Goal: Communication & Community: Answer question/provide support

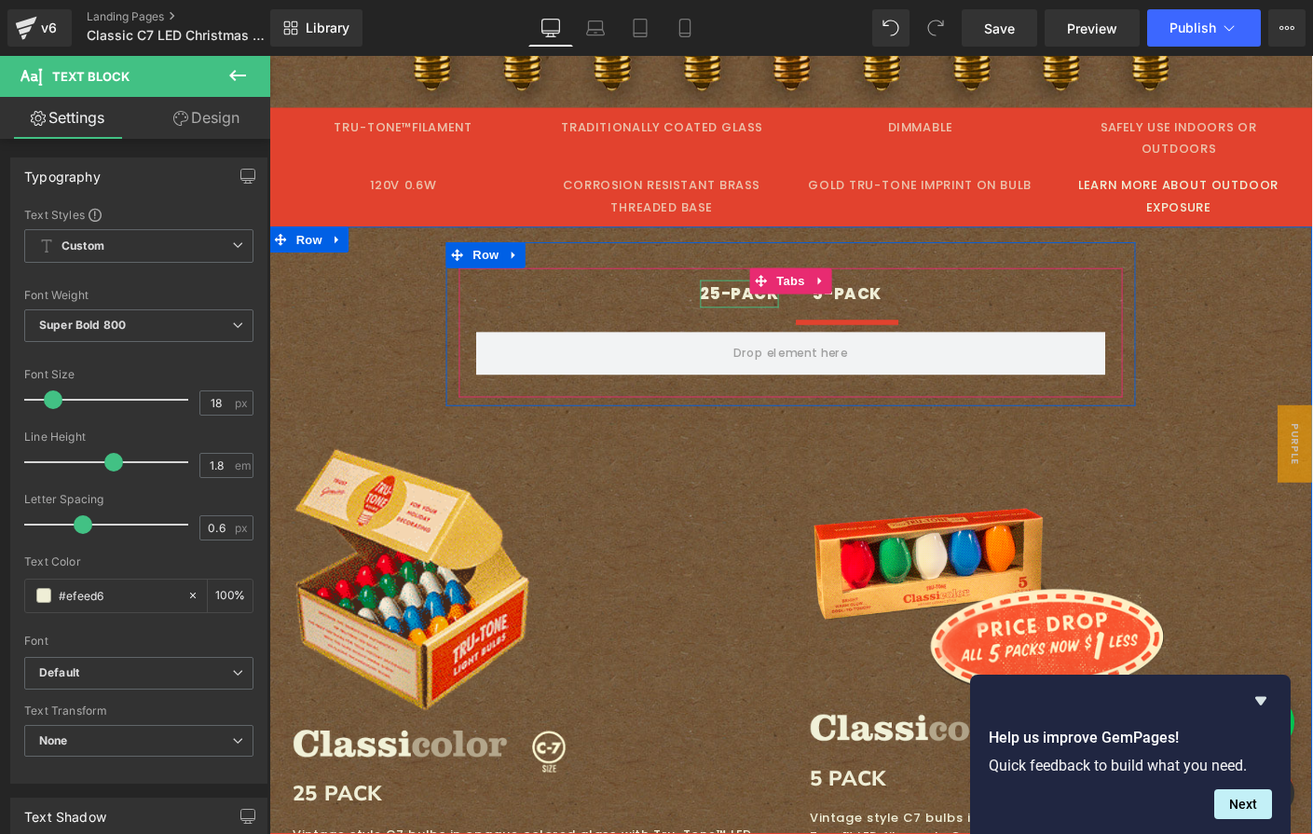
click at [743, 298] on div "25-PACK" at bounding box center [777, 313] width 85 height 30
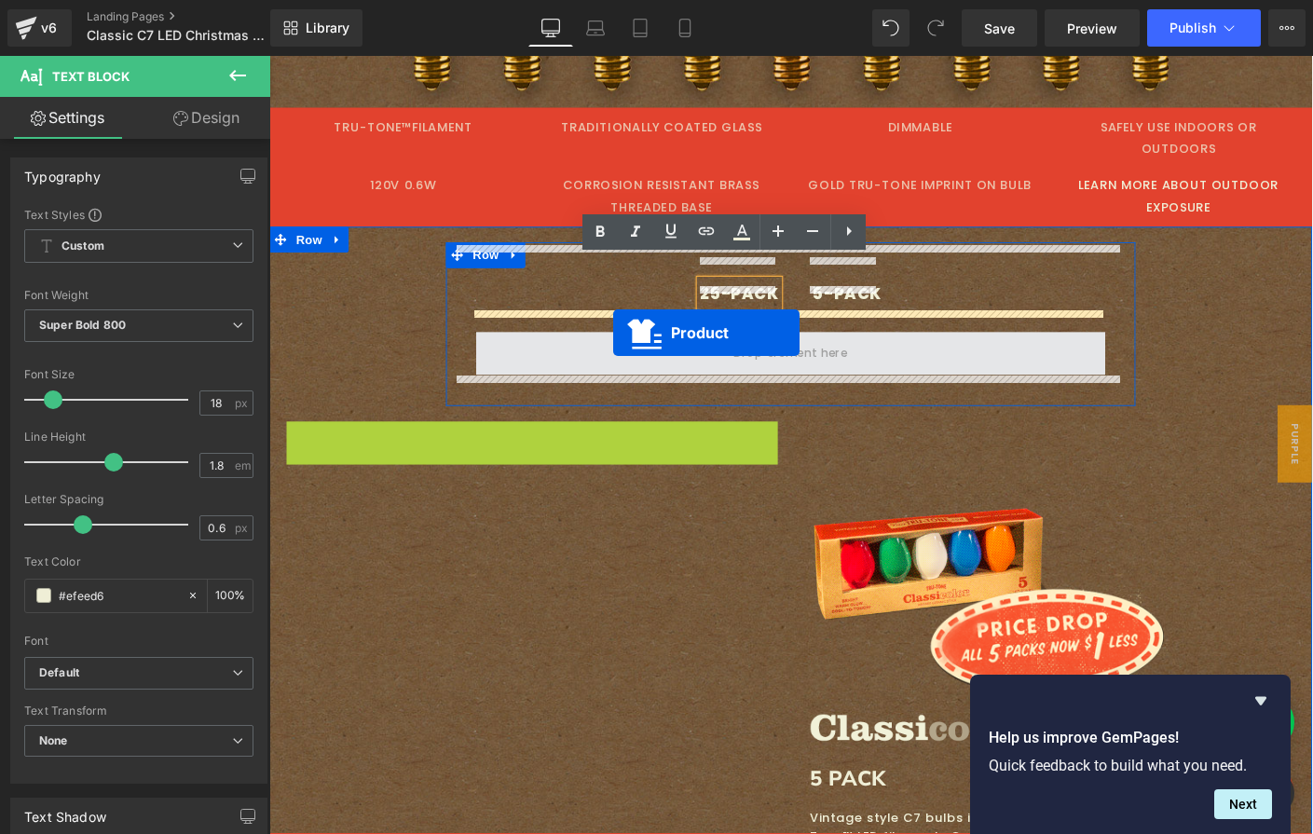
drag, startPoint x: 504, startPoint y: 442, endPoint x: 641, endPoint y: 355, distance: 162.1
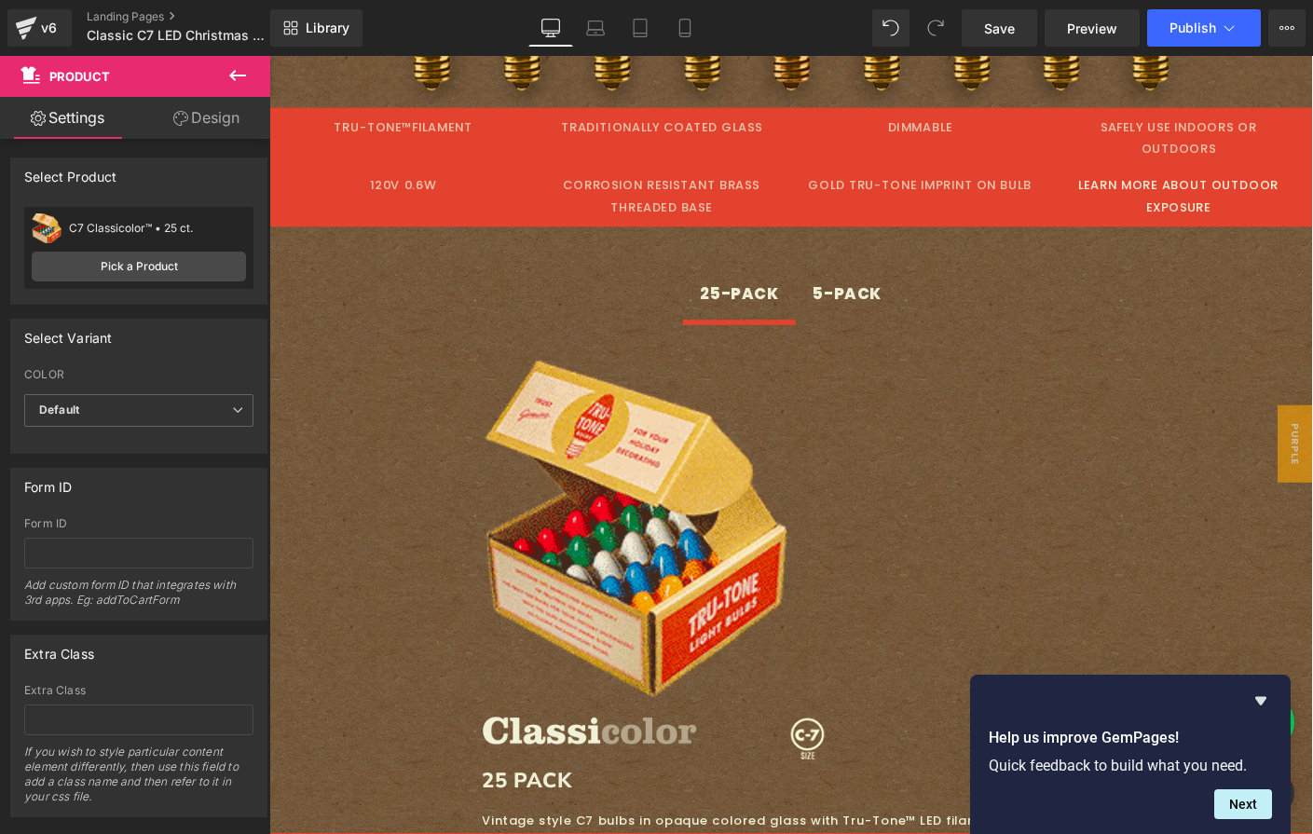
click at [242, 67] on icon at bounding box center [237, 75] width 22 height 22
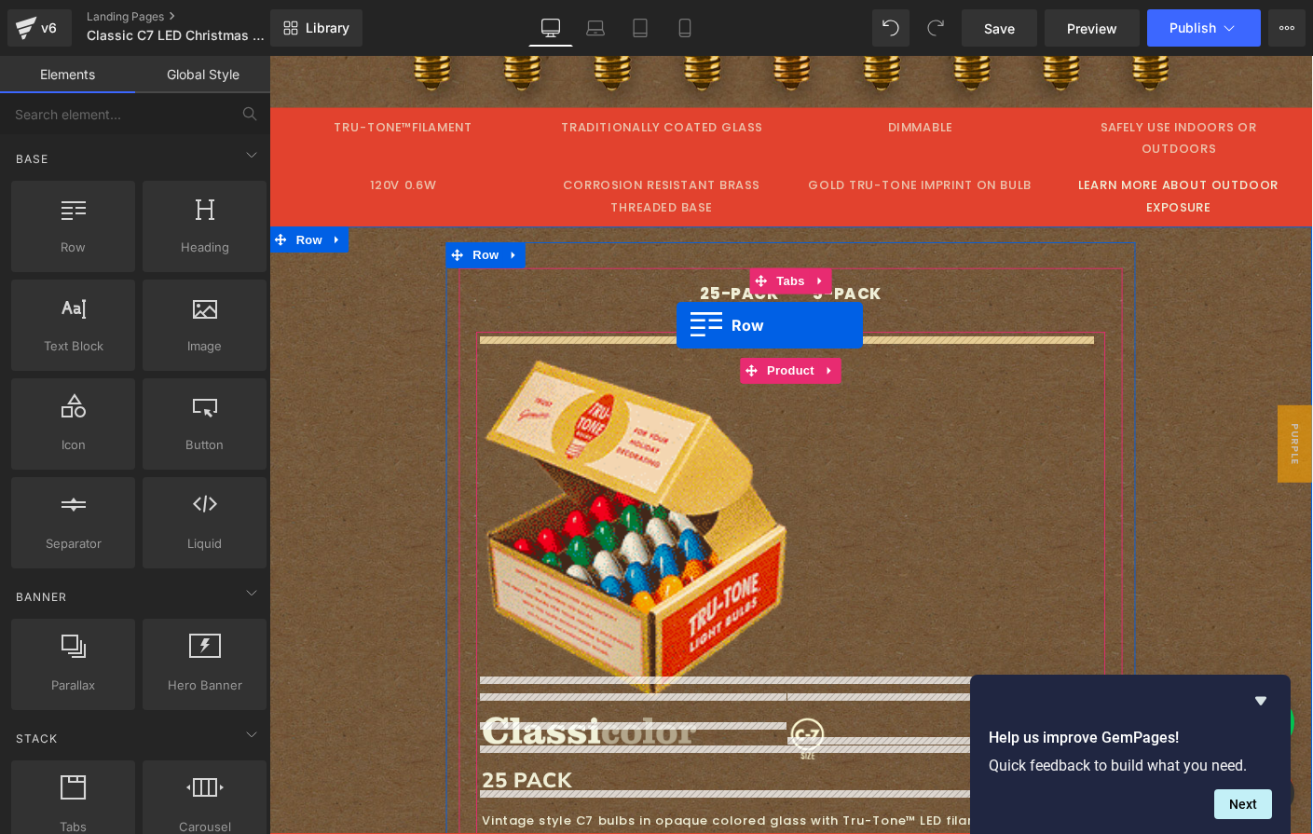
drag, startPoint x: 334, startPoint y: 273, endPoint x: 709, endPoint y: 348, distance: 382.9
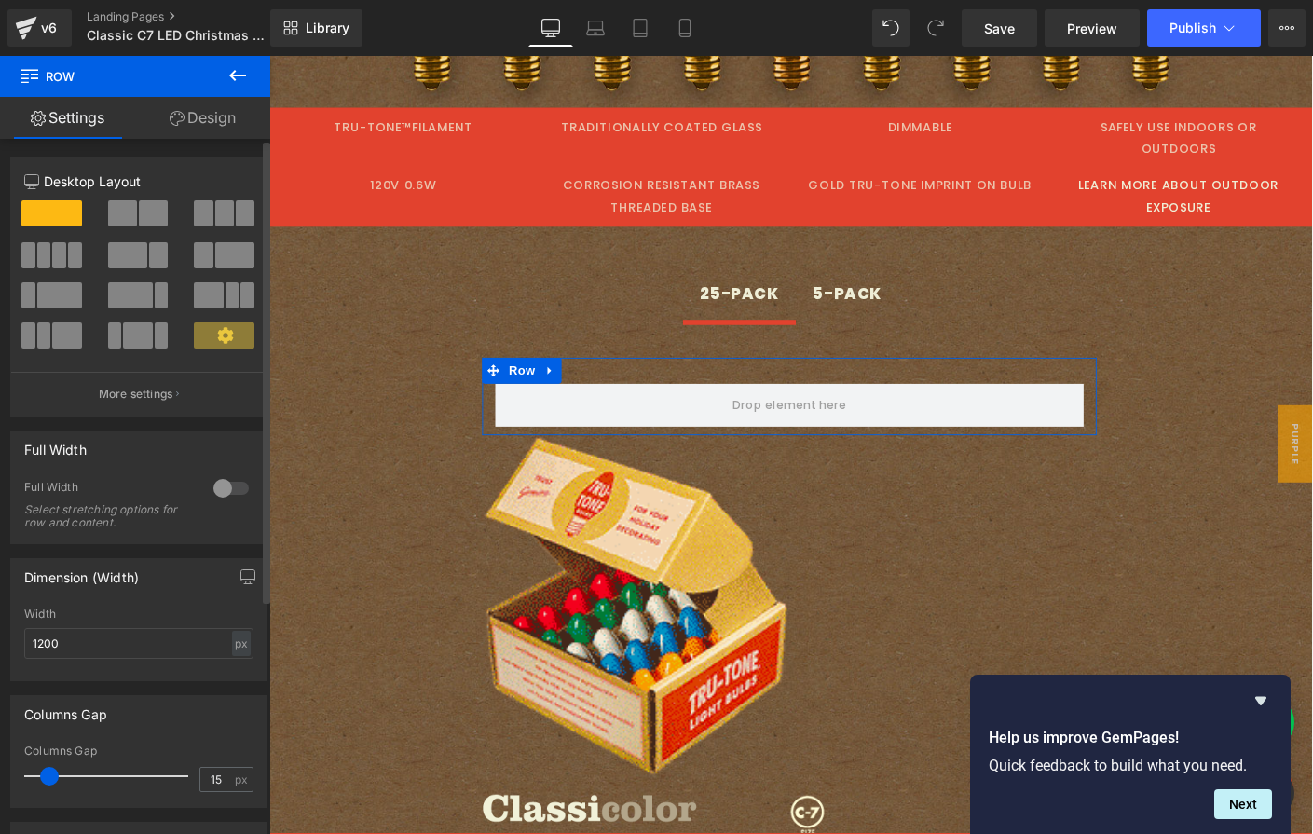
click at [123, 204] on span at bounding box center [122, 213] width 29 height 26
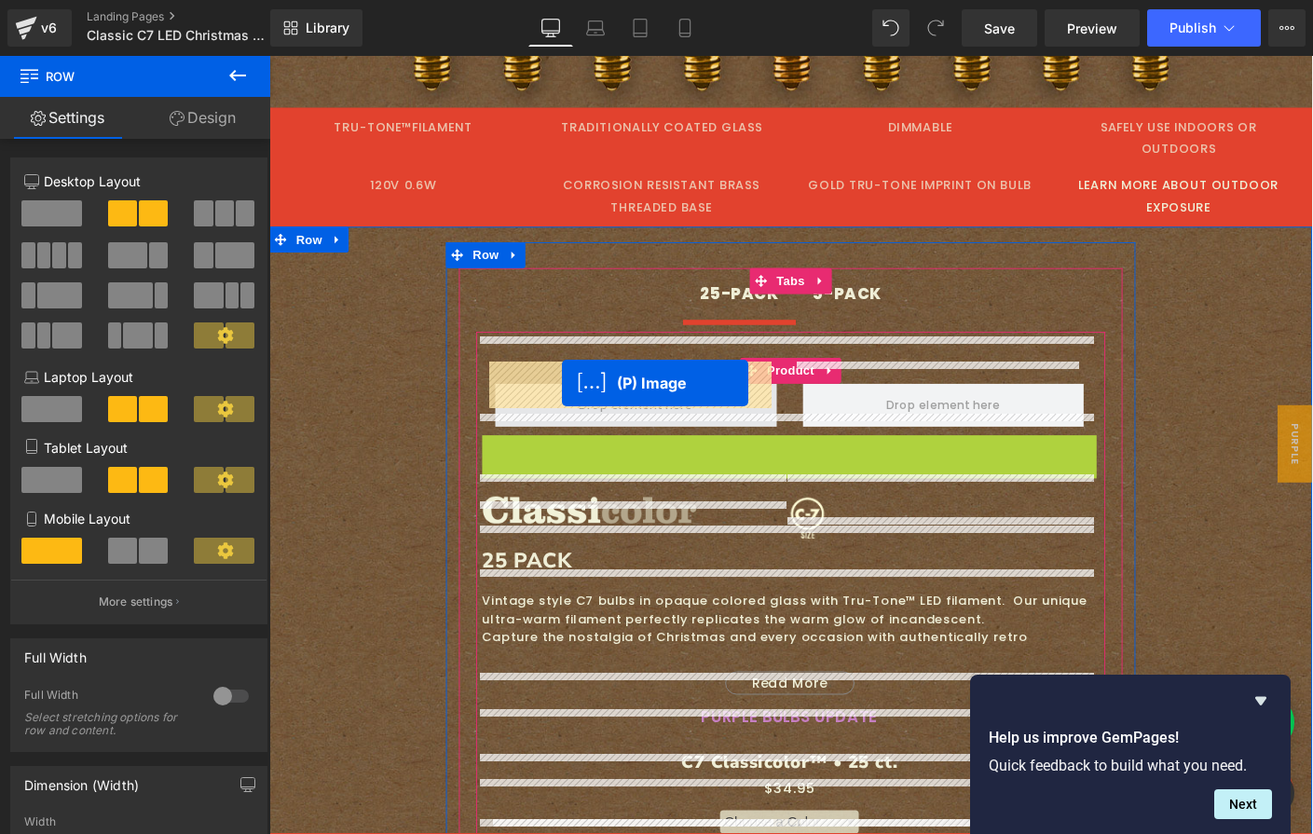
drag, startPoint x: 608, startPoint y: 627, endPoint x: 586, endPoint y: 409, distance: 219.1
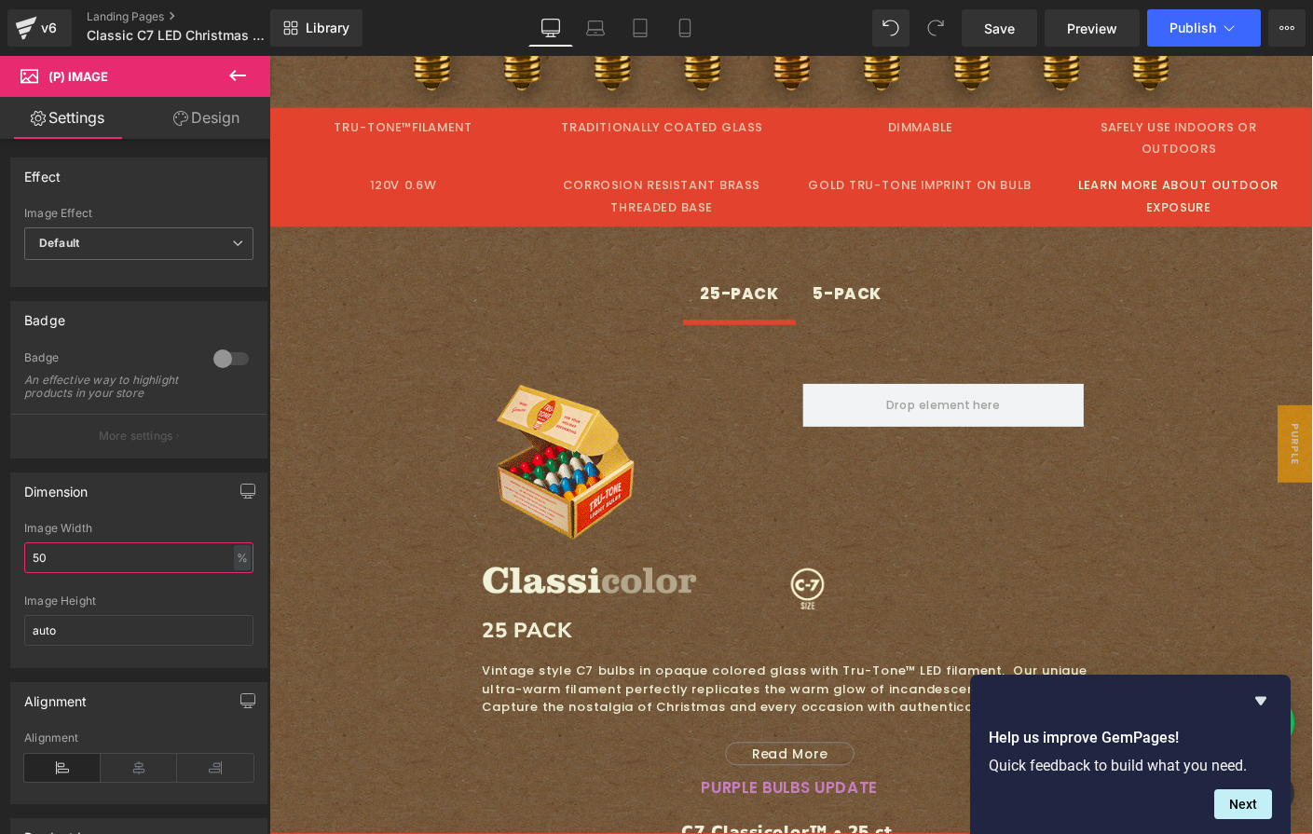
drag, startPoint x: 87, startPoint y: 565, endPoint x: -94, endPoint y: 564, distance: 180.8
click at [0, 564] on html "(P) Image You are previewing how the will restyle your page. You can not edit E…" at bounding box center [656, 417] width 1313 height 834
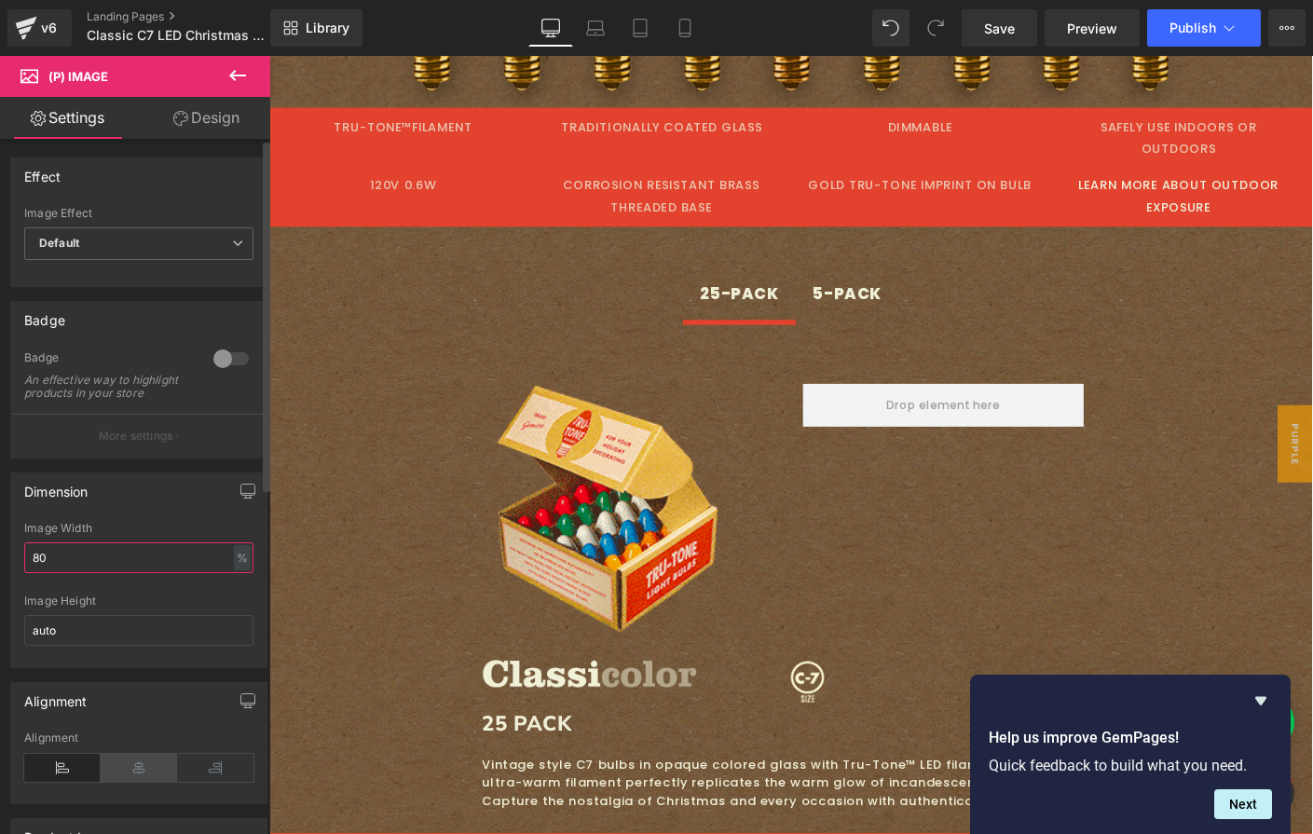
type input "80"
click at [121, 778] on icon at bounding box center [139, 768] width 76 height 28
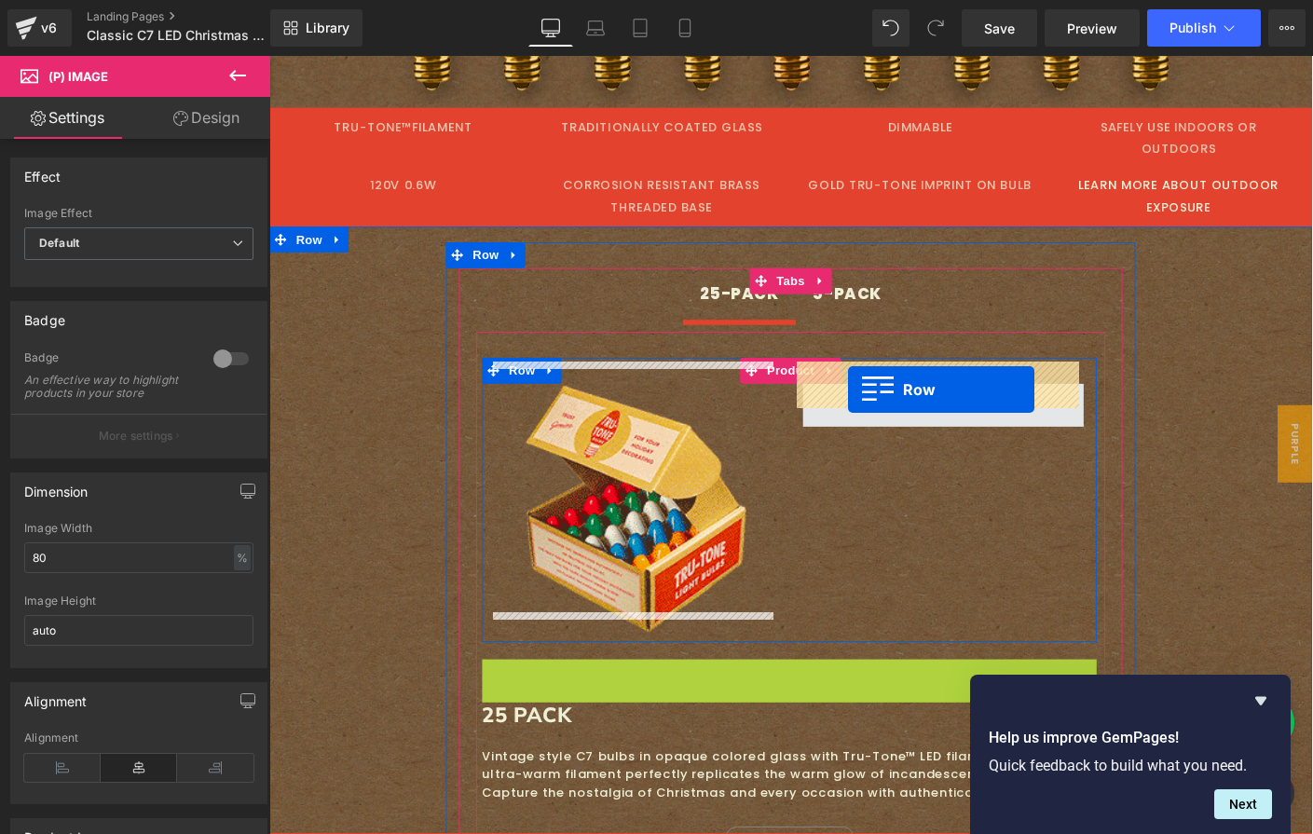
drag, startPoint x: 506, startPoint y: 699, endPoint x: 895, endPoint y: 417, distance: 481.1
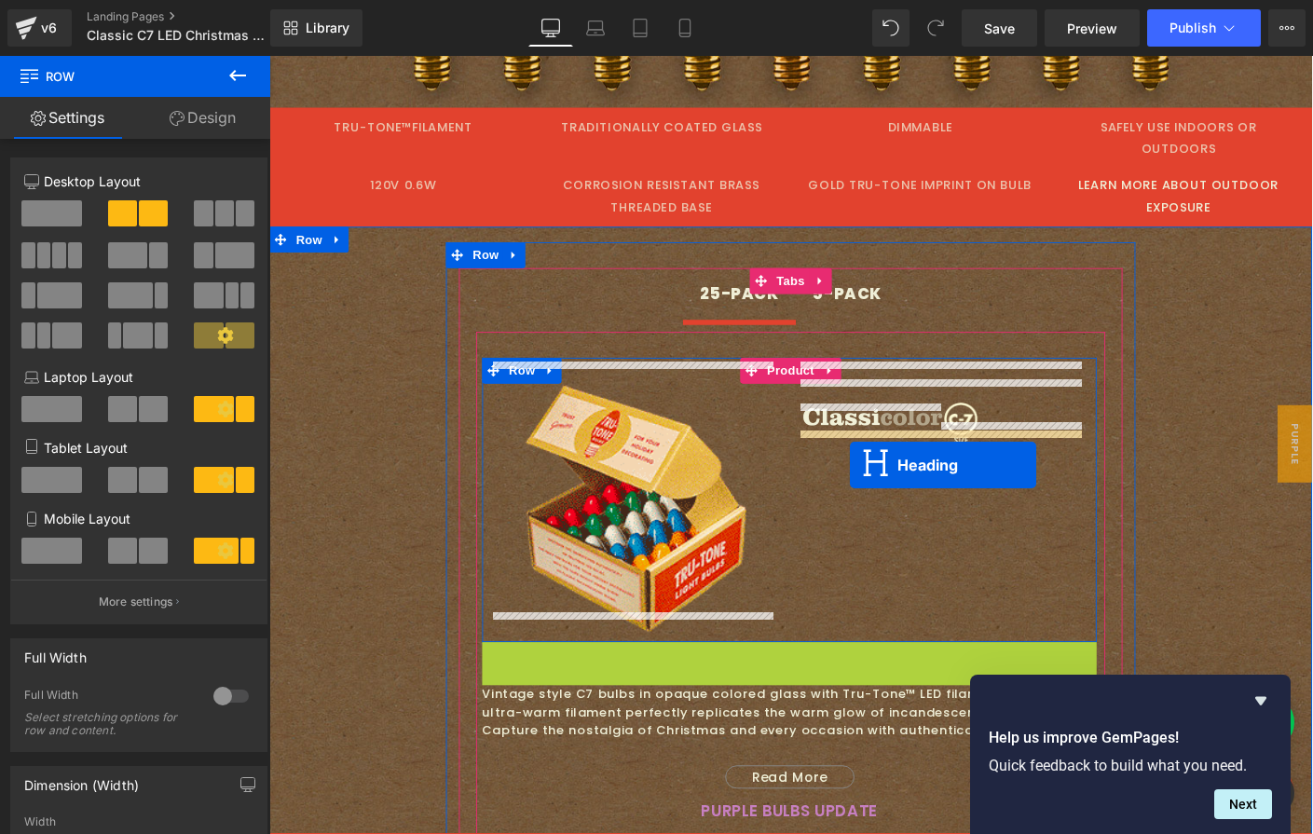
drag, startPoint x: 775, startPoint y: 690, endPoint x: 897, endPoint y: 499, distance: 226.7
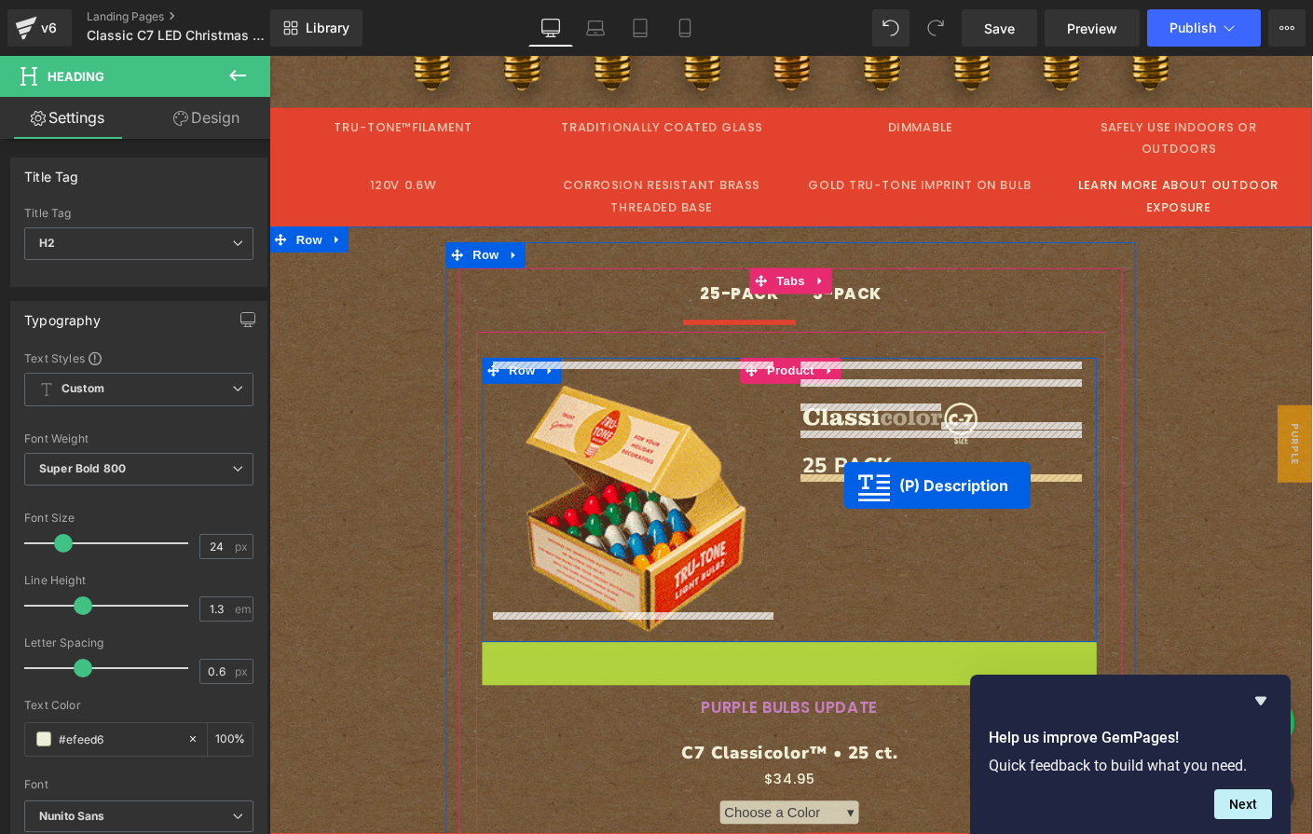
drag, startPoint x: 757, startPoint y: 722, endPoint x: 891, endPoint y: 521, distance: 241.9
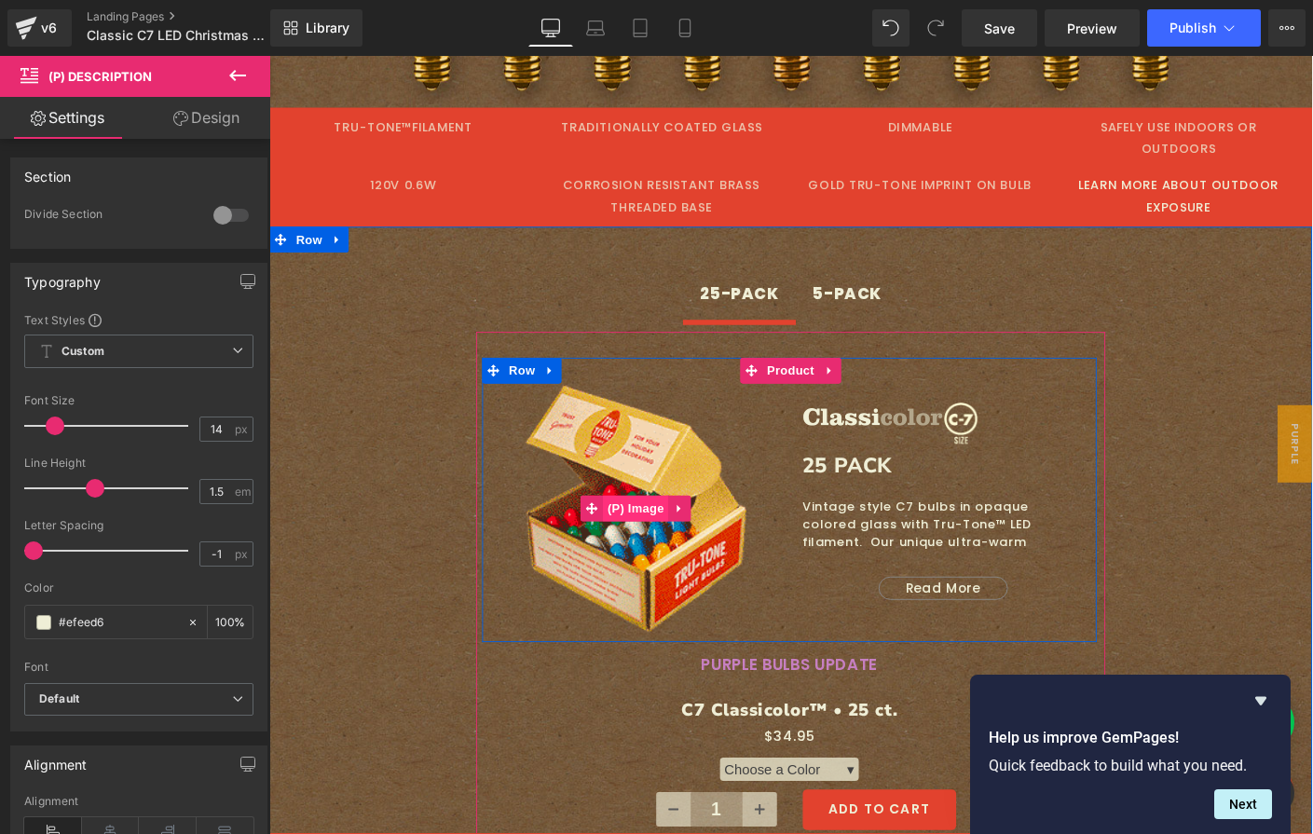
click at [651, 531] on span "(P) Image" at bounding box center [665, 545] width 71 height 28
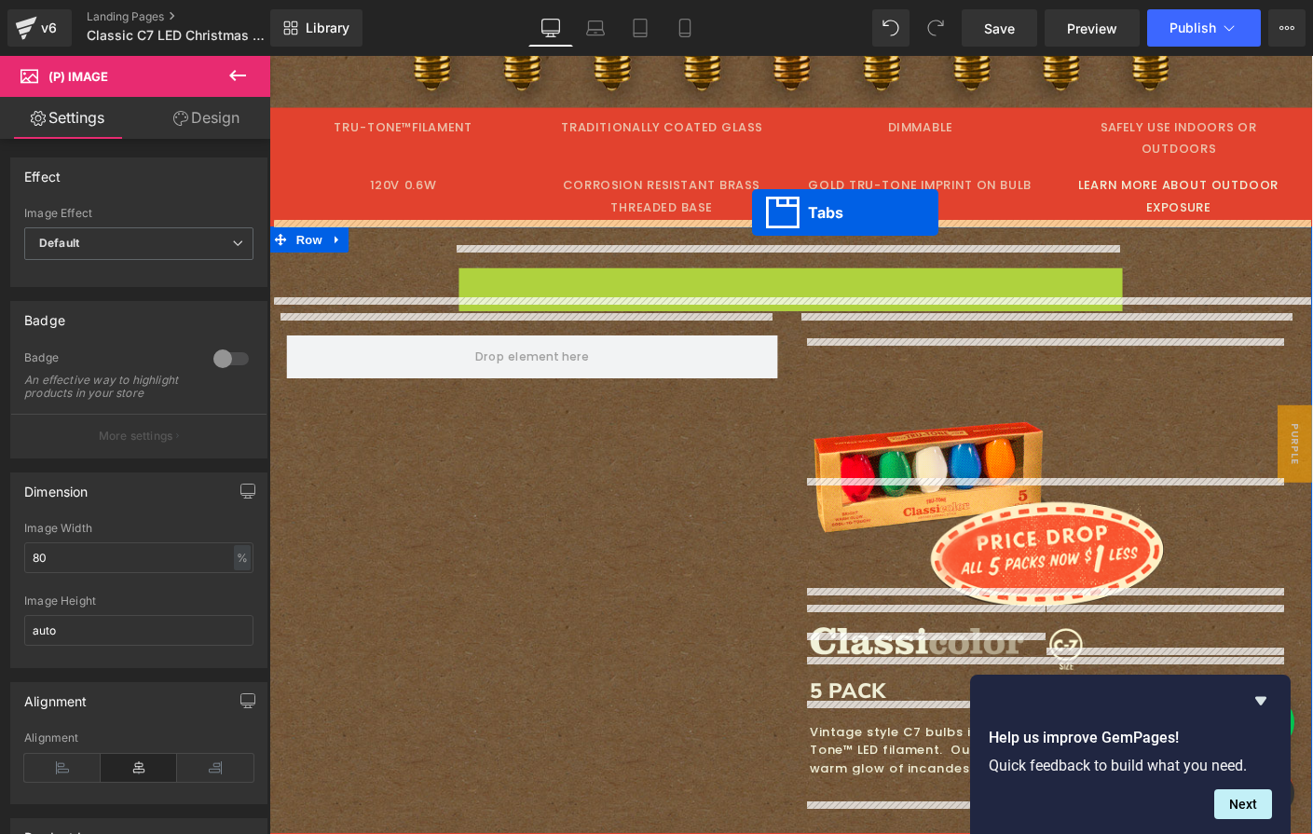
drag, startPoint x: 799, startPoint y: 277, endPoint x: 791, endPoint y: 226, distance: 51.8
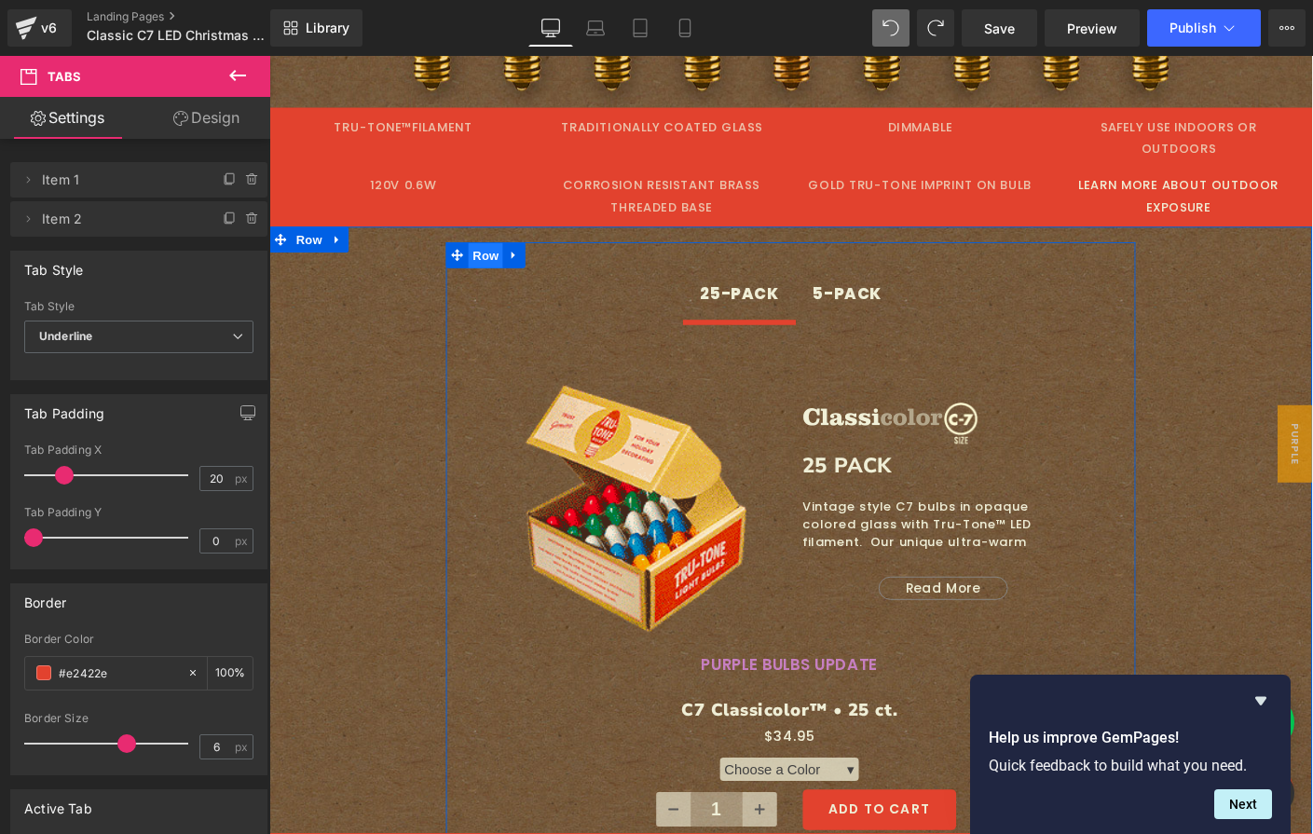
click at [493, 258] on span "Row" at bounding box center [503, 272] width 37 height 28
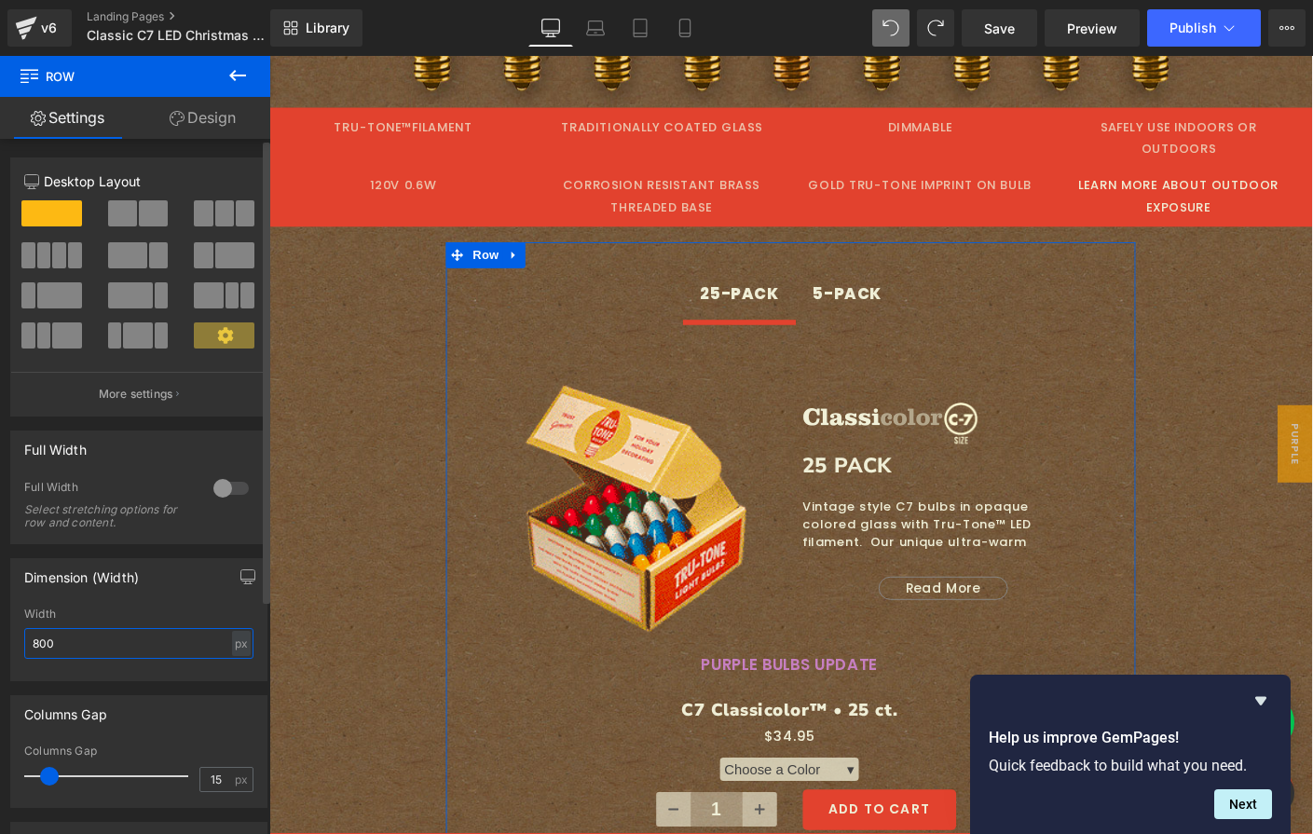
drag, startPoint x: 40, startPoint y: 646, endPoint x: 13, endPoint y: 646, distance: 27.0
click at [13, 646] on div "800px Width 800 px % px" at bounding box center [138, 644] width 255 height 73
type input "900"
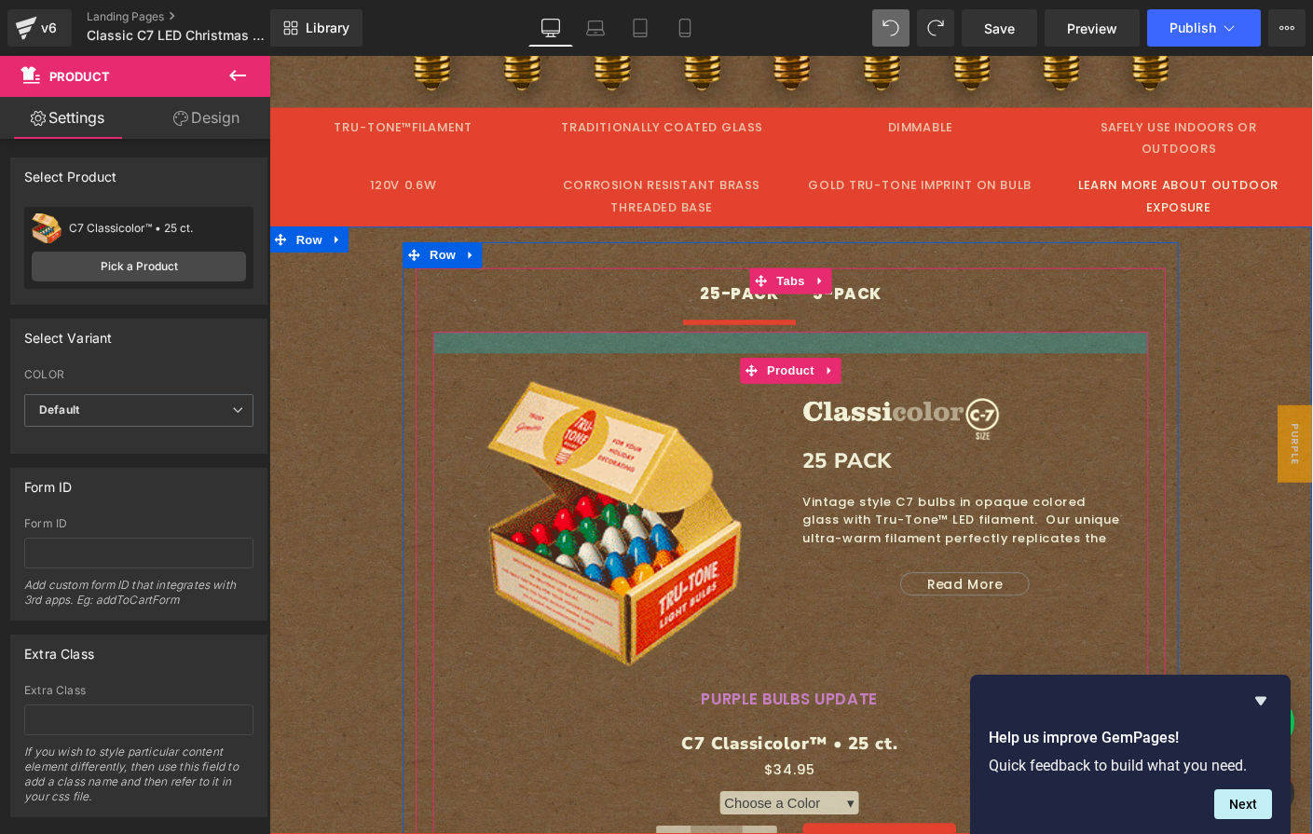
click at [672, 354] on div at bounding box center [832, 365] width 773 height 23
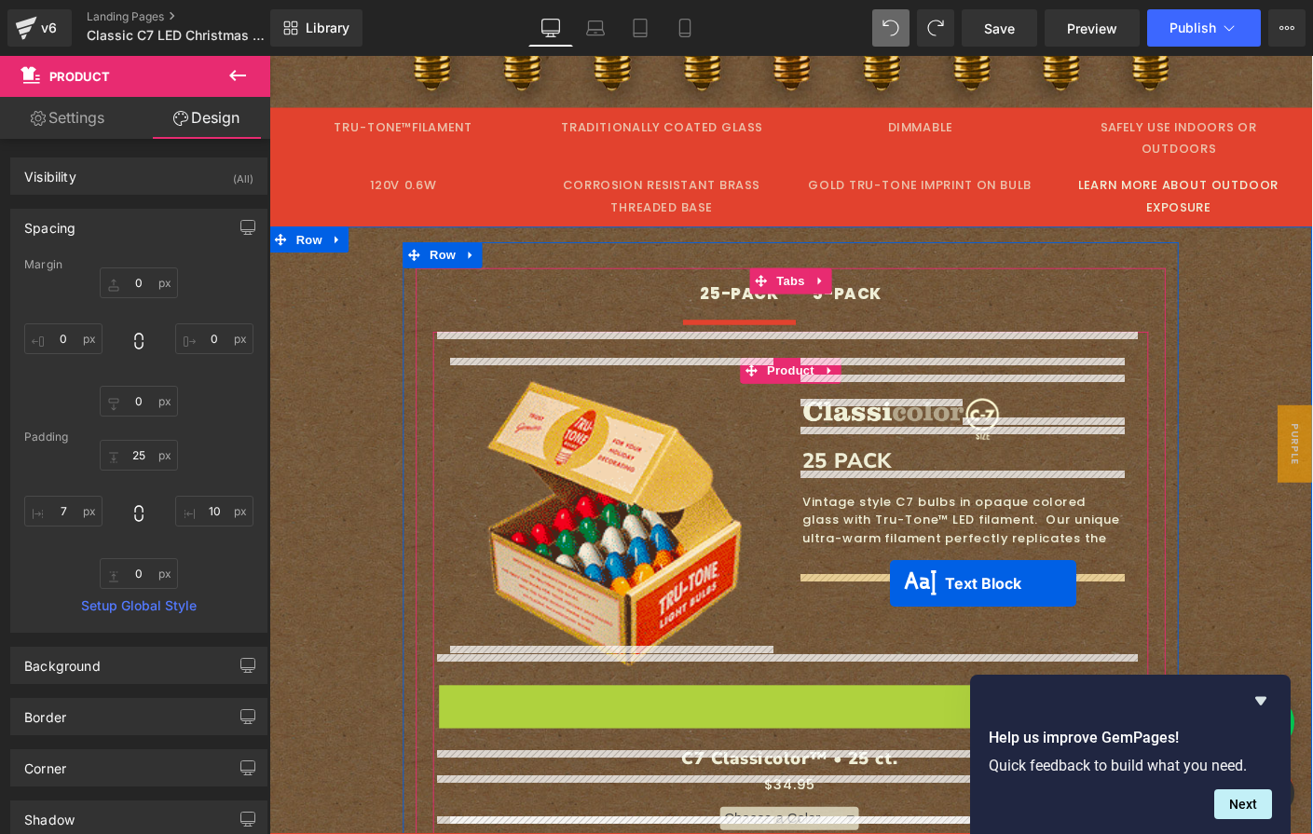
drag, startPoint x: 772, startPoint y: 728, endPoint x: 940, endPoint y: 626, distance: 196.9
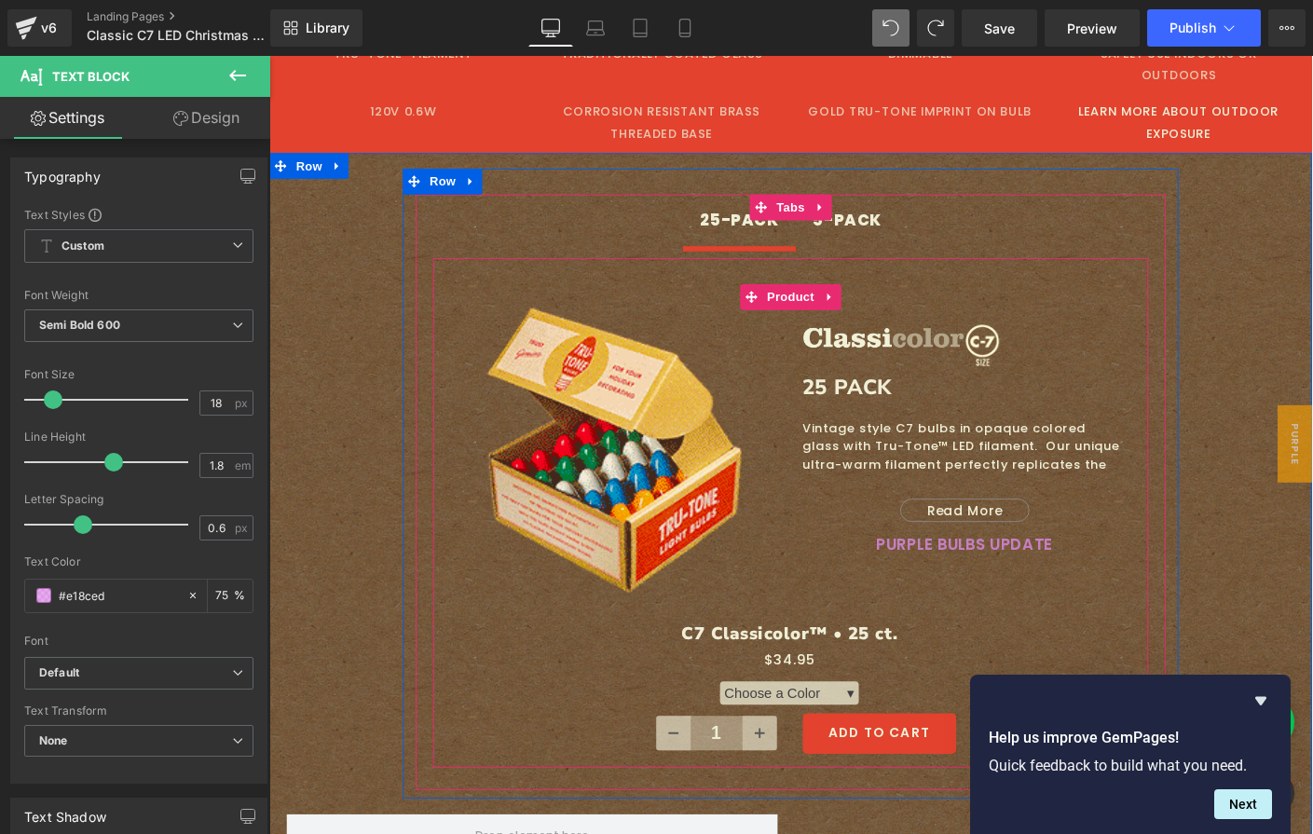
scroll to position [923, 0]
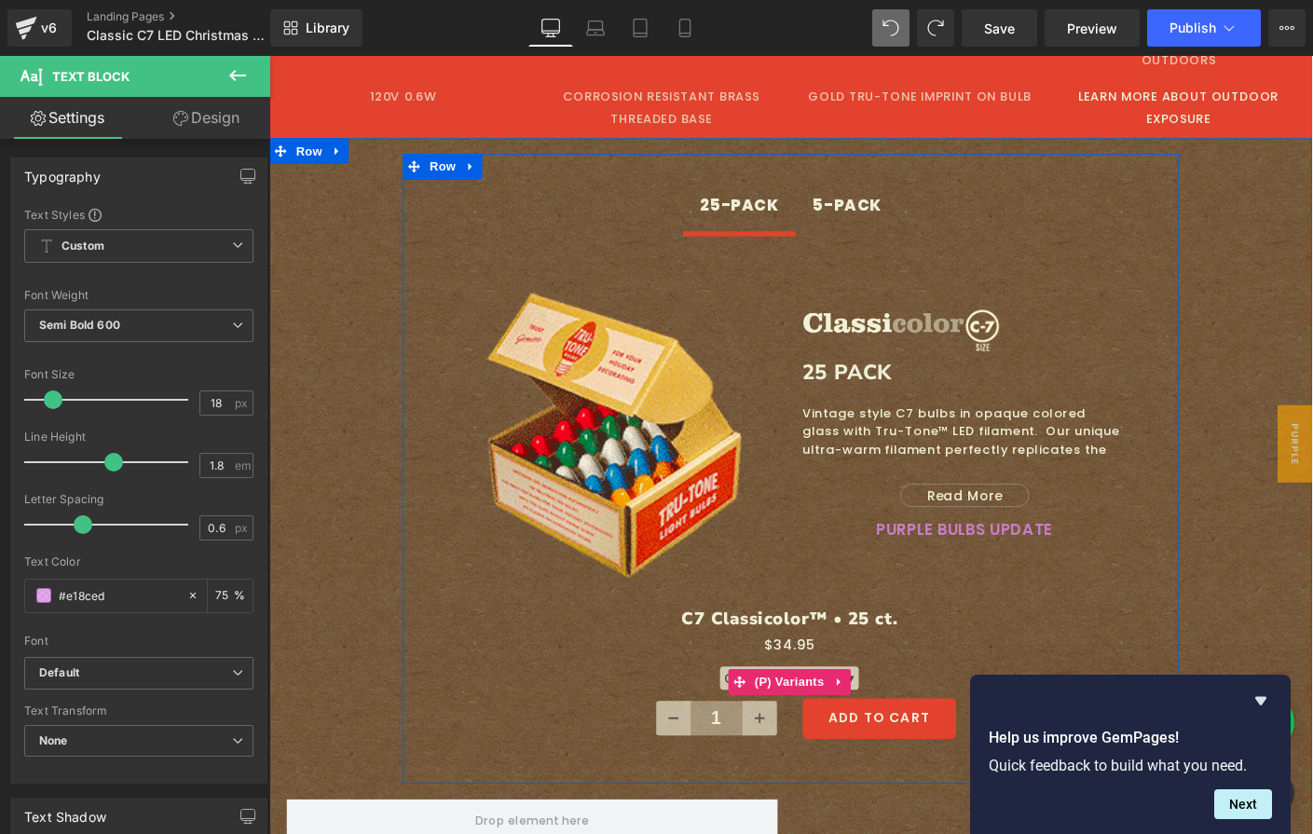
click at [894, 717] on select "Choose a Color ▾ Classic Mix Mod Mix White Red Orange Yellow Green Teal Blue Pu…" at bounding box center [832, 729] width 150 height 25
select select "Mod Mix"
click at [757, 717] on select "Choose a Color ▾ Classic Mix Mod Mix White Red Orange Yellow Green Teal Blue Pu…" at bounding box center [832, 729] width 150 height 25
click at [867, 658] on icon at bounding box center [873, 665] width 13 height 14
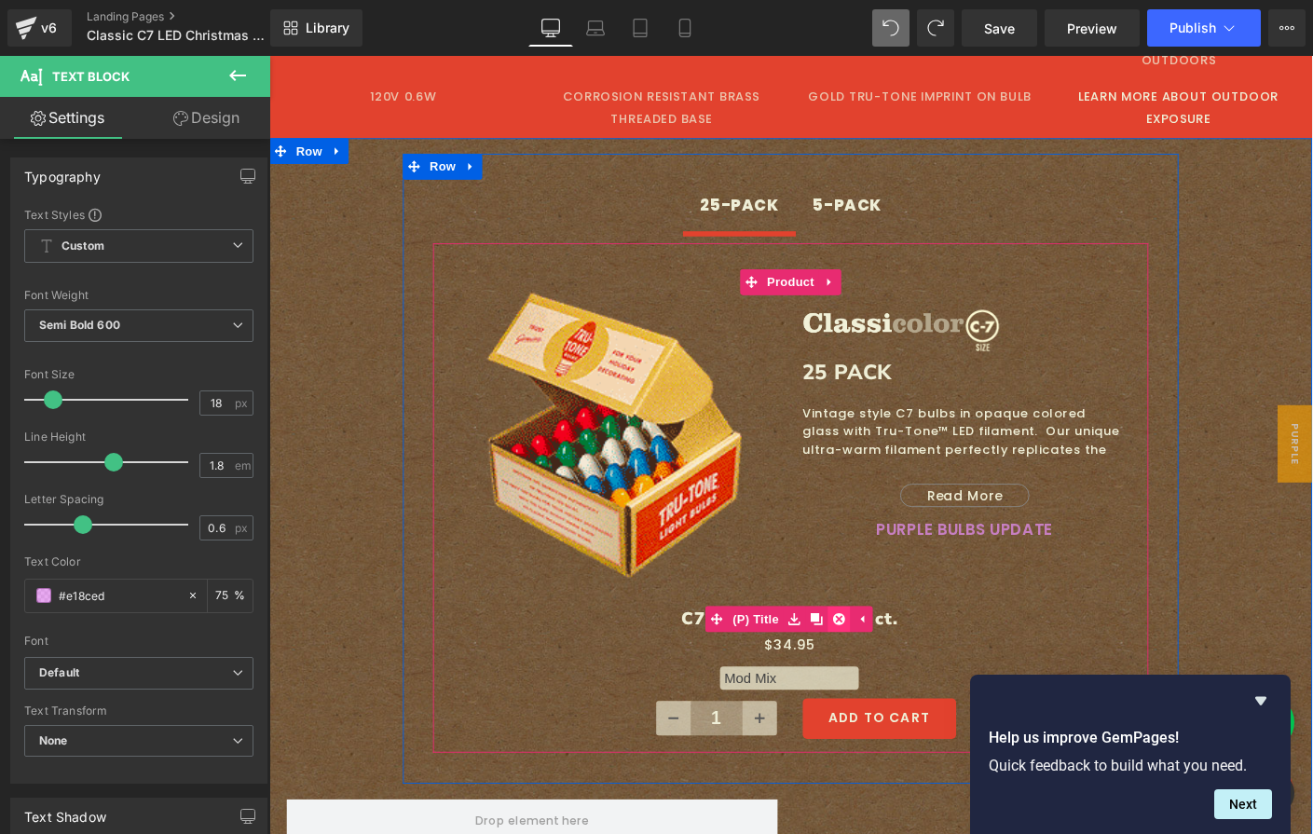
click at [879, 659] on icon at bounding box center [885, 665] width 13 height 13
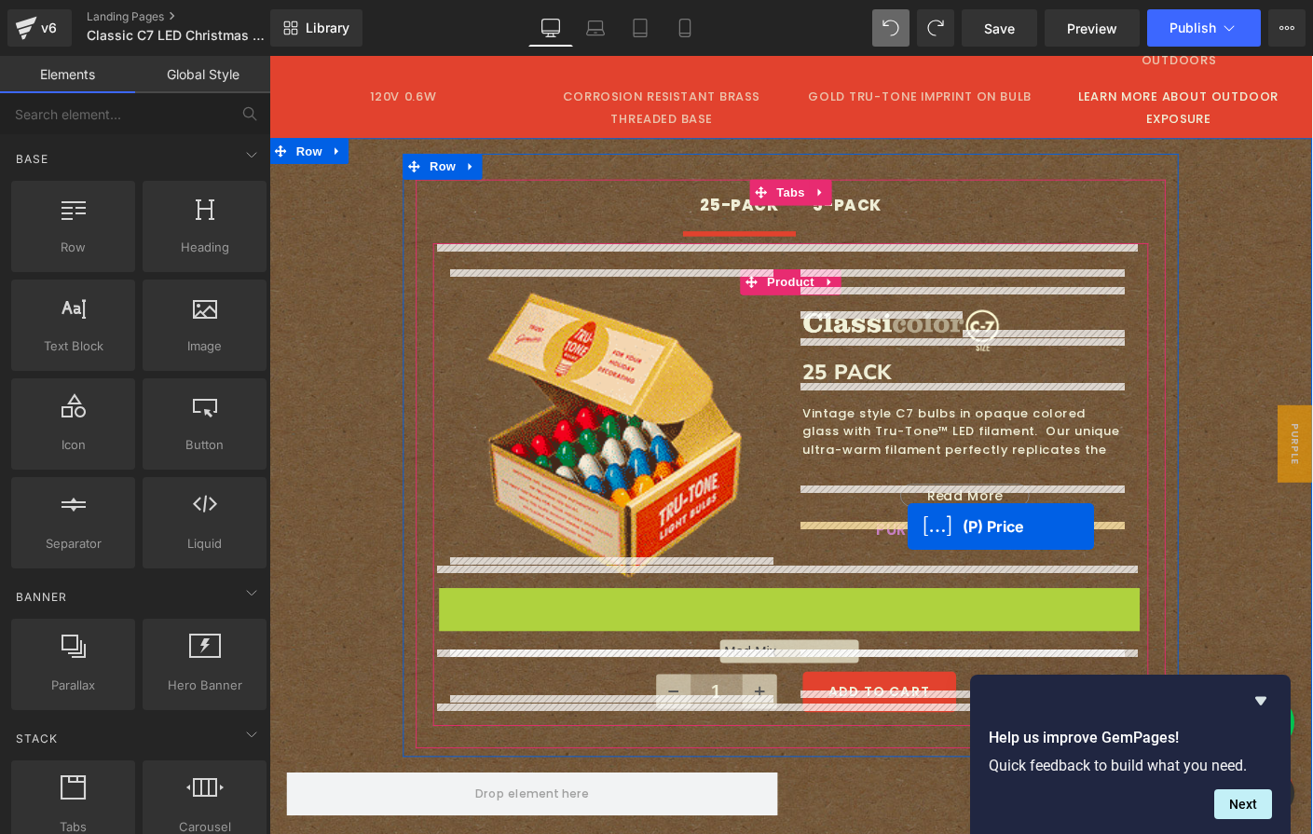
drag, startPoint x: 776, startPoint y: 621, endPoint x: 960, endPoint y: 565, distance: 191.9
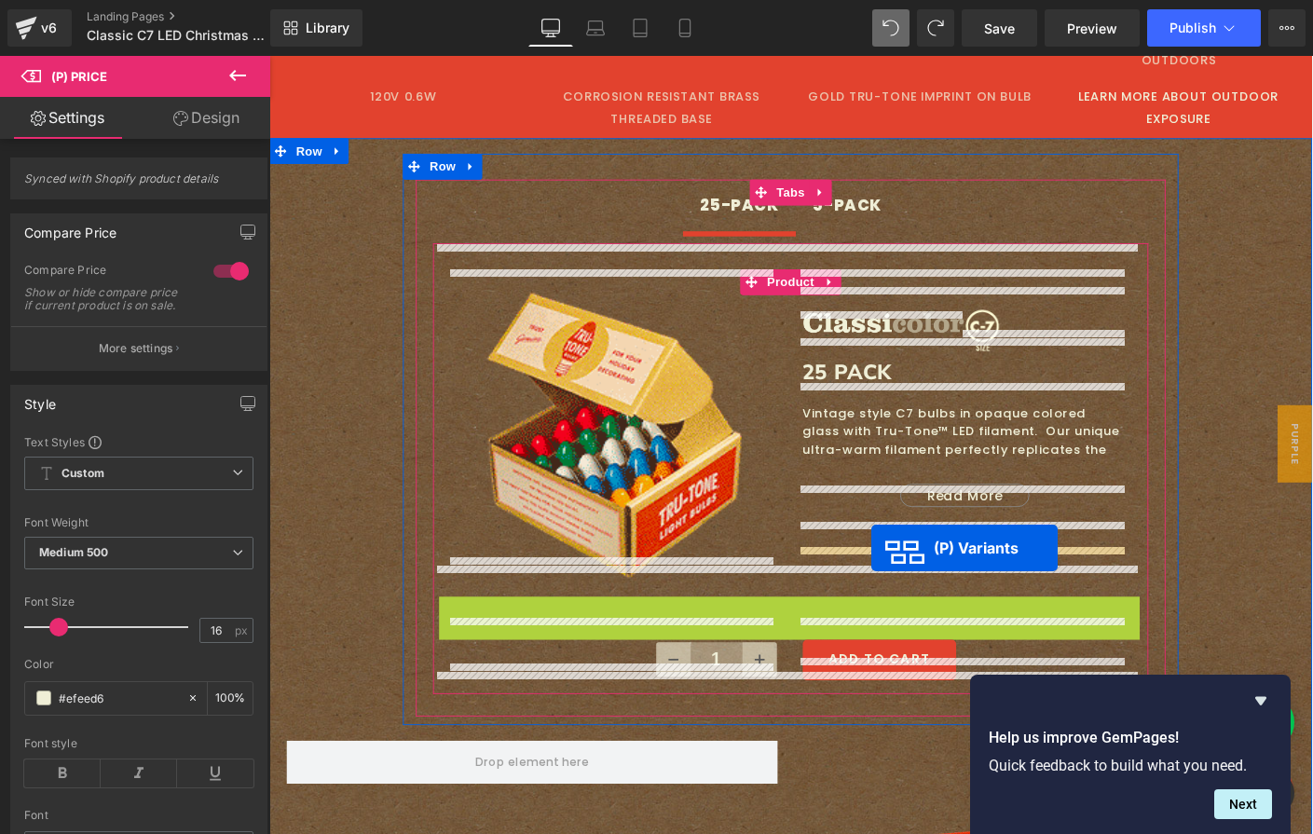
drag, startPoint x: 767, startPoint y: 631, endPoint x: 921, endPoint y: 588, distance: 159.6
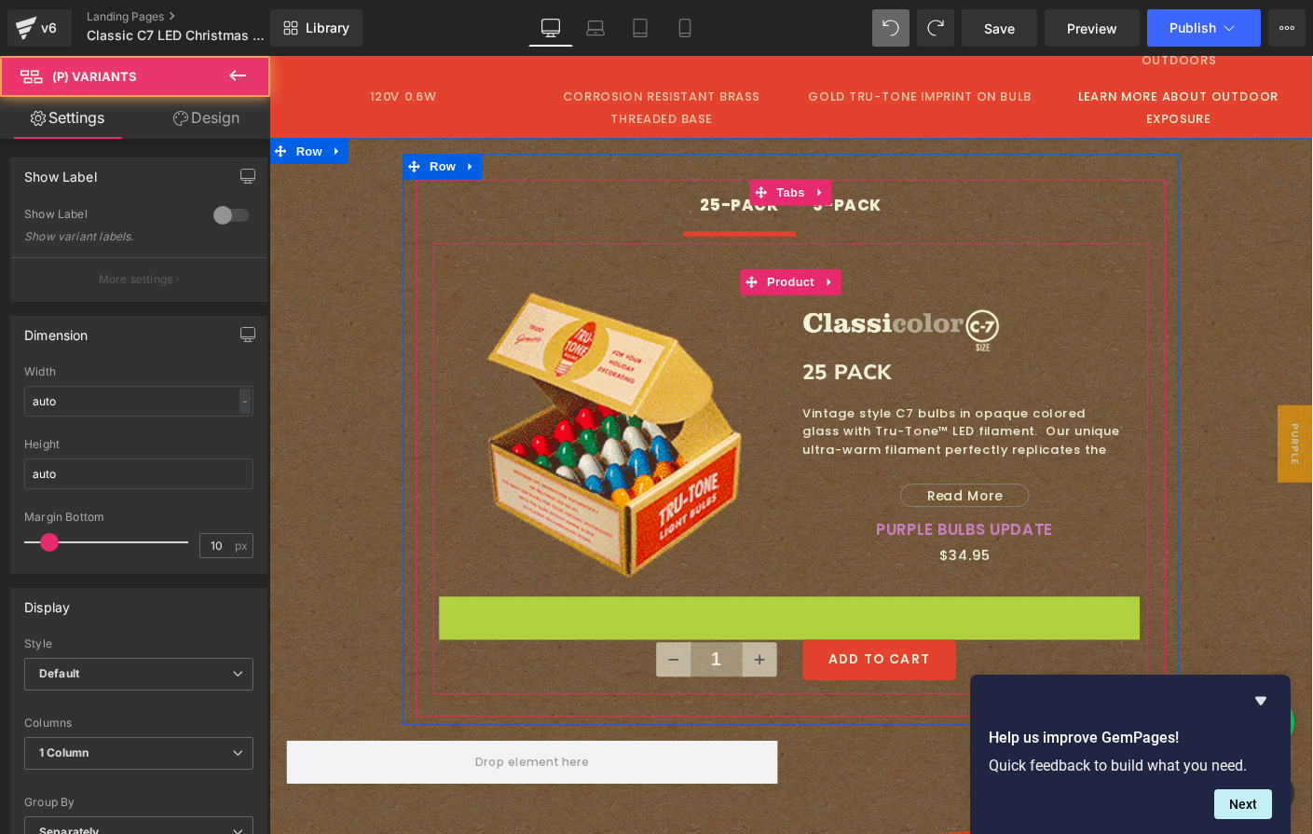
select select "Mod Mix"
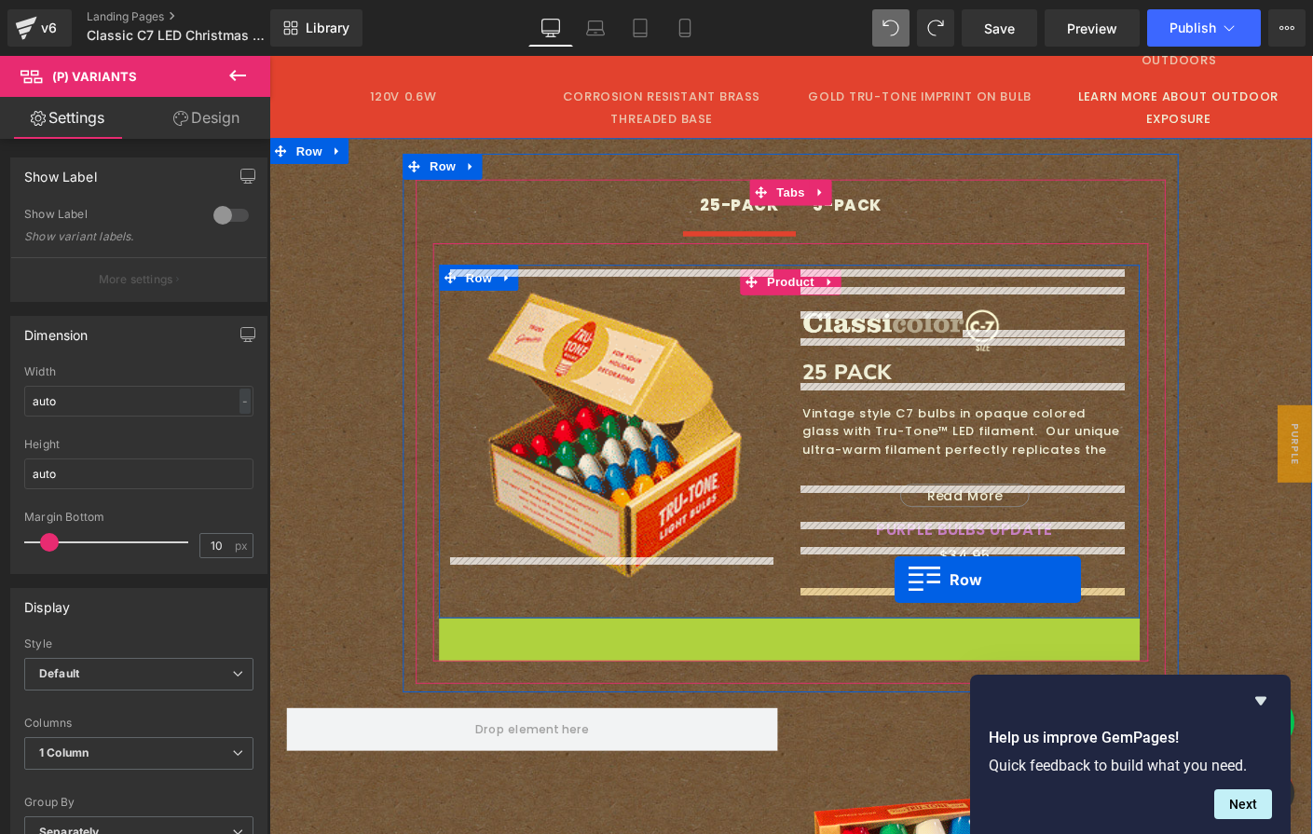
drag, startPoint x: 460, startPoint y: 654, endPoint x: 946, endPoint y: 622, distance: 486.5
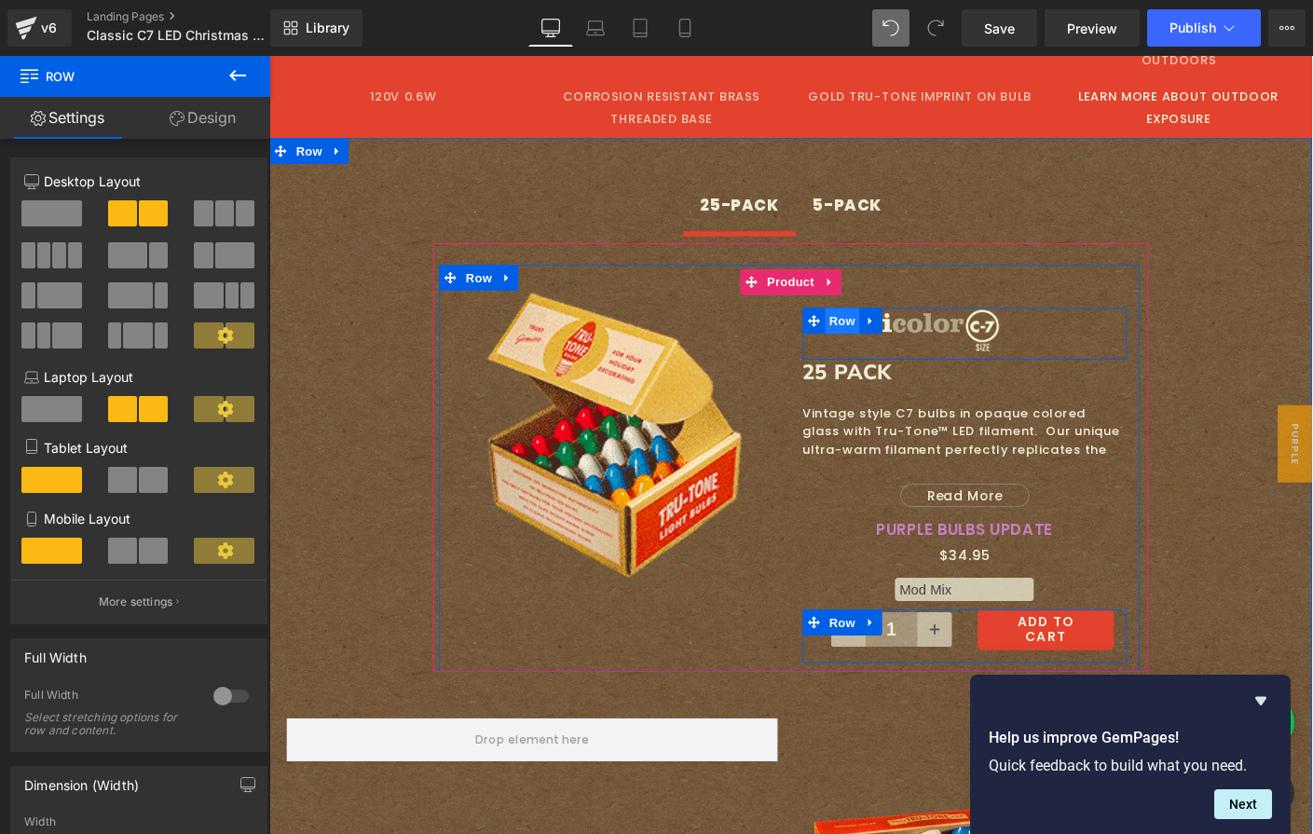
click at [886, 329] on span "Row" at bounding box center [888, 343] width 37 height 28
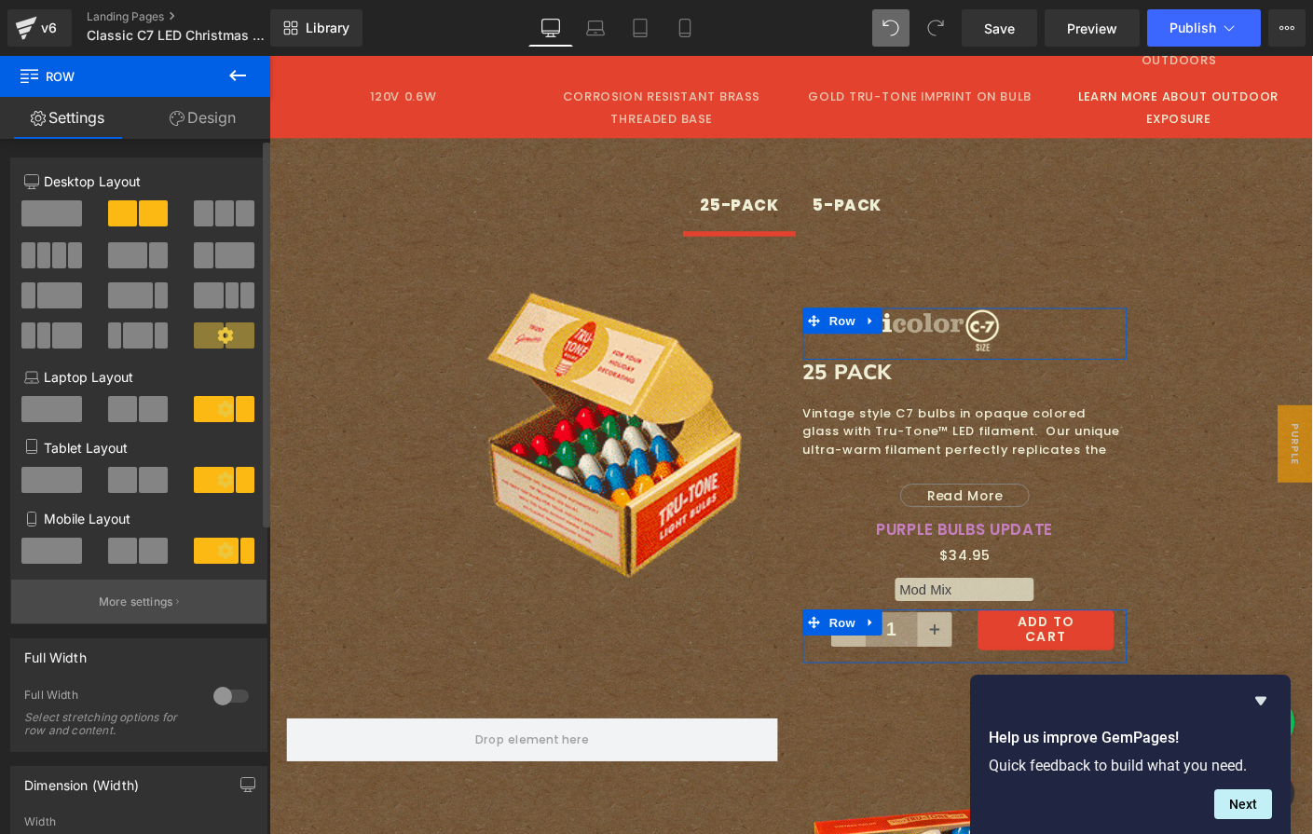
click at [130, 607] on p "More settings" at bounding box center [136, 602] width 75 height 17
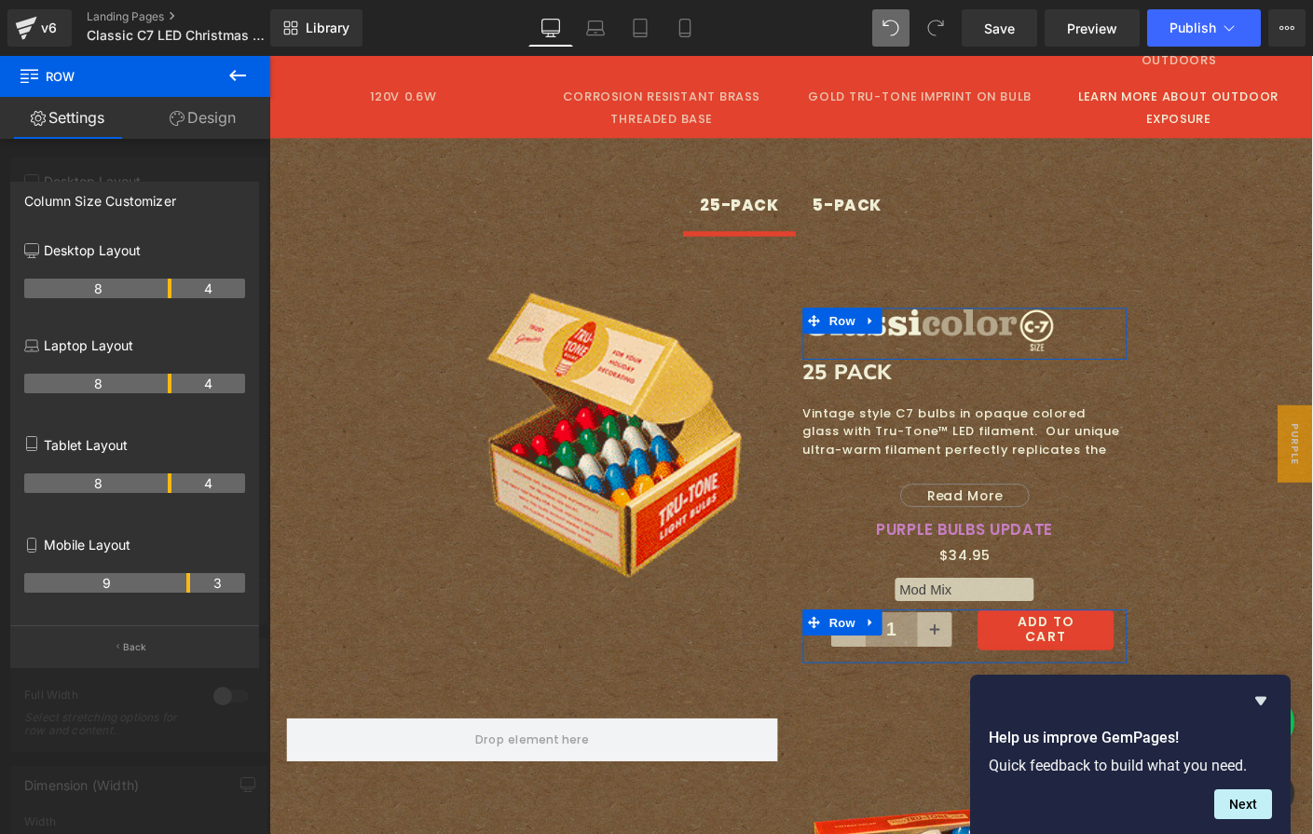
drag, startPoint x: 132, startPoint y: 286, endPoint x: 170, endPoint y: 285, distance: 37.3
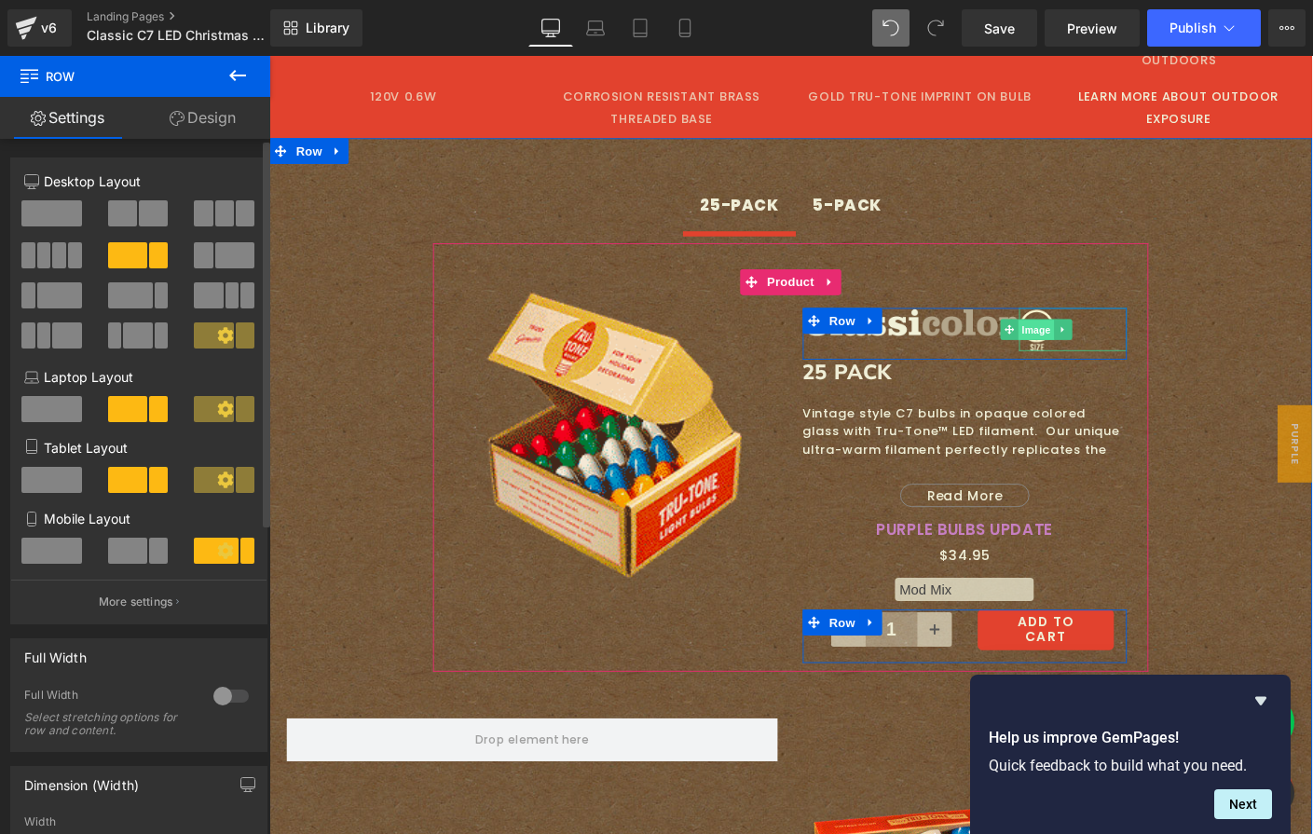
click at [1093, 342] on span "Image" at bounding box center [1098, 353] width 39 height 22
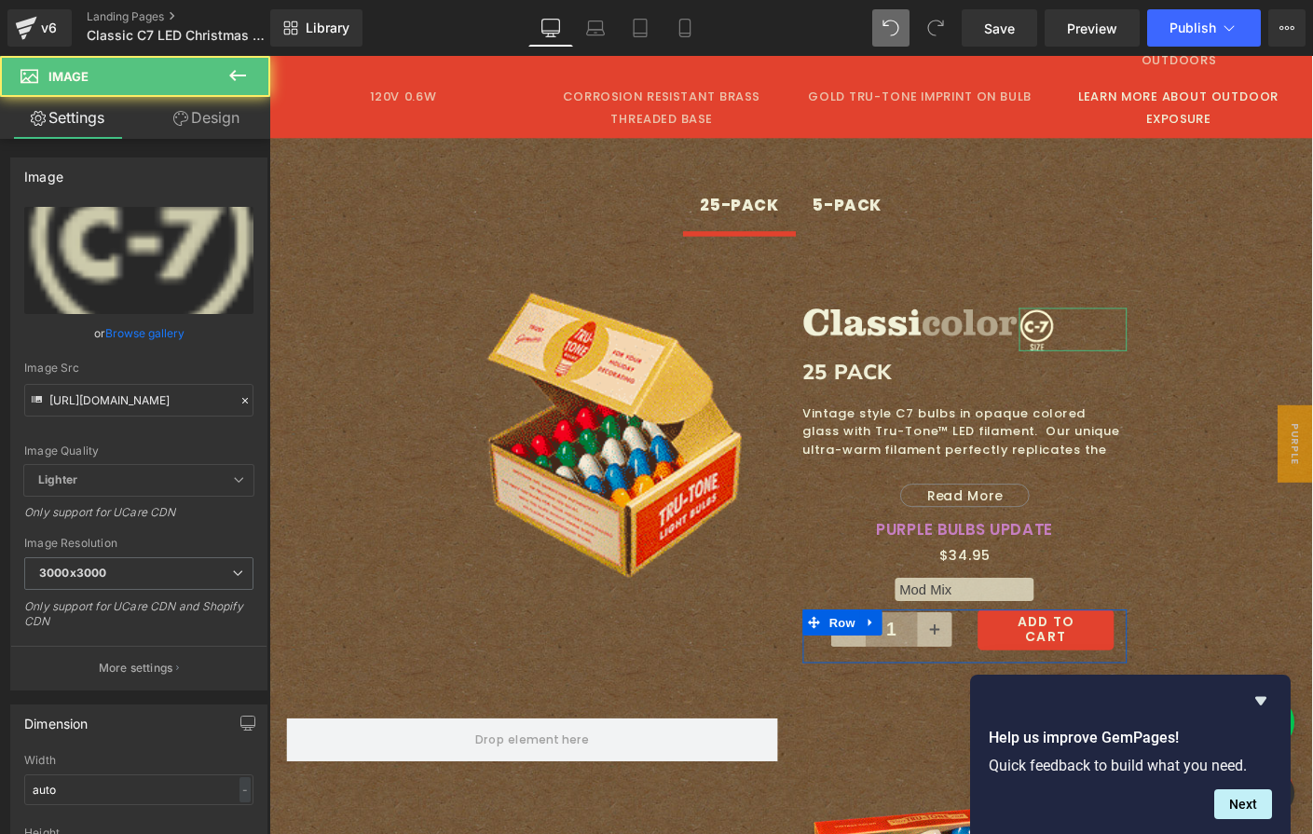
click at [192, 121] on link "Design" at bounding box center [206, 118] width 135 height 42
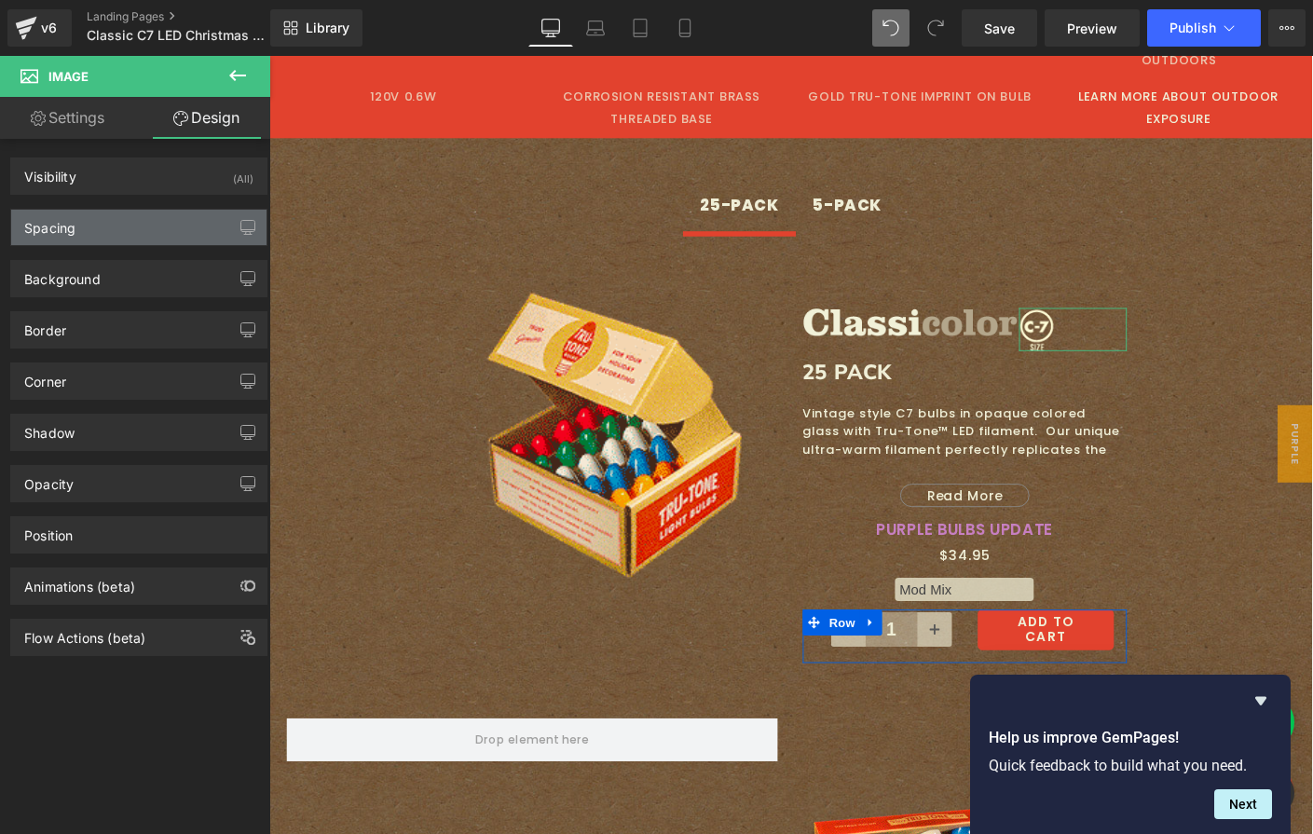
click at [103, 226] on div "Spacing" at bounding box center [138, 227] width 255 height 35
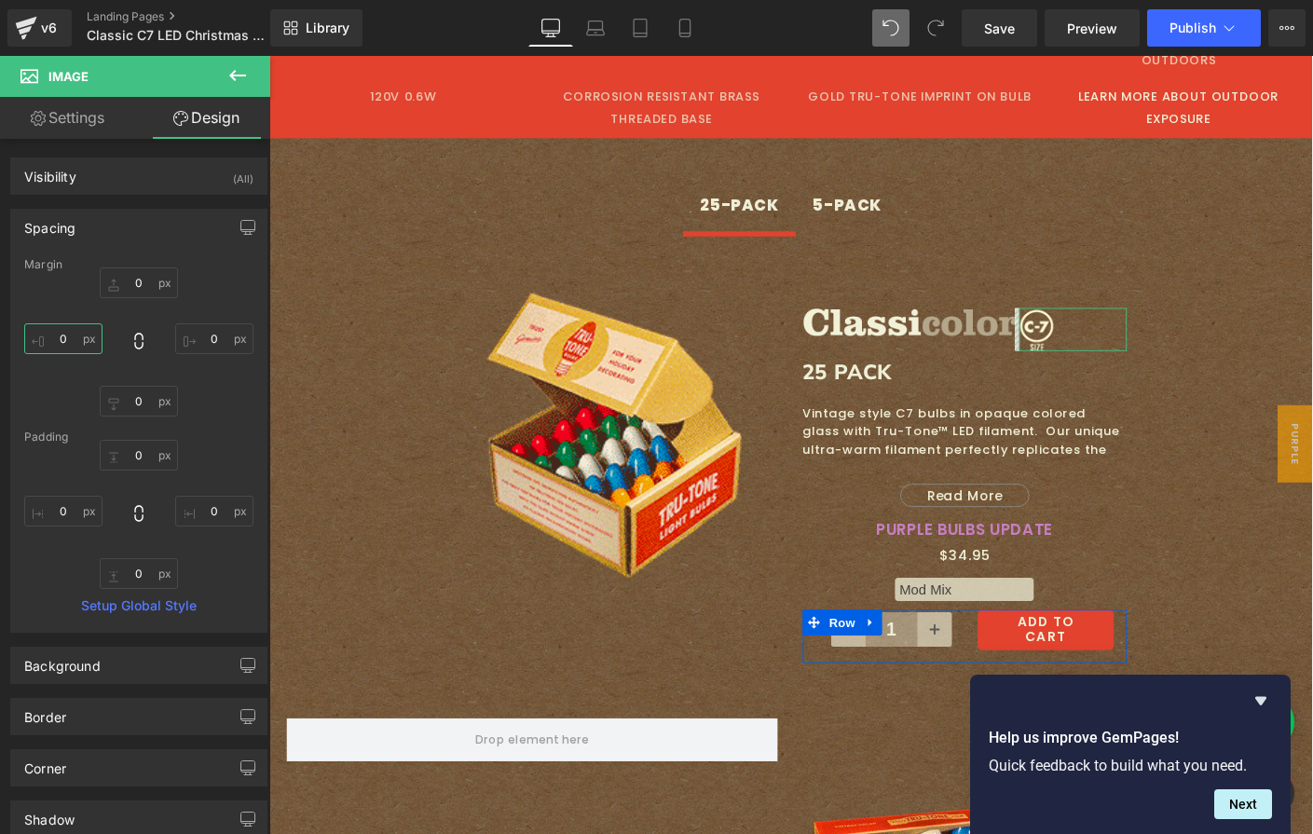
click at [77, 340] on input "0" at bounding box center [63, 338] width 78 height 31
type input "10"
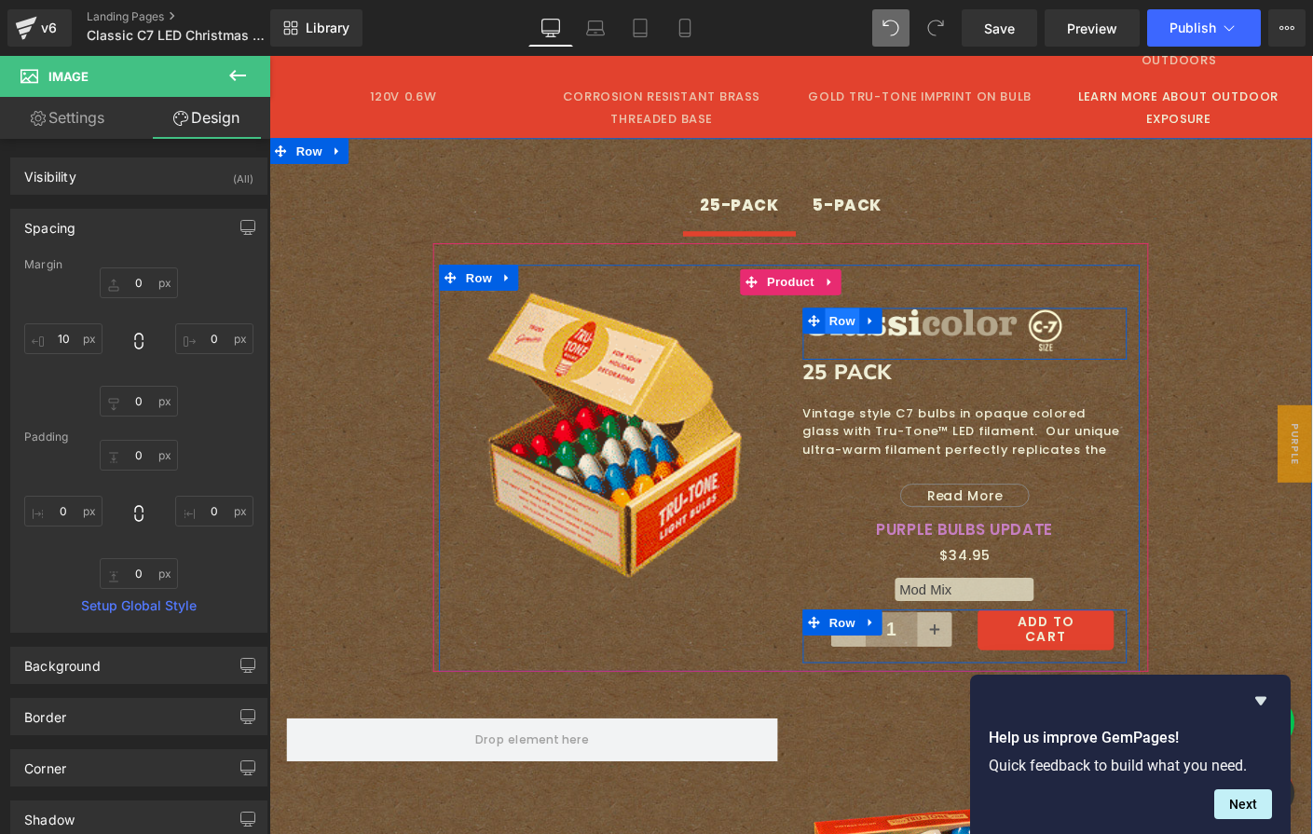
click at [875, 329] on span "Row" at bounding box center [888, 343] width 37 height 28
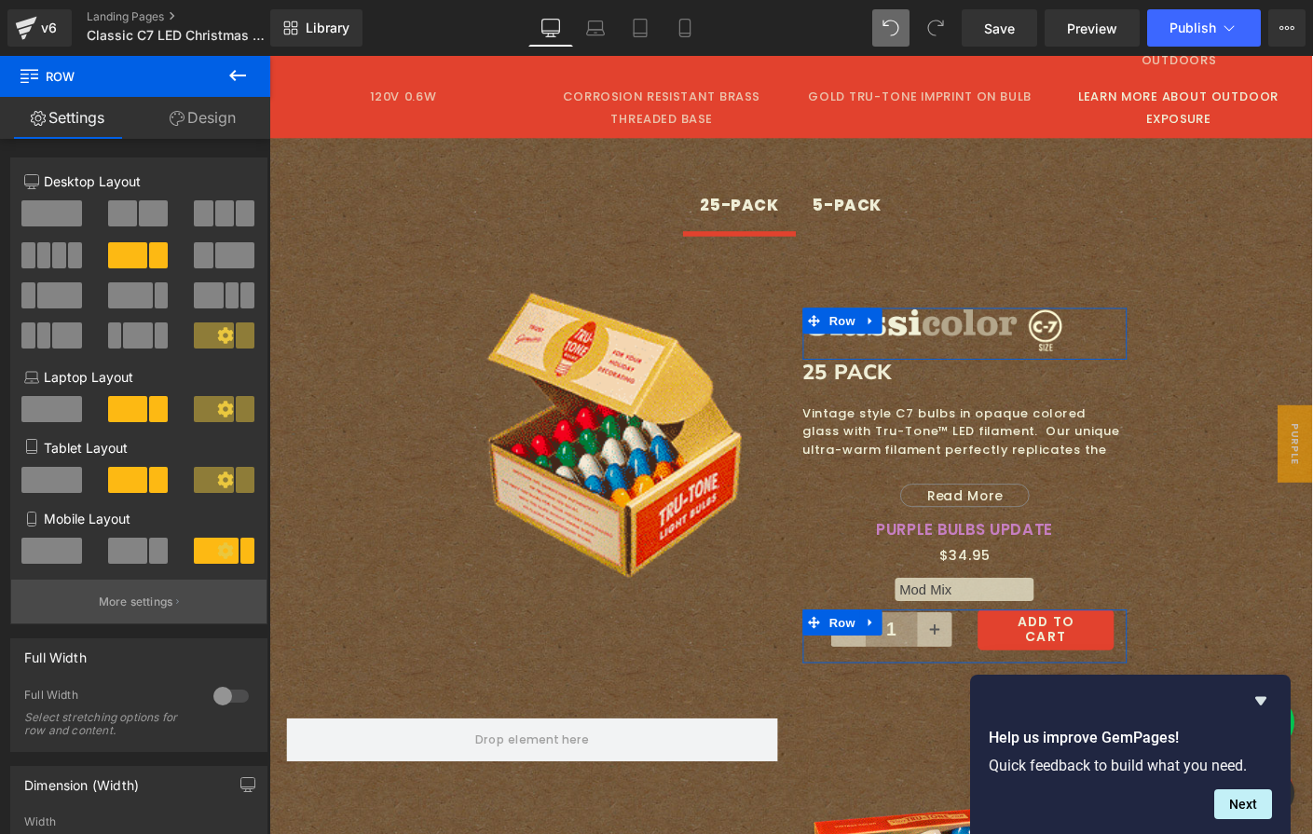
click at [116, 600] on p "More settings" at bounding box center [136, 602] width 75 height 17
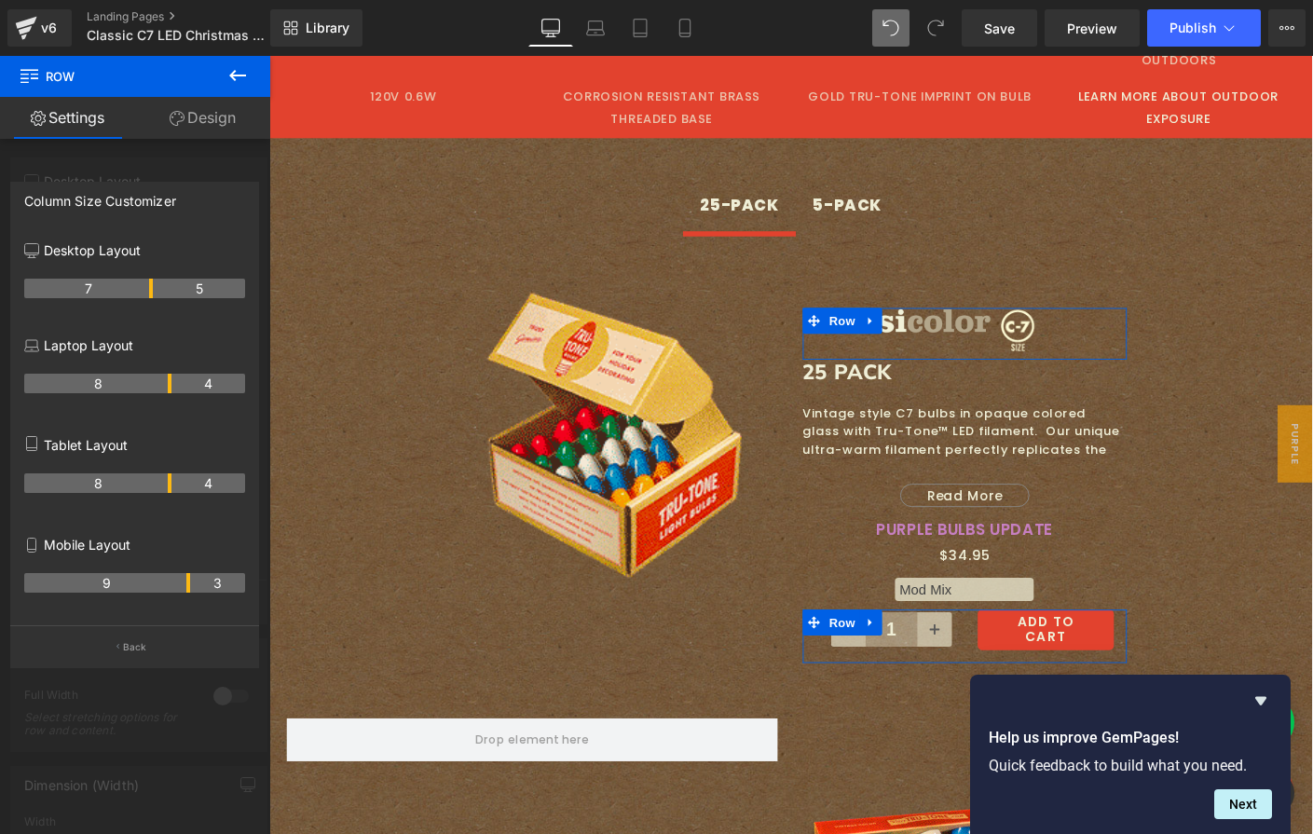
drag, startPoint x: 168, startPoint y: 296, endPoint x: 154, endPoint y: 297, distance: 14.0
drag, startPoint x: 149, startPoint y: 288, endPoint x: 166, endPoint y: 289, distance: 16.8
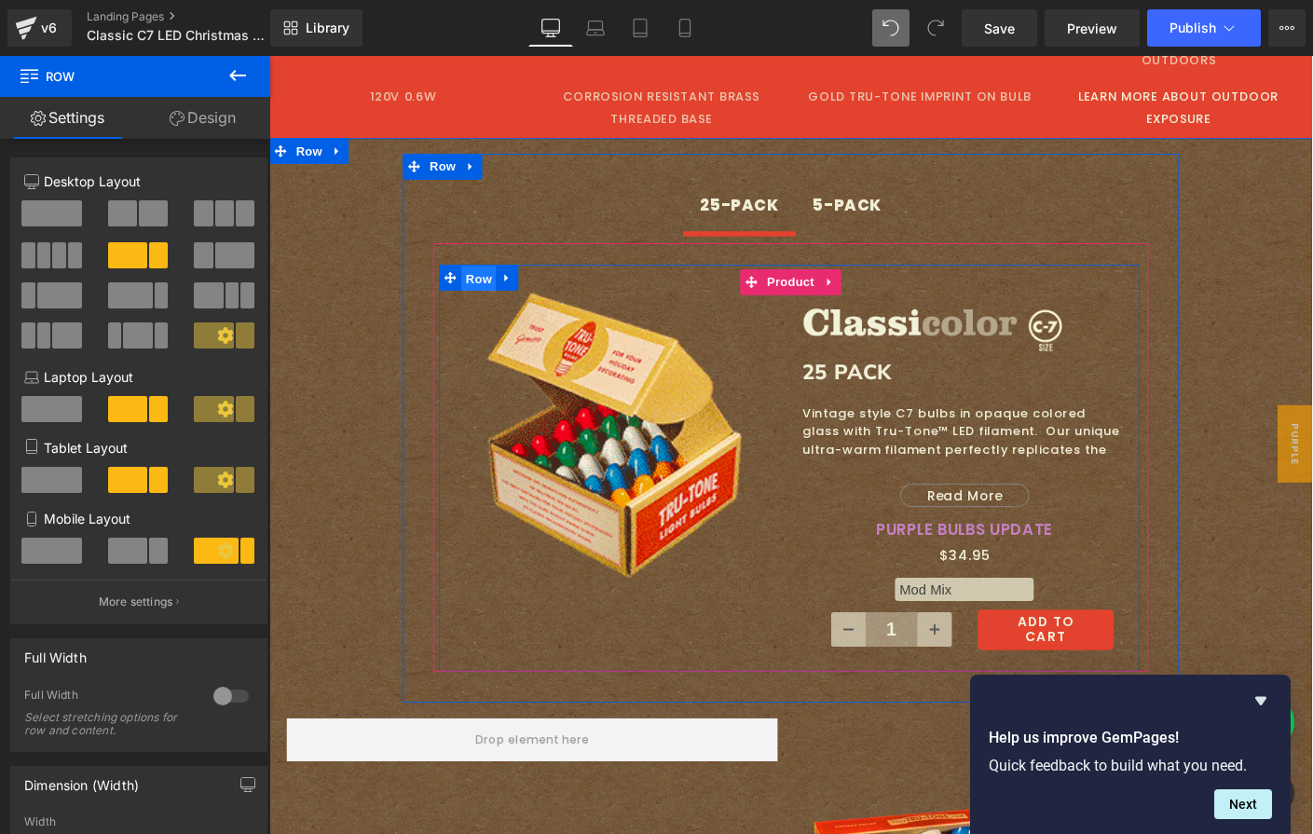
click at [493, 283] on span "Row" at bounding box center [495, 297] width 37 height 28
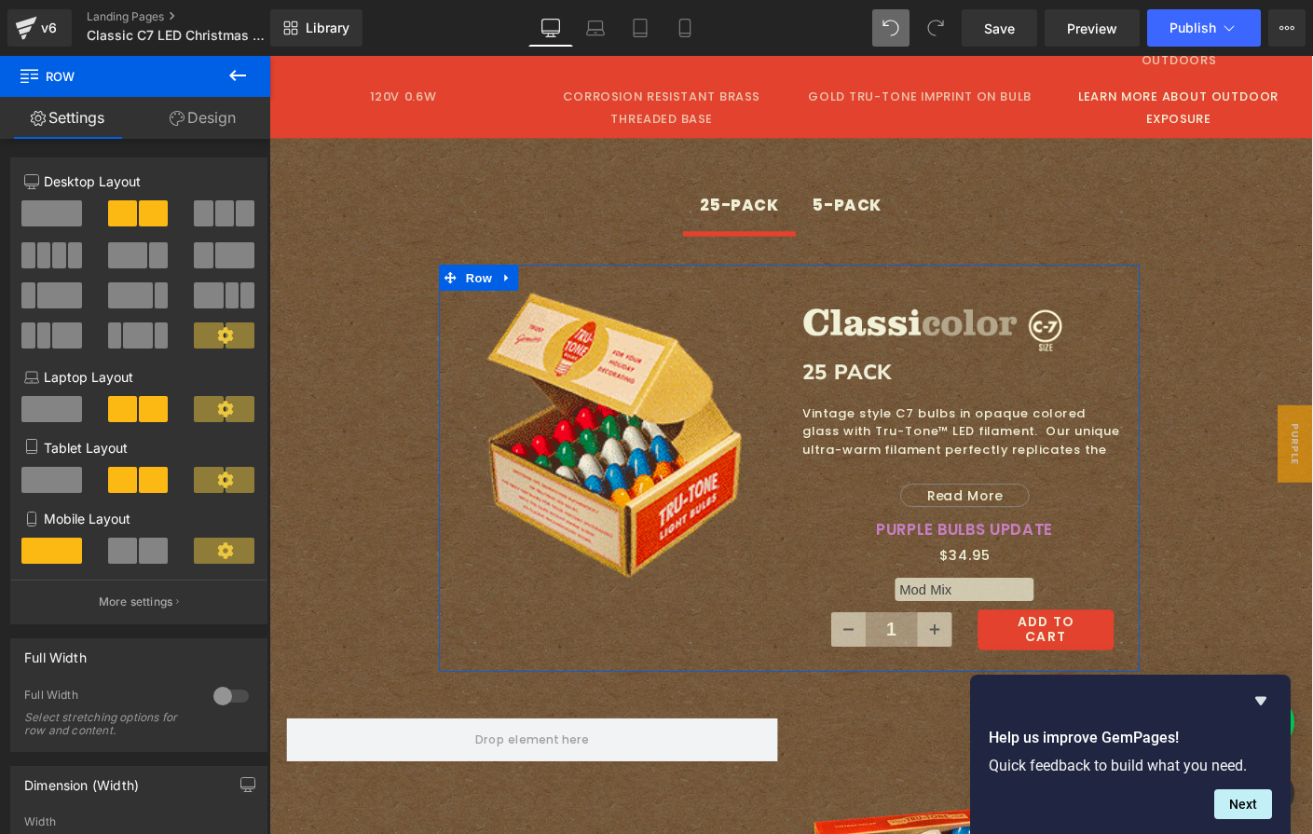
click at [217, 251] on span at bounding box center [234, 255] width 39 height 26
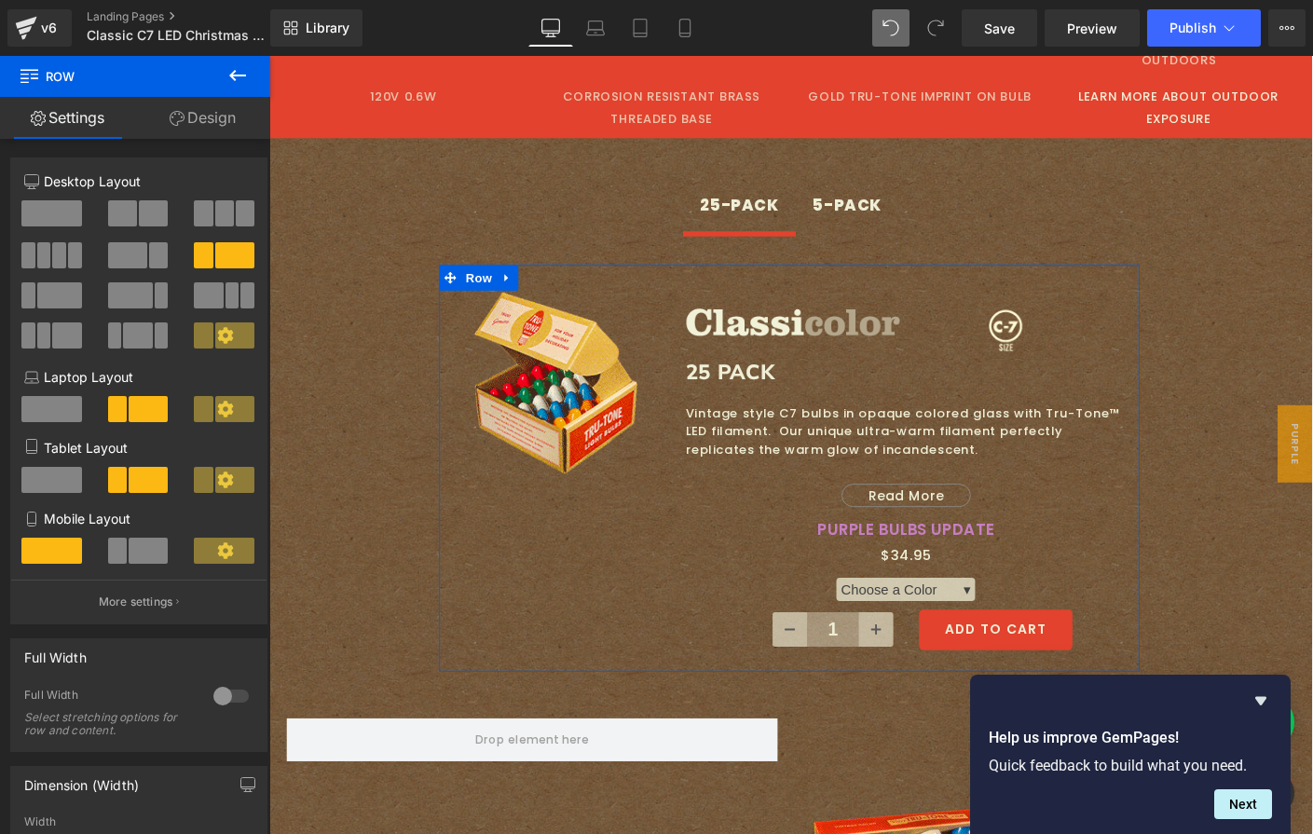
click at [141, 221] on span at bounding box center [153, 213] width 29 height 26
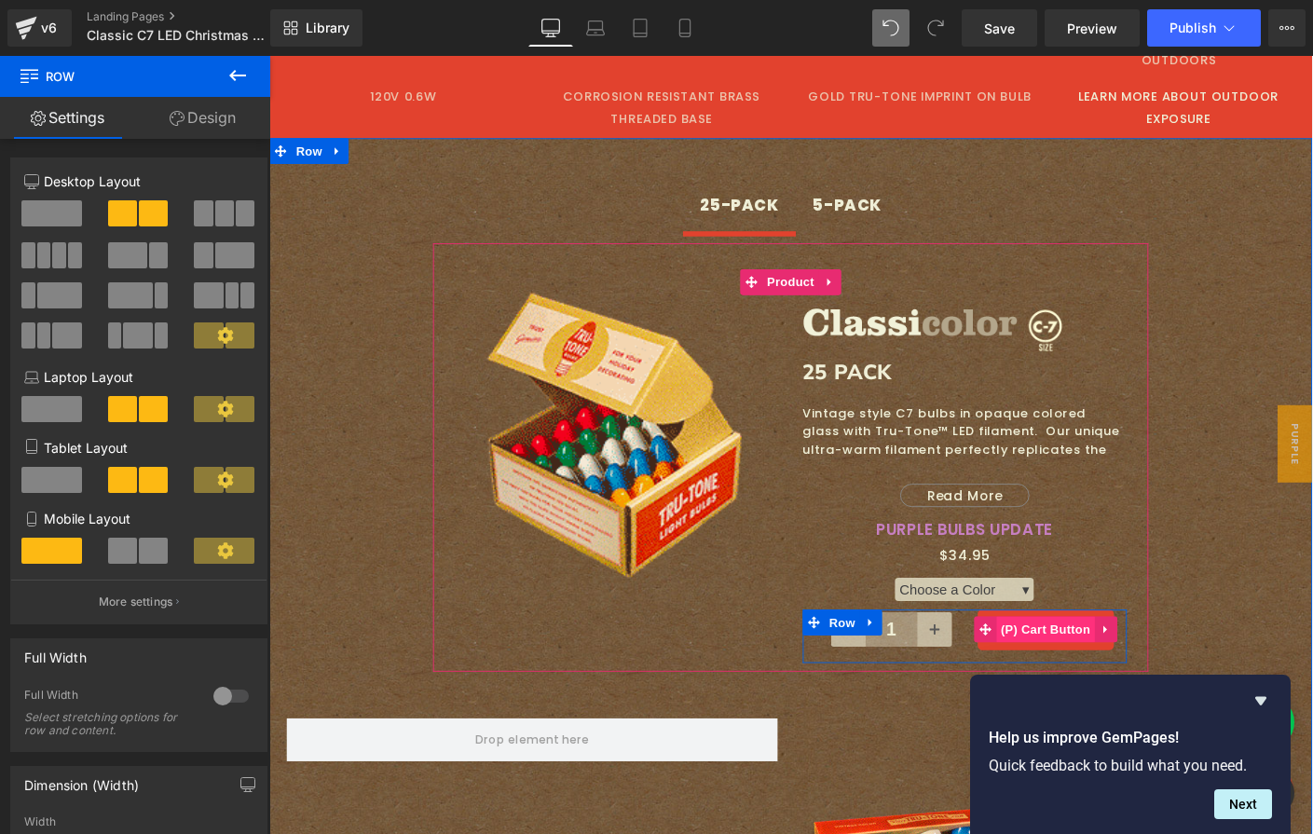
click at [1096, 663] on span "(P) Cart Button" at bounding box center [1109, 677] width 106 height 28
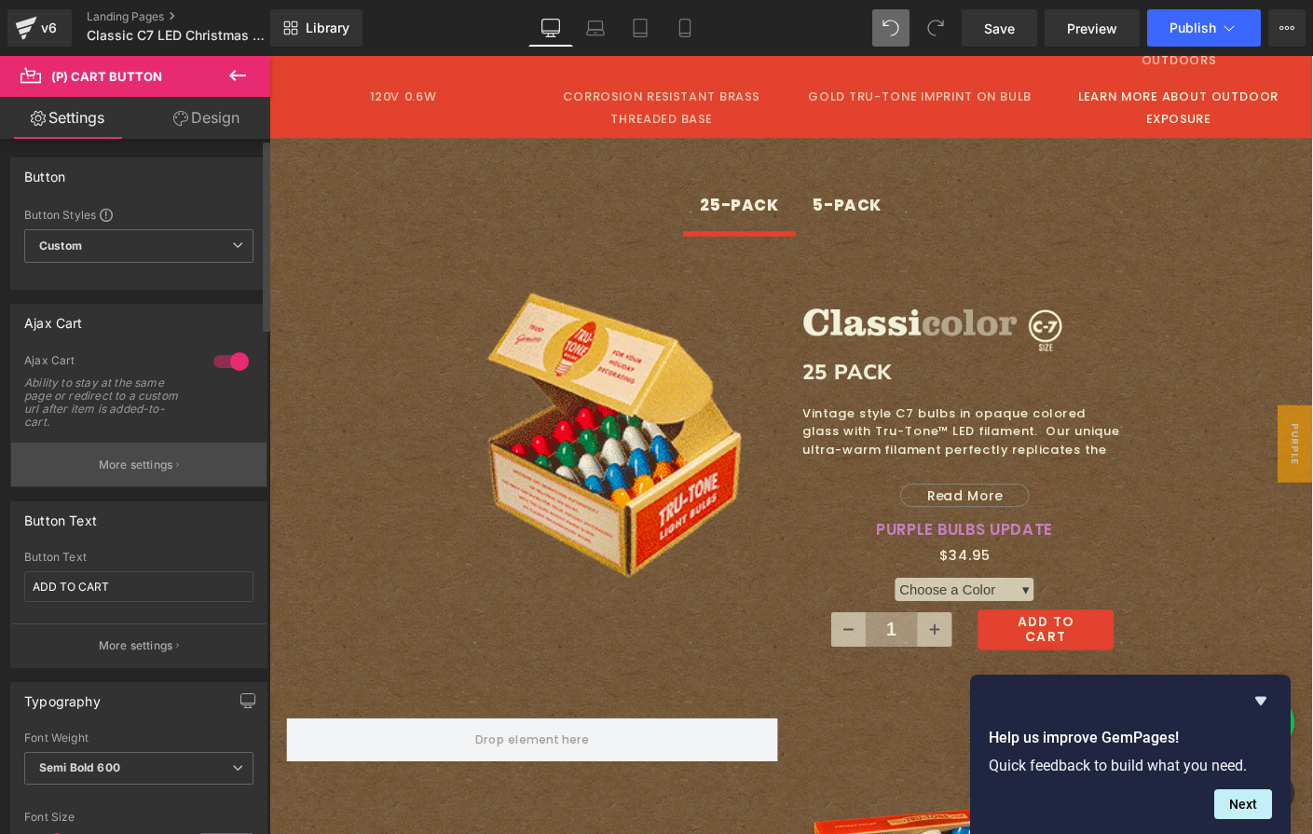
click at [108, 468] on p "More settings" at bounding box center [136, 465] width 75 height 17
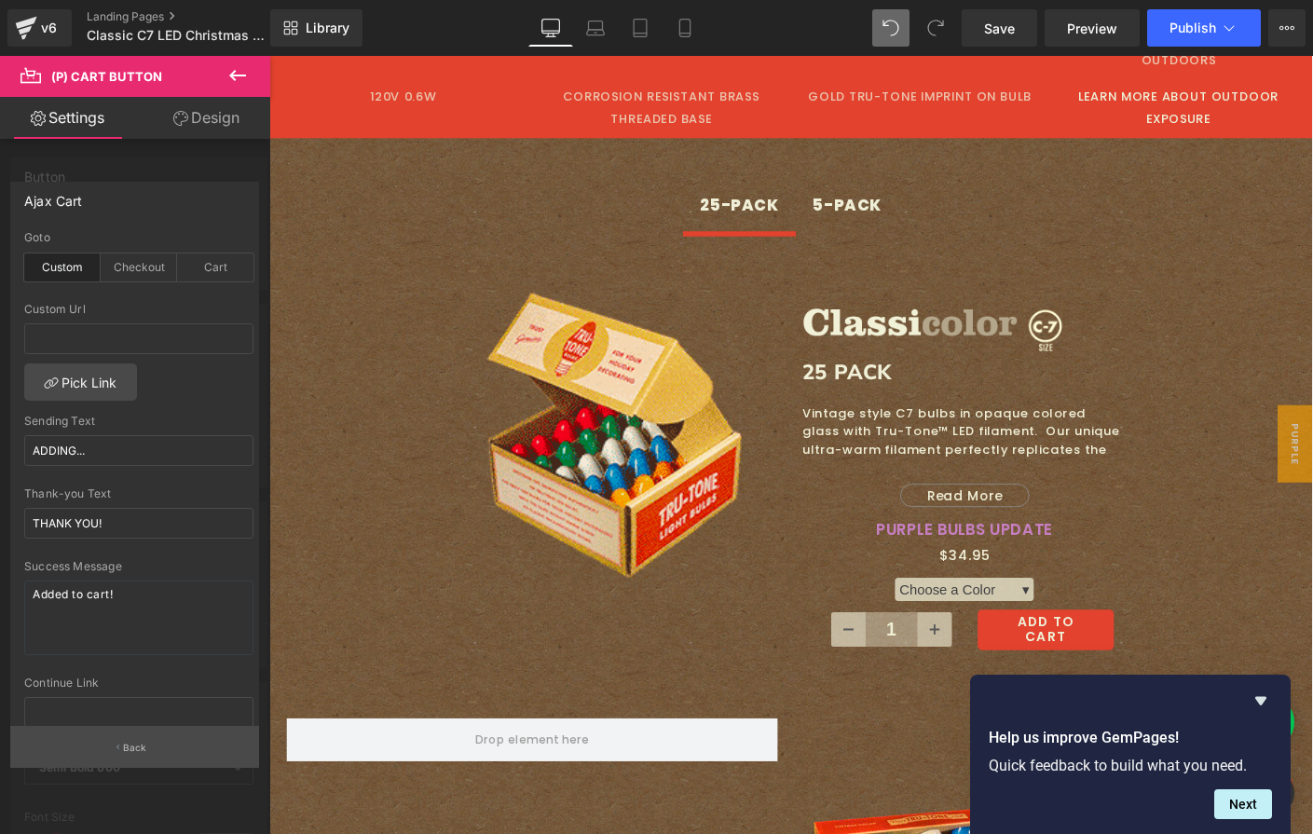
click at [115, 756] on button "Back" at bounding box center [134, 747] width 249 height 42
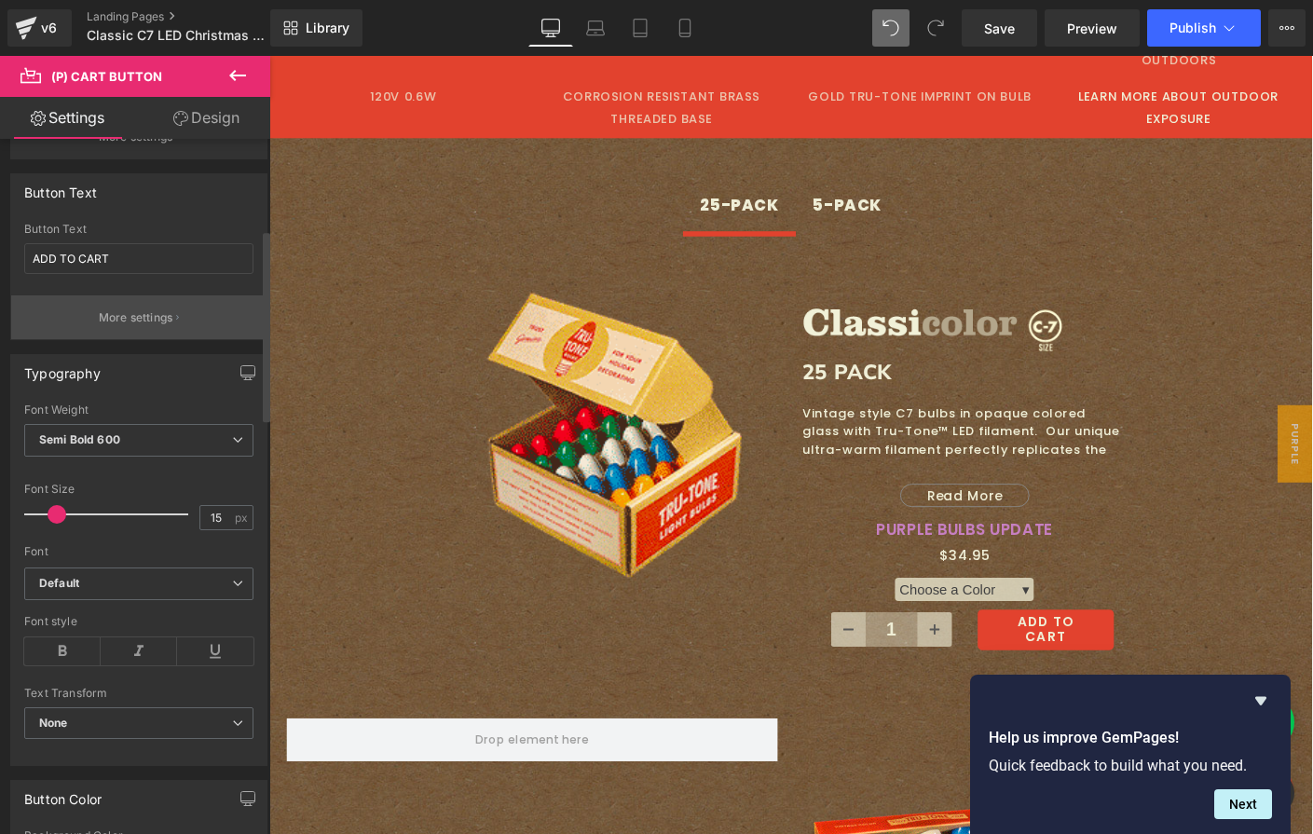
scroll to position [332, 0]
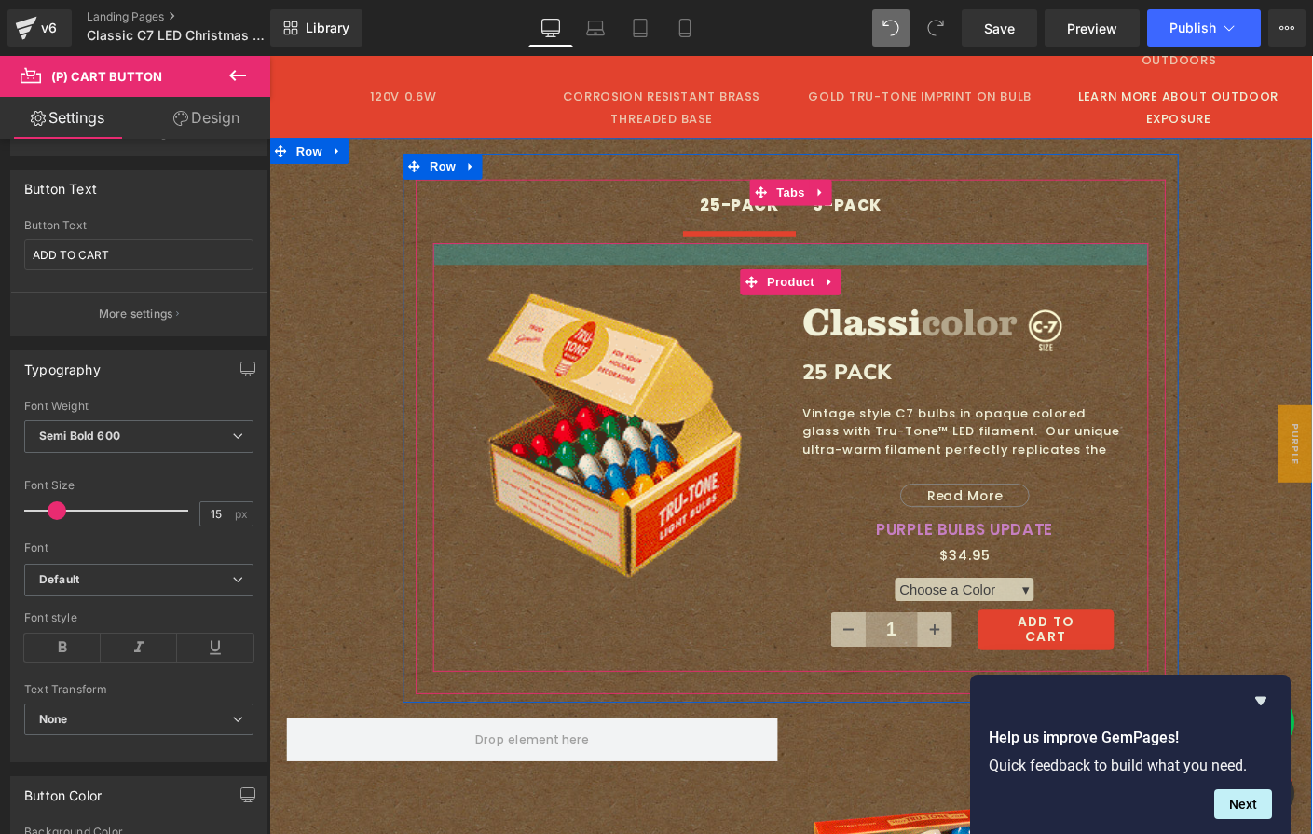
click at [707, 259] on div at bounding box center [832, 270] width 773 height 23
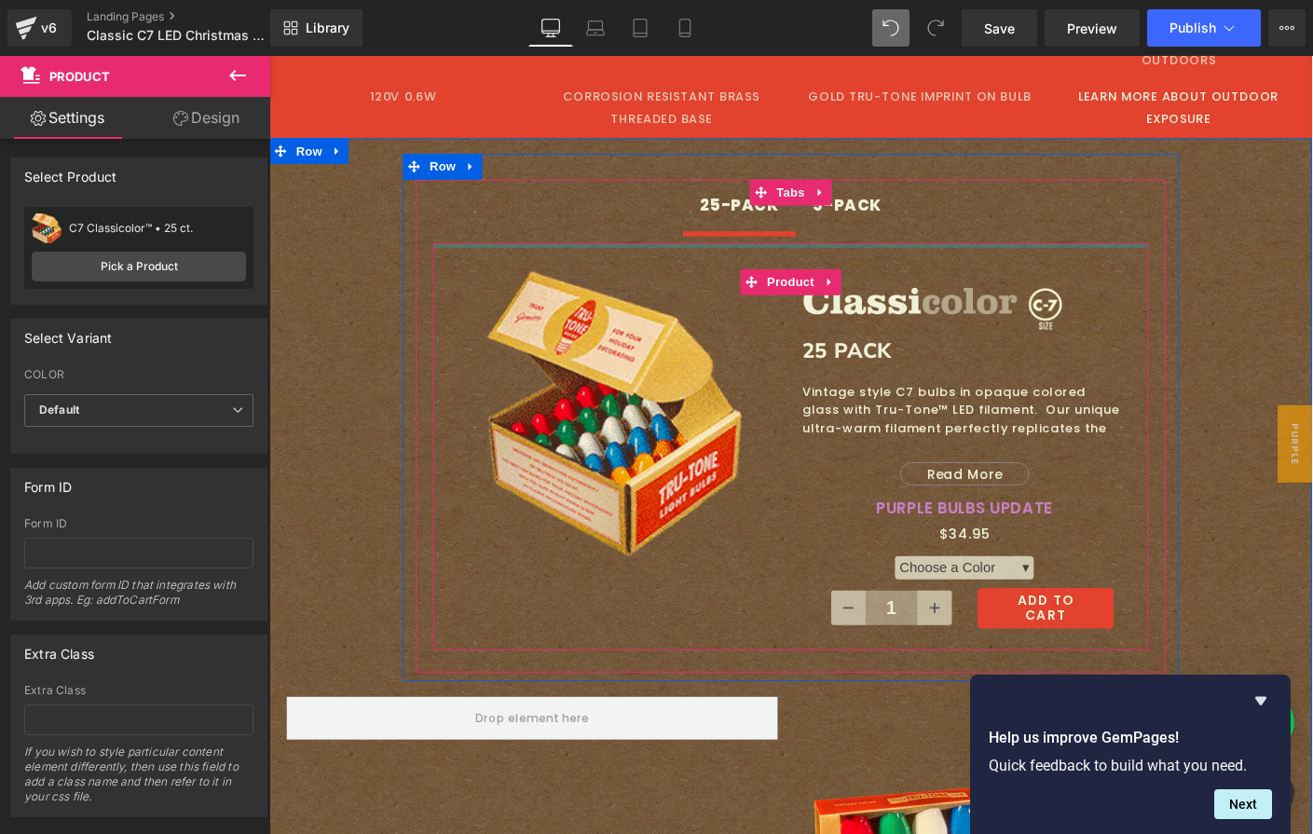
drag, startPoint x: 707, startPoint y: 251, endPoint x: 714, endPoint y: 212, distance: 39.7
click at [714, 212] on div "25-PACK Text Block 5-PACK Text Block Sale Off (P) Image Image Image Row 25 PACK…" at bounding box center [833, 456] width 811 height 533
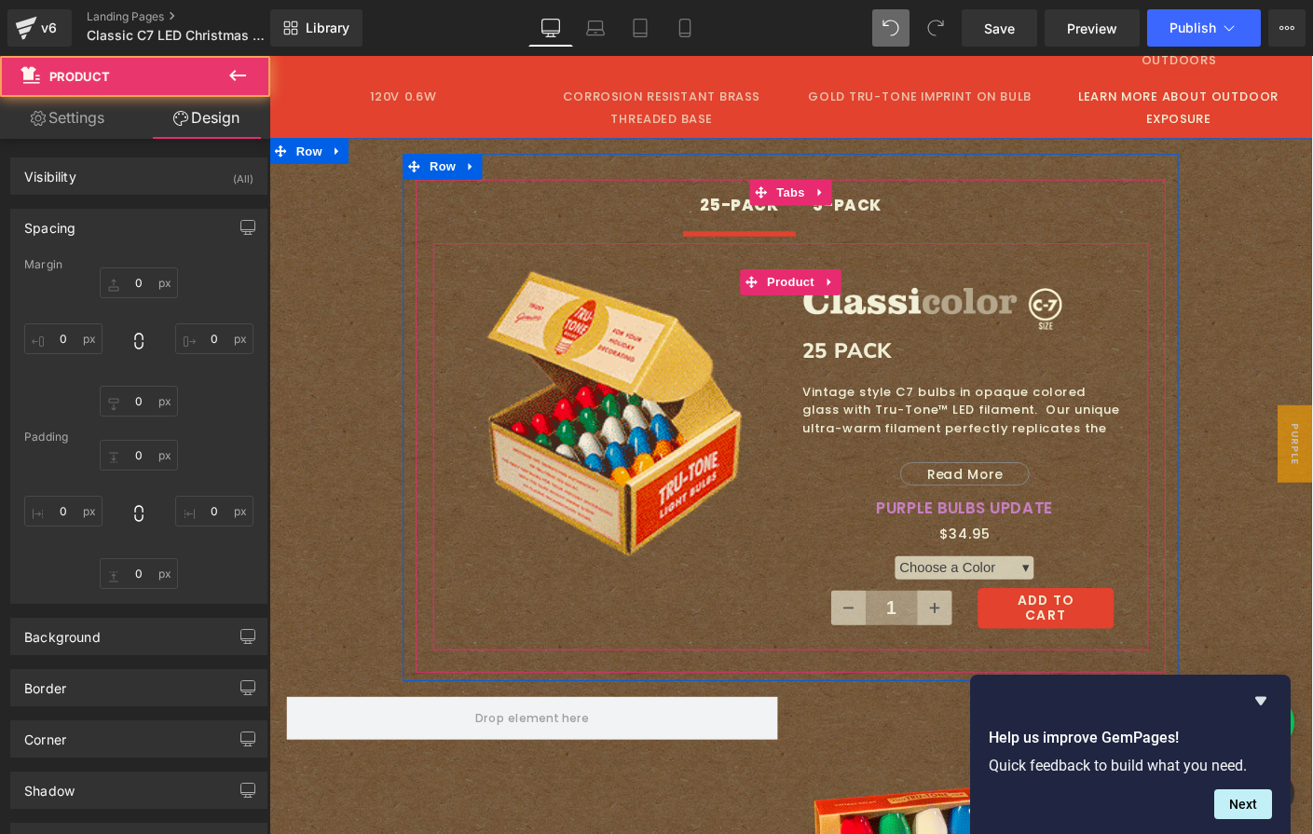
type input "0"
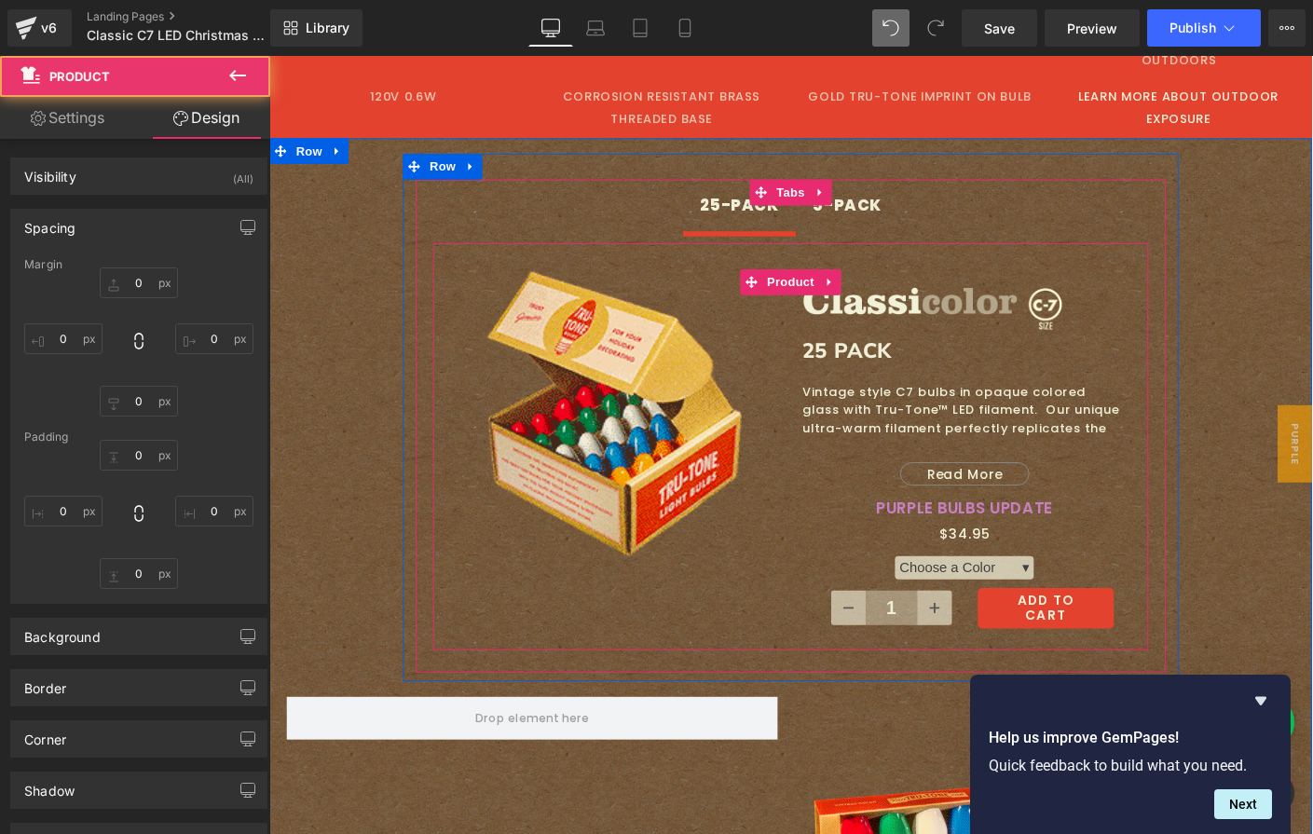
type input "10"
type input "0"
type input "7"
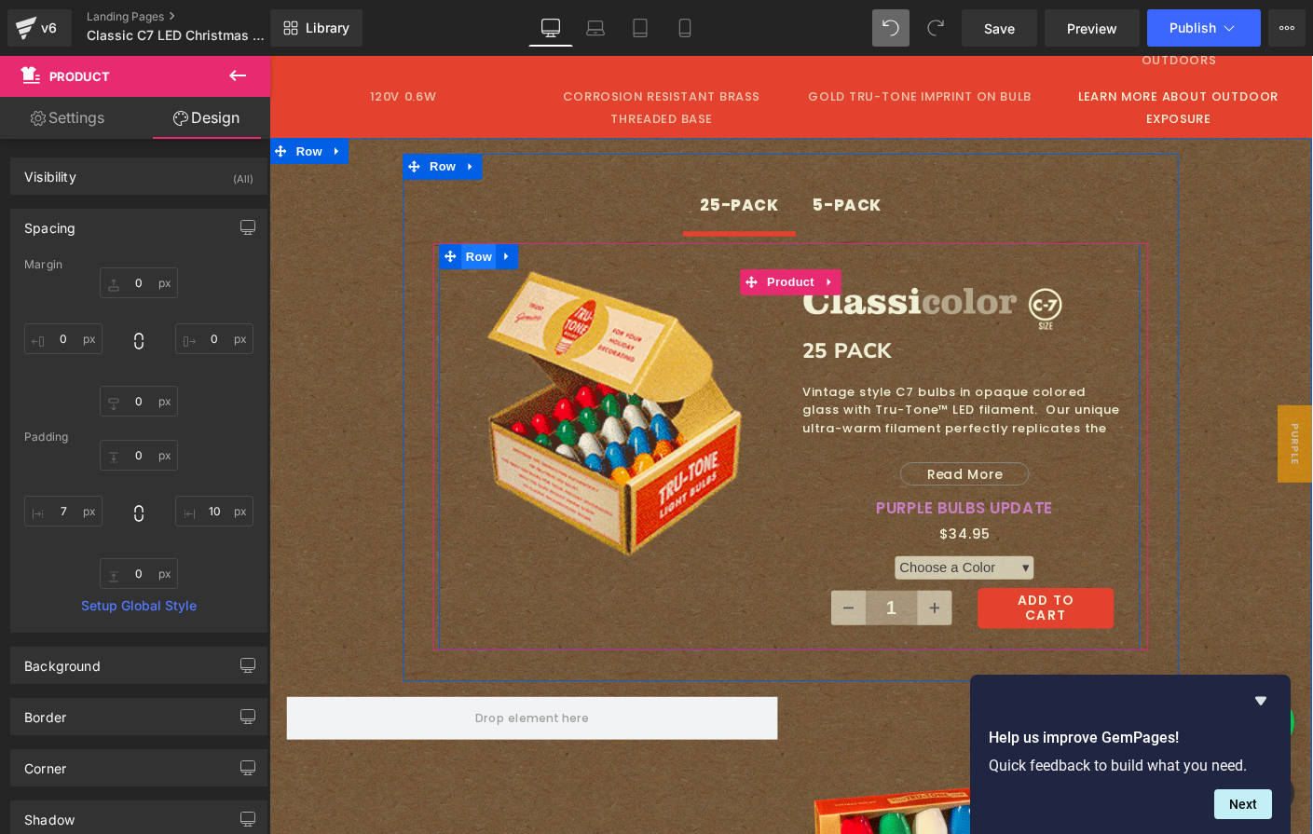
click at [485, 259] on span "Row" at bounding box center [495, 273] width 37 height 28
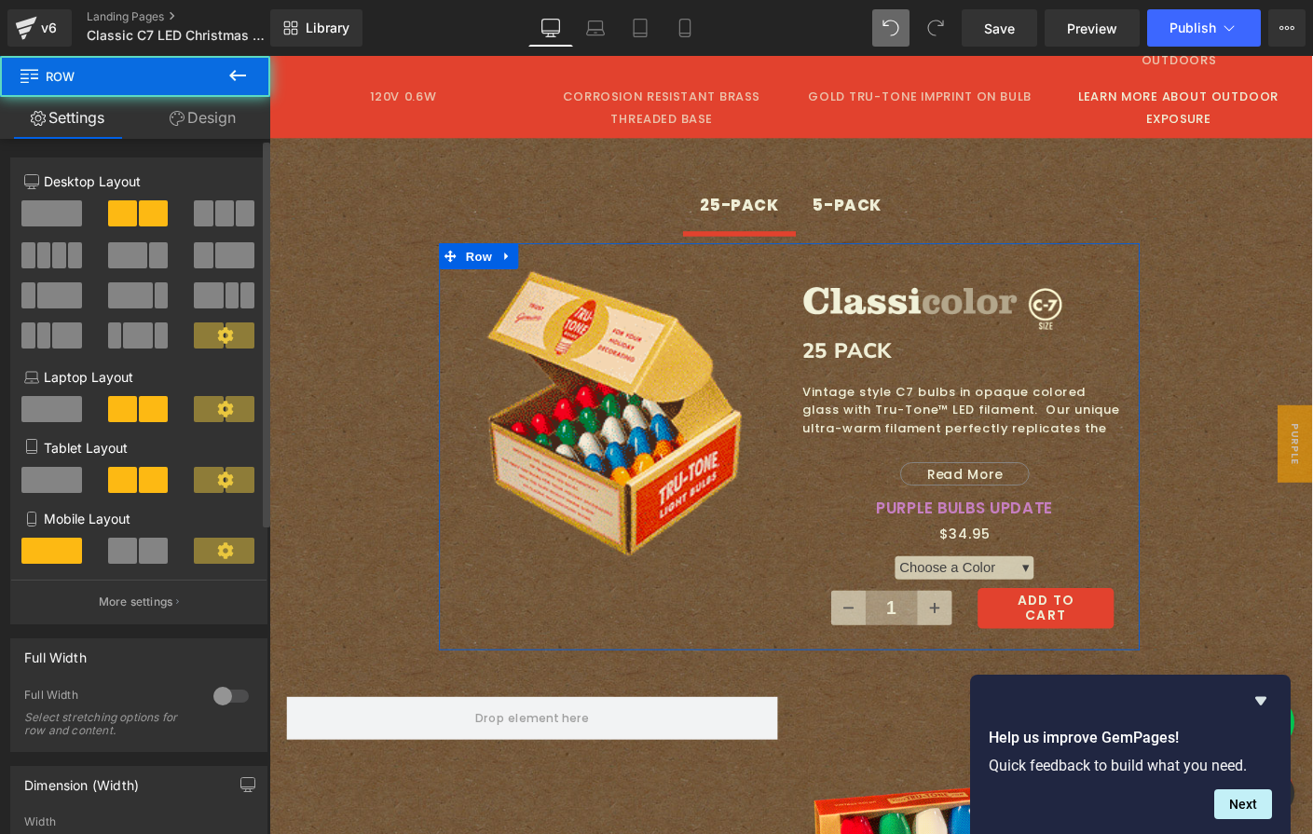
scroll to position [558, 0]
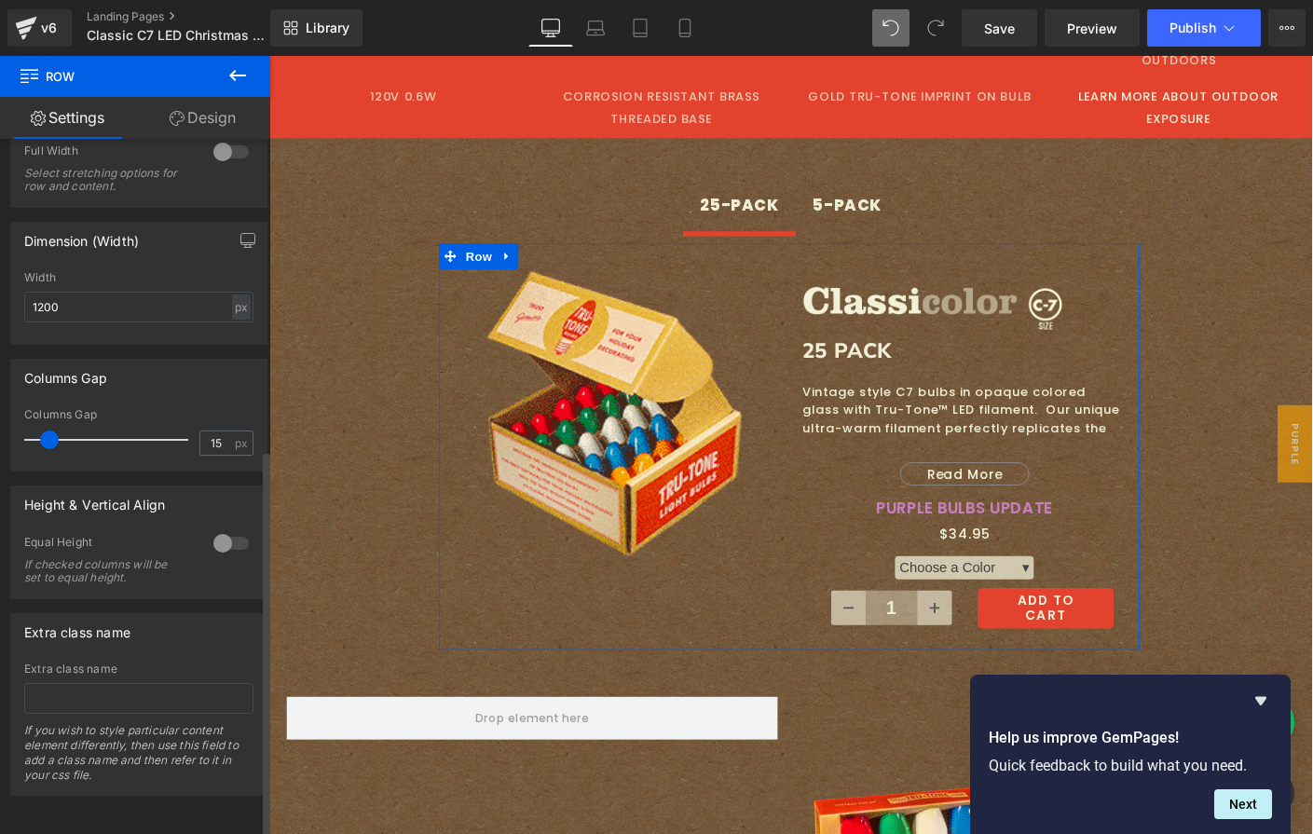
click at [218, 528] on div at bounding box center [231, 543] width 45 height 30
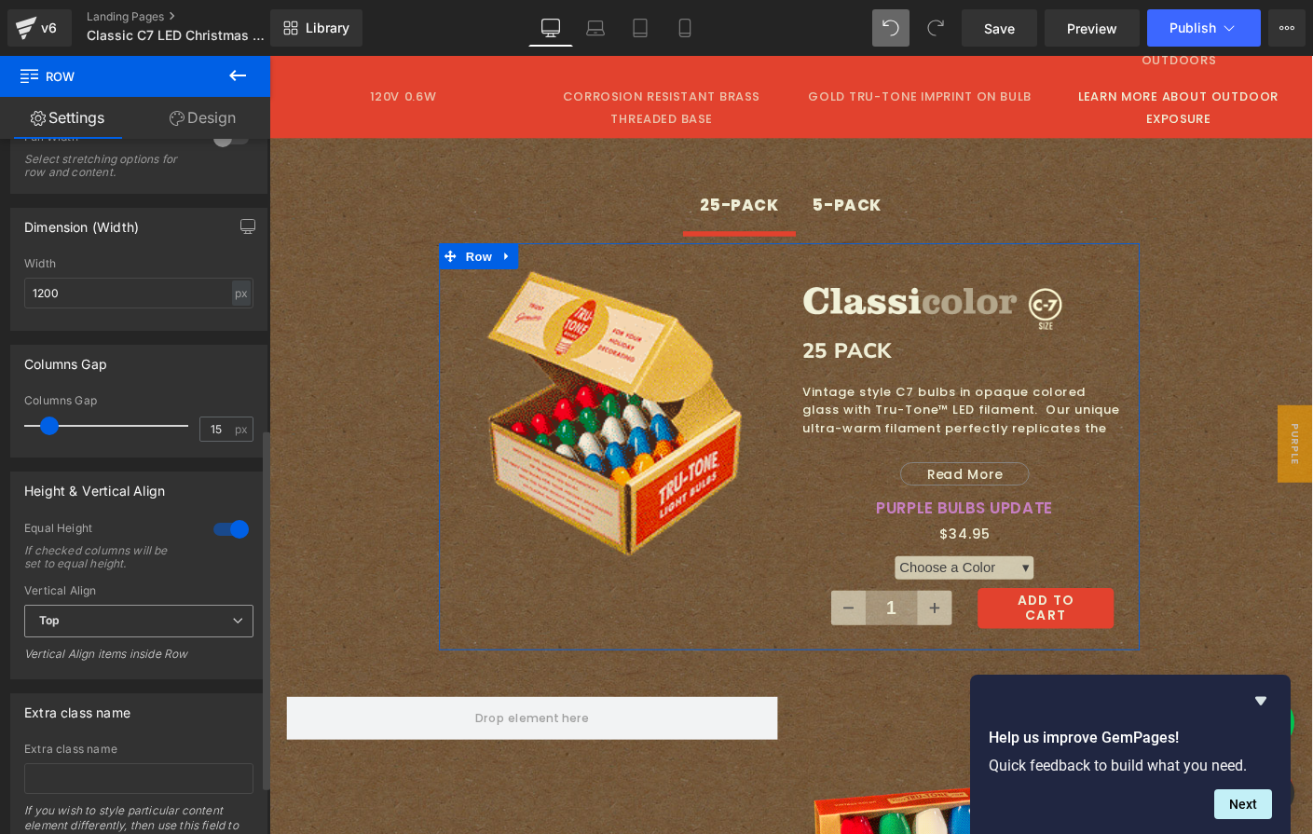
click at [103, 622] on span "Top" at bounding box center [138, 621] width 229 height 33
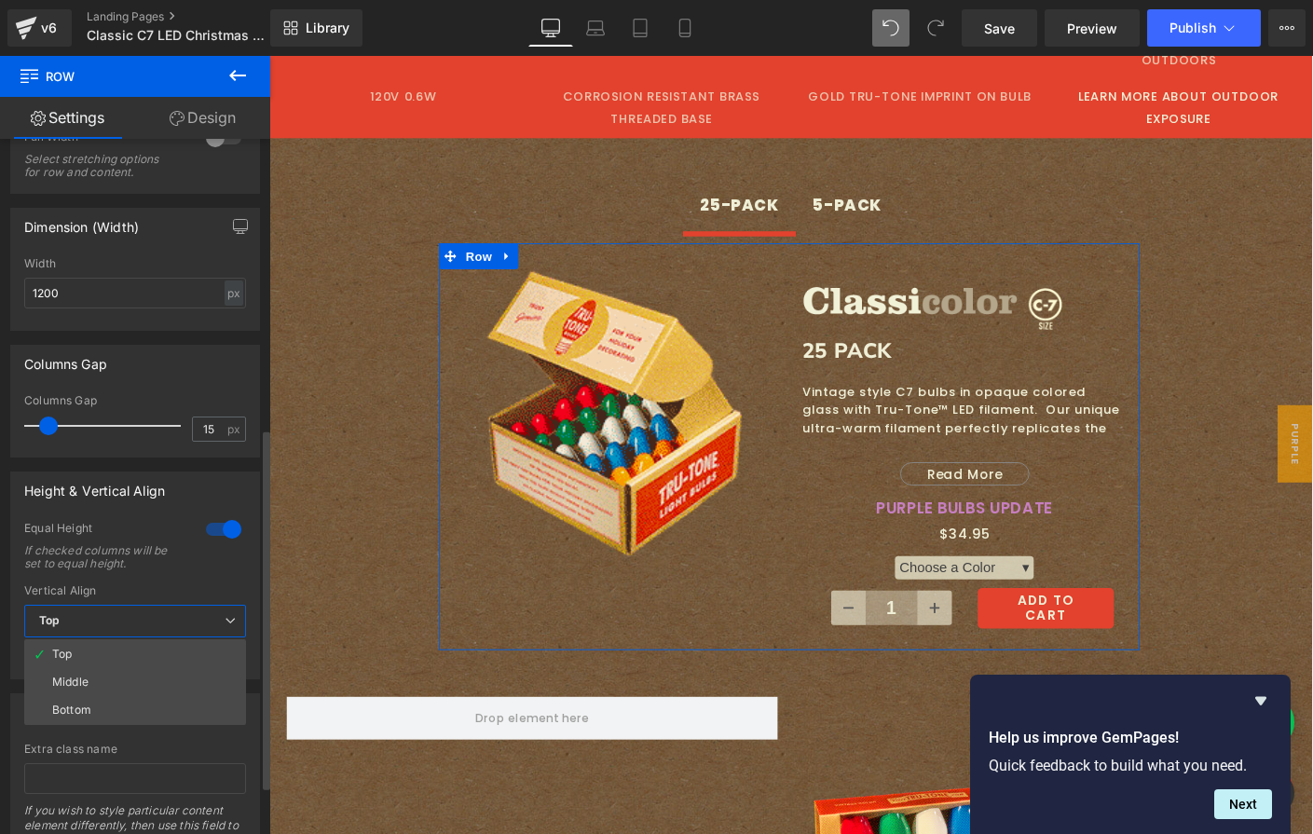
click at [104, 619] on span "Top" at bounding box center [135, 621] width 222 height 33
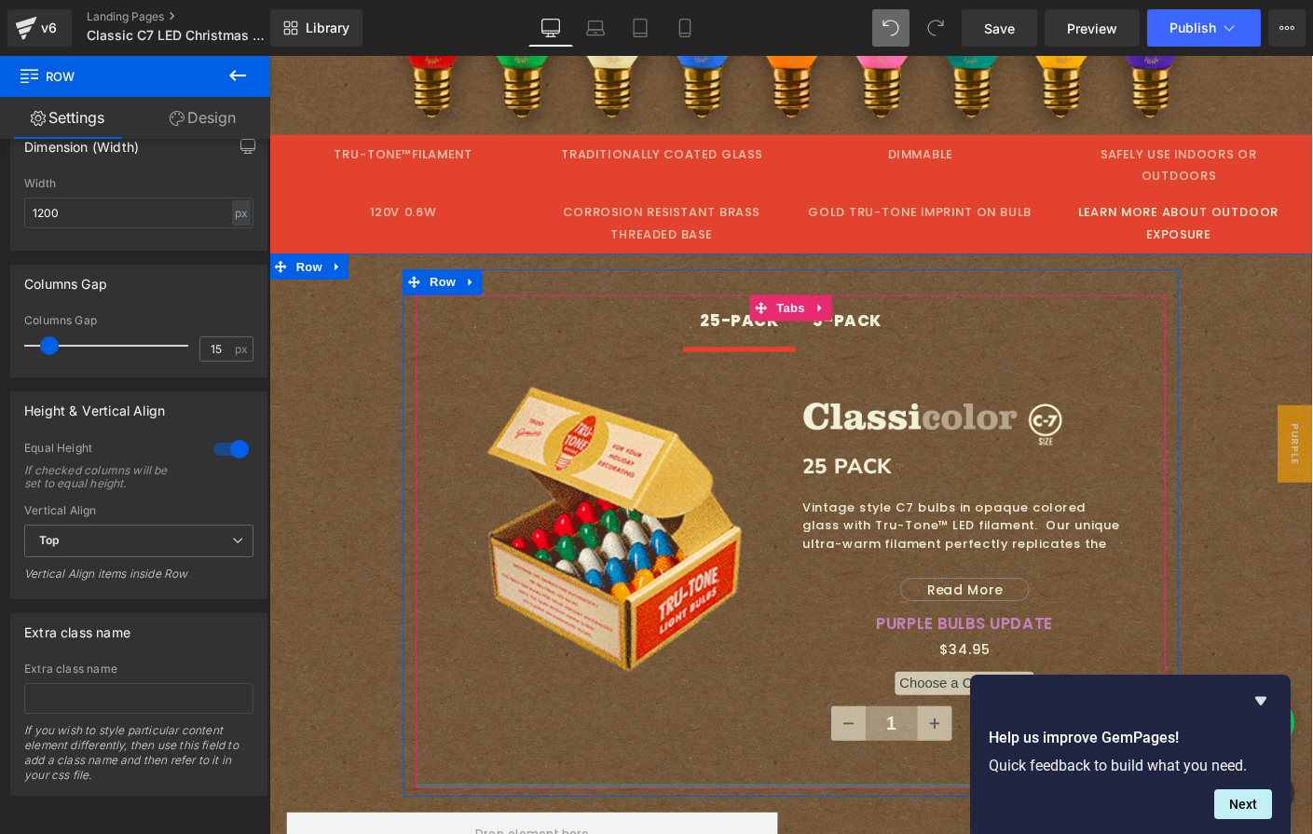
scroll to position [735, 0]
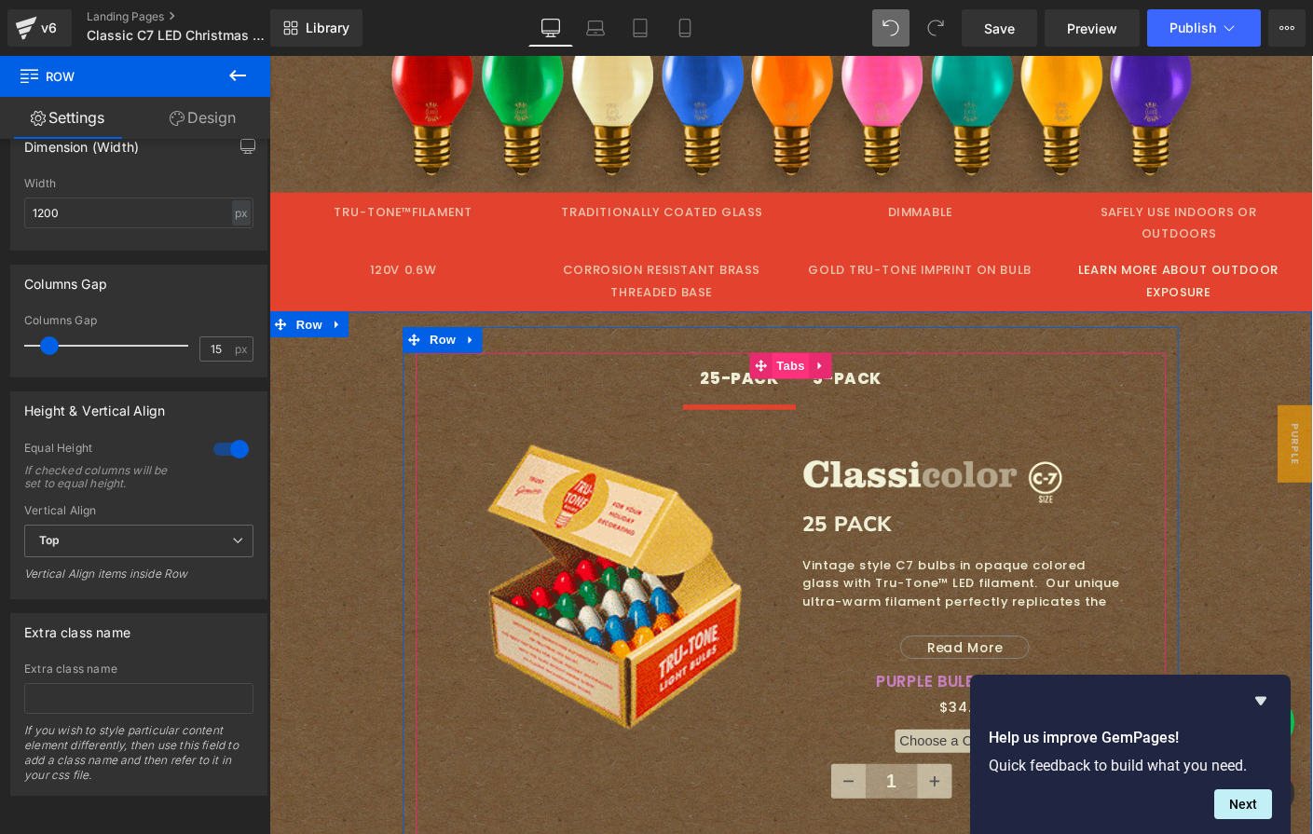
click at [818, 377] on span "Tabs" at bounding box center [833, 391] width 40 height 28
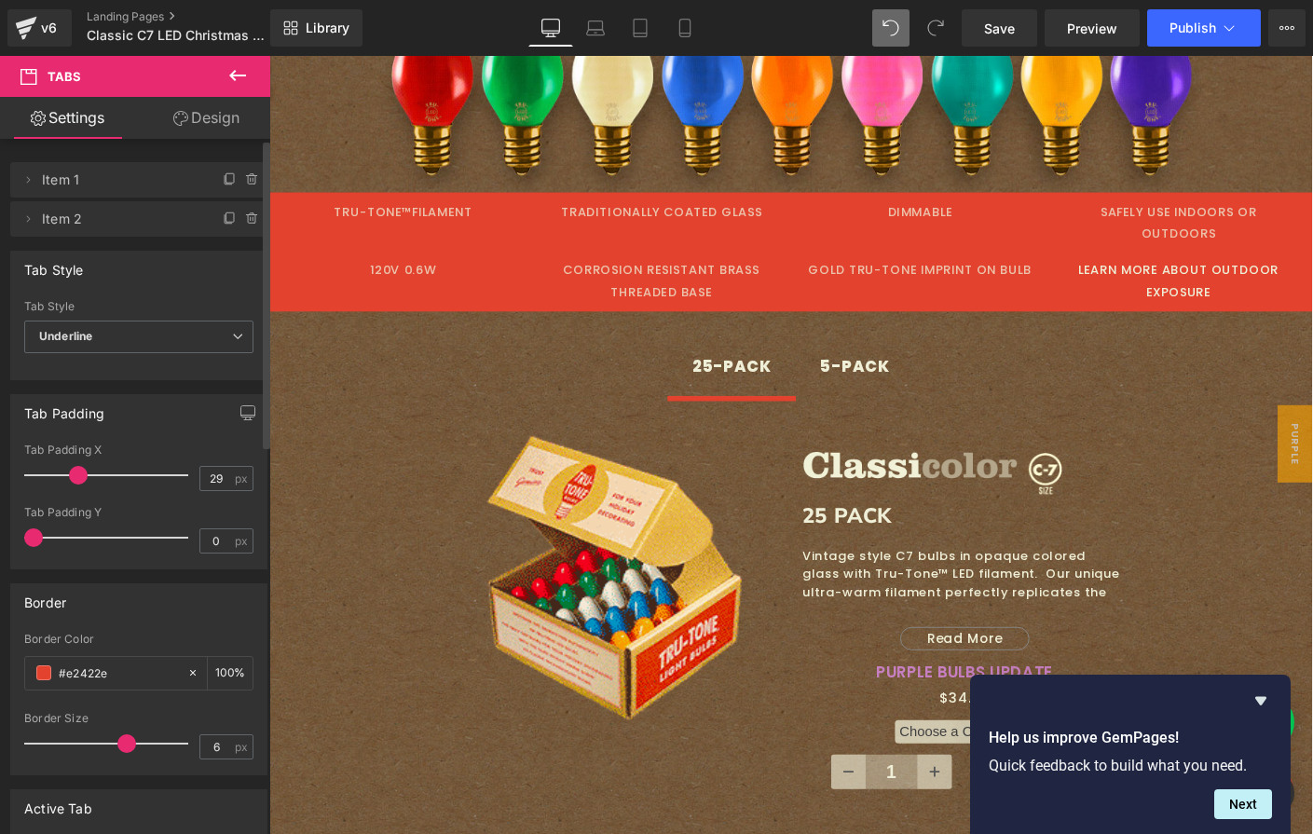
type input "30"
drag, startPoint x: 63, startPoint y: 471, endPoint x: 78, endPoint y: 468, distance: 15.2
click at [78, 468] on span at bounding box center [80, 475] width 19 height 19
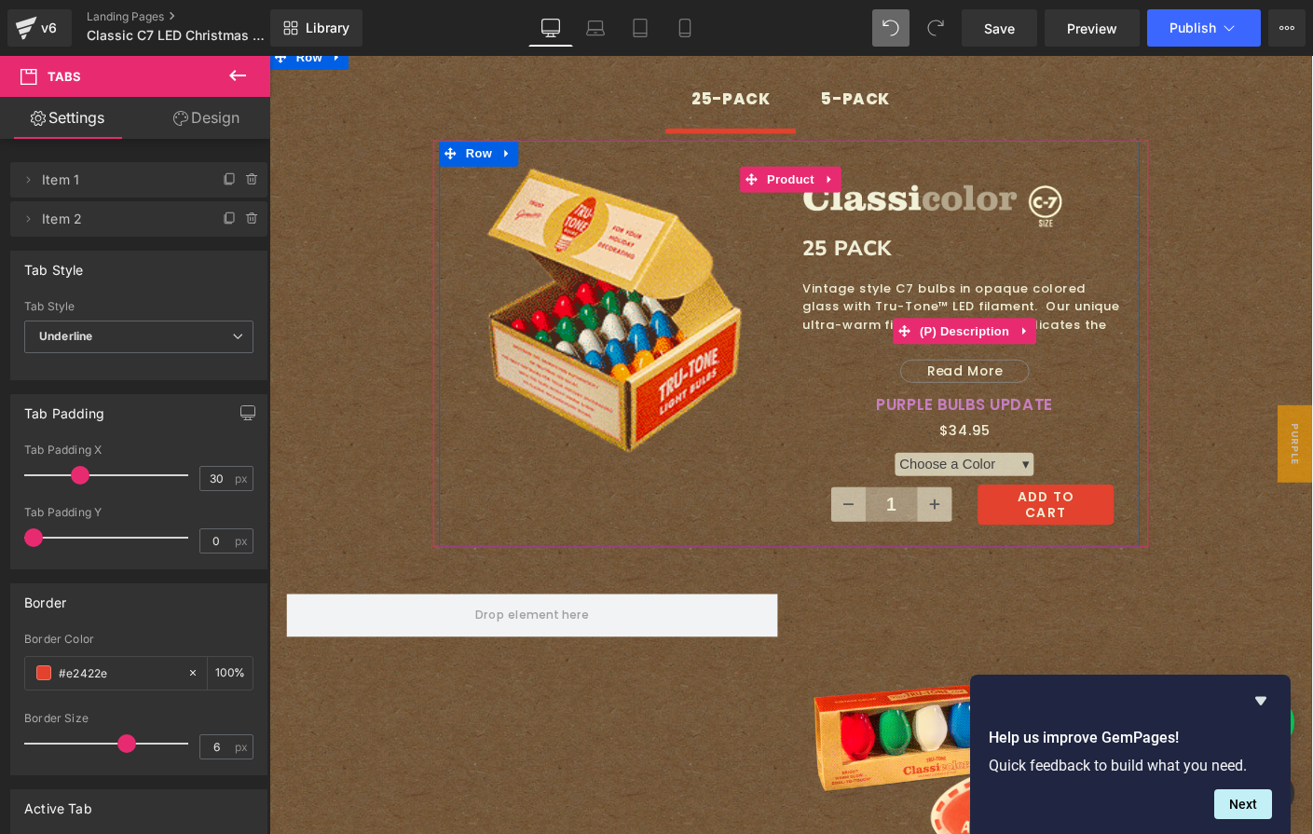
scroll to position [1054, 0]
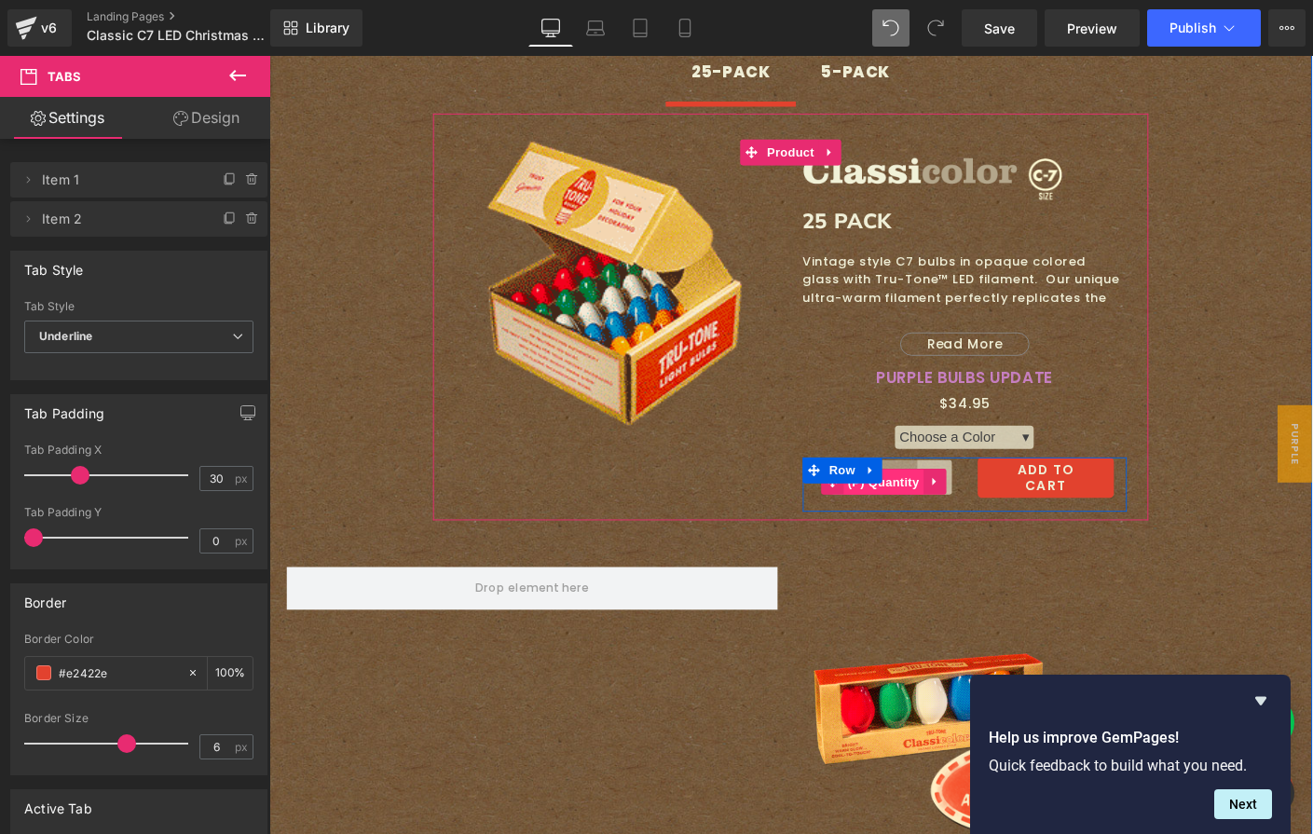
click at [935, 503] on span "(P) Quantity" at bounding box center [933, 517] width 87 height 28
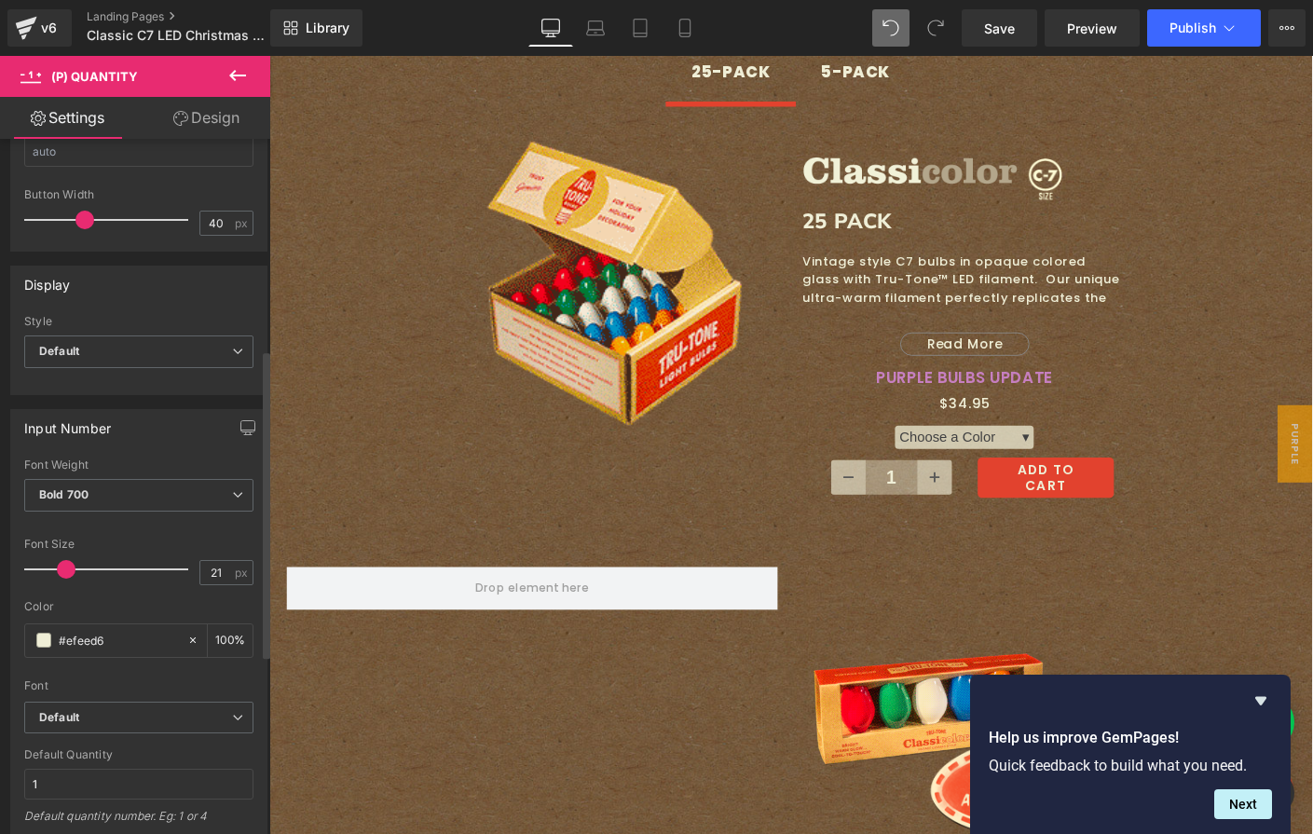
scroll to position [475, 0]
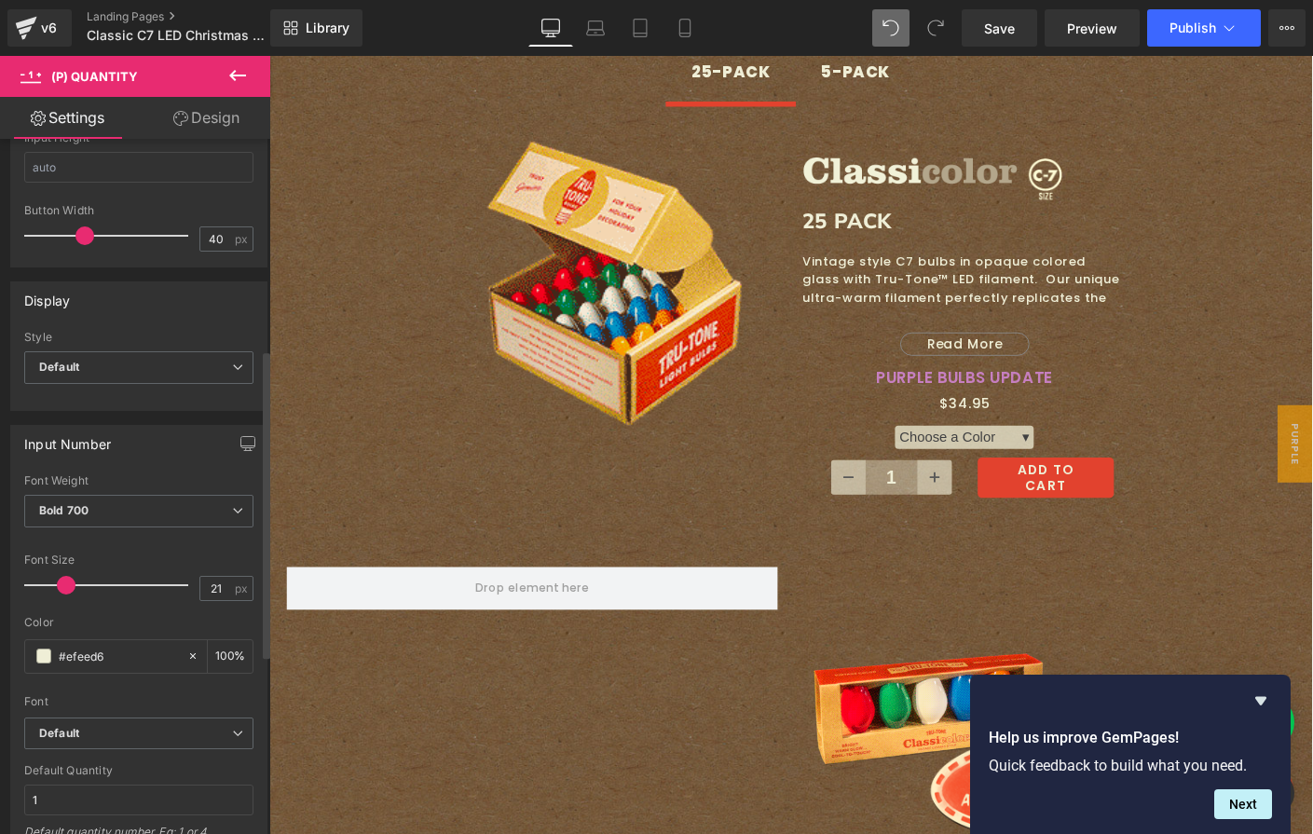
drag, startPoint x: 140, startPoint y: 652, endPoint x: 11, endPoint y: 643, distance: 128.9
click at [11, 643] on div "Thin 100 Semi Thin 200 Light 300 Regular 400 Medium 500 Semi Bold 600 Super Bol…" at bounding box center [138, 663] width 255 height 378
type input "40404"
type input "0"
type input "404041"
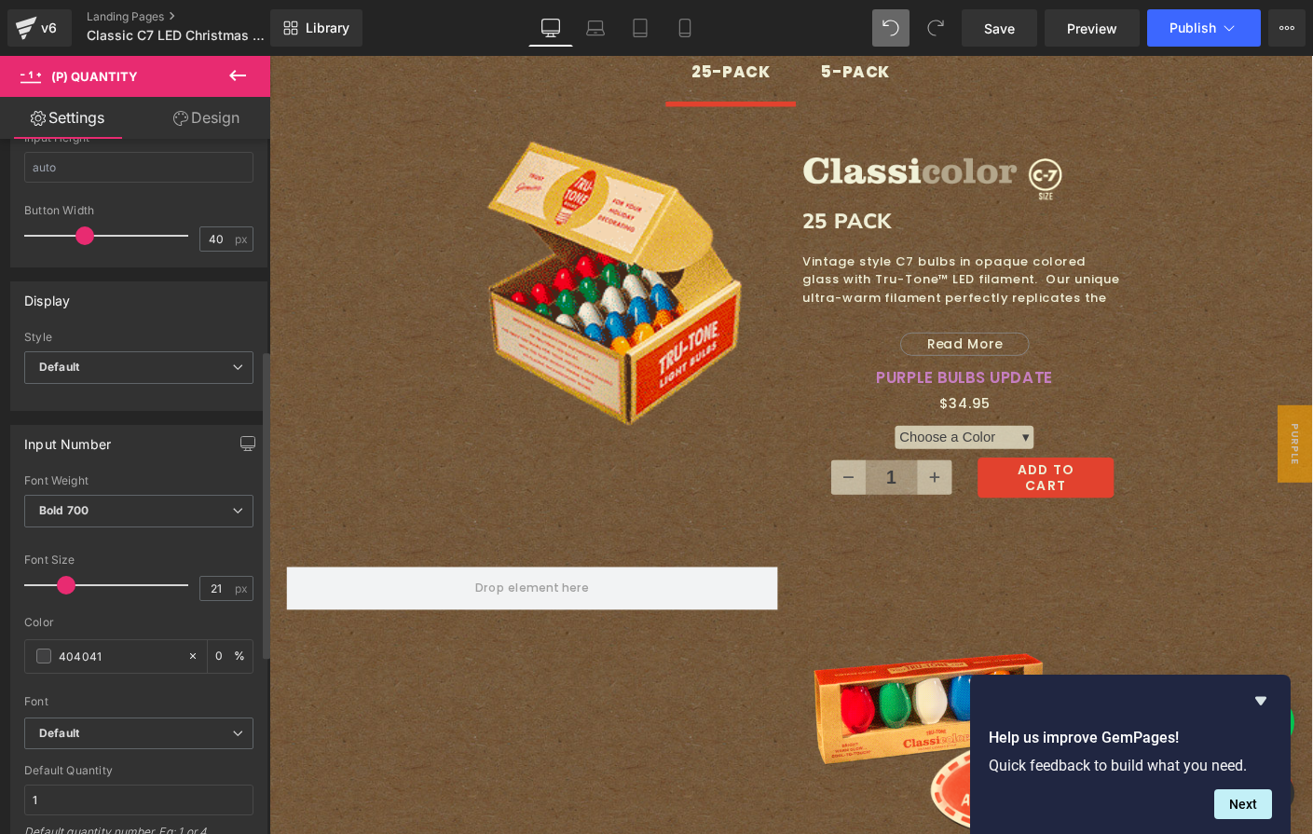
type input "100"
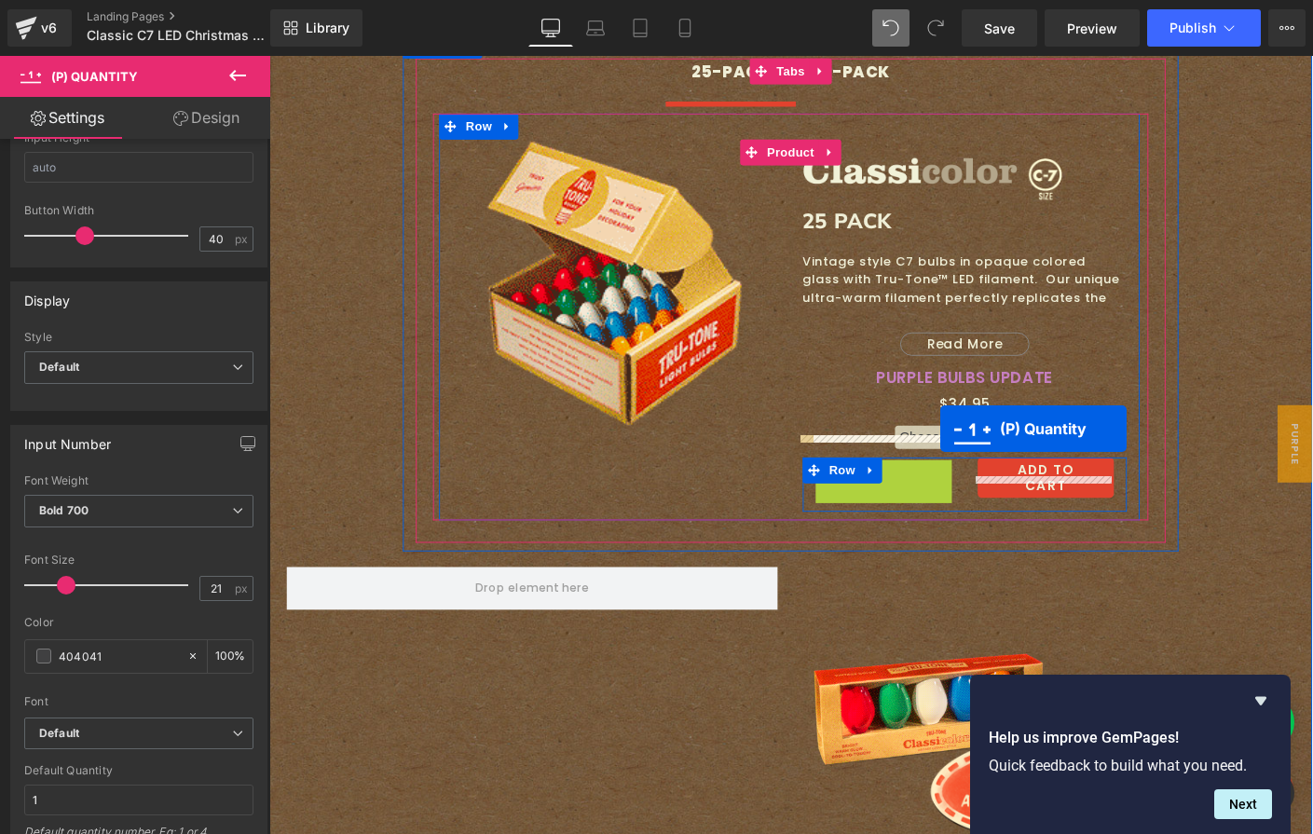
drag, startPoint x: 874, startPoint y: 499, endPoint x: 995, endPoint y: 458, distance: 127.9
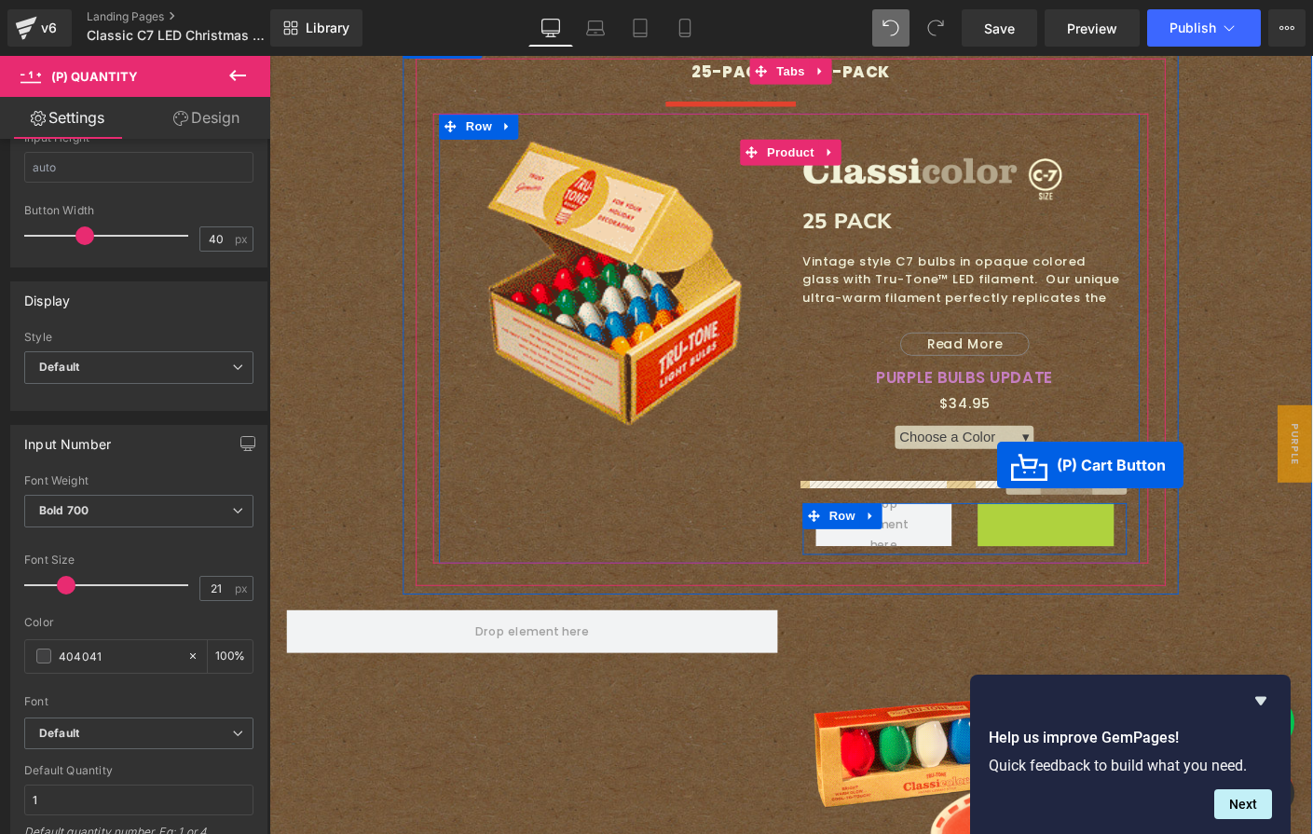
drag, startPoint x: 1031, startPoint y: 540, endPoint x: 1056, endPoint y: 499, distance: 48.9
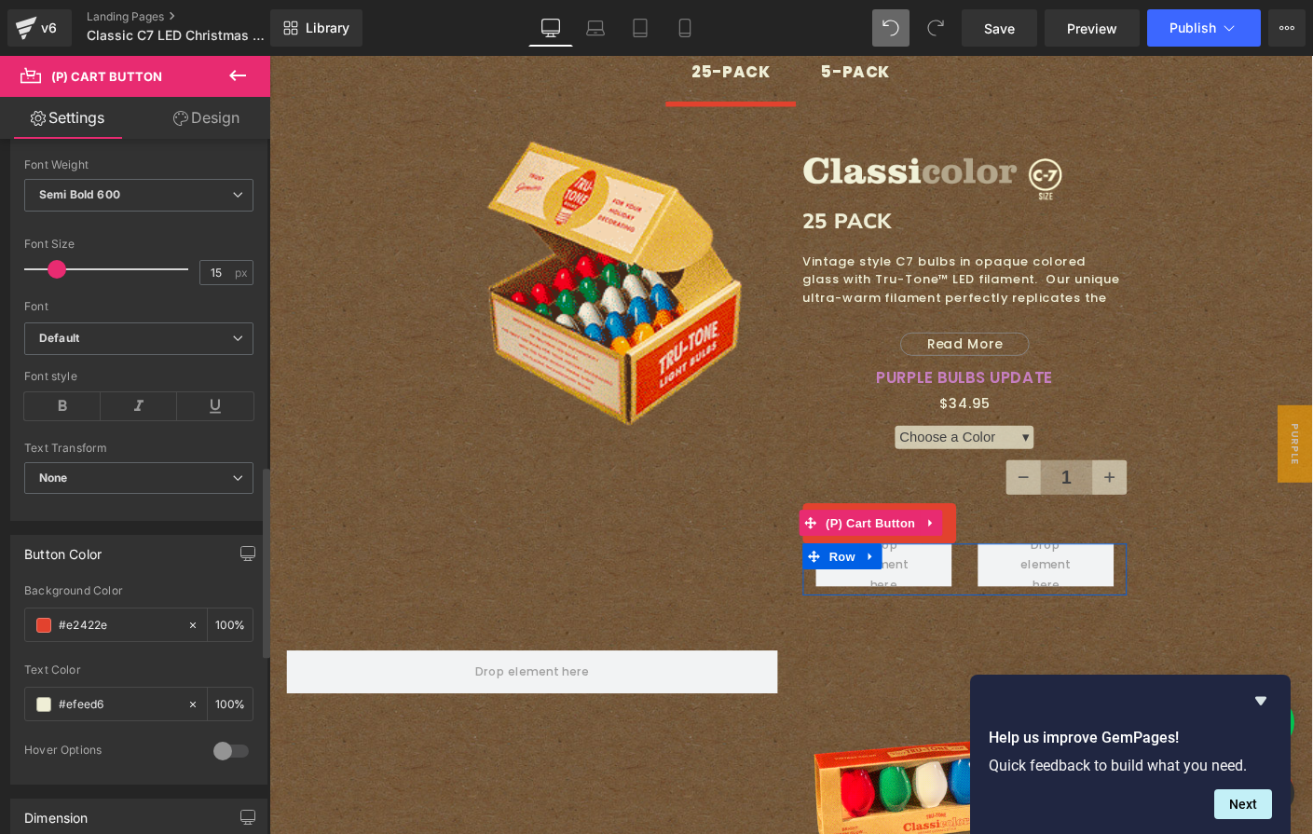
scroll to position [1191, 0]
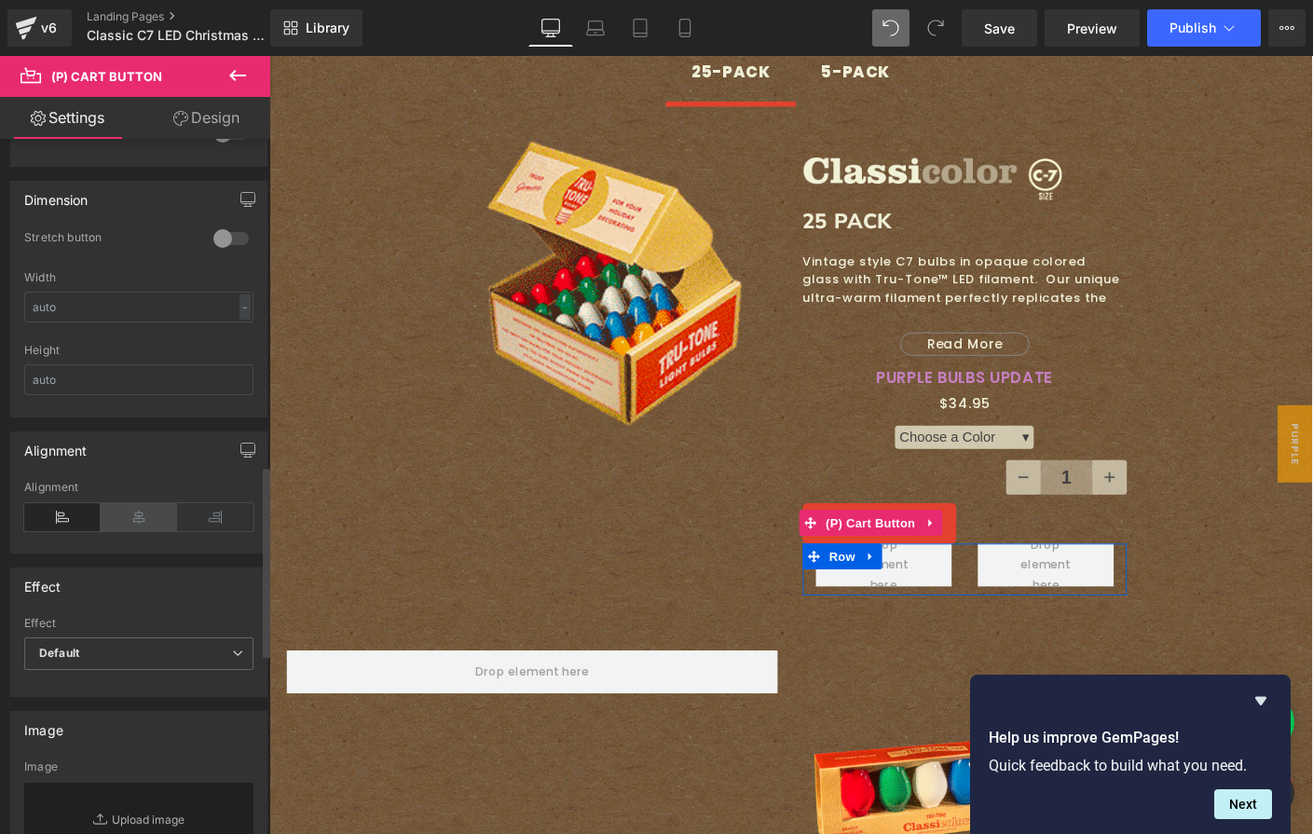
click at [131, 509] on icon at bounding box center [139, 517] width 76 height 28
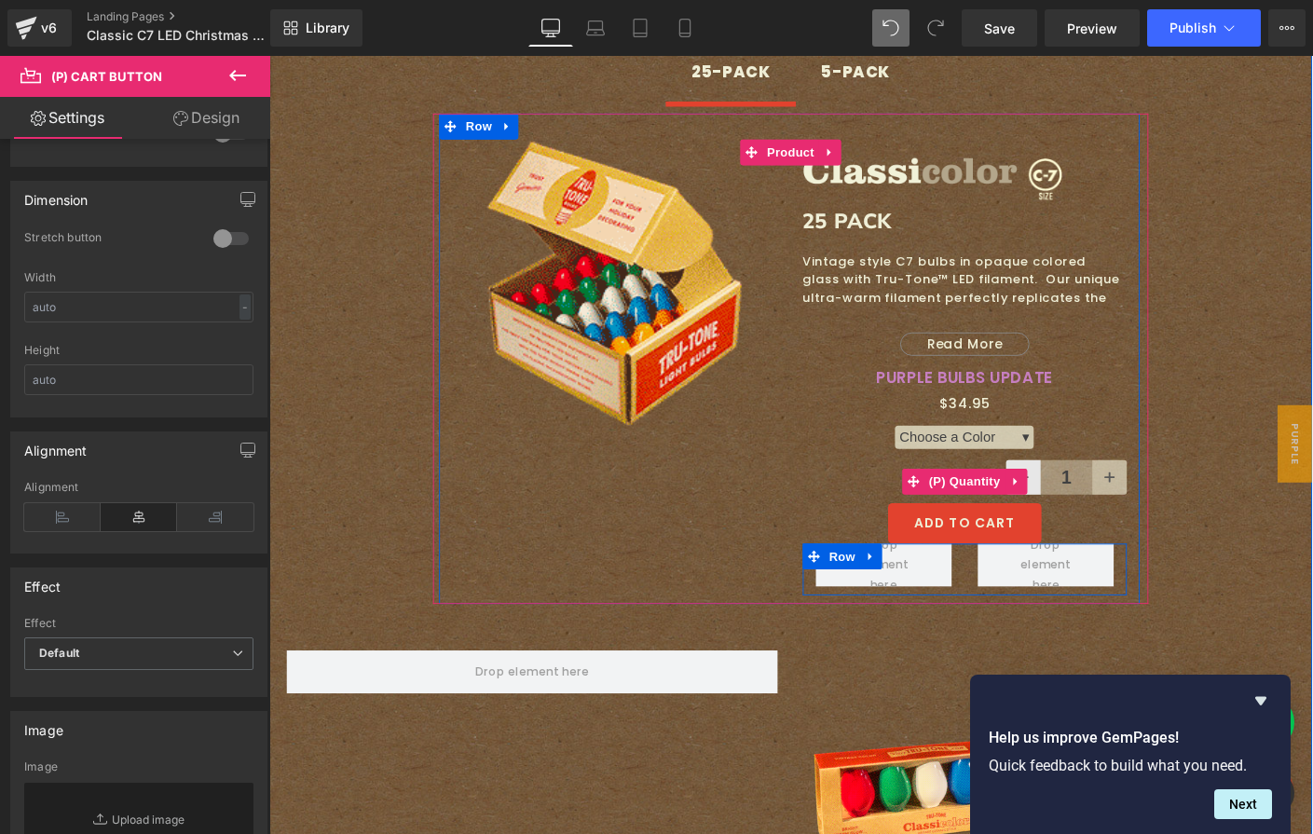
click at [1094, 493] on link at bounding box center [1084, 511] width 37 height 37
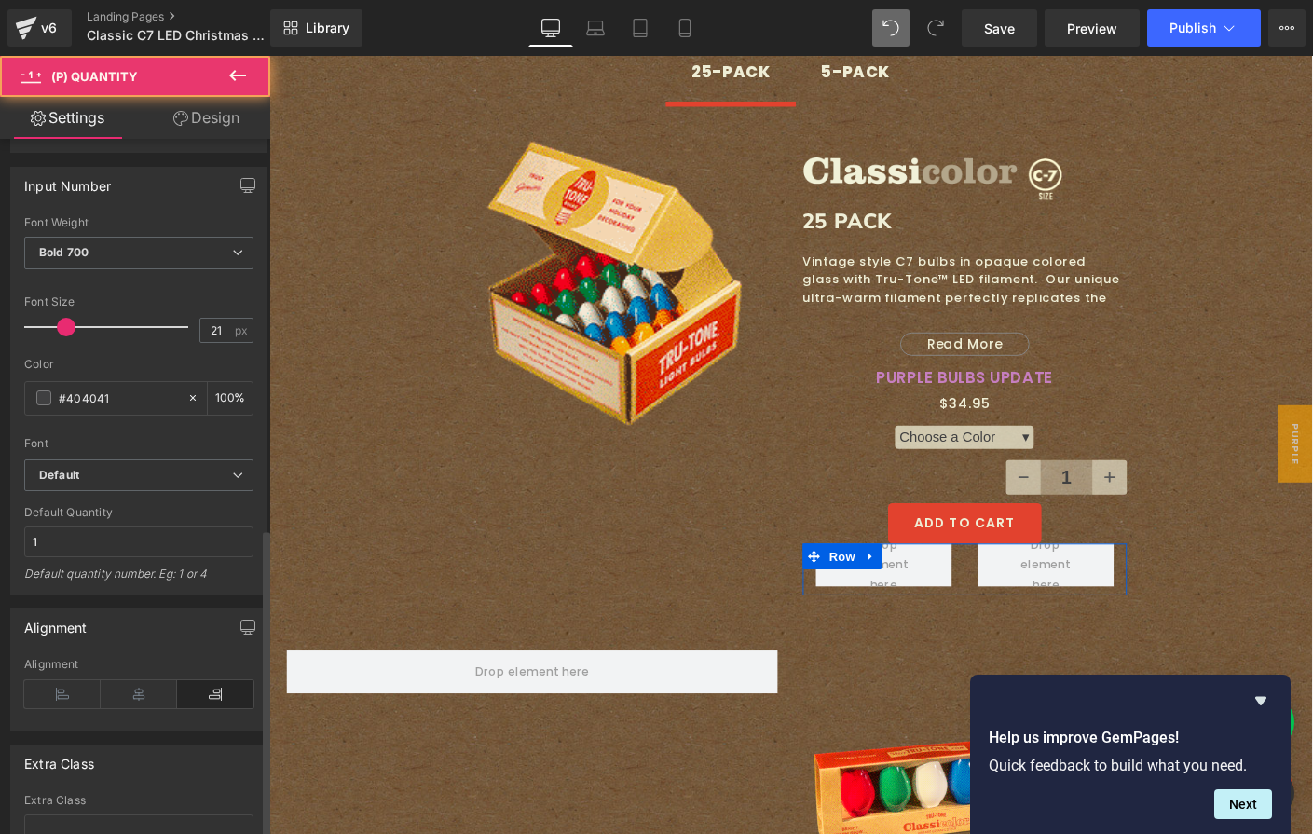
scroll to position [879, 0]
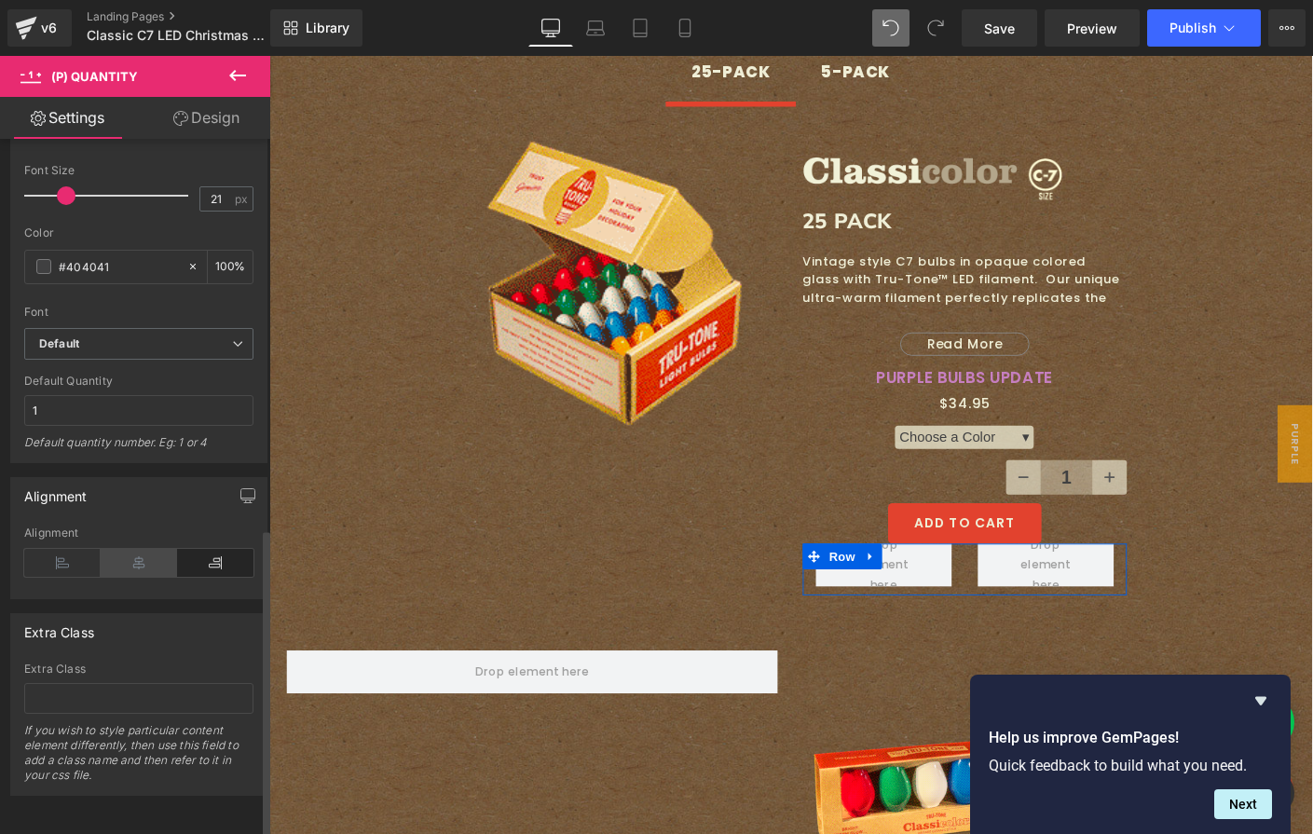
click at [124, 550] on icon at bounding box center [139, 563] width 76 height 28
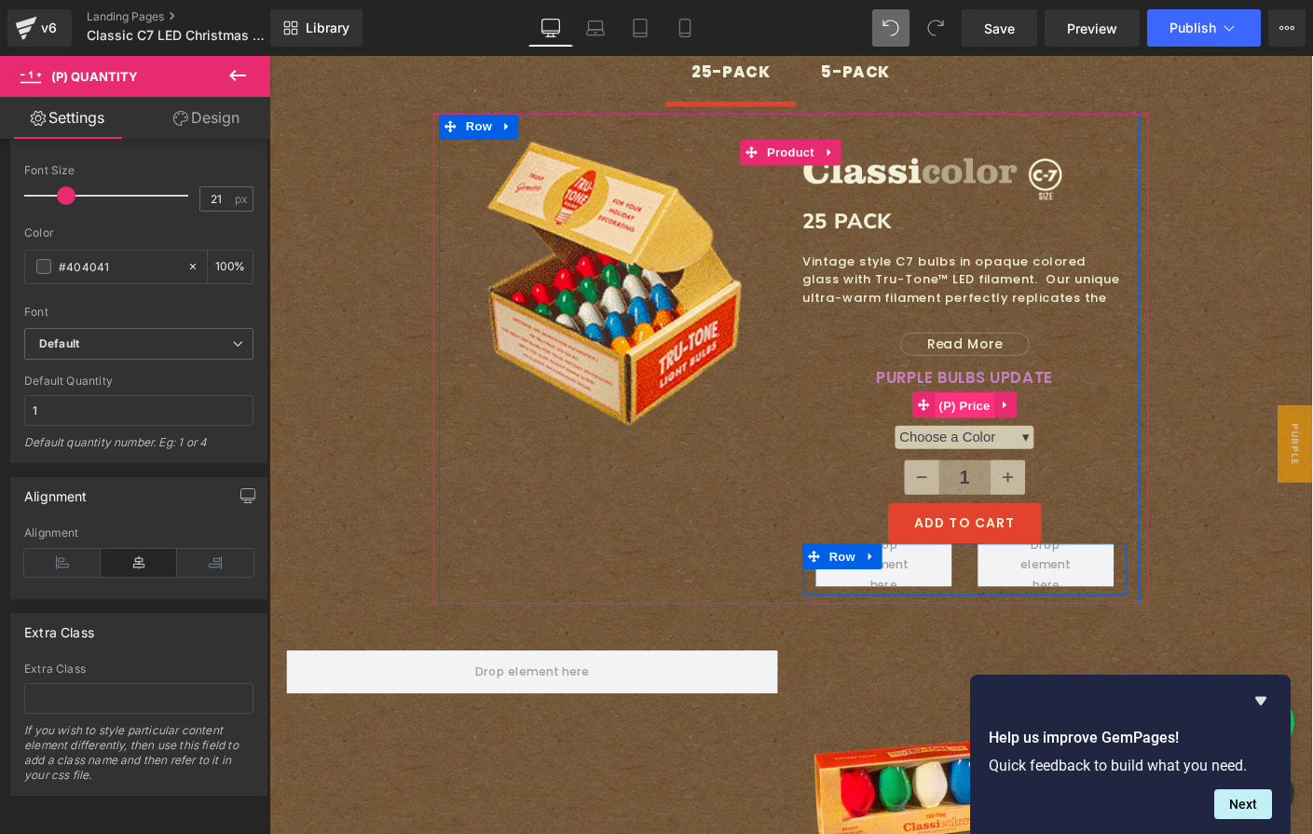
click at [1019, 420] on span "(P) Price" at bounding box center [1021, 434] width 65 height 28
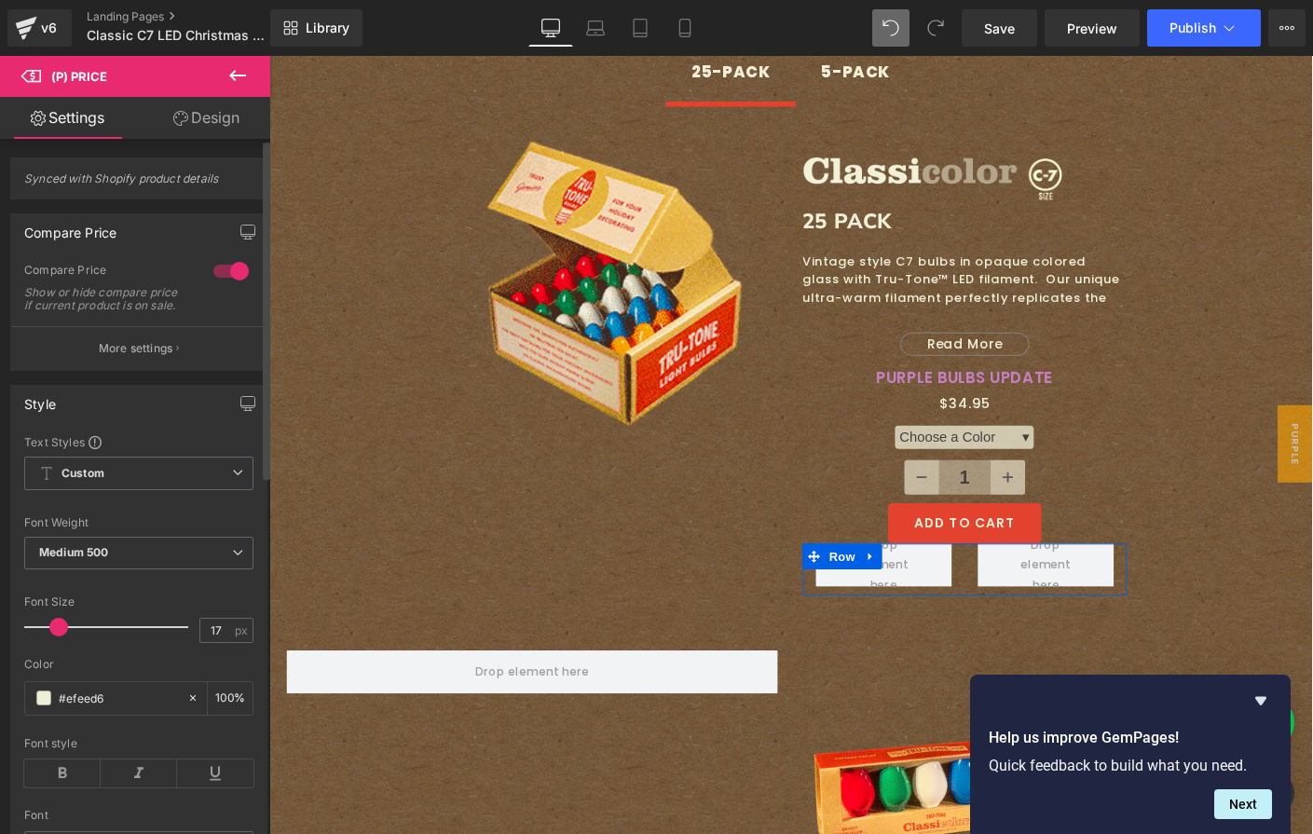
type input "18"
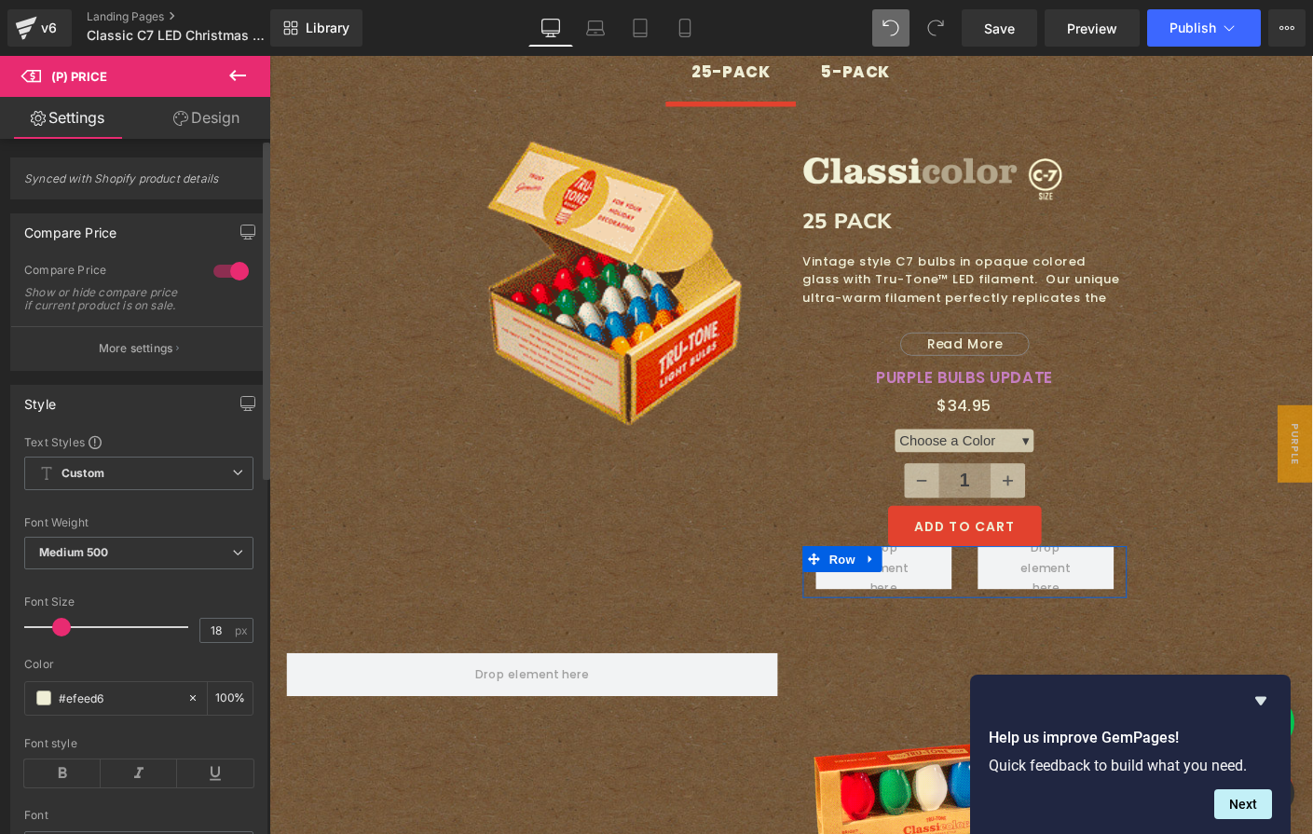
click at [57, 636] on span at bounding box center [61, 627] width 19 height 19
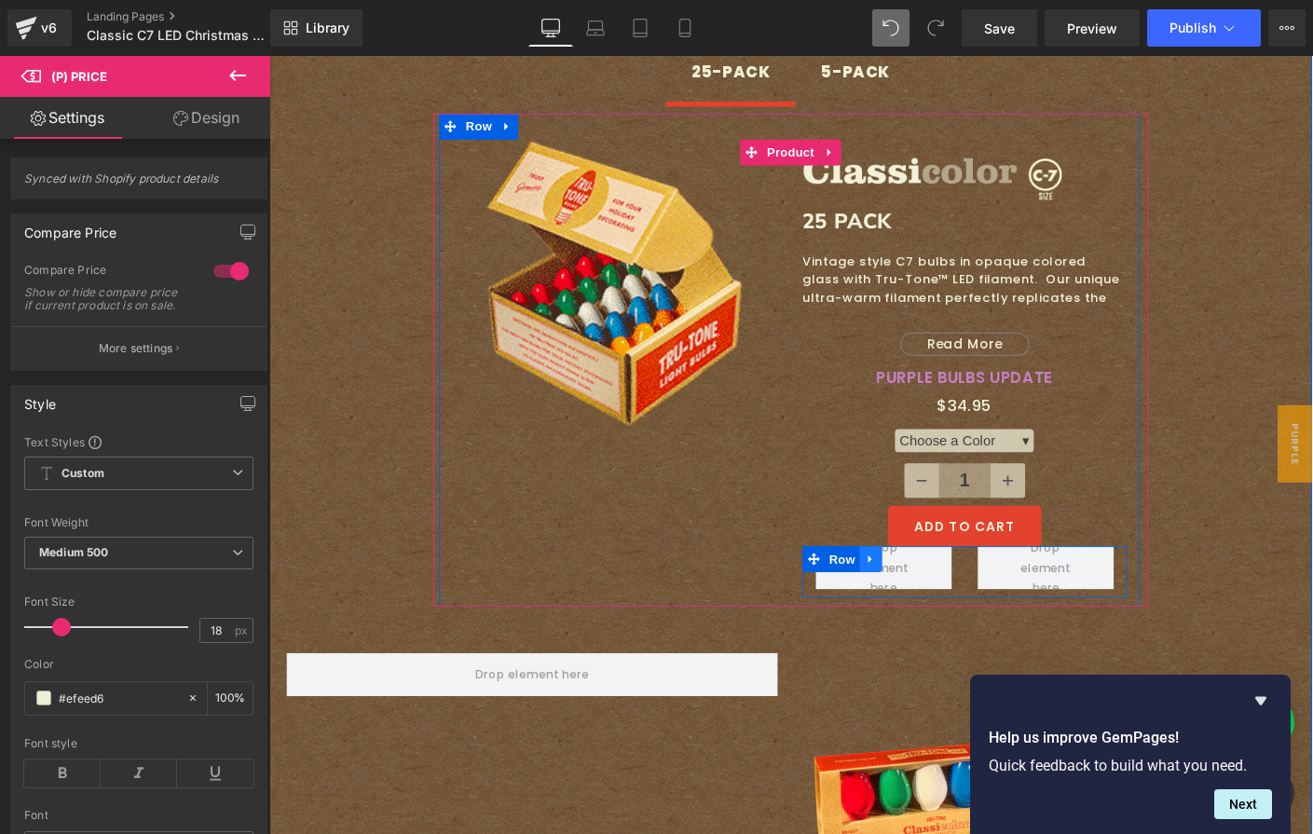
click at [917, 596] on icon at bounding box center [919, 600] width 4 height 8
click at [962, 594] on icon at bounding box center [968, 600] width 13 height 13
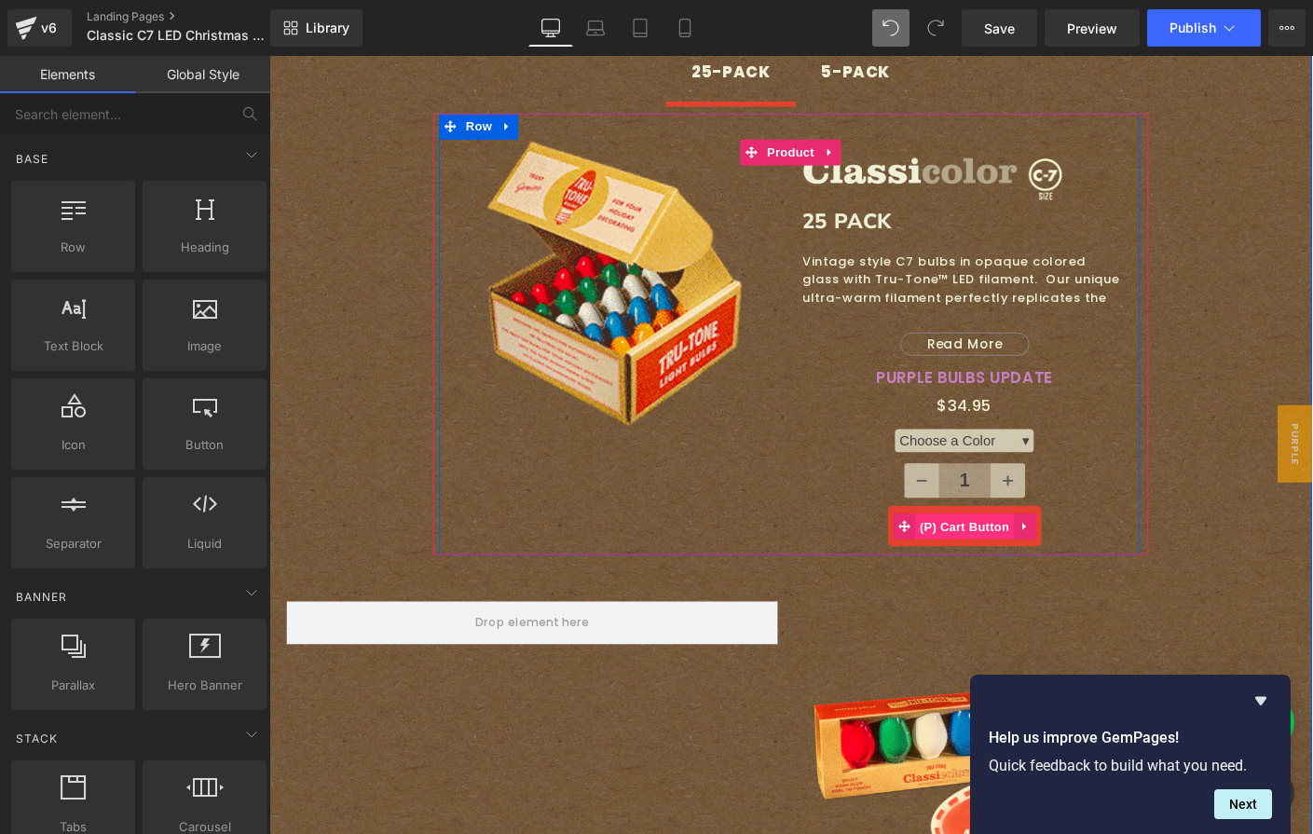
click at [1005, 551] on span "(P) Cart Button" at bounding box center [1021, 565] width 106 height 28
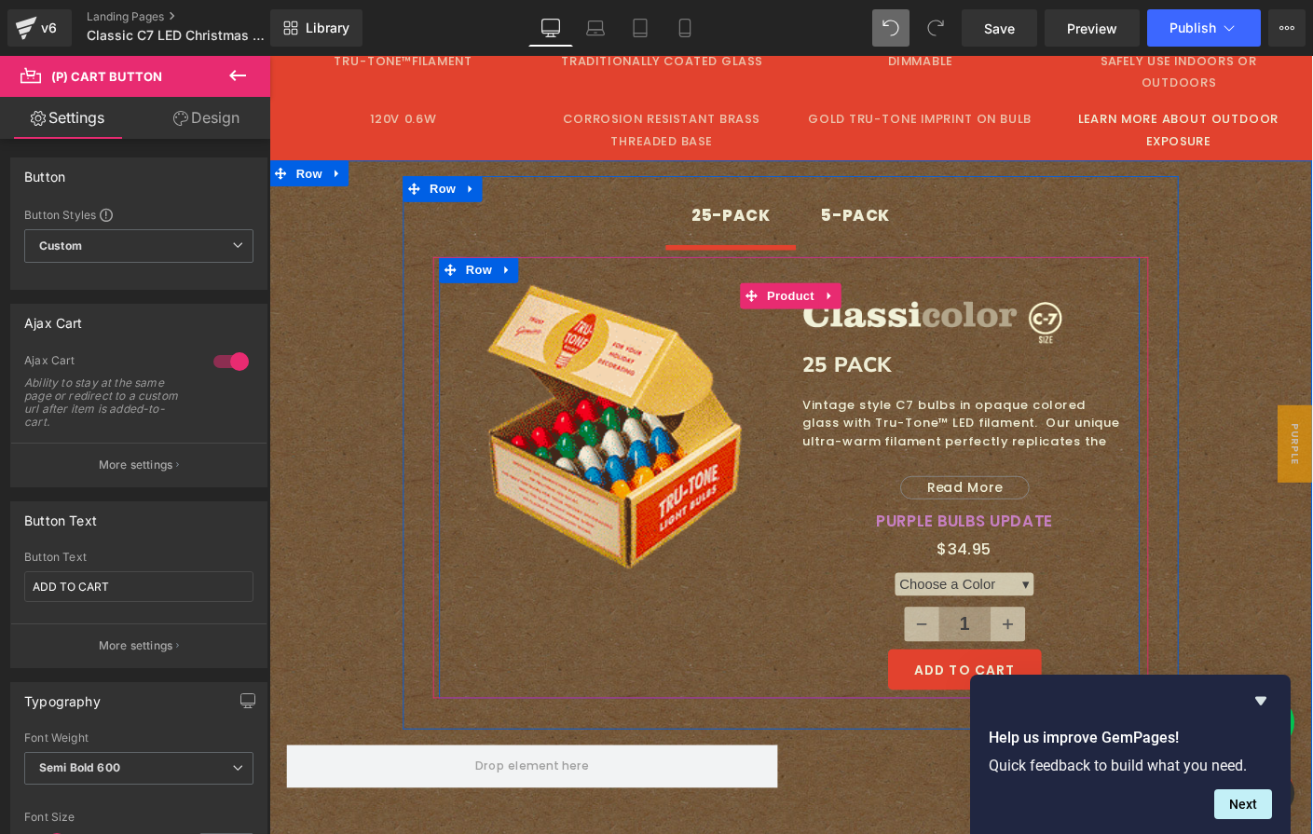
scroll to position [894, 0]
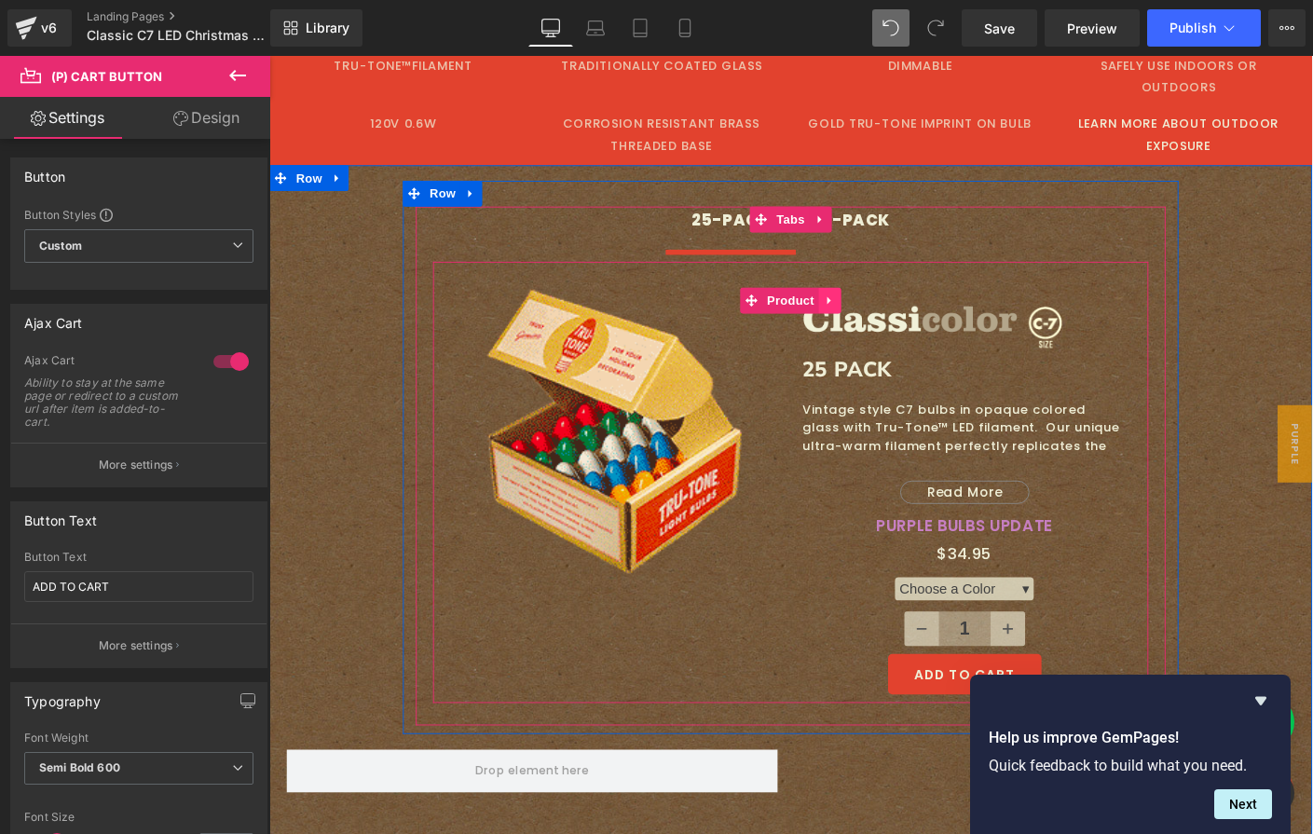
click at [879, 307] on link at bounding box center [876, 321] width 24 height 28
click at [858, 313] on icon at bounding box center [863, 320] width 13 height 14
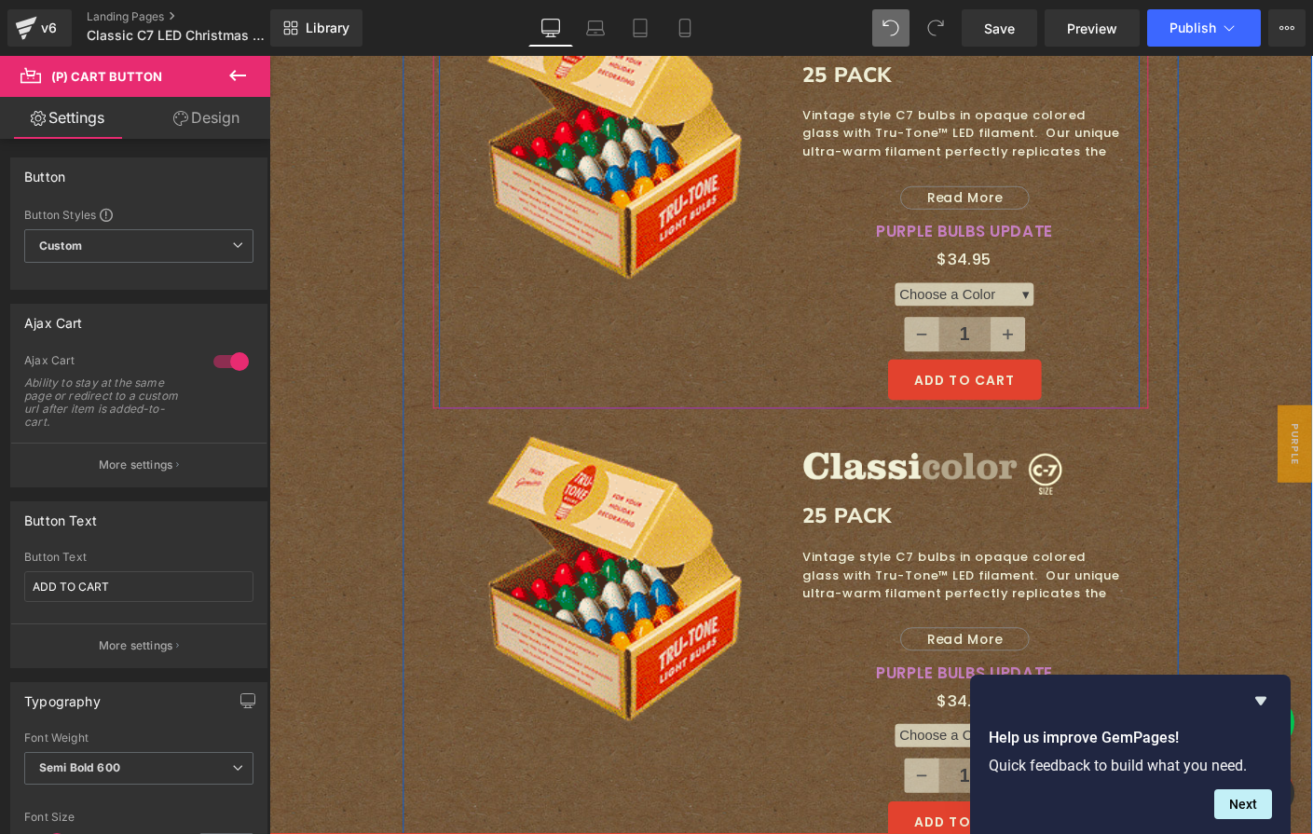
scroll to position [1203, 0]
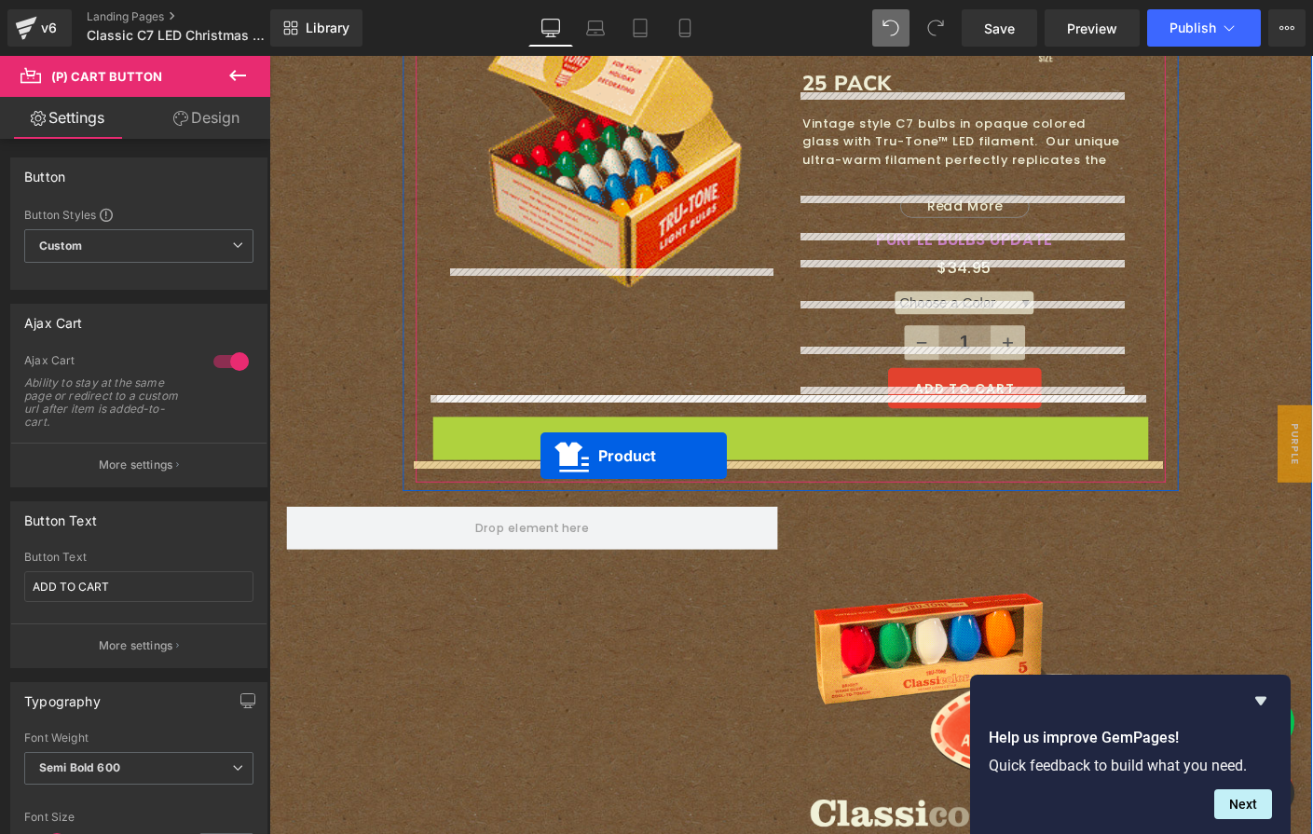
drag, startPoint x: 779, startPoint y: 468, endPoint x: 563, endPoint y: 488, distance: 217.2
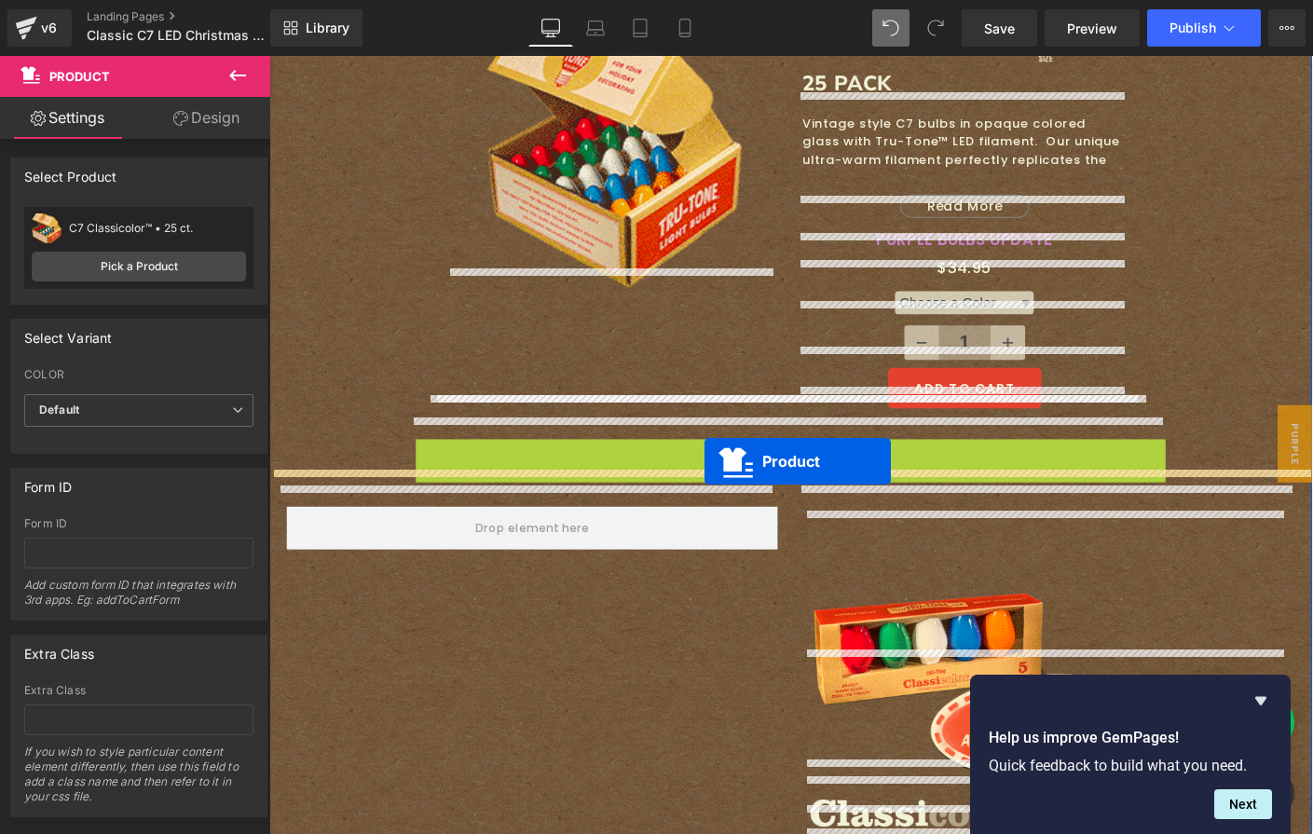
drag, startPoint x: 778, startPoint y: 485, endPoint x: 740, endPoint y: 494, distance: 39.3
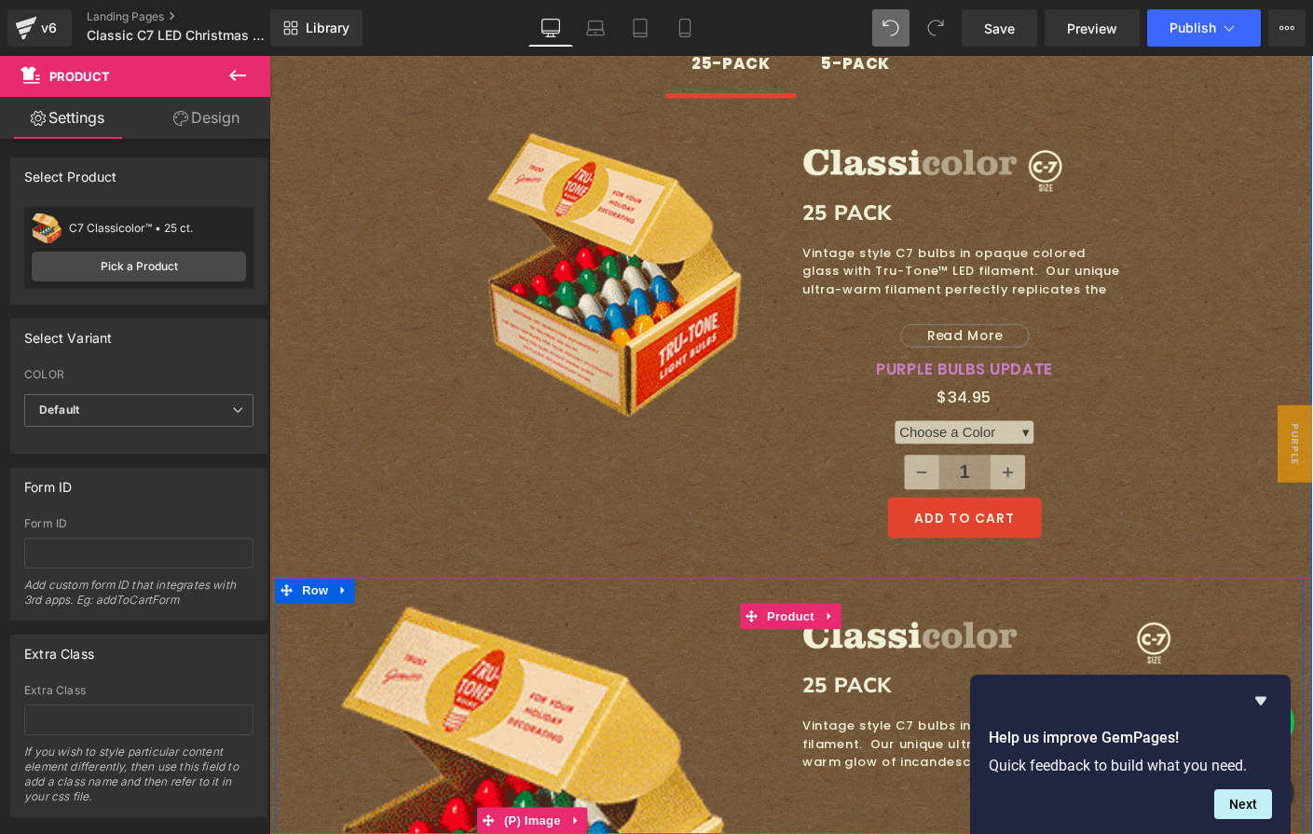
scroll to position [846, 0]
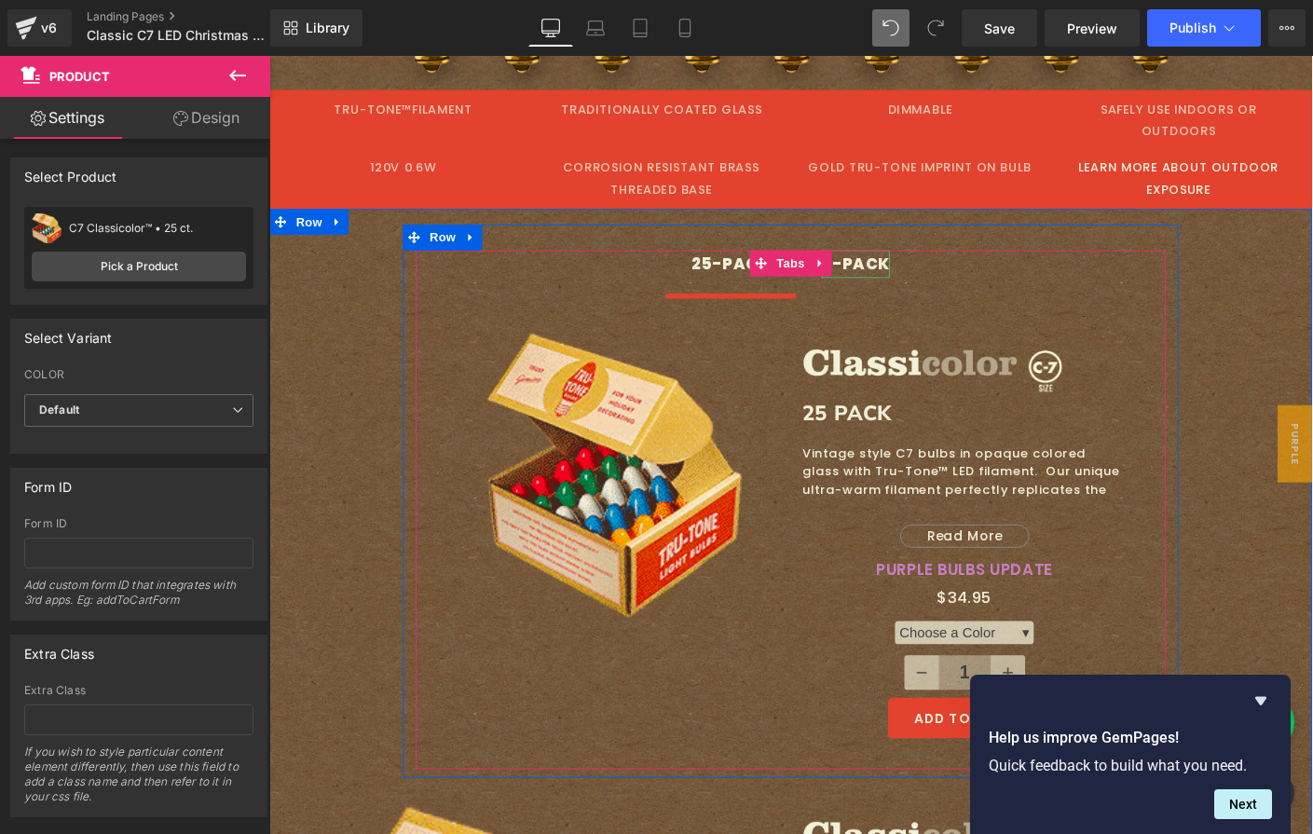
click at [906, 267] on div "5-PACK" at bounding box center [904, 282] width 75 height 30
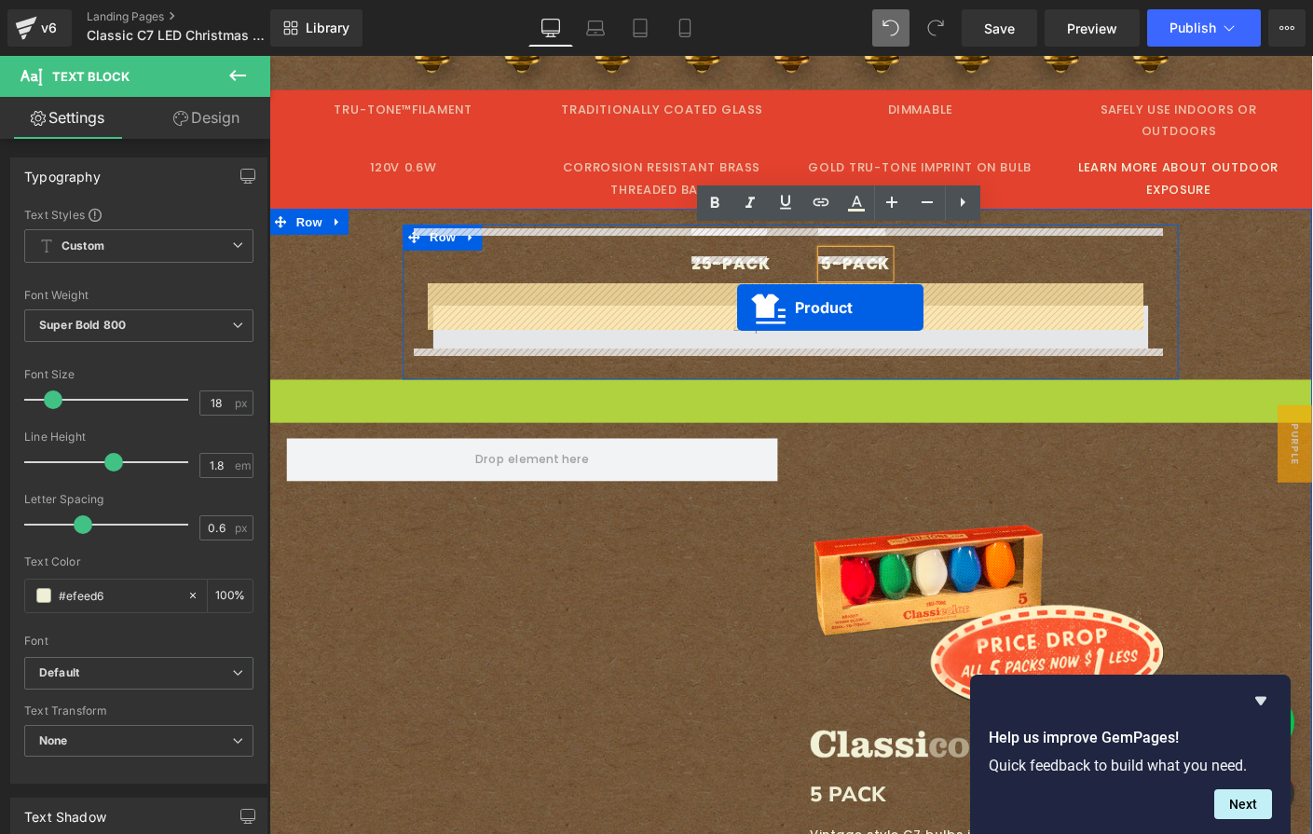
drag, startPoint x: 786, startPoint y: 425, endPoint x: 775, endPoint y: 328, distance: 97.6
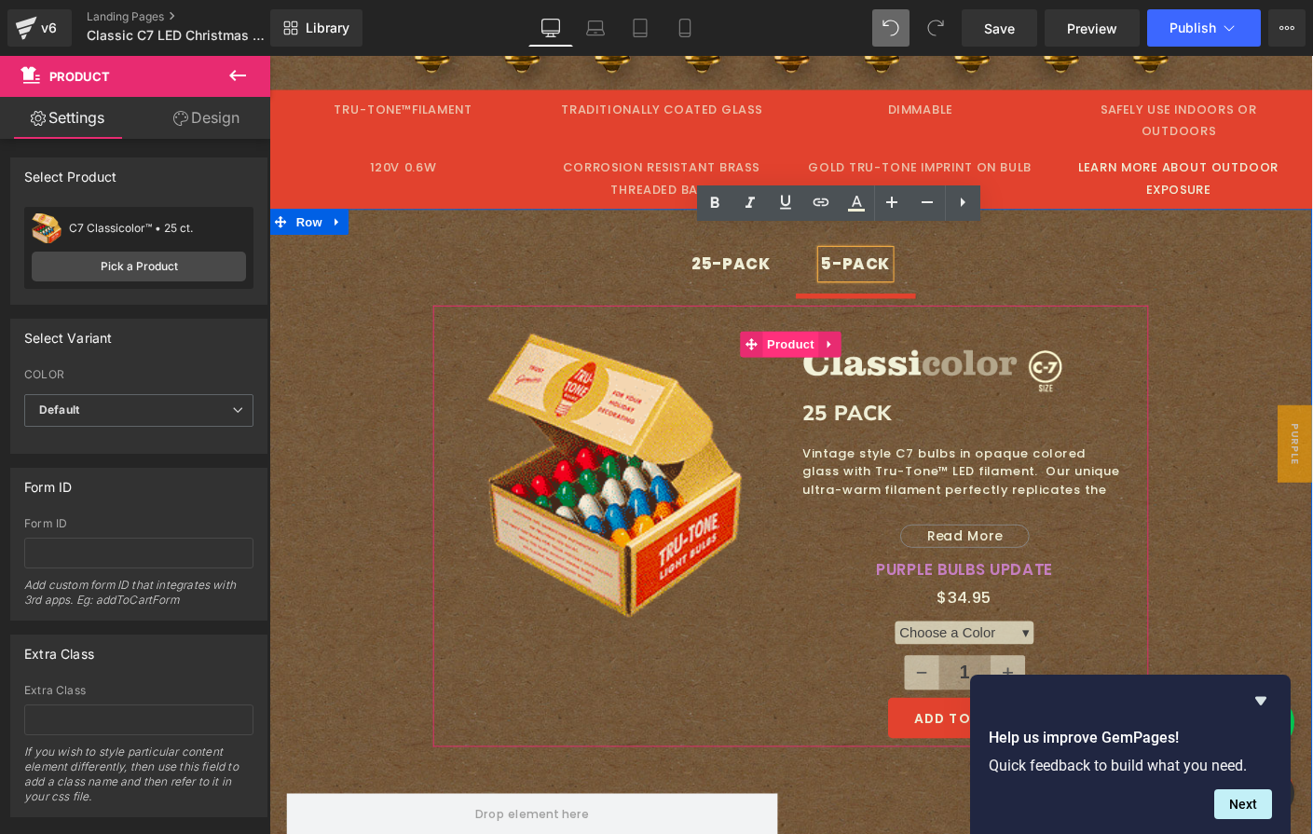
click at [811, 354] on span "Product" at bounding box center [833, 368] width 61 height 28
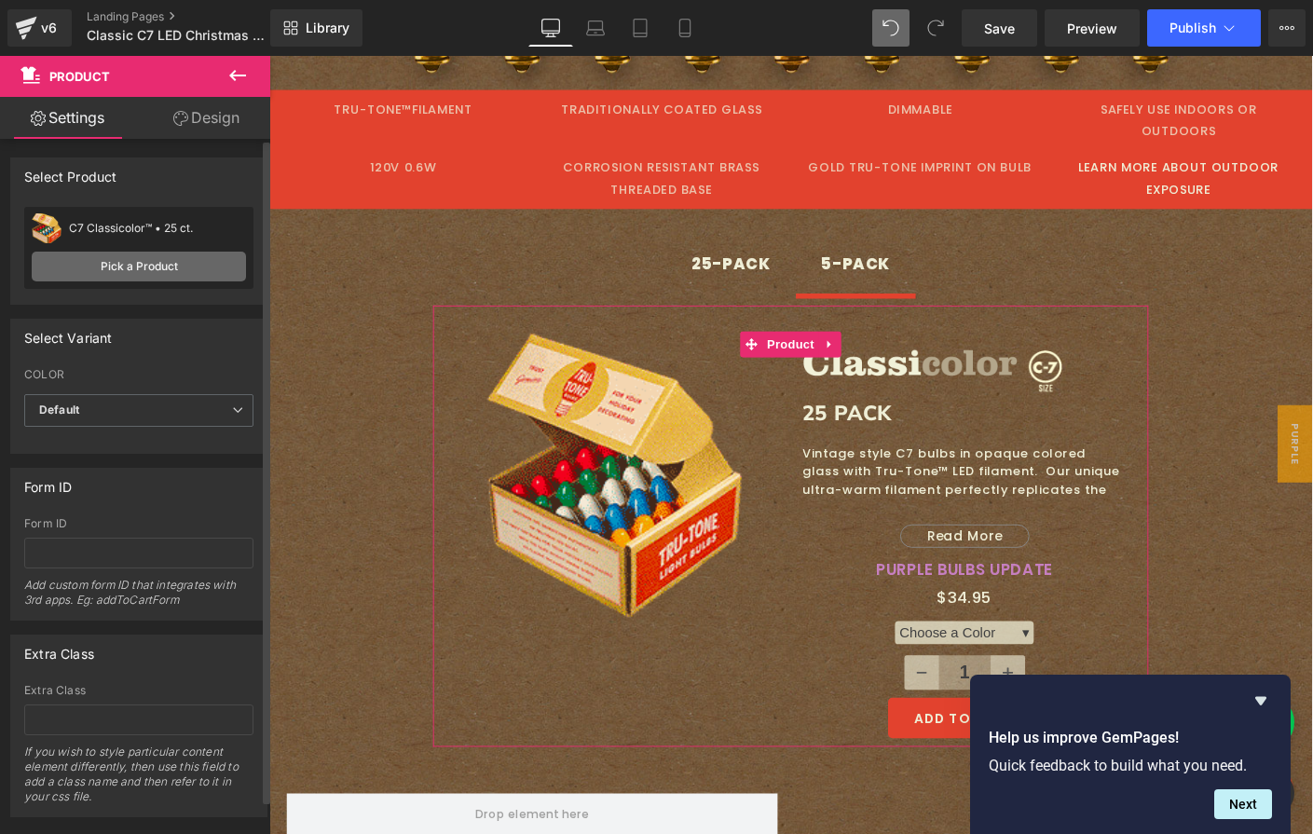
click at [106, 260] on link "Pick a Product" at bounding box center [139, 267] width 214 height 30
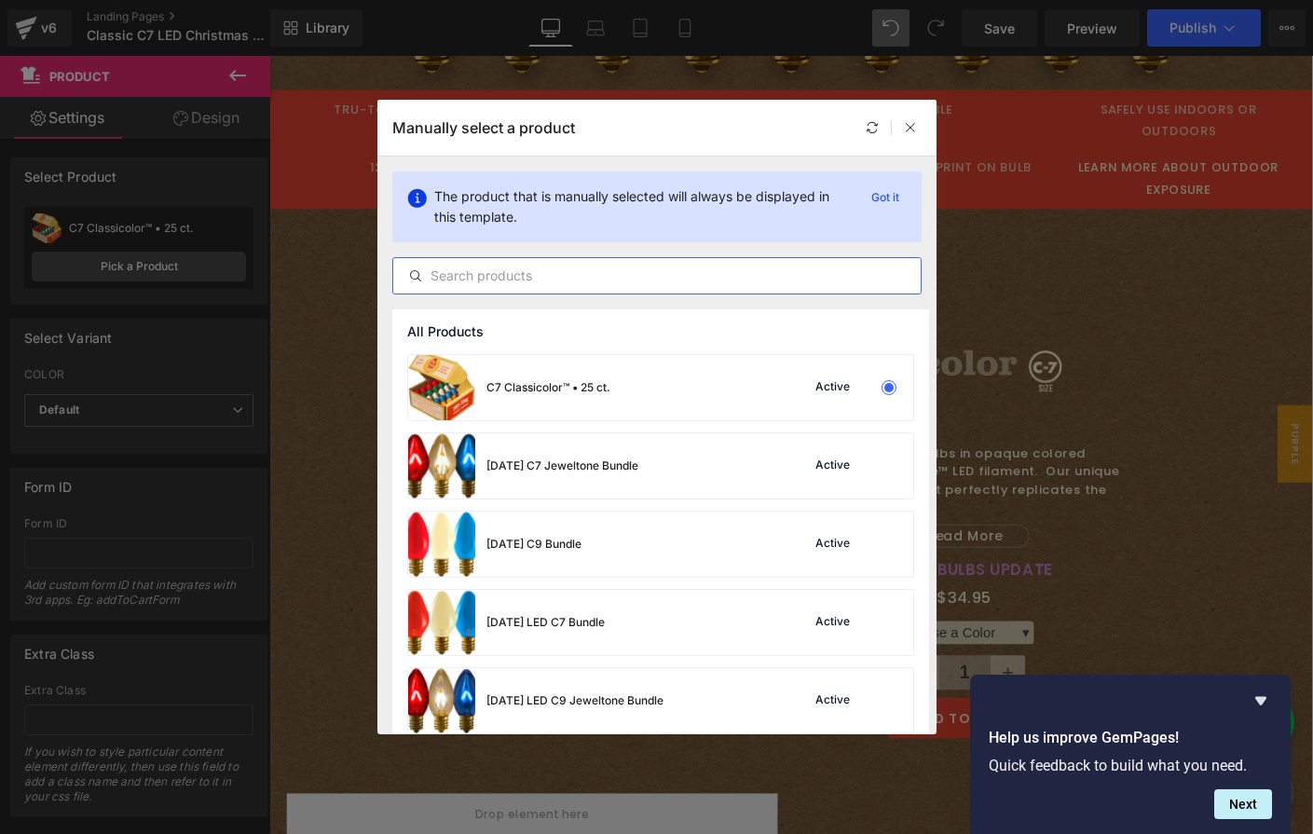
click at [535, 279] on input "text" at bounding box center [656, 276] width 527 height 22
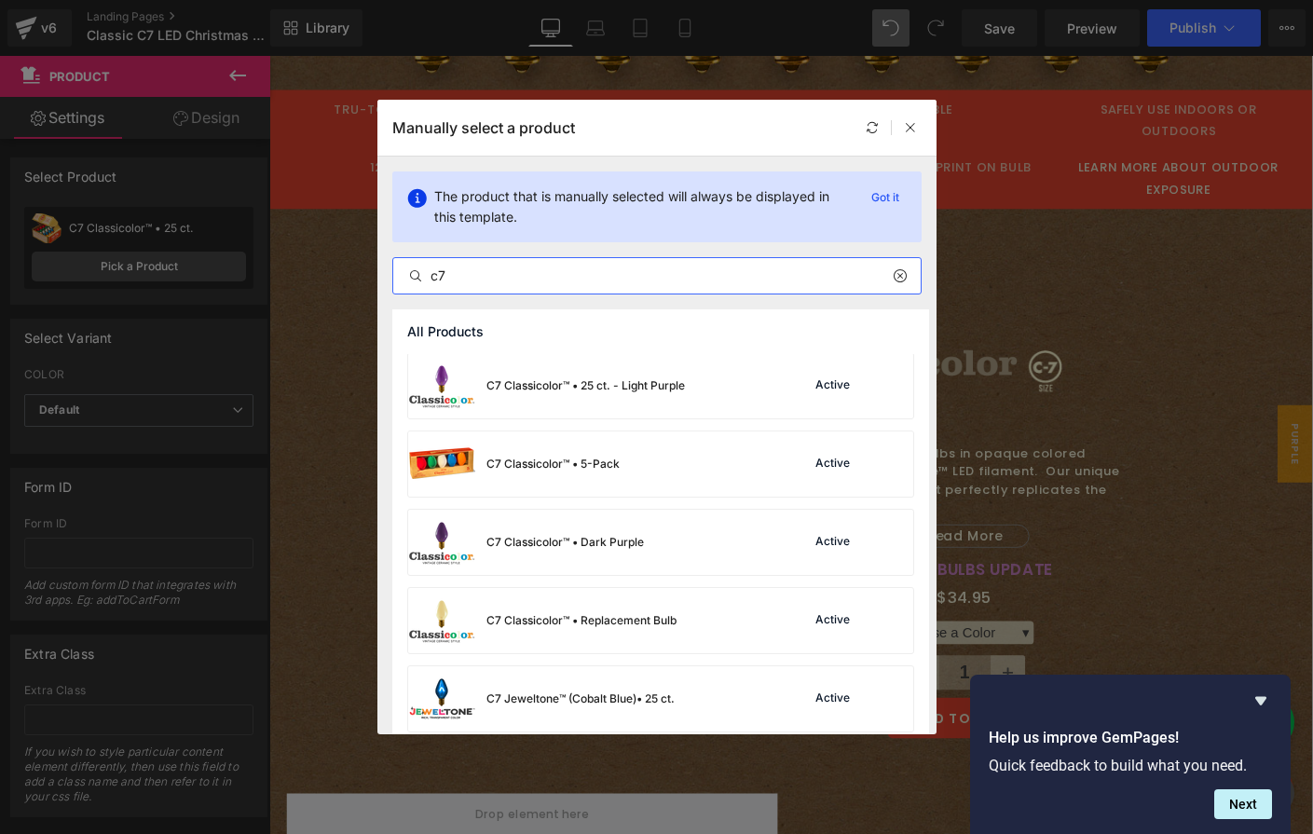
scroll to position [778, 0]
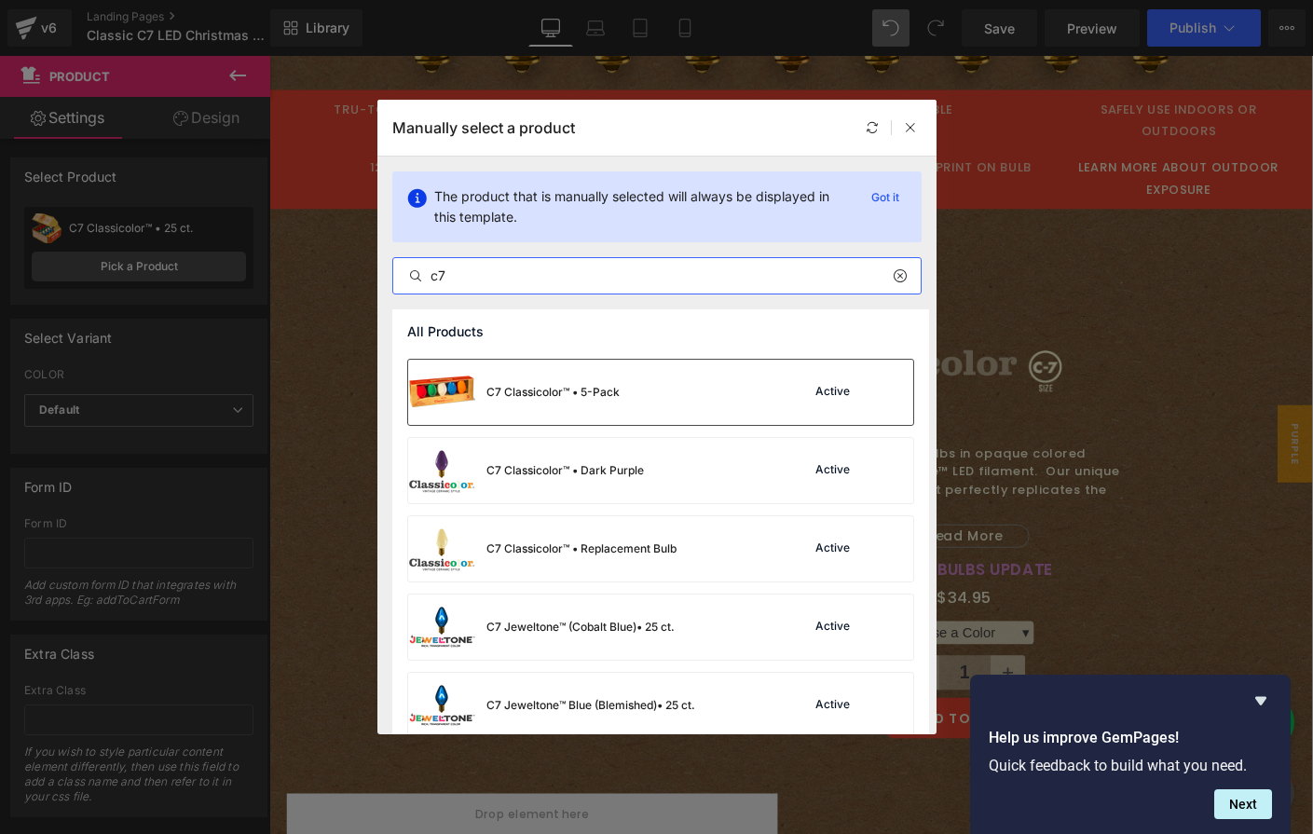
type input "c7"
click at [536, 397] on div "C7 Classicolor™ • 5-Pack" at bounding box center [552, 392] width 133 height 17
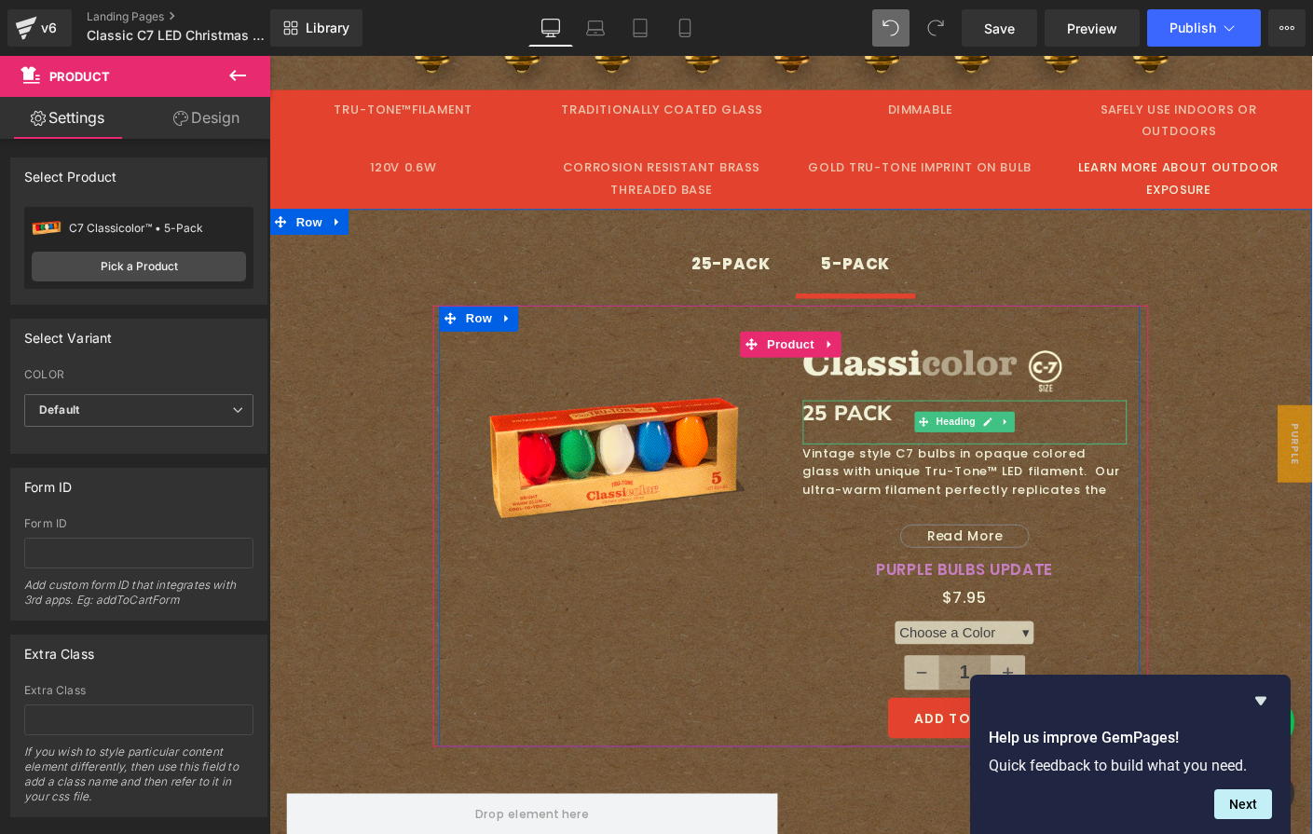
click at [857, 429] on h2 "25 PACK" at bounding box center [1021, 443] width 351 height 29
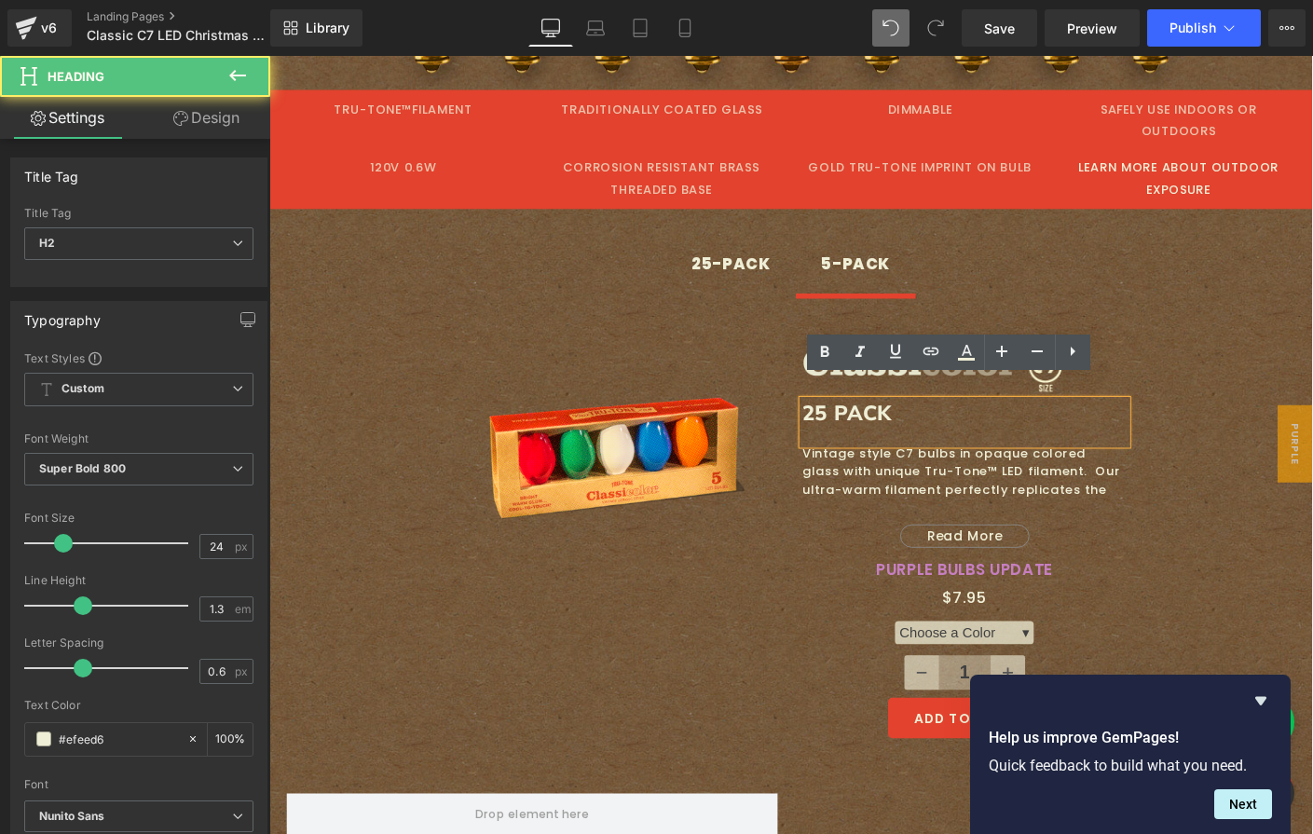
click at [855, 429] on h2 "25 PACK" at bounding box center [1021, 443] width 351 height 29
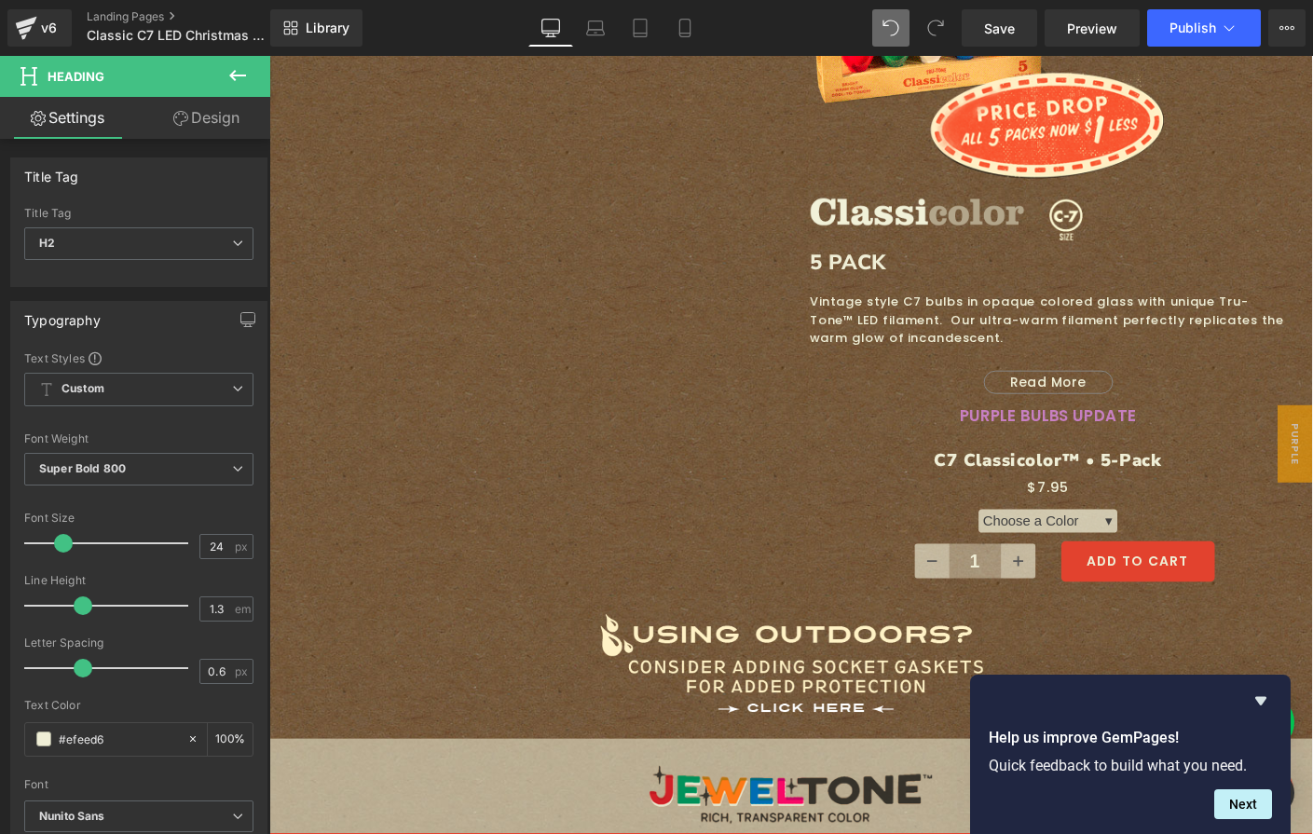
scroll to position [1563, 0]
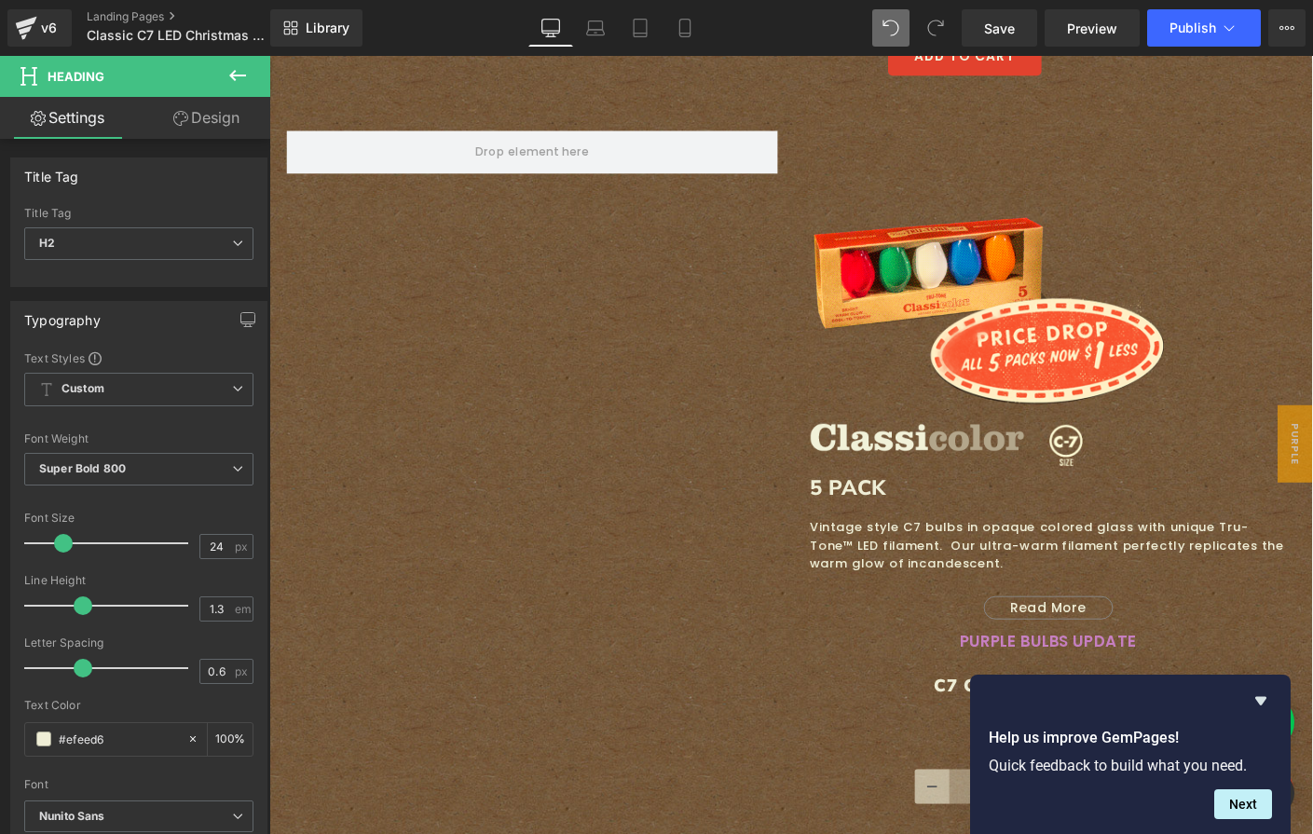
click at [553, 292] on div "Sale Off (P) Image Image Image Image Row 5 PACK Heading Vintage style C7 bulbs …" at bounding box center [833, 504] width 1118 height 768
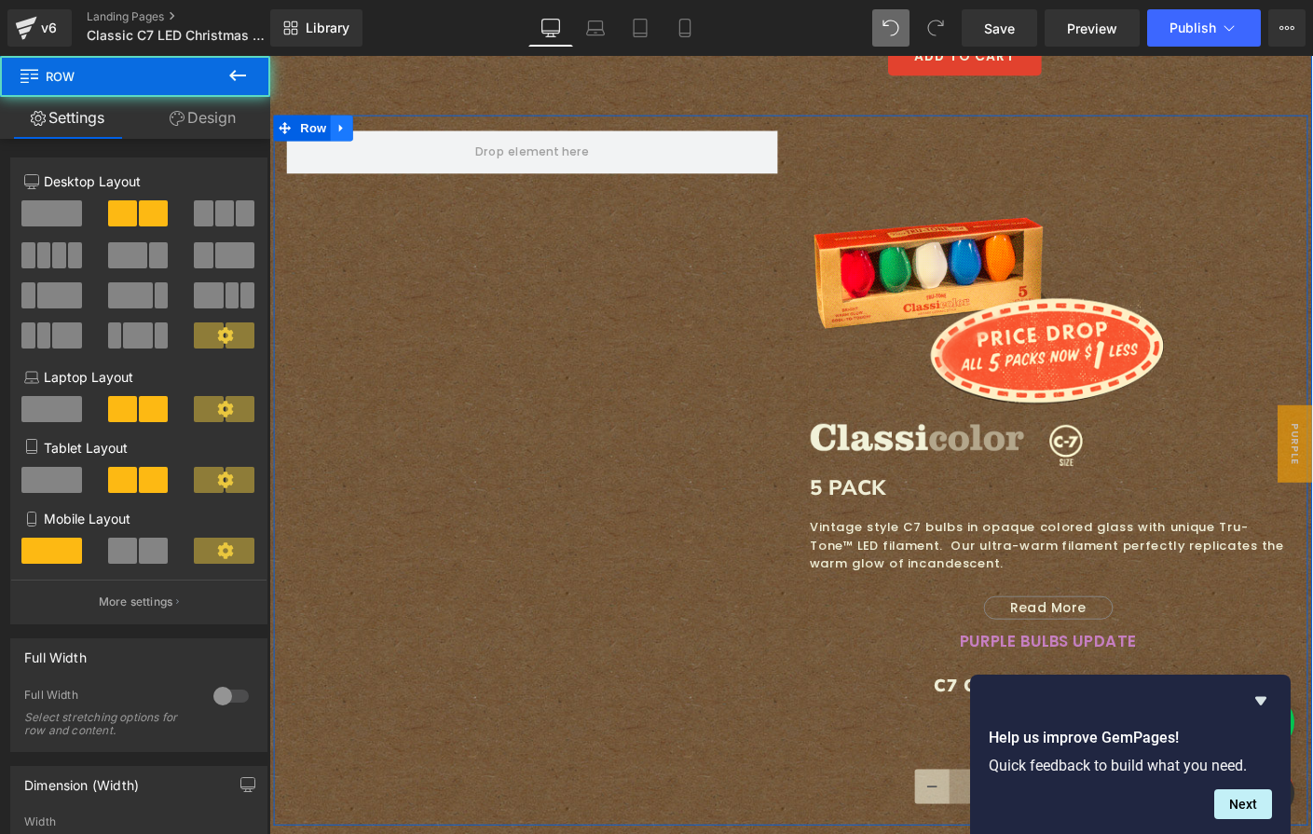
click at [344, 128] on icon at bounding box center [347, 135] width 13 height 14
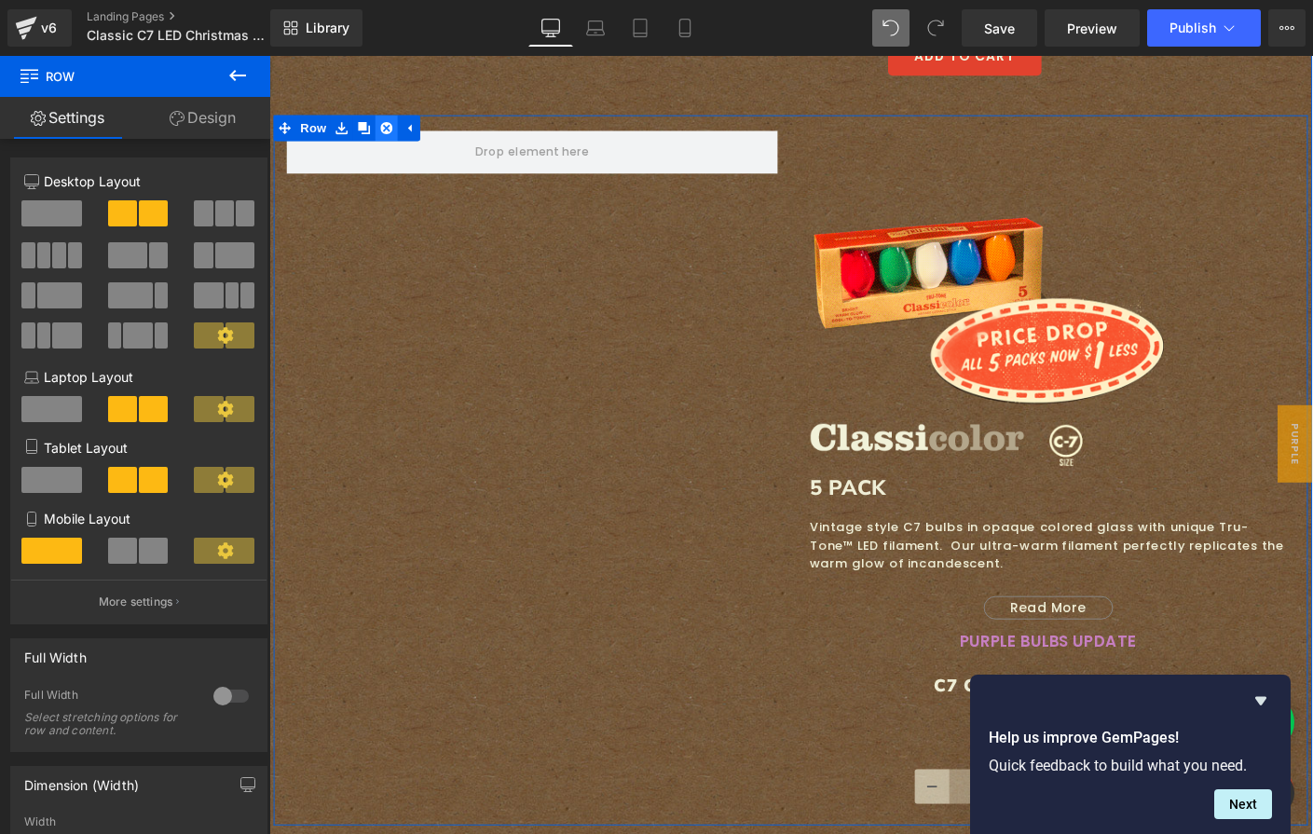
click at [390, 128] on icon at bounding box center [396, 134] width 13 height 13
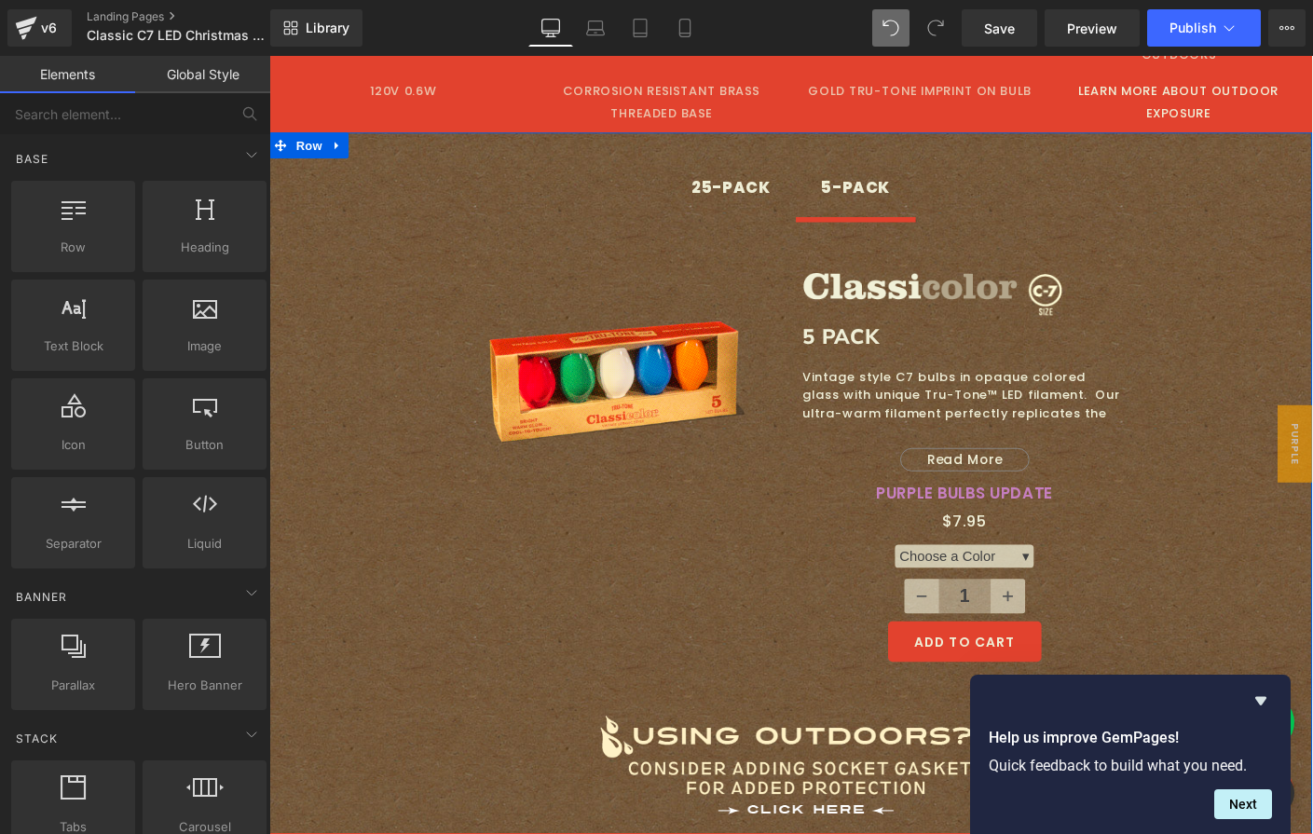
scroll to position [882, 0]
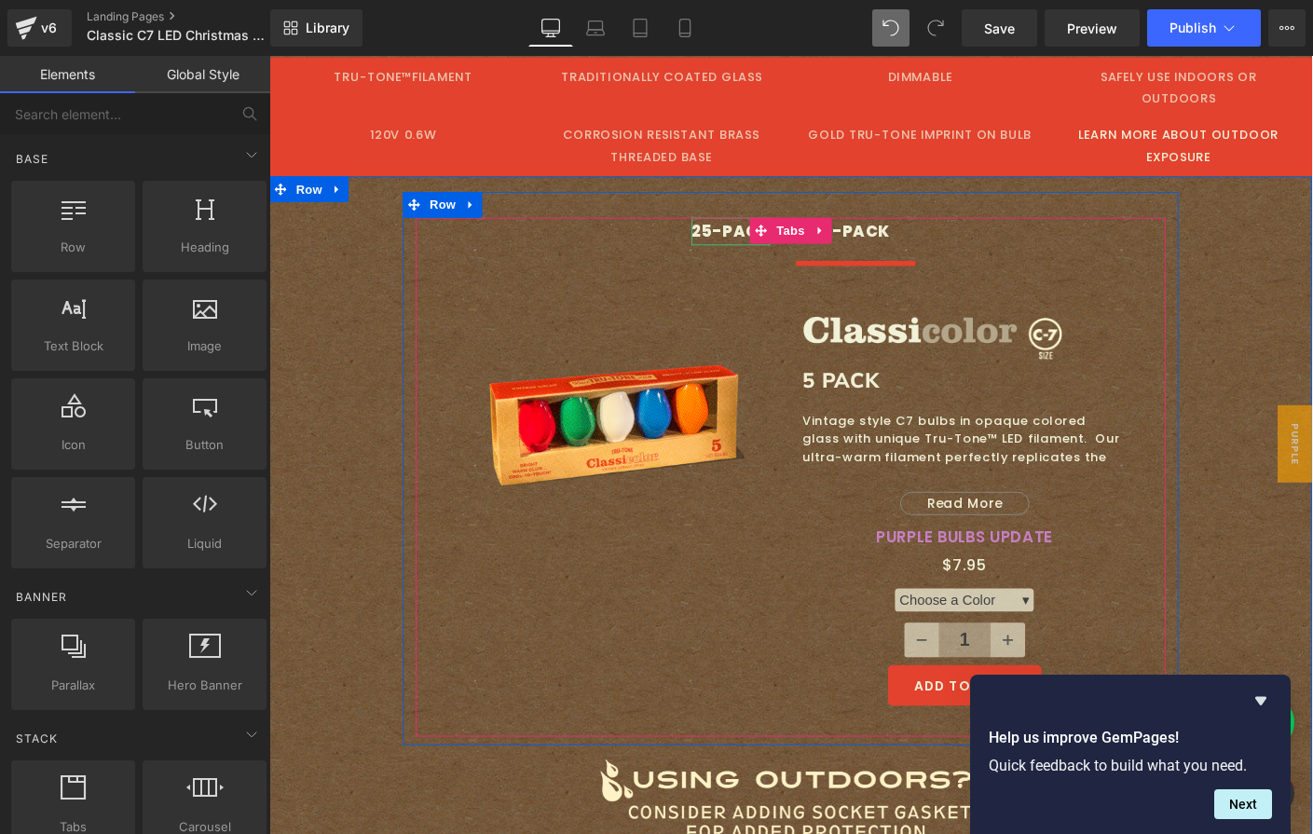
click at [734, 231] on div "25-PACK" at bounding box center [768, 246] width 85 height 30
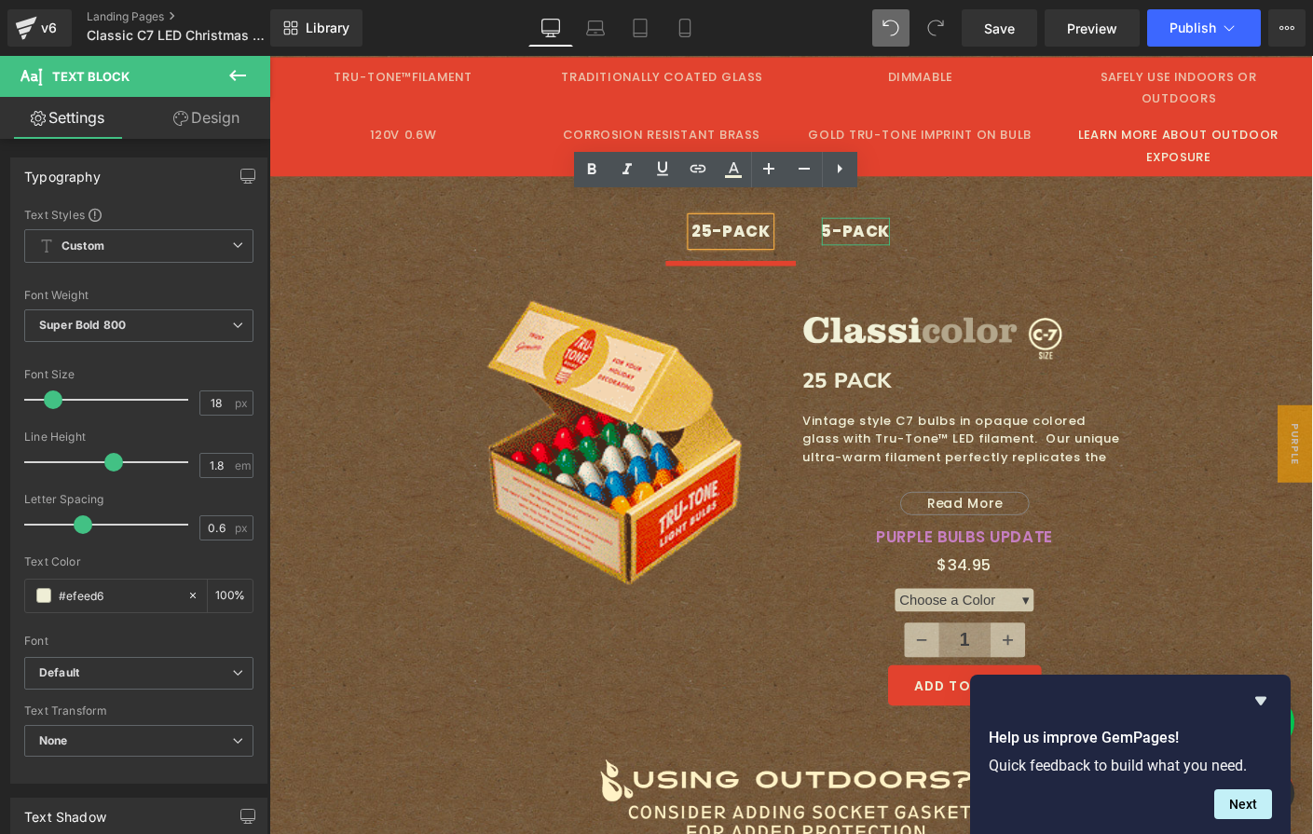
click at [883, 231] on div "5-PACK" at bounding box center [904, 246] width 75 height 30
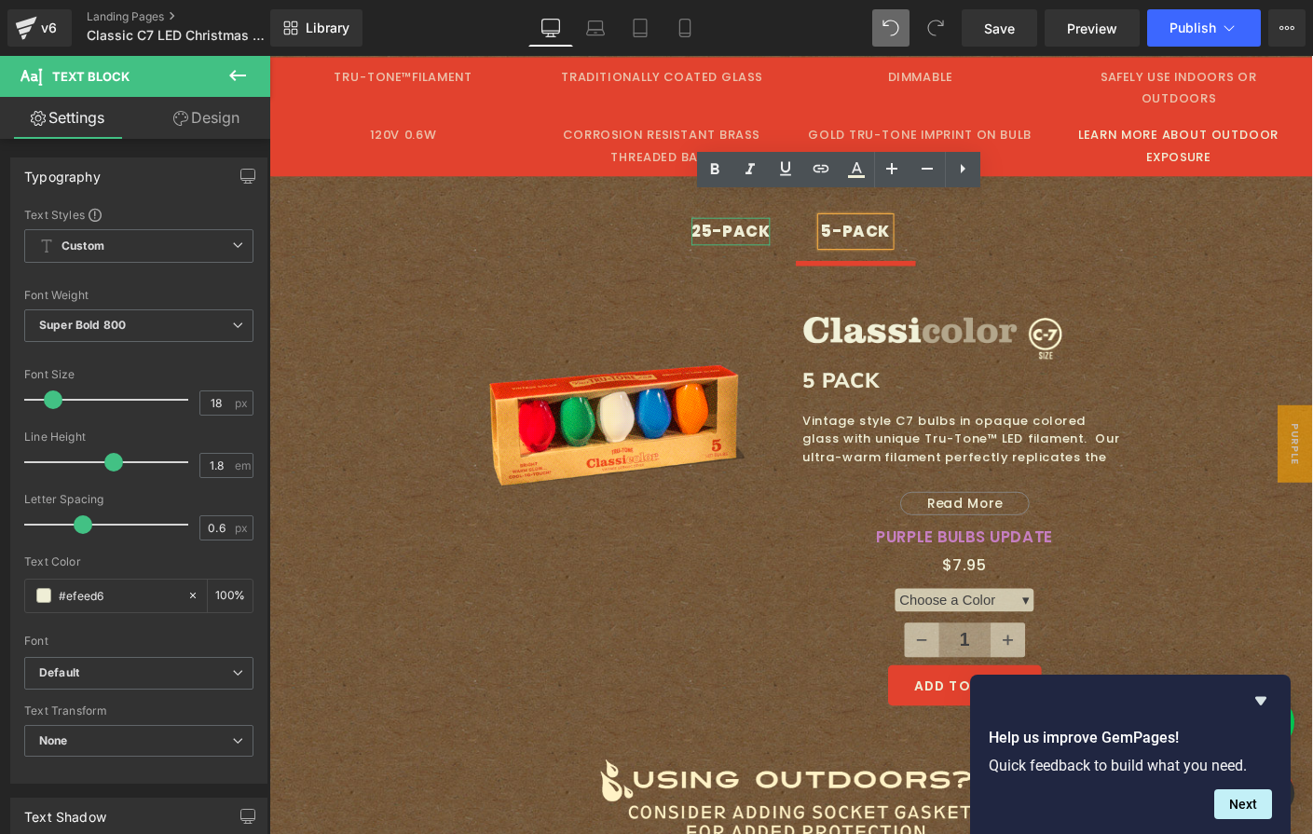
click at [767, 231] on div "25-PACK" at bounding box center [768, 246] width 85 height 30
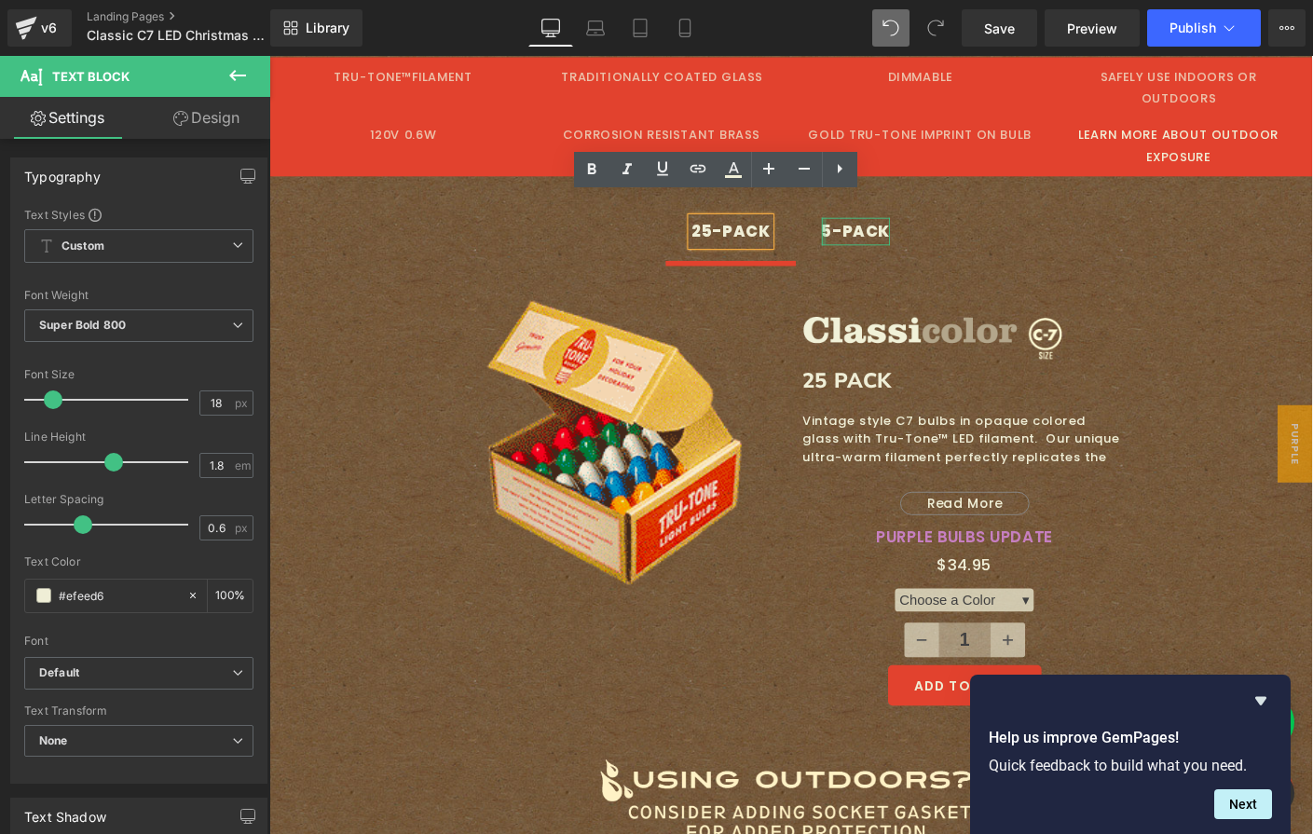
click at [867, 231] on div at bounding box center [869, 246] width 5 height 30
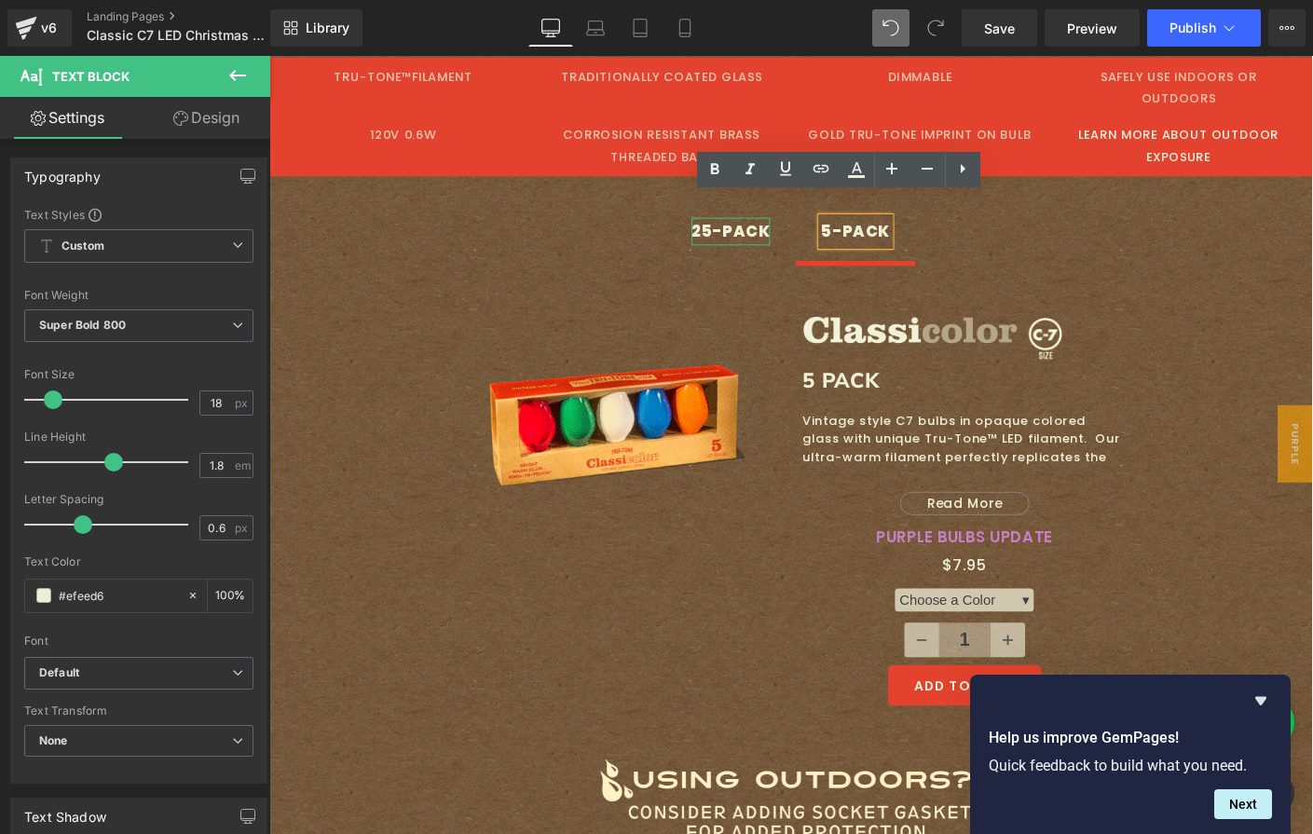
click at [748, 231] on div "25-PACK" at bounding box center [768, 246] width 85 height 30
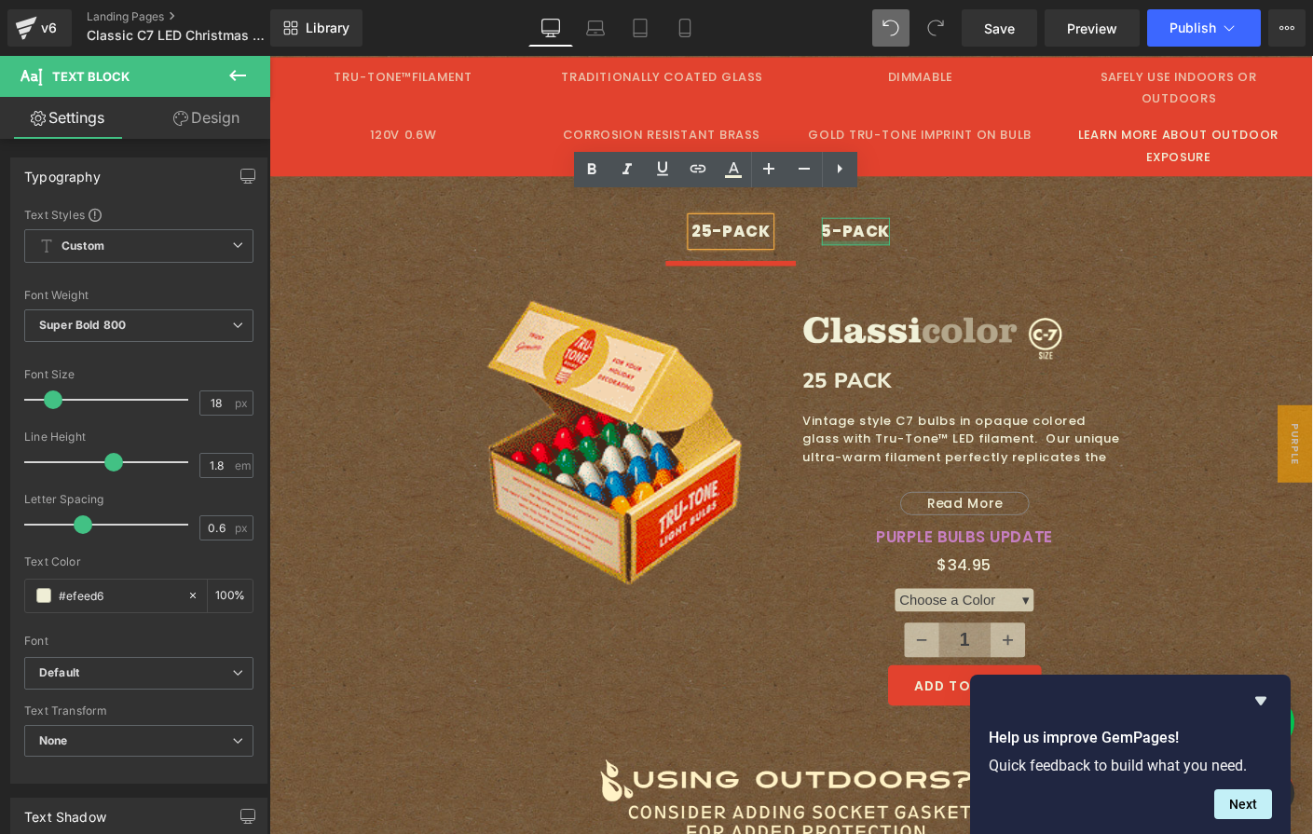
click at [919, 256] on div at bounding box center [904, 258] width 75 height 5
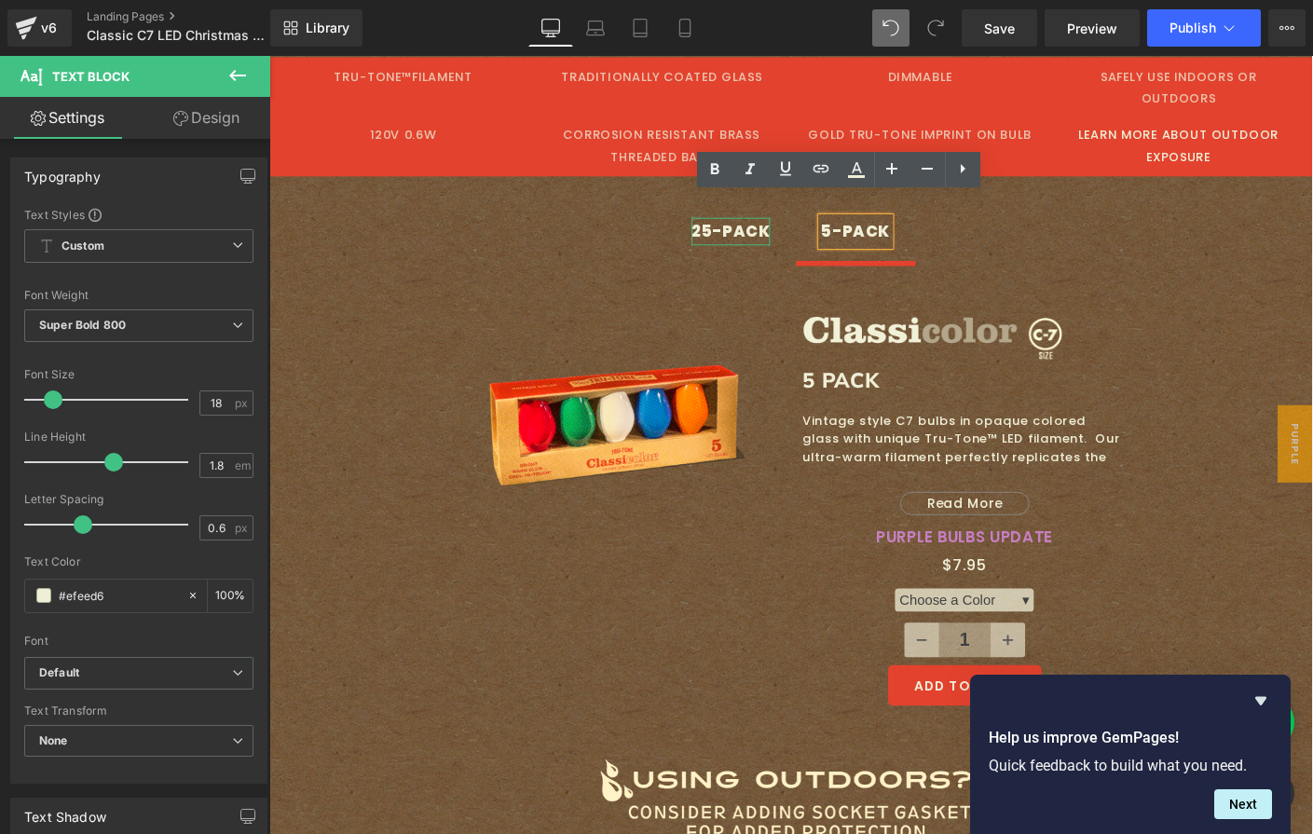
click at [772, 231] on div "25-PACK" at bounding box center [768, 246] width 85 height 30
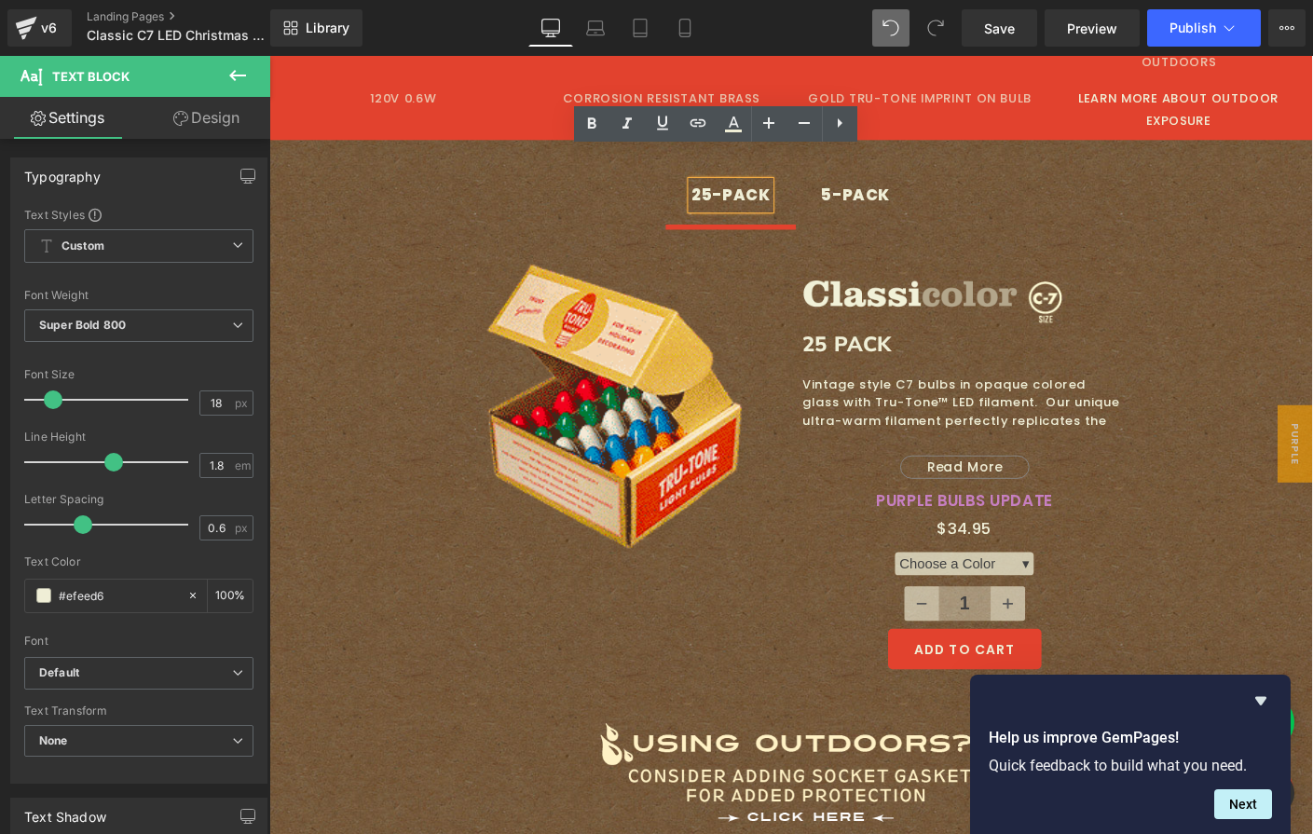
scroll to position [932, 0]
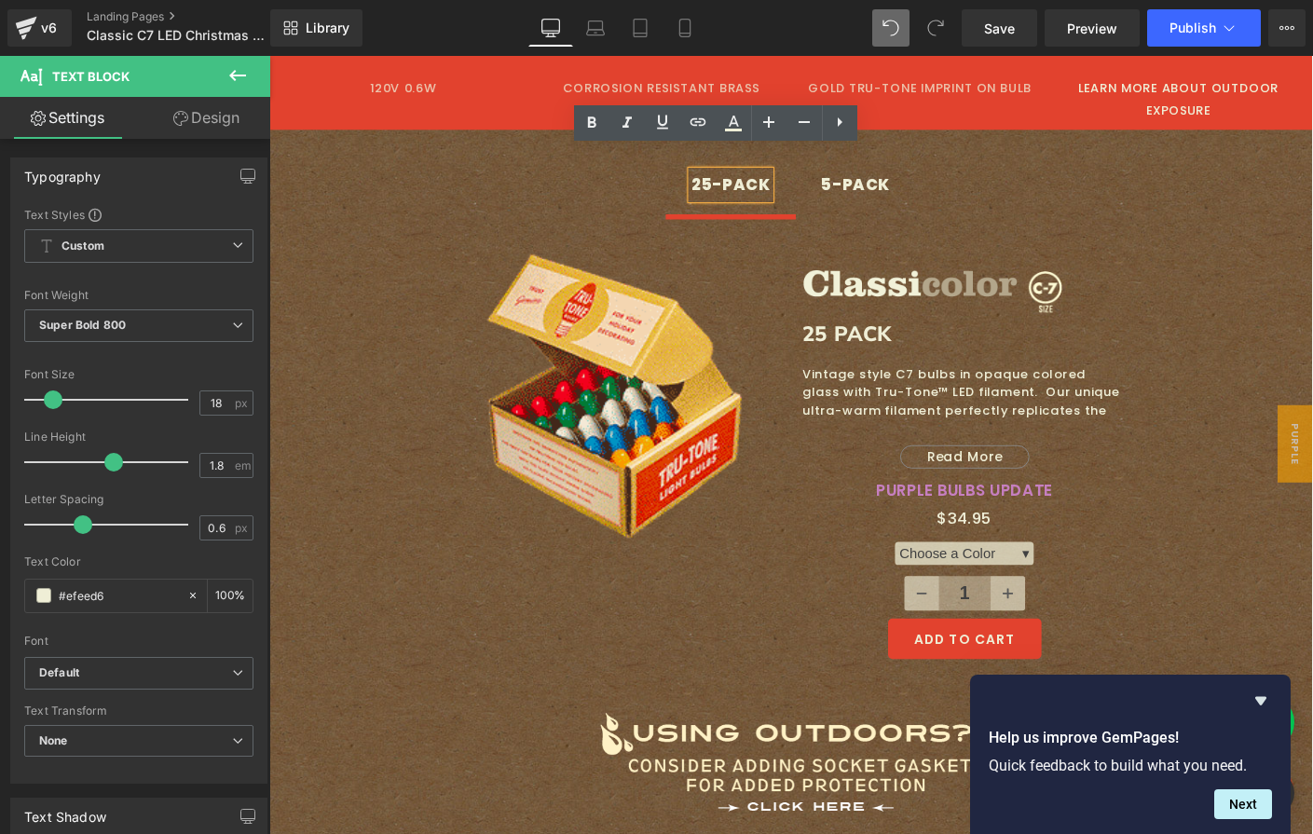
click at [522, 181] on ul "25-PACK Text Block 5-PACK Text Block" at bounding box center [833, 204] width 811 height 47
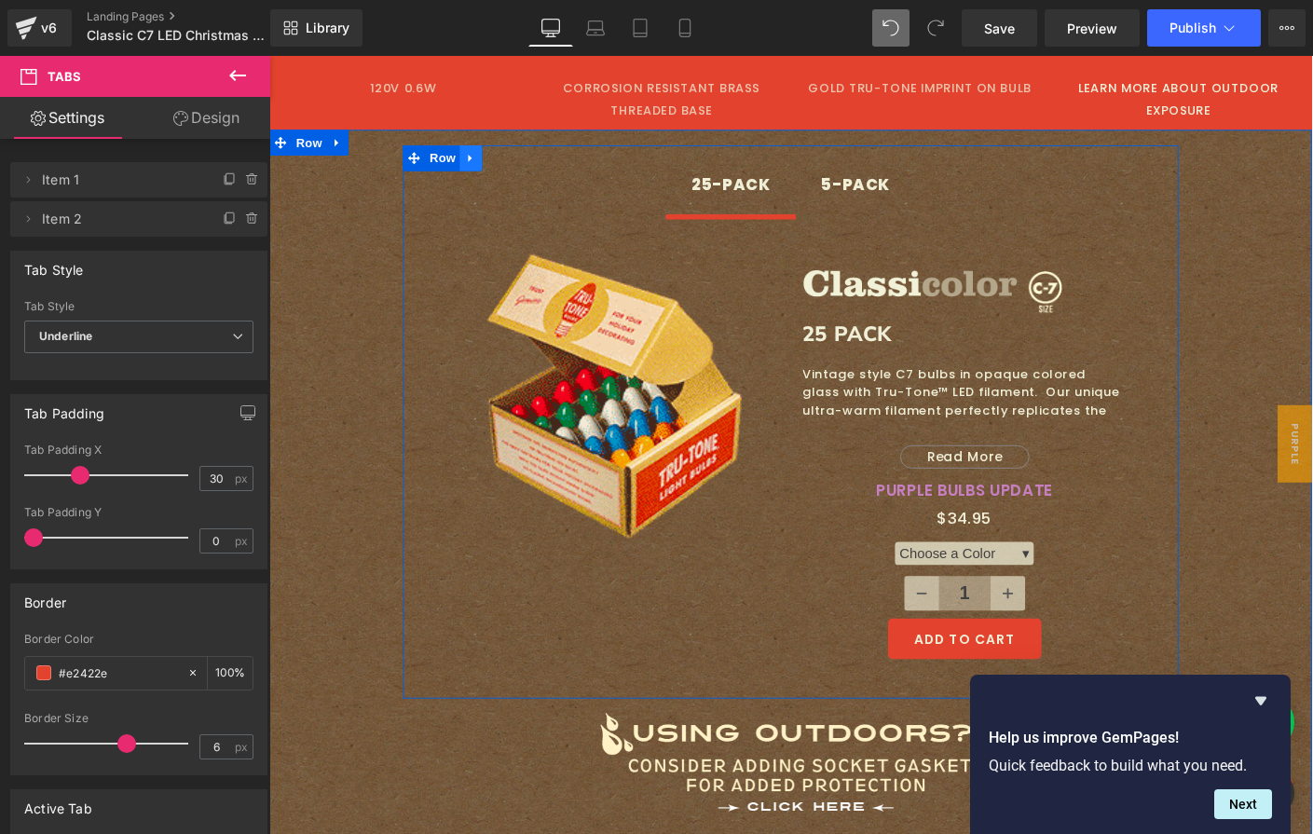
click at [486, 159] on icon at bounding box center [487, 166] width 13 height 14
click at [481, 160] on icon at bounding box center [487, 166] width 13 height 13
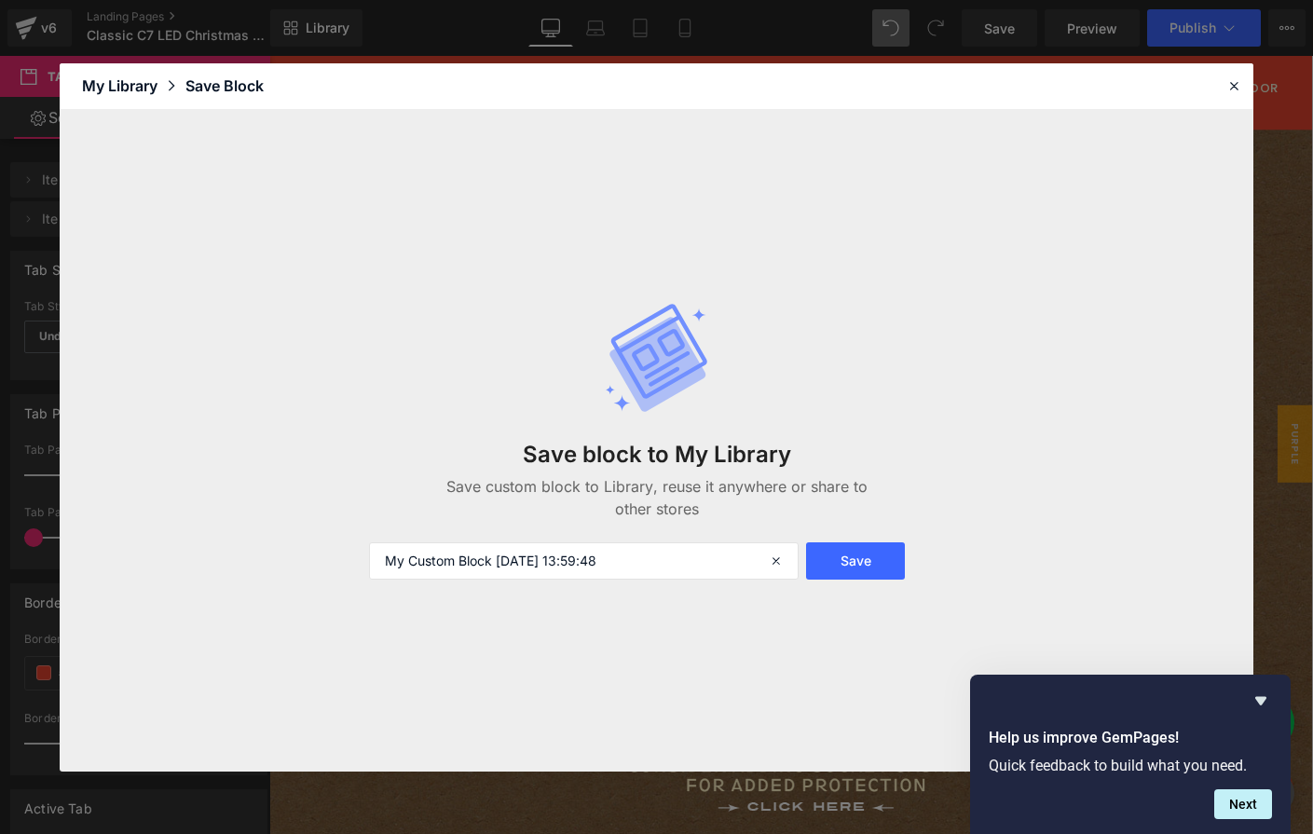
drag, startPoint x: 645, startPoint y: 560, endPoint x: 235, endPoint y: 528, distance: 411.2
click at [237, 529] on div "Save block to My Library Save custom block to Library, reuse it anywhere or sha…" at bounding box center [657, 441] width 1194 height 662
type input "PACK SIZE TABS"
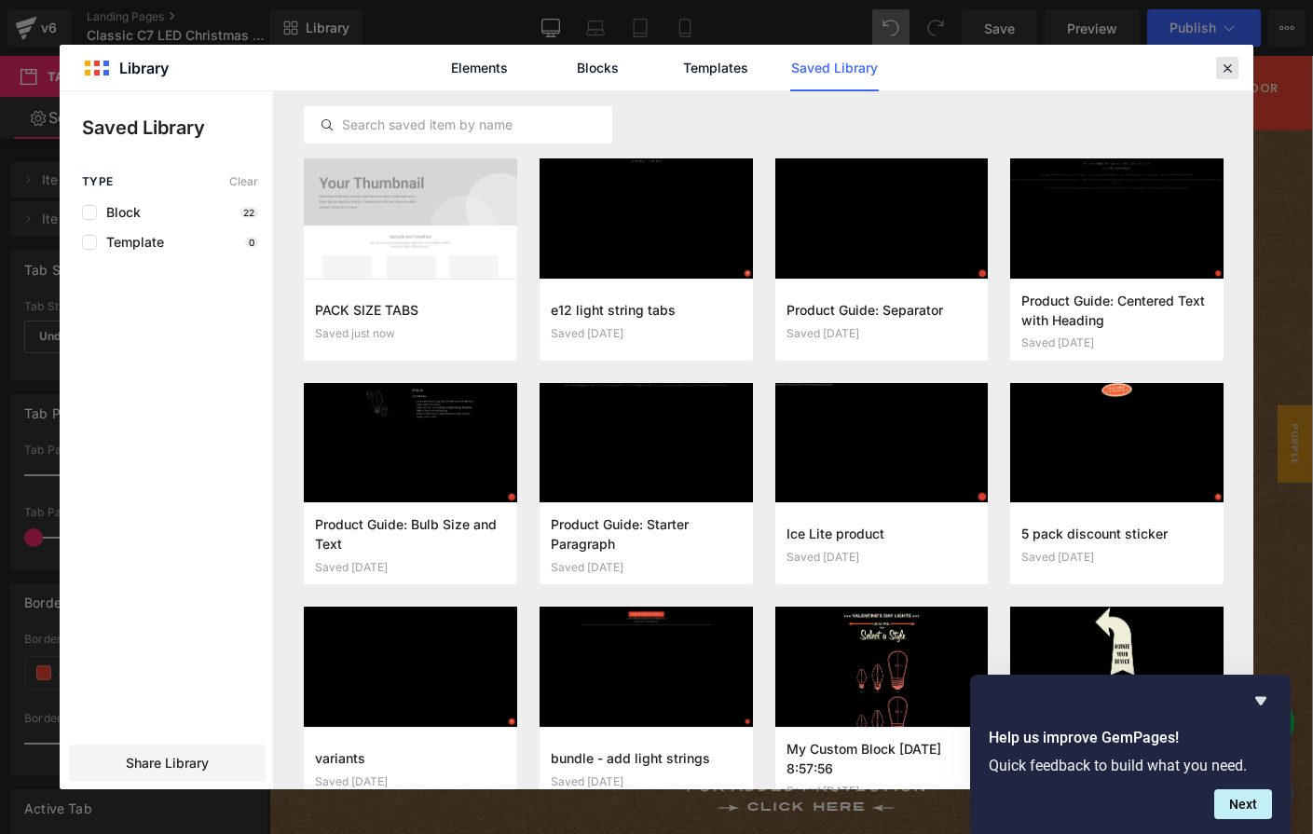
click at [1226, 66] on icon at bounding box center [1227, 68] width 17 height 17
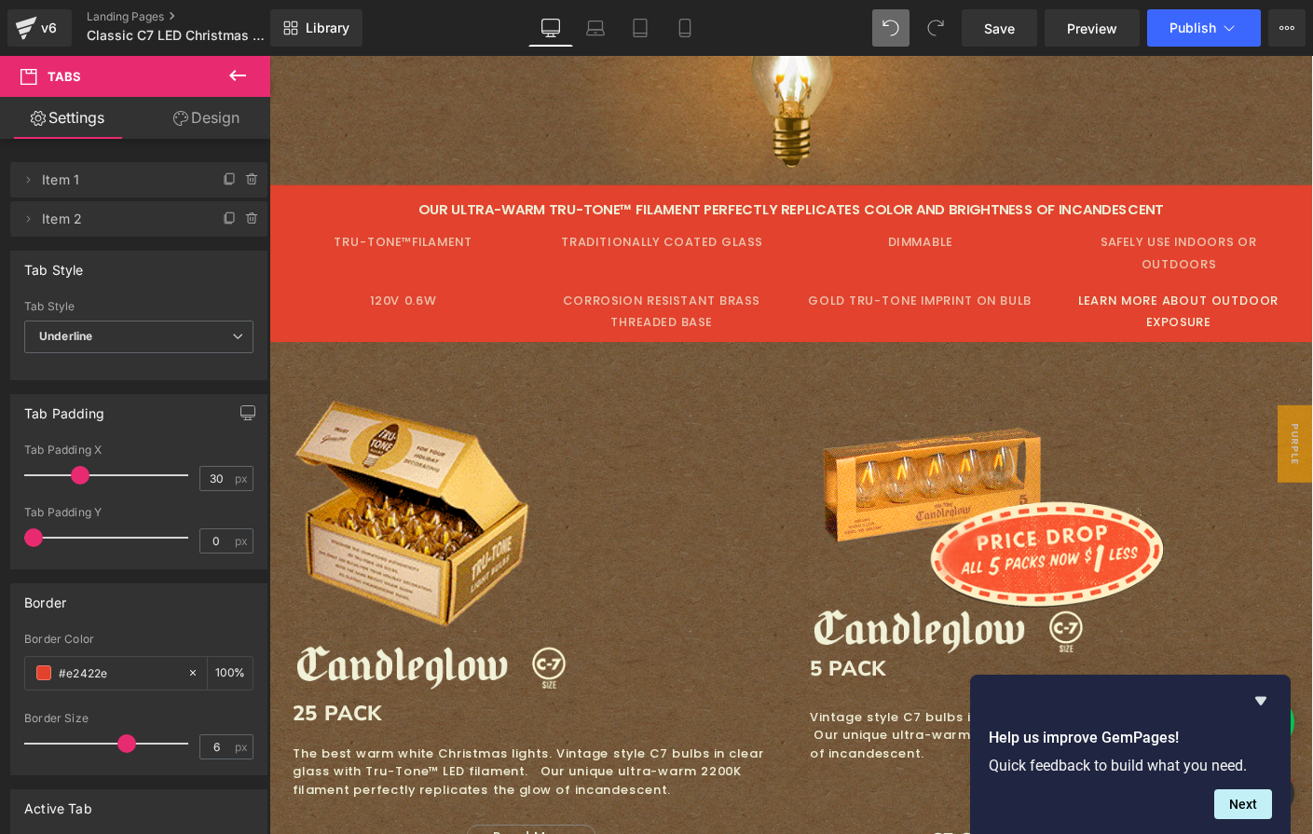
scroll to position [3205, 0]
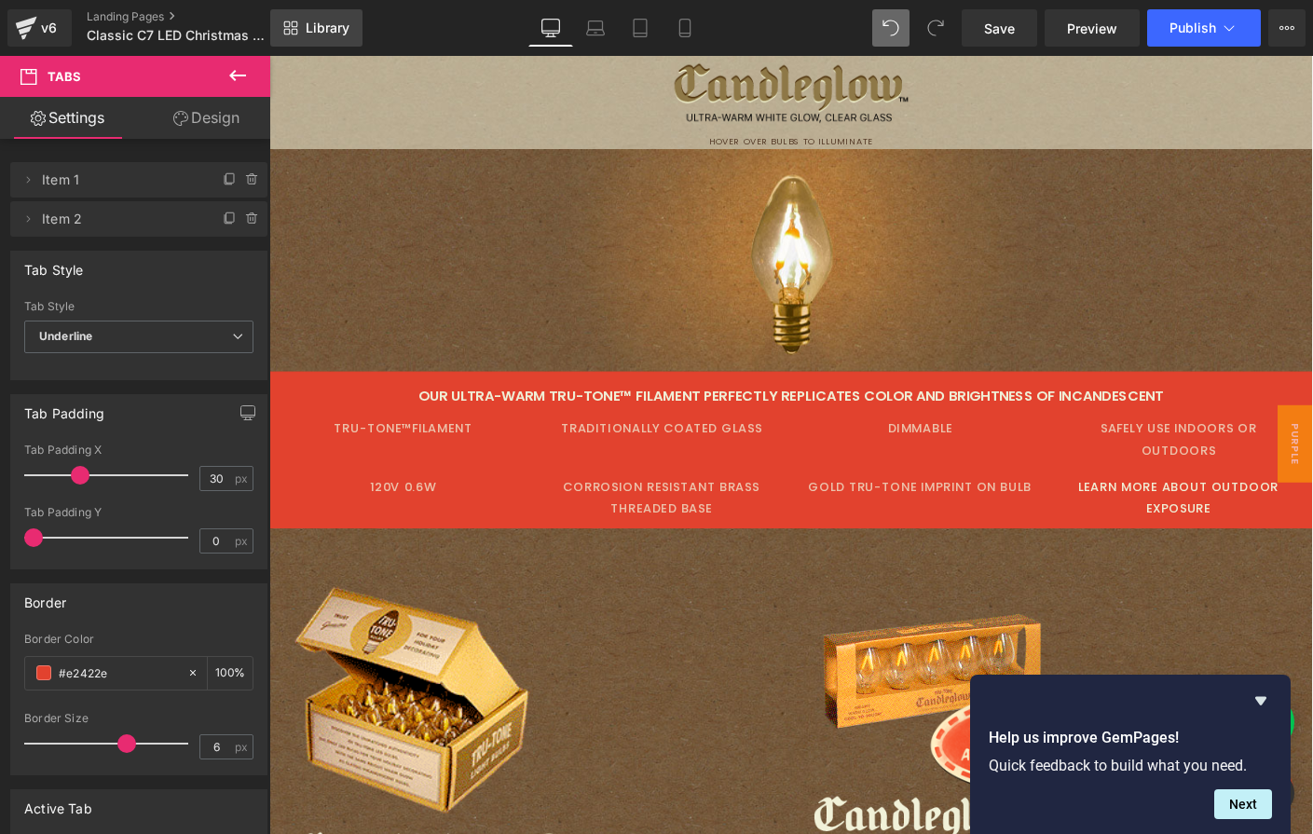
click at [307, 42] on link "Library" at bounding box center [316, 27] width 92 height 37
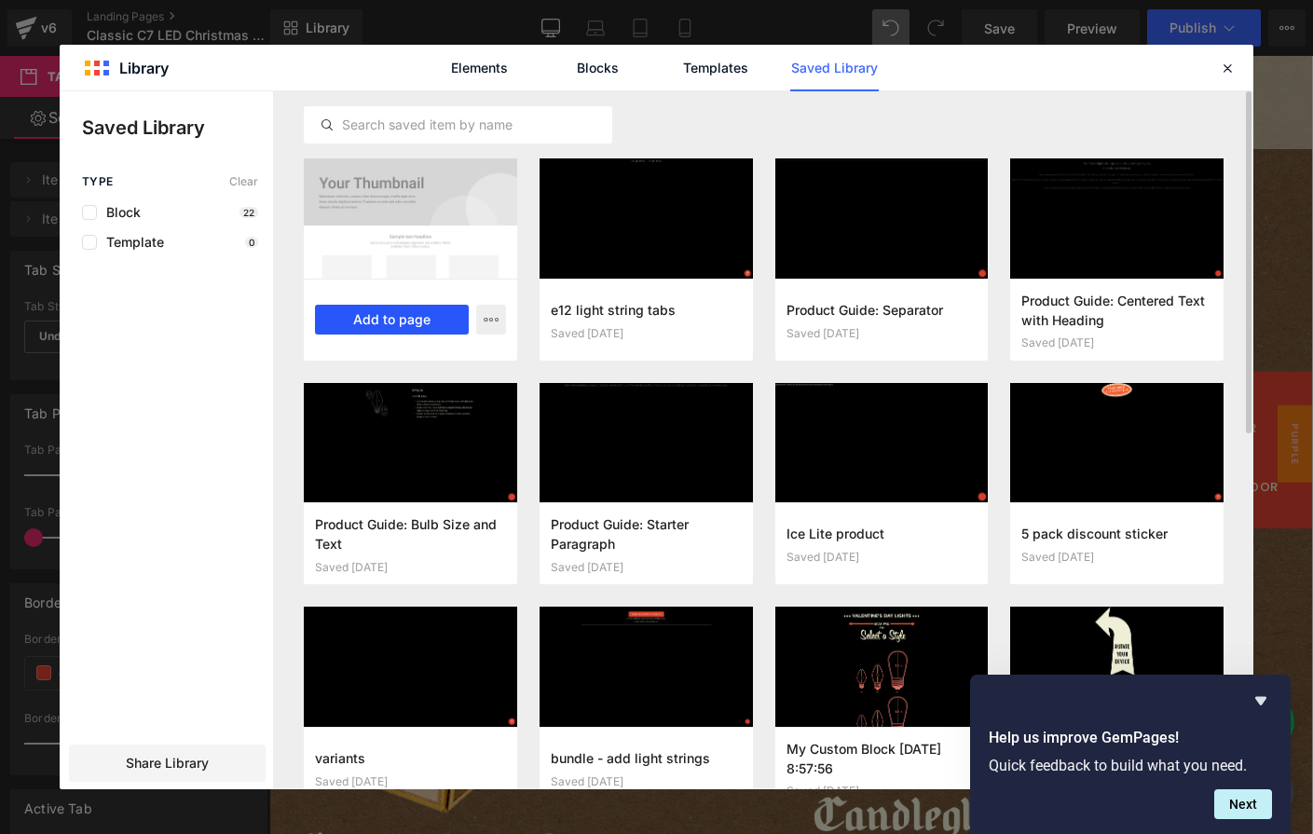
click at [394, 318] on button "Add to page" at bounding box center [392, 320] width 154 height 30
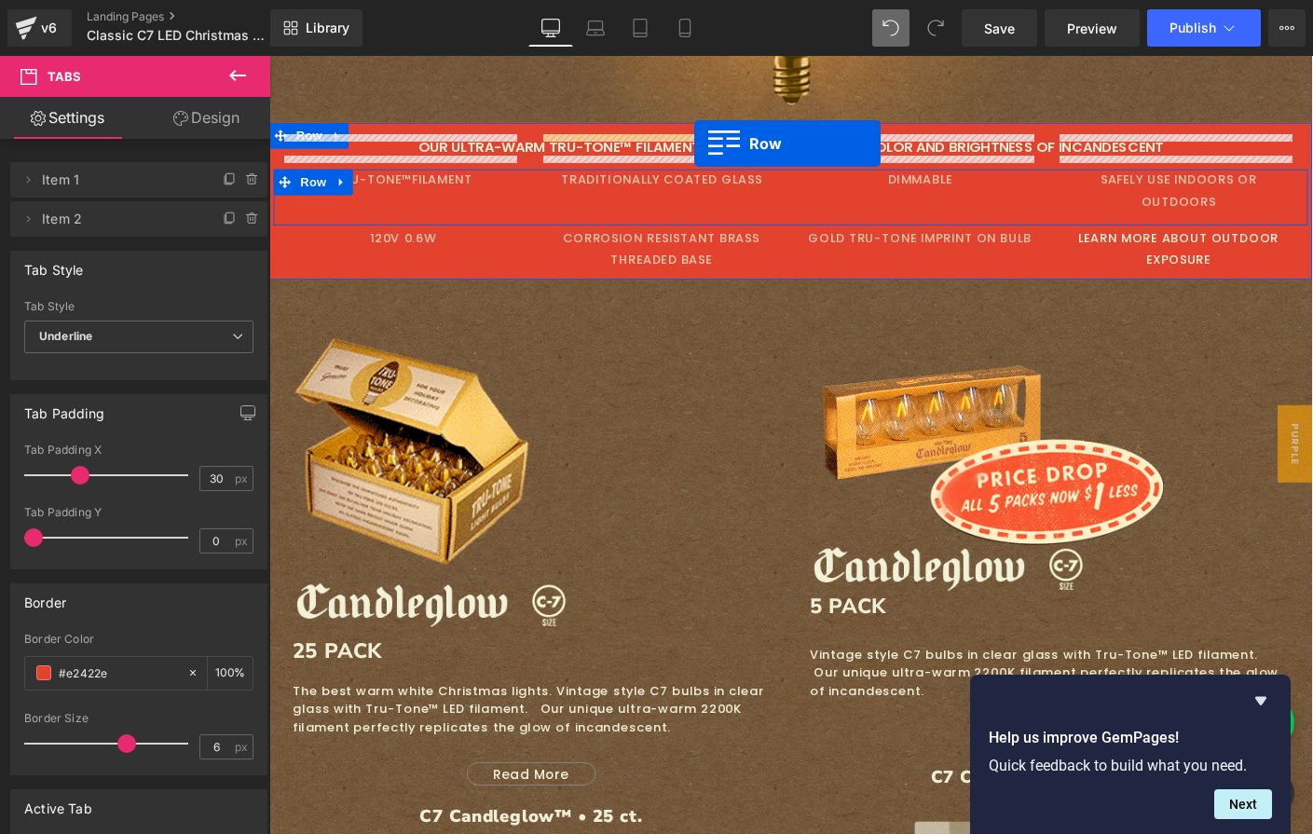
scroll to position [3461, 0]
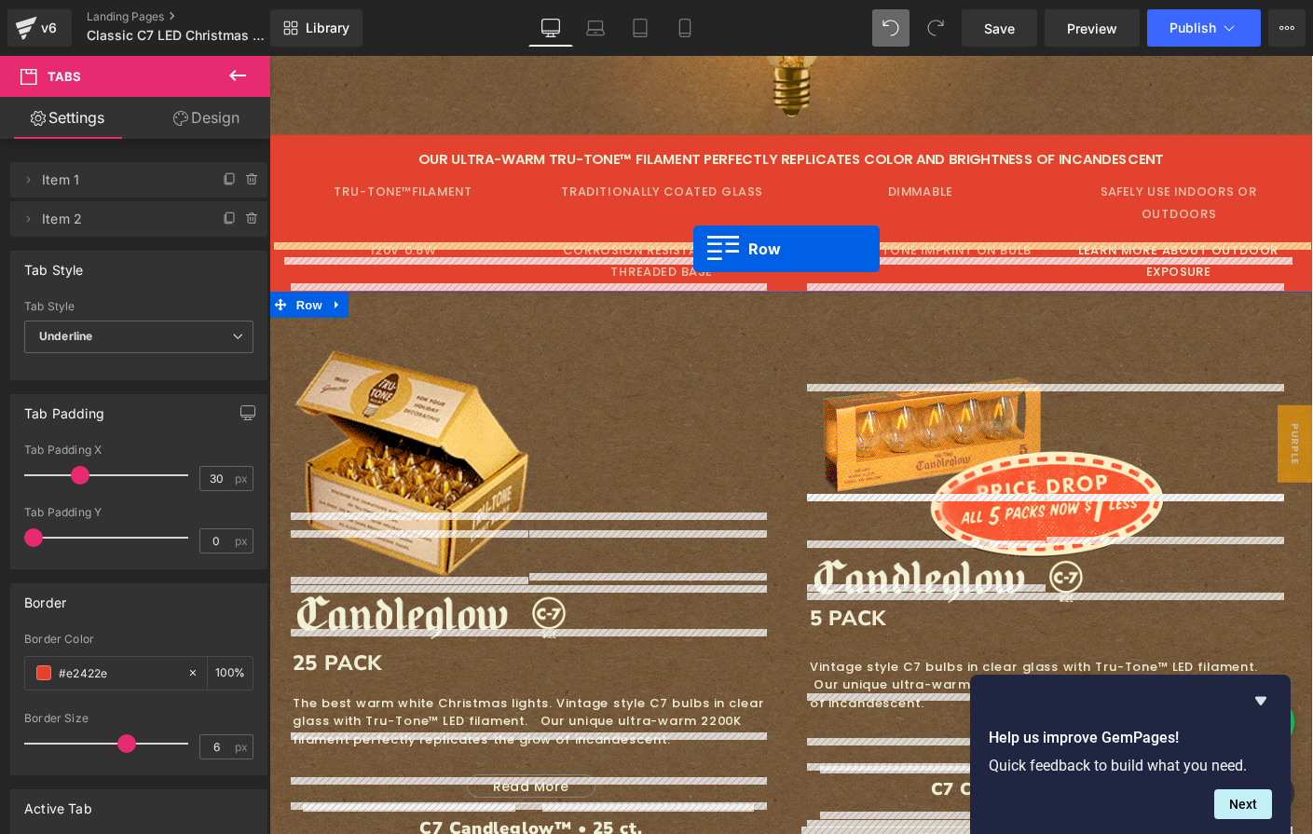
drag, startPoint x: 421, startPoint y: 165, endPoint x: 728, endPoint y: 265, distance: 322.4
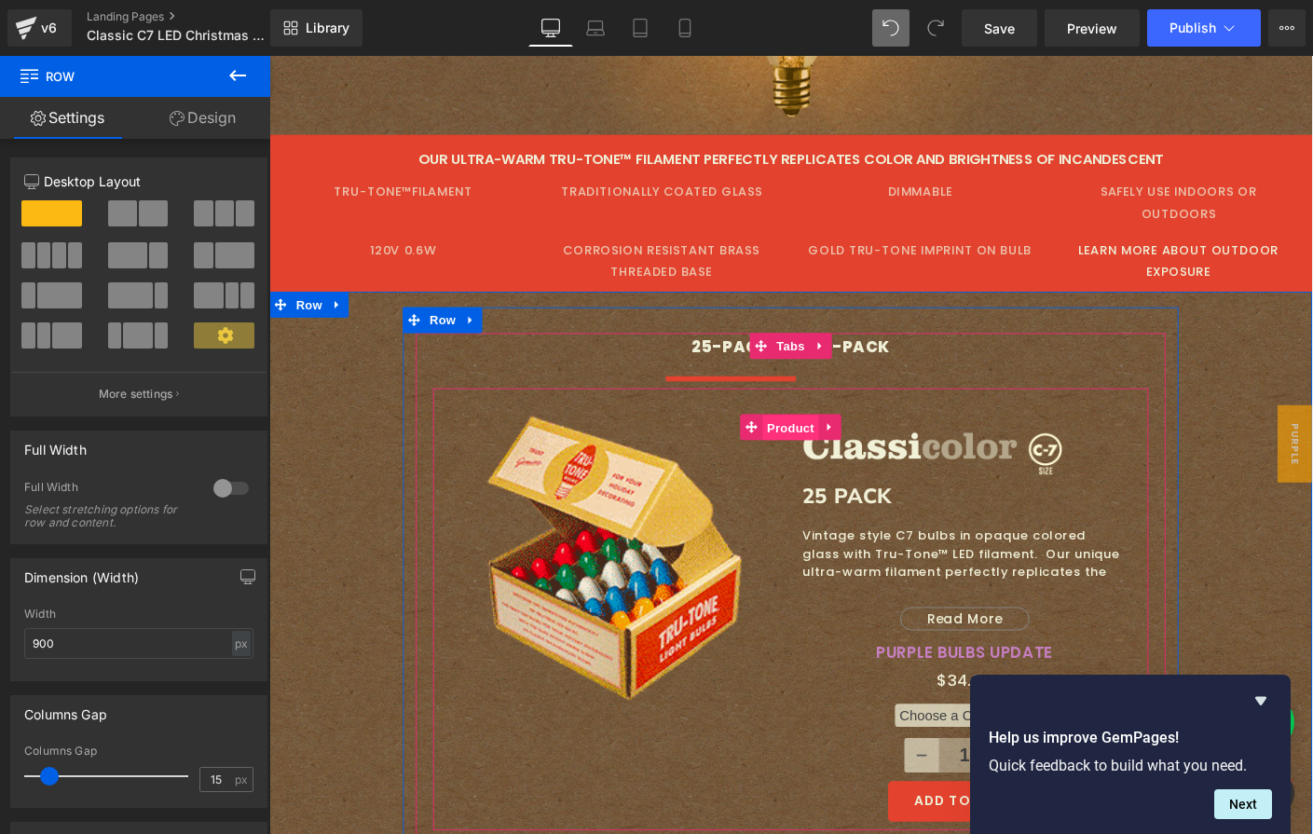
click at [812, 444] on span "Product" at bounding box center [833, 458] width 61 height 28
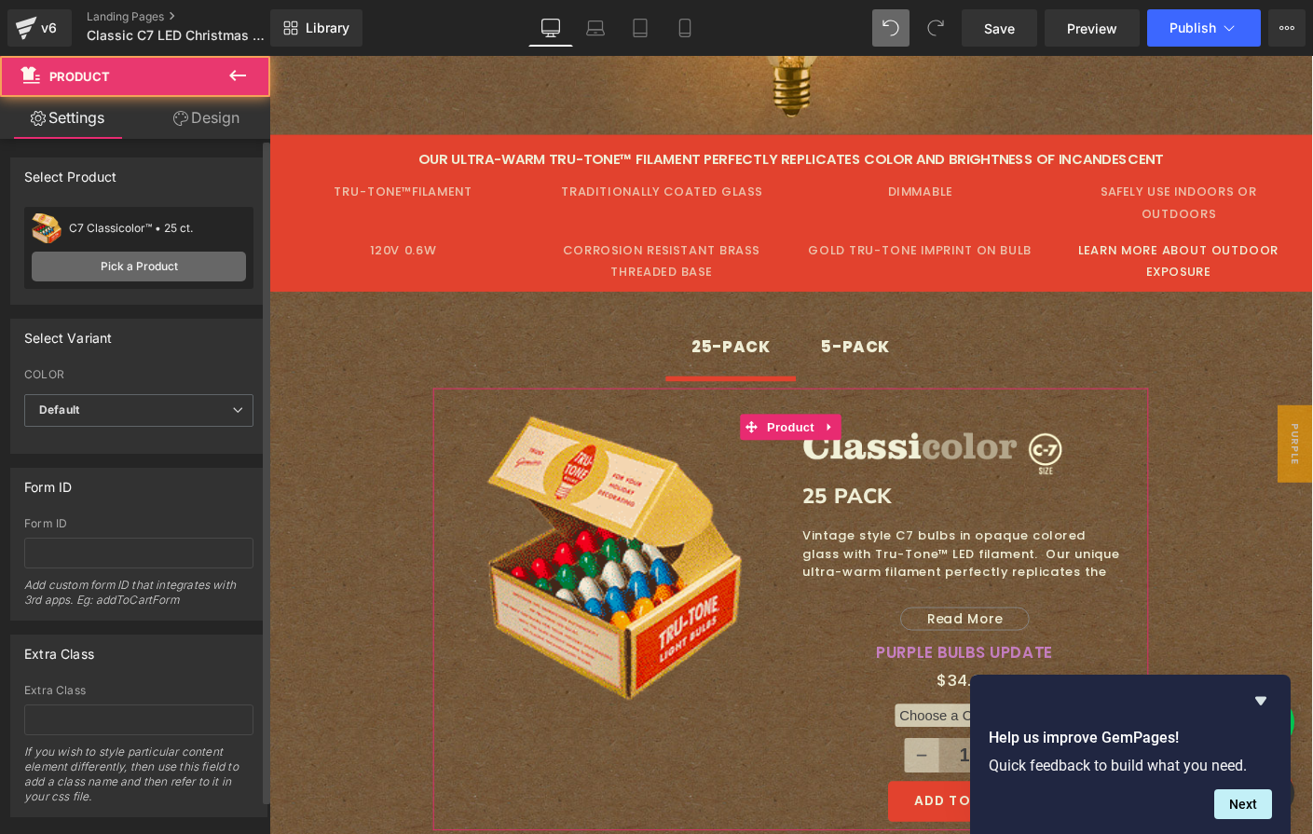
click at [152, 272] on link "Pick a Product" at bounding box center [139, 267] width 214 height 30
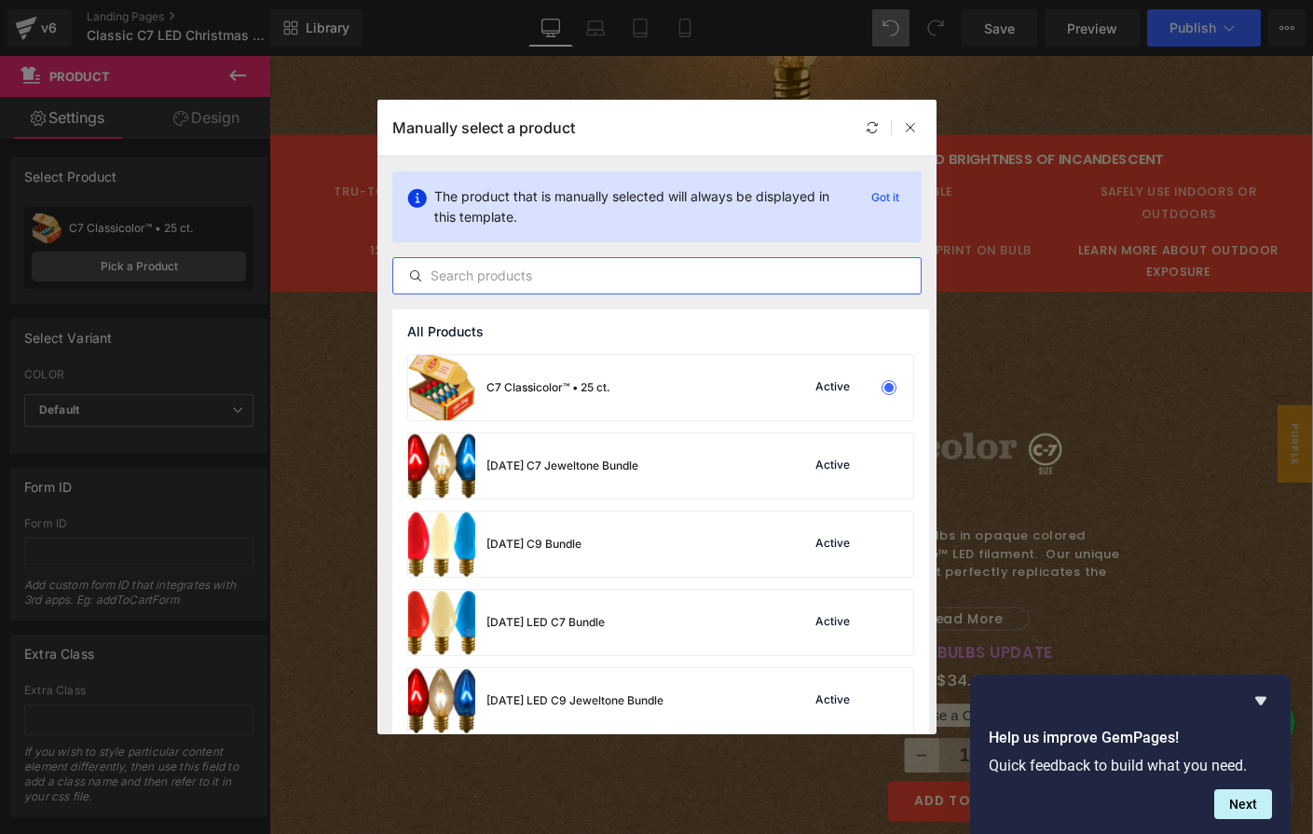
click at [521, 283] on input "text" at bounding box center [656, 276] width 527 height 22
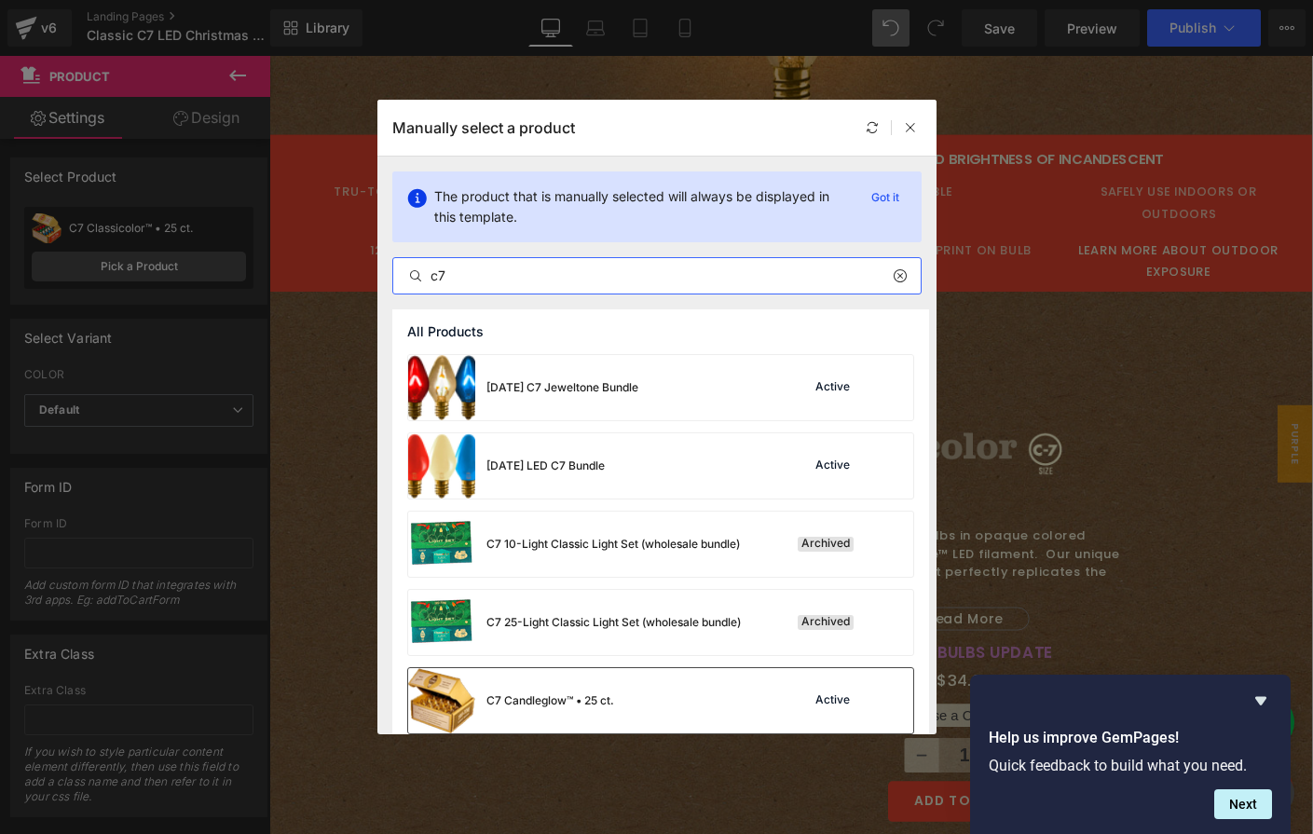
type input "c7"
click at [533, 690] on div "C7 Candleglow™ • 25 ct." at bounding box center [511, 700] width 206 height 65
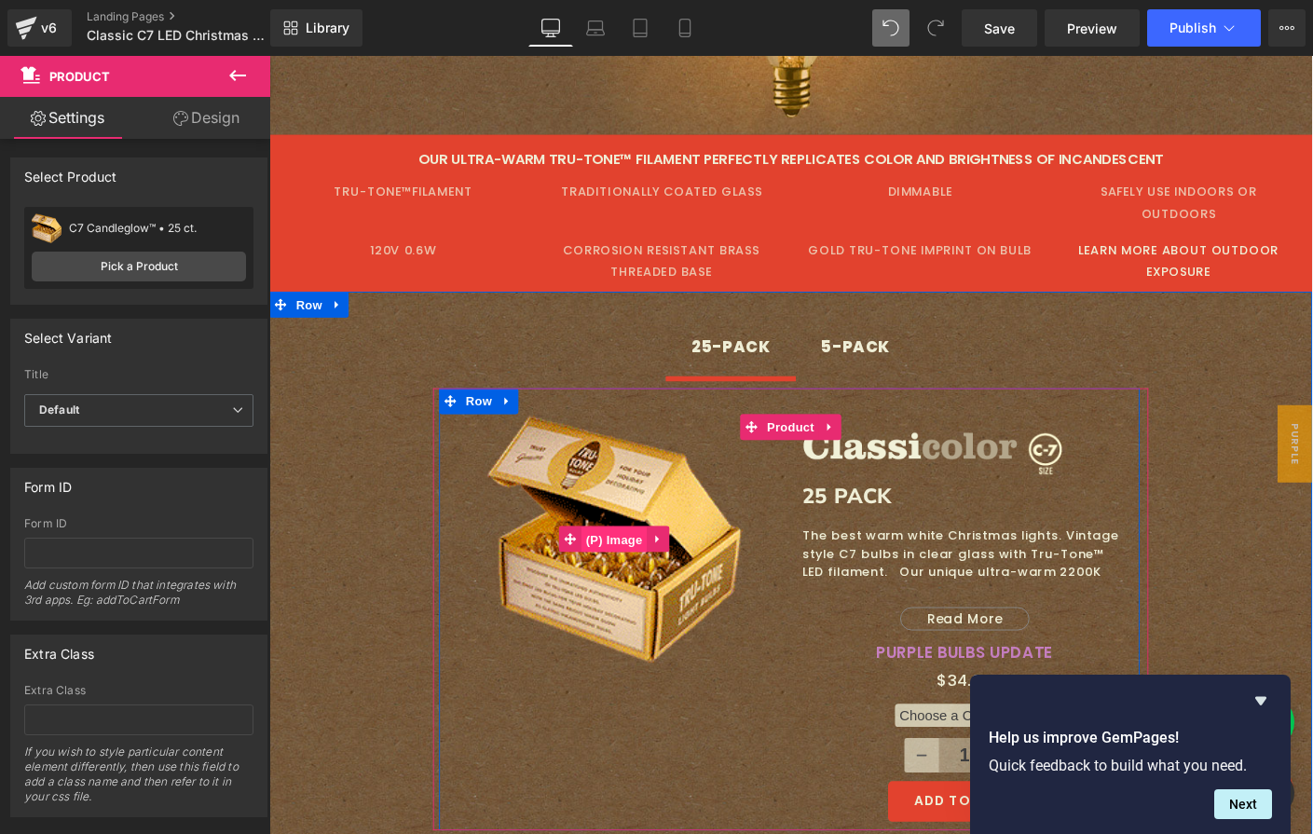
click at [626, 566] on span "(P) Image" at bounding box center [642, 580] width 71 height 28
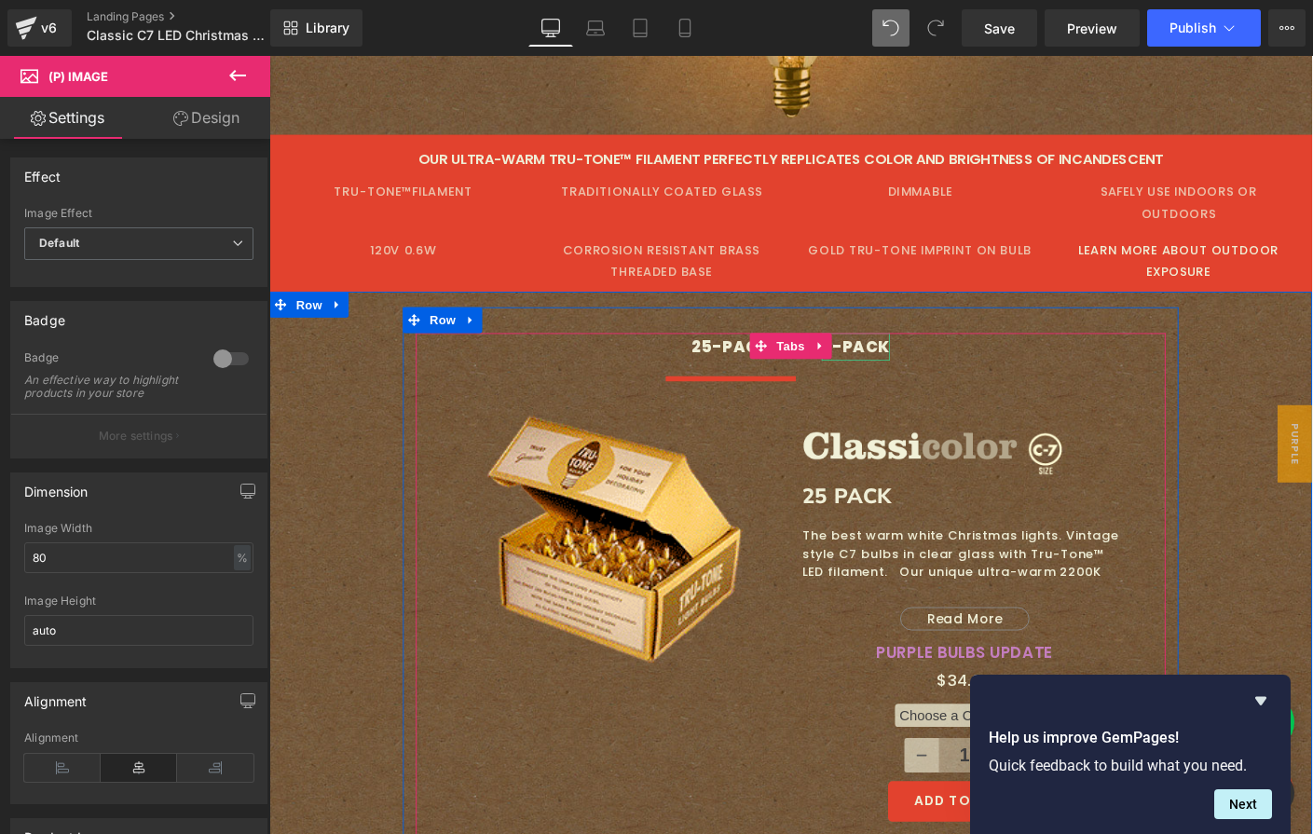
click at [895, 356] on div "5-PACK" at bounding box center [904, 371] width 75 height 30
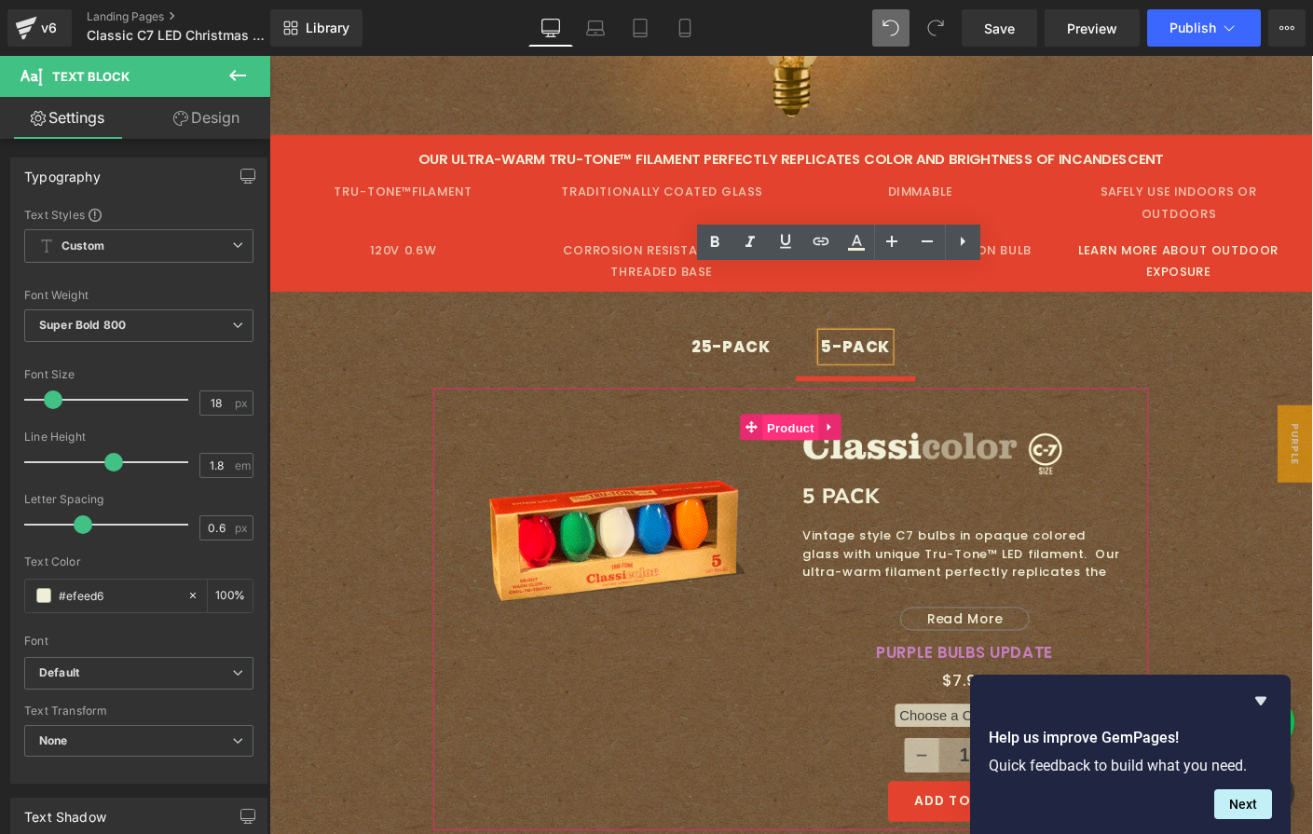
click at [820, 444] on span "Product" at bounding box center [833, 458] width 61 height 28
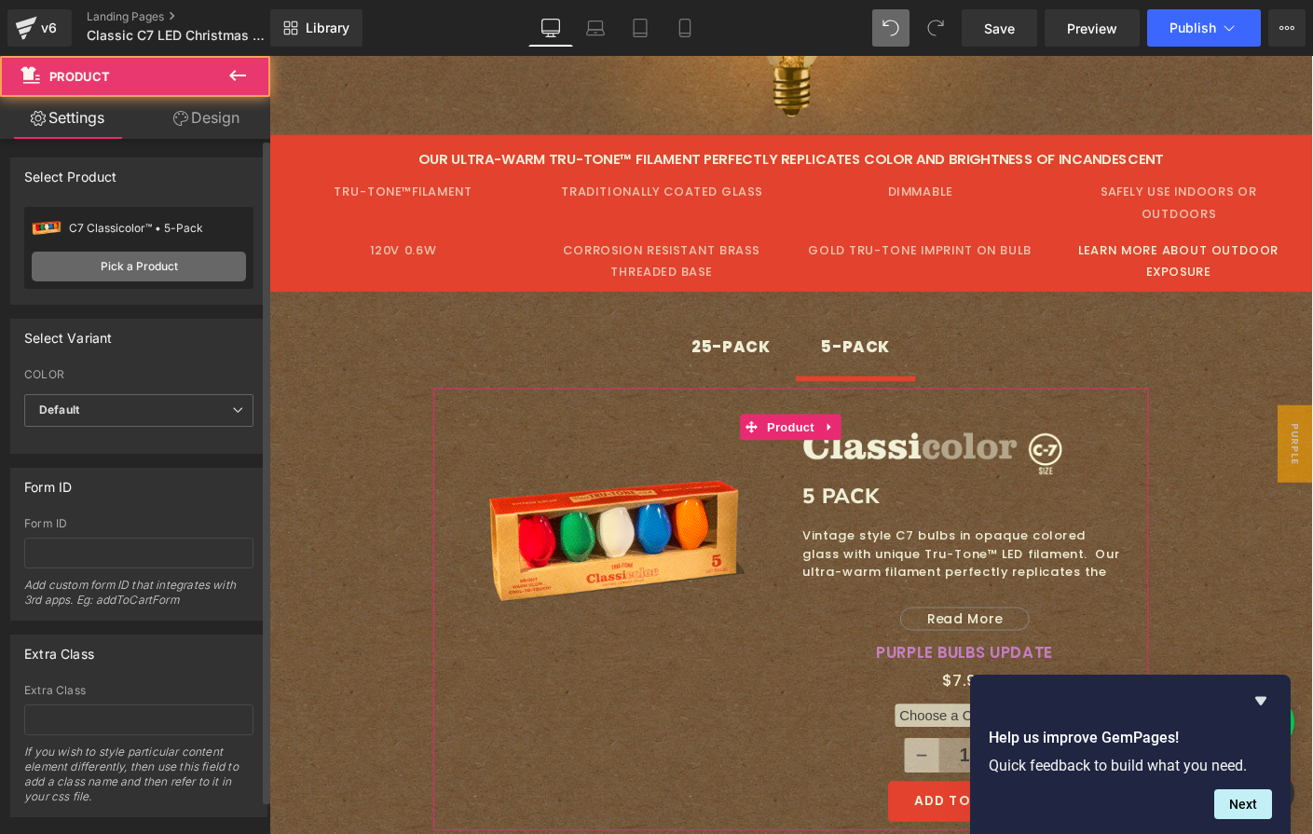
click at [103, 265] on link "Pick a Product" at bounding box center [139, 267] width 214 height 30
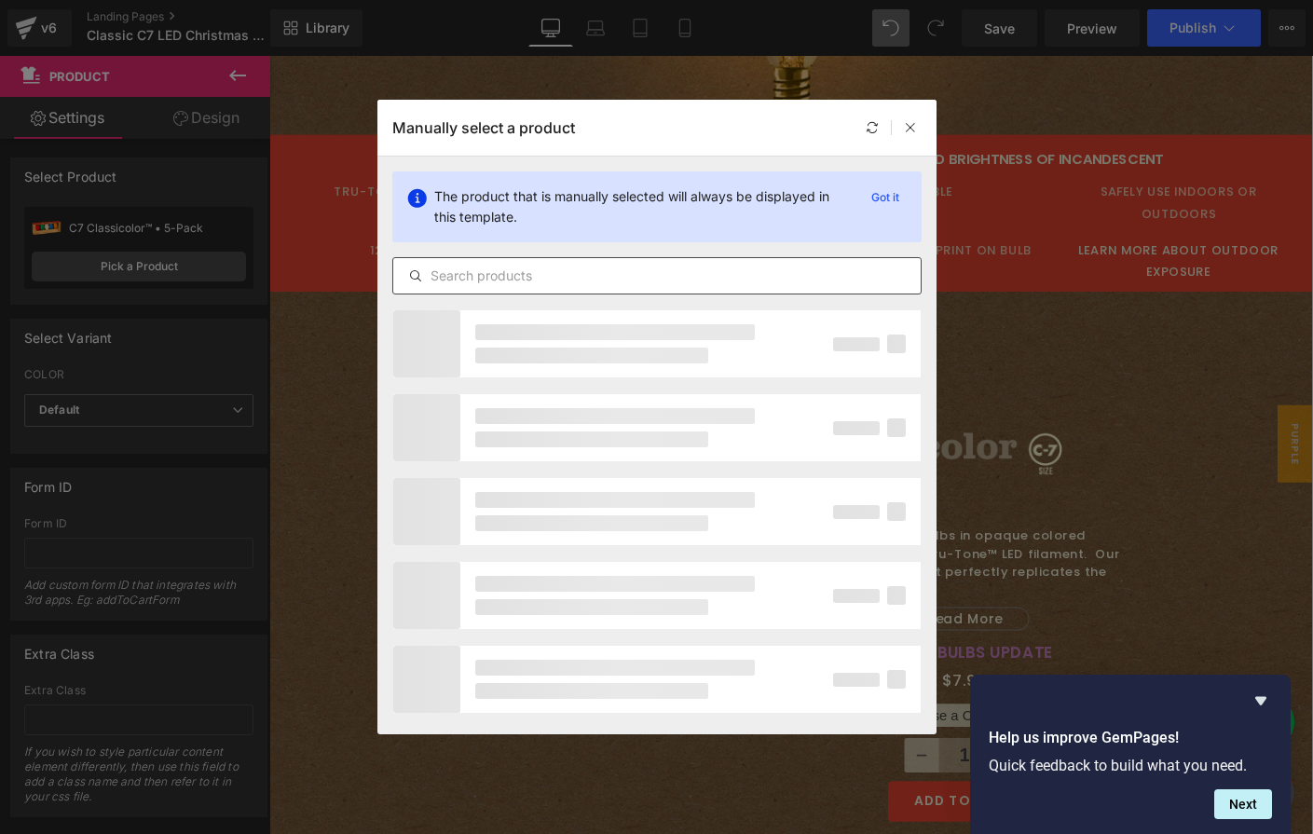
click at [528, 273] on input "text" at bounding box center [656, 276] width 527 height 22
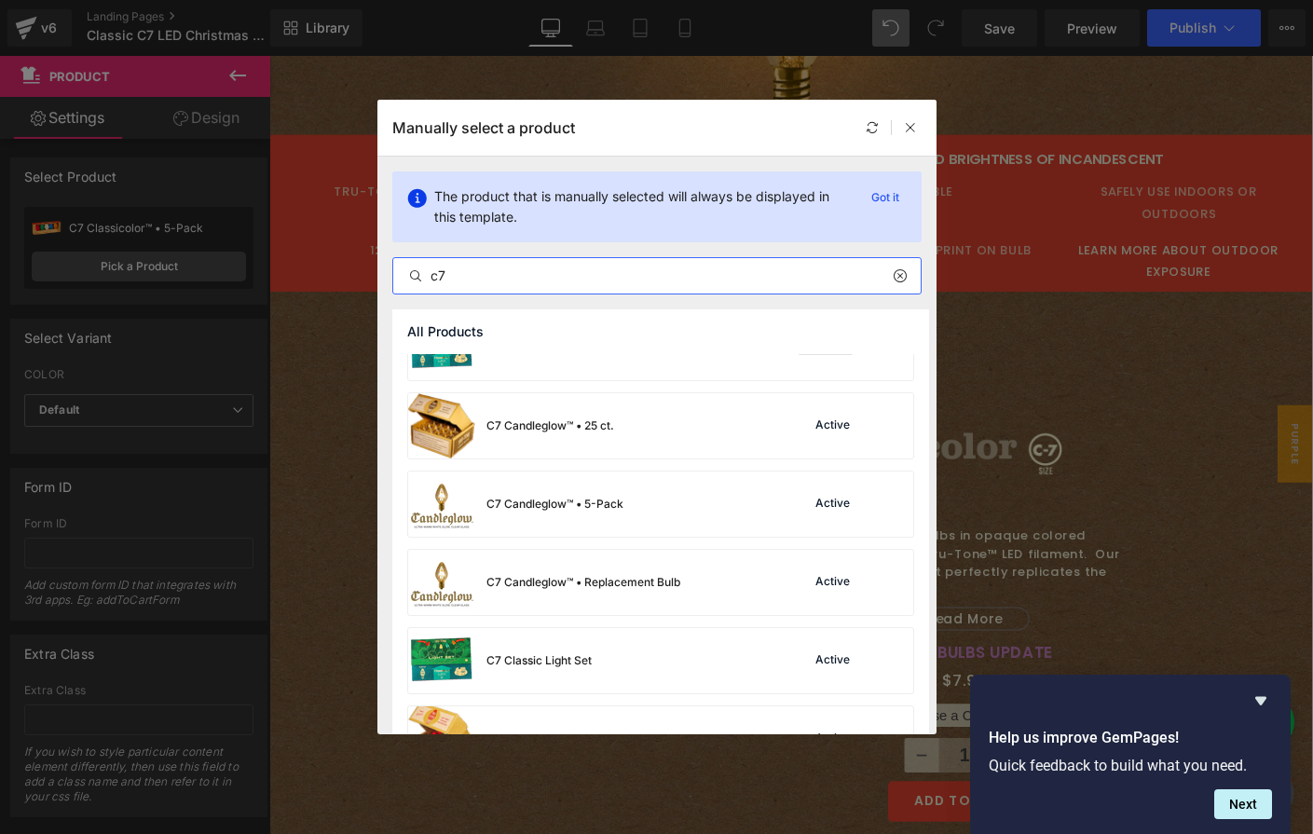
scroll to position [279, 0]
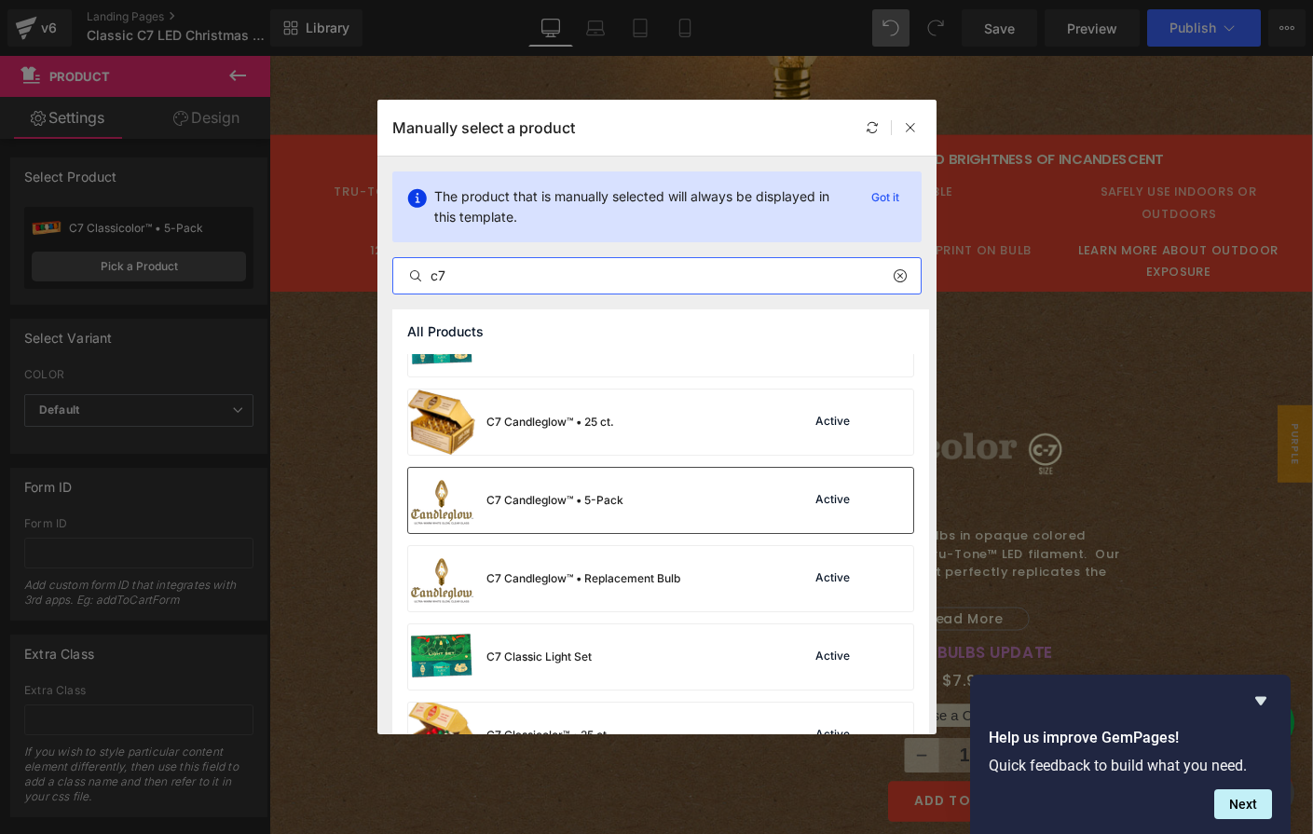
type input "c7"
click at [555, 497] on div "C7 Candleglow™ • 5-Pack" at bounding box center [554, 500] width 137 height 17
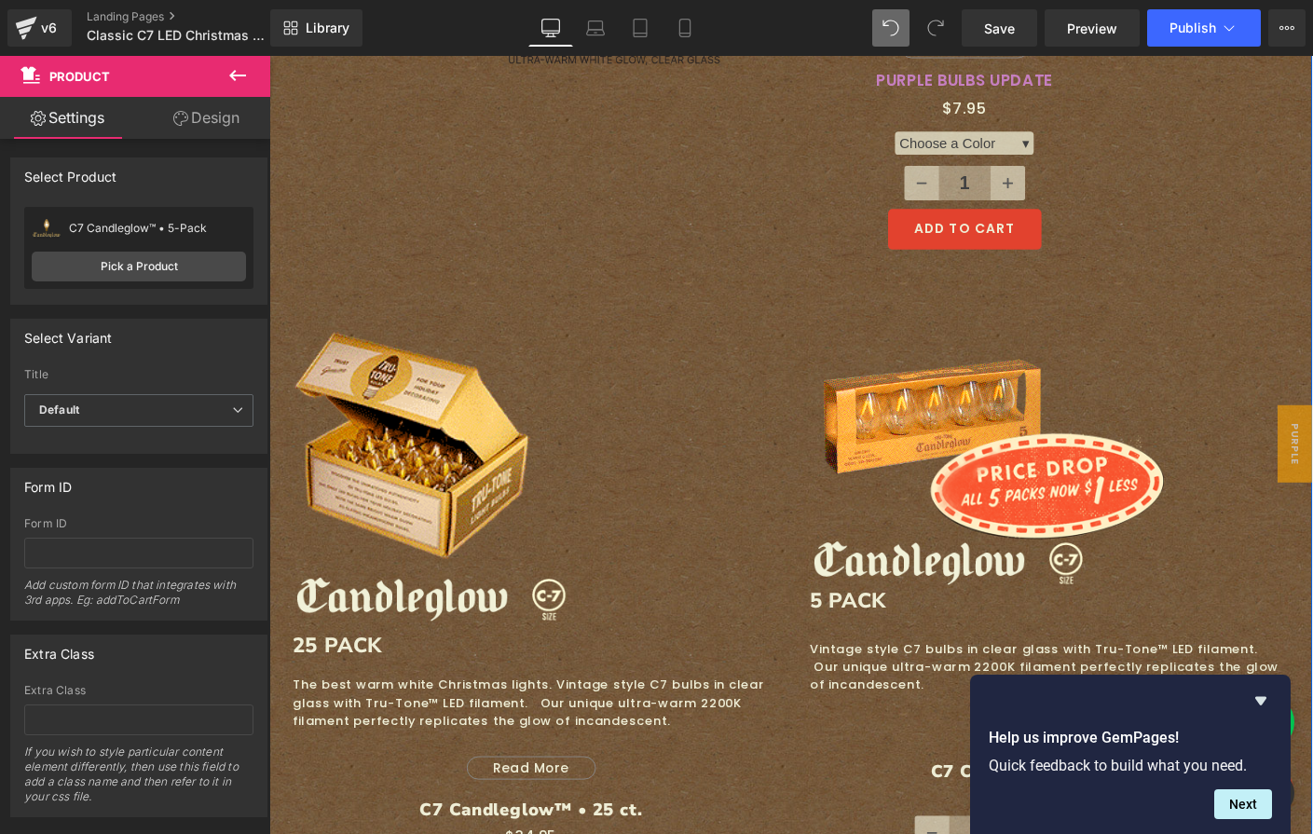
scroll to position [4080, 0]
click at [341, 314] on icon at bounding box center [347, 321] width 13 height 14
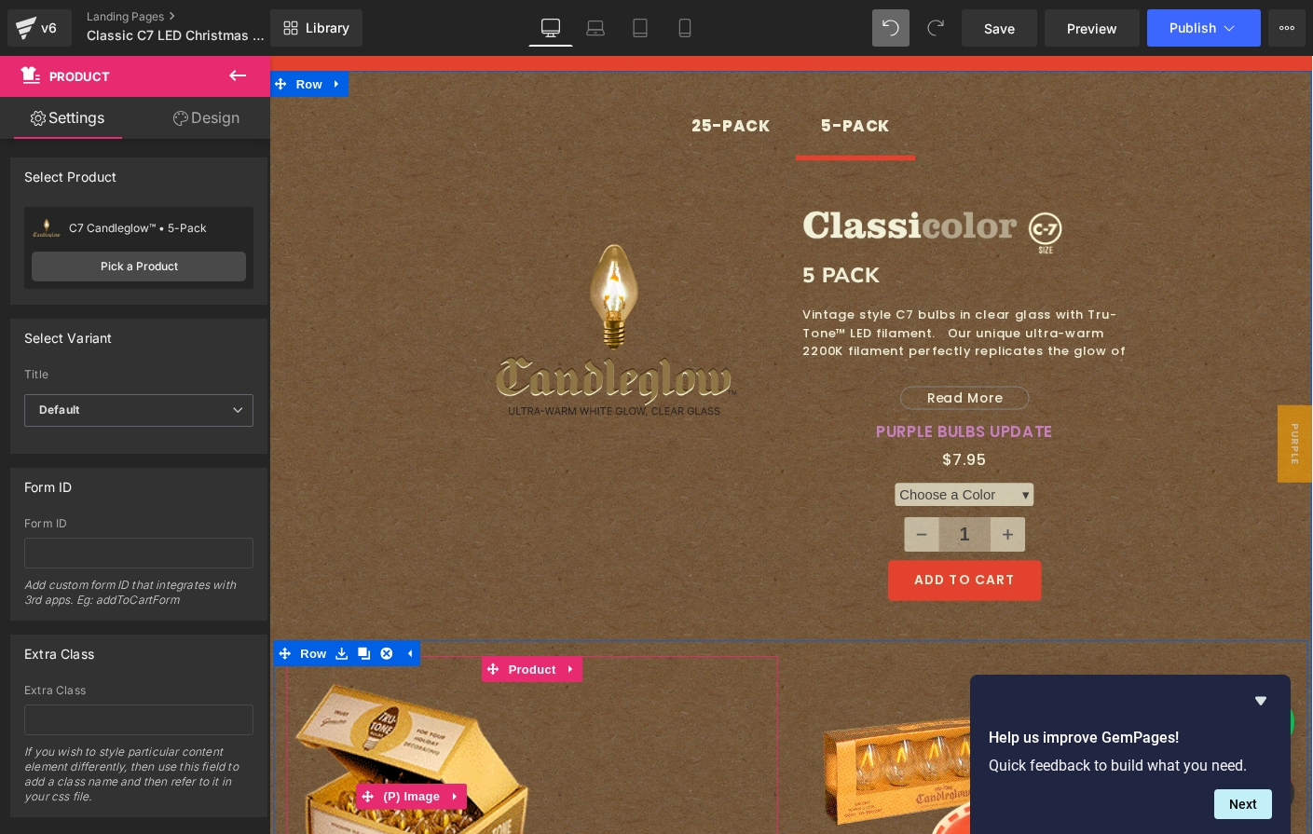
scroll to position [3703, 0]
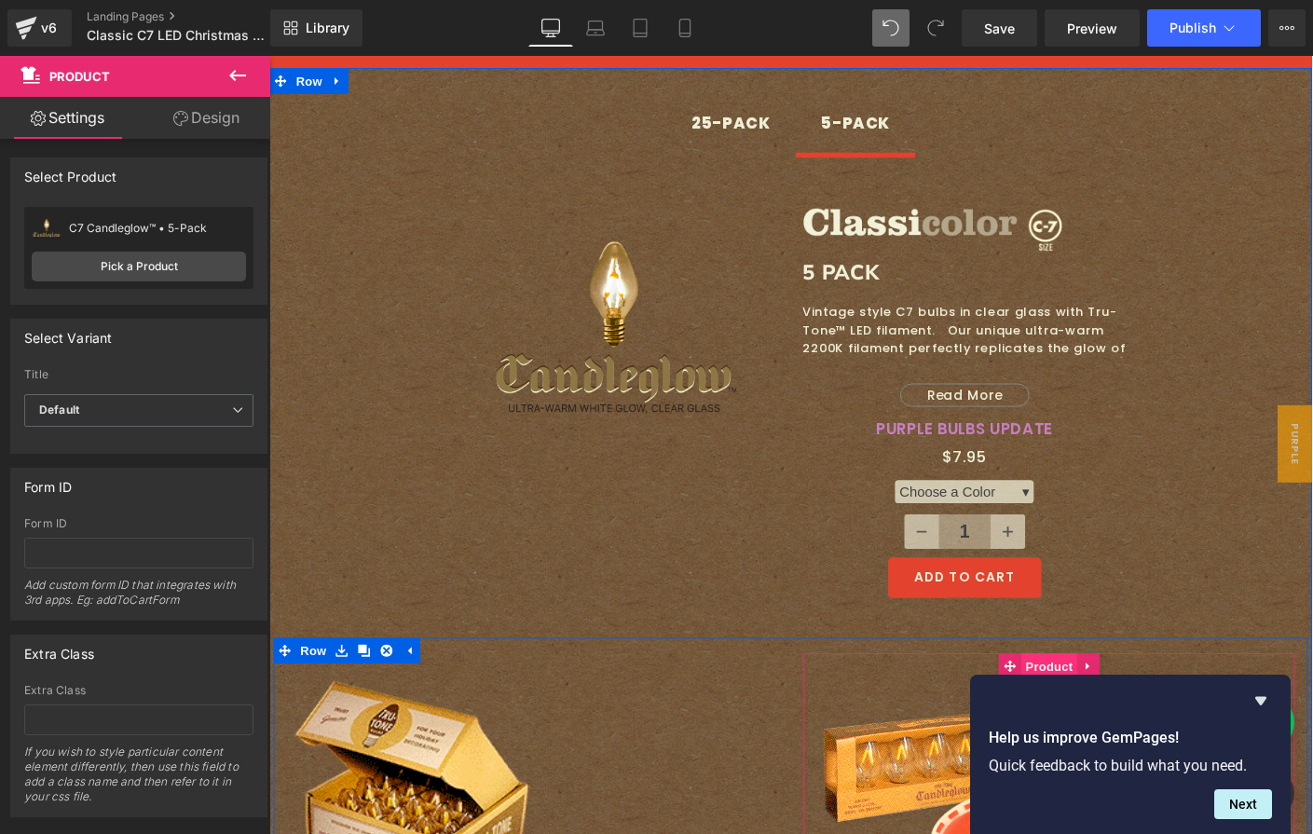
click at [1083, 702] on span "Product" at bounding box center [1113, 716] width 61 height 28
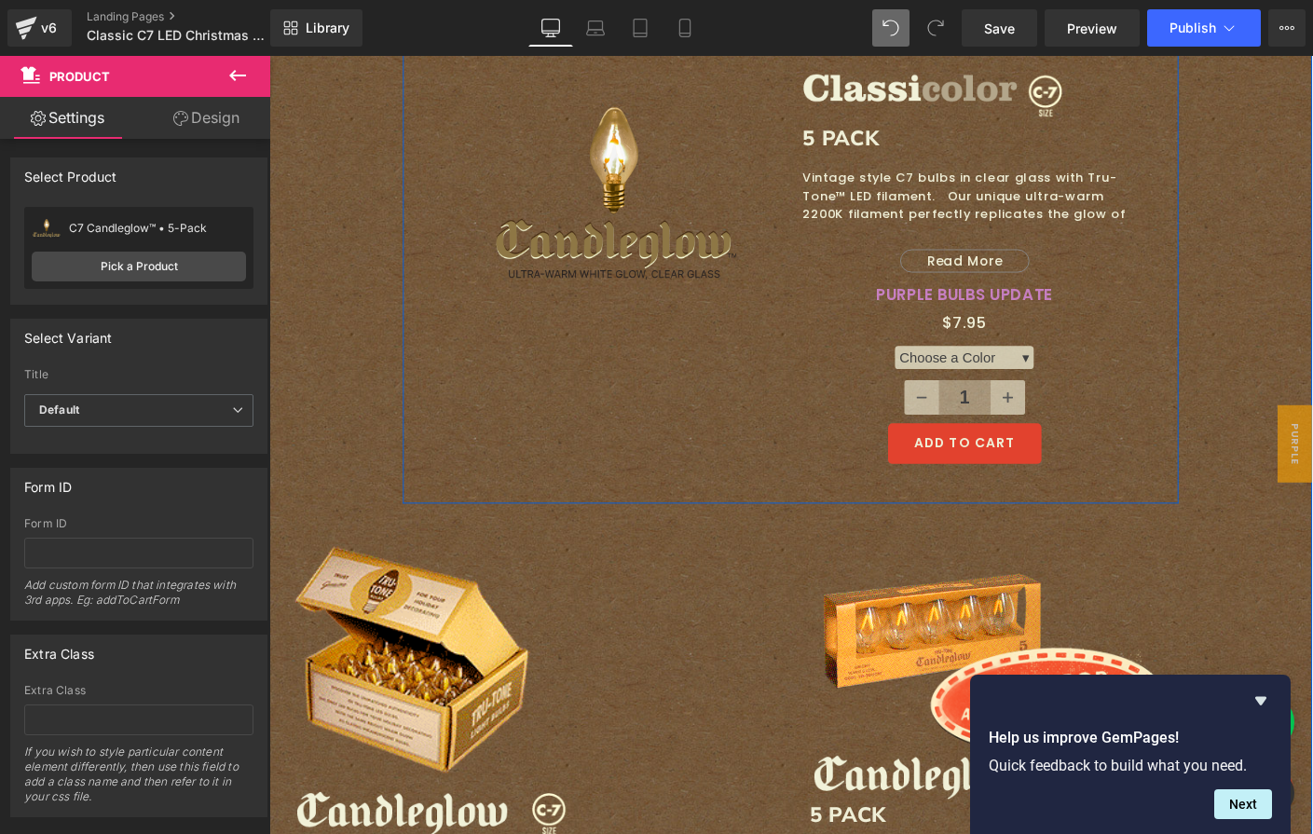
scroll to position [3643, 0]
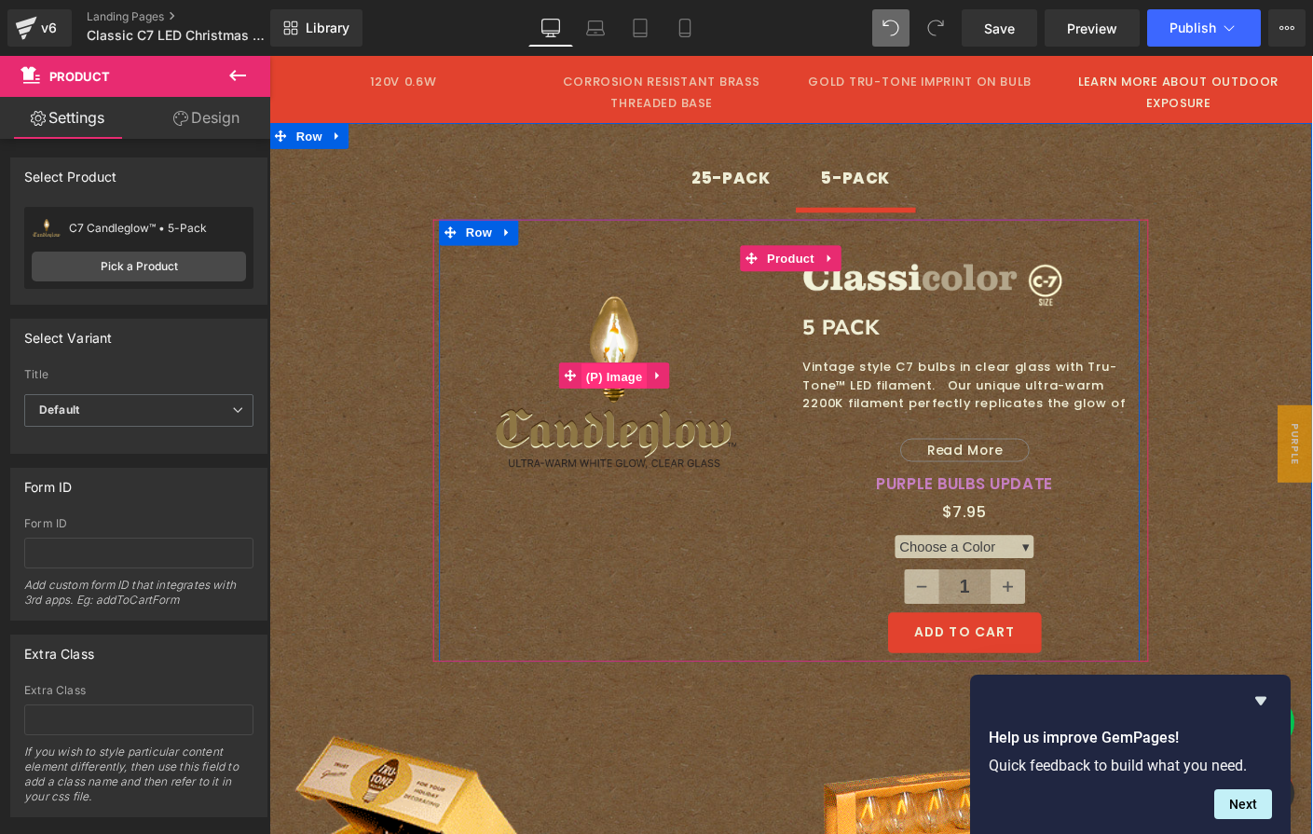
click at [632, 389] on span "(P) Image" at bounding box center [642, 403] width 71 height 28
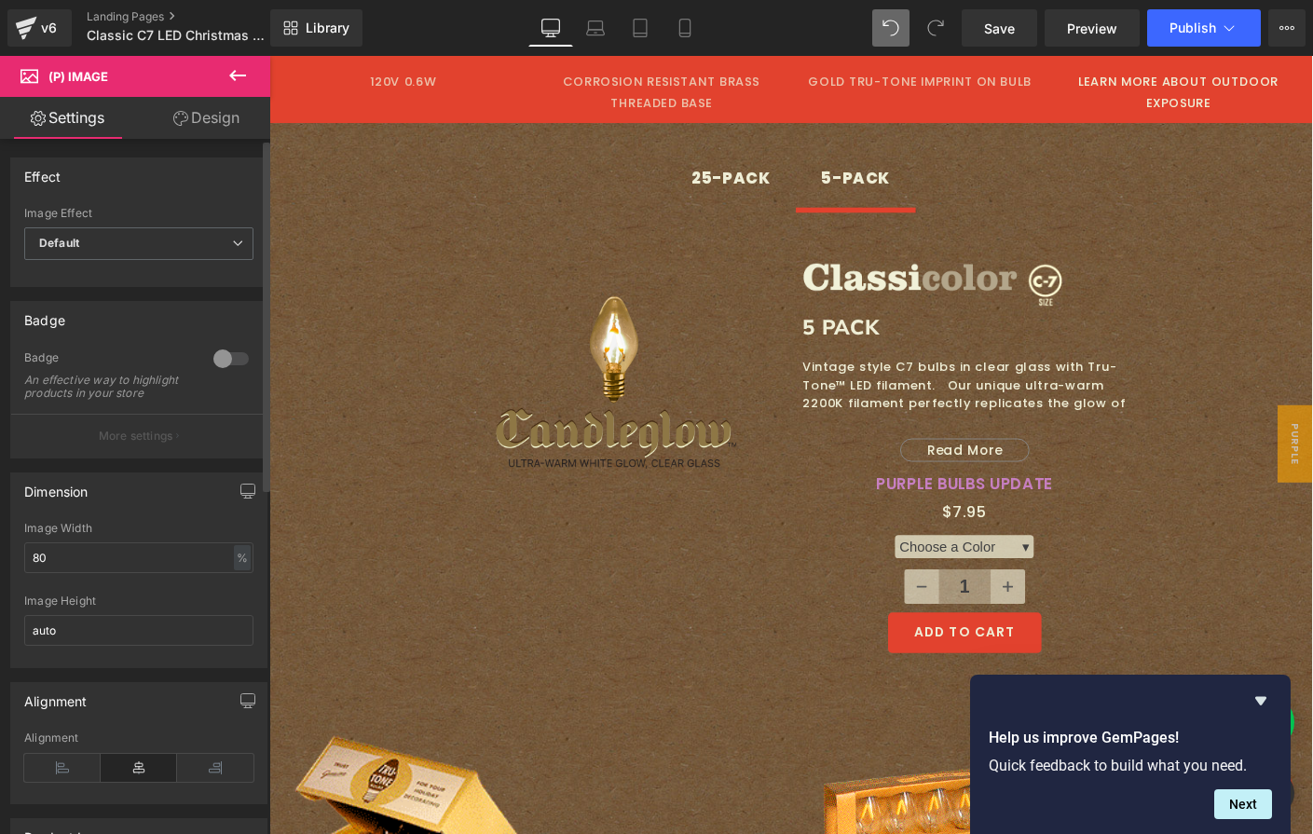
scroll to position [684, 0]
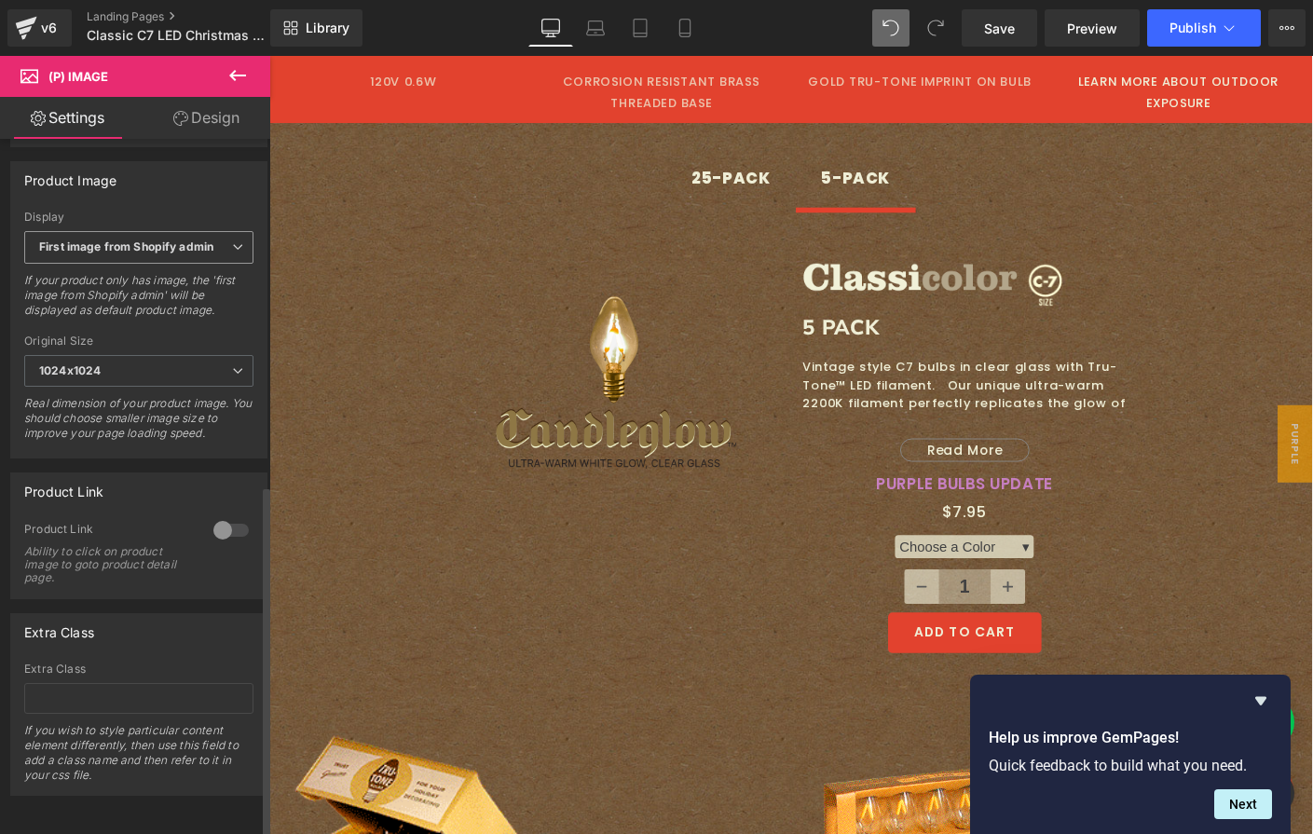
click at [142, 239] on b "First image from Shopify admin" at bounding box center [126, 246] width 174 height 14
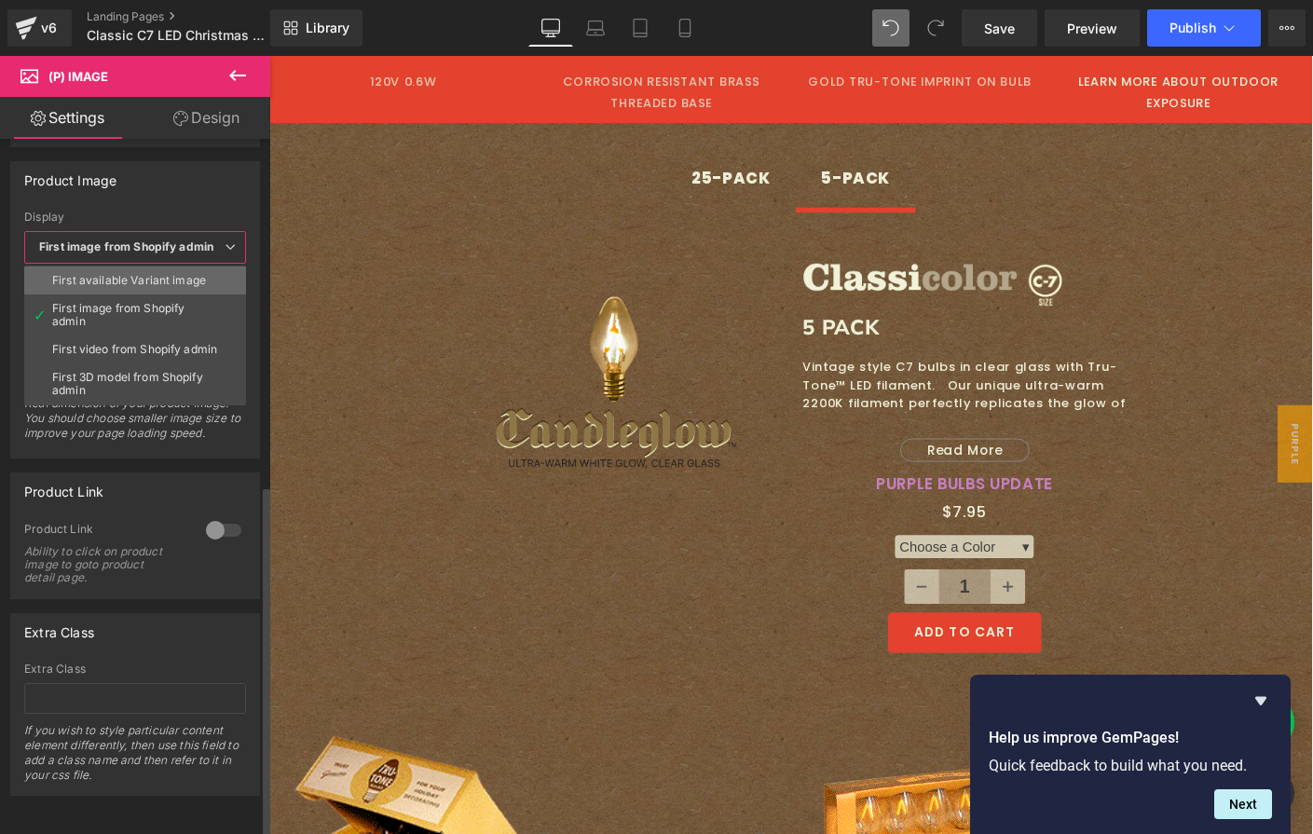
click at [140, 274] on li "First available Variant image" at bounding box center [135, 281] width 222 height 28
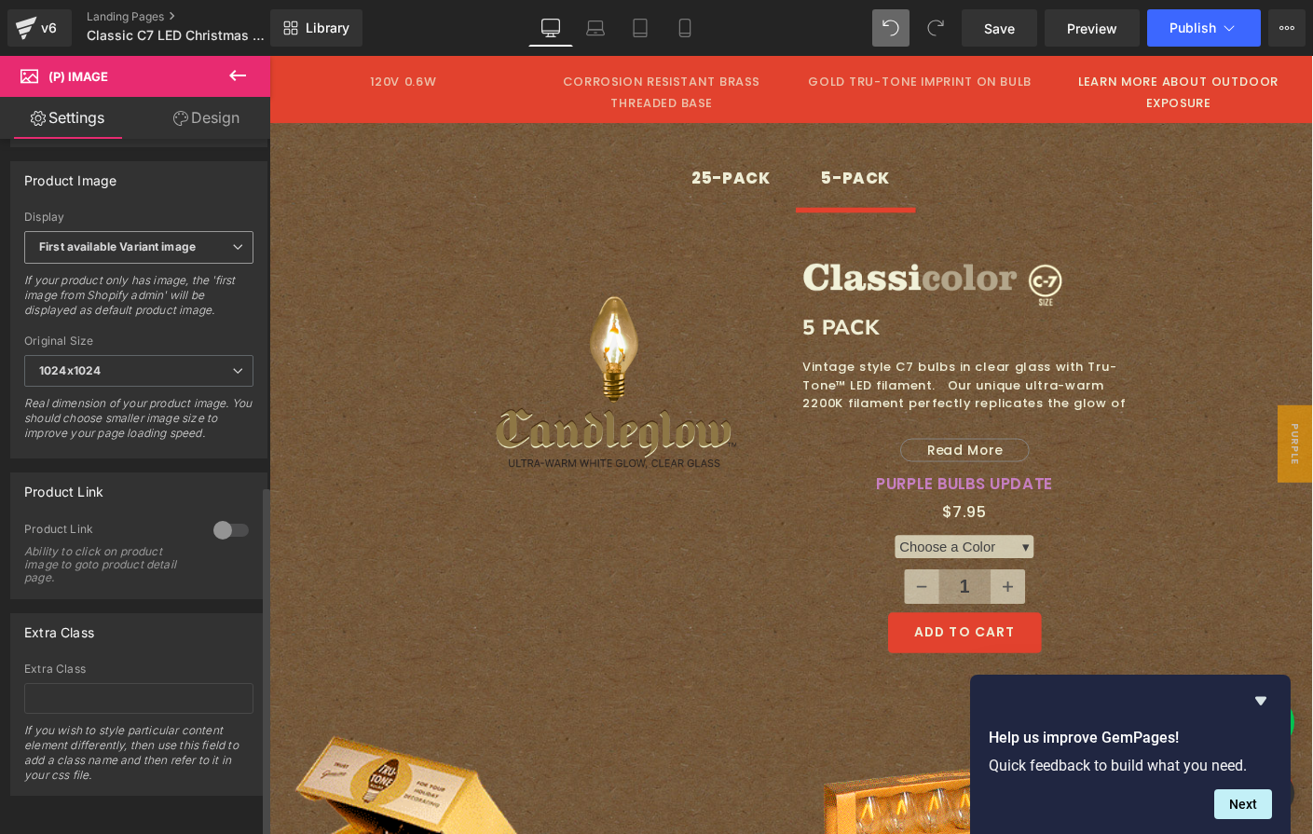
click at [143, 239] on b "First available Variant image" at bounding box center [117, 246] width 157 height 14
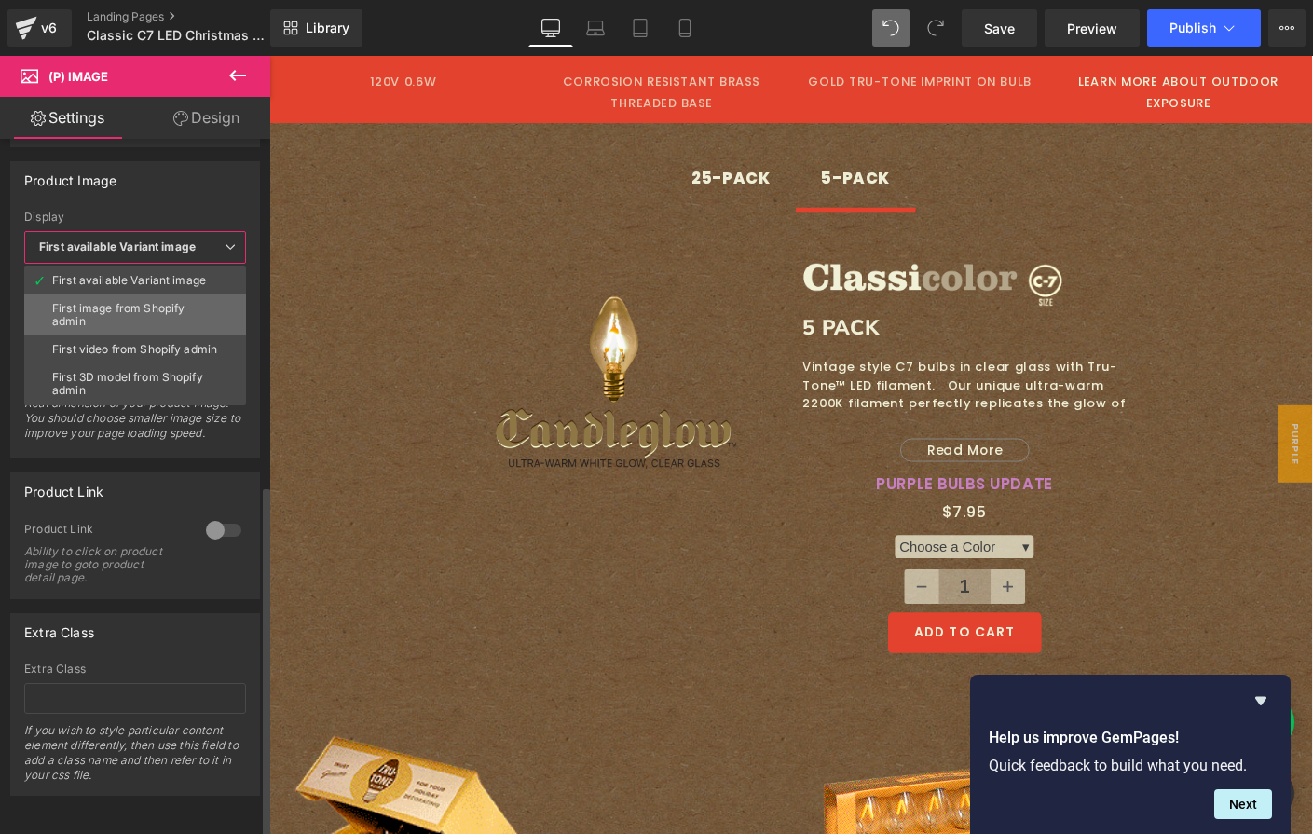
click at [140, 302] on div "First image from Shopify admin" at bounding box center [135, 315] width 166 height 26
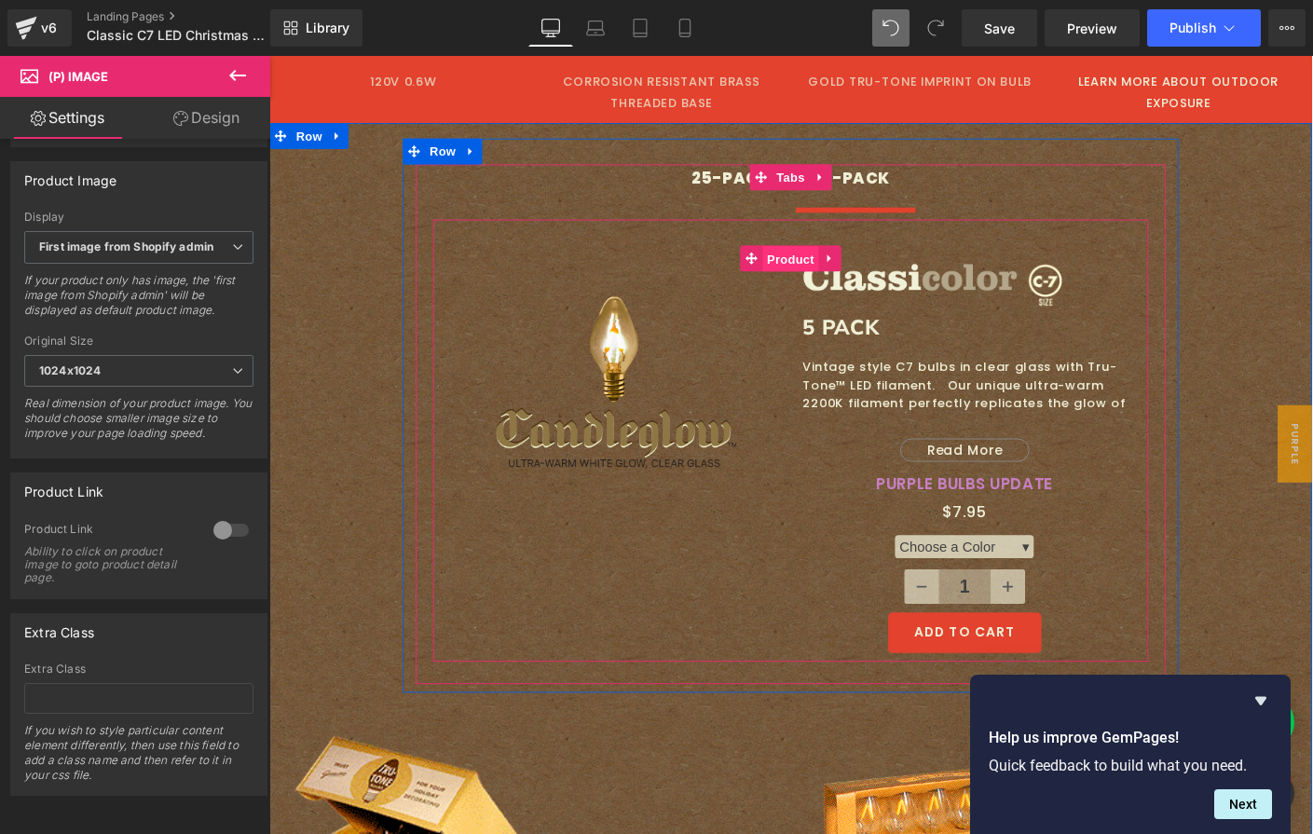
click at [813, 262] on span "Product" at bounding box center [833, 276] width 61 height 28
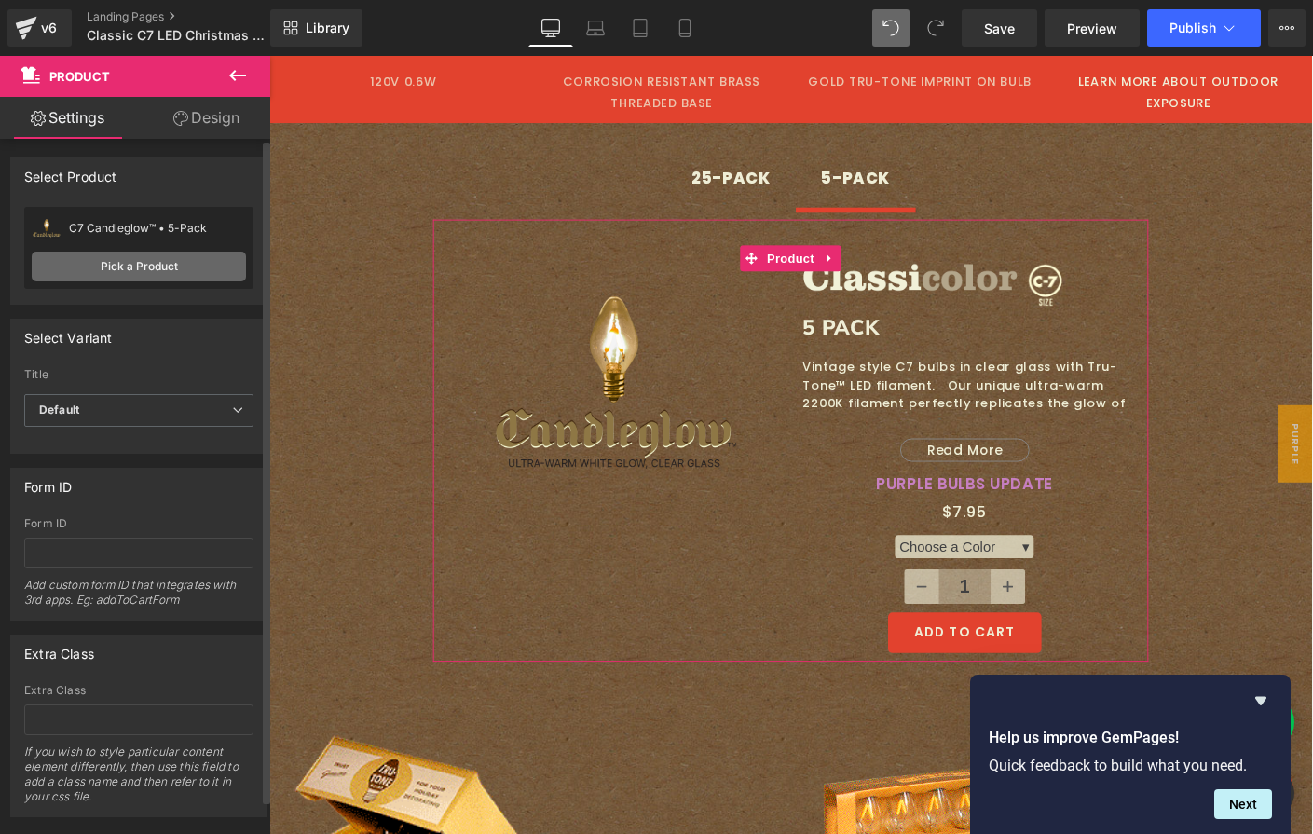
click at [125, 272] on link "Pick a Product" at bounding box center [139, 267] width 214 height 30
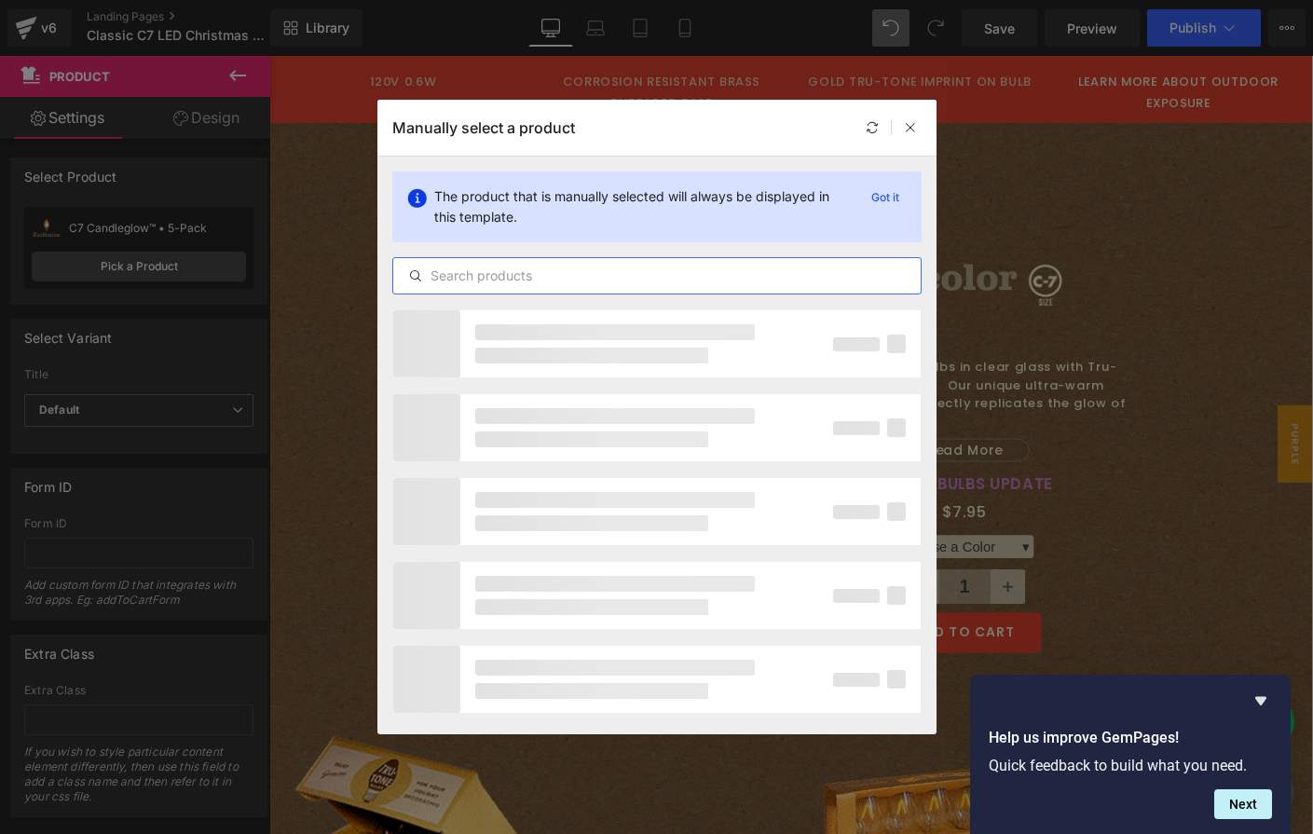
click at [504, 286] on input "text" at bounding box center [656, 276] width 527 height 22
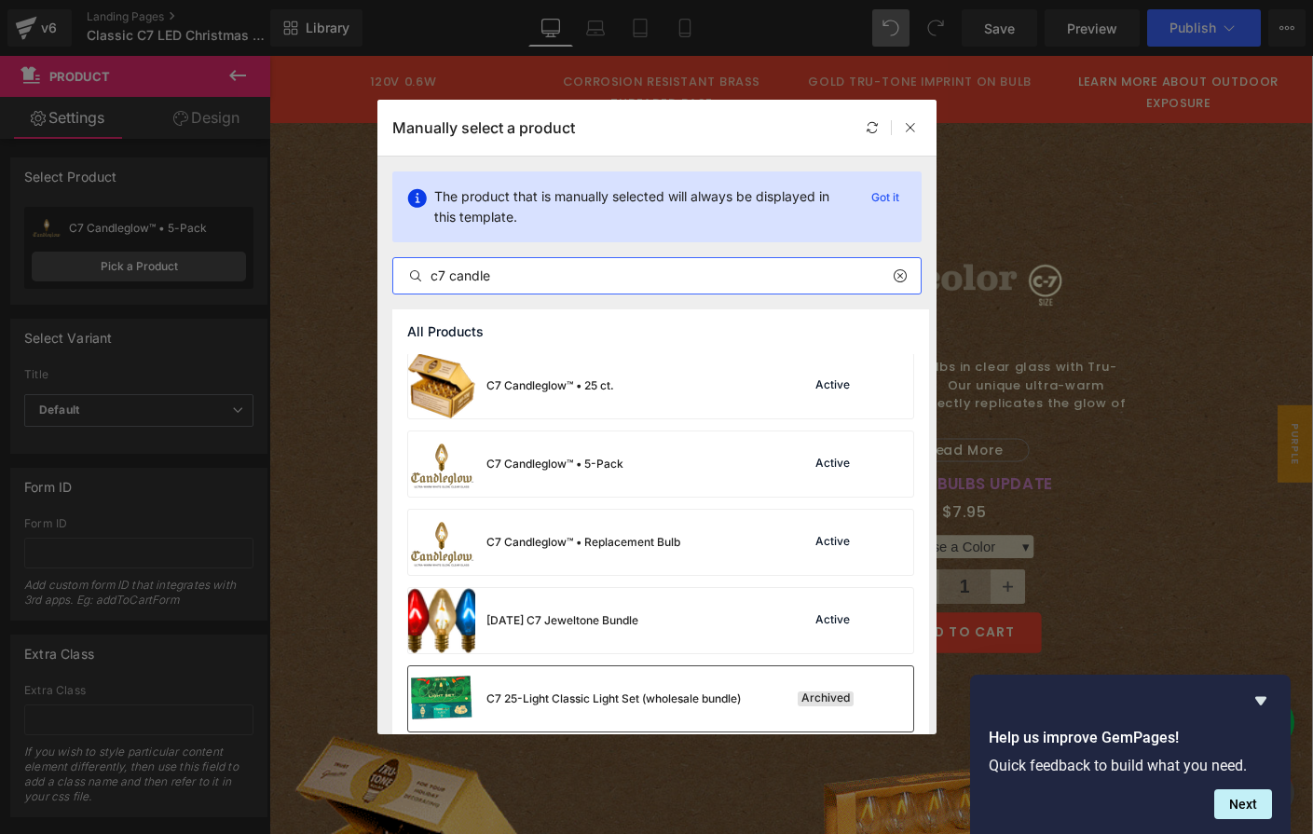
scroll to position [0, 0]
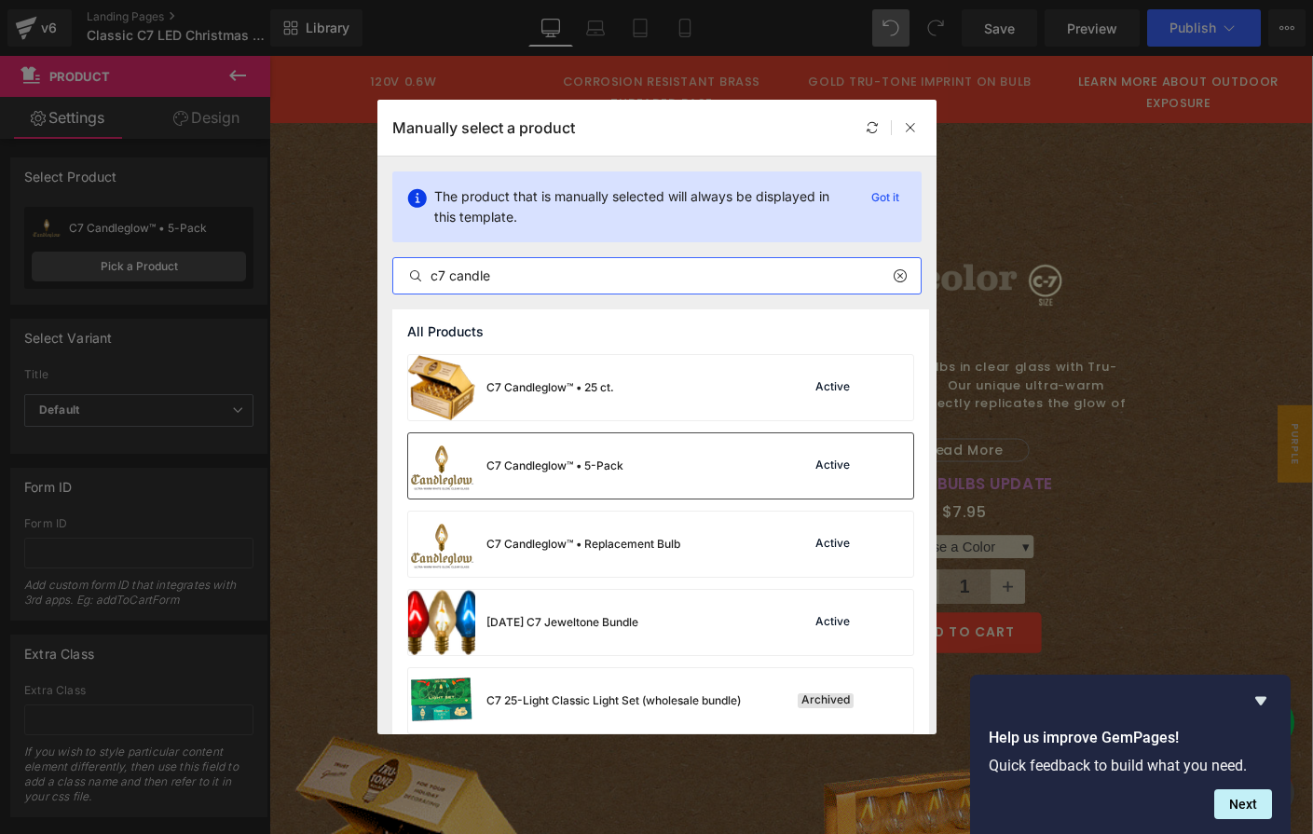
type input "c7 candle"
click at [544, 476] on div "C7 Candleglow™ • 5-Pack" at bounding box center [515, 465] width 215 height 65
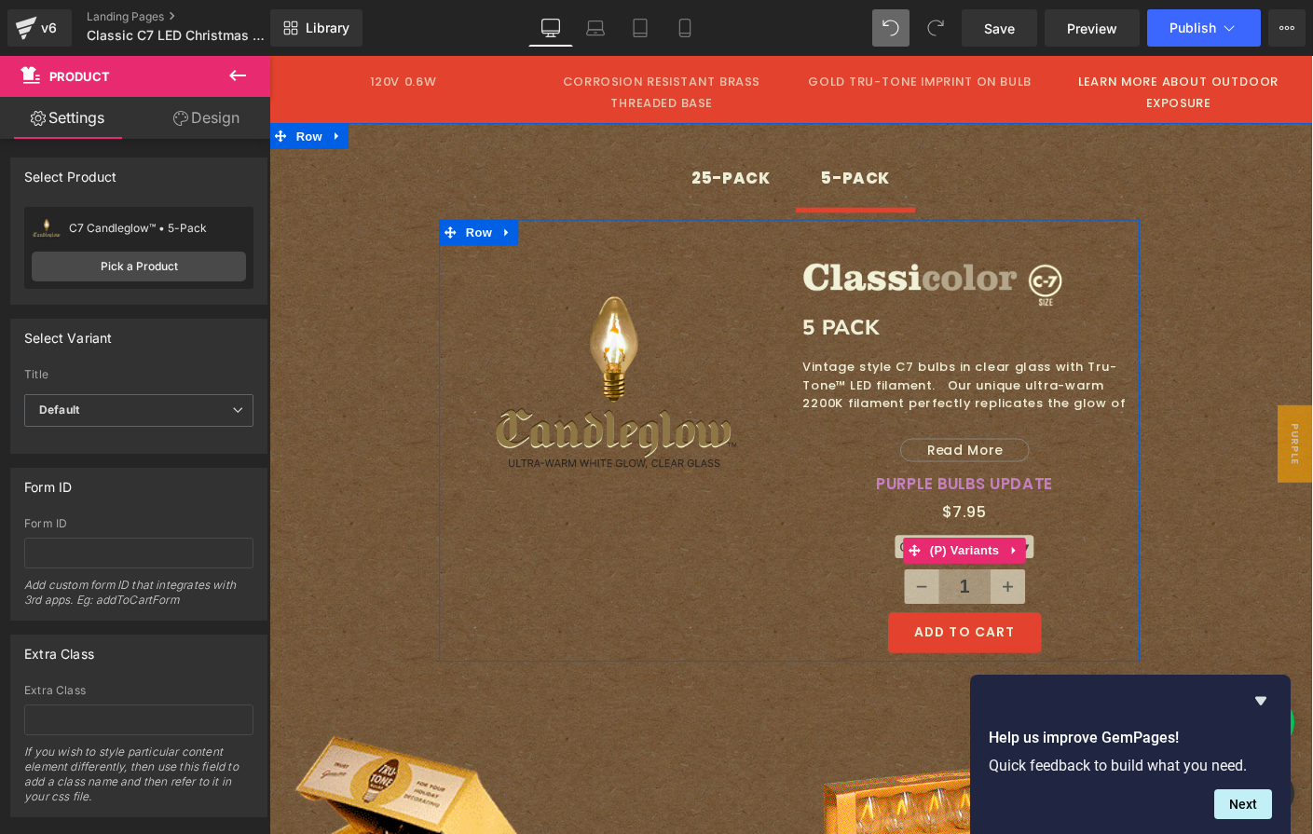
click at [1039, 577] on span "(P) Variants" at bounding box center [1020, 591] width 85 height 28
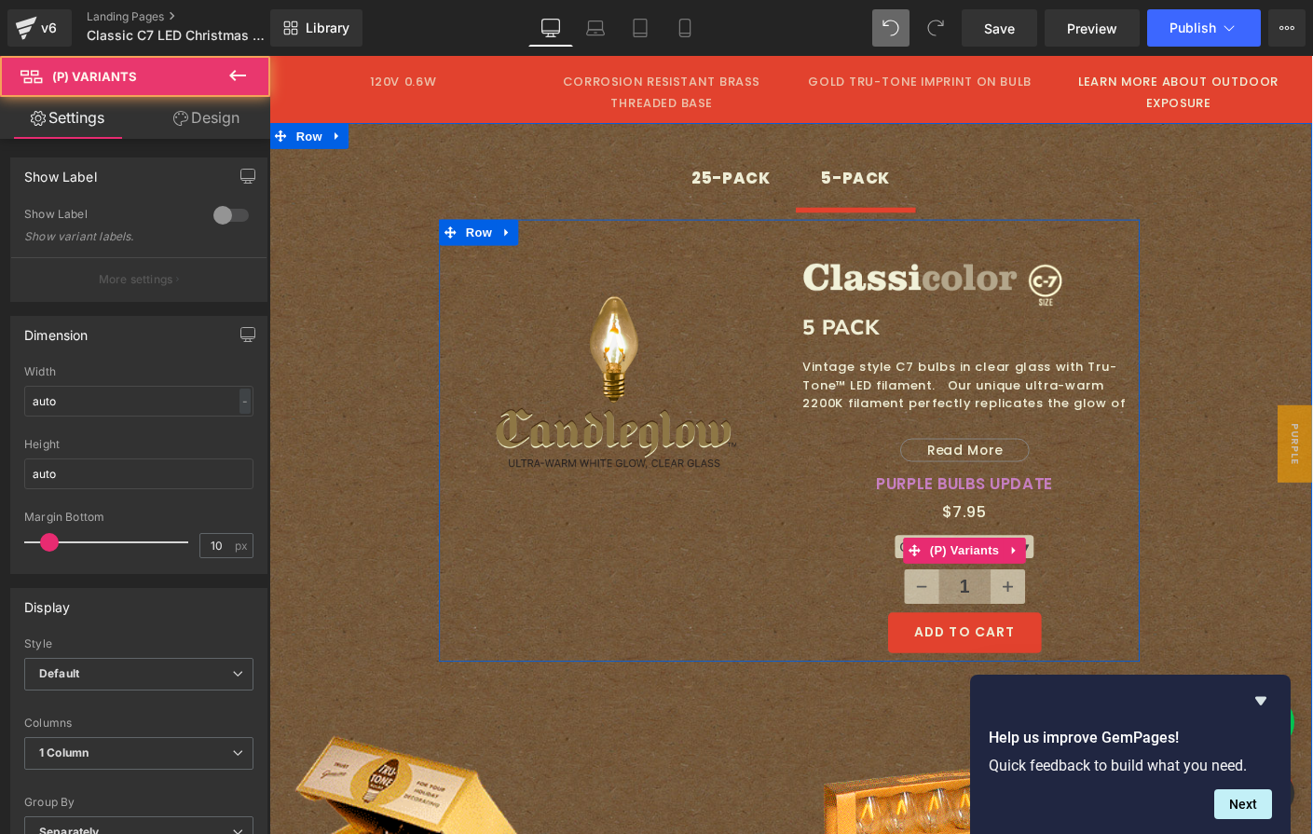
click at [1080, 574] on select "Choose a Color ▾ Default Title" at bounding box center [1021, 586] width 150 height 25
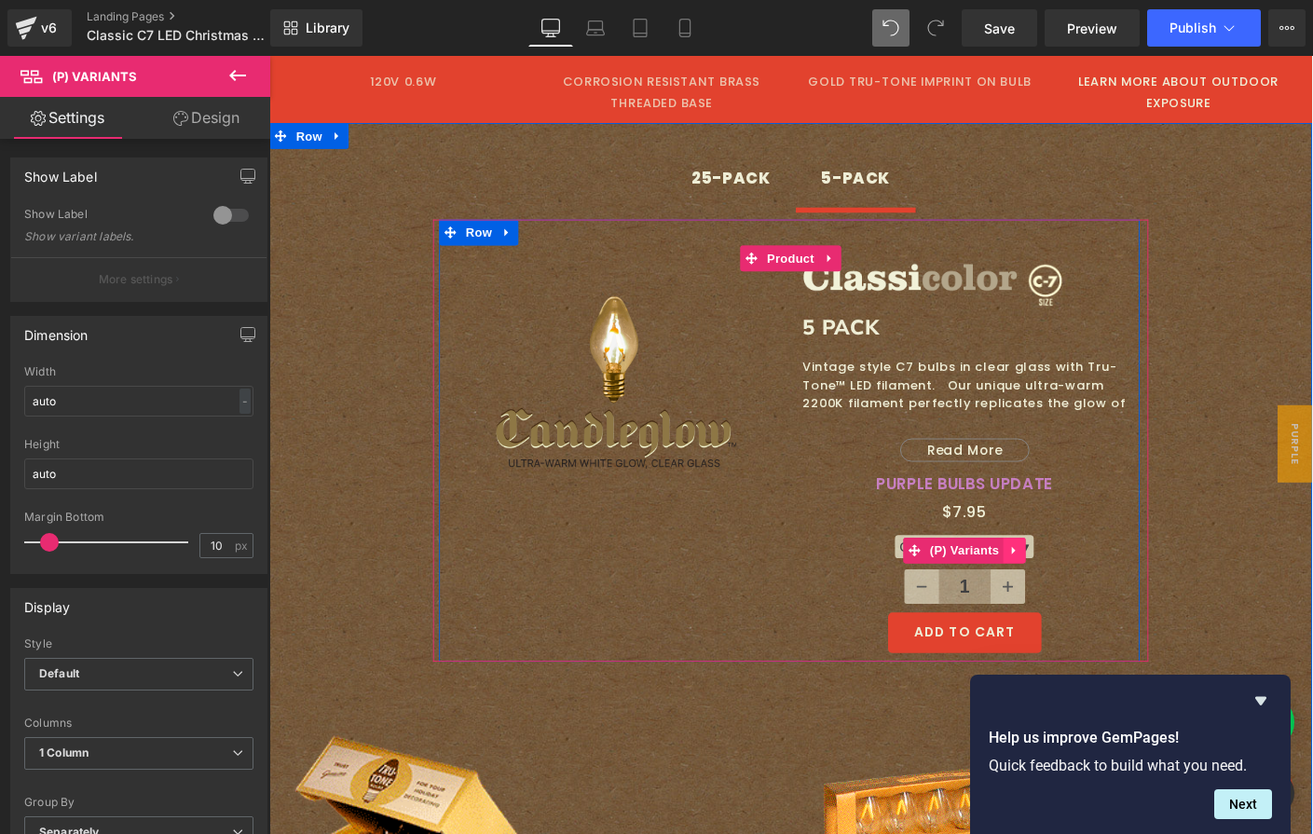
click at [1071, 584] on icon at bounding box center [1075, 591] width 13 height 14
click at [1081, 584] on icon at bounding box center [1087, 591] width 13 height 14
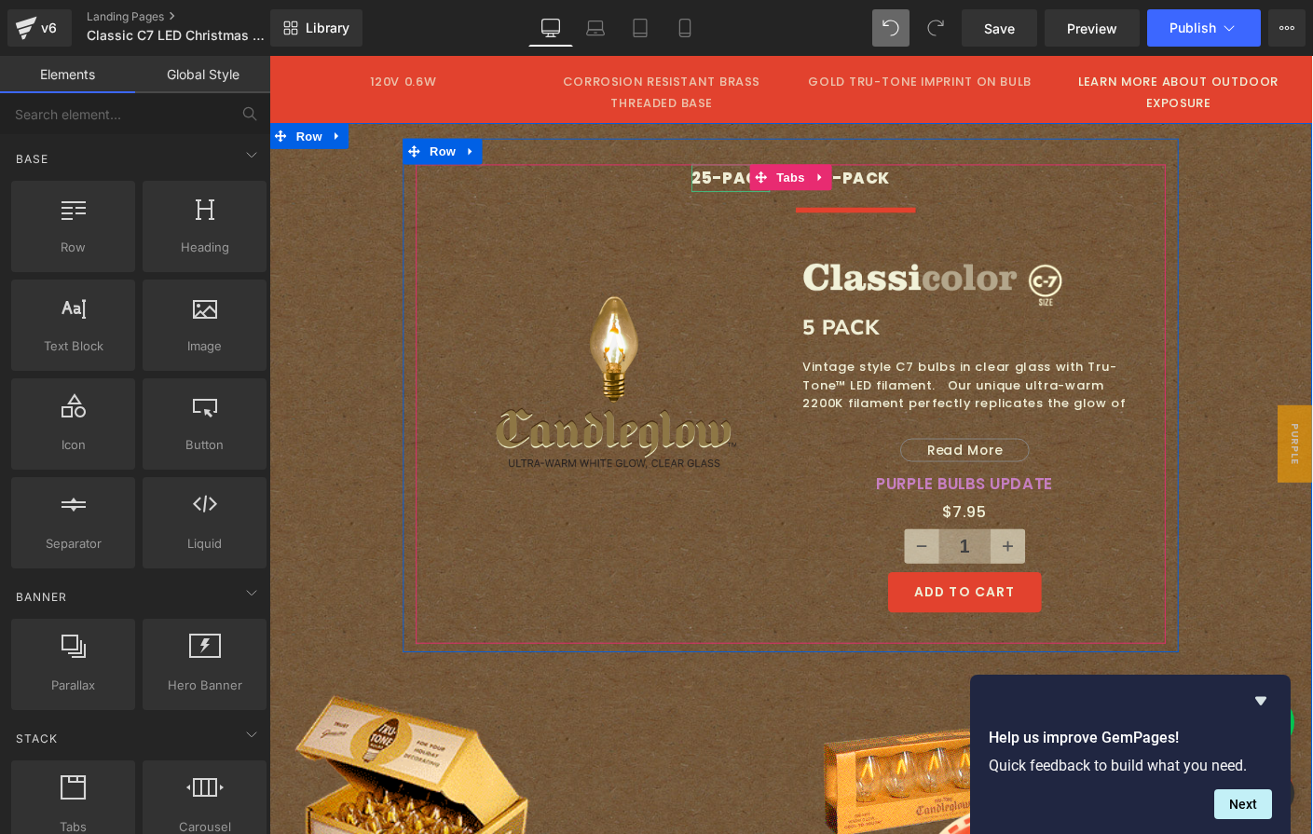
click at [768, 173] on div "25-PACK" at bounding box center [768, 188] width 85 height 30
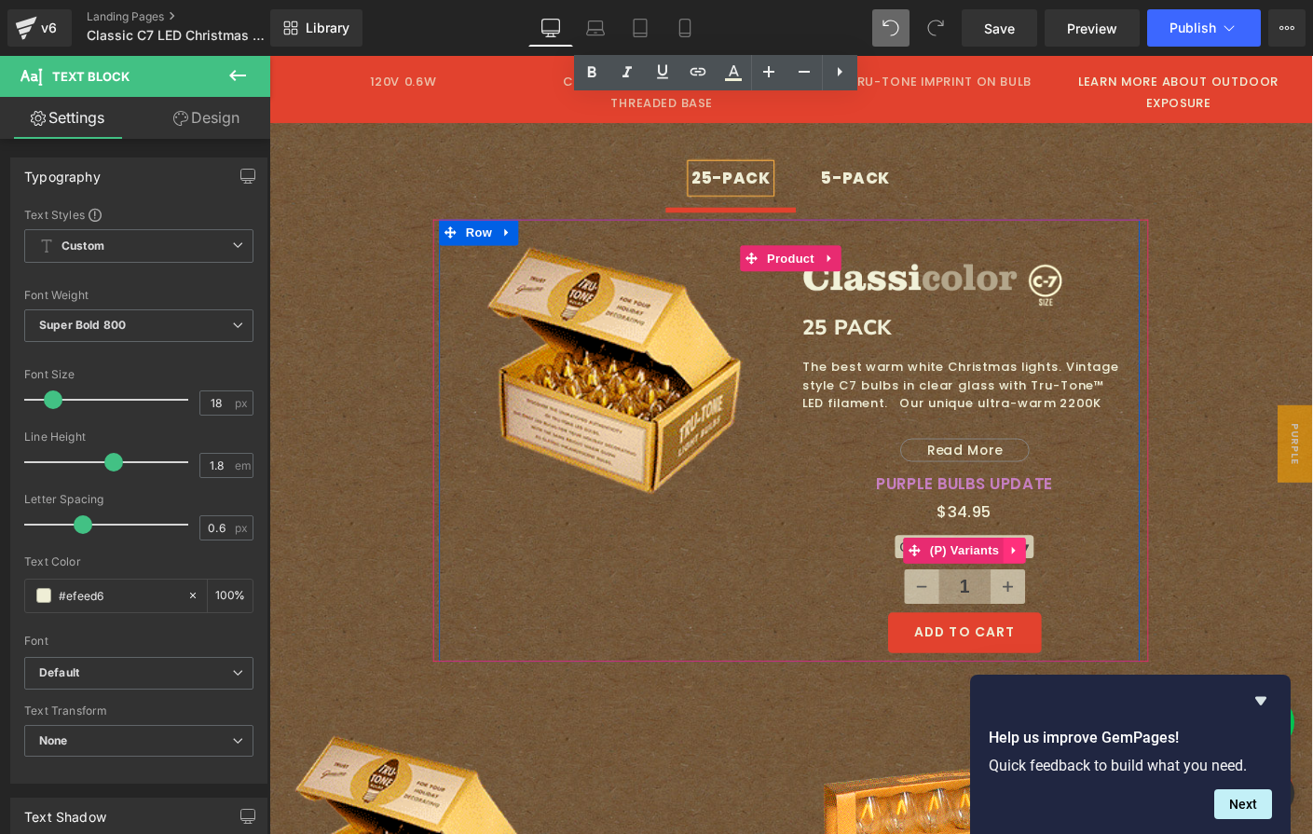
click at [1069, 584] on icon at bounding box center [1075, 591] width 13 height 14
click at [1081, 584] on icon at bounding box center [1087, 591] width 13 height 14
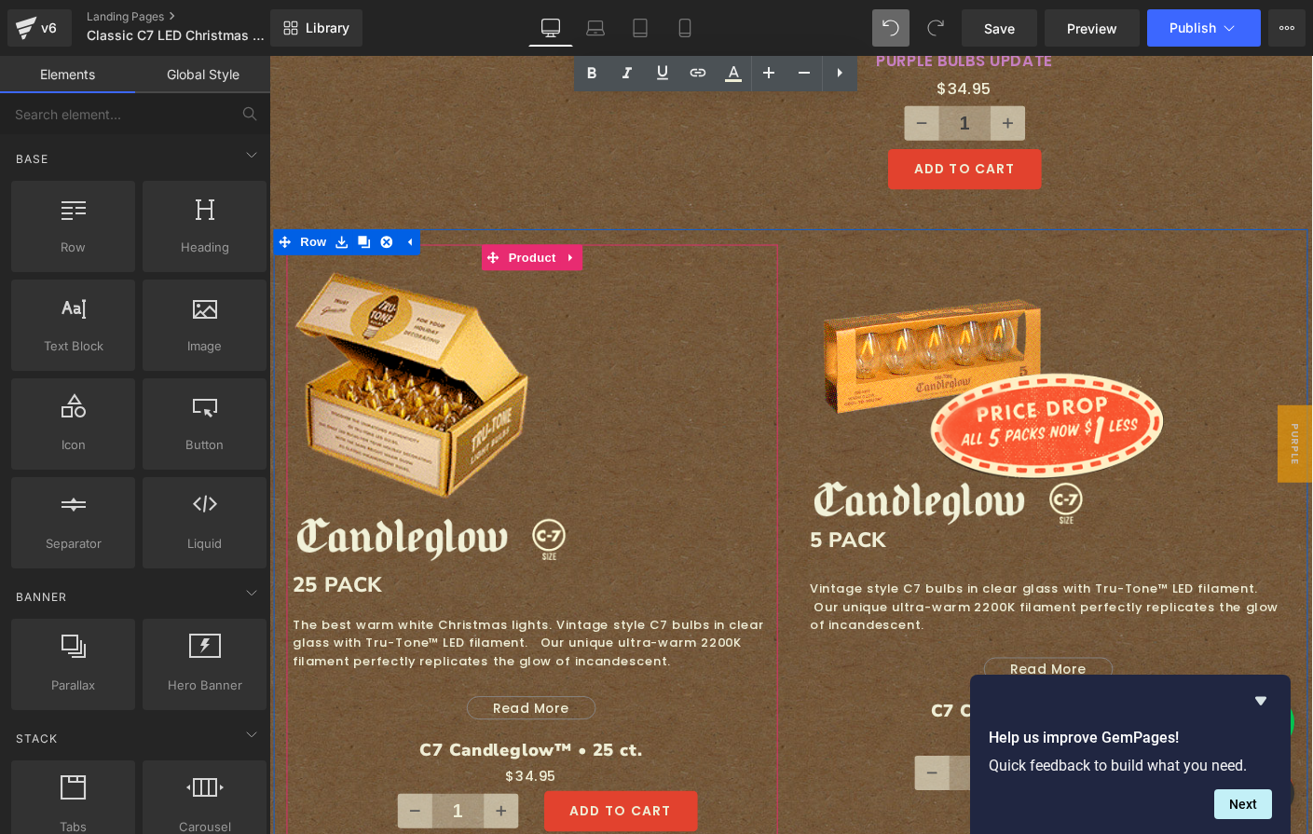
scroll to position [3759, 0]
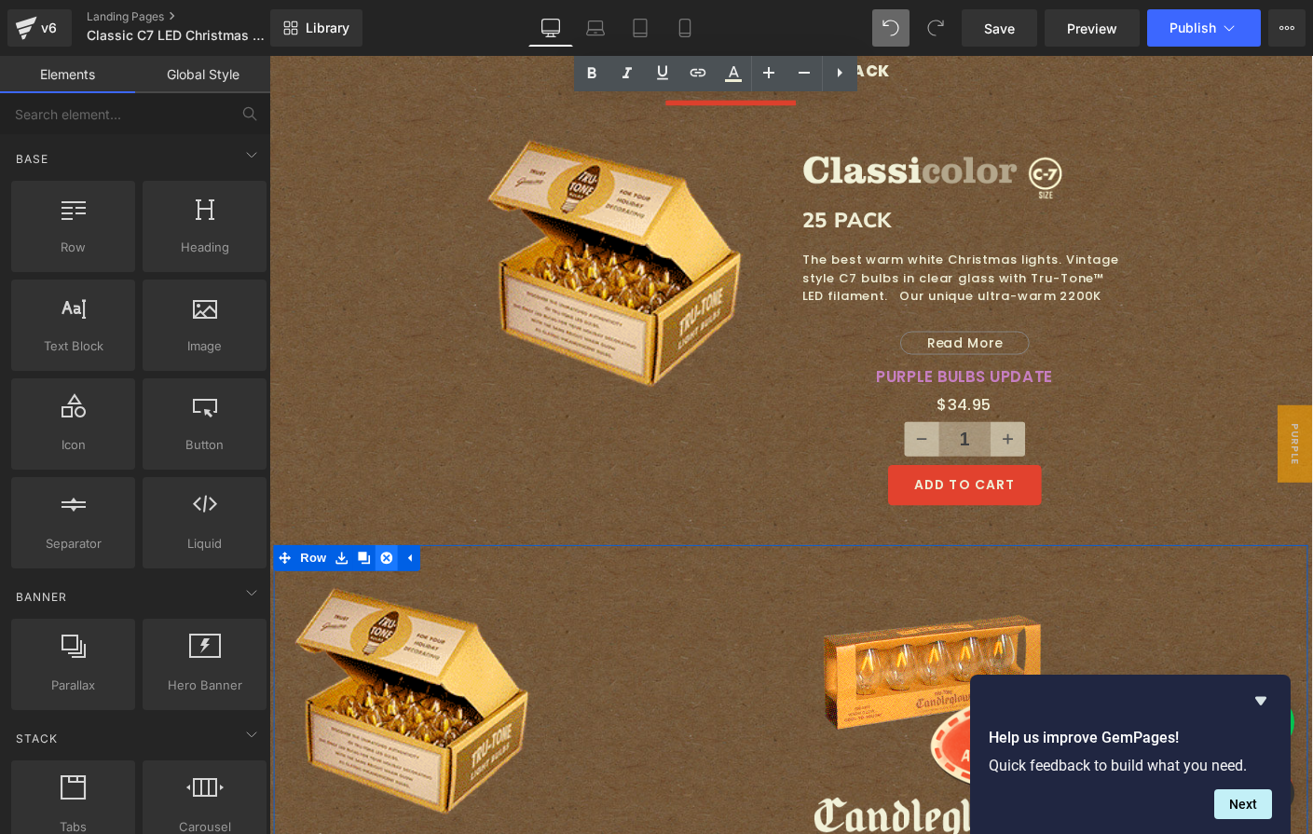
click at [390, 593] on icon at bounding box center [396, 599] width 13 height 13
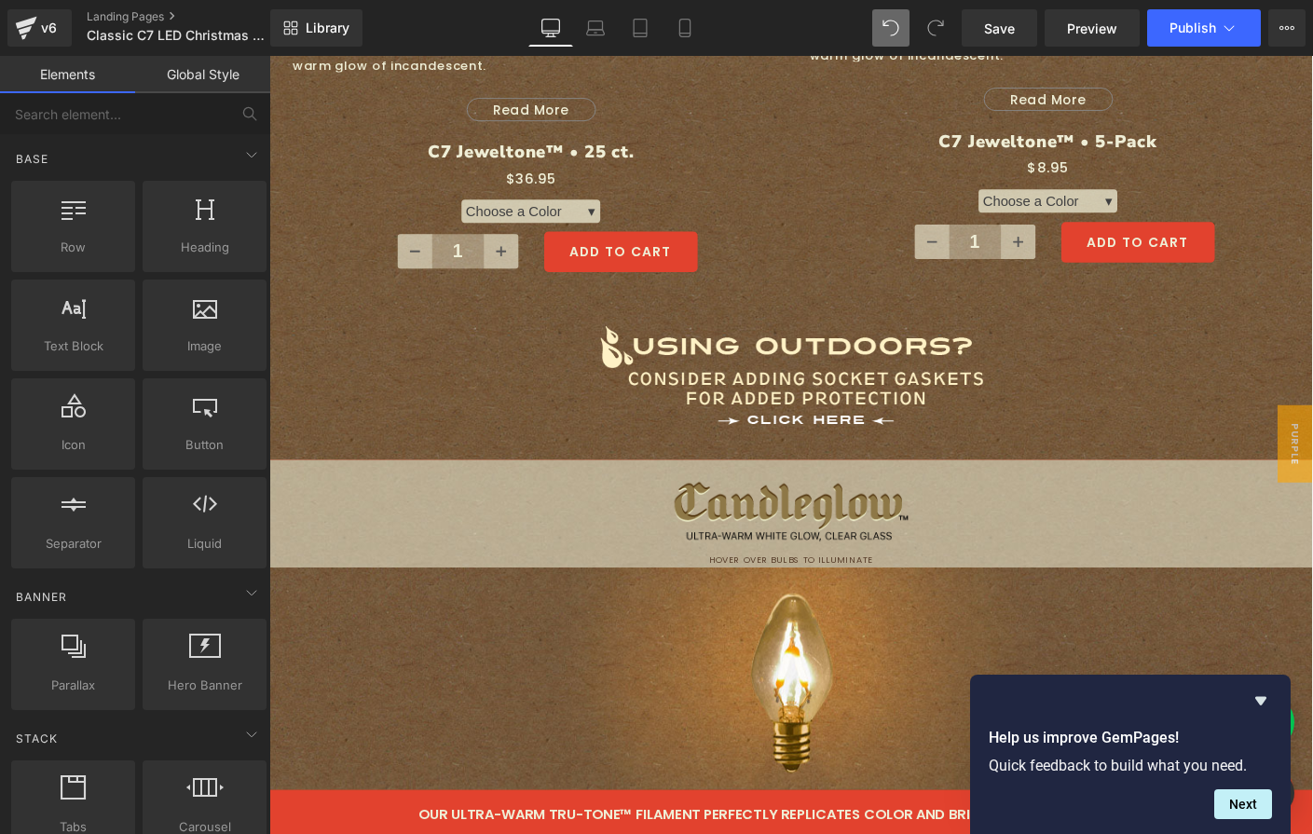
scroll to position [2762, 0]
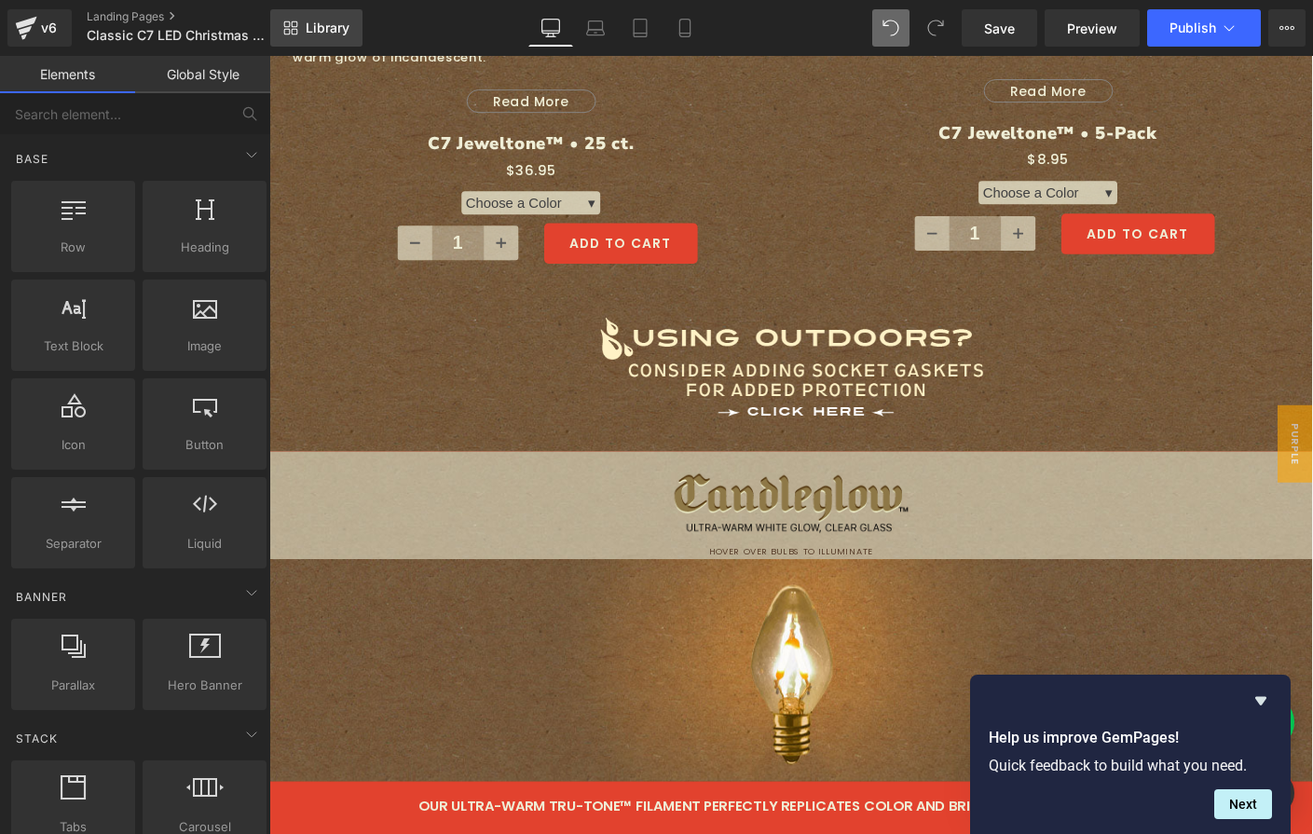
click at [312, 36] on link "Library" at bounding box center [316, 27] width 92 height 37
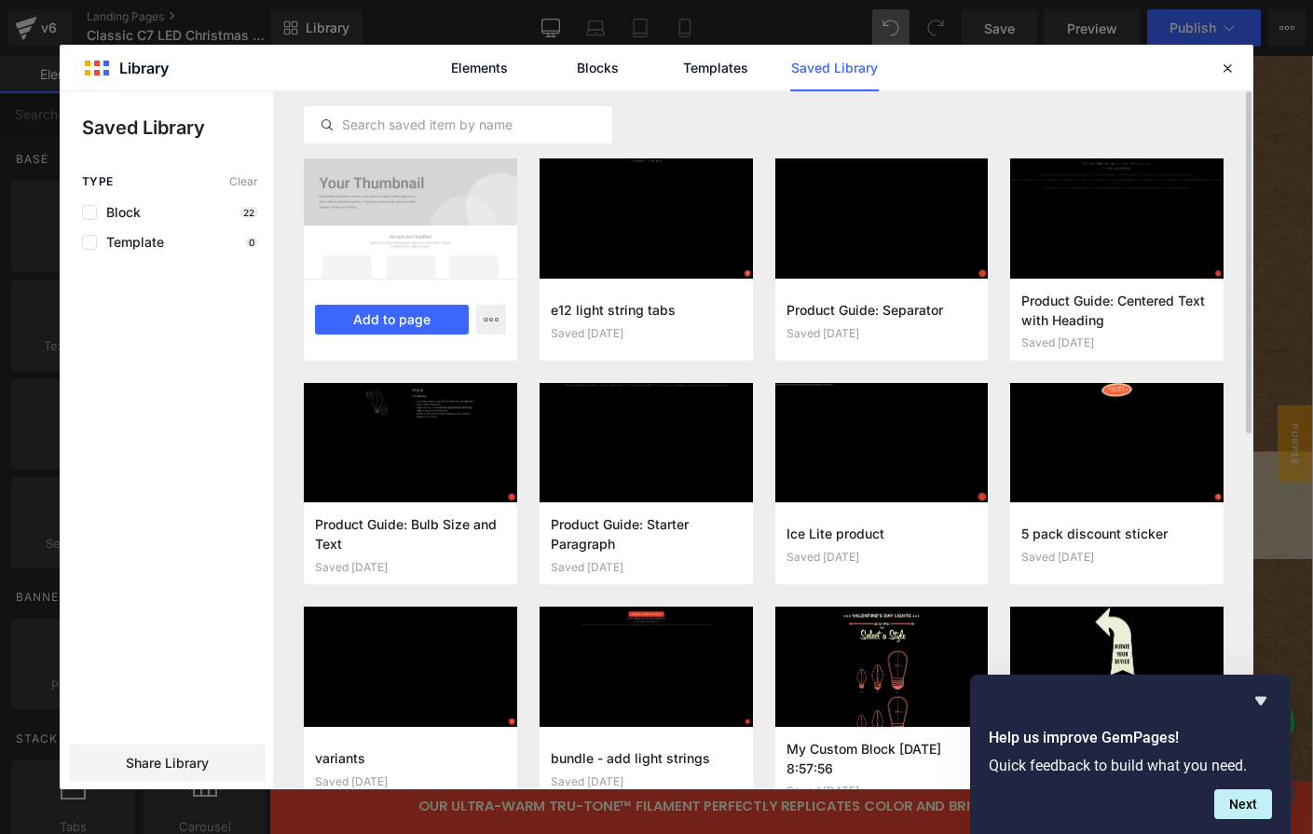
click at [347, 251] on div at bounding box center [410, 218] width 213 height 120
click at [373, 308] on button "Add to page" at bounding box center [392, 320] width 154 height 30
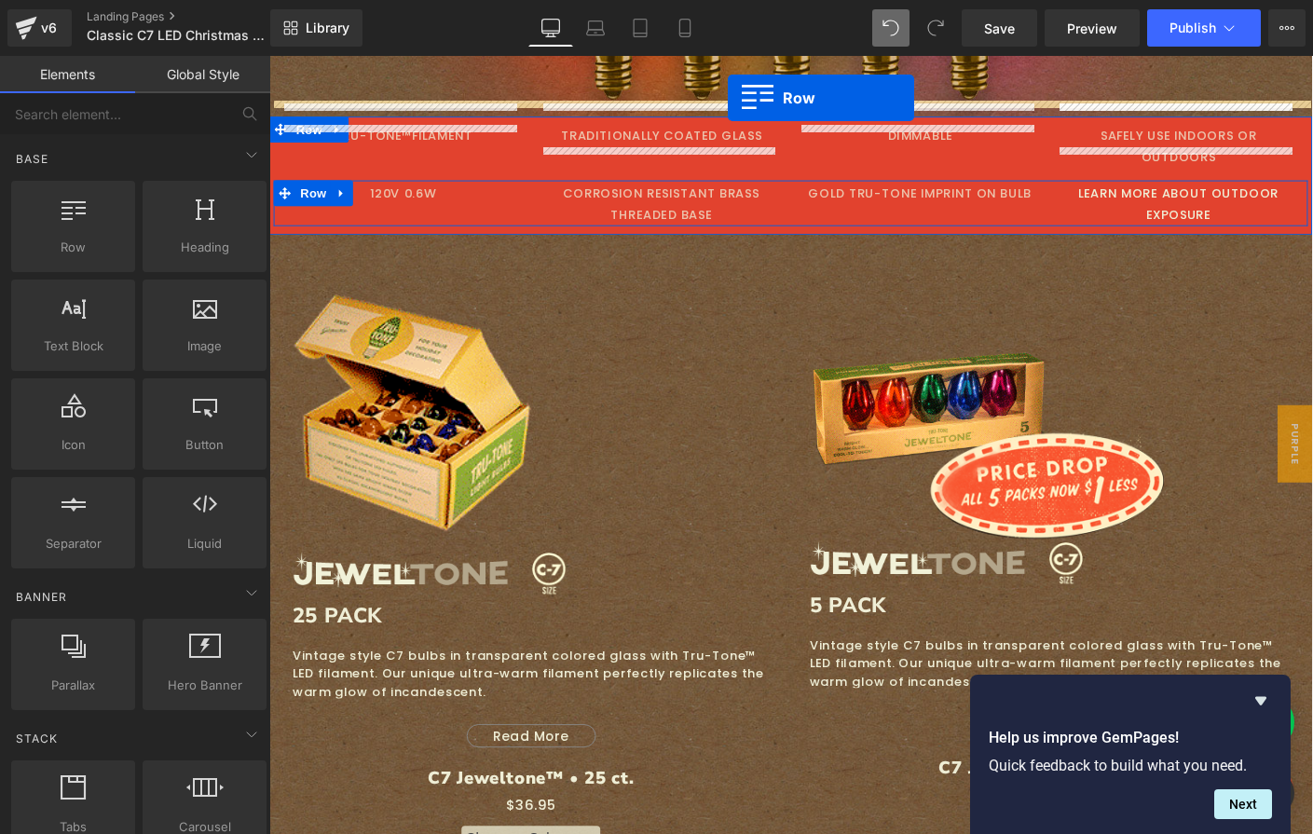
scroll to position [2062, 0]
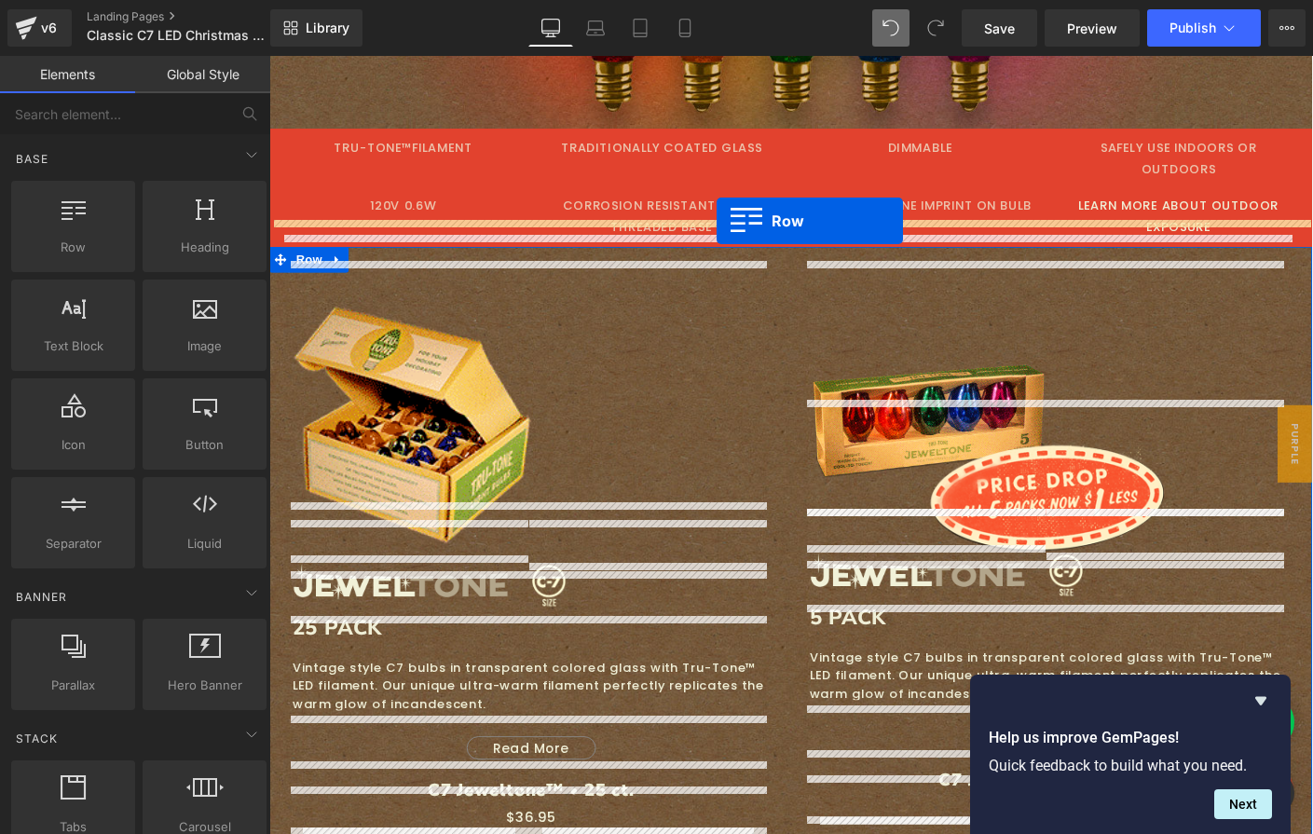
drag, startPoint x: 418, startPoint y: 191, endPoint x: 753, endPoint y: 234, distance: 337.3
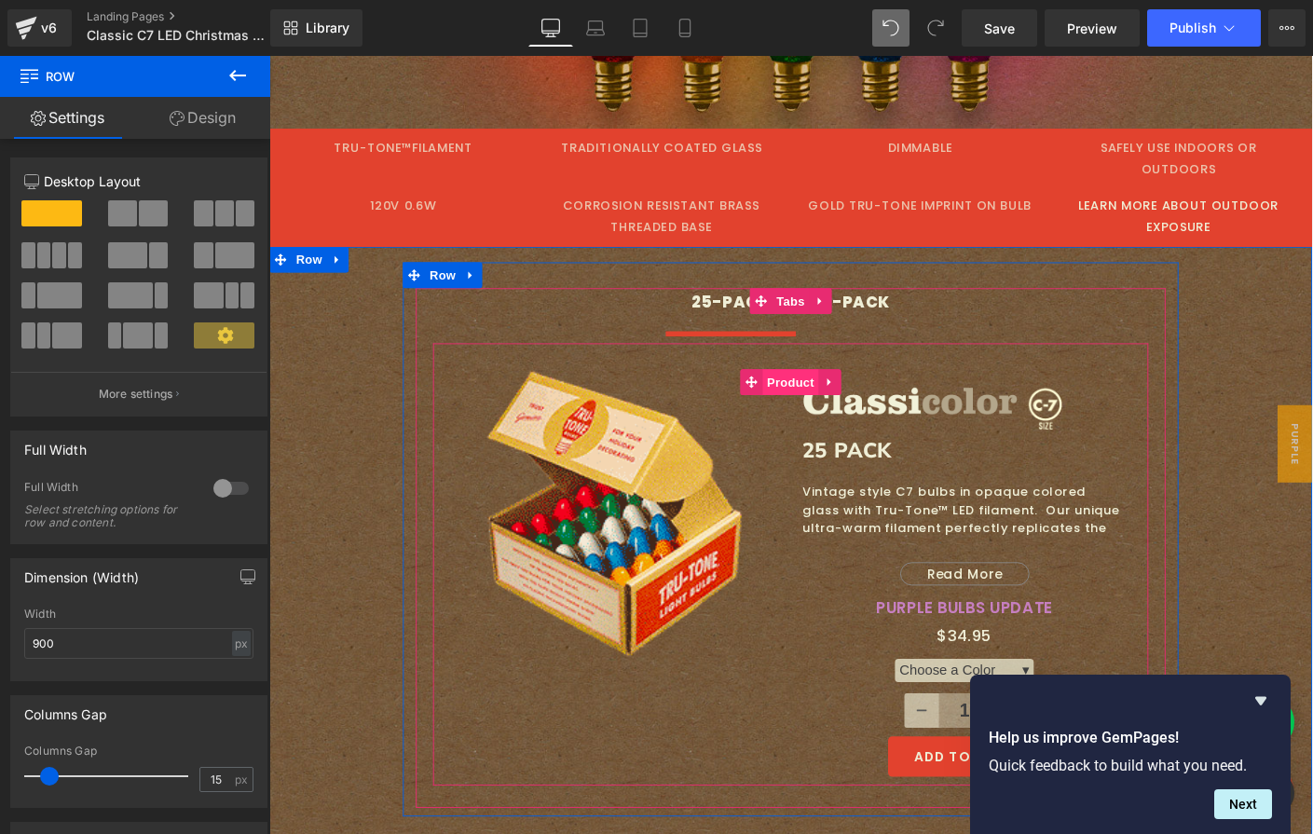
click at [813, 395] on span "Product" at bounding box center [833, 409] width 61 height 28
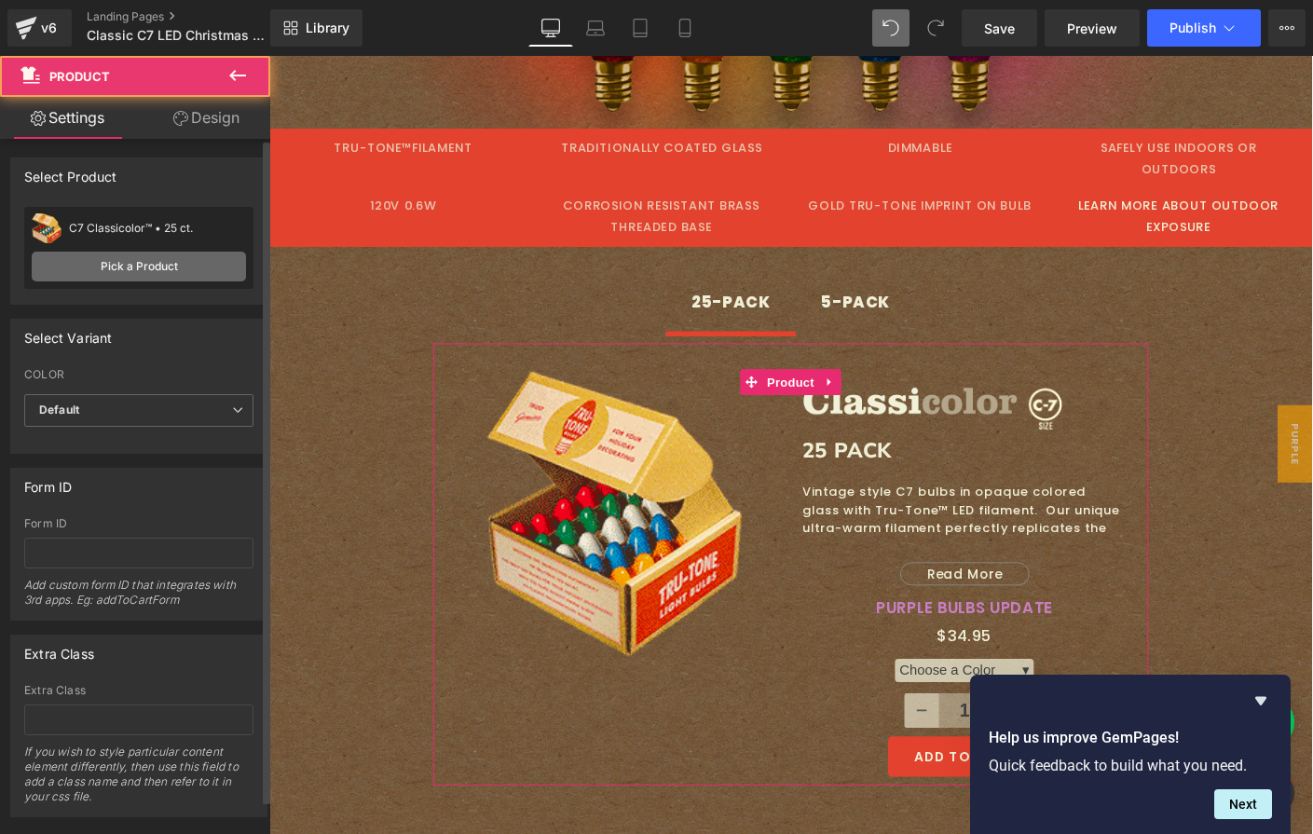
click at [117, 269] on link "Pick a Product" at bounding box center [139, 267] width 214 height 30
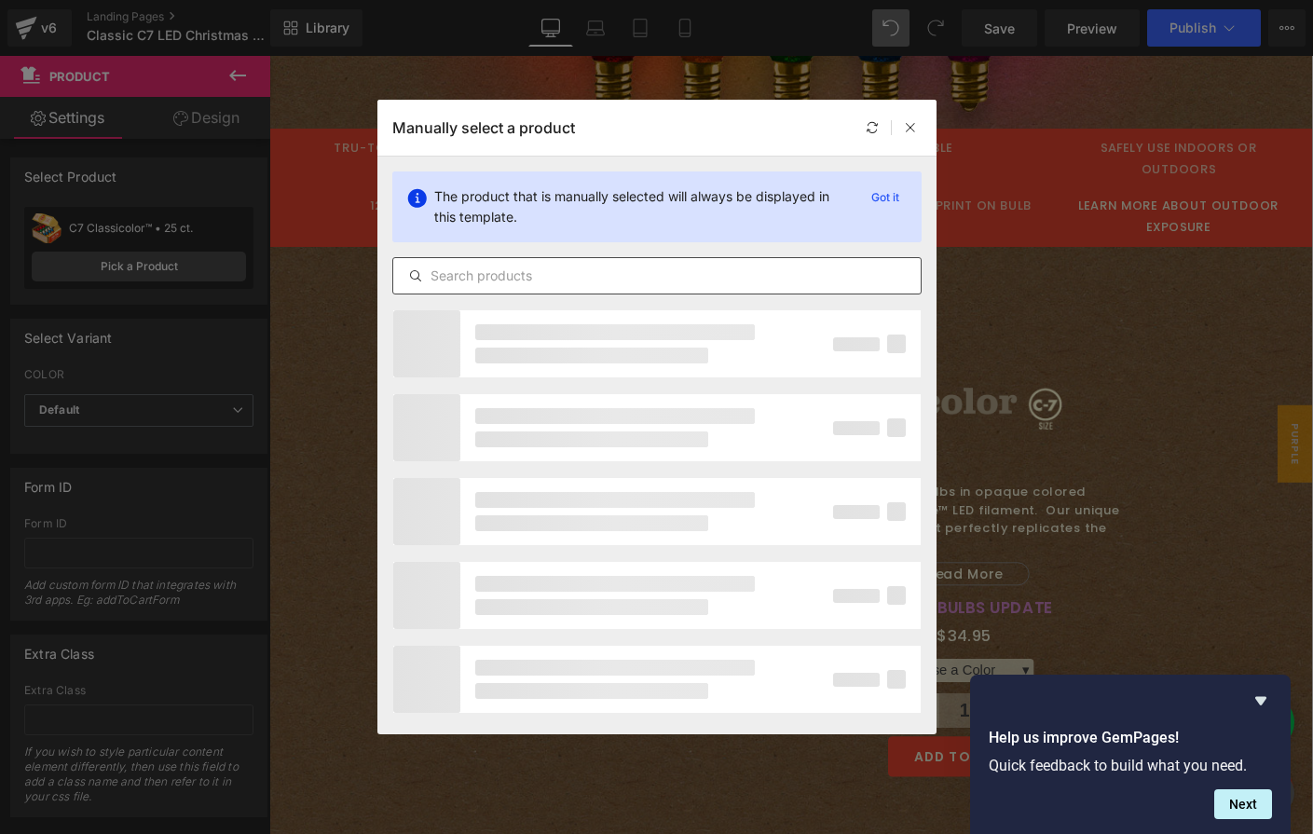
click at [470, 282] on input "text" at bounding box center [656, 276] width 527 height 22
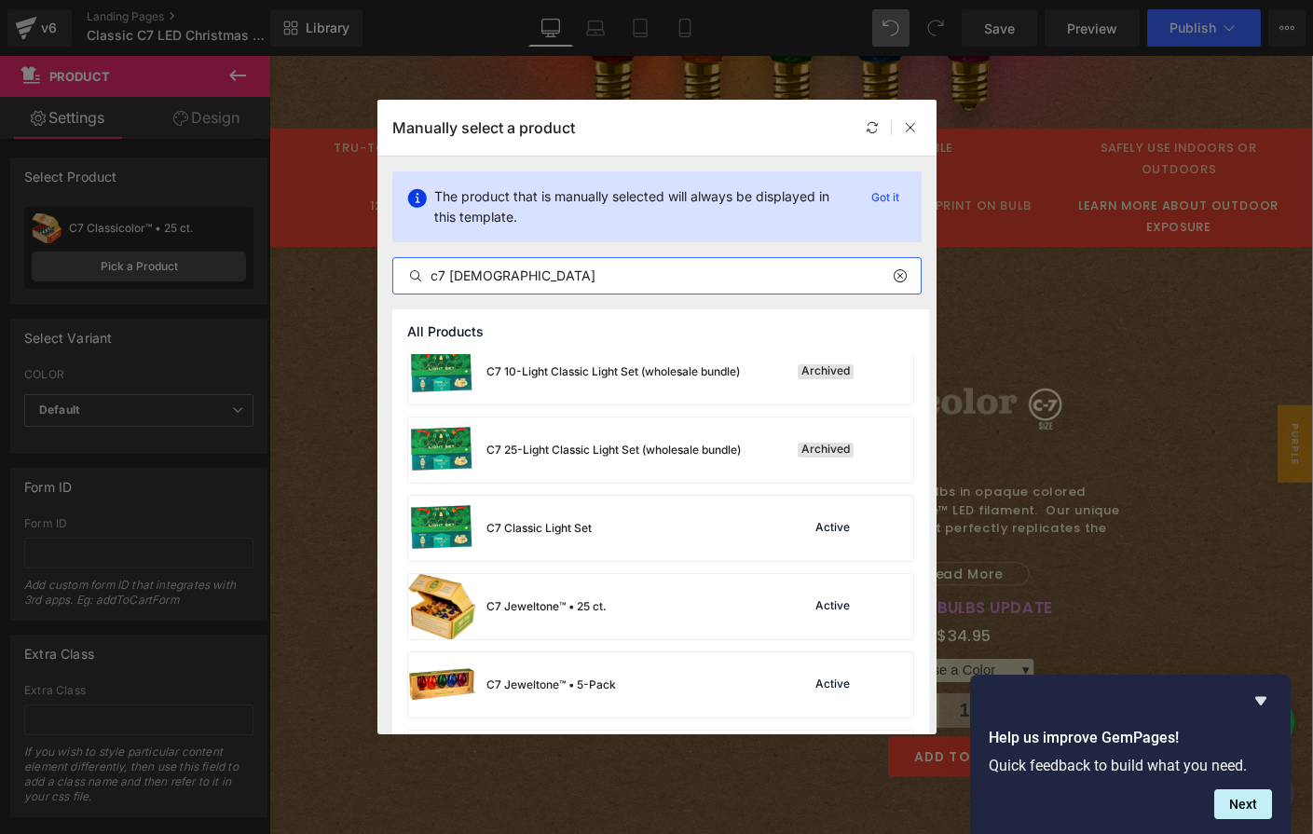
scroll to position [335, 0]
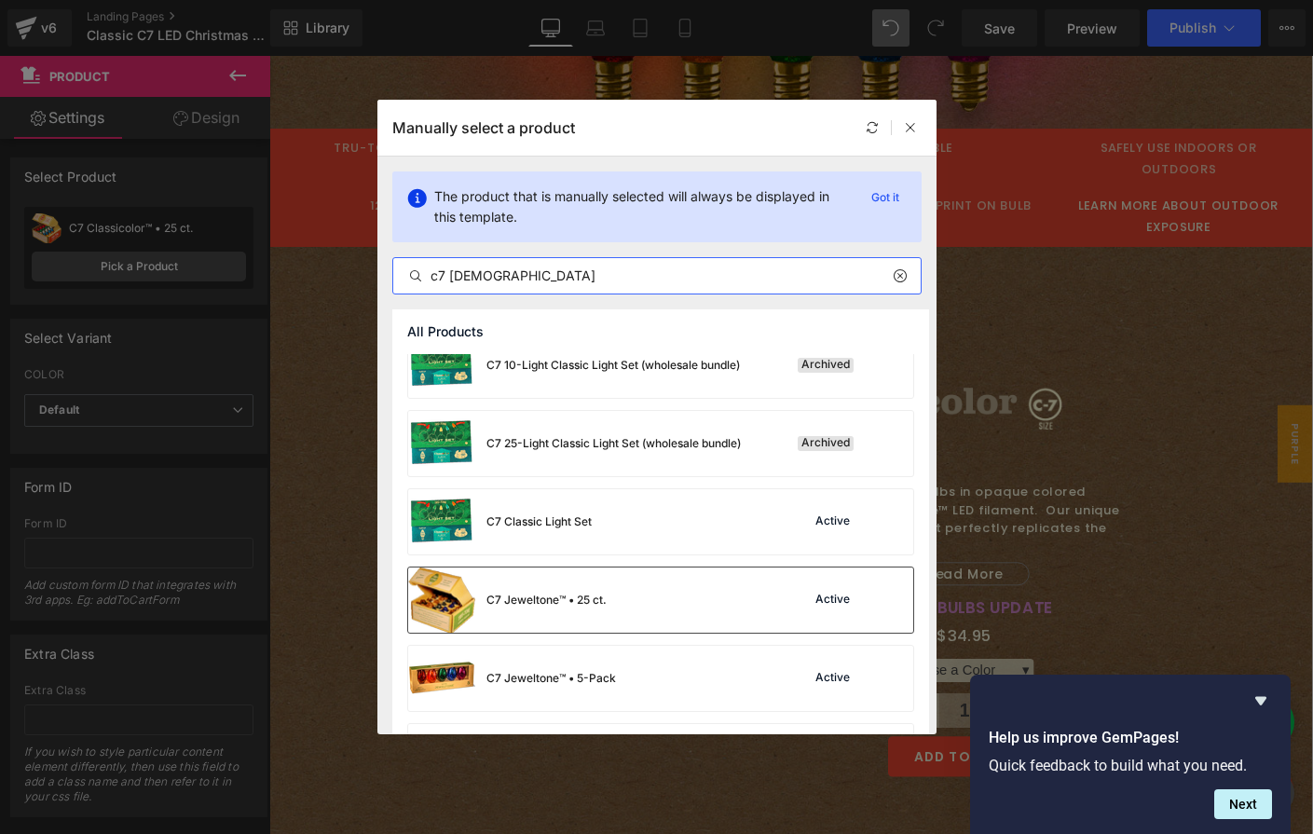
type input "c7 jew"
click at [499, 601] on div "C7 Jeweltone™ • 25 ct." at bounding box center [546, 600] width 120 height 17
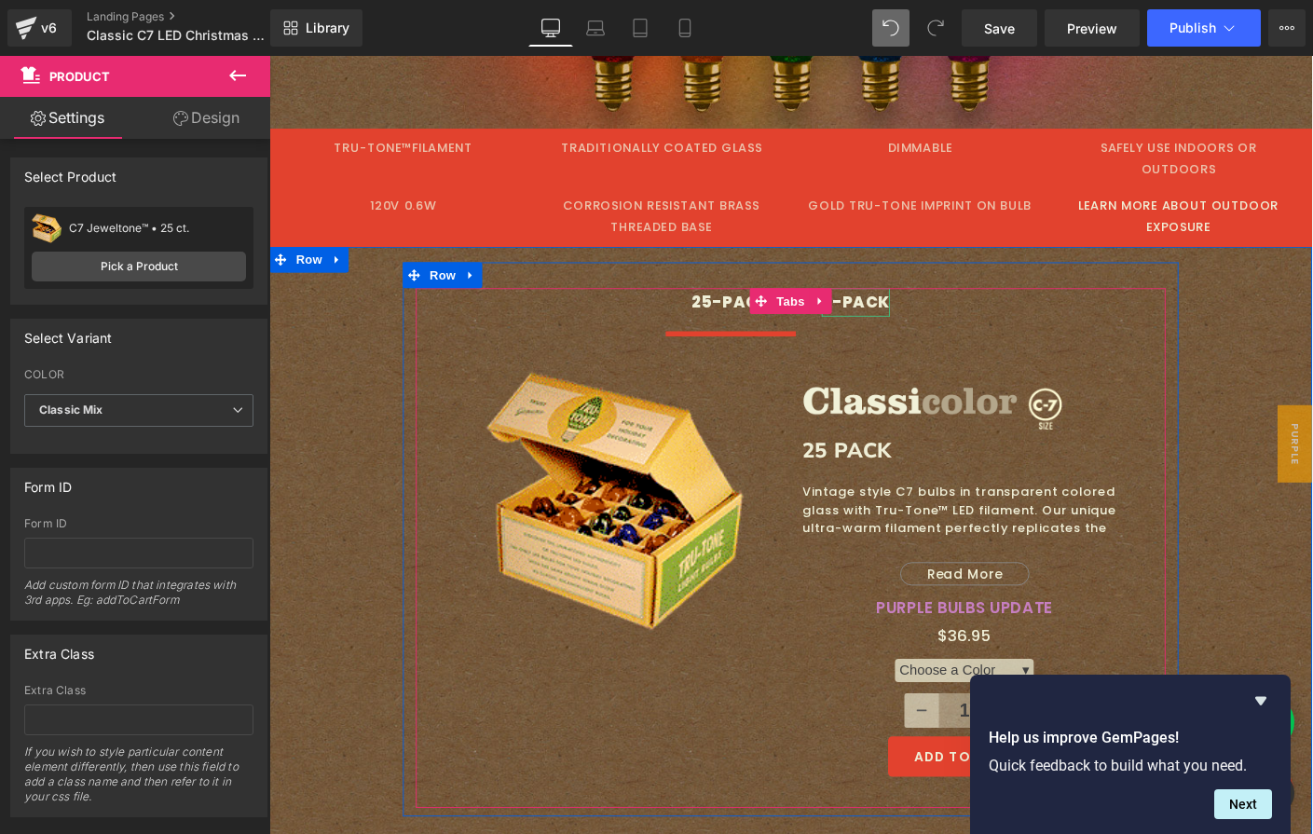
click at [900, 308] on div "5-PACK" at bounding box center [904, 323] width 75 height 30
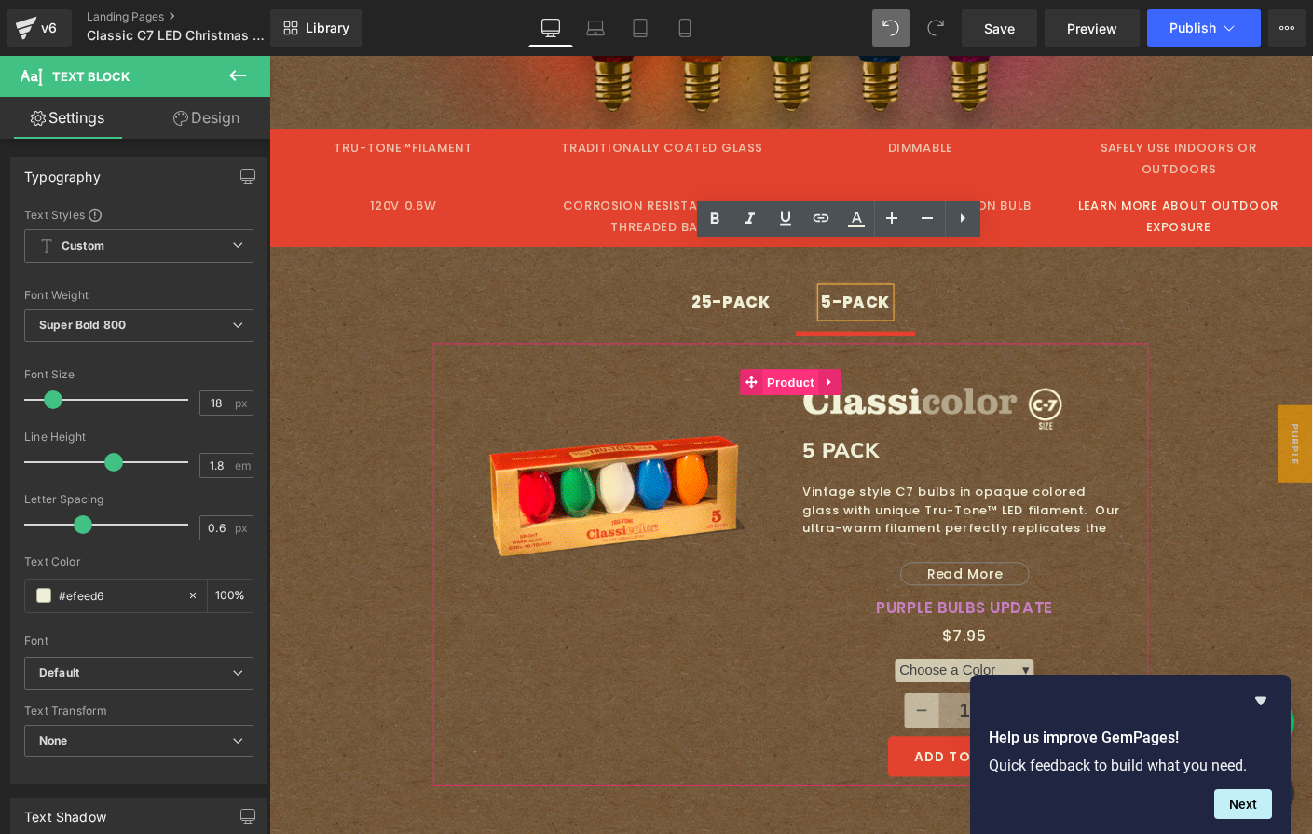
click at [815, 395] on span "Product" at bounding box center [833, 409] width 61 height 28
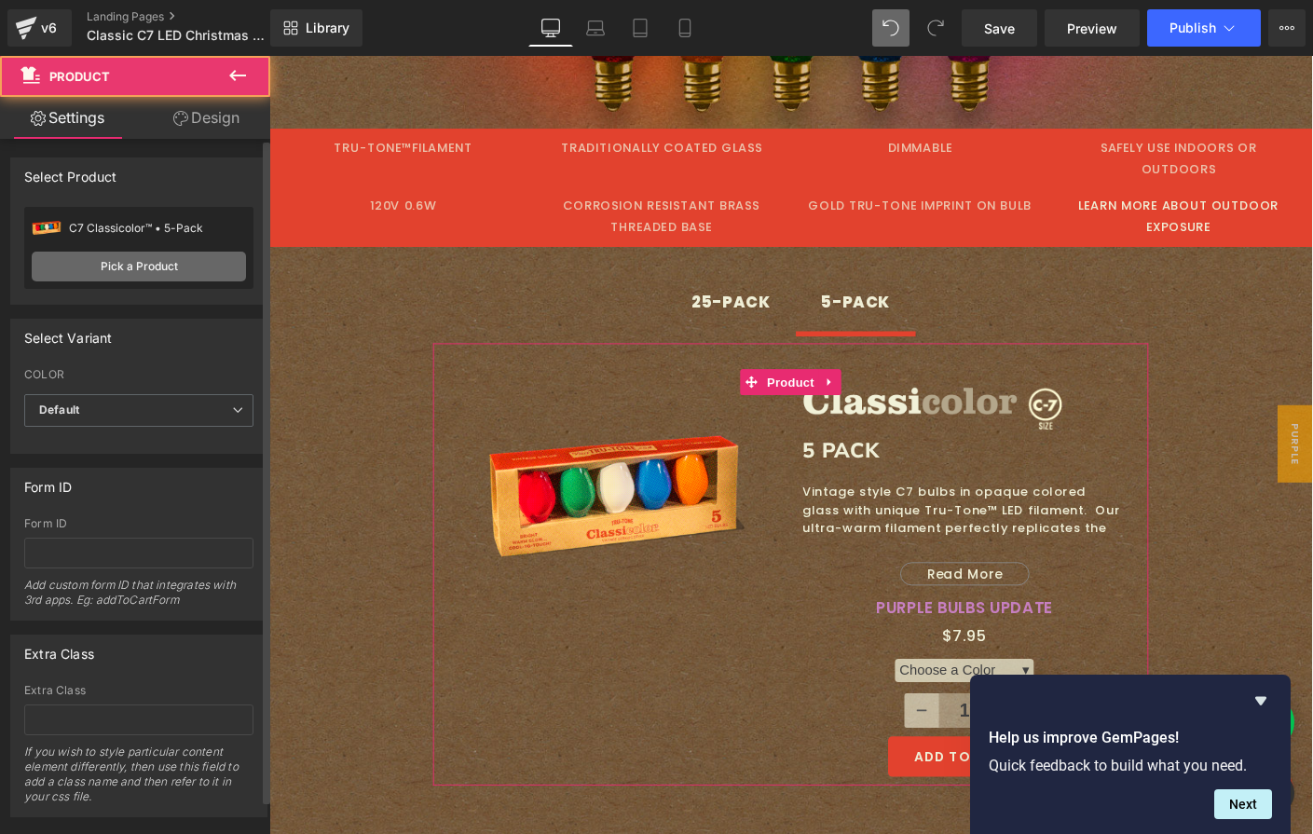
click at [103, 273] on link "Pick a Product" at bounding box center [139, 267] width 214 height 30
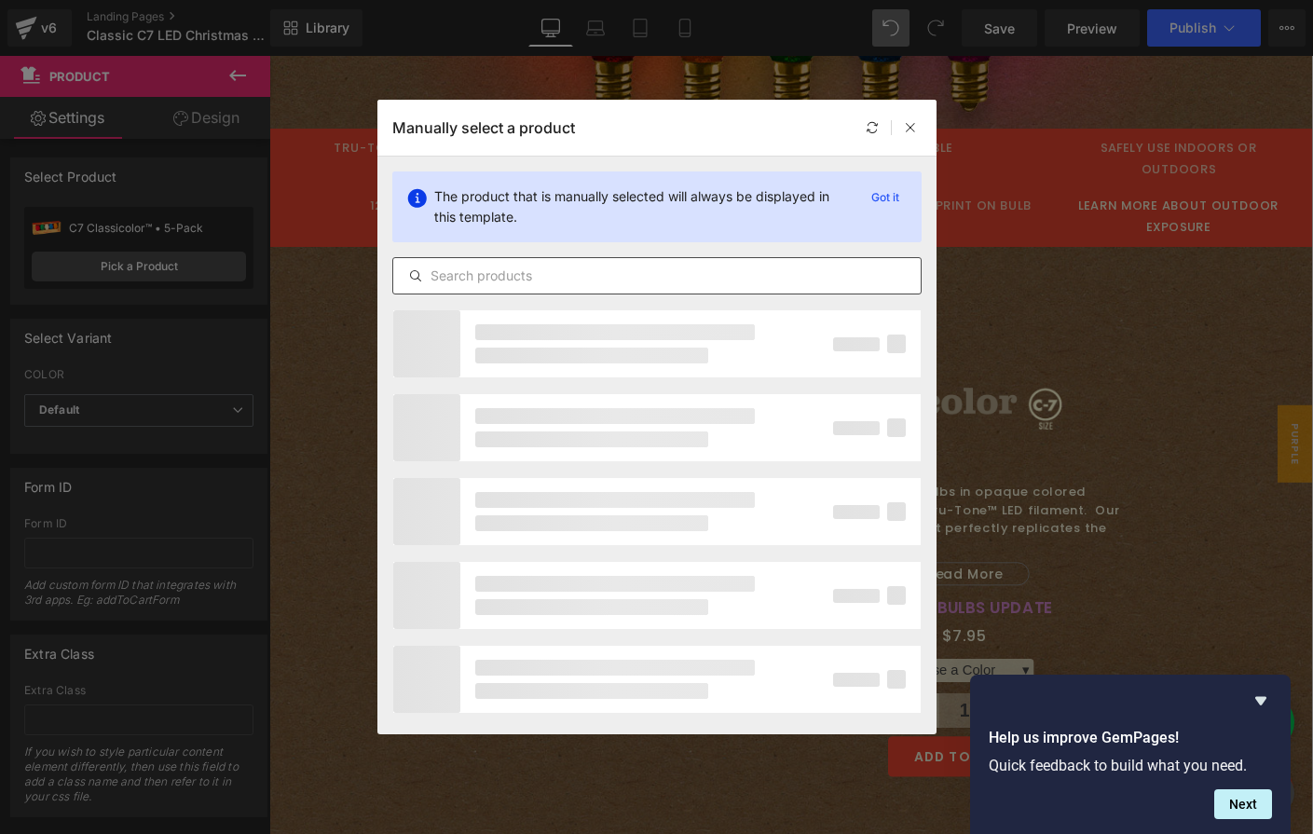
click at [579, 278] on input "text" at bounding box center [656, 276] width 527 height 22
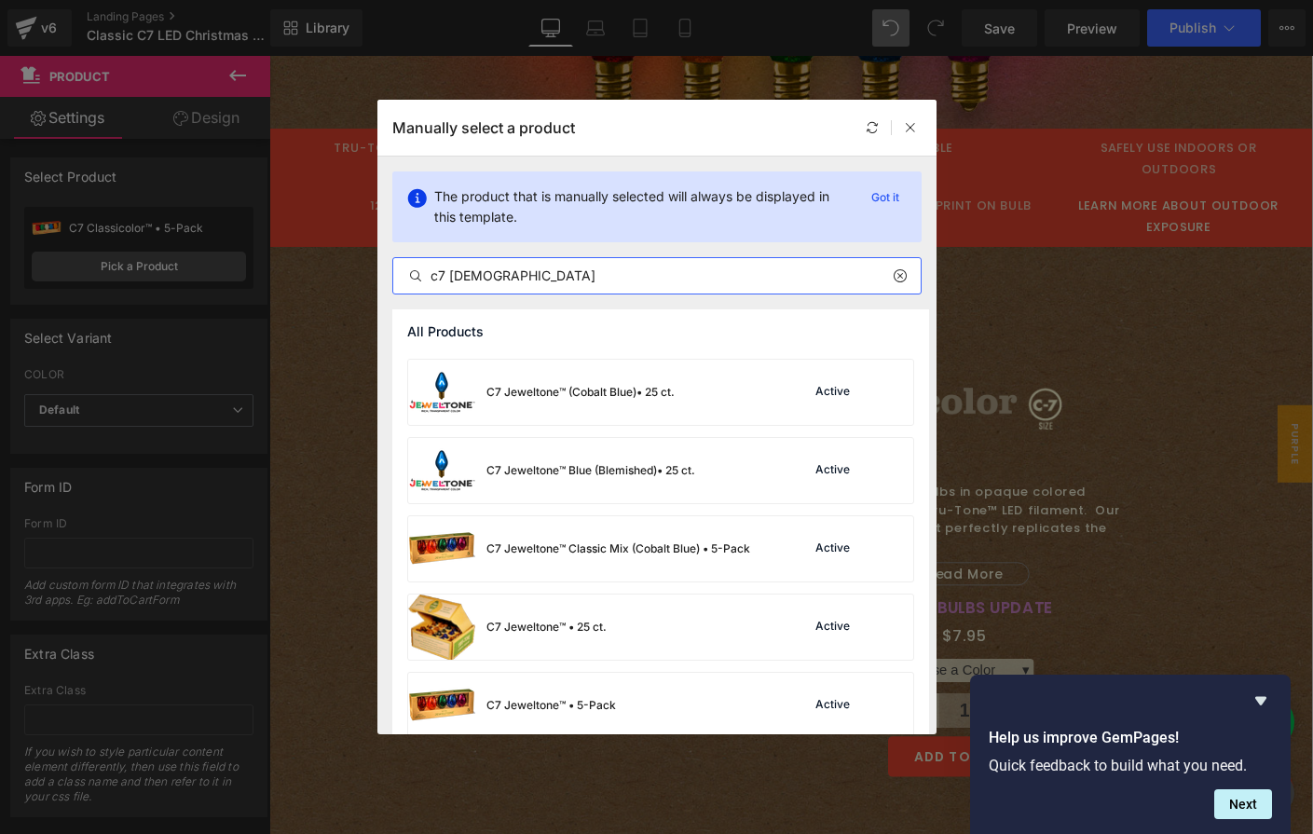
scroll to position [252, 0]
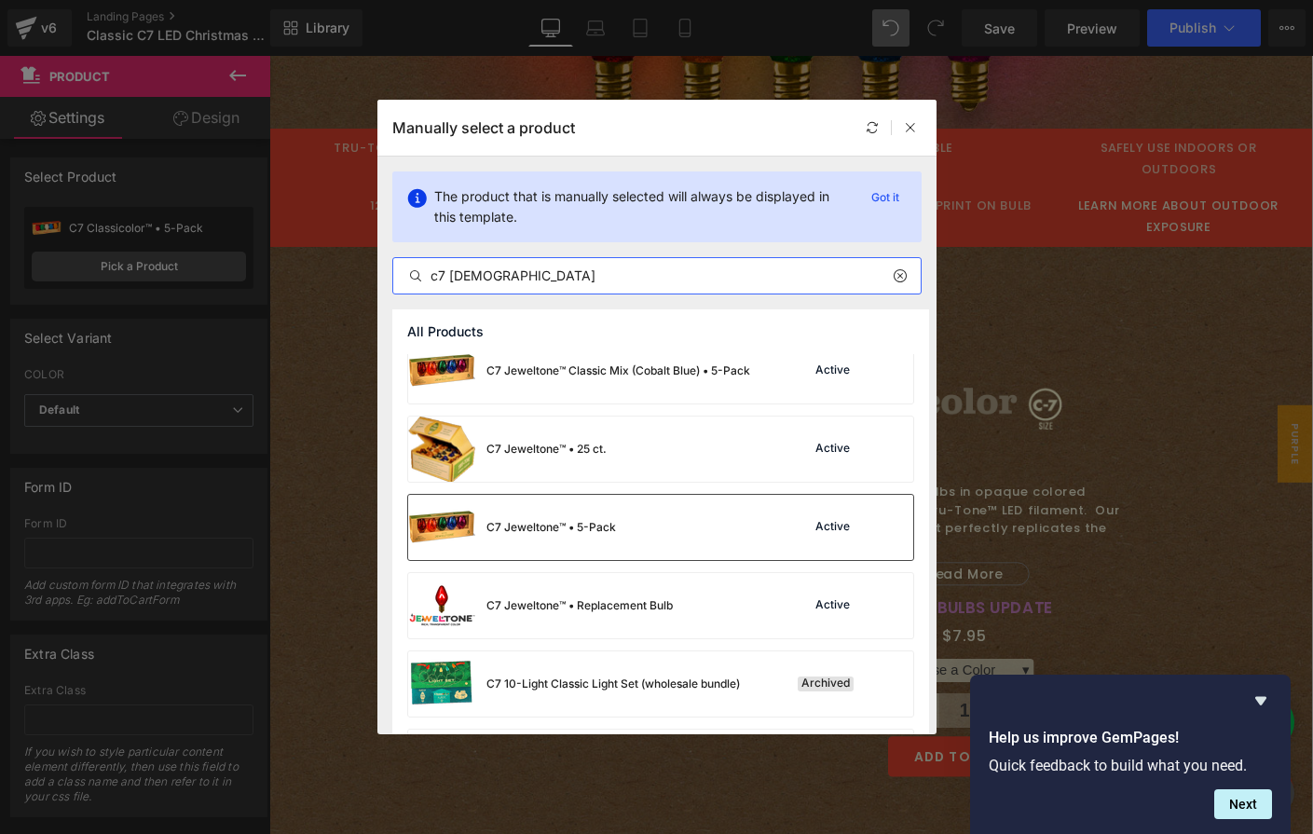
type input "c7 jew"
click at [460, 515] on img at bounding box center [441, 527] width 67 height 65
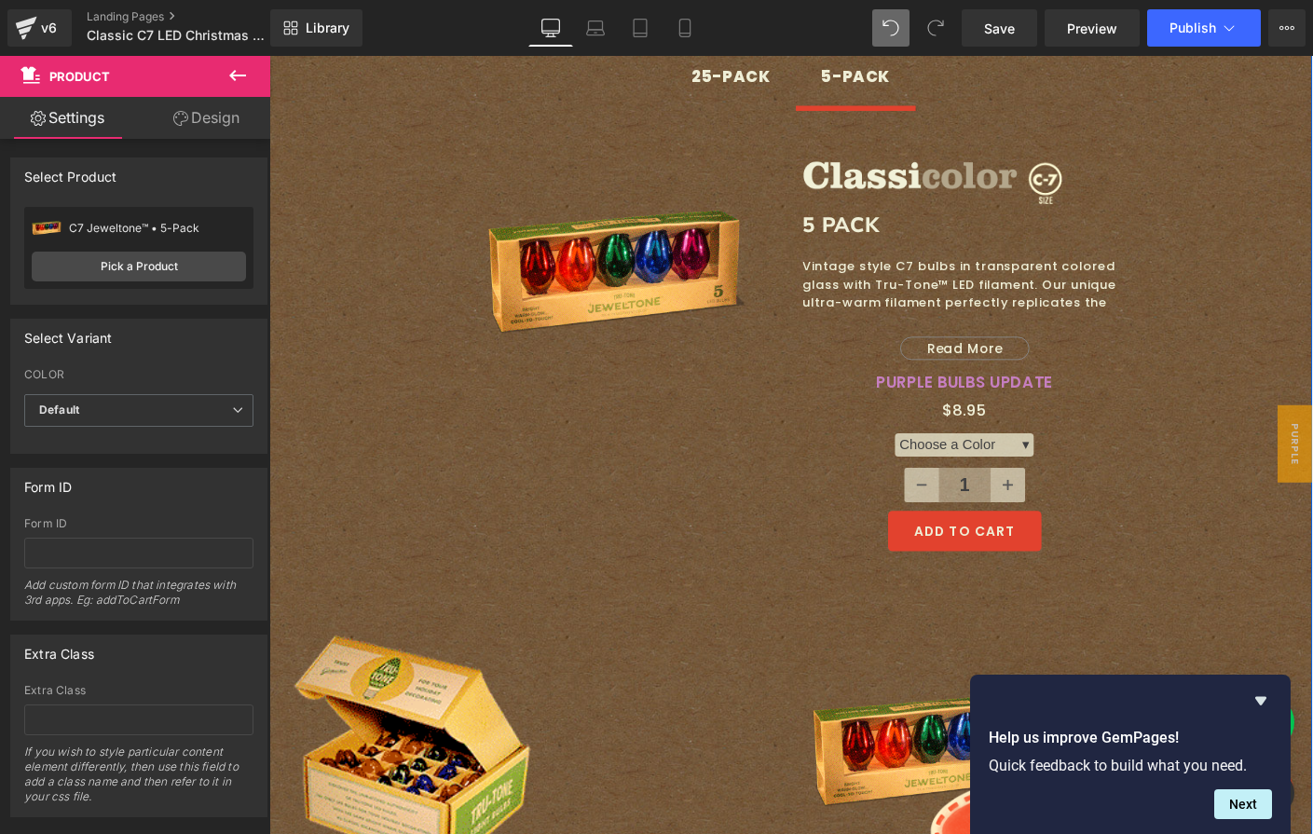
scroll to position [2347, 0]
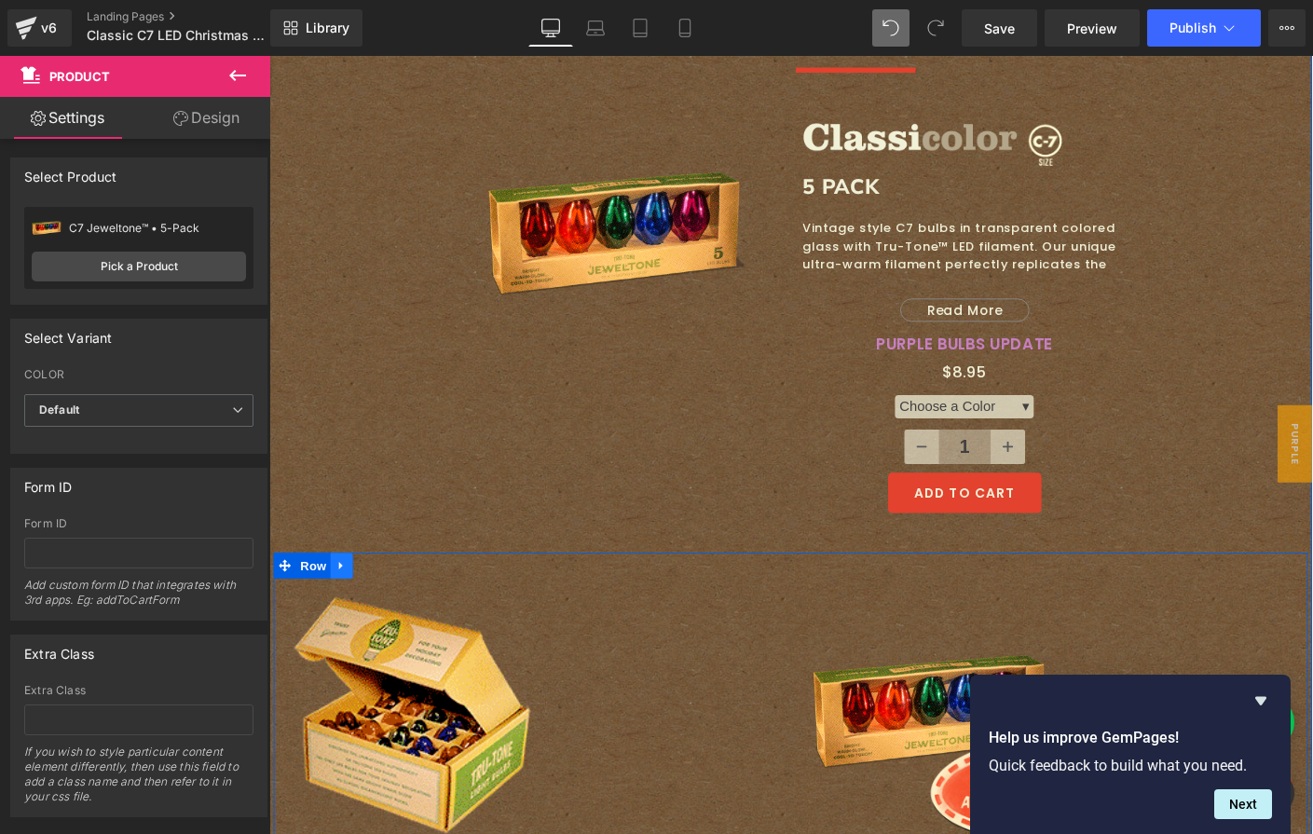
click at [341, 601] on icon at bounding box center [347, 608] width 13 height 14
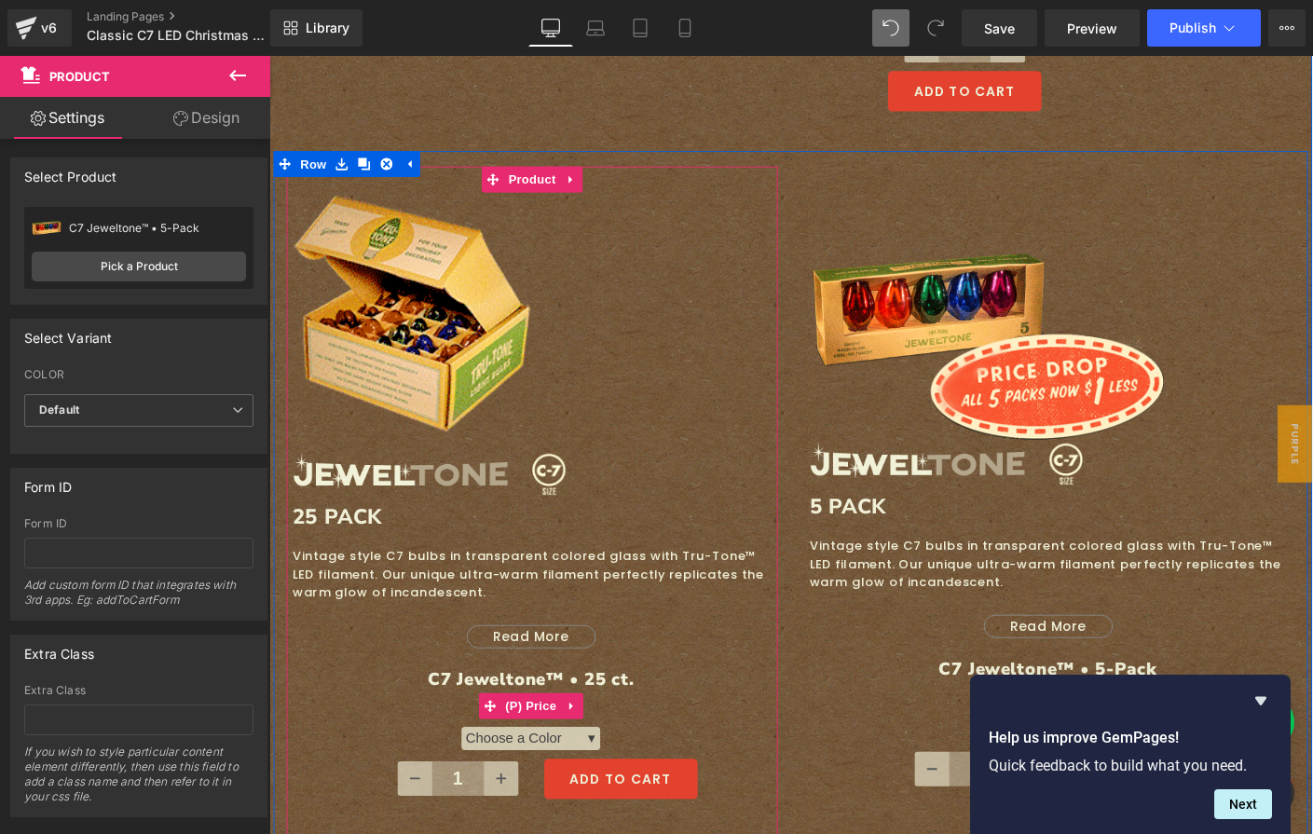
scroll to position [2374, 0]
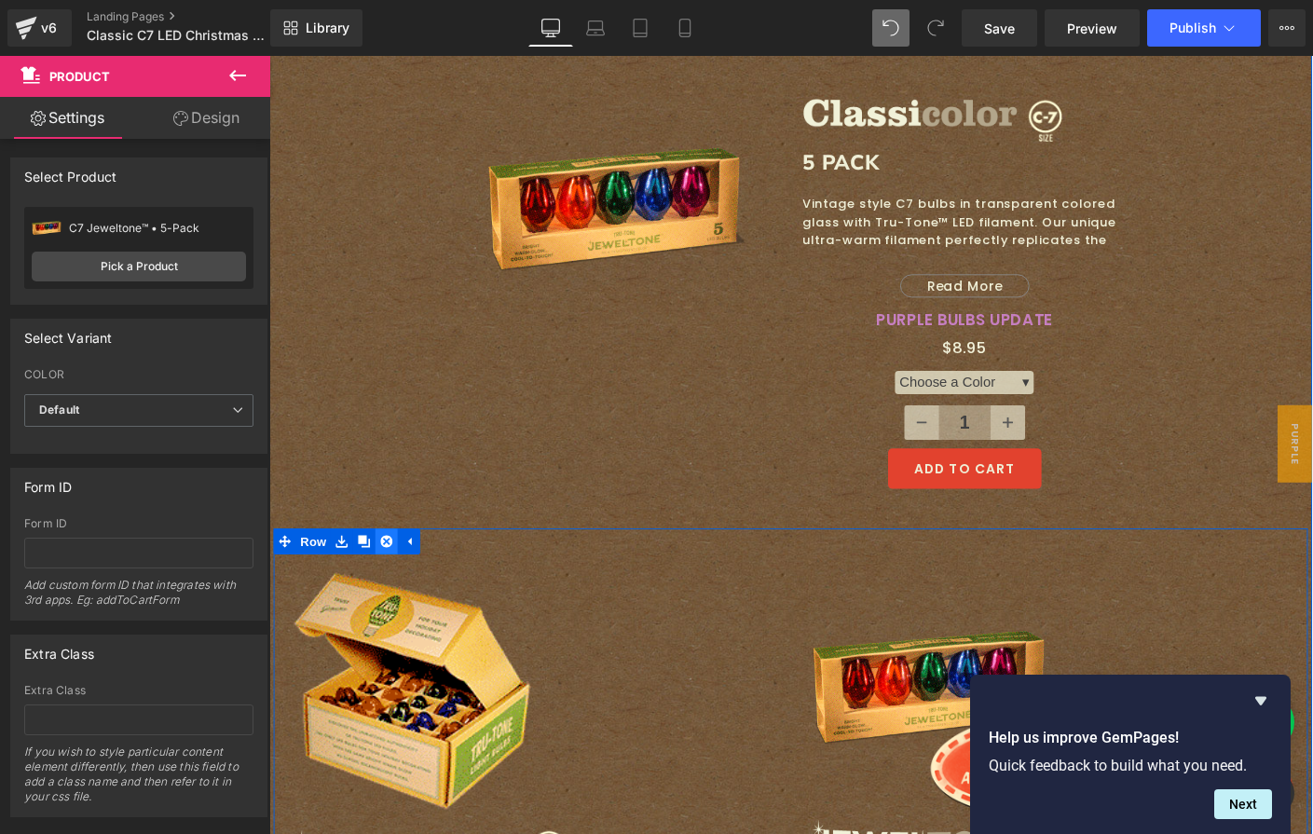
click at [390, 574] on icon at bounding box center [396, 580] width 13 height 13
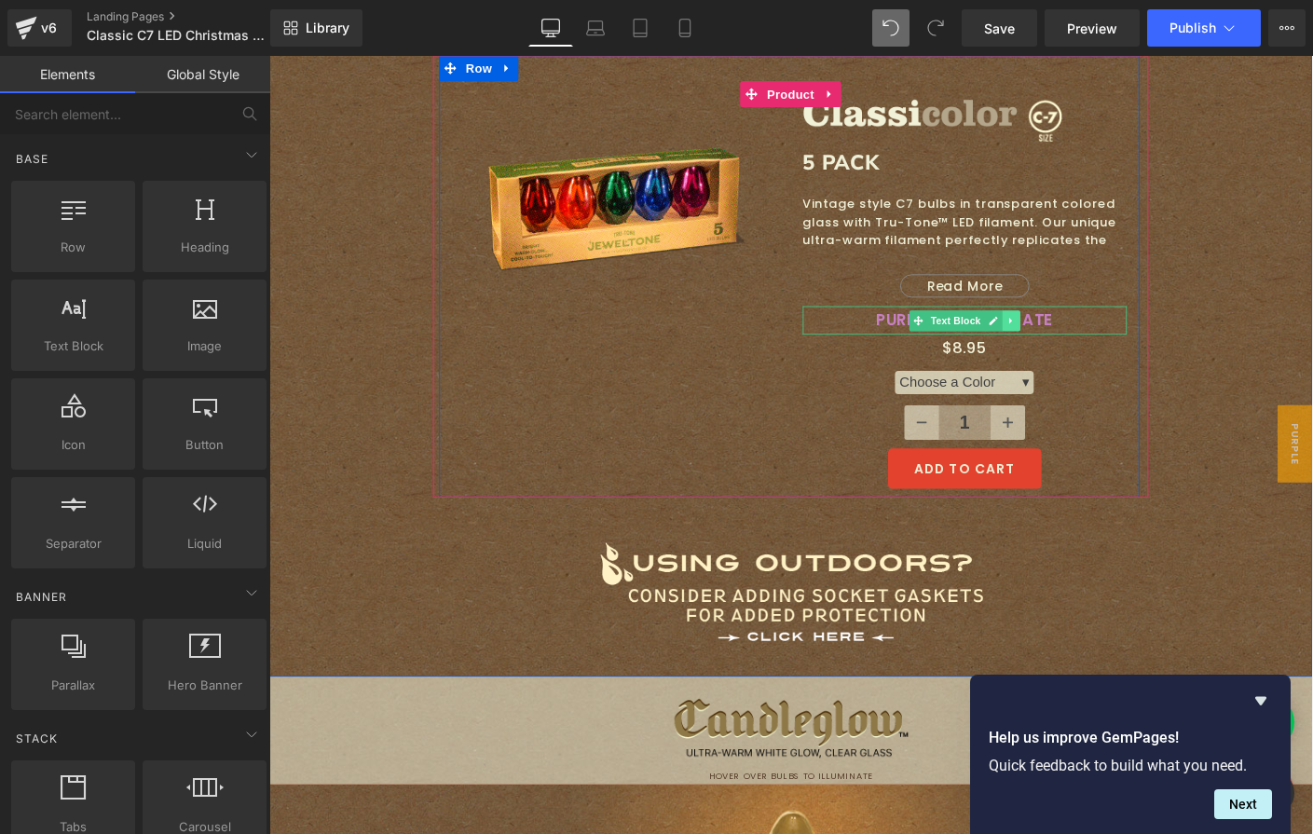
click at [1072, 331] on link at bounding box center [1071, 342] width 20 height 22
click at [1075, 336] on icon at bounding box center [1080, 341] width 10 height 10
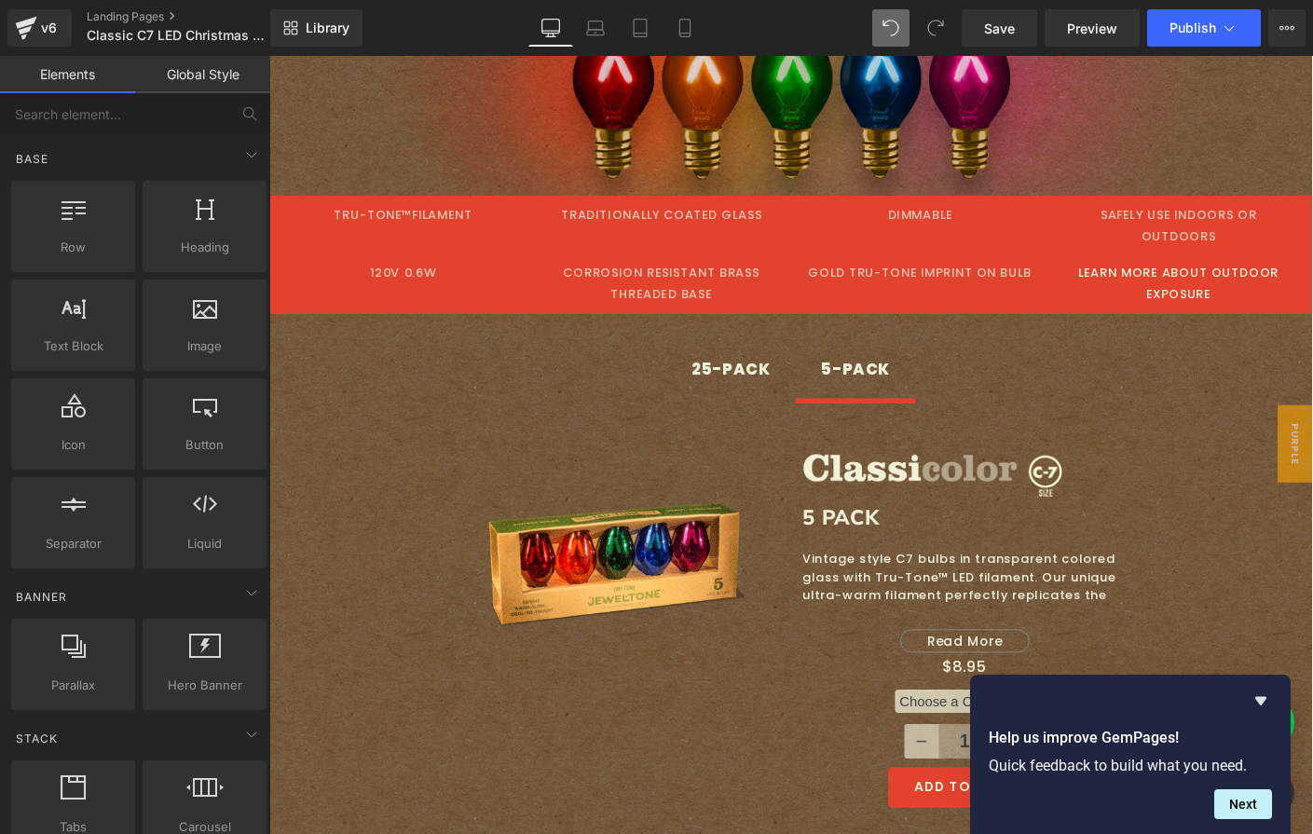
scroll to position [1994, 0]
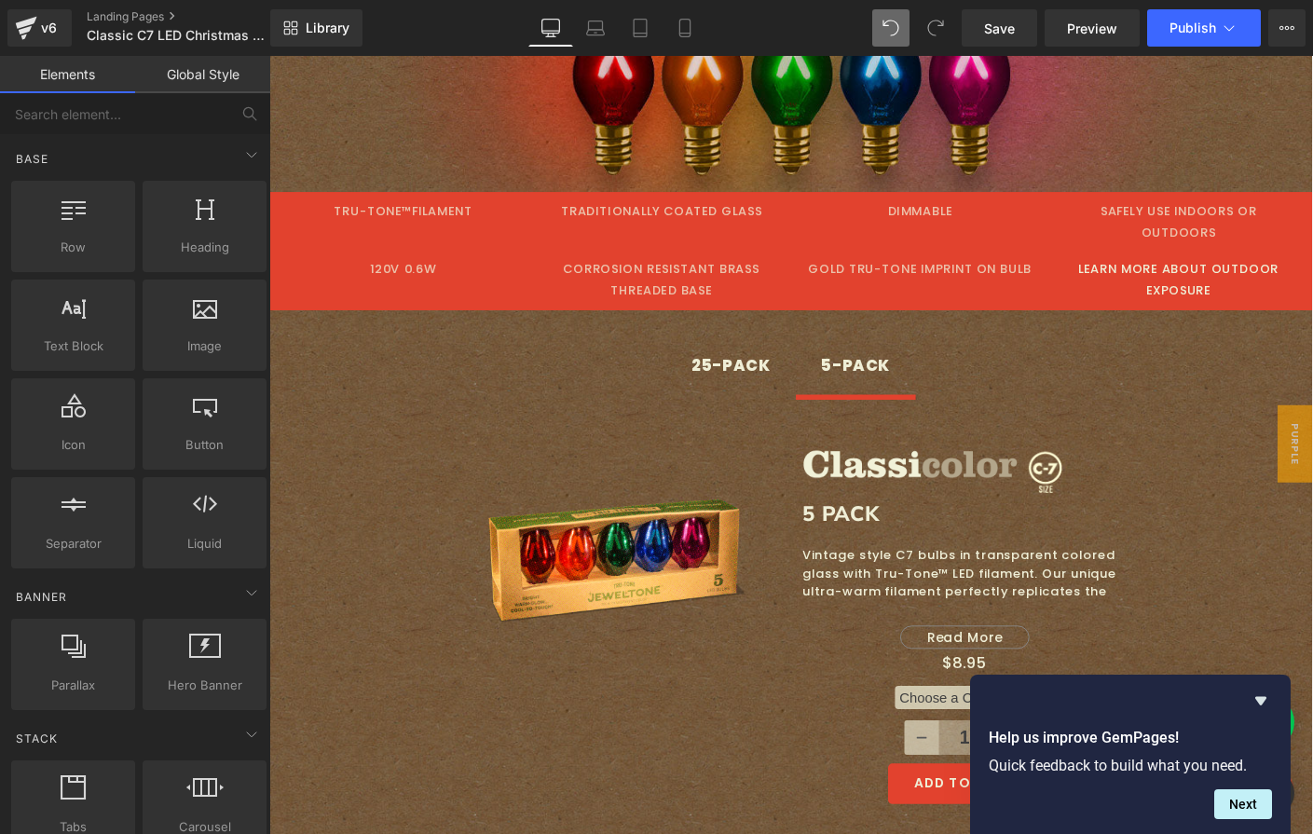
click at [773, 376] on div "25-PACK" at bounding box center [768, 391] width 85 height 30
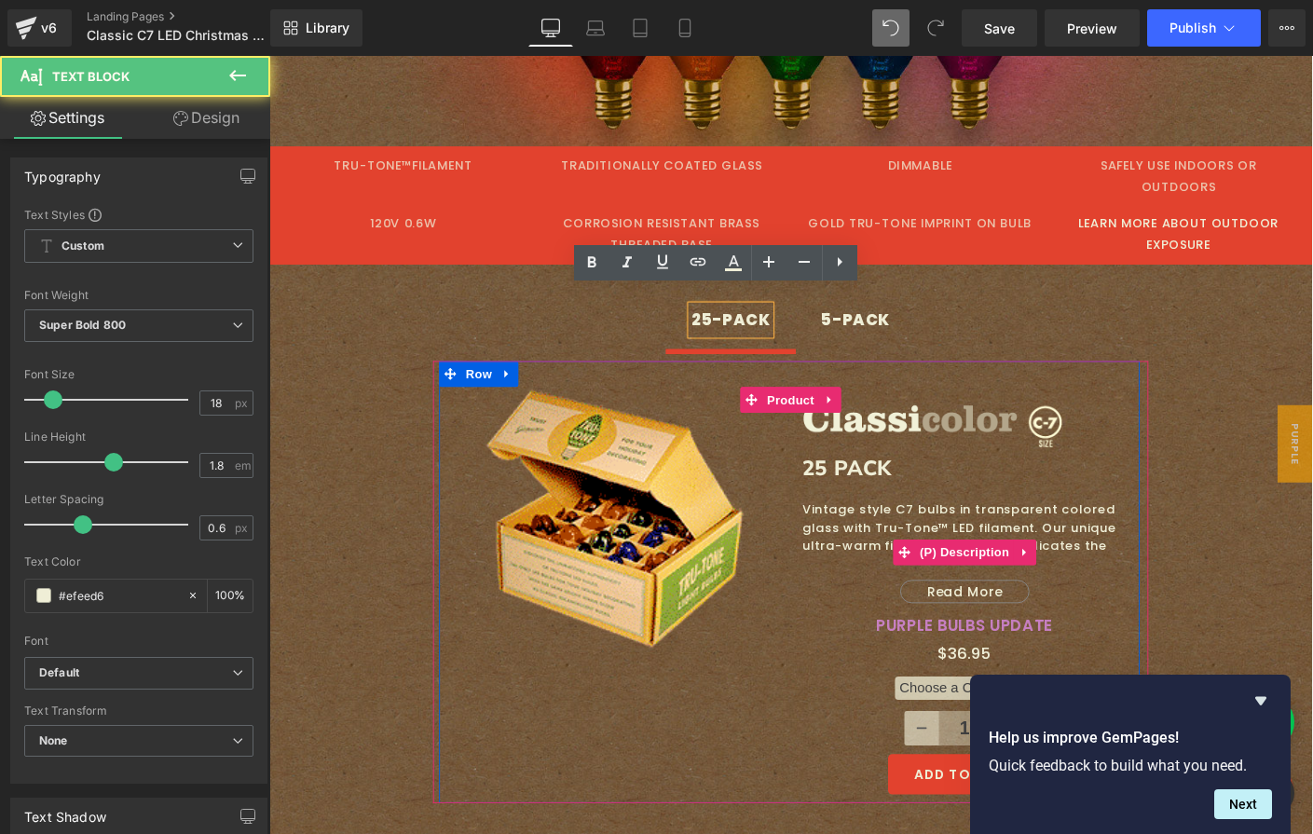
scroll to position [2126, 0]
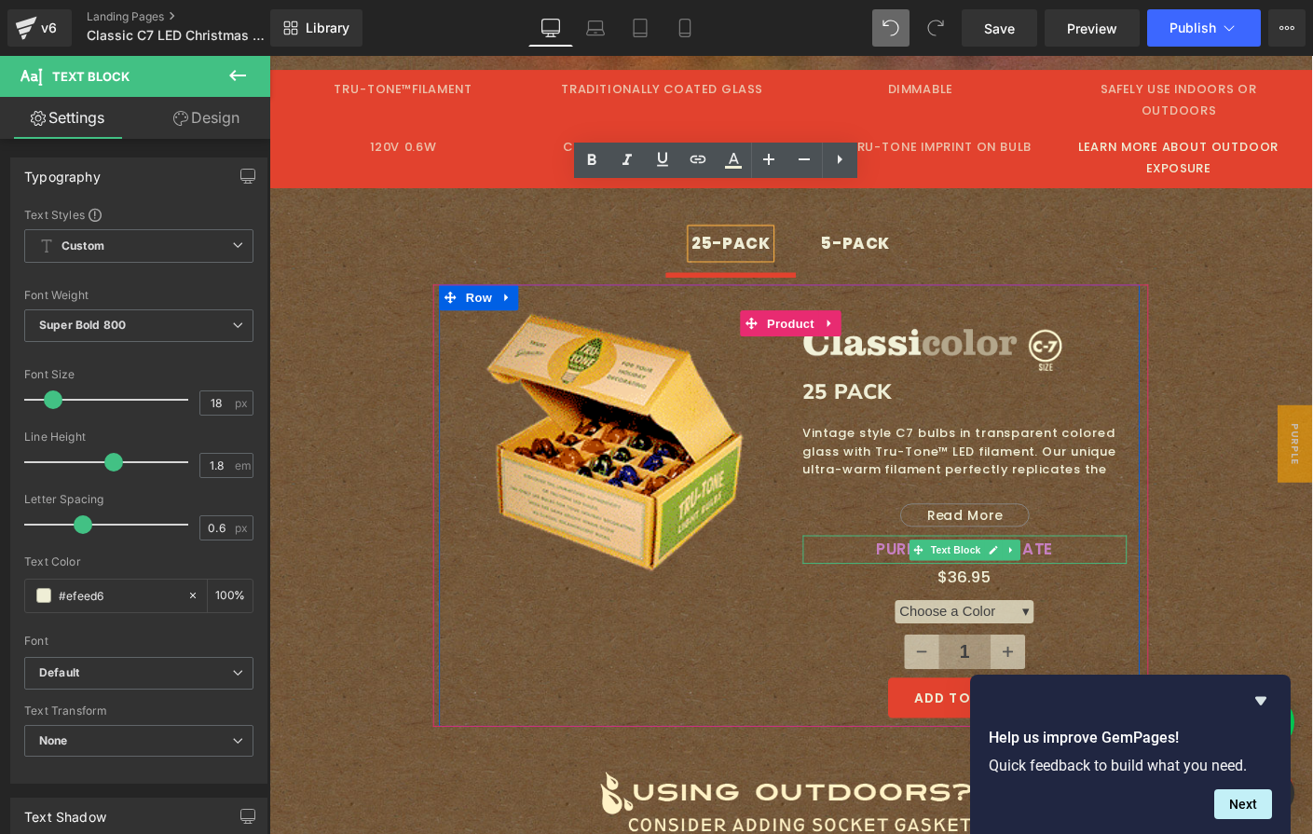
click at [1091, 574] on p "PURPLE BULBS UPDATE" at bounding box center [1021, 589] width 351 height 30
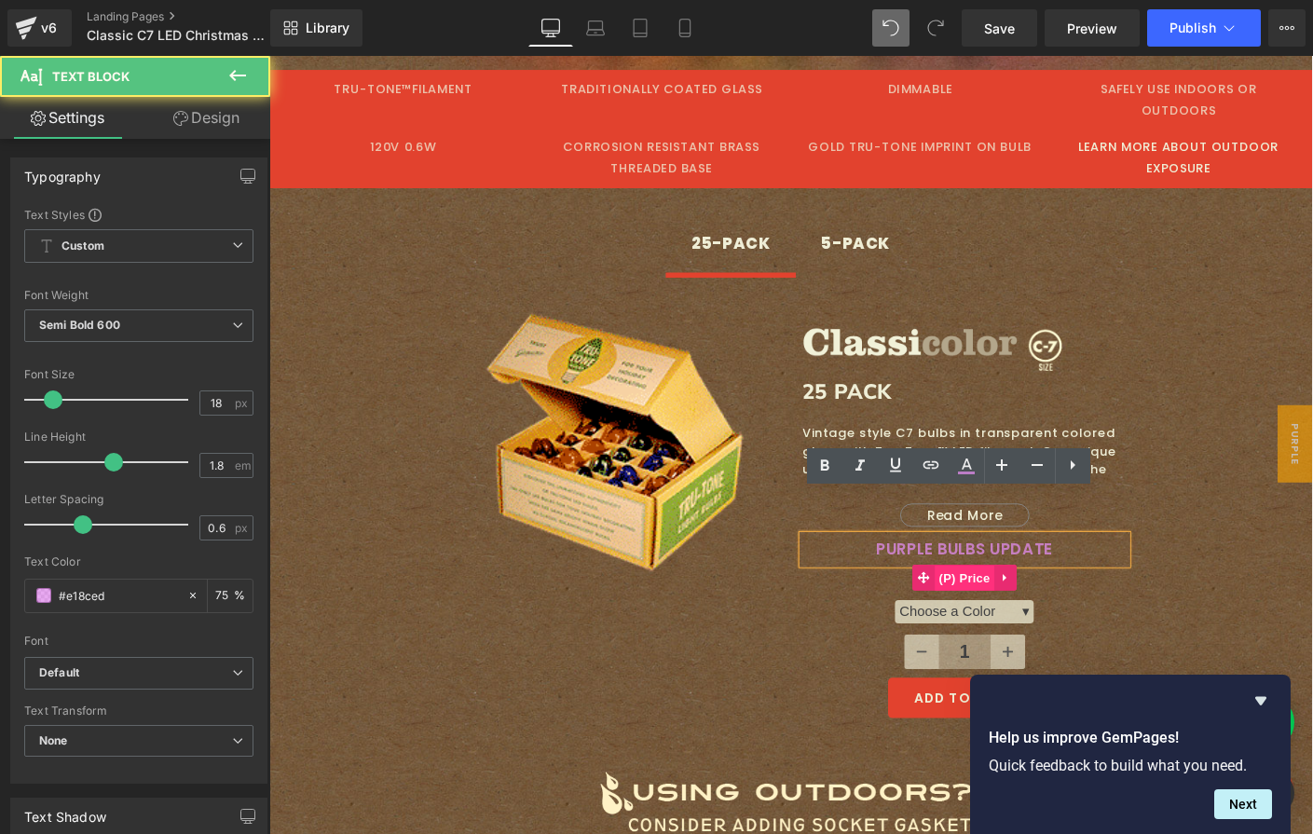
click at [1045, 607] on span "(P) Price" at bounding box center [1021, 621] width 65 height 28
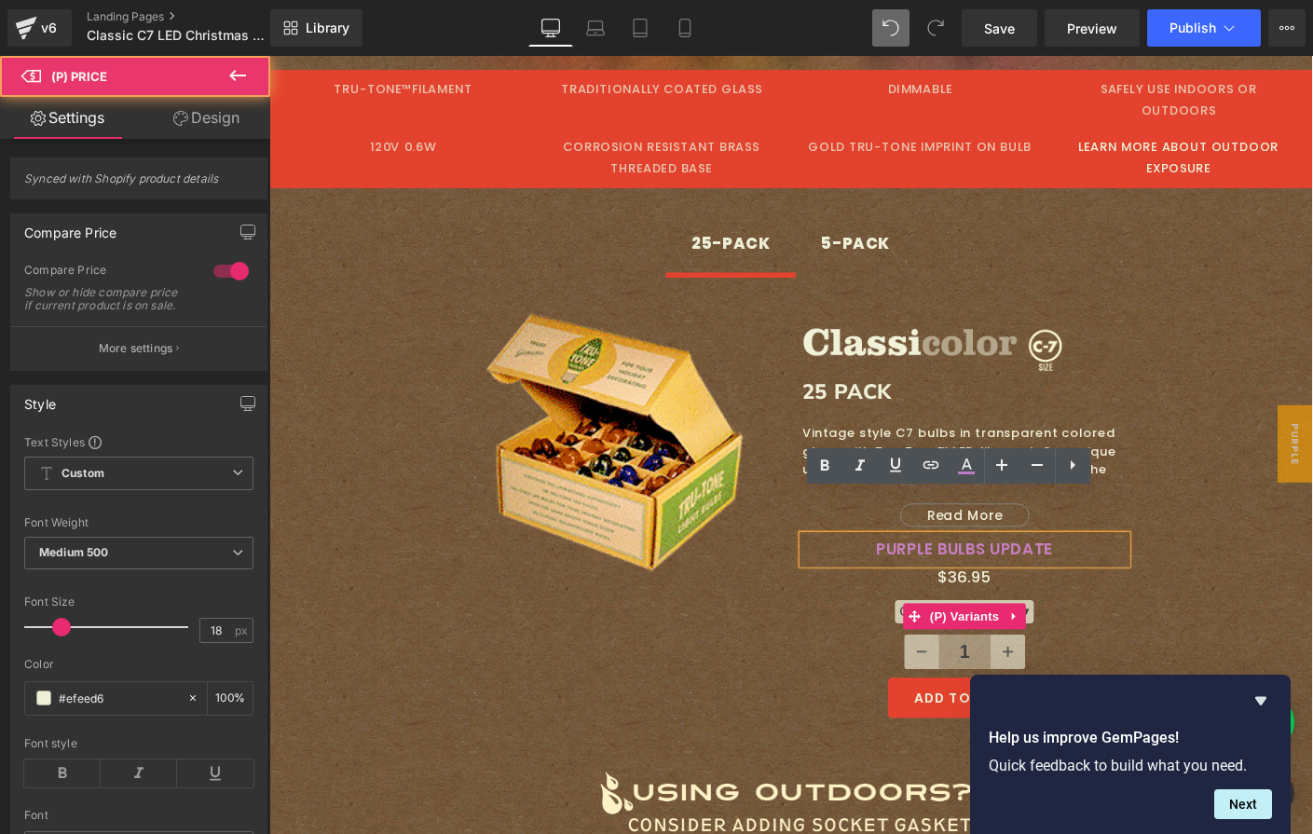
click at [859, 644] on div "Choose a Color ▾ Classic Mix Red Amber / Orange Green Blue Magenta" at bounding box center [1021, 661] width 351 height 34
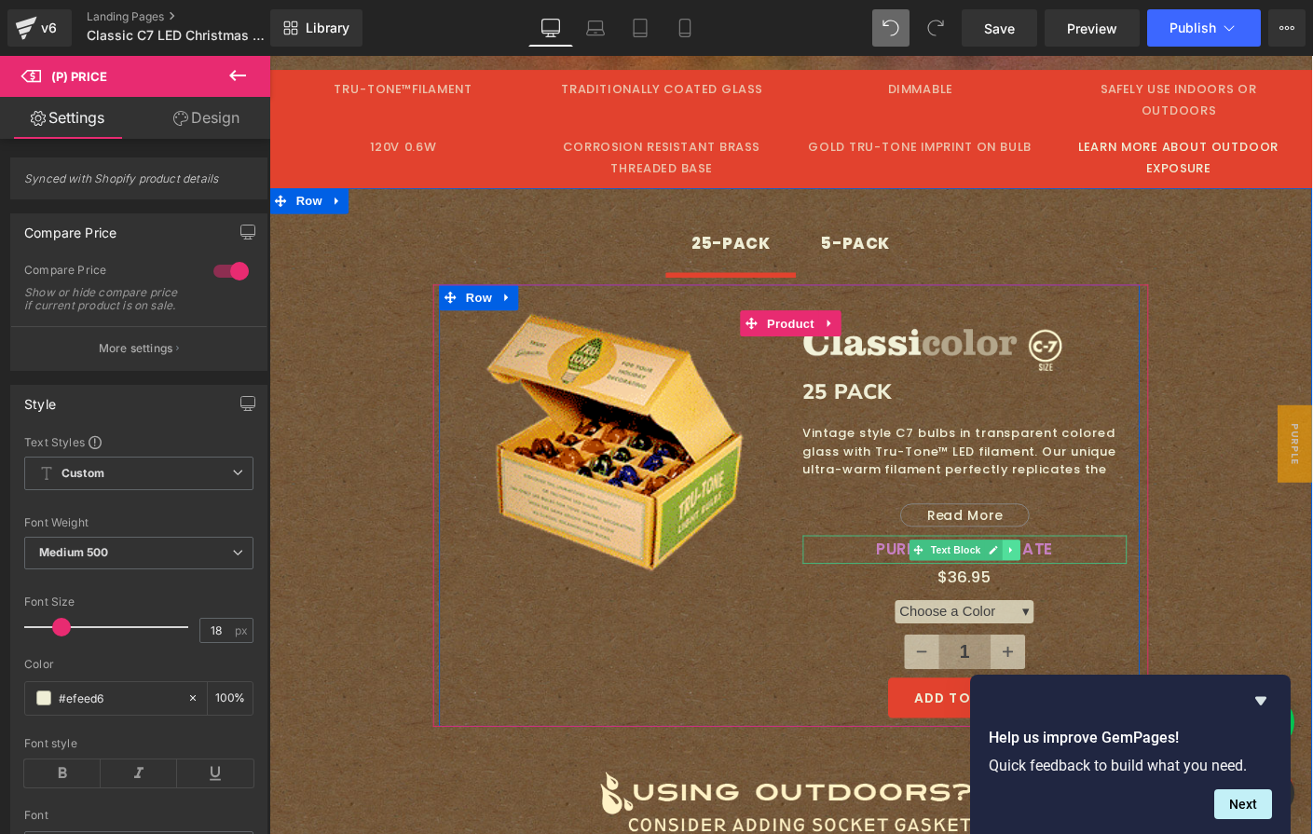
click at [1066, 584] on icon at bounding box center [1071, 589] width 10 height 11
click at [1075, 584] on icon at bounding box center [1080, 589] width 10 height 10
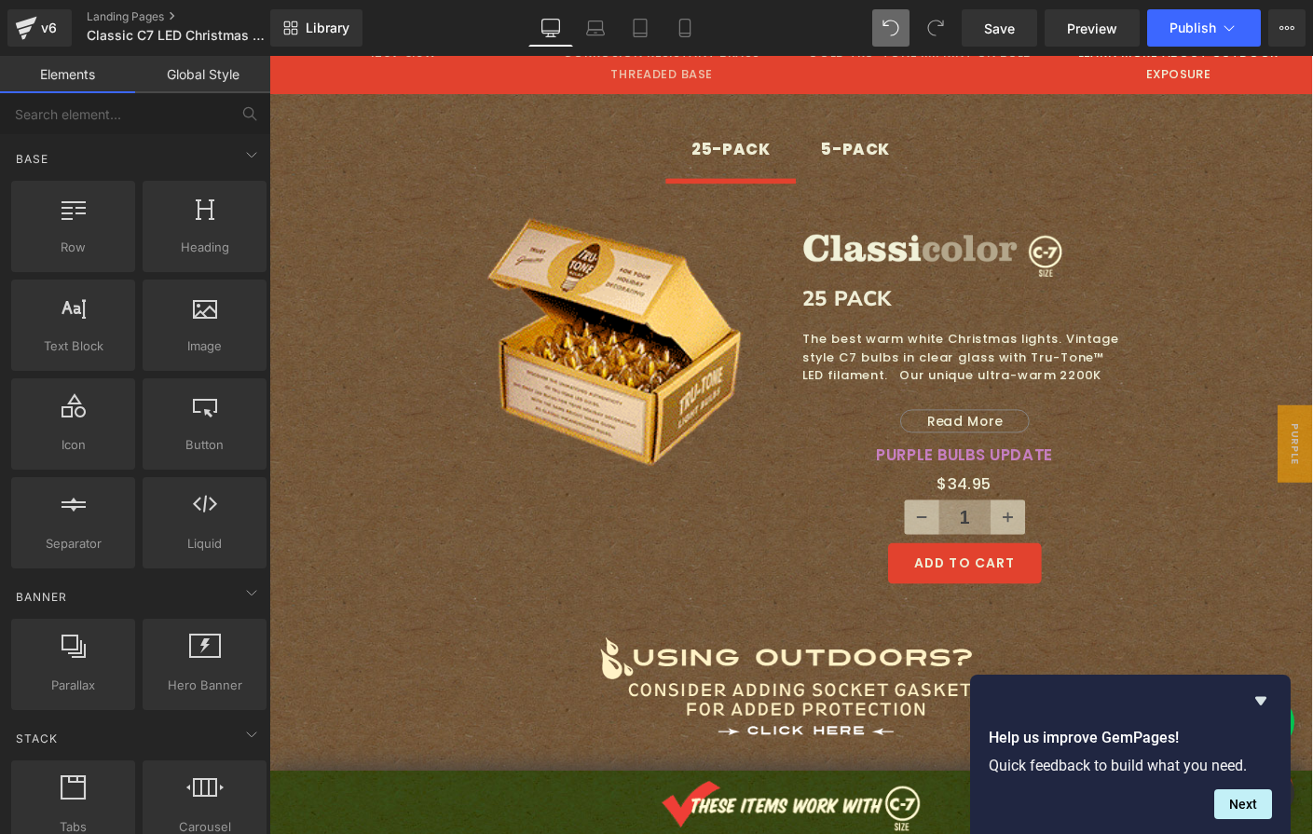
scroll to position [3553, 0]
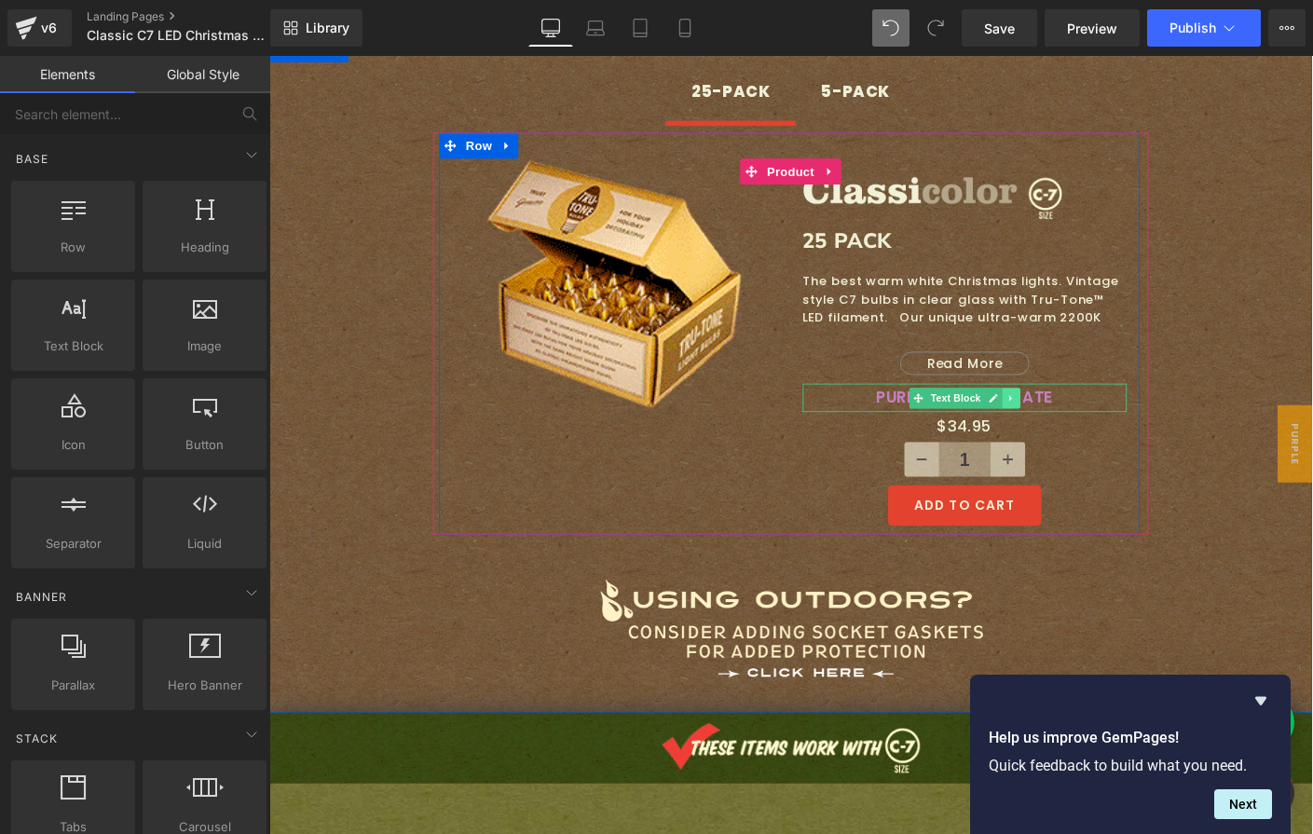
click at [1067, 420] on icon at bounding box center [1071, 425] width 10 height 11
click at [1075, 420] on icon at bounding box center [1080, 425] width 10 height 10
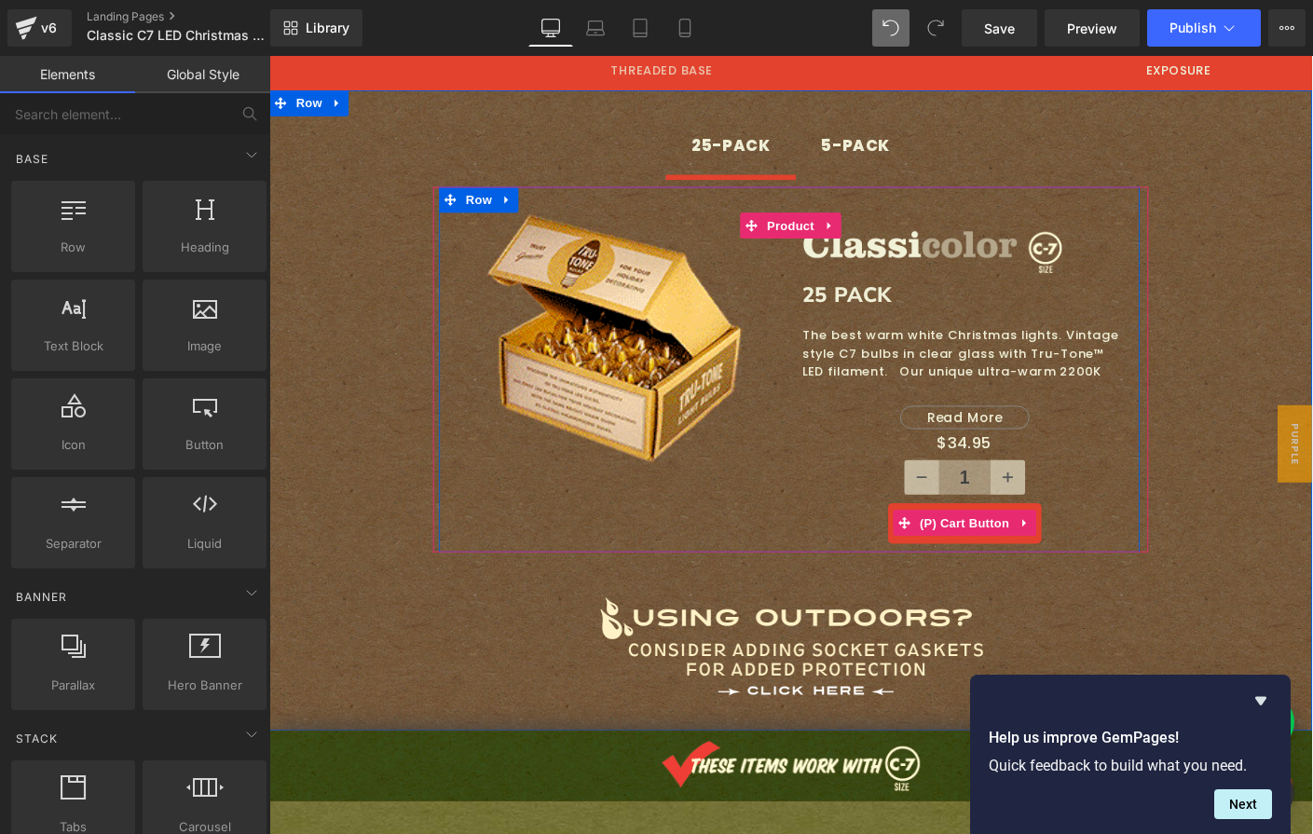
scroll to position [3035, 0]
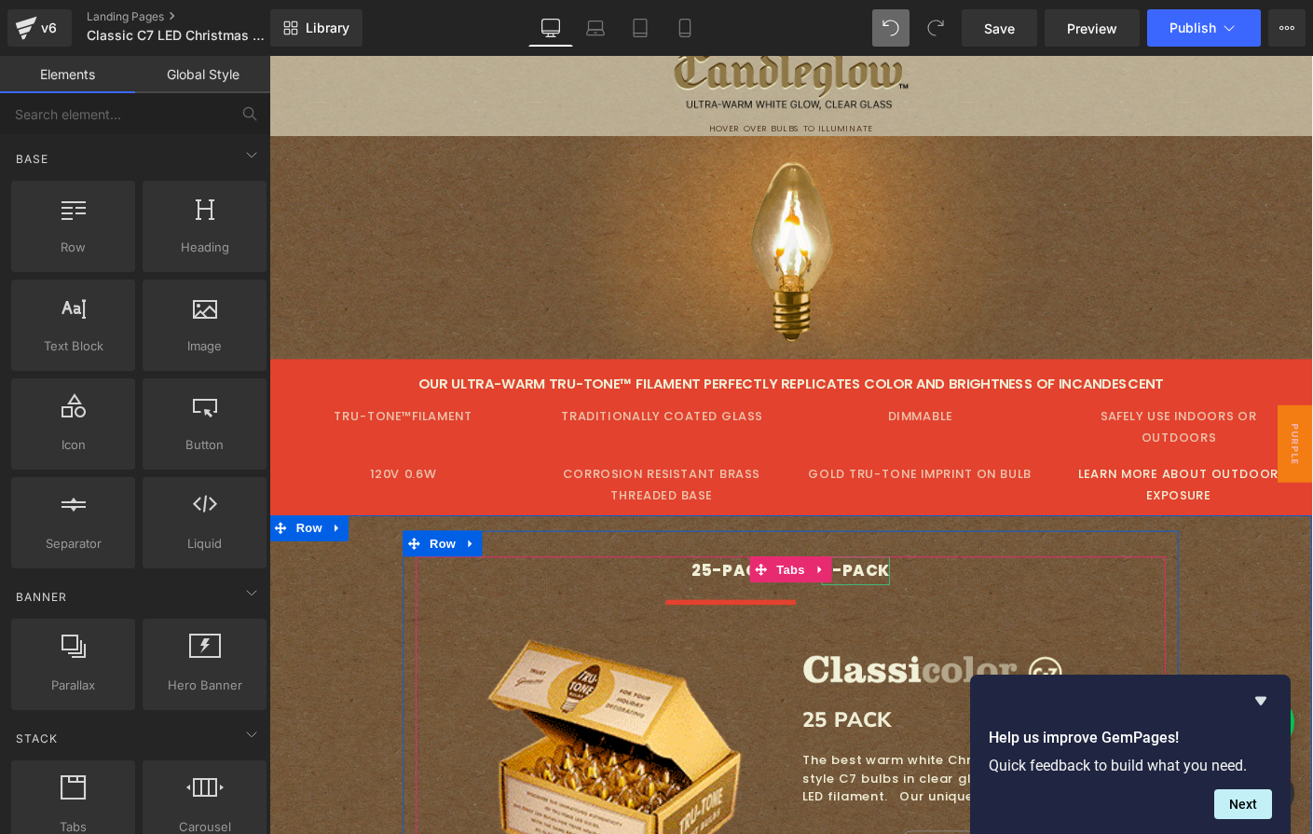
click at [878, 597] on div "5-PACK" at bounding box center [904, 612] width 75 height 30
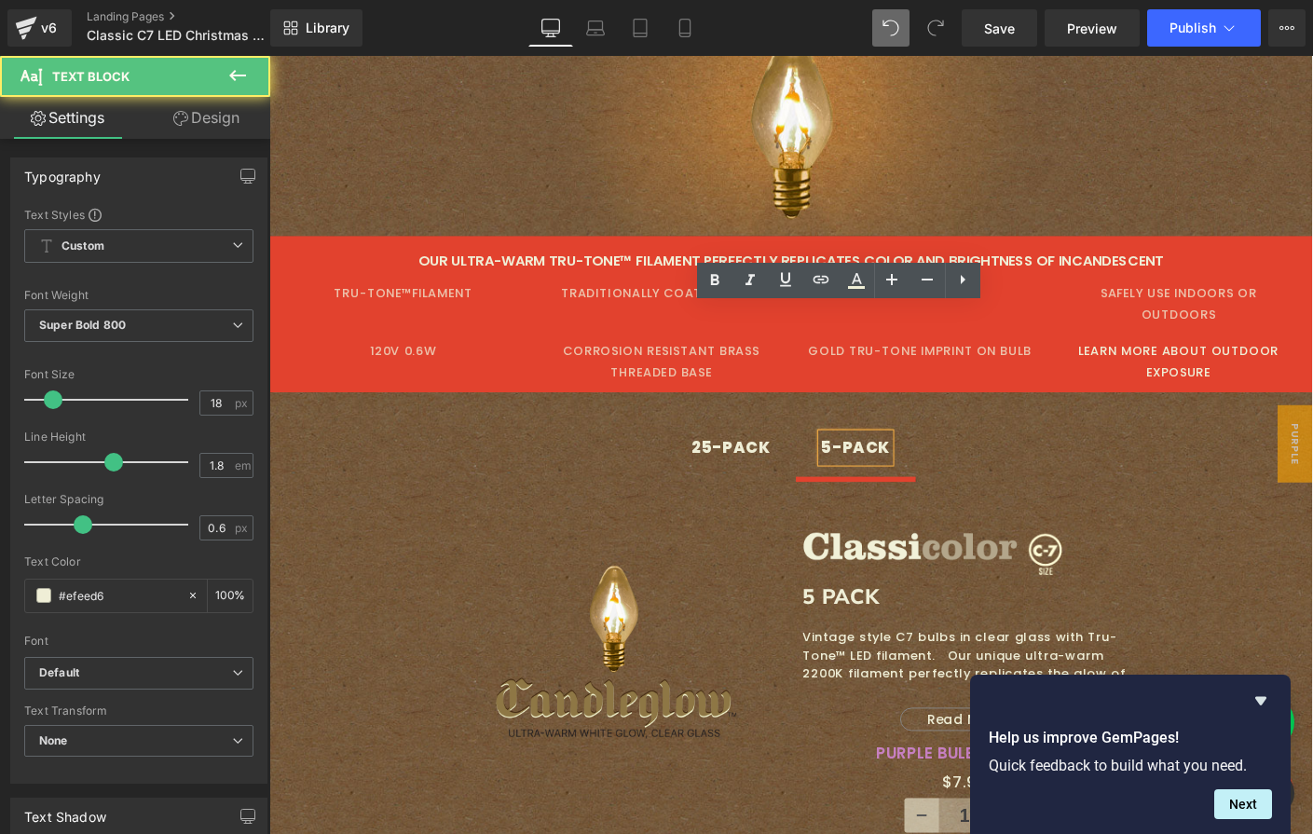
scroll to position [3383, 0]
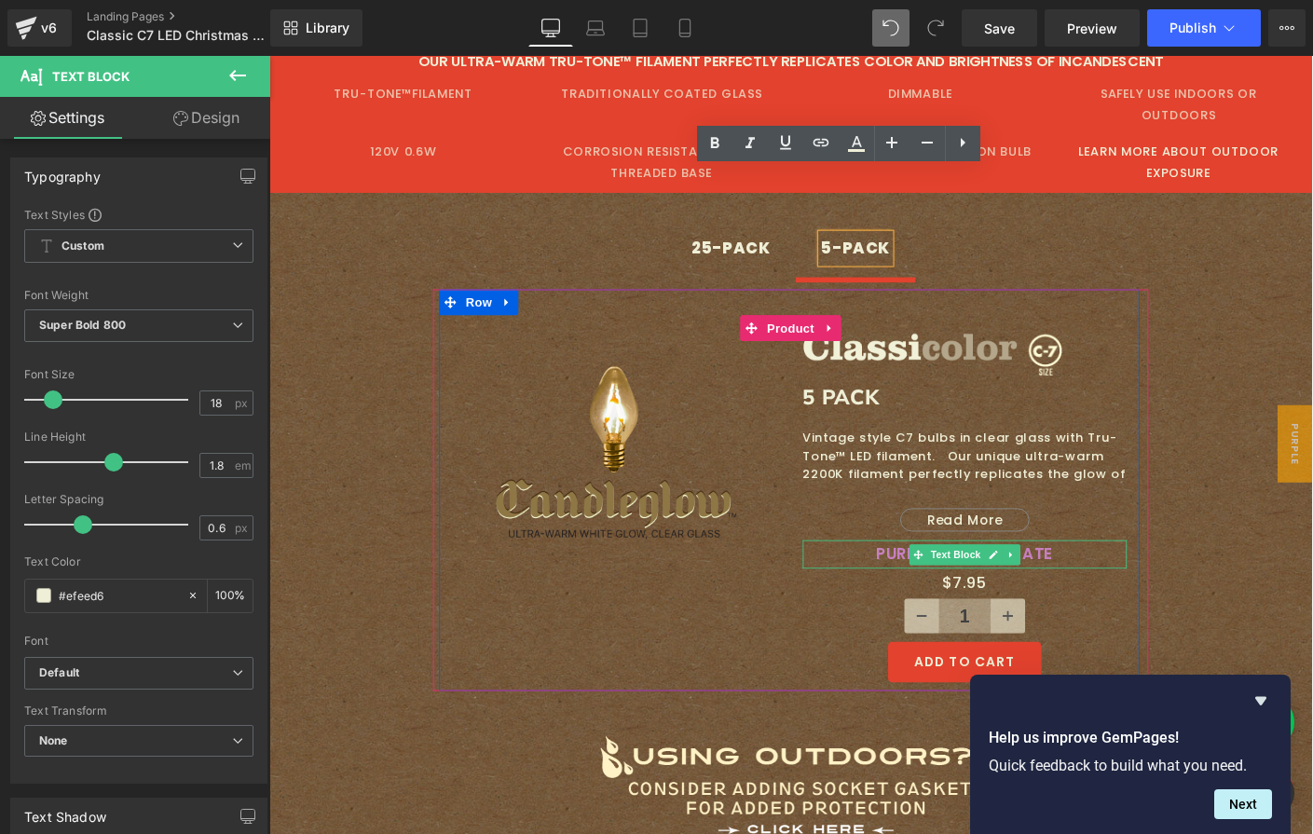
click at [1100, 580] on p "PURPLE BULBS UPDATE" at bounding box center [1021, 595] width 351 height 30
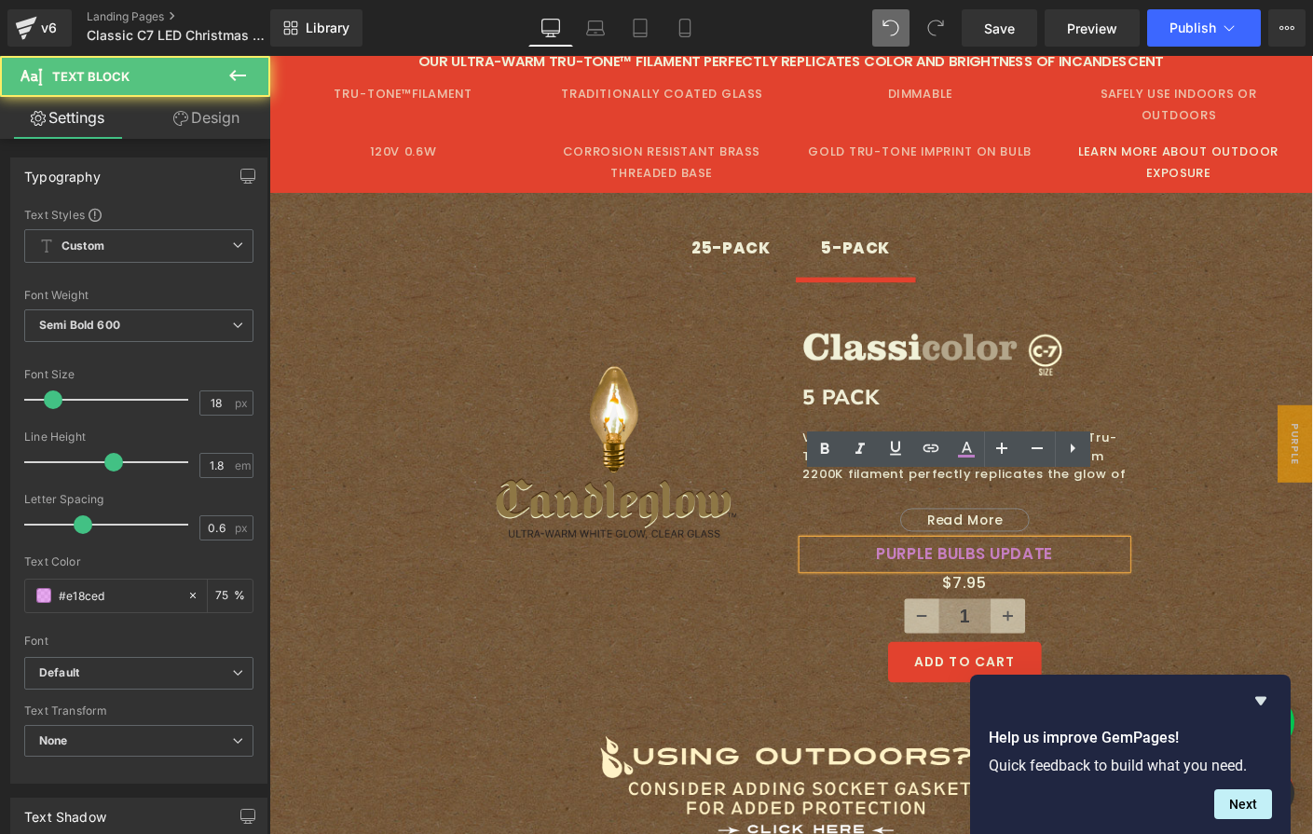
click at [1150, 643] on div "1" at bounding box center [1021, 666] width 351 height 47
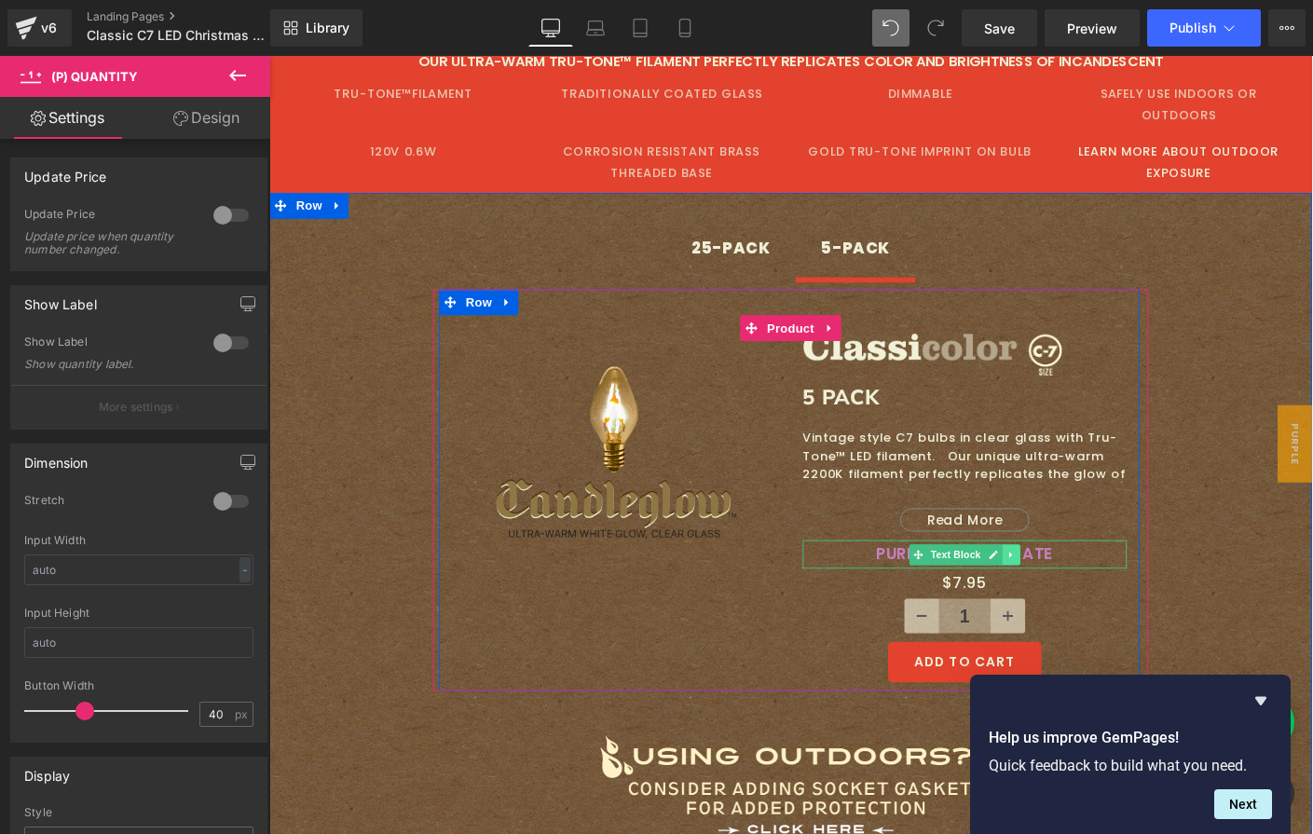
click at [1066, 590] on icon at bounding box center [1071, 595] width 10 height 11
click at [1075, 590] on icon at bounding box center [1080, 595] width 10 height 10
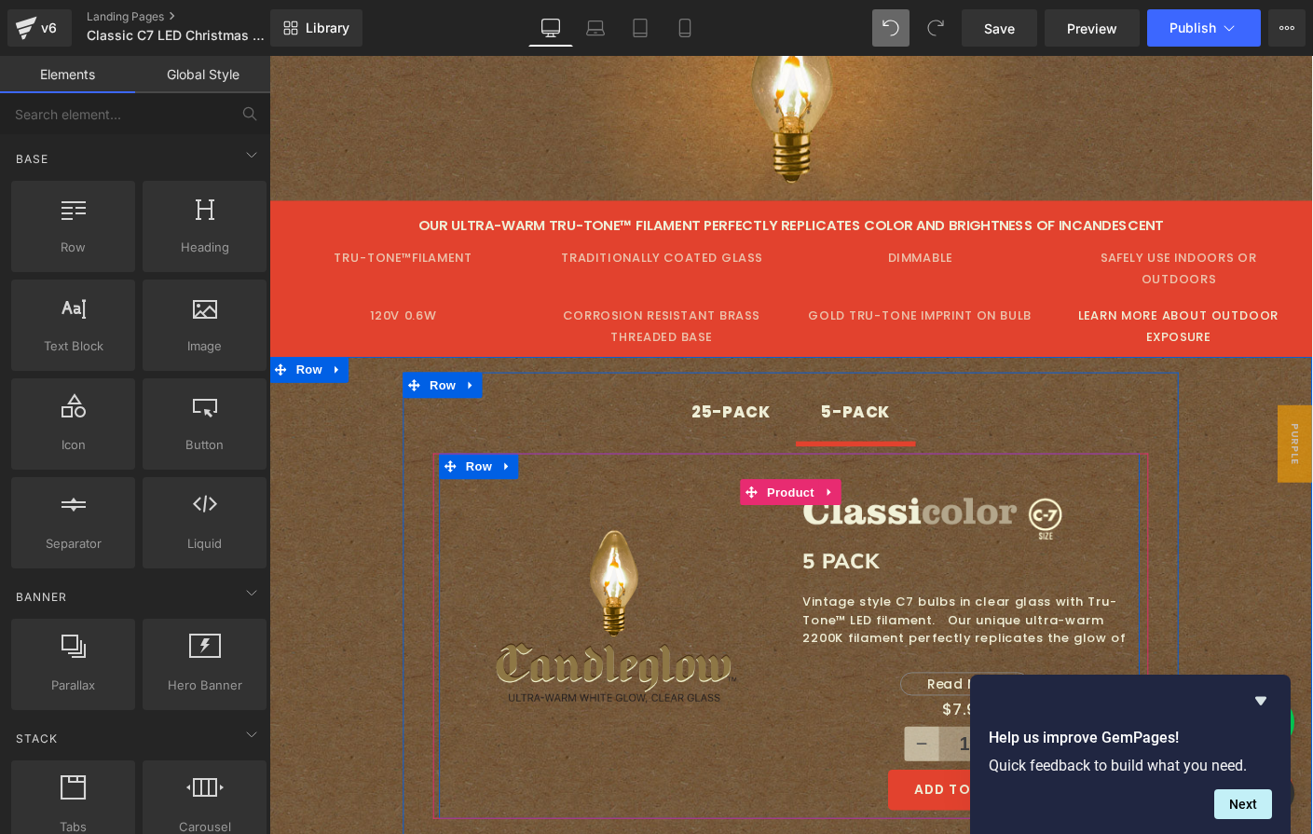
scroll to position [3203, 0]
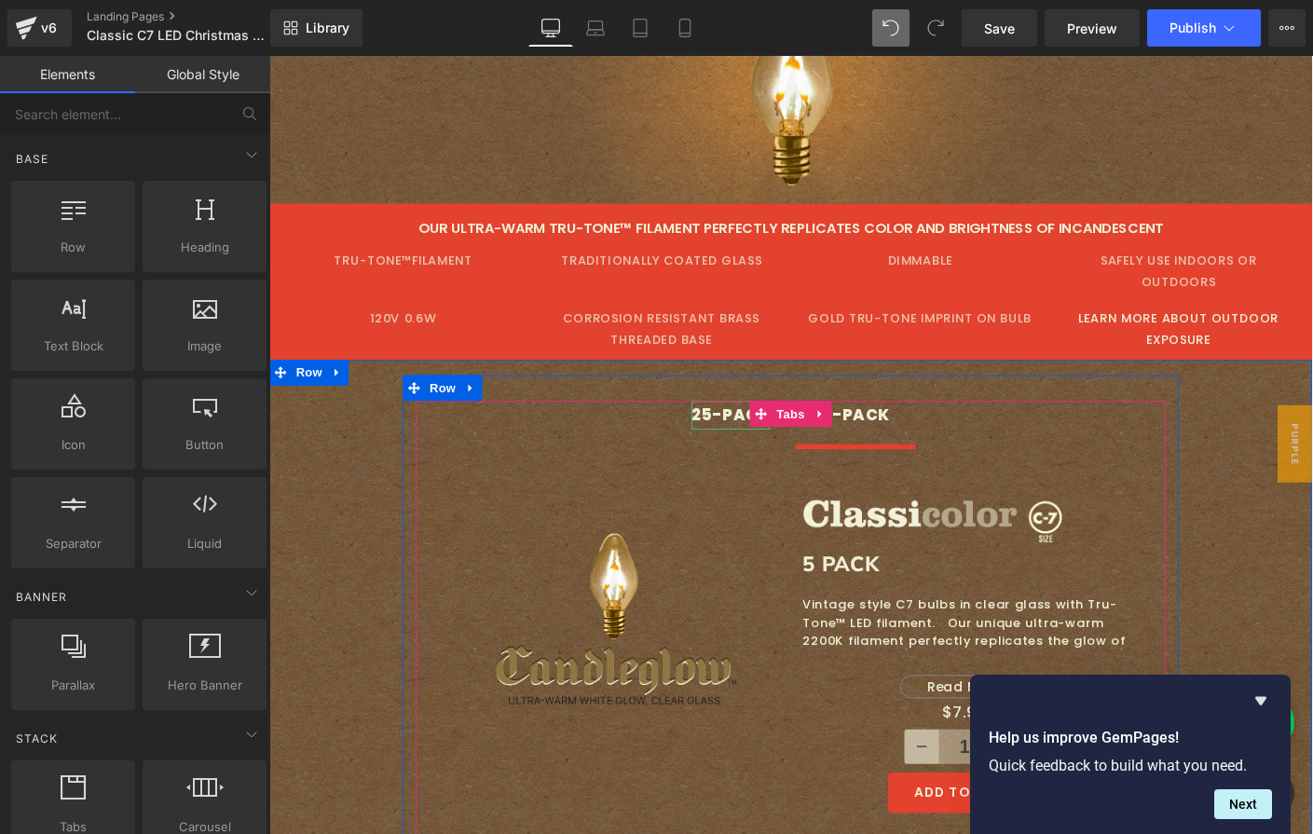
click at [771, 430] on div "25-PACK" at bounding box center [768, 445] width 85 height 30
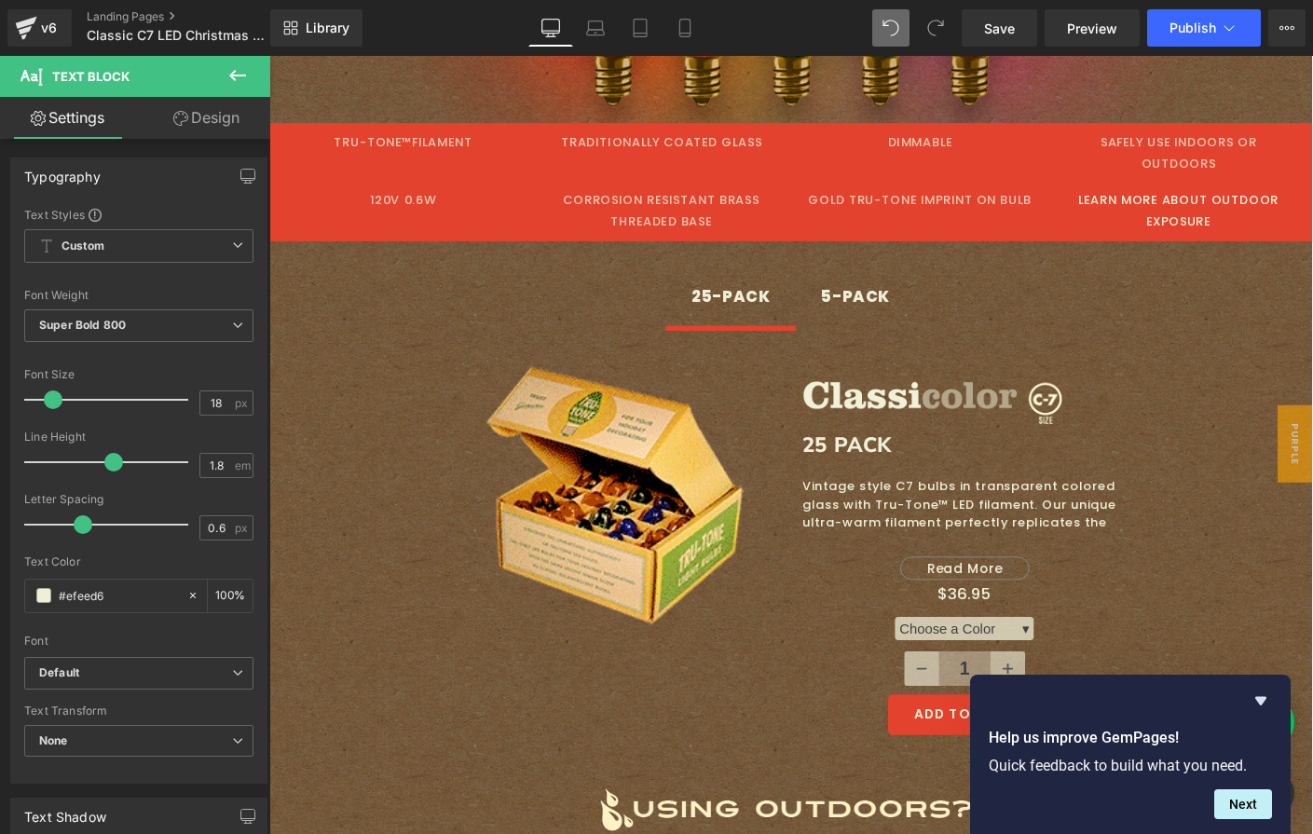
scroll to position [844, 0]
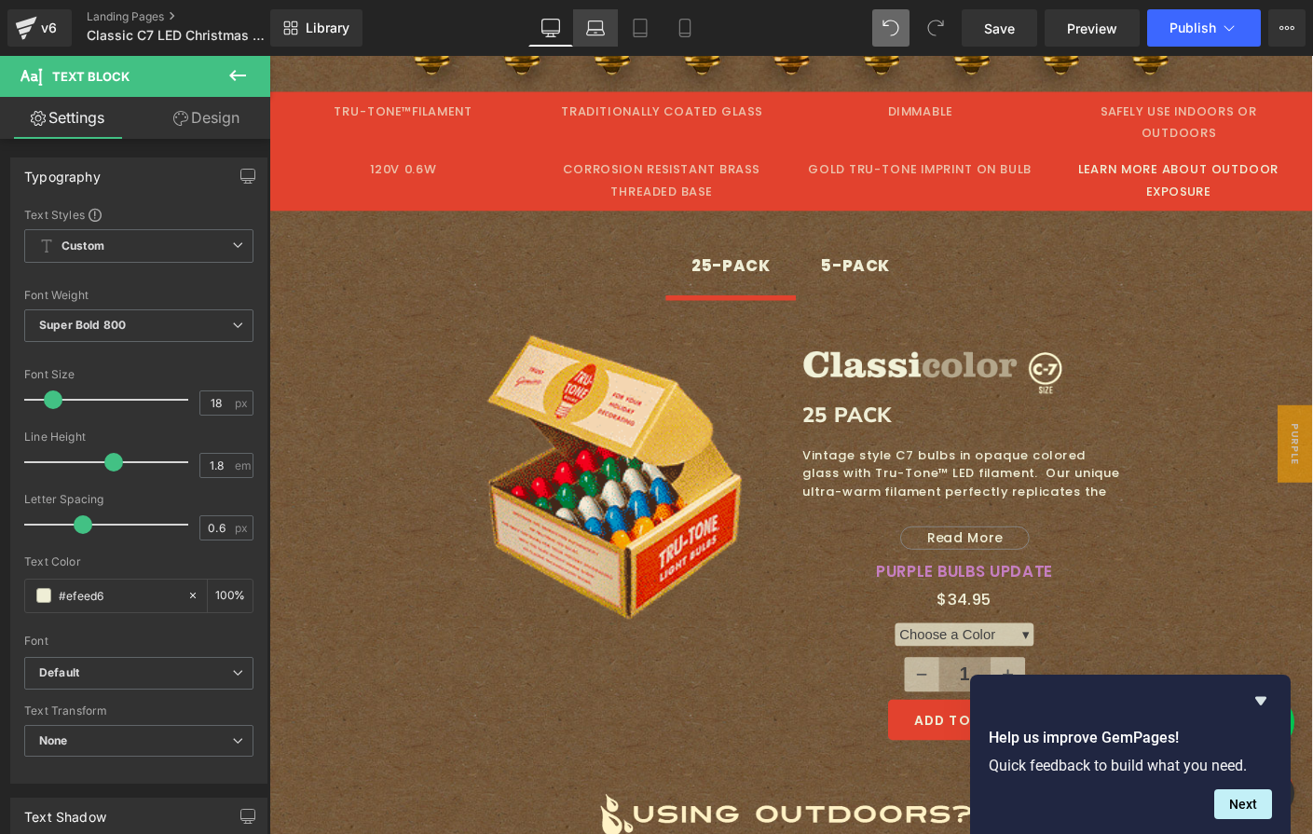
click at [599, 31] on icon at bounding box center [595, 28] width 19 height 19
type input "100"
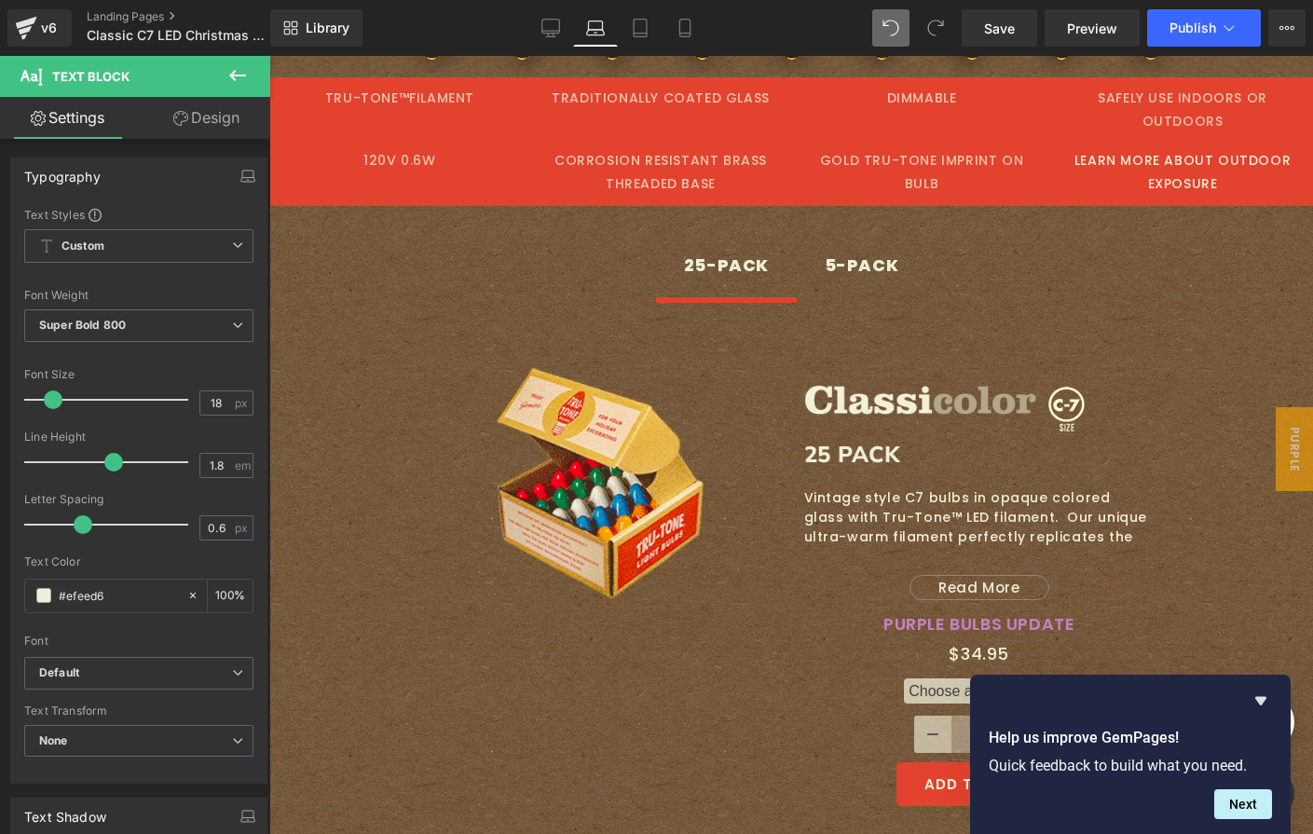
scroll to position [917, 0]
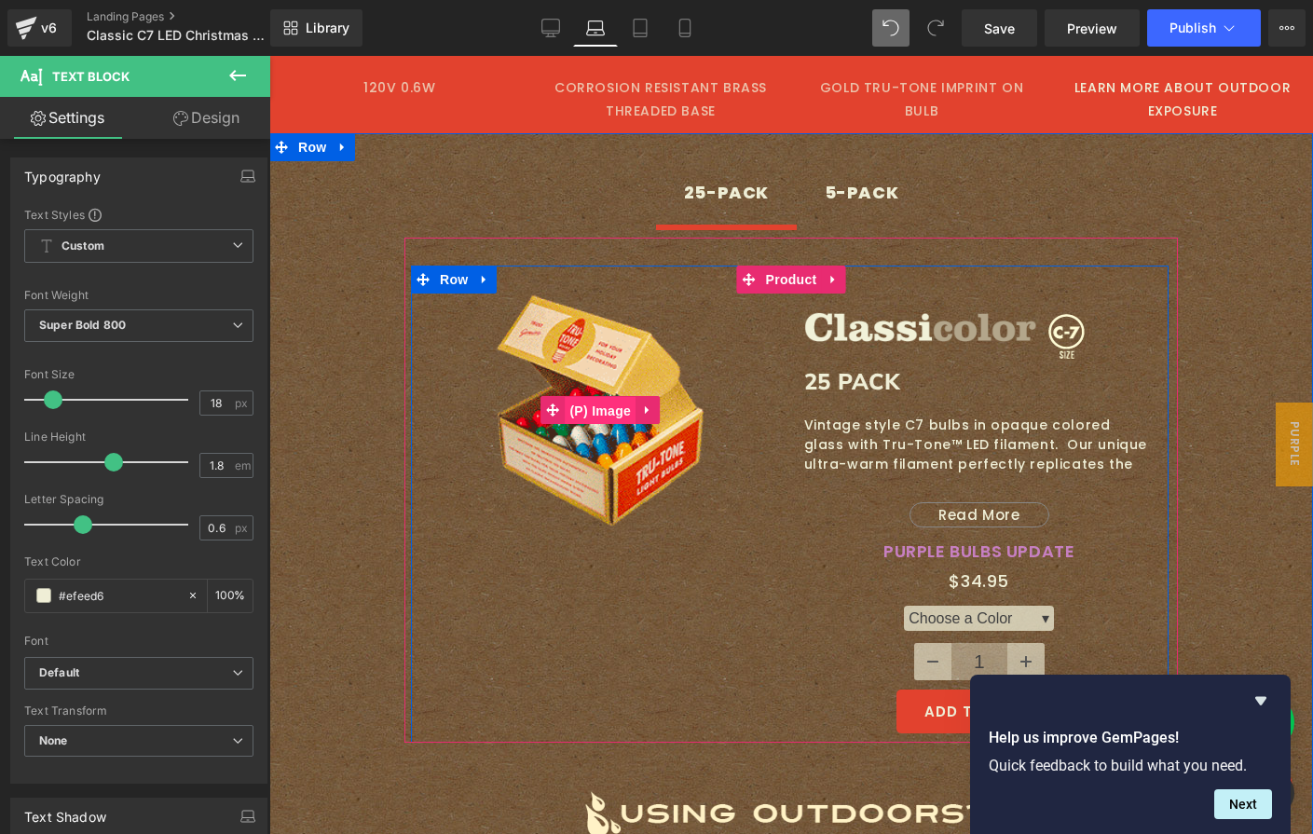
click at [580, 403] on span "(P) Image" at bounding box center [600, 411] width 71 height 28
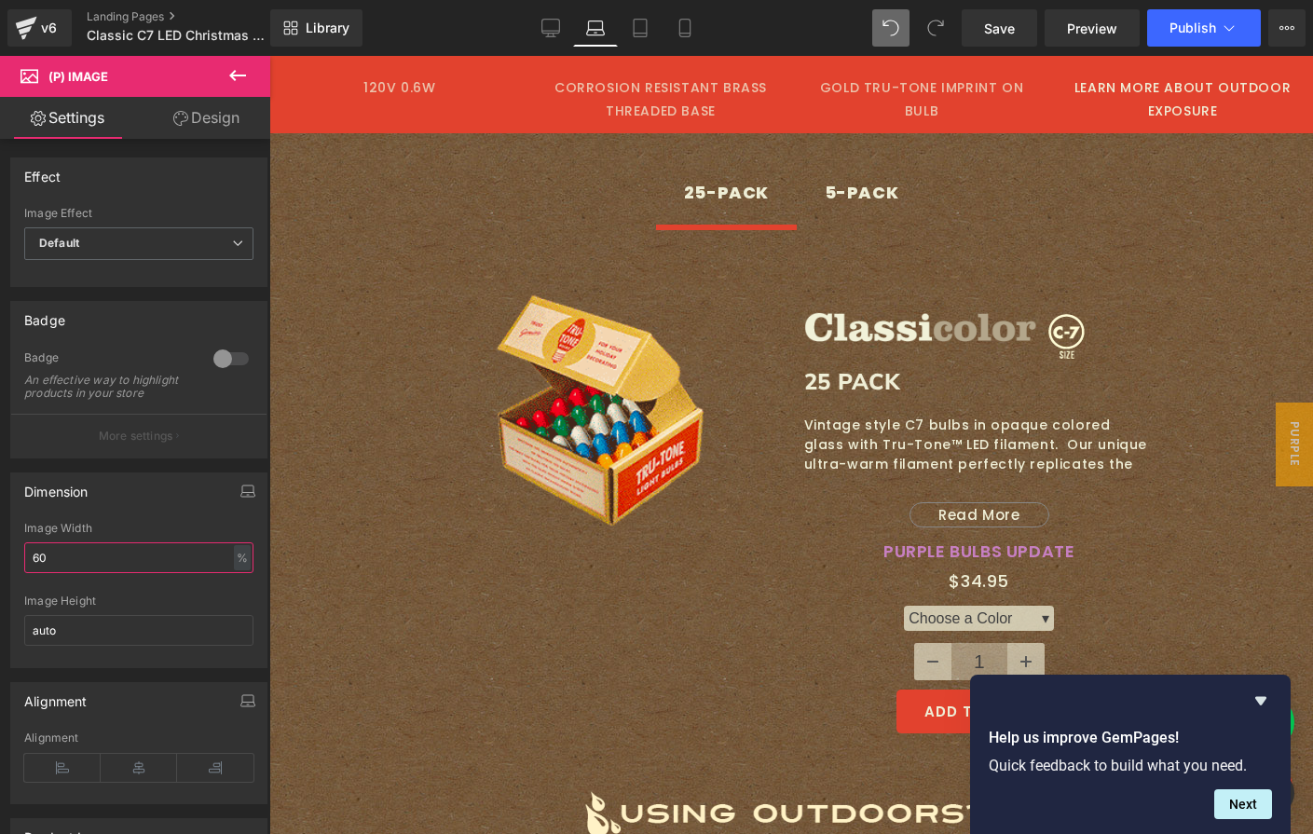
drag, startPoint x: 65, startPoint y: 569, endPoint x: -66, endPoint y: 559, distance: 131.8
click at [0, 559] on html "(P) Image You are previewing how the will restyle your page. You can not edit E…" at bounding box center [656, 417] width 1313 height 834
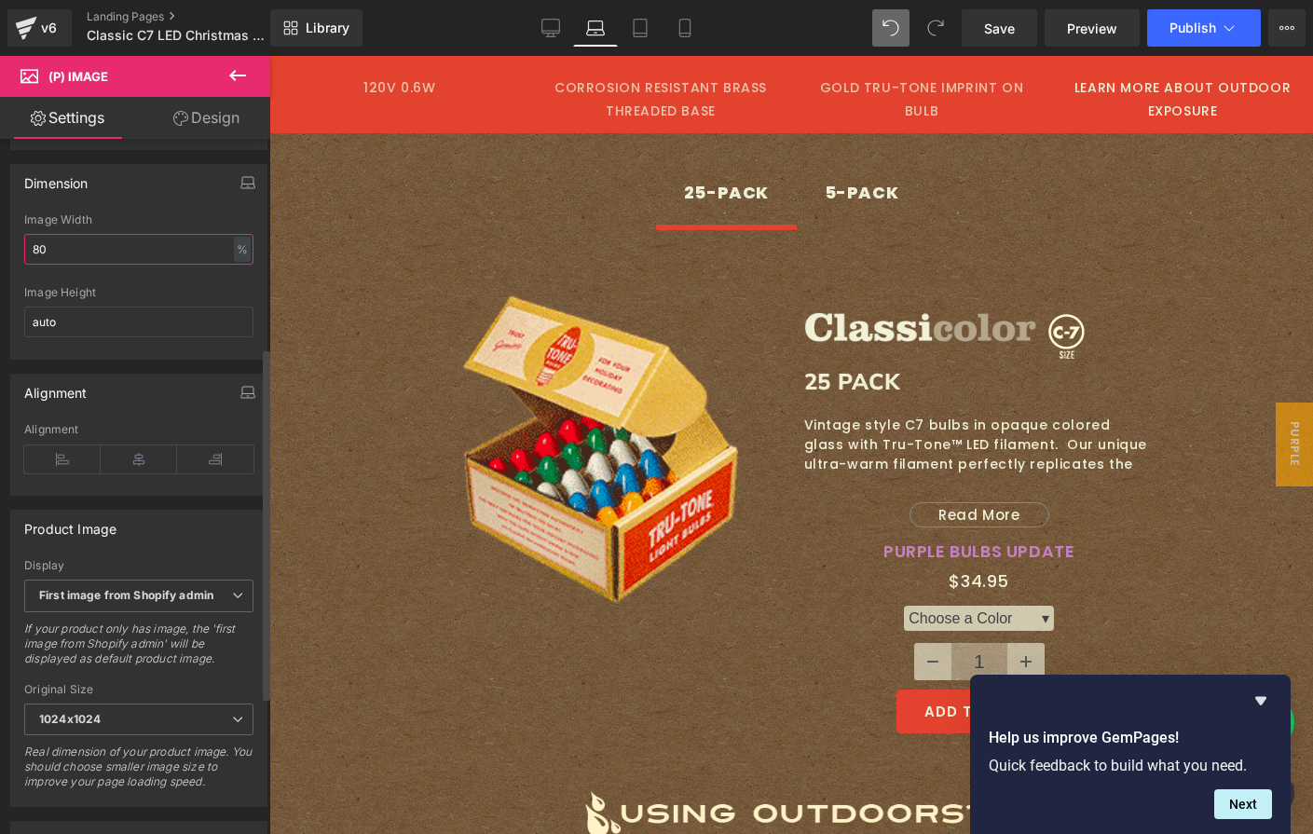
scroll to position [294, 0]
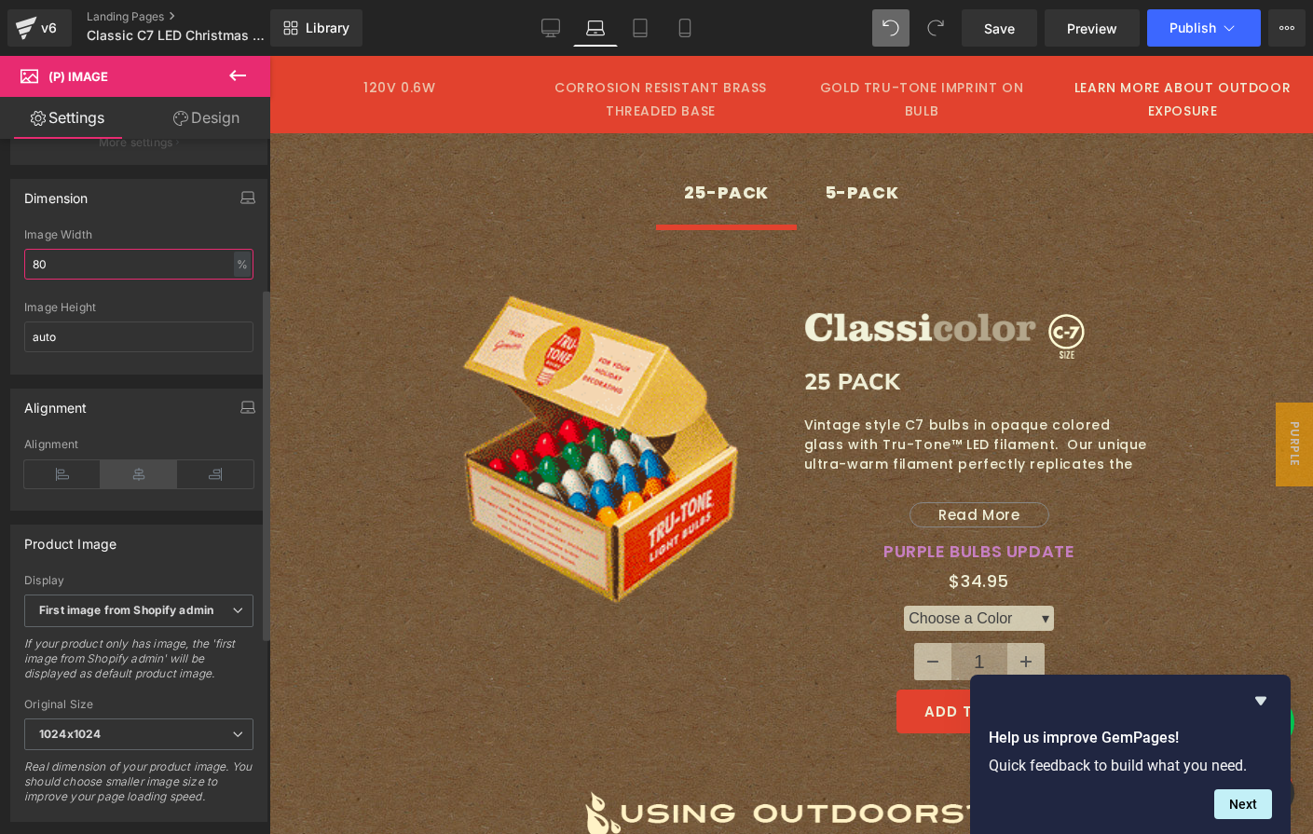
type input "80"
click at [121, 488] on icon at bounding box center [139, 474] width 76 height 28
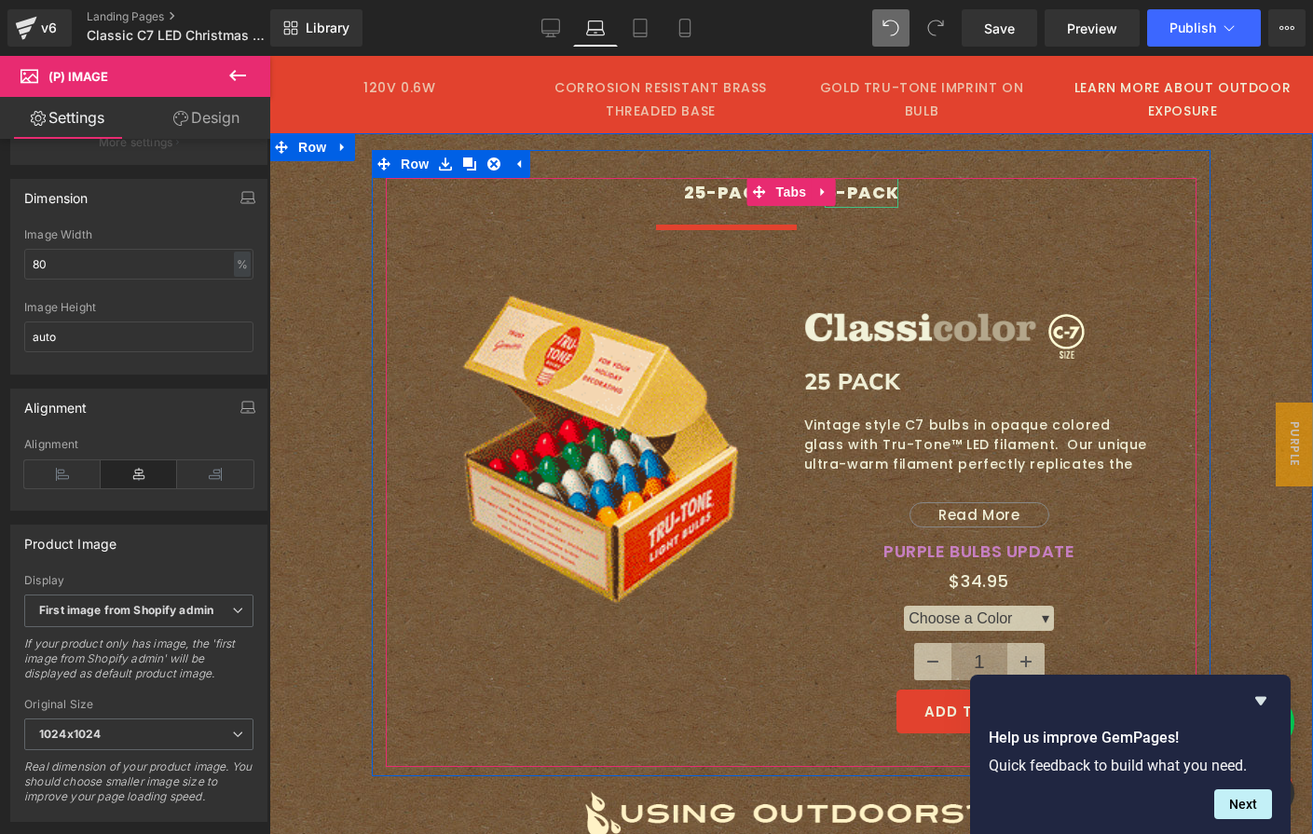
click at [842, 198] on div "5-PACK" at bounding box center [862, 193] width 75 height 30
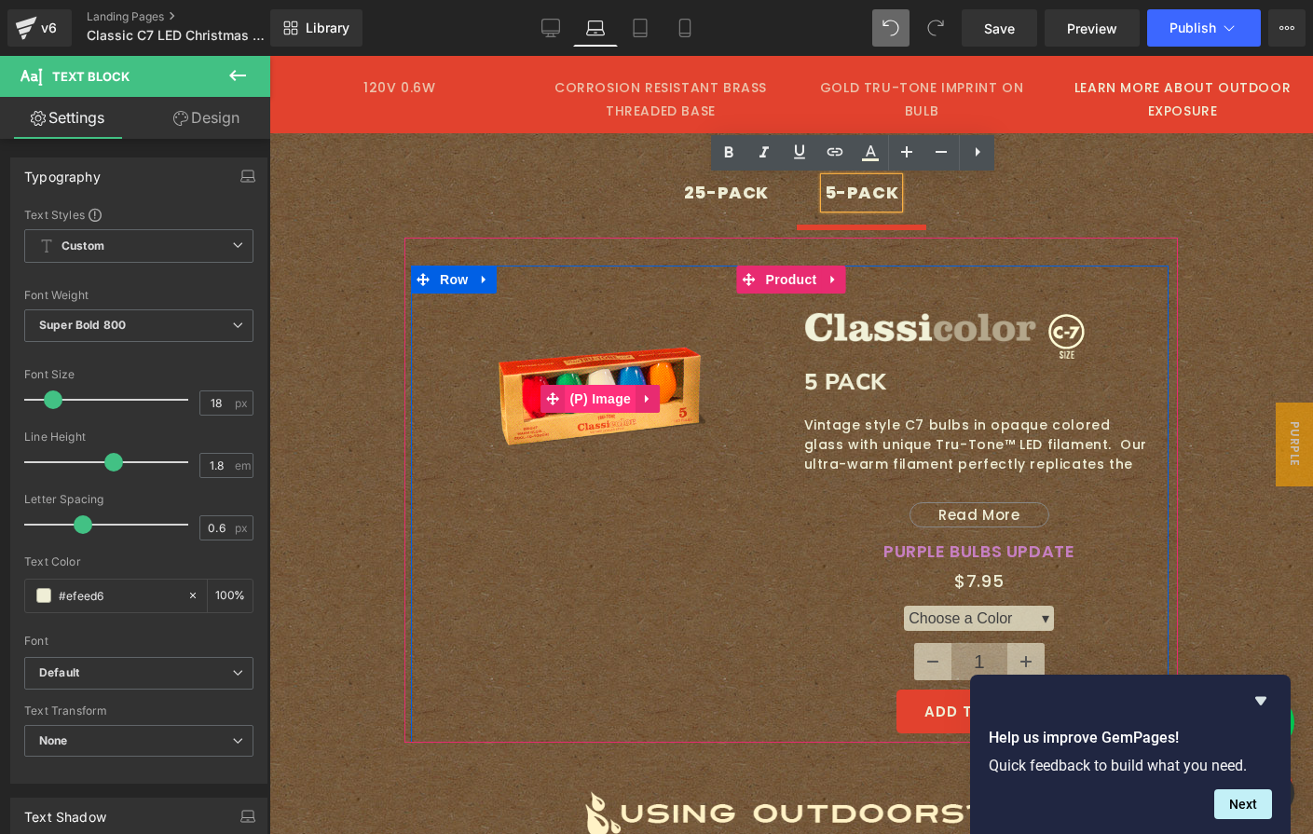
click at [590, 393] on span "(P) Image" at bounding box center [600, 399] width 71 height 28
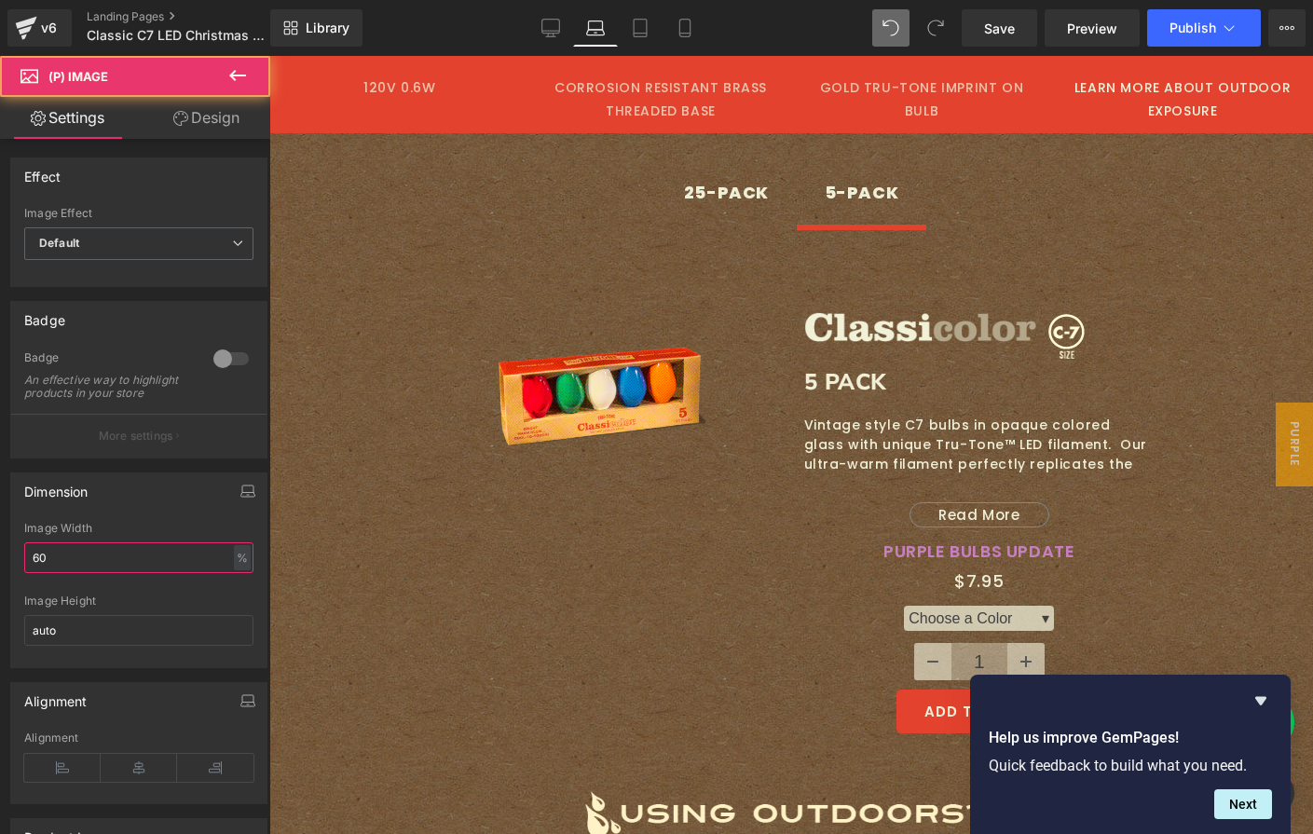
drag, startPoint x: -45, startPoint y: 567, endPoint x: -75, endPoint y: 562, distance: 30.3
click at [0, 562] on html "(P) Image You are previewing how the will restyle your page. You can not edit E…" at bounding box center [656, 417] width 1313 height 834
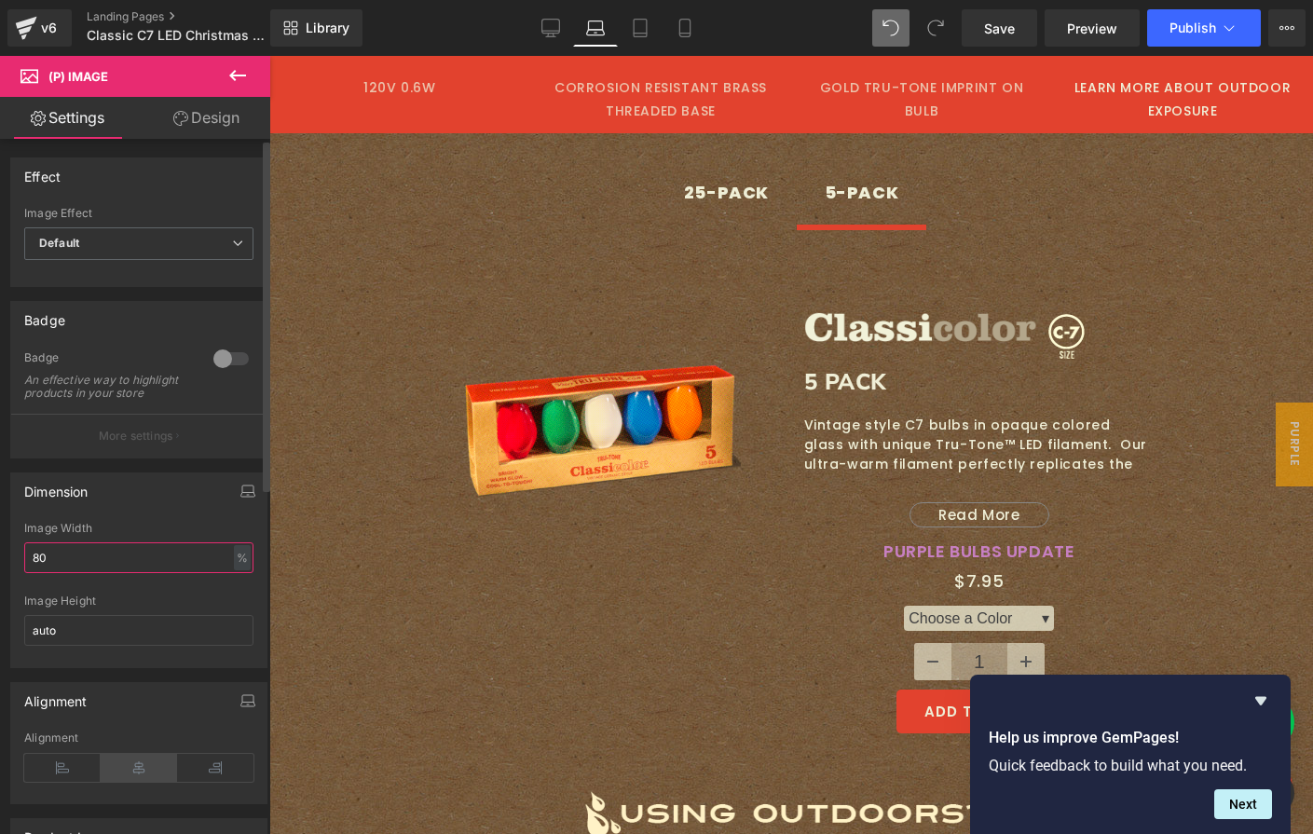
type input "80"
click at [144, 778] on icon at bounding box center [139, 768] width 76 height 28
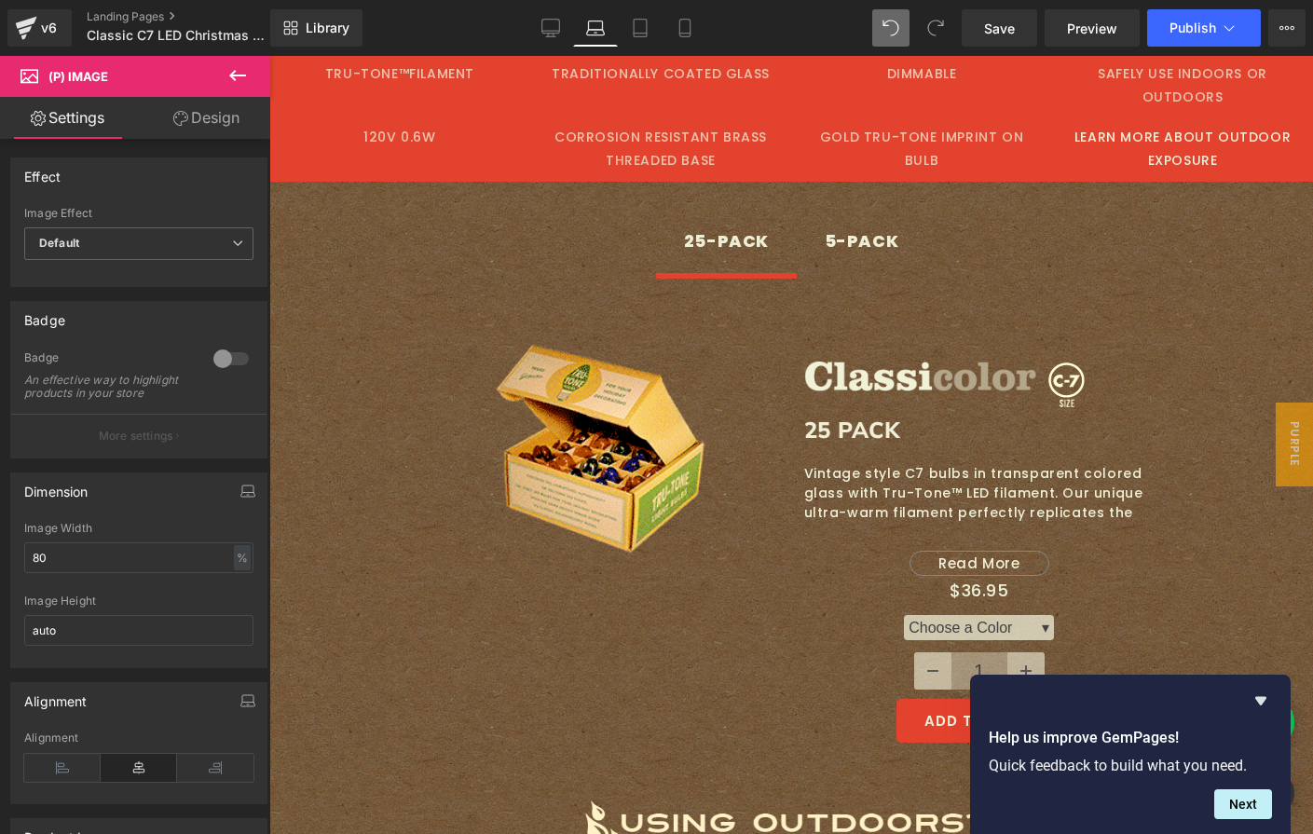
scroll to position [2139, 0]
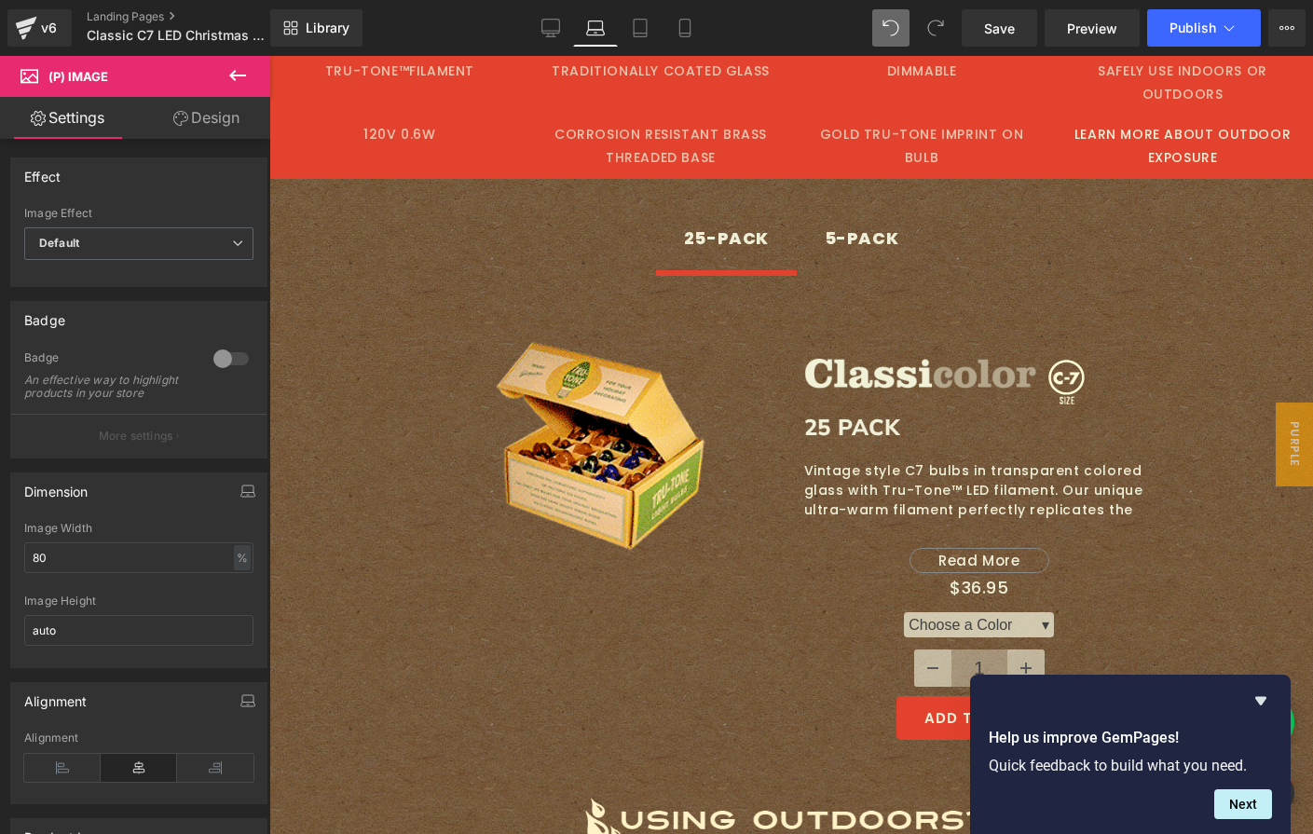
click at [610, 419] on img at bounding box center [600, 445] width 211 height 213
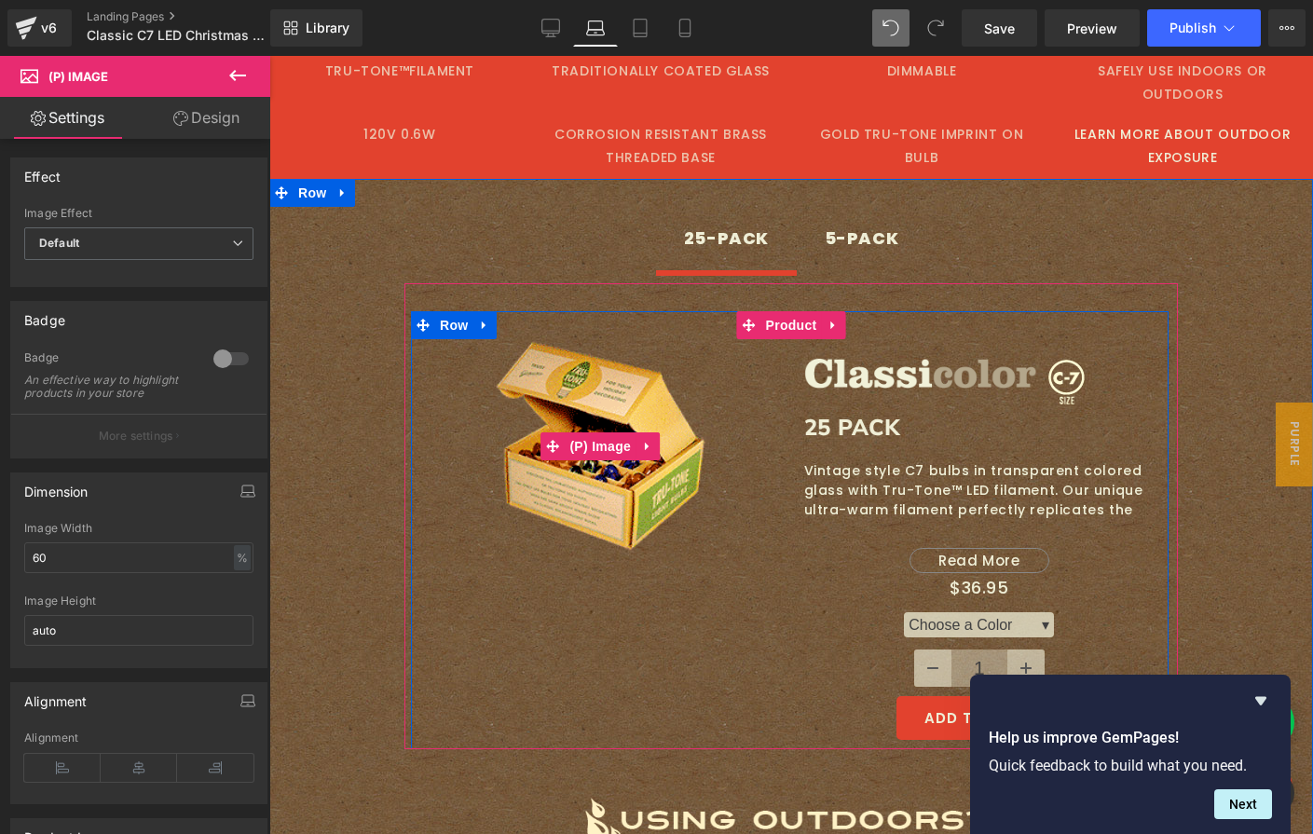
click at [575, 469] on img at bounding box center [600, 445] width 211 height 213
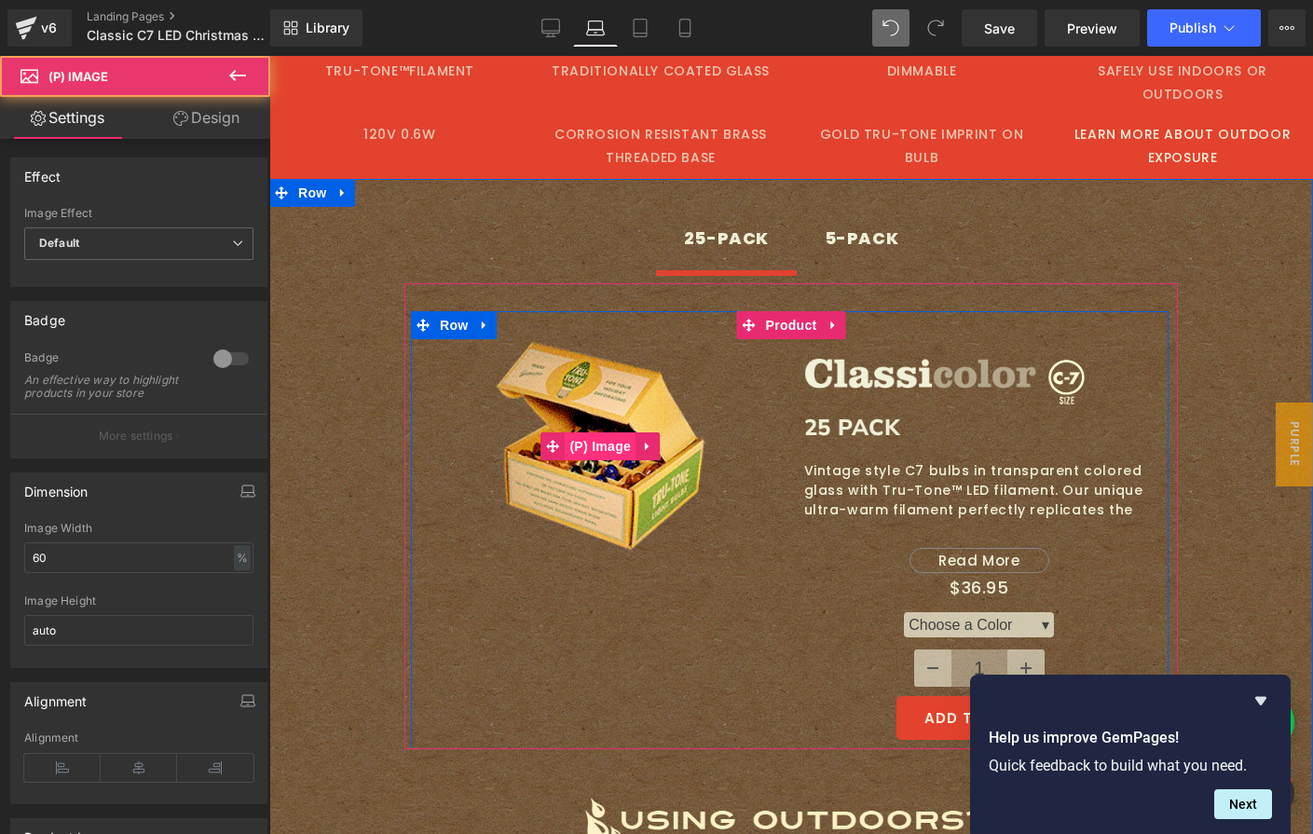
click at [581, 451] on span "(P) Image" at bounding box center [600, 446] width 71 height 28
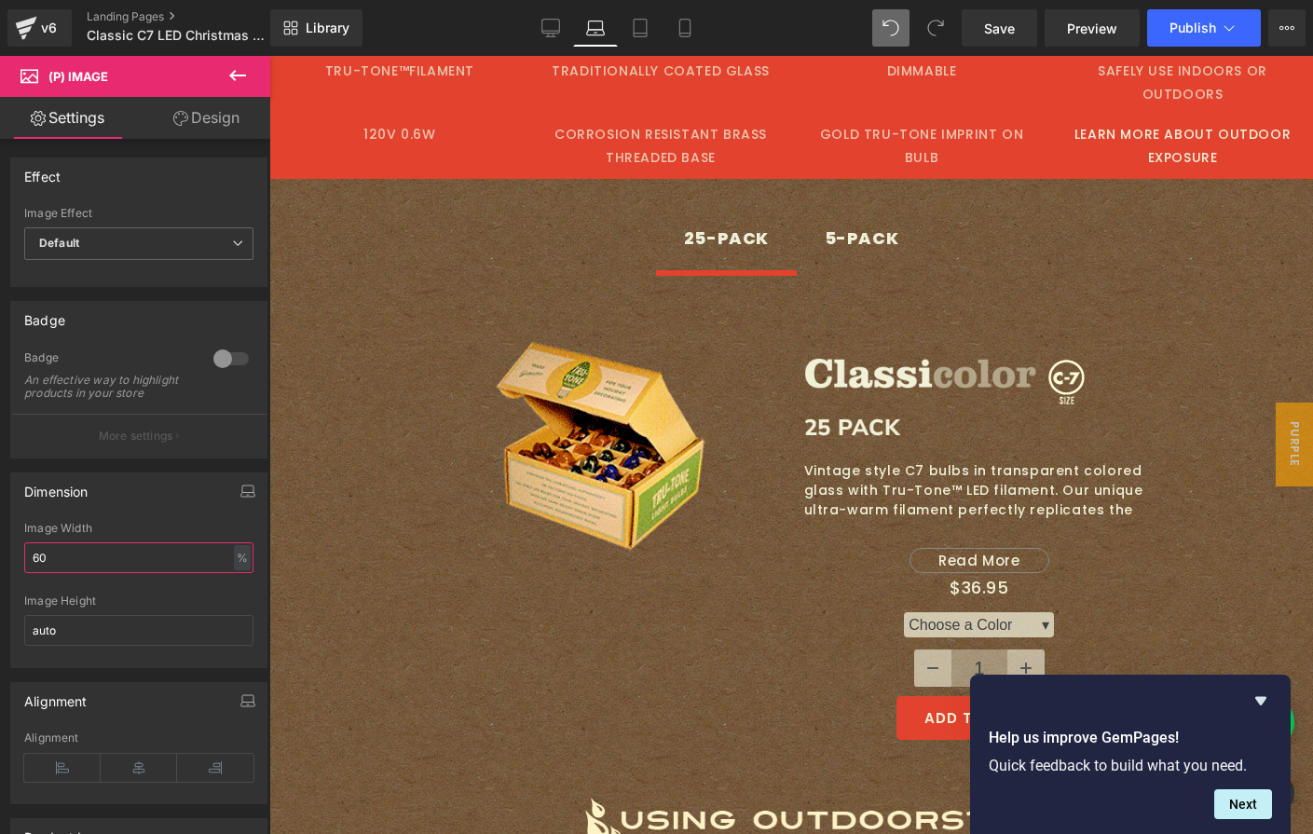
drag, startPoint x: 102, startPoint y: 585, endPoint x: -38, endPoint y: 564, distance: 141.4
click at [0, 564] on html "(P) Image You are previewing how the will restyle your page. You can not edit E…" at bounding box center [656, 417] width 1313 height 834
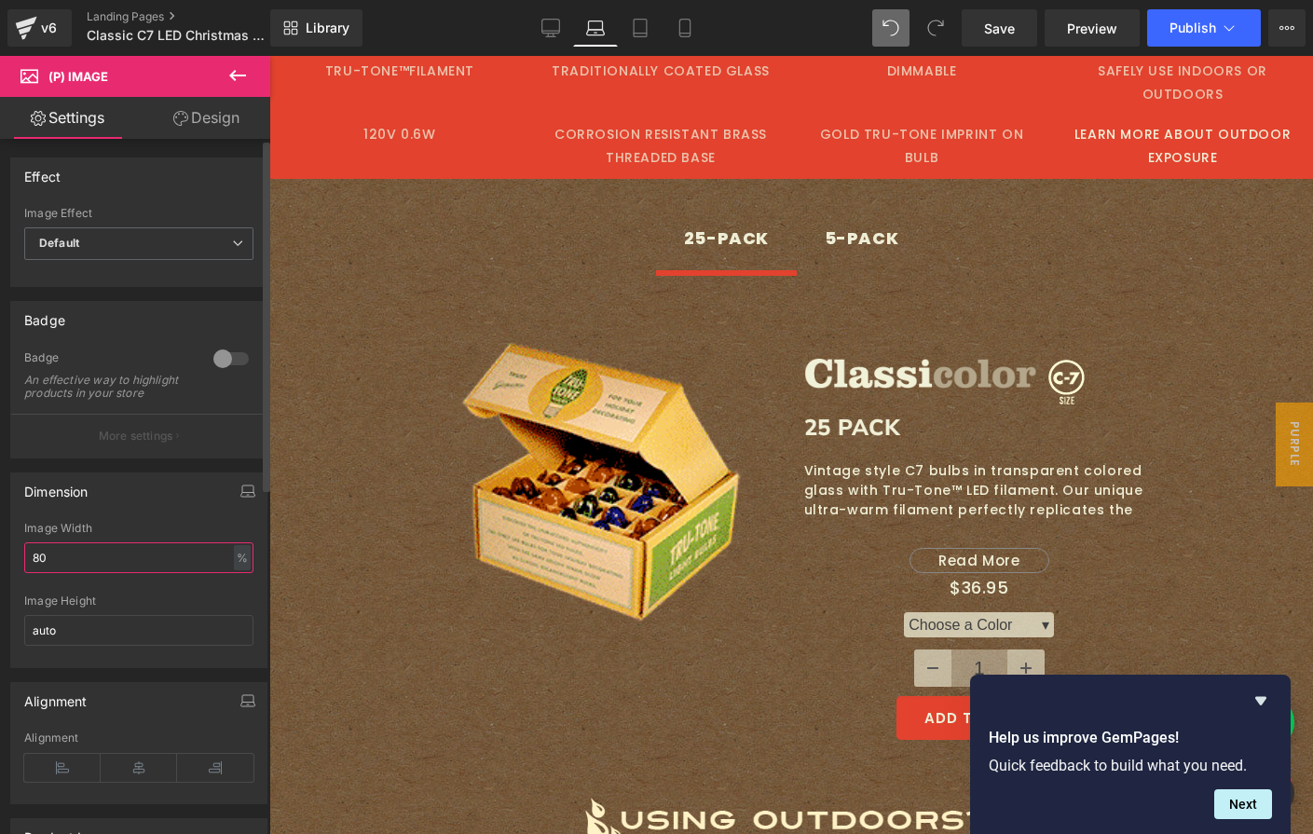
scroll to position [4, 0]
type input "80"
click at [120, 776] on icon at bounding box center [139, 764] width 76 height 28
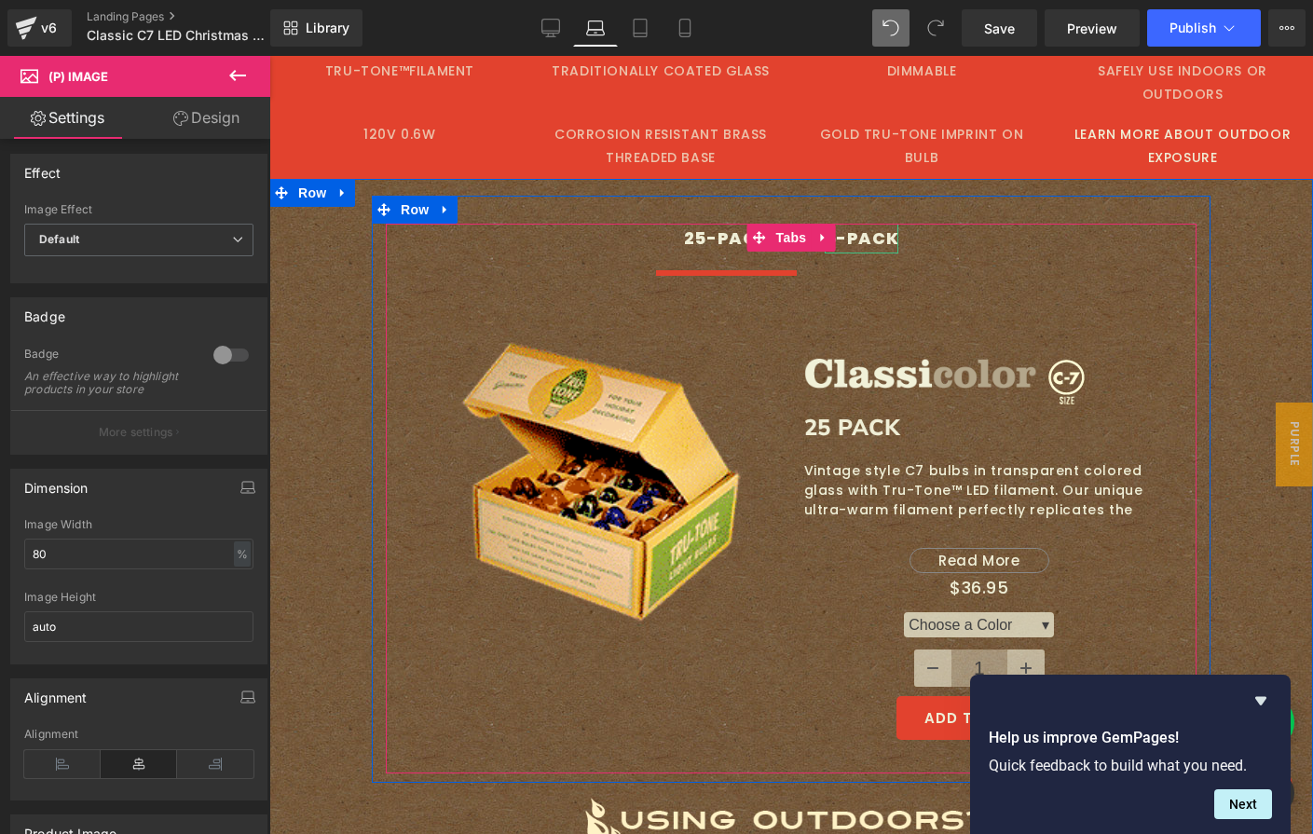
click at [854, 235] on div "5-PACK" at bounding box center [862, 239] width 75 height 30
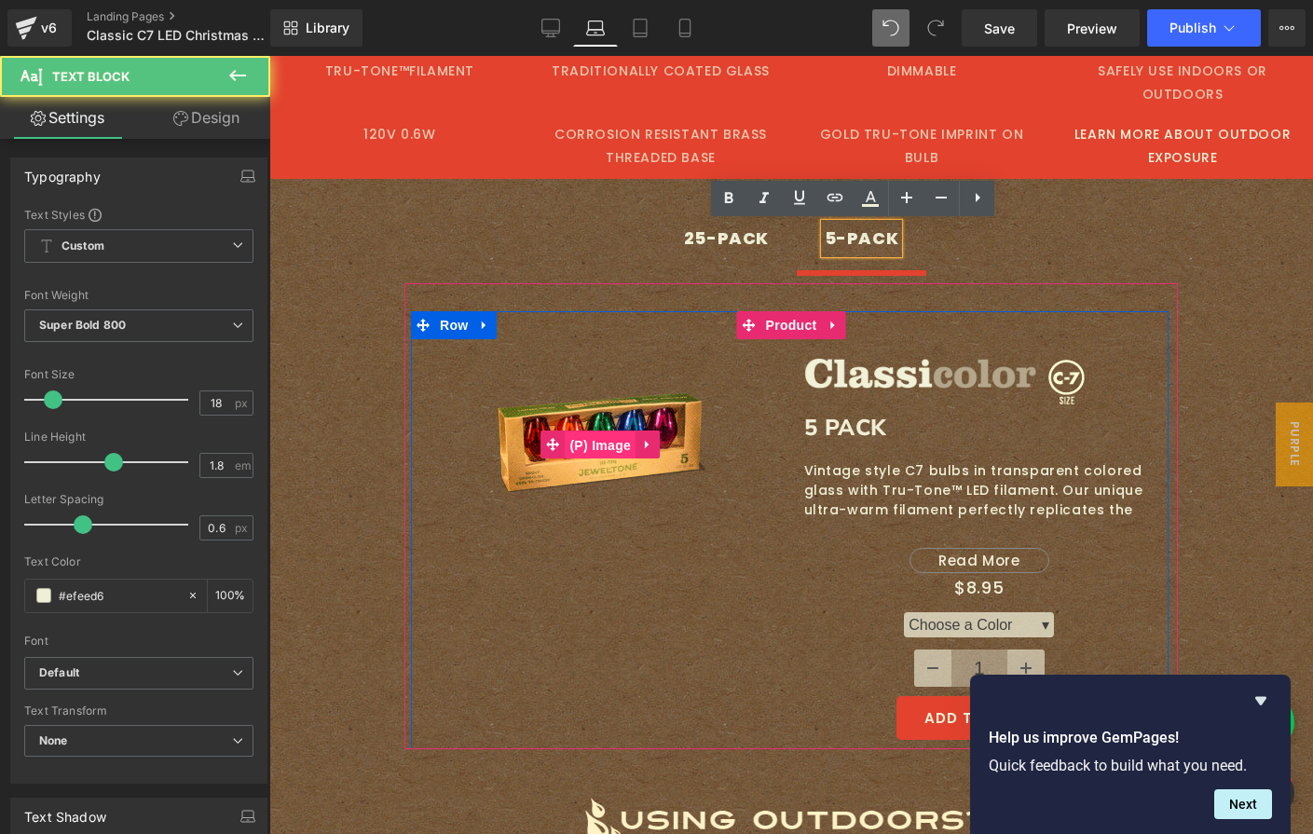
click at [613, 441] on span "(P) Image" at bounding box center [600, 445] width 71 height 28
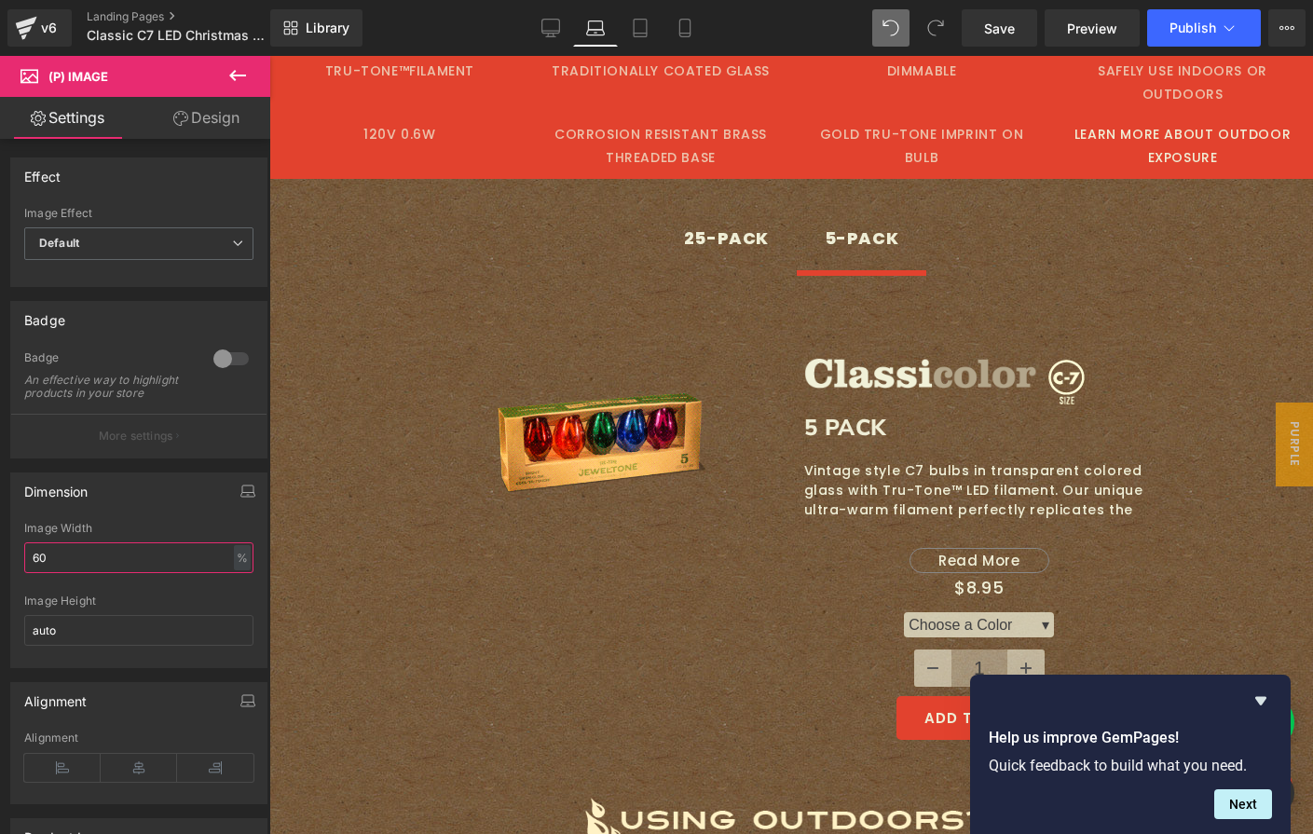
drag, startPoint x: -18, startPoint y: 569, endPoint x: -79, endPoint y: 567, distance: 61.6
click at [0, 567] on html "(P) Image You are previewing how the will restyle your page. You can not edit E…" at bounding box center [656, 417] width 1313 height 834
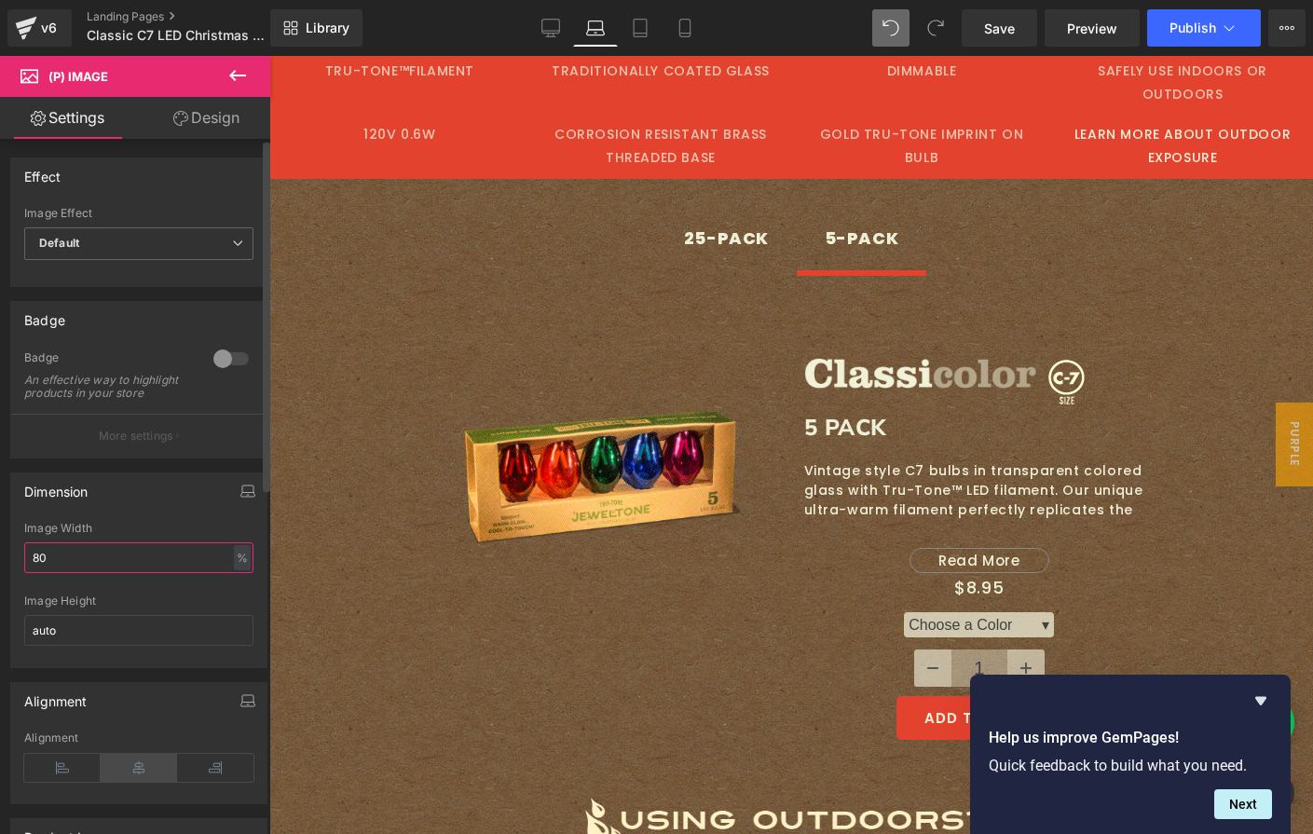
type input "80"
click at [134, 782] on icon at bounding box center [139, 768] width 76 height 28
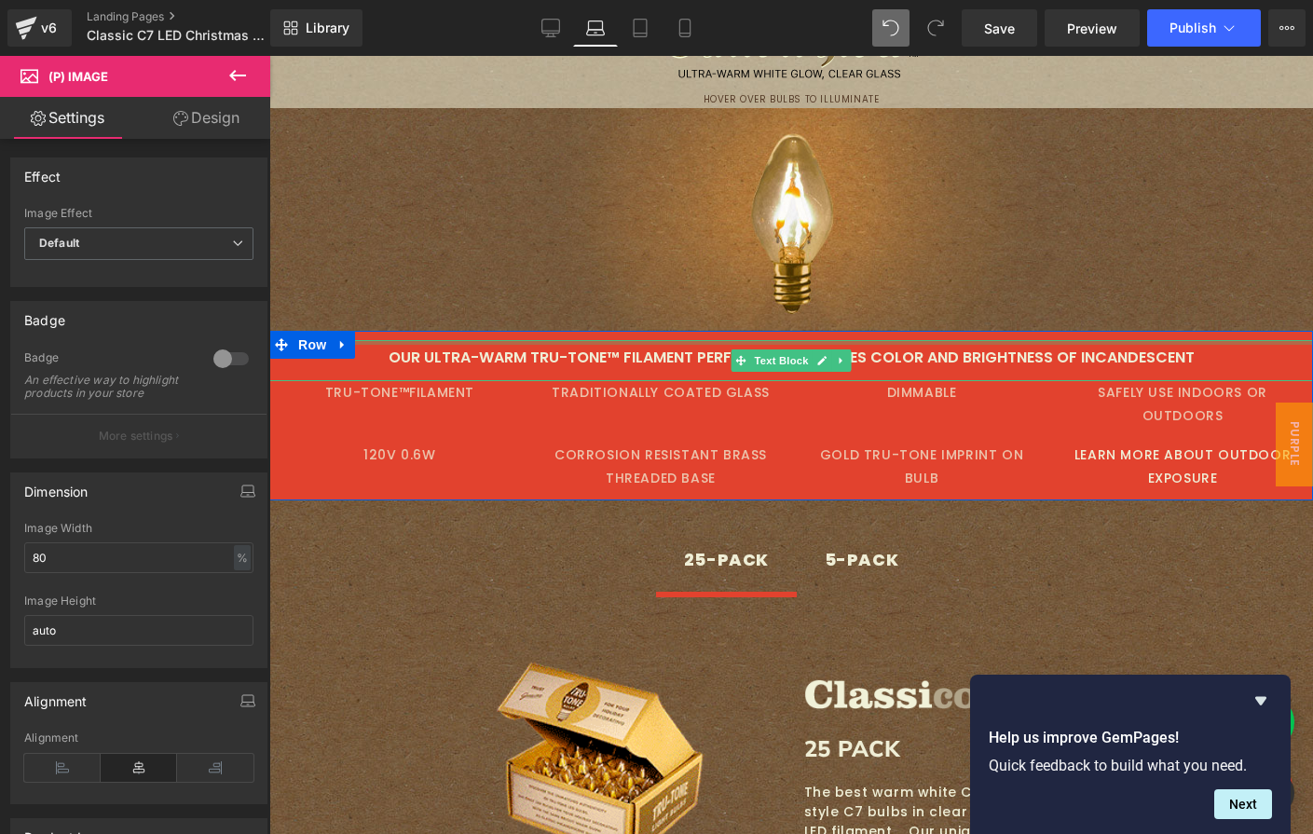
scroll to position [3301, 0]
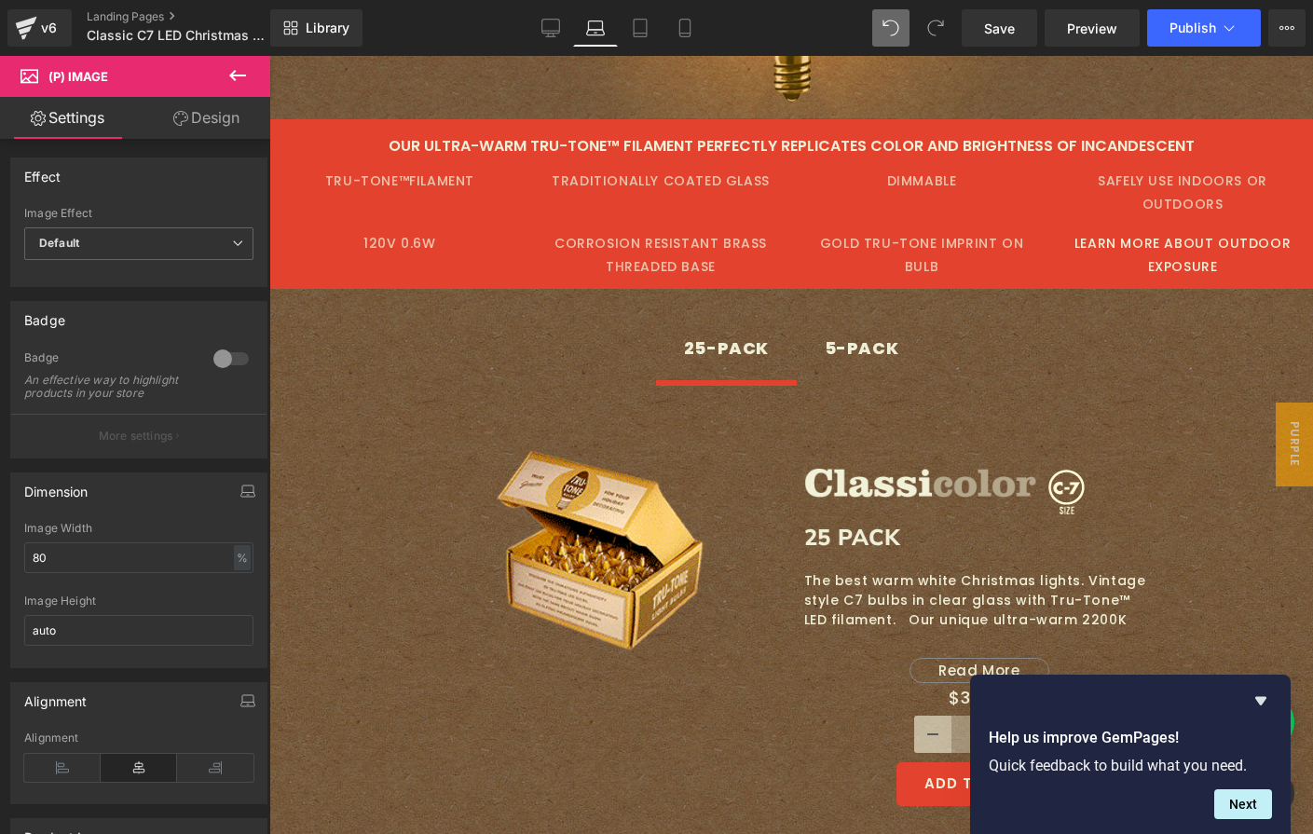
click at [602, 540] on div "Sale Off (P) Image" at bounding box center [600, 550] width 351 height 203
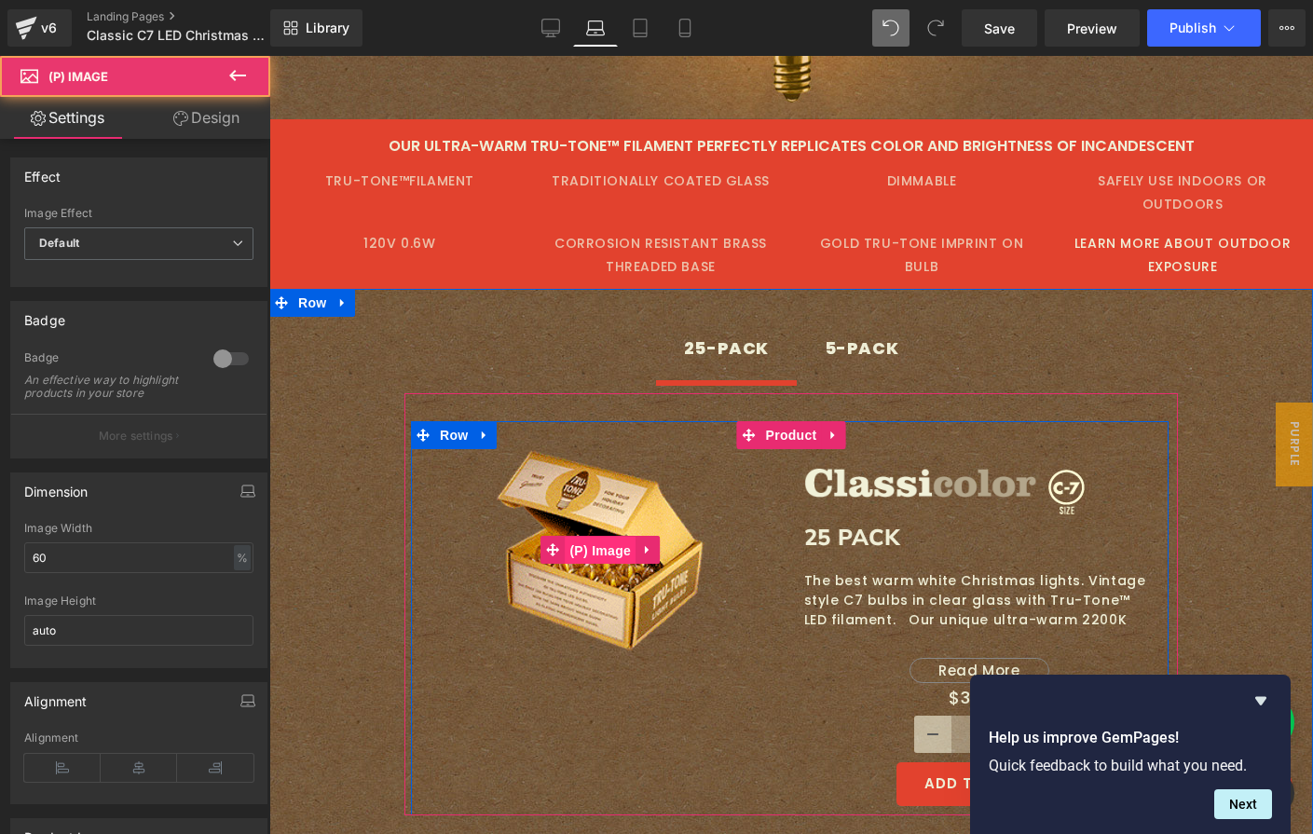
click at [603, 552] on span "(P) Image" at bounding box center [600, 551] width 71 height 28
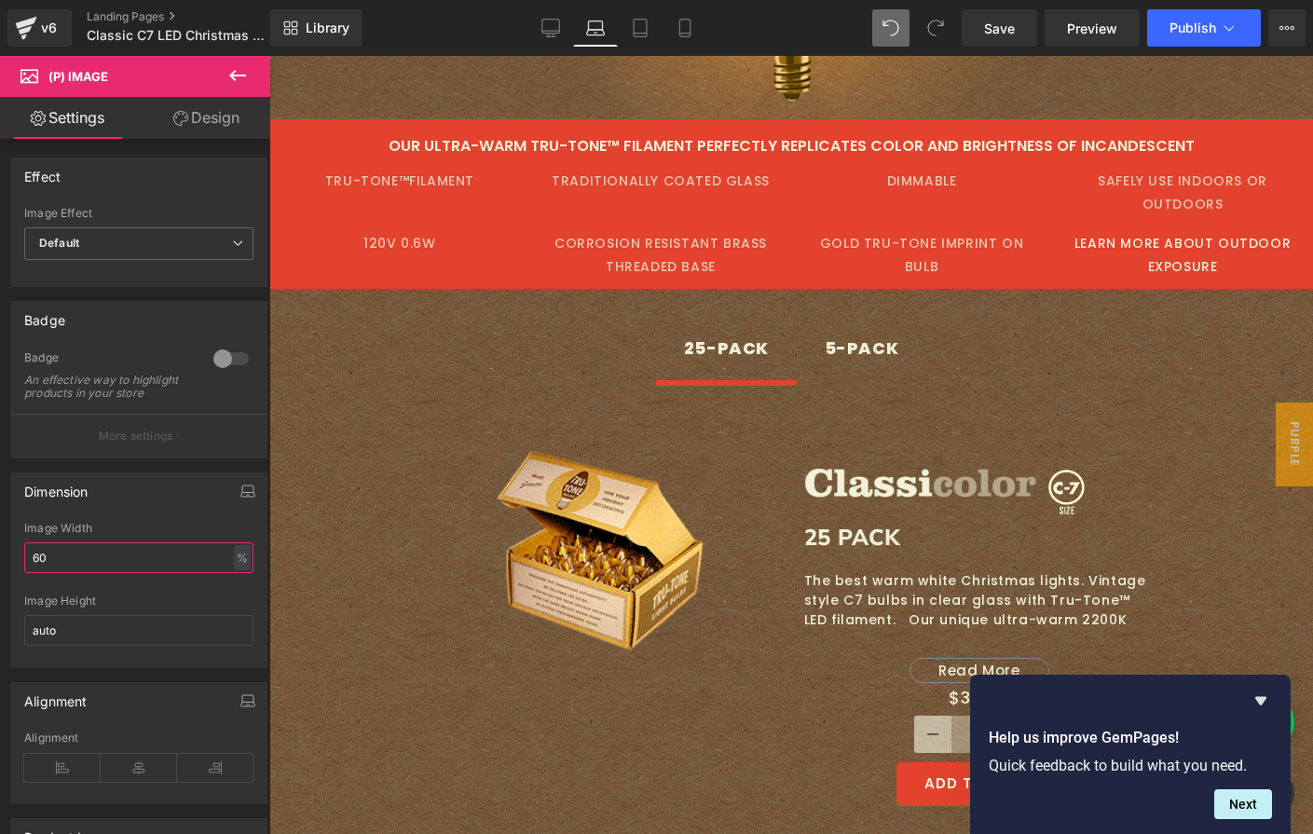
drag, startPoint x: 146, startPoint y: 577, endPoint x: -145, endPoint y: 554, distance: 292.6
click at [0, 554] on html "(P) Image You are previewing how the will restyle your page. You can not edit E…" at bounding box center [656, 417] width 1313 height 834
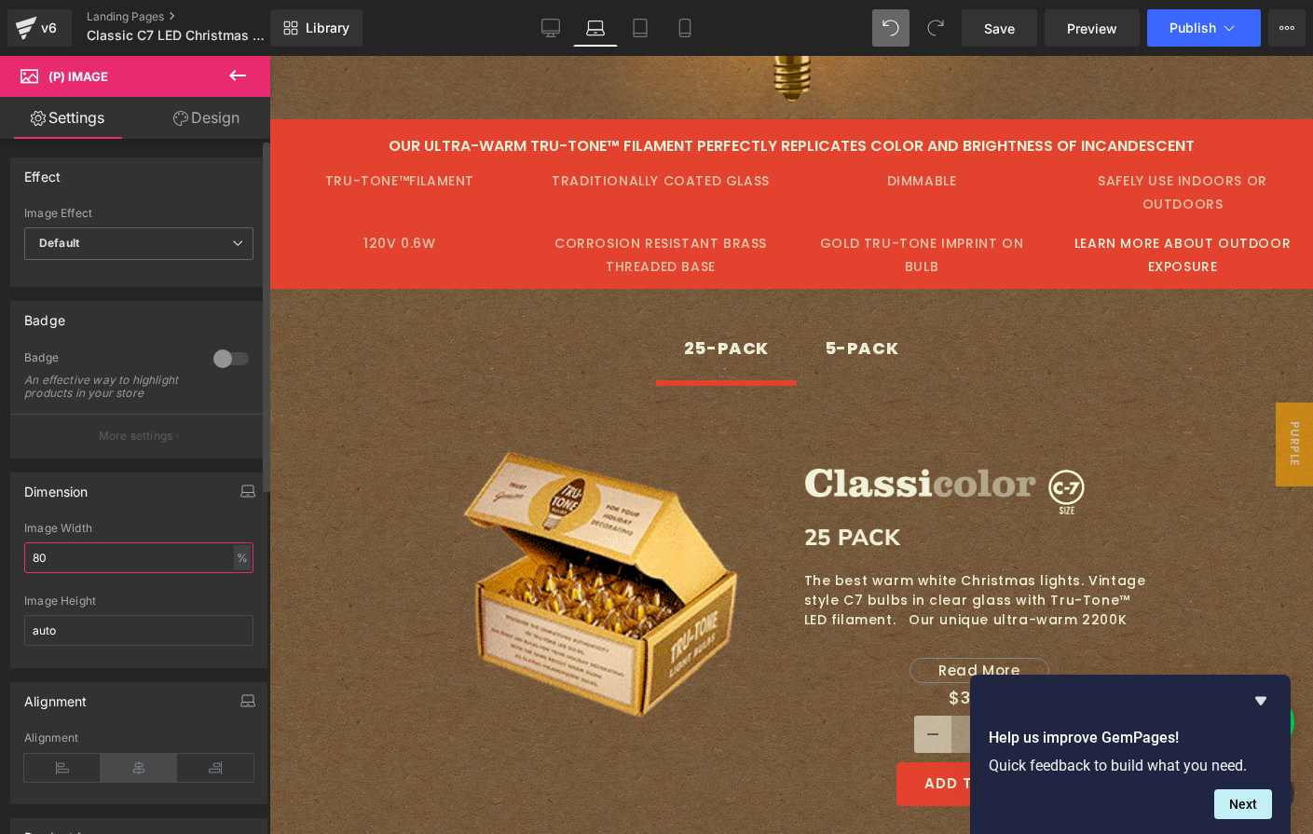
type input "80"
click at [134, 772] on icon at bounding box center [139, 768] width 76 height 28
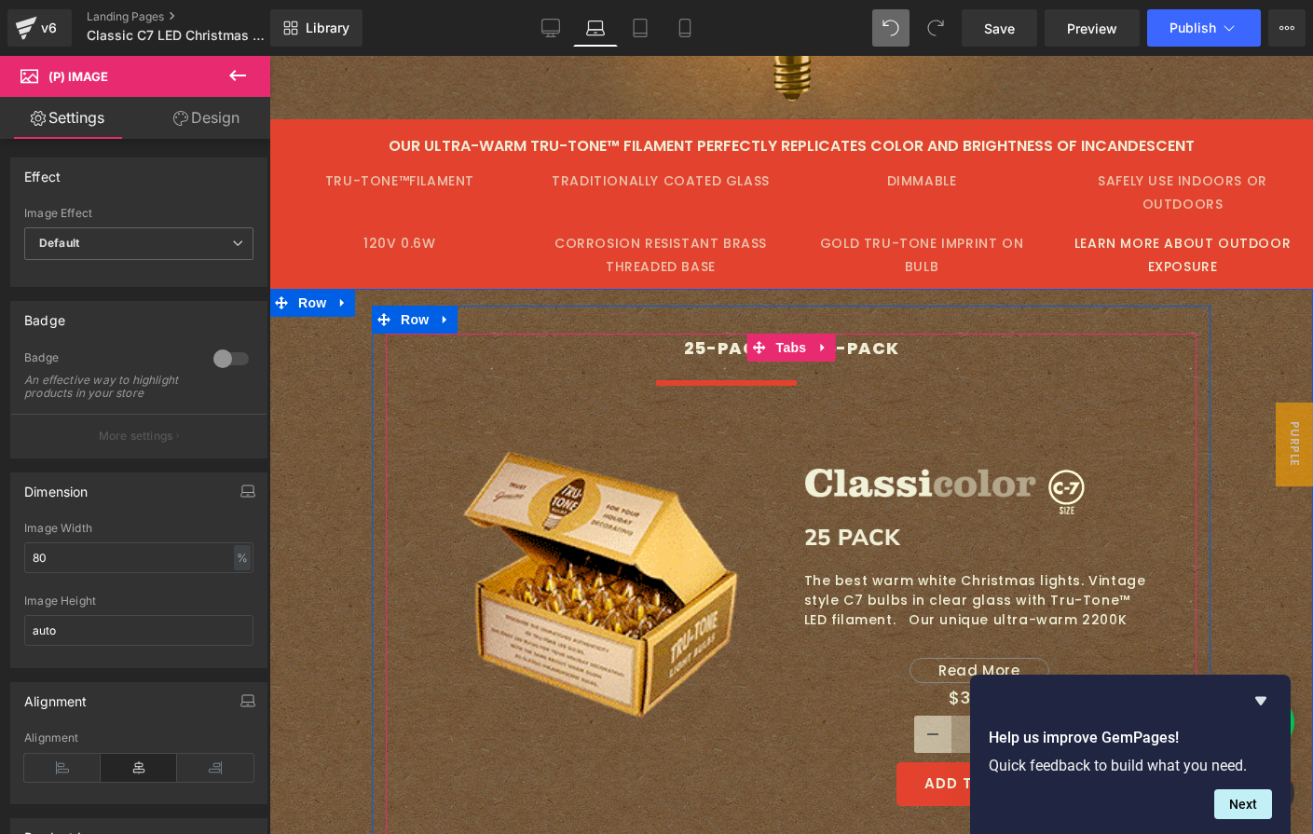
click at [852, 352] on div "5-PACK" at bounding box center [862, 349] width 75 height 30
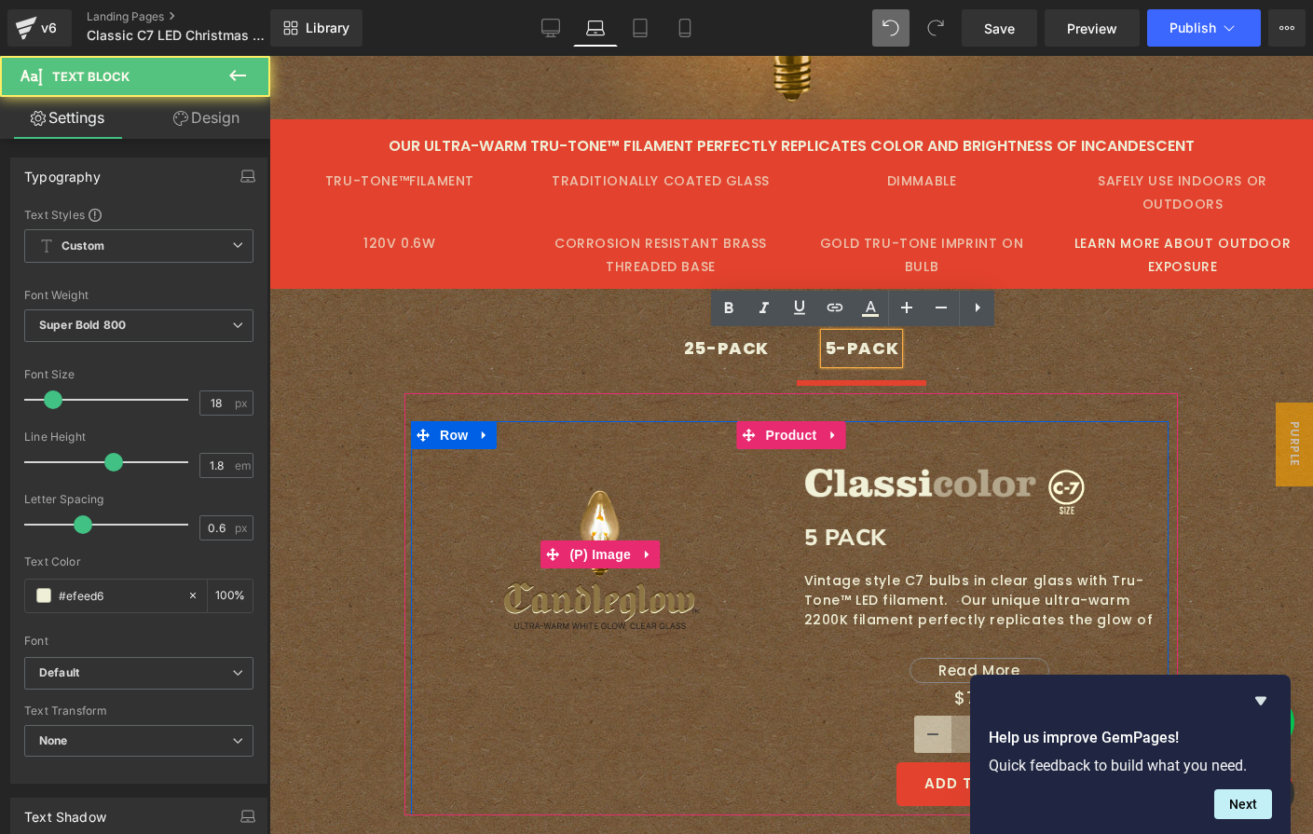
click at [595, 535] on img at bounding box center [600, 554] width 211 height 211
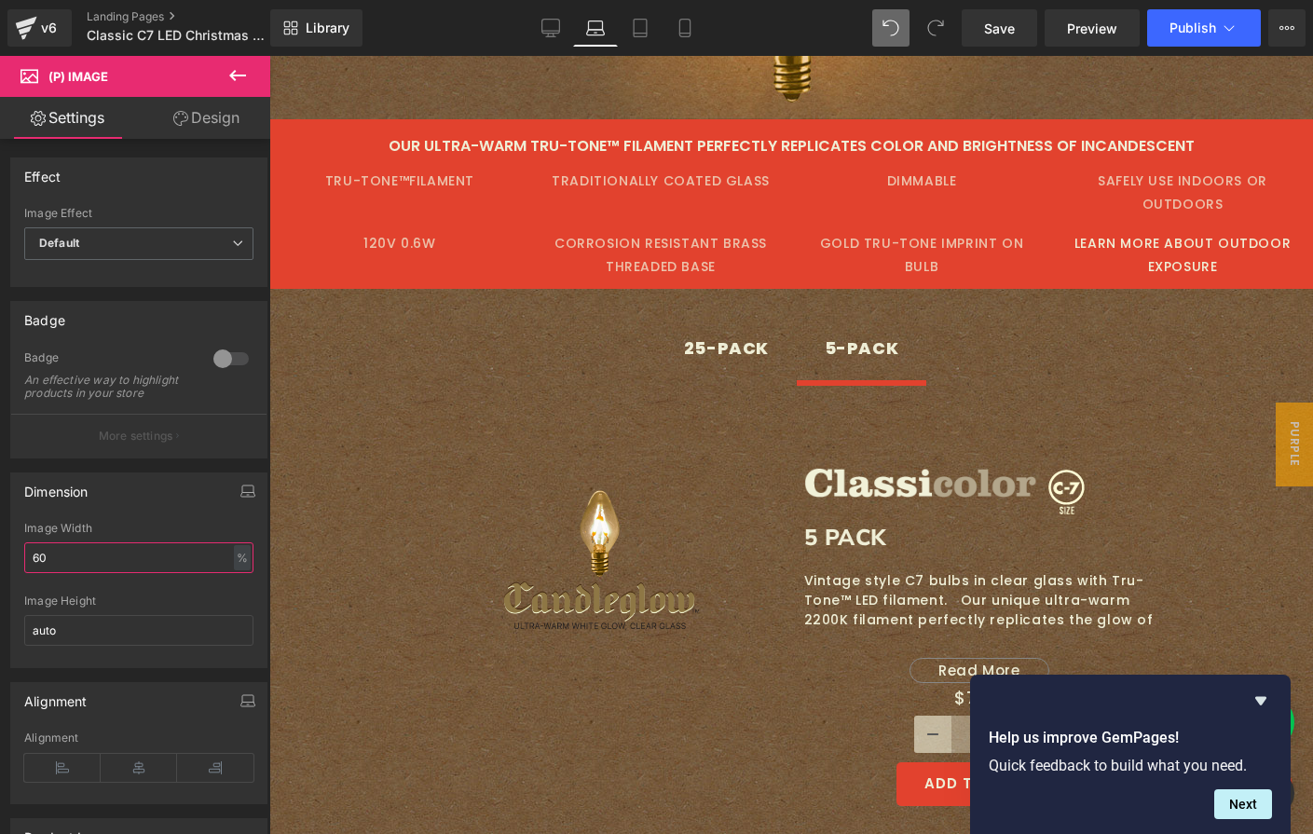
drag, startPoint x: 85, startPoint y: 578, endPoint x: -61, endPoint y: 554, distance: 147.2
click at [0, 554] on html "(P) Image You are previewing how the will restyle your page. You can not edit E…" at bounding box center [656, 417] width 1313 height 834
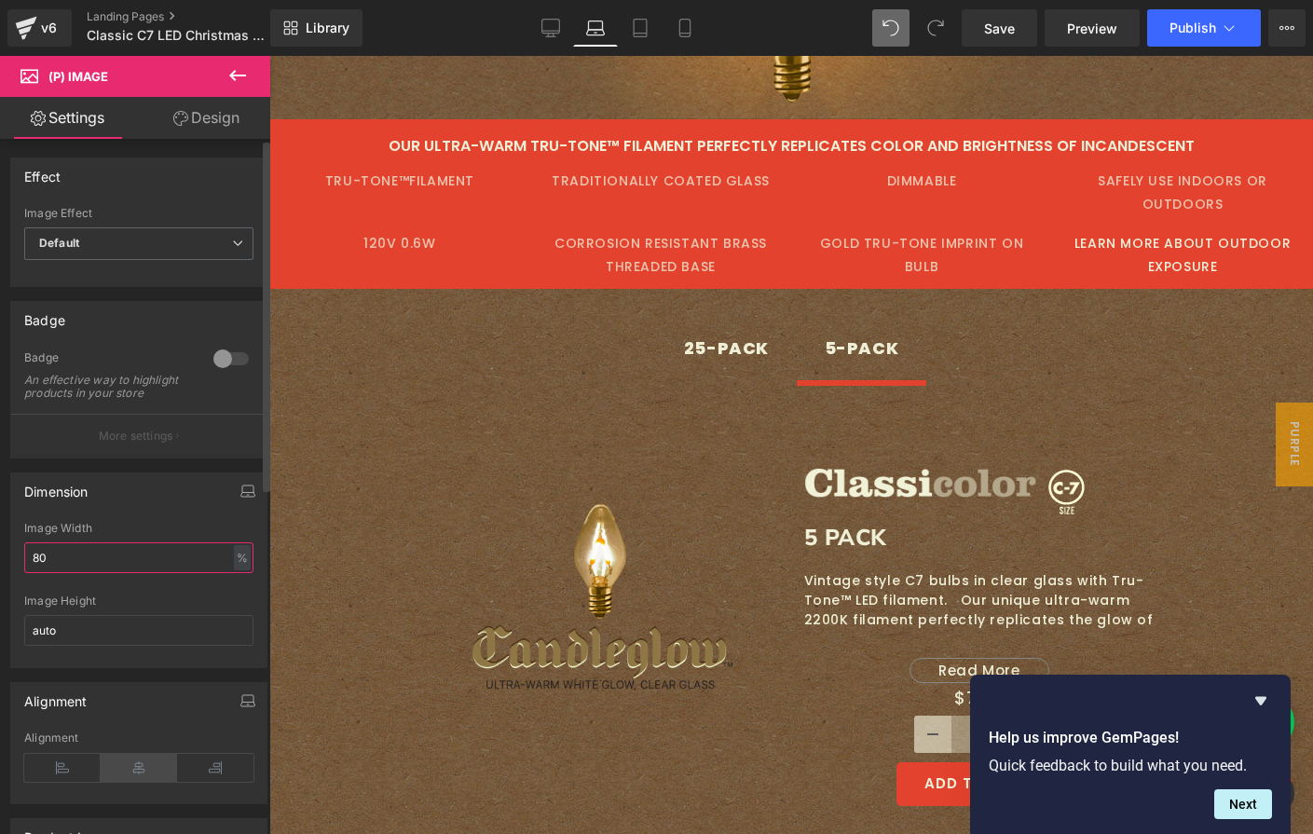
type input "80"
click at [119, 771] on icon at bounding box center [139, 768] width 76 height 28
click at [125, 782] on icon at bounding box center [139, 768] width 76 height 28
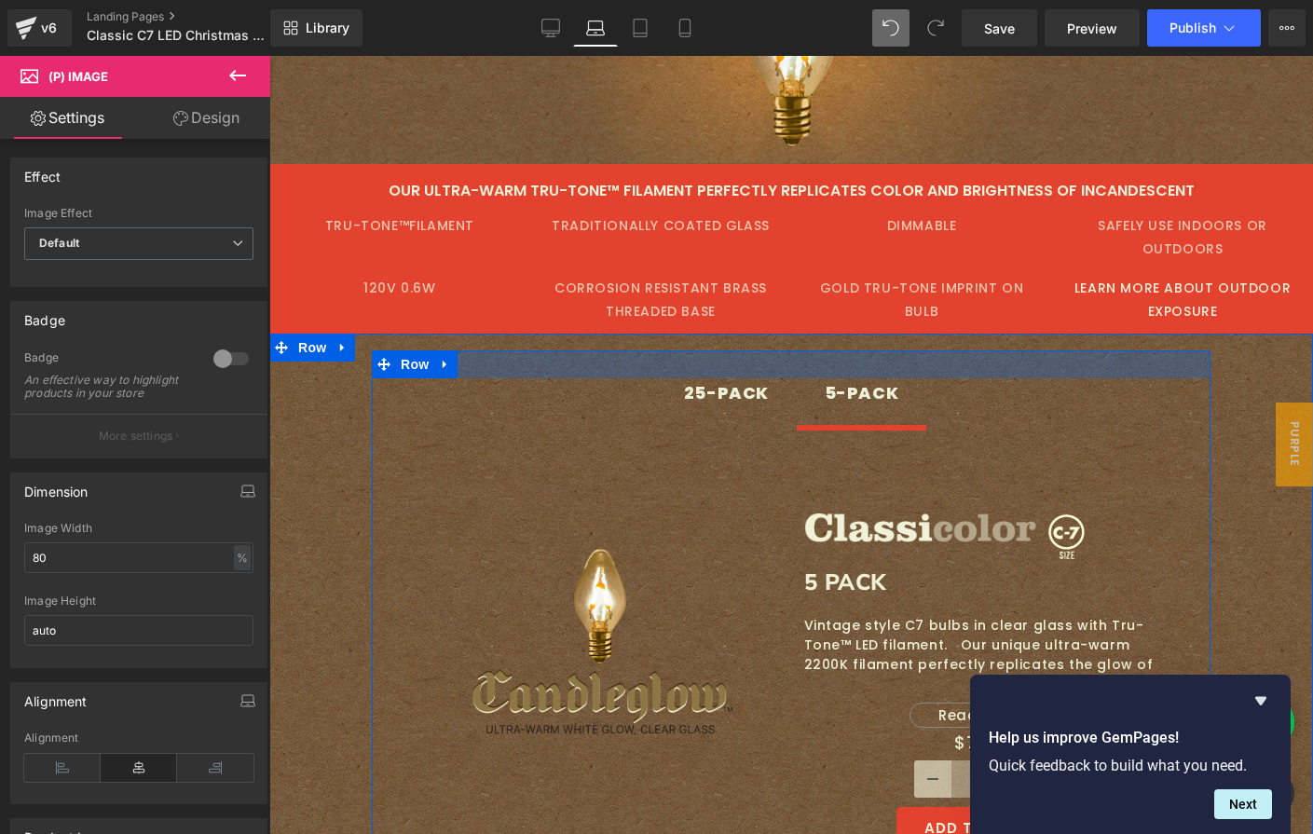
scroll to position [3263, 0]
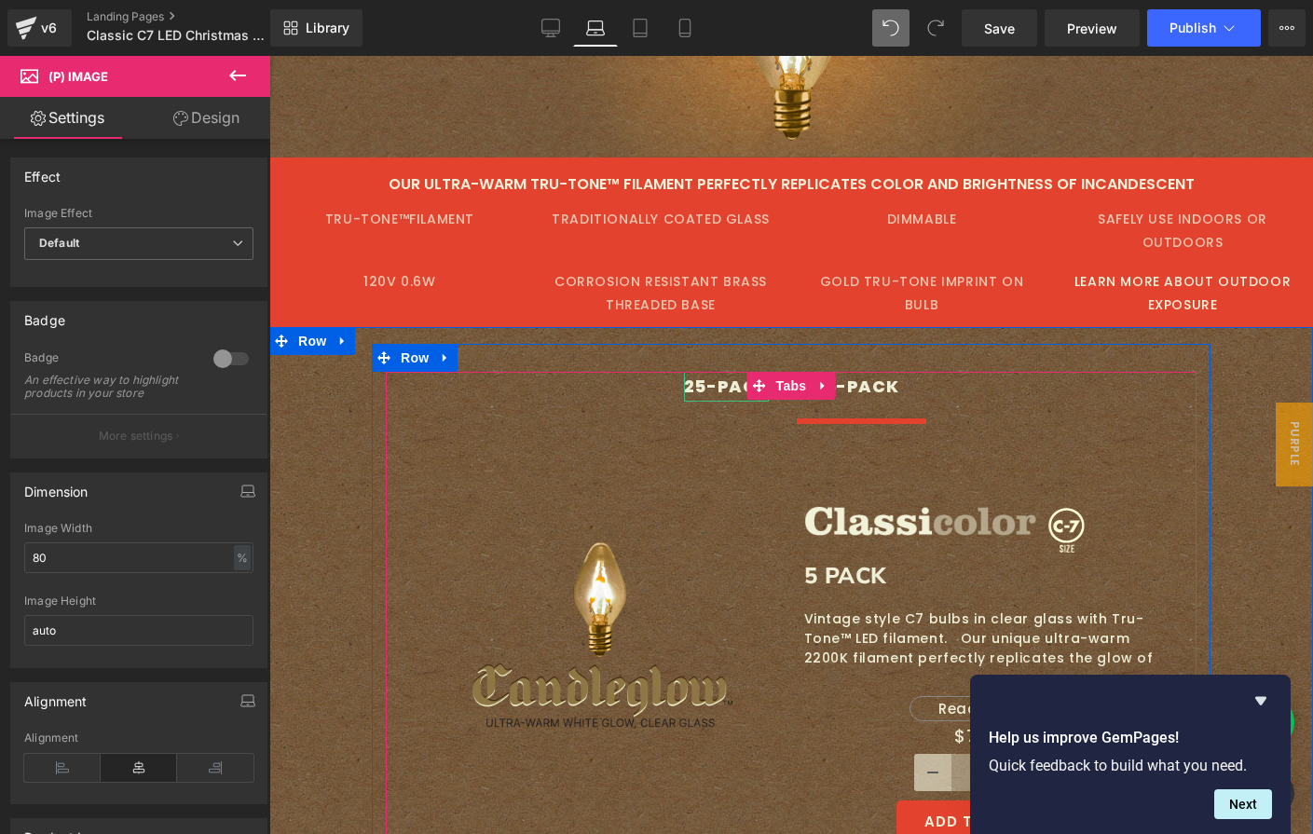
click at [716, 389] on div "25-PACK" at bounding box center [726, 387] width 85 height 30
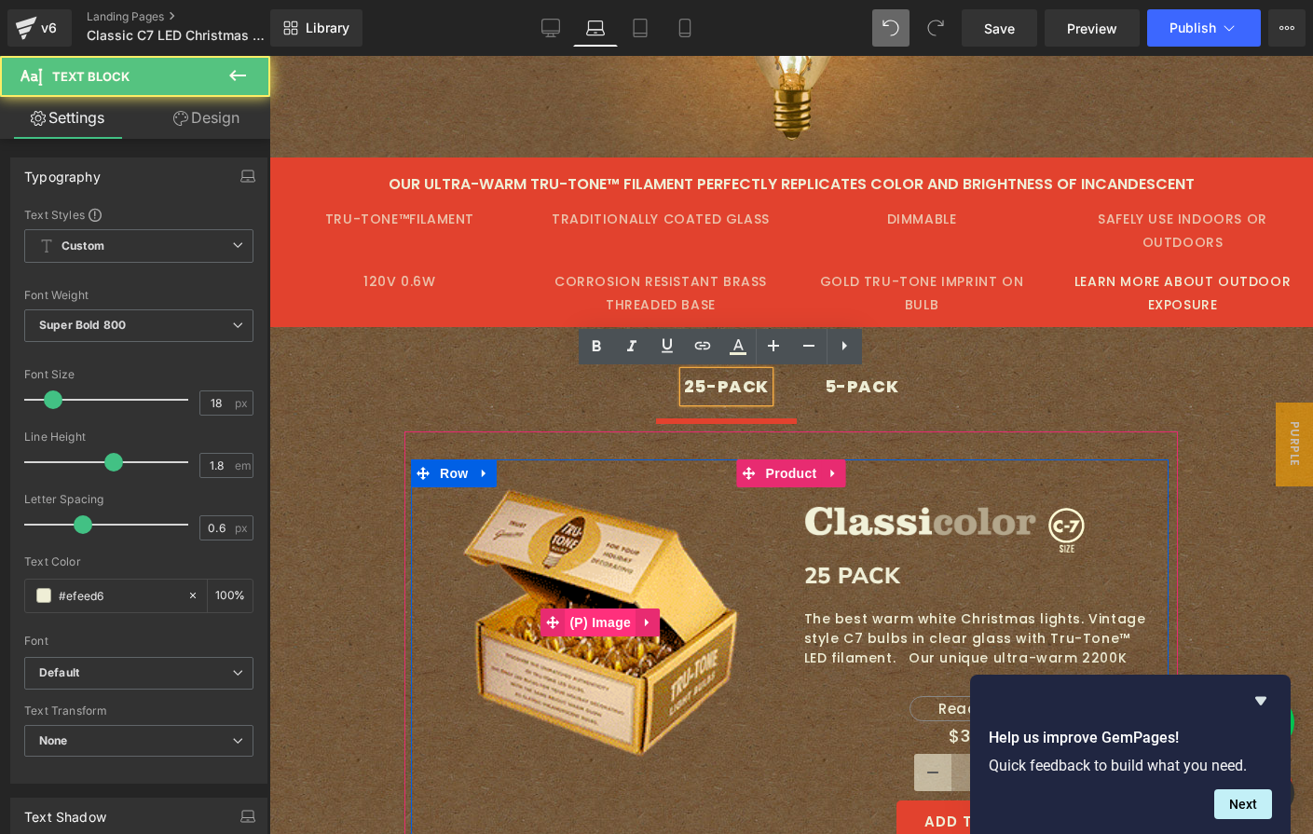
click at [586, 616] on span "(P) Image" at bounding box center [600, 622] width 71 height 28
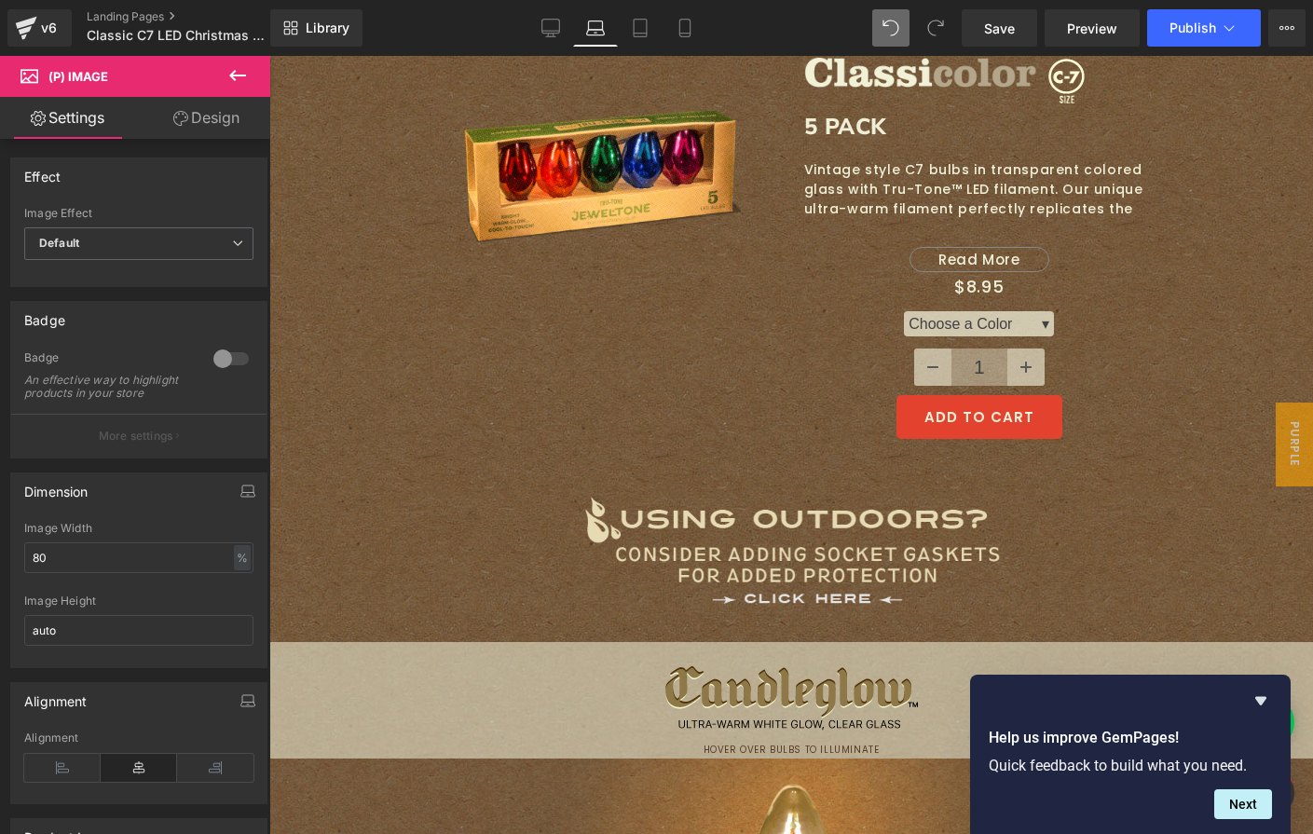
scroll to position [2045, 0]
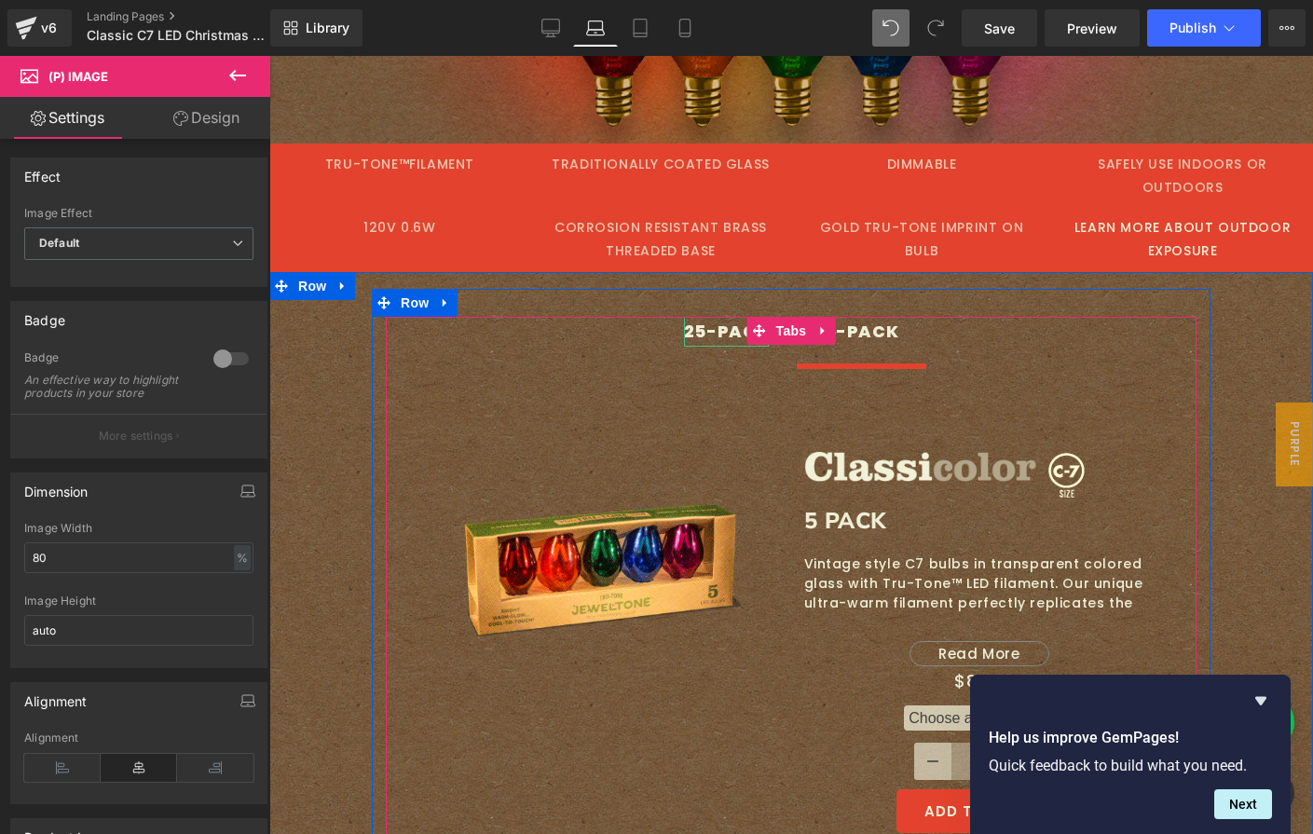
click at [727, 333] on div "25-PACK" at bounding box center [726, 332] width 85 height 30
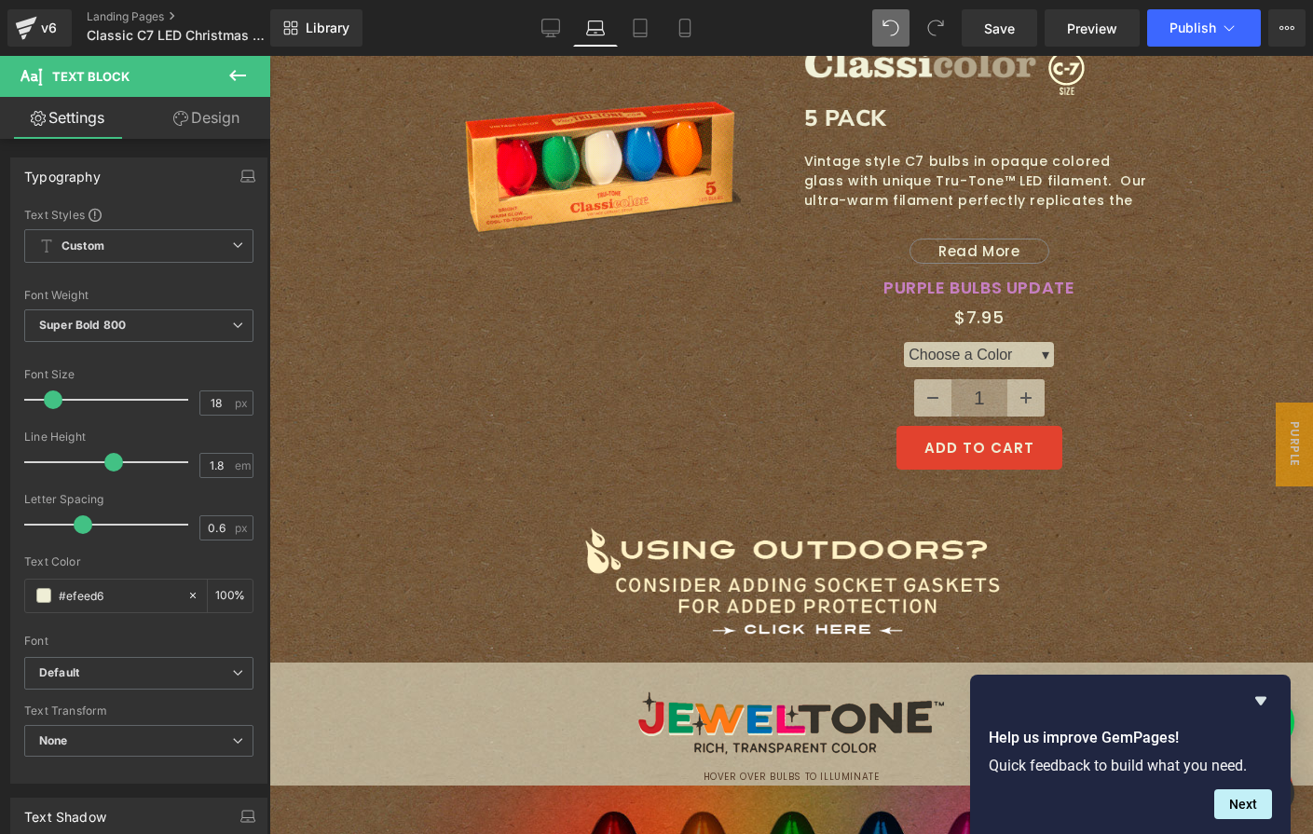
scroll to position [791, 0]
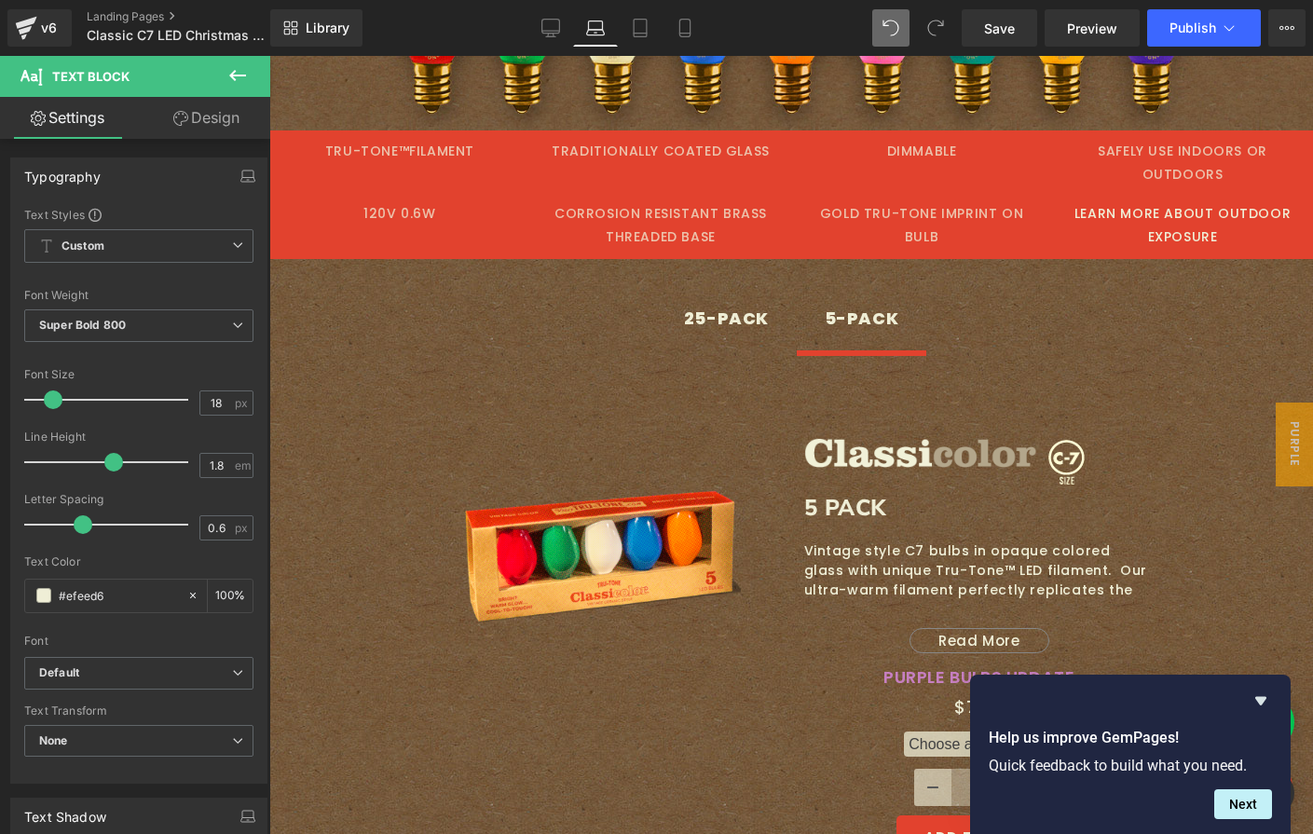
click at [726, 318] on div "25-PACK" at bounding box center [726, 319] width 85 height 30
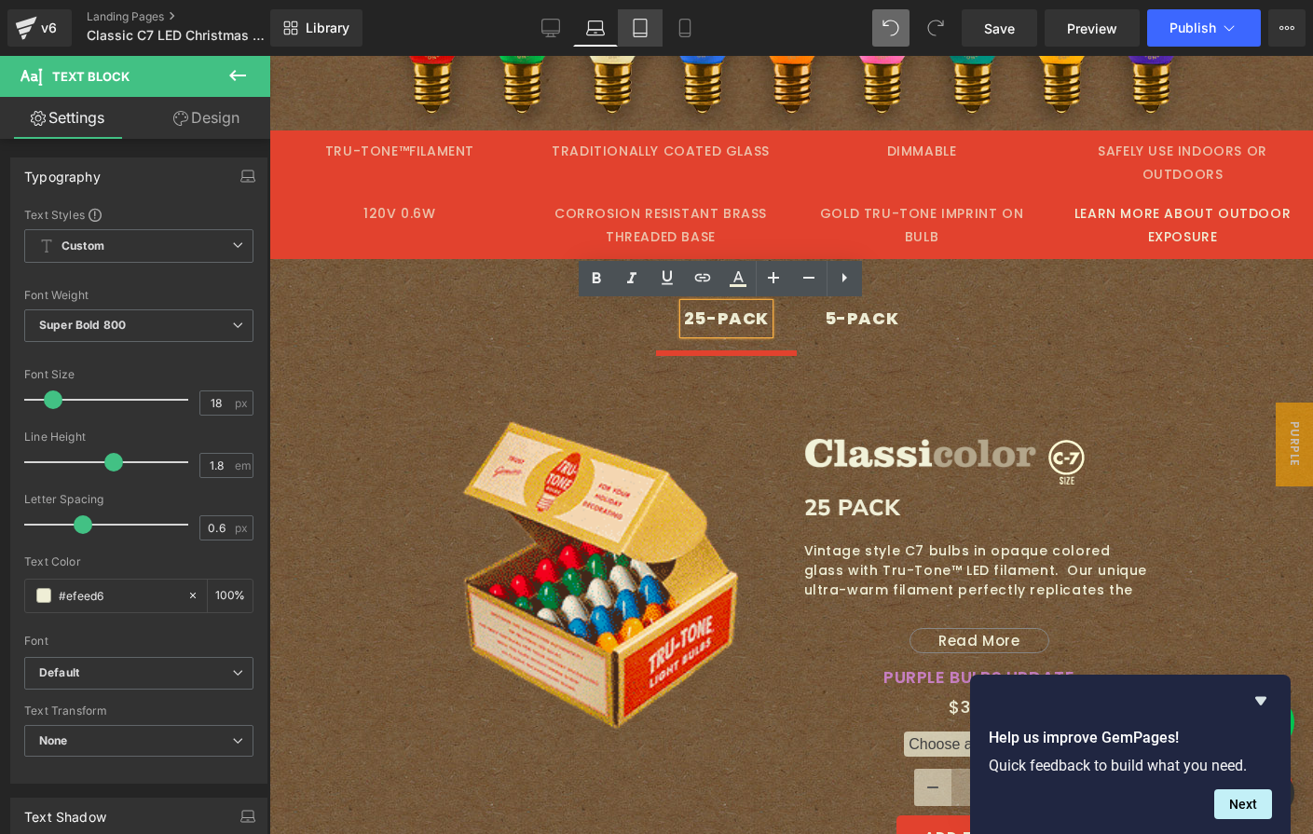
click at [641, 24] on icon at bounding box center [640, 28] width 19 height 19
type input "100"
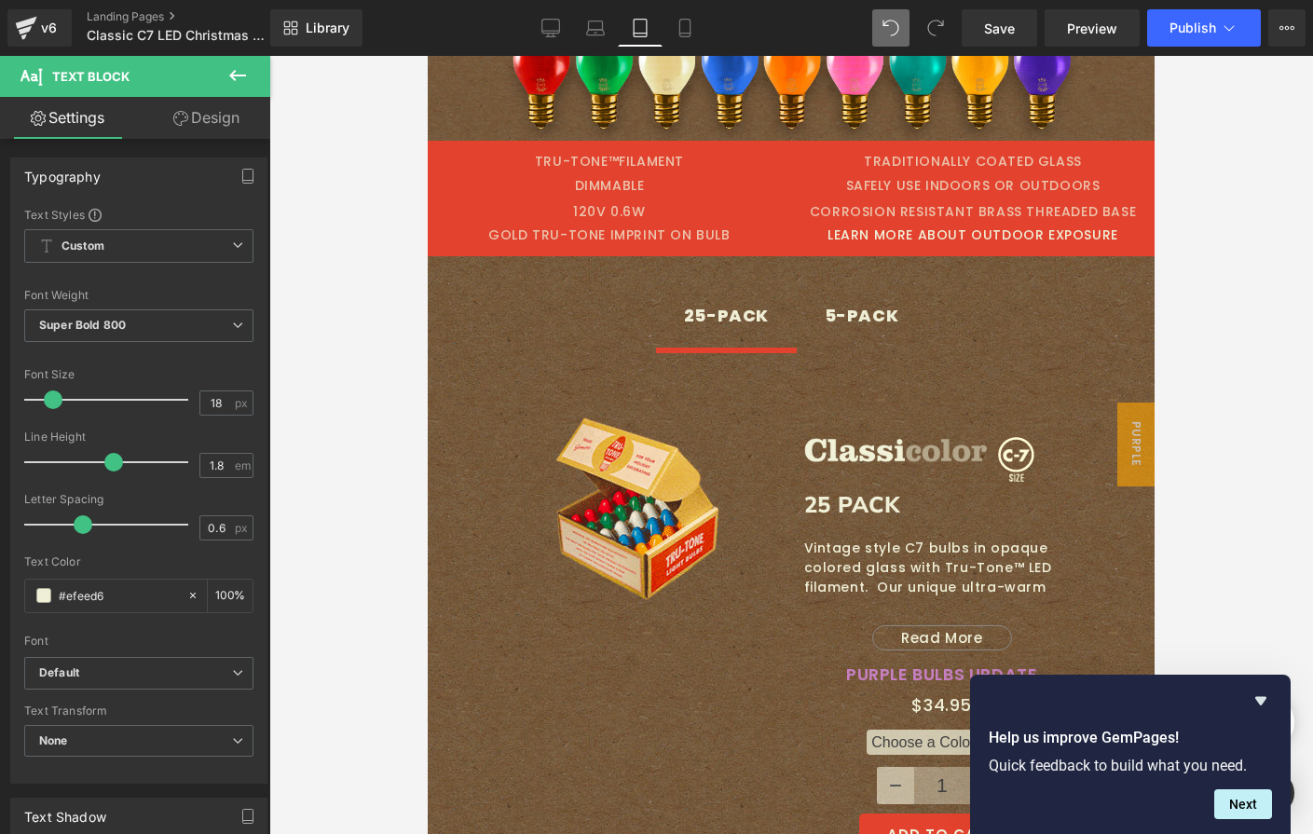
scroll to position [649, 0]
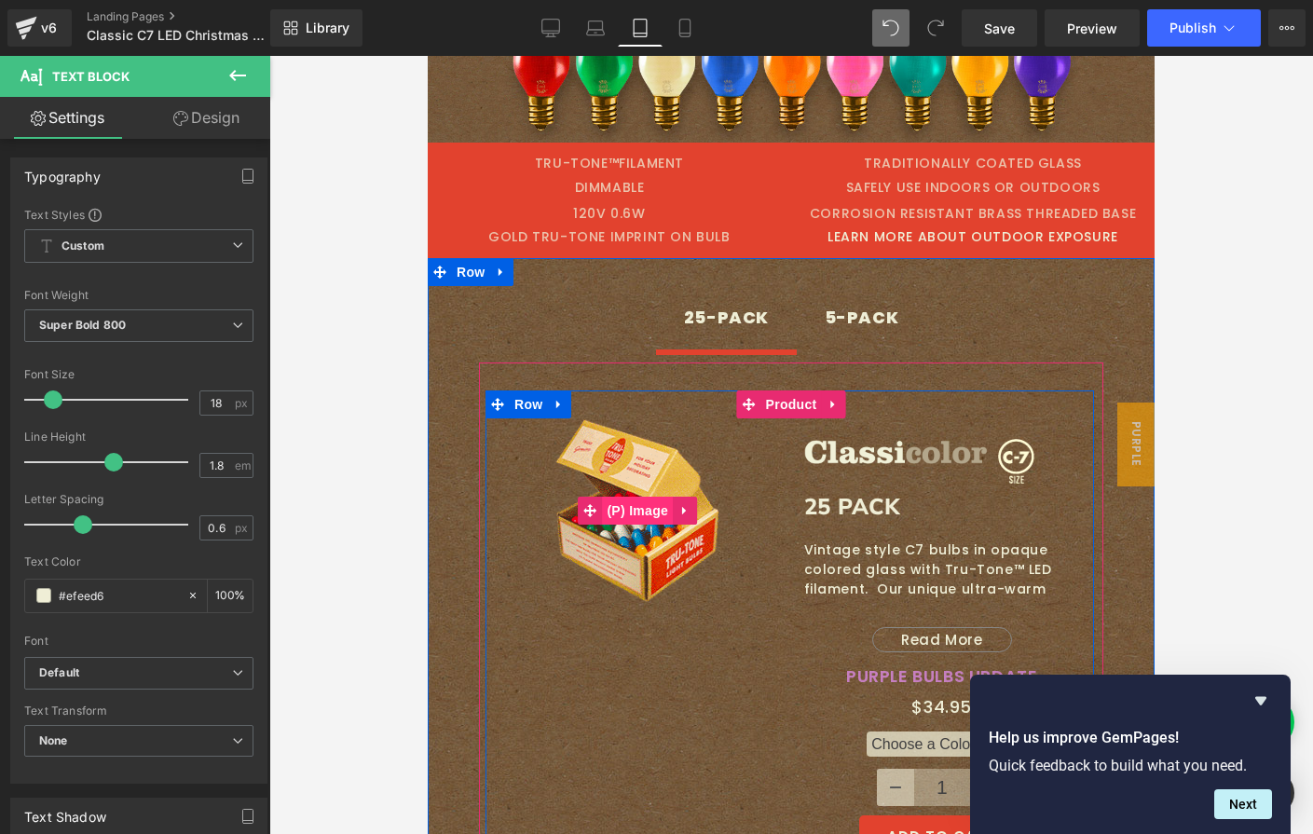
click at [636, 507] on span "(P) Image" at bounding box center [637, 511] width 71 height 28
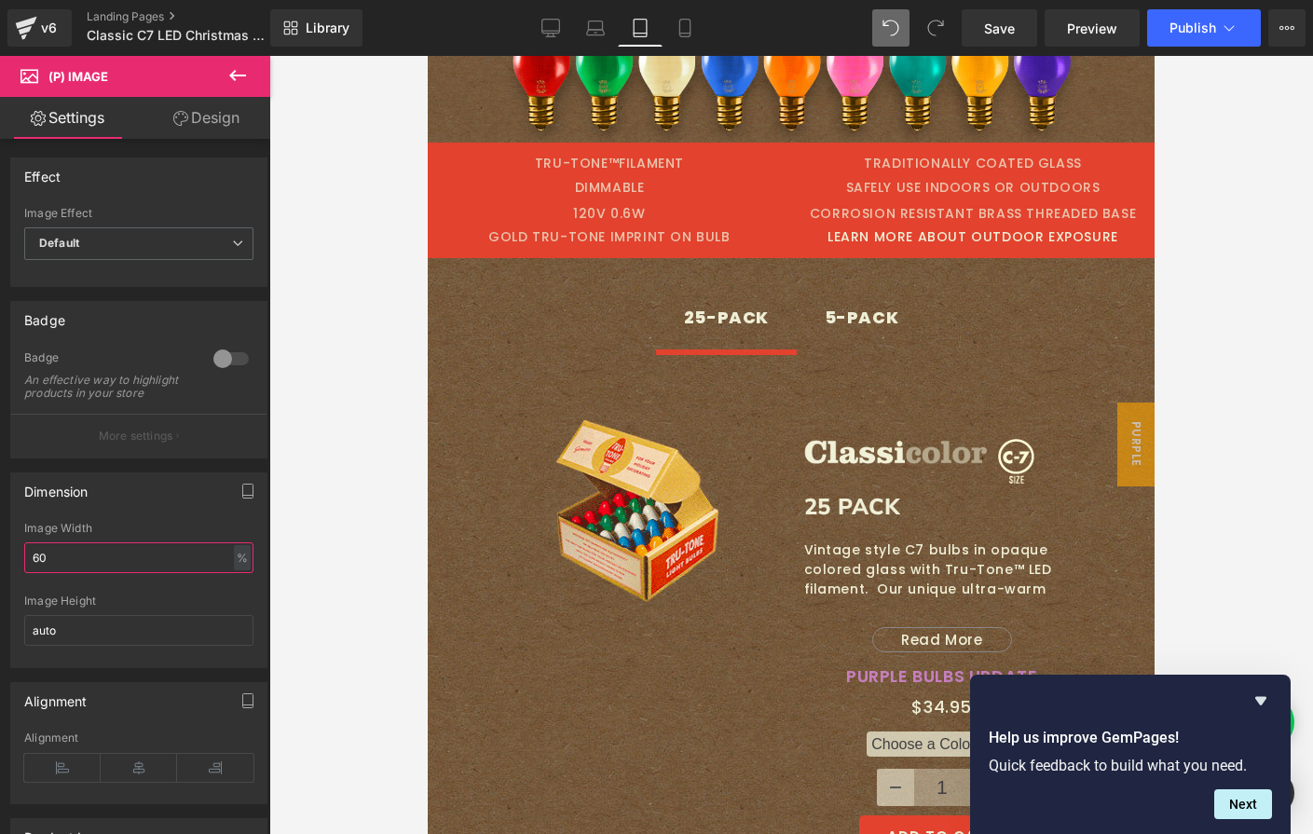
drag, startPoint x: 81, startPoint y: 567, endPoint x: -91, endPoint y: 563, distance: 172.4
click at [0, 563] on html "(P) Image You are previewing how the will restyle your page. You can not edit E…" at bounding box center [656, 417] width 1313 height 834
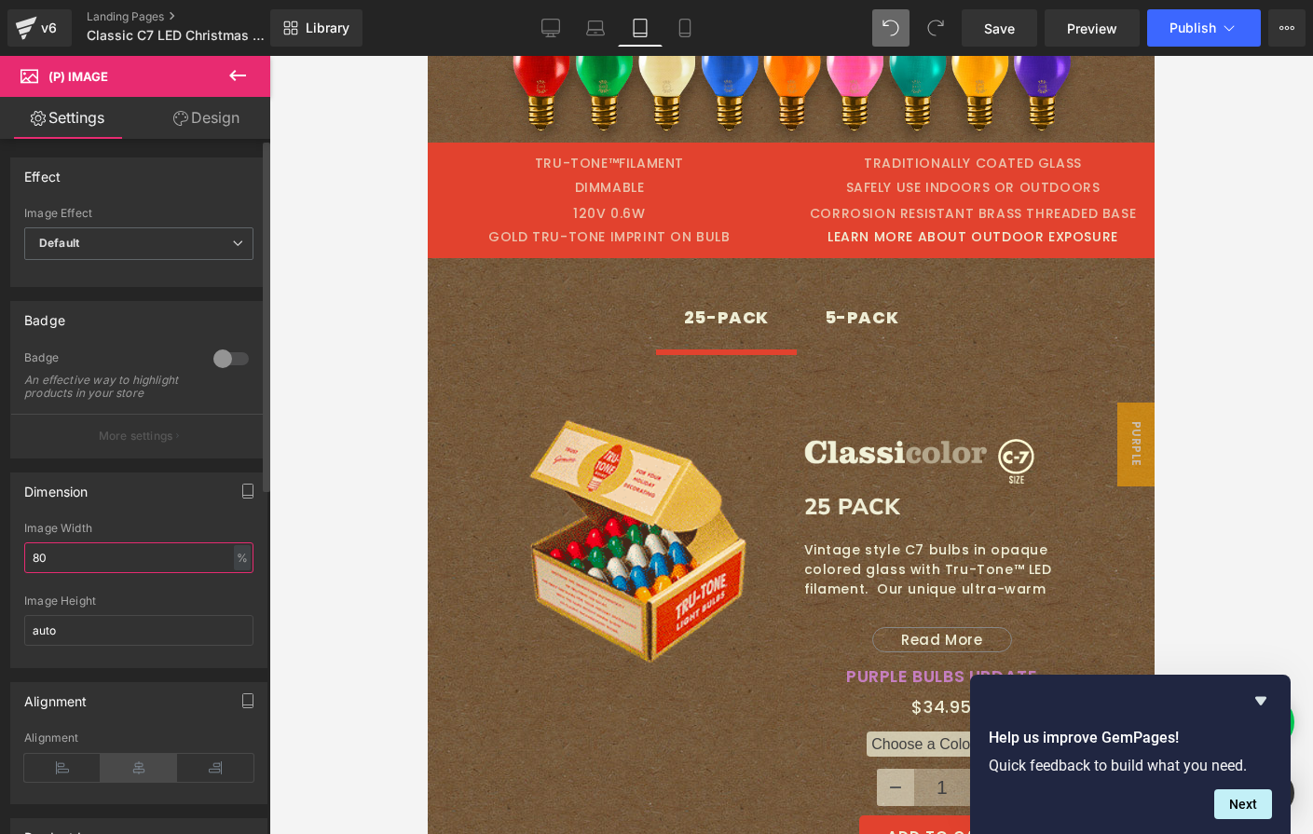
type input "80"
click at [146, 782] on icon at bounding box center [139, 768] width 76 height 28
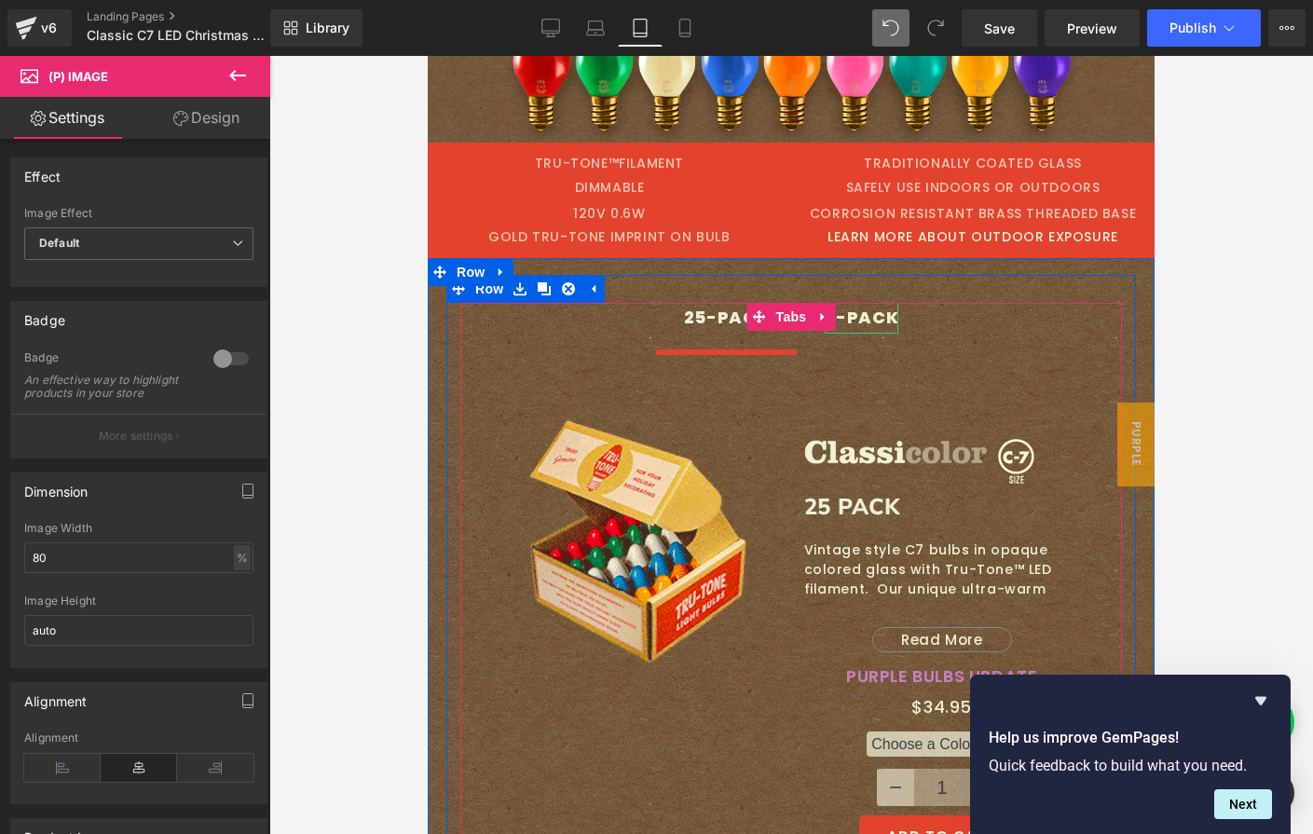
click at [864, 321] on div "5-PACK" at bounding box center [862, 318] width 75 height 30
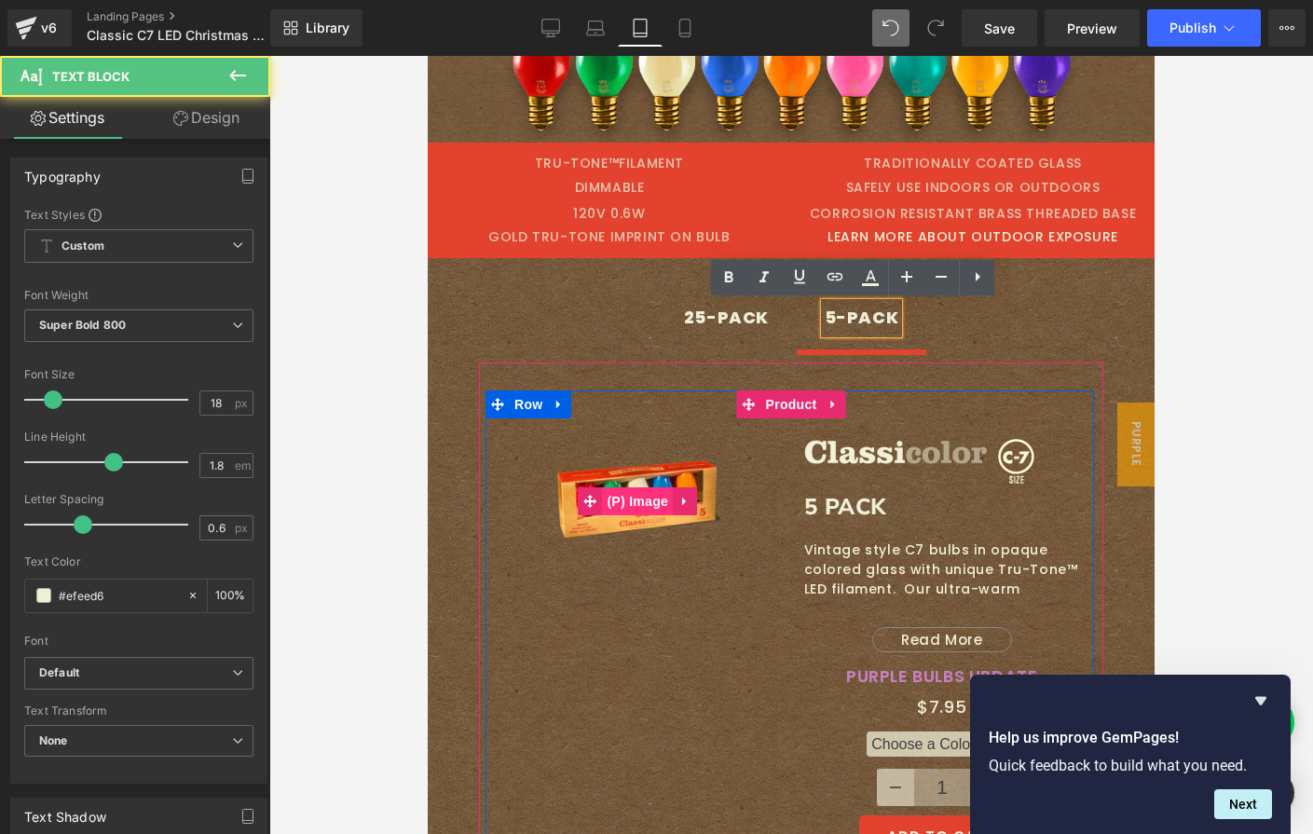
click at [629, 496] on span "(P) Image" at bounding box center [637, 501] width 71 height 28
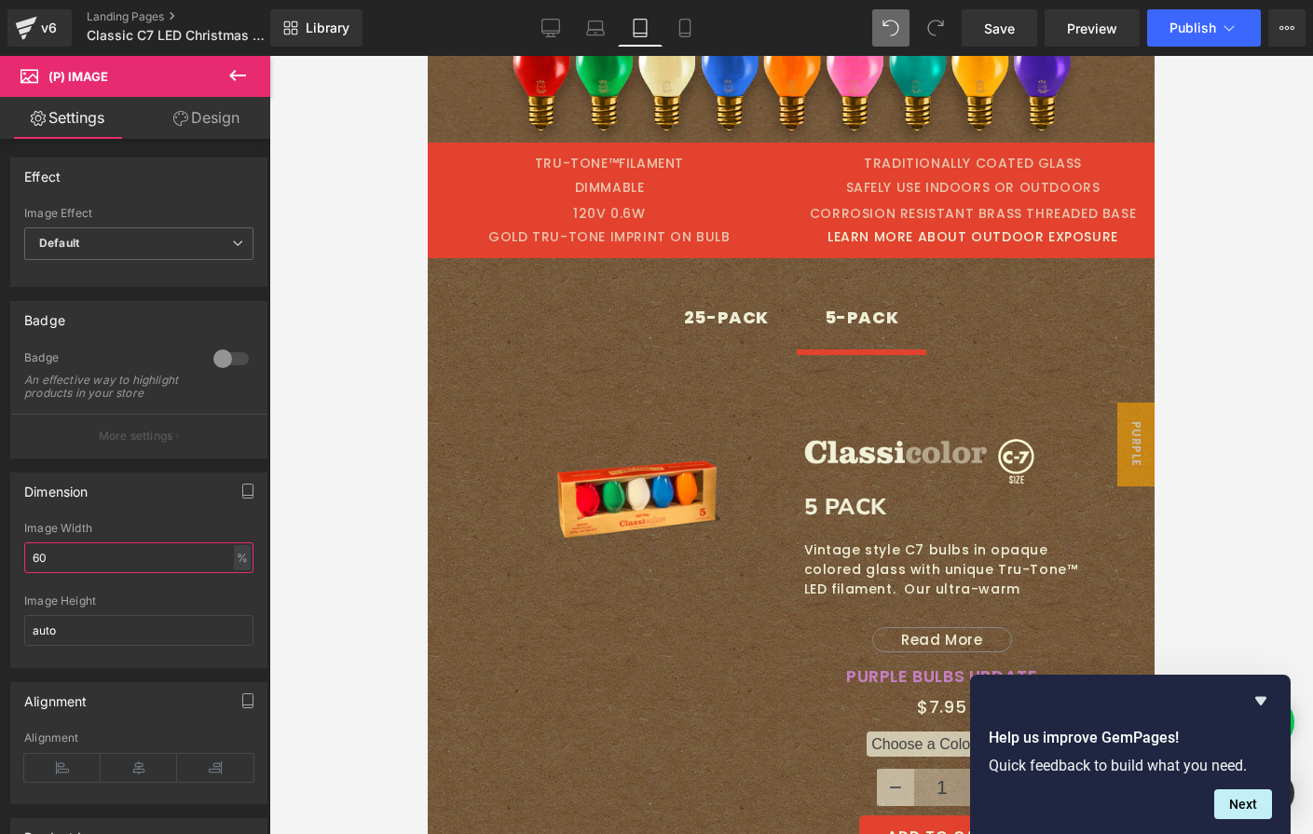
drag, startPoint x: 124, startPoint y: 579, endPoint x: -29, endPoint y: 581, distance: 152.8
click at [0, 581] on html "(P) Image You are previewing how the will restyle your page. You can not edit E…" at bounding box center [656, 417] width 1313 height 834
drag, startPoint x: 90, startPoint y: 577, endPoint x: -48, endPoint y: 567, distance: 139.2
click at [0, 567] on html "(P) Image You are previewing how the will restyle your page. You can not edit E…" at bounding box center [656, 417] width 1313 height 834
type input "0"
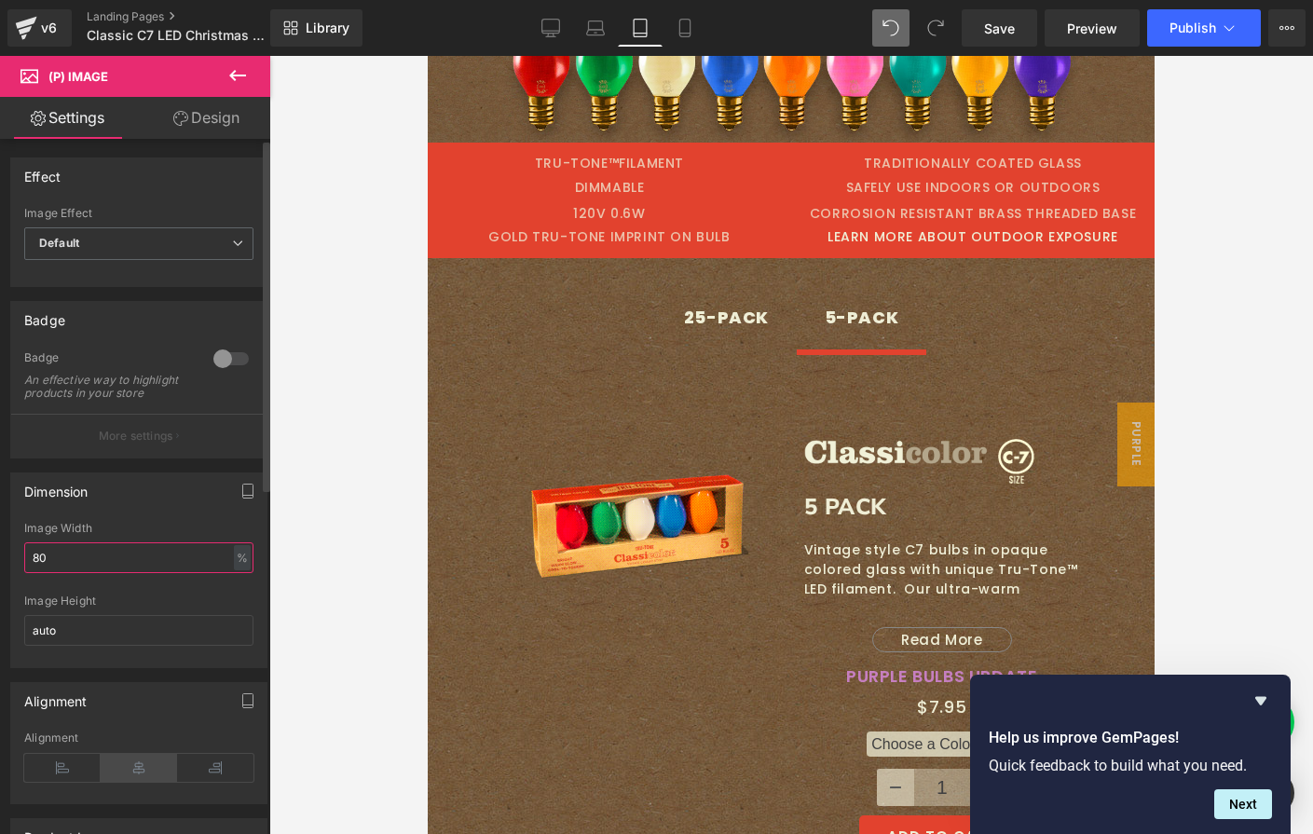
type input "80"
click at [139, 776] on icon at bounding box center [139, 768] width 76 height 28
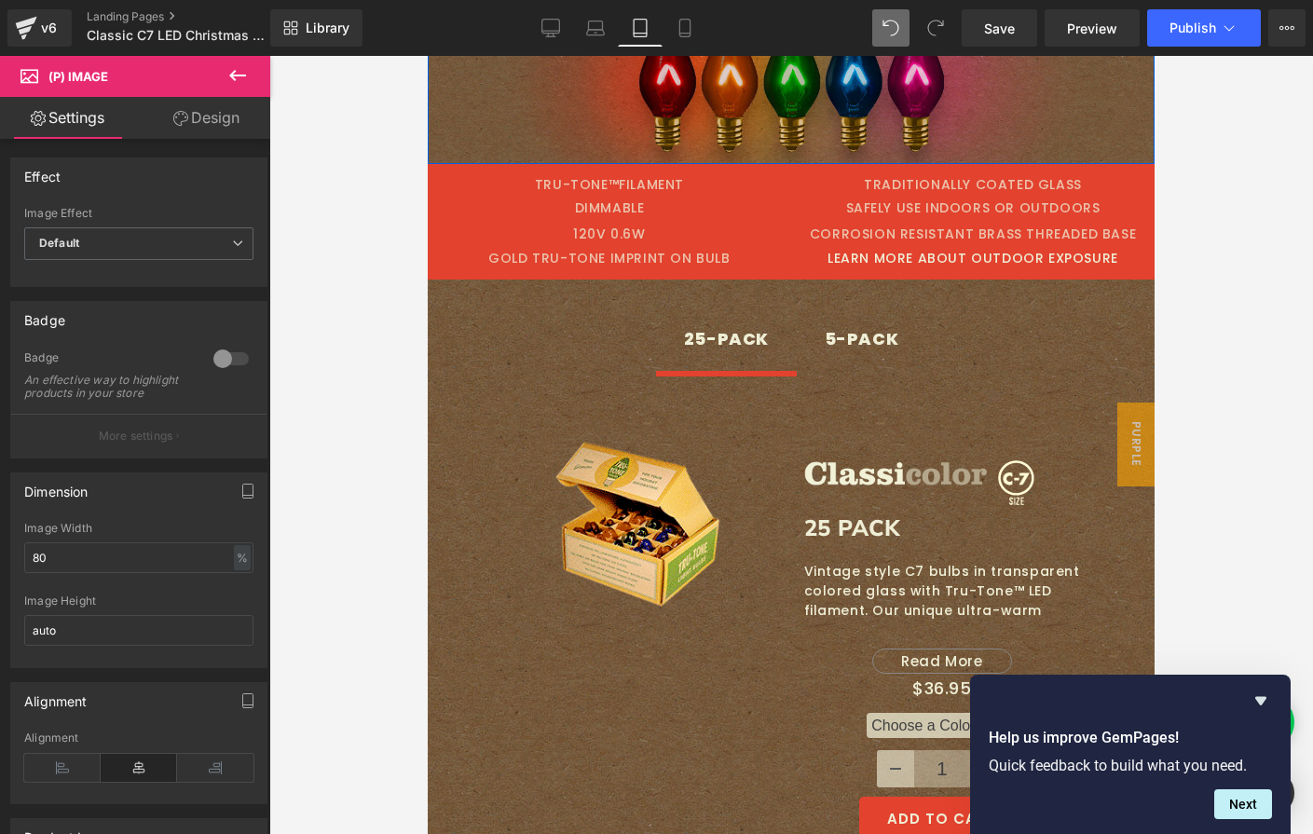
scroll to position [1815, 0]
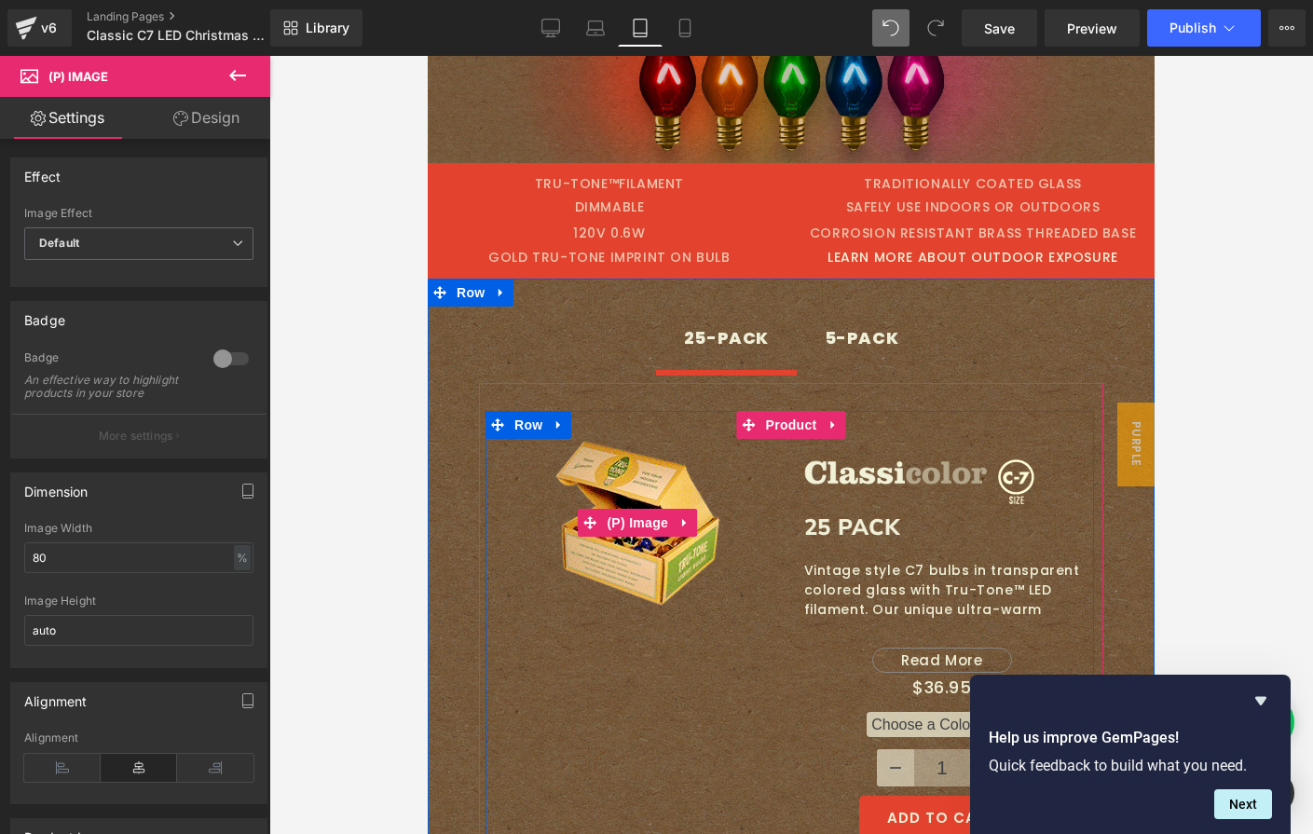
click at [629, 551] on img at bounding box center [637, 523] width 166 height 169
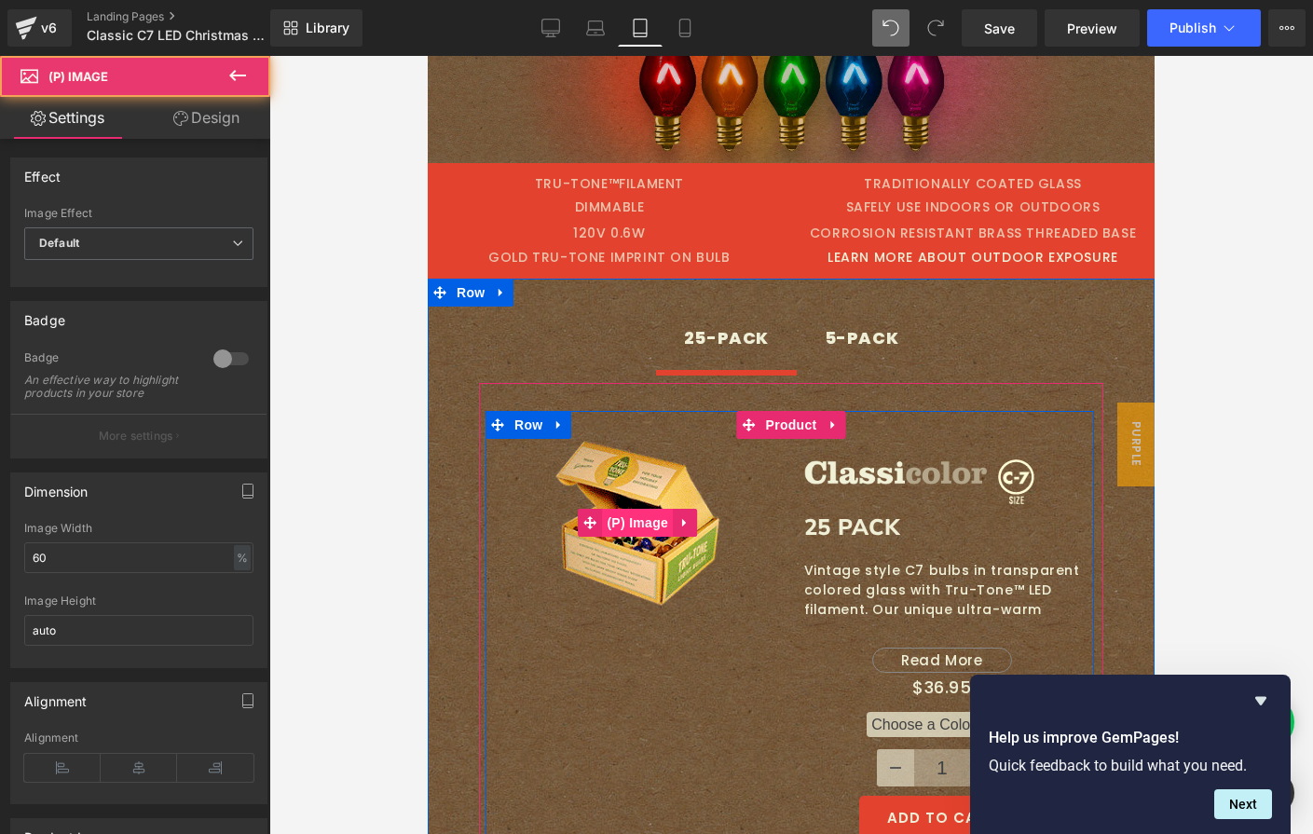
click at [632, 521] on span "(P) Image" at bounding box center [637, 523] width 71 height 28
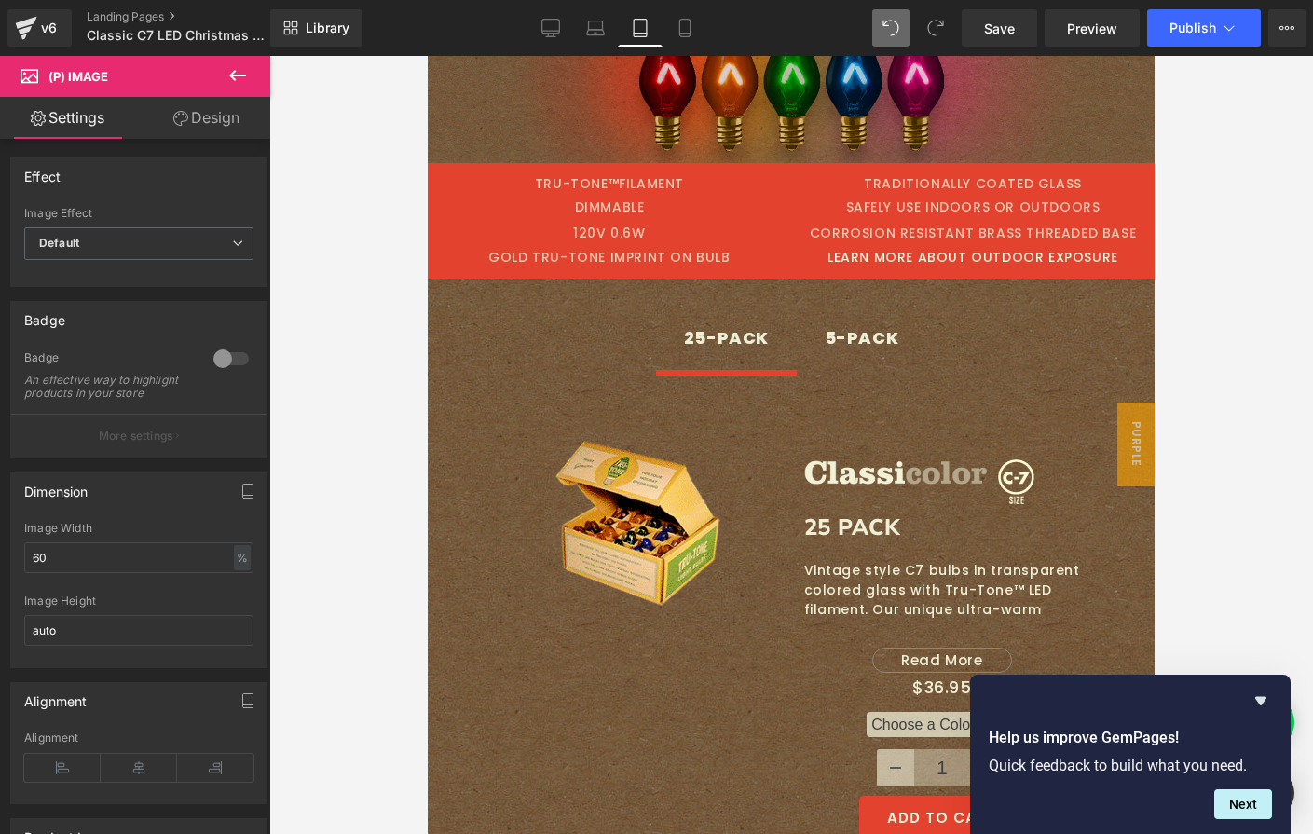
drag, startPoint x: 63, startPoint y: 566, endPoint x: -38, endPoint y: 562, distance: 101.6
click at [0, 562] on html "(P) Image You are previewing how the will restyle your page. You can not edit E…" at bounding box center [656, 417] width 1313 height 834
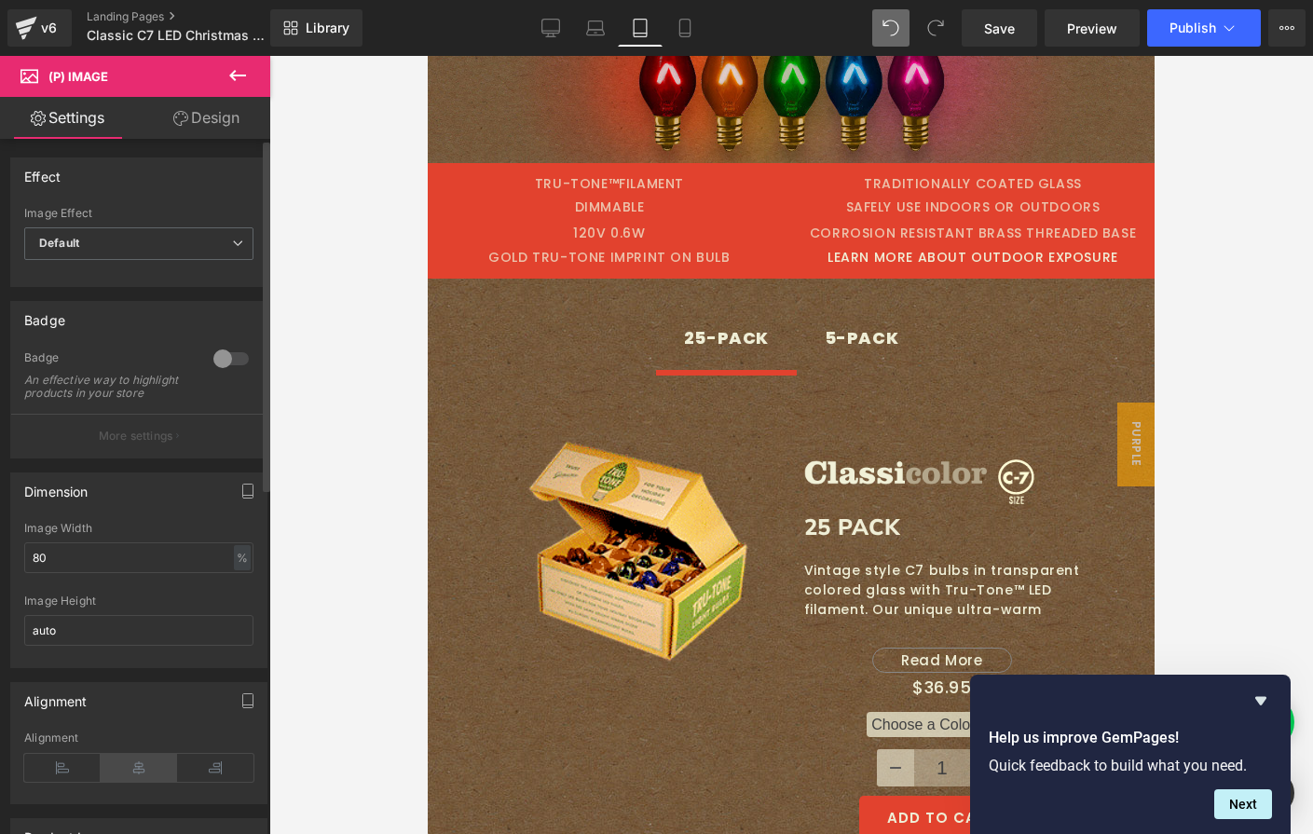
type input "80"
click at [138, 772] on icon at bounding box center [139, 768] width 76 height 28
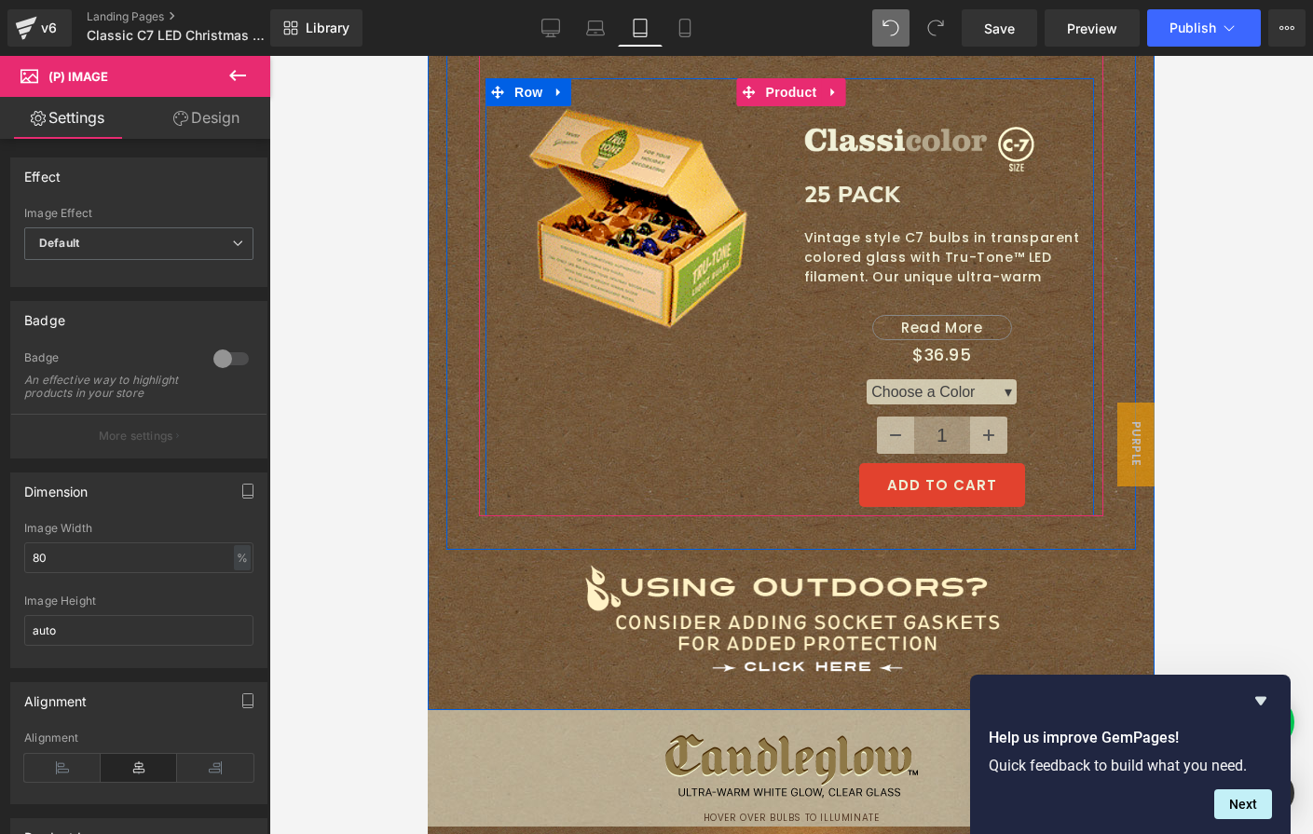
scroll to position [1763, 0]
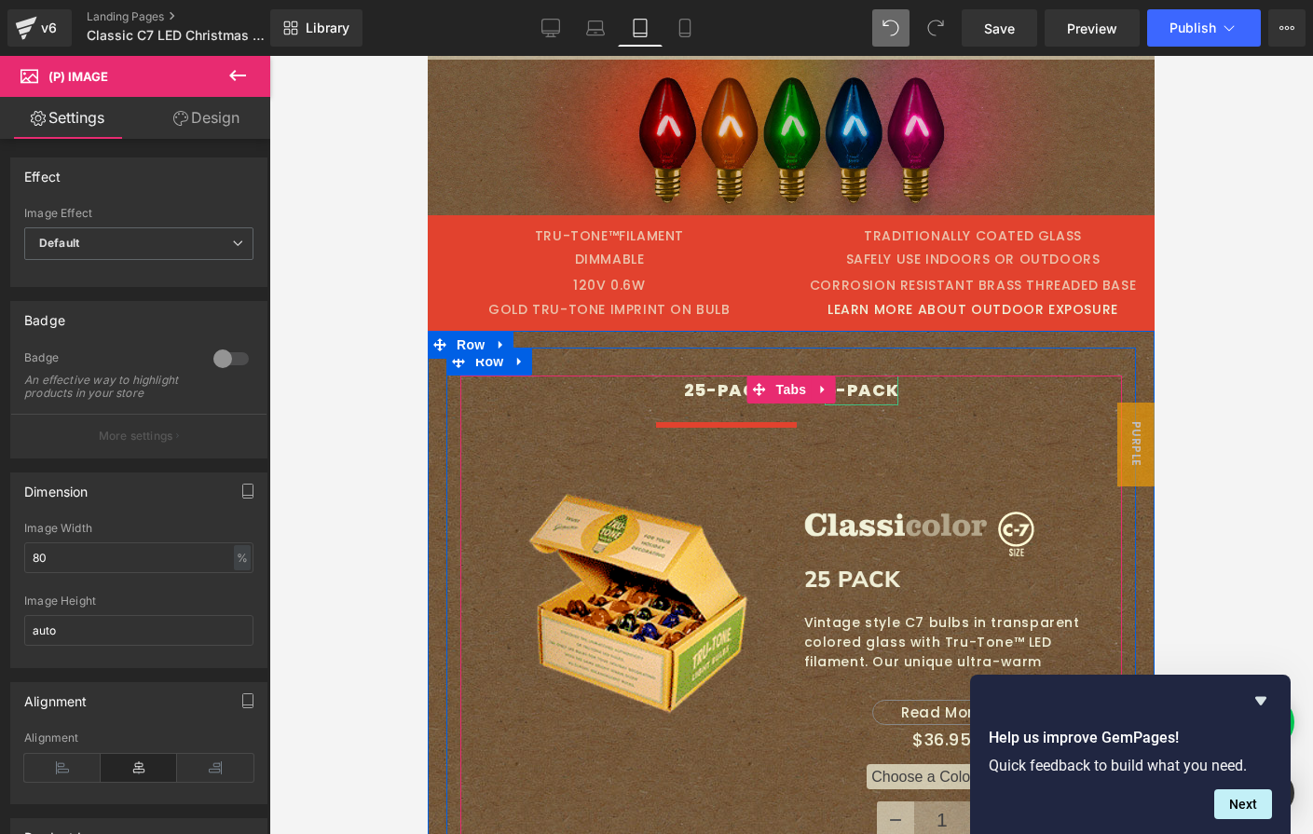
click at [849, 390] on div "5-PACK" at bounding box center [862, 391] width 75 height 30
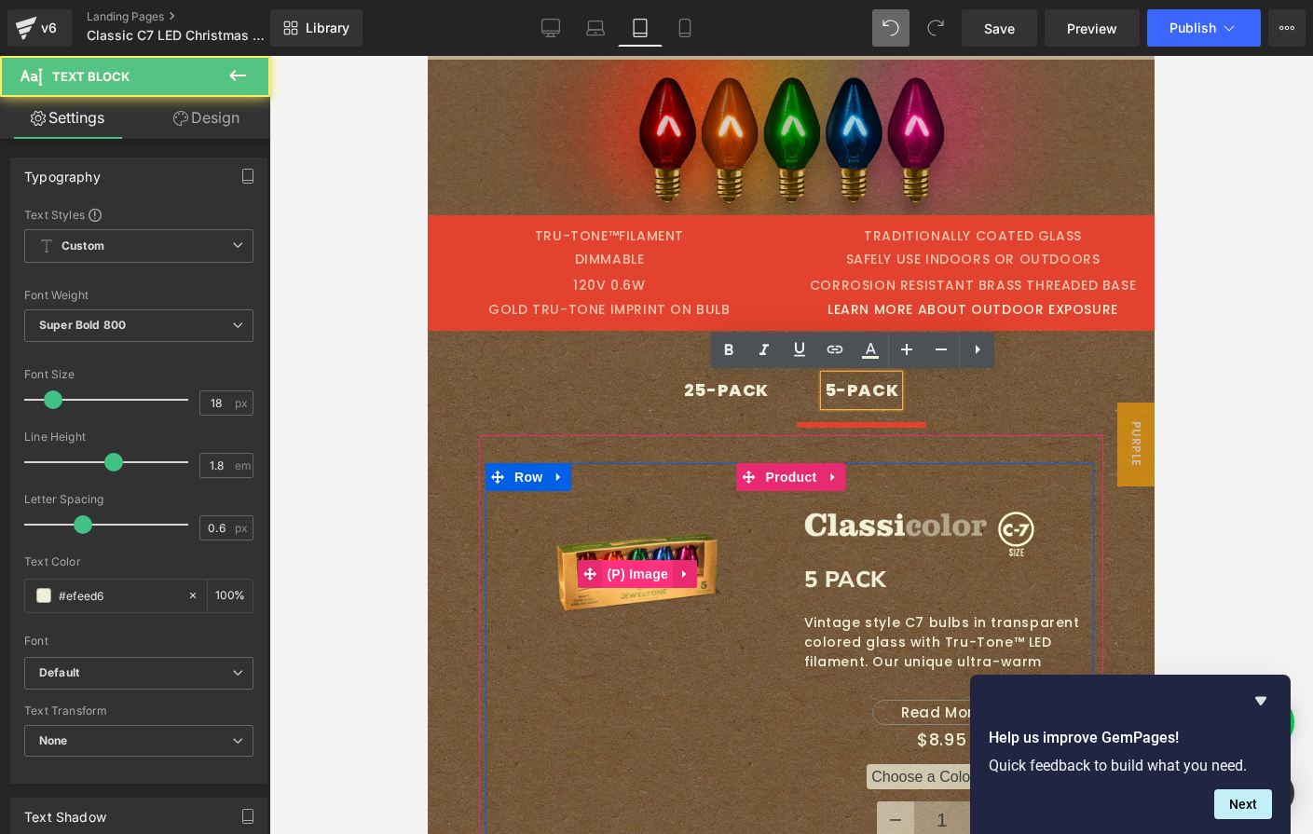
click at [625, 571] on span "(P) Image" at bounding box center [637, 574] width 71 height 28
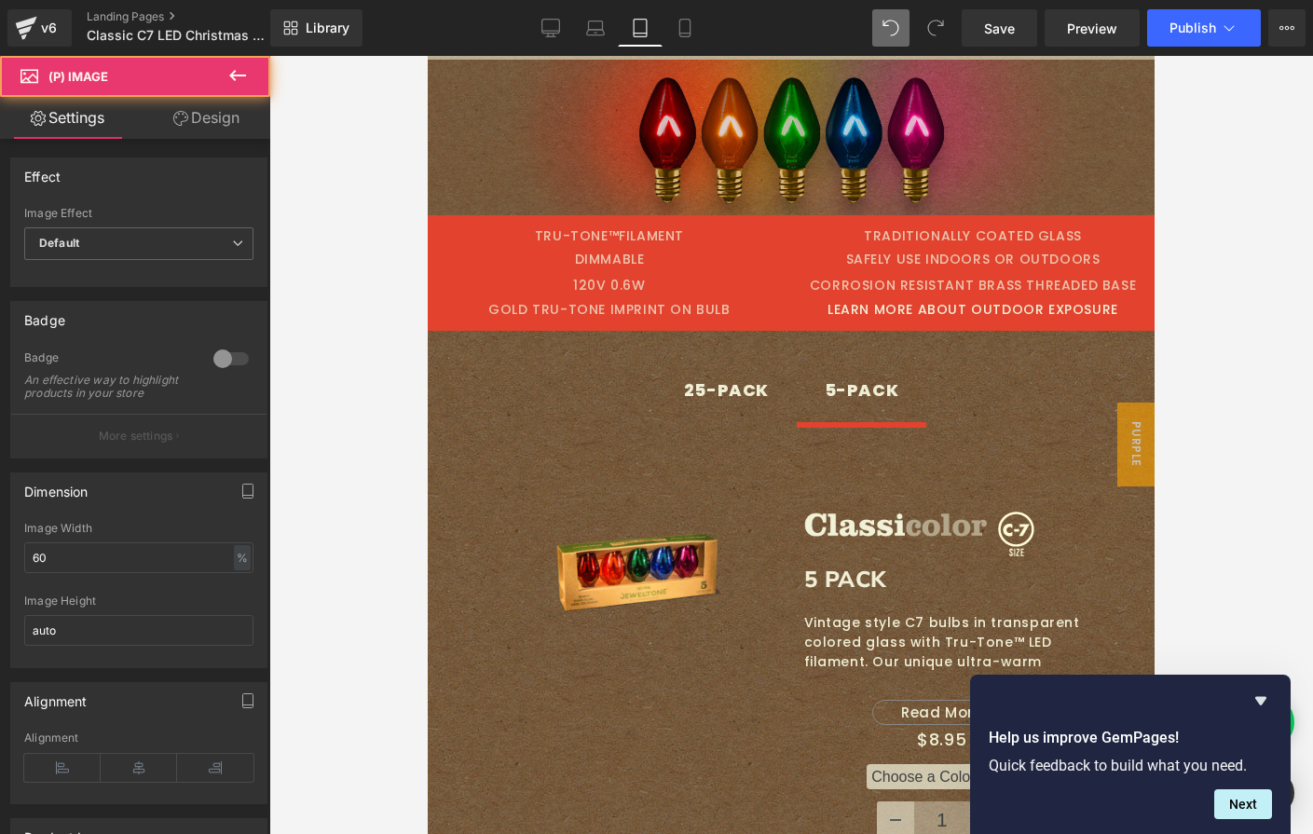
drag, startPoint x: 1, startPoint y: 560, endPoint x: -95, endPoint y: 545, distance: 97.1
click at [0, 545] on html "(P) Image You are previewing how the will restyle your page. You can not edit E…" at bounding box center [656, 417] width 1313 height 834
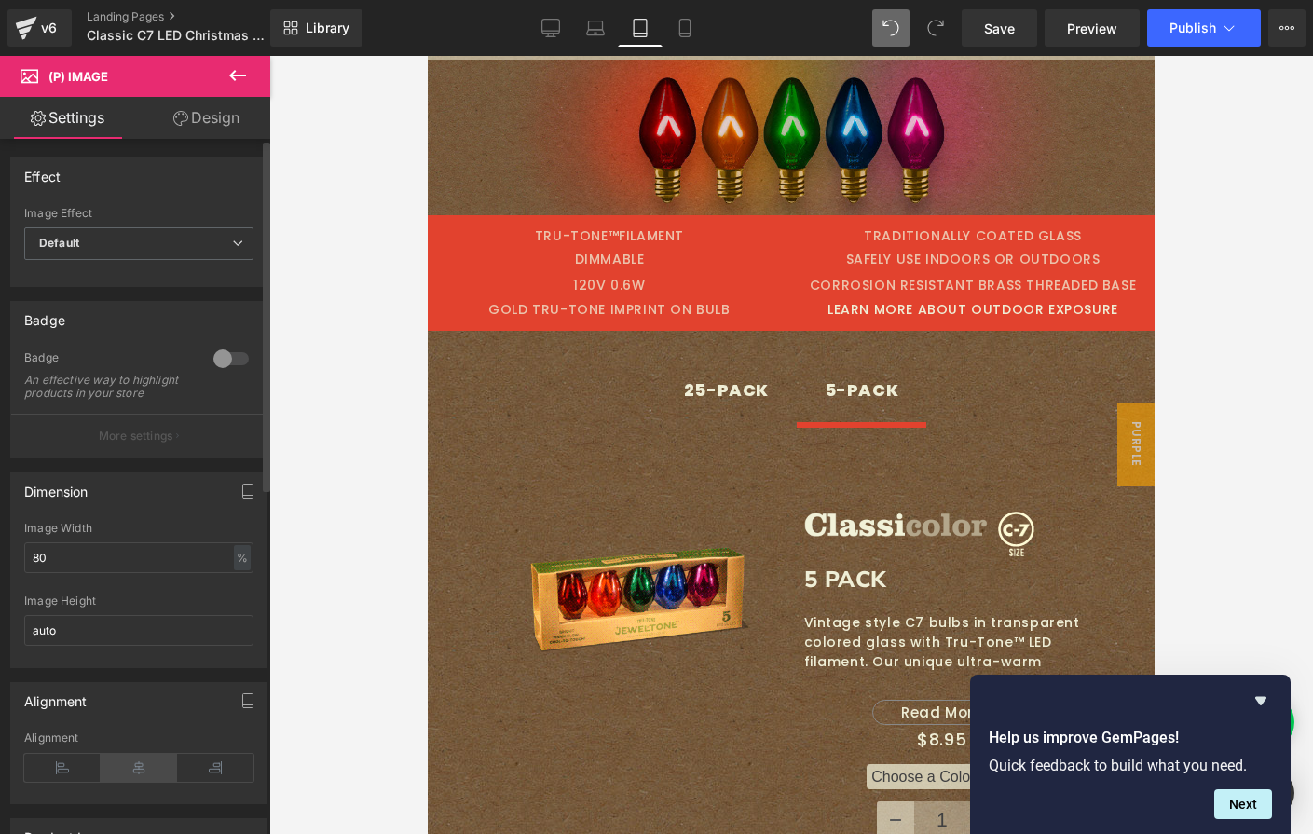
type input "80"
click at [132, 781] on icon at bounding box center [139, 768] width 76 height 28
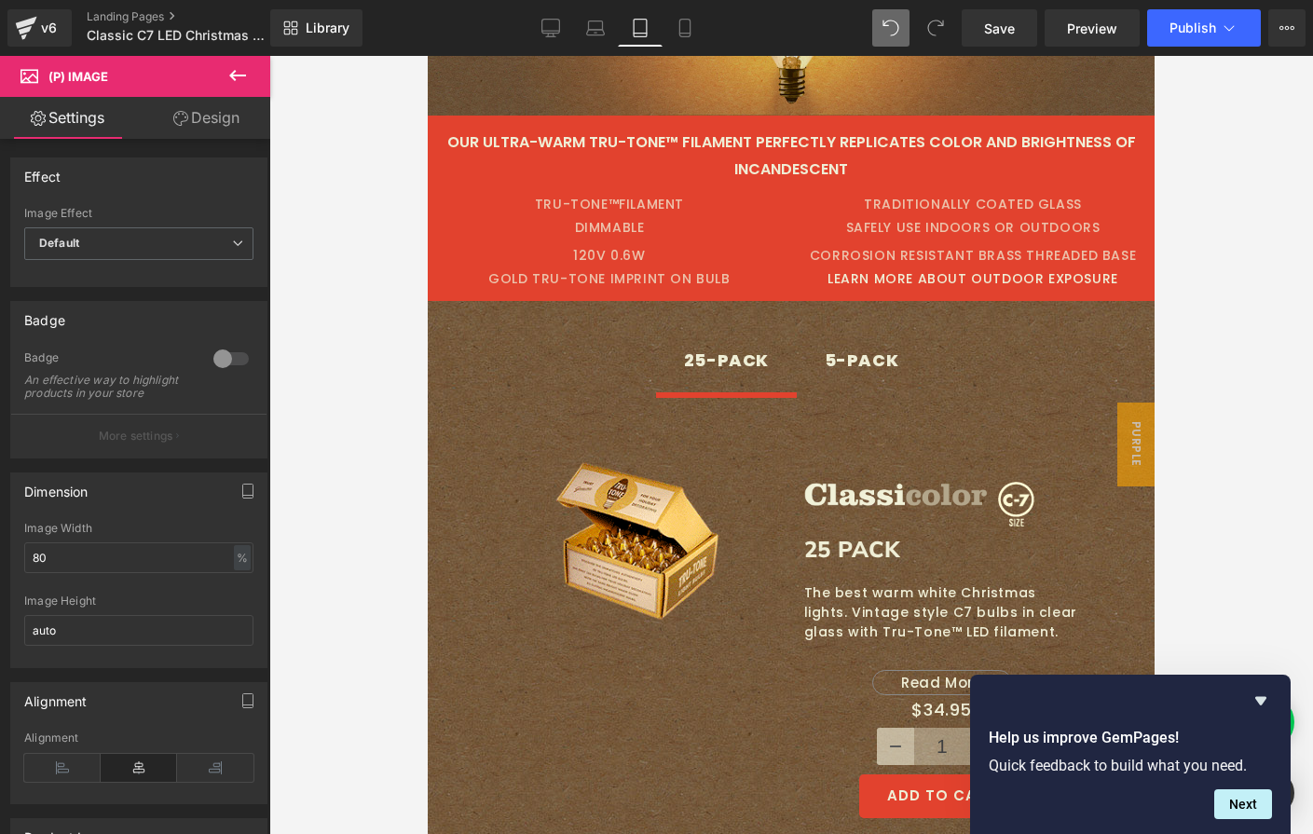
scroll to position [3155, 0]
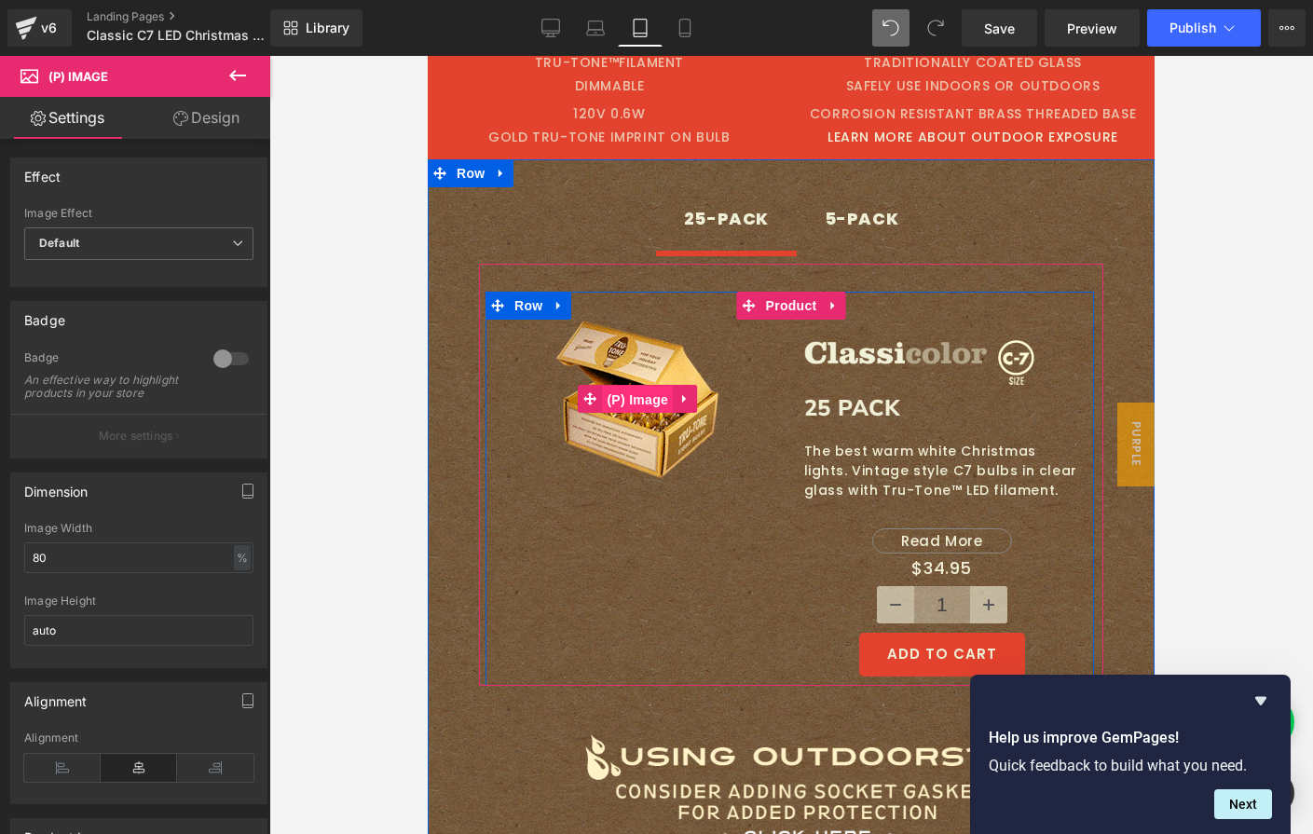
click at [622, 400] on span "(P) Image" at bounding box center [637, 400] width 71 height 28
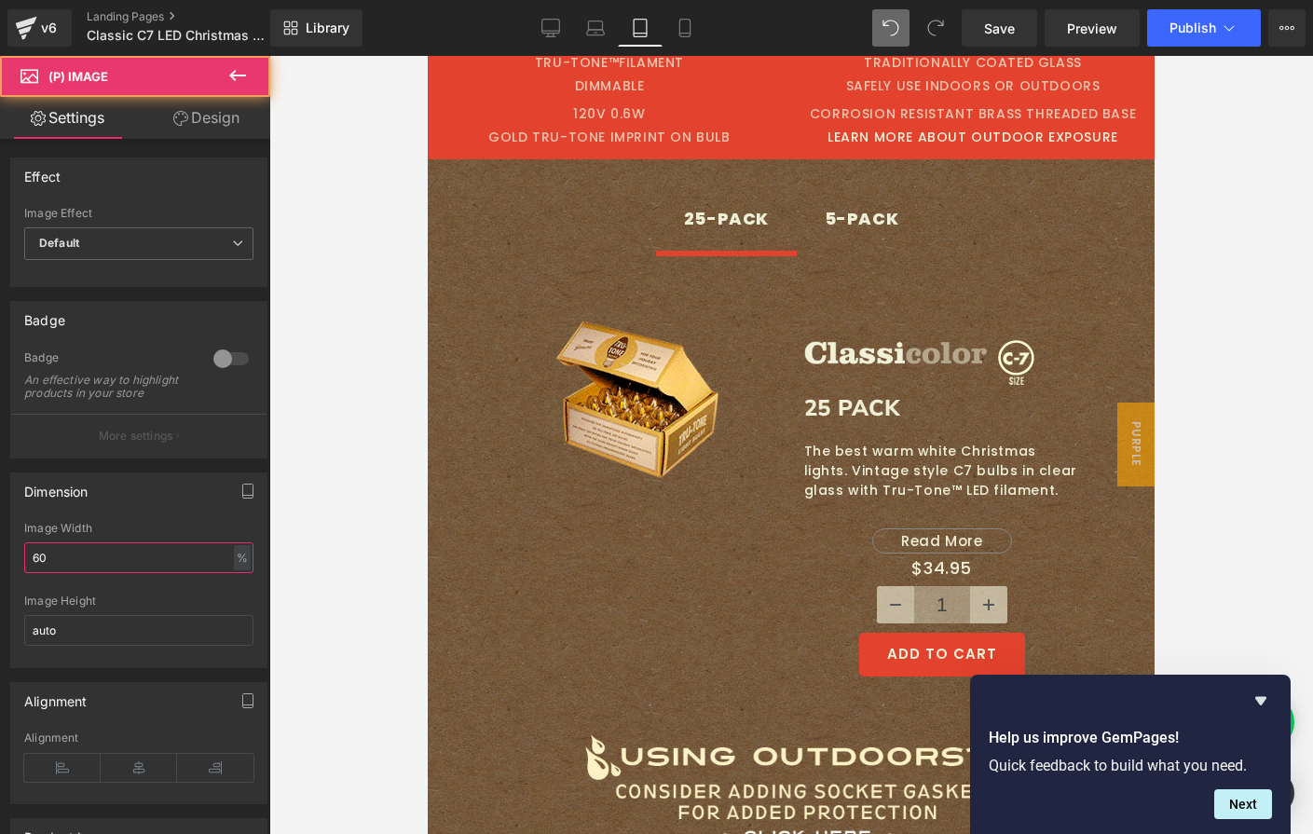
drag, startPoint x: 34, startPoint y: 567, endPoint x: -21, endPoint y: 565, distance: 56.0
click at [0, 565] on html "(P) Image You are previewing how the will restyle your page. You can not edit E…" at bounding box center [656, 417] width 1313 height 834
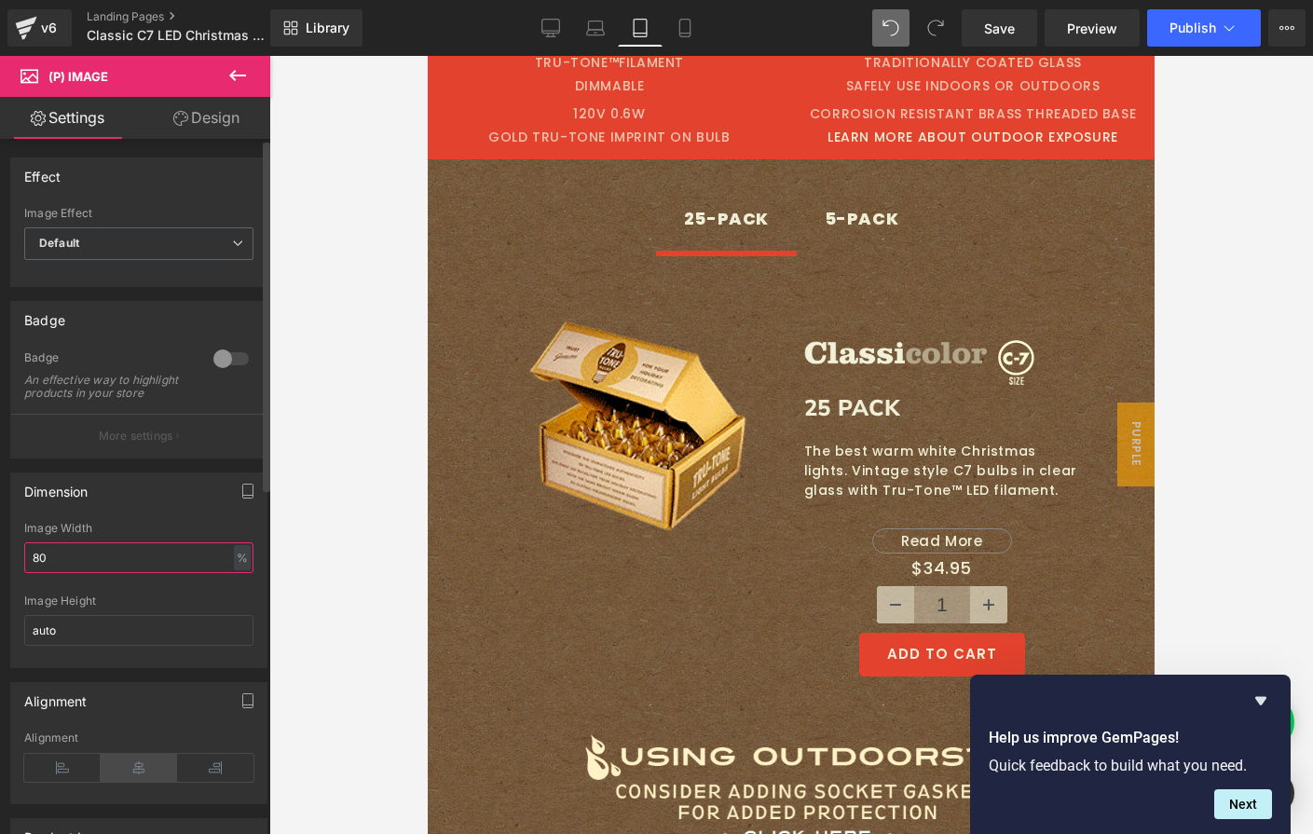
type input "80"
click at [132, 772] on icon at bounding box center [139, 768] width 76 height 28
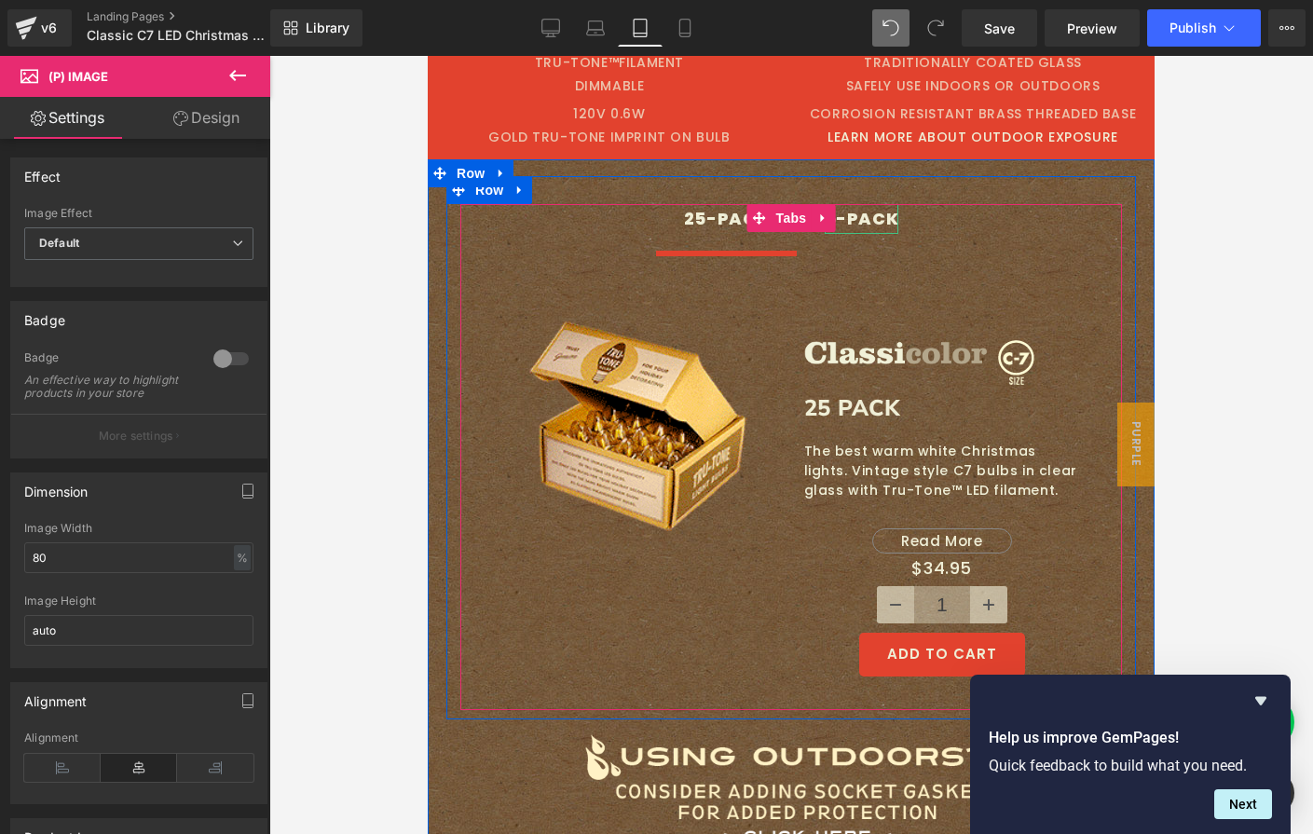
click at [849, 216] on div "5-PACK" at bounding box center [862, 219] width 75 height 30
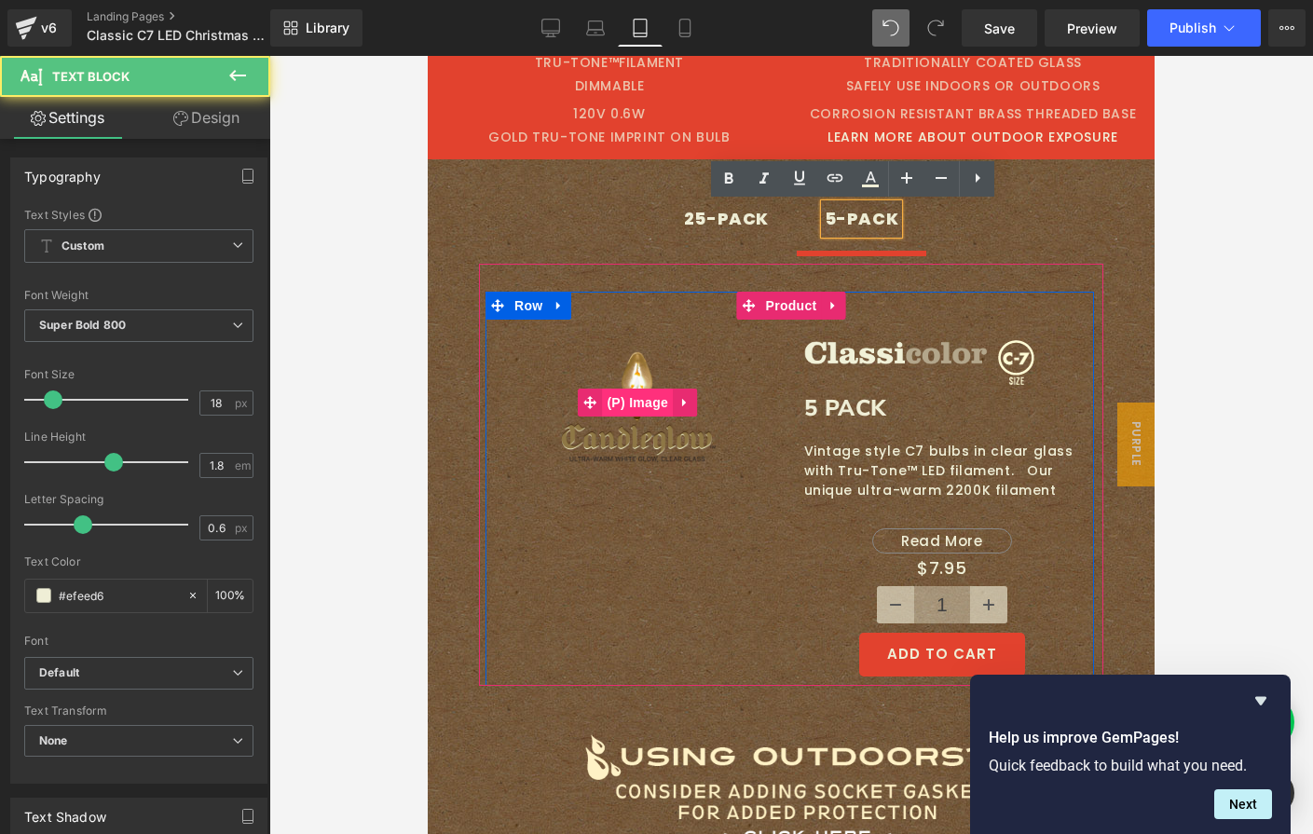
click at [631, 409] on span "(P) Image" at bounding box center [637, 403] width 71 height 28
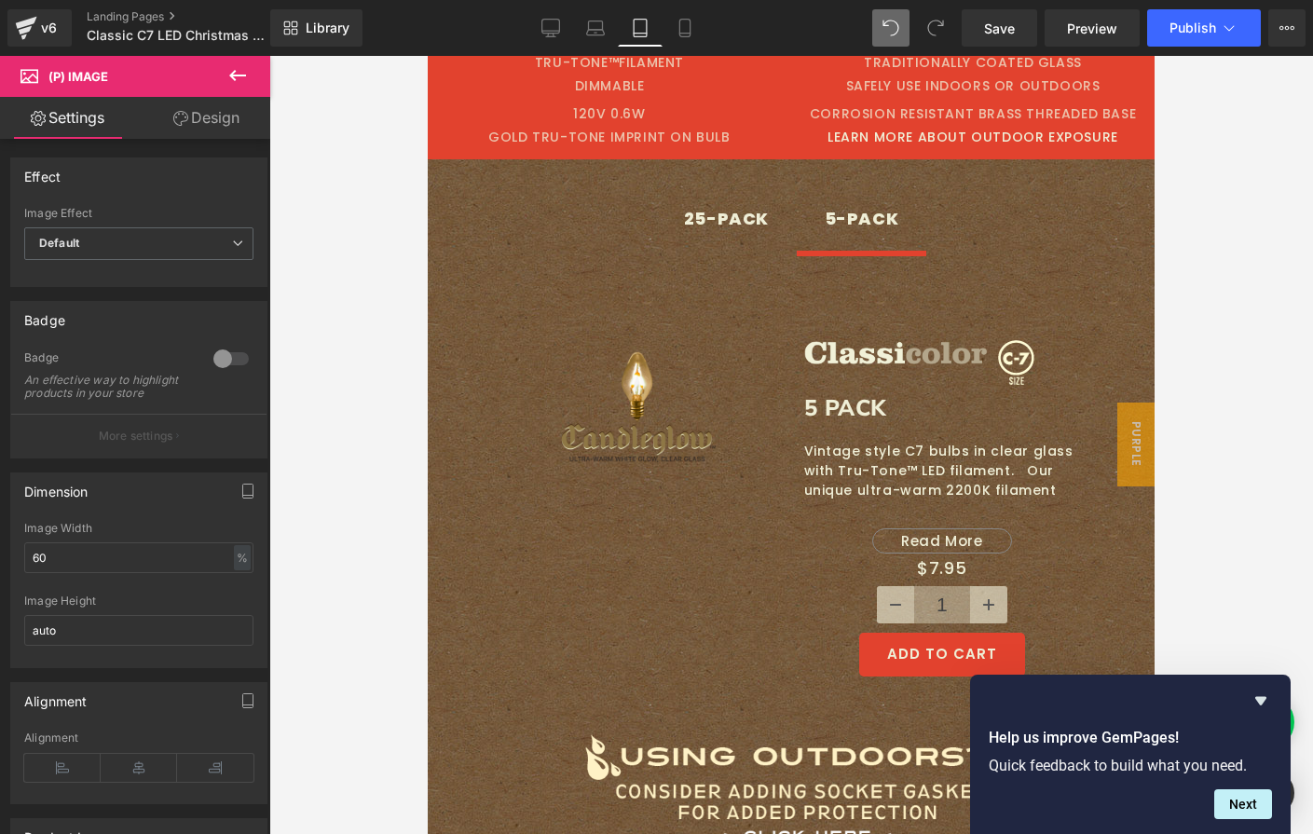
drag, startPoint x: 68, startPoint y: 567, endPoint x: -46, endPoint y: 552, distance: 114.8
click at [0, 552] on html "(P) Image You are previewing how the will restyle your page. You can not edit E…" at bounding box center [656, 417] width 1313 height 834
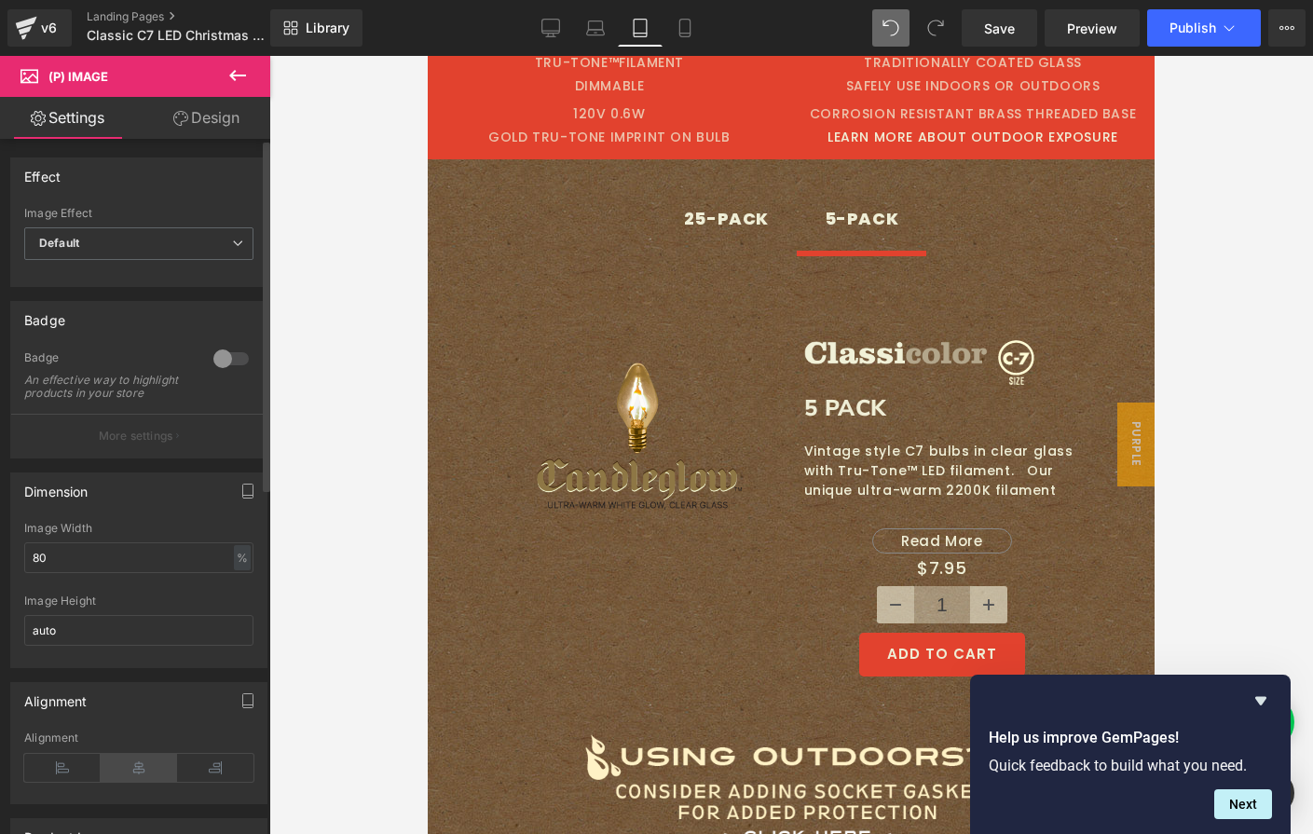
click at [133, 778] on icon at bounding box center [139, 768] width 76 height 28
click at [699, 22] on link "Mobile" at bounding box center [685, 27] width 45 height 37
type input "60"
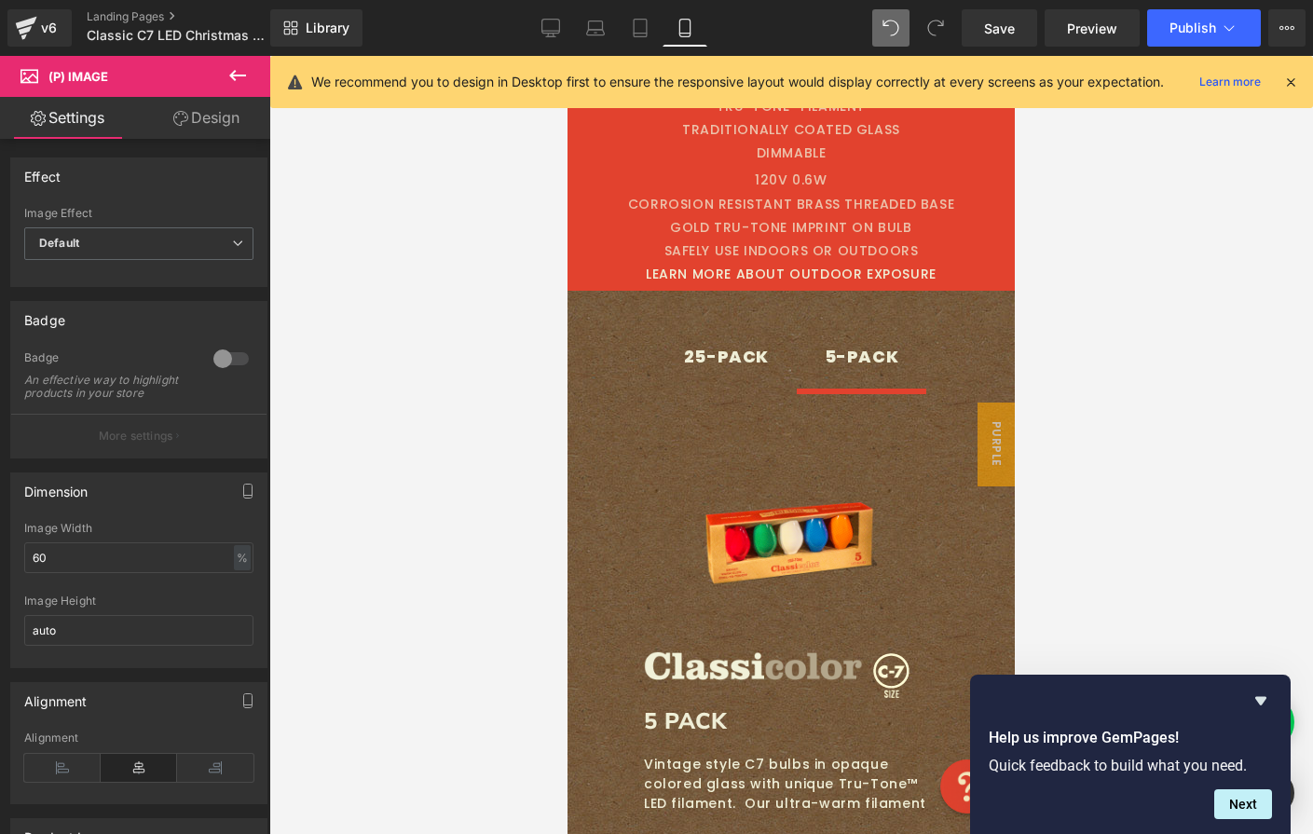
scroll to position [601, 0]
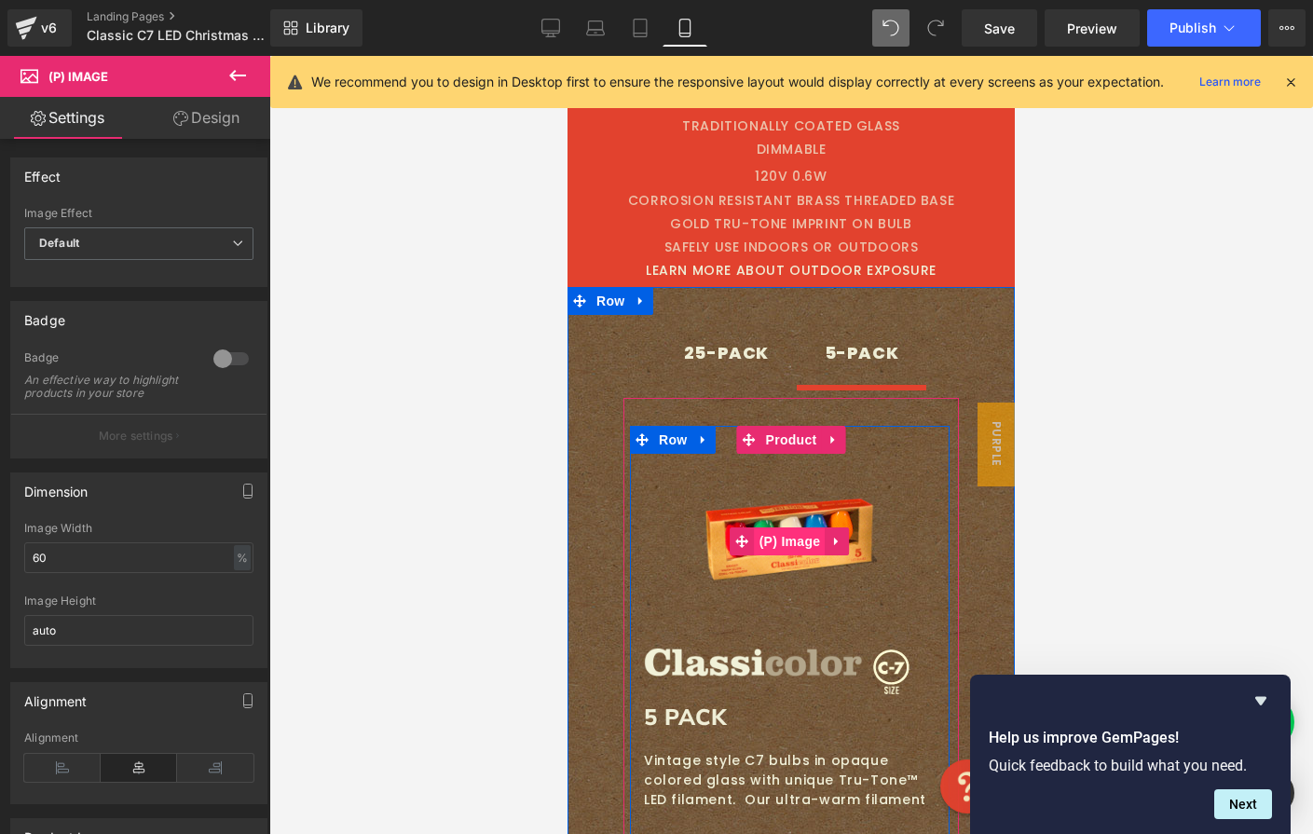
click at [765, 547] on span "(P) Image" at bounding box center [790, 541] width 71 height 28
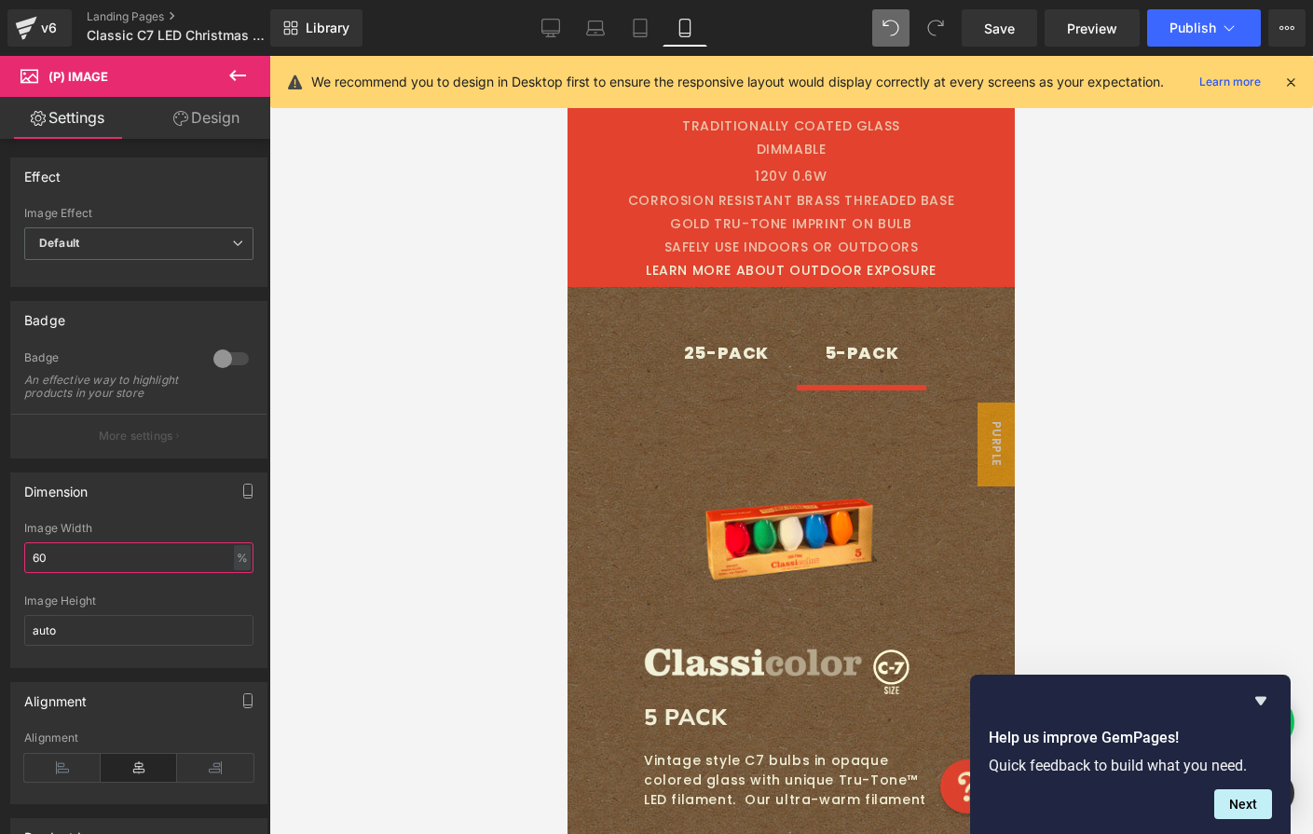
drag, startPoint x: 75, startPoint y: 568, endPoint x: -44, endPoint y: 563, distance: 119.4
click at [0, 563] on html "(P) Image You are previewing how the will restyle your page. You can not edit E…" at bounding box center [656, 417] width 1313 height 834
type input "80"
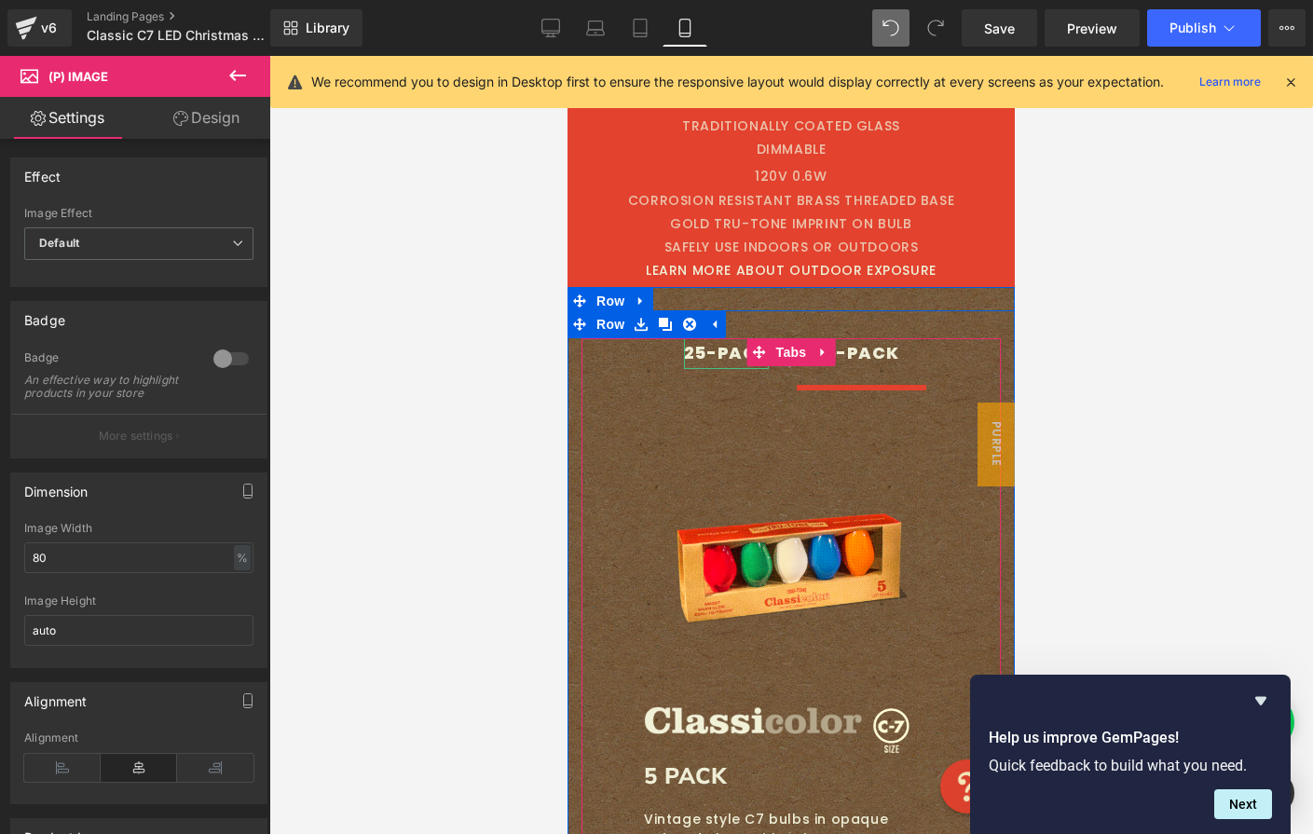
click at [717, 356] on div "25-PACK" at bounding box center [726, 353] width 85 height 30
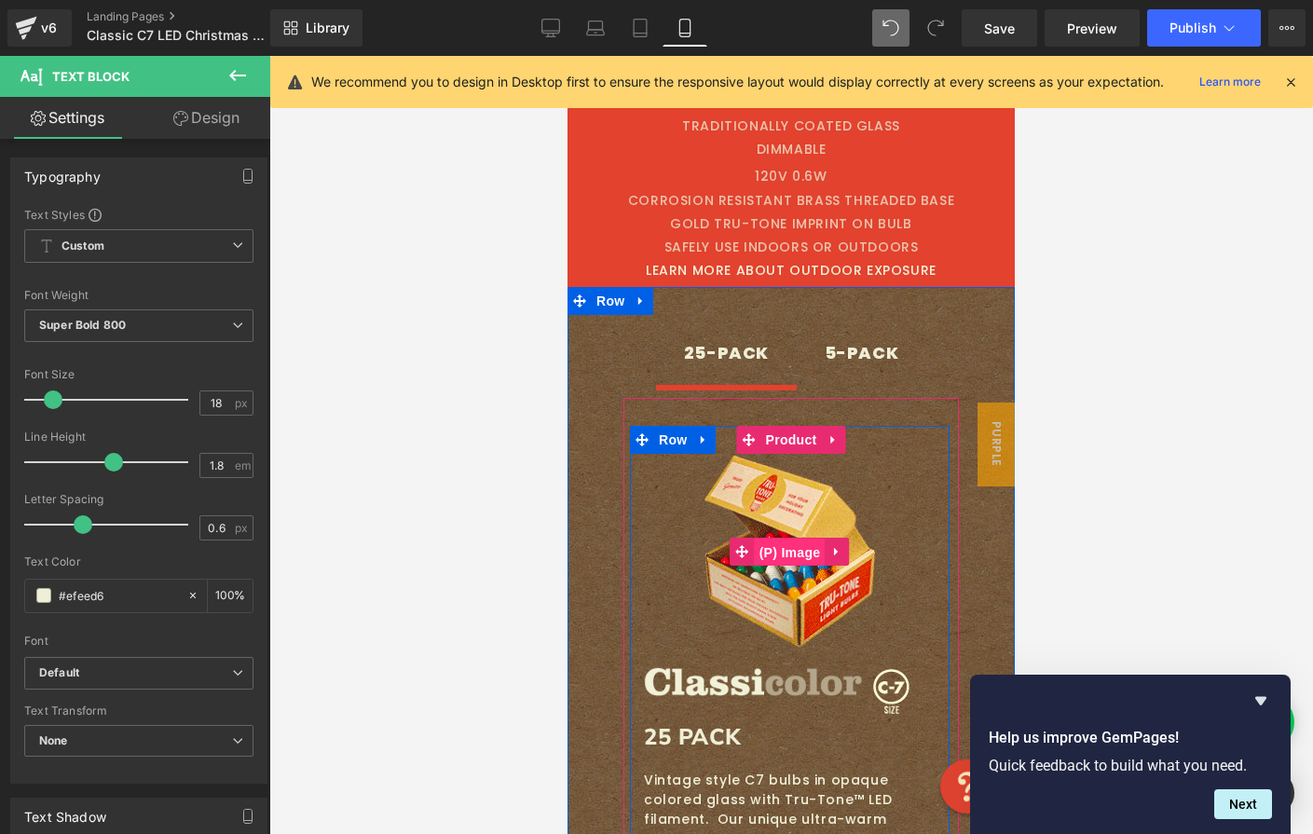
click at [783, 545] on span "(P) Image" at bounding box center [790, 553] width 71 height 28
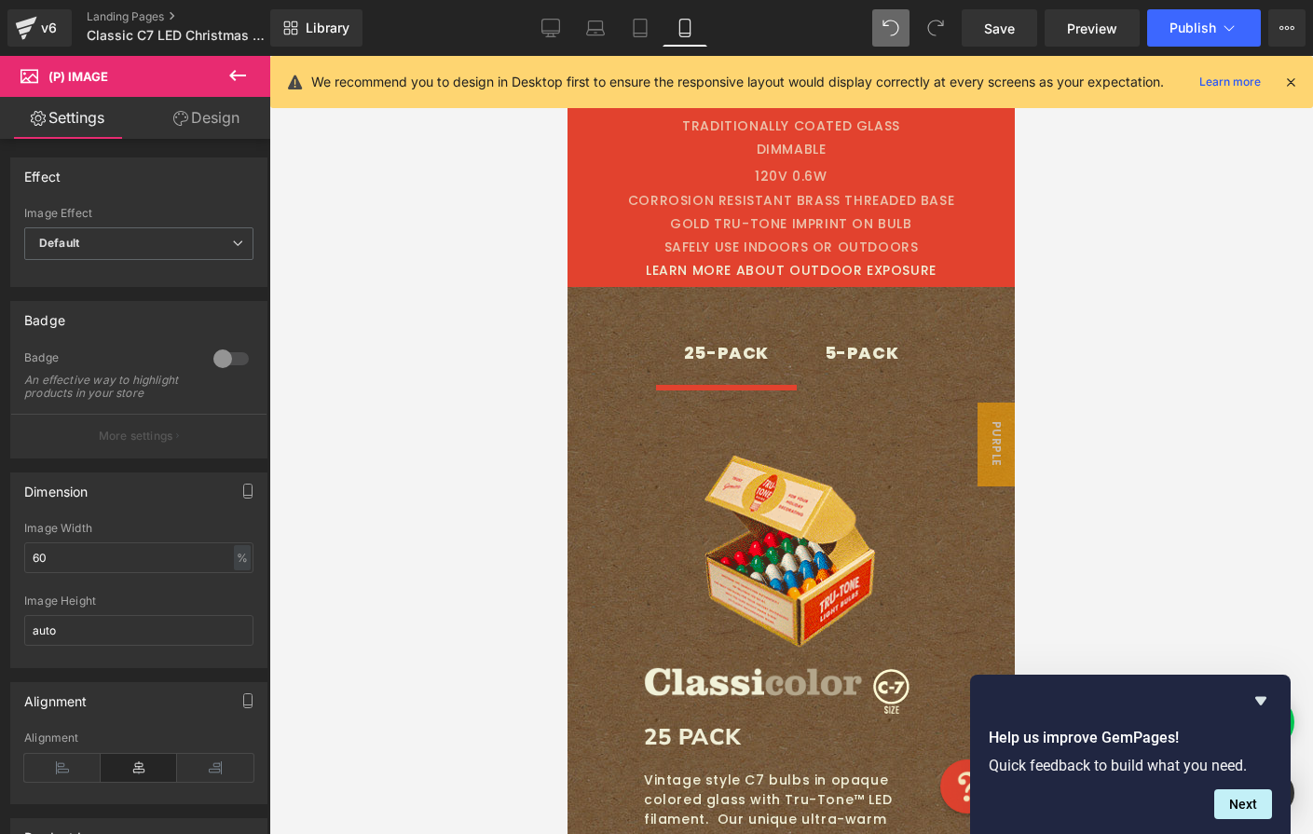
drag, startPoint x: 46, startPoint y: 566, endPoint x: -62, endPoint y: 543, distance: 109.5
click at [0, 543] on html "(P) Image You are previewing how the will restyle your page. You can not edit E…" at bounding box center [656, 417] width 1313 height 834
type input "80"
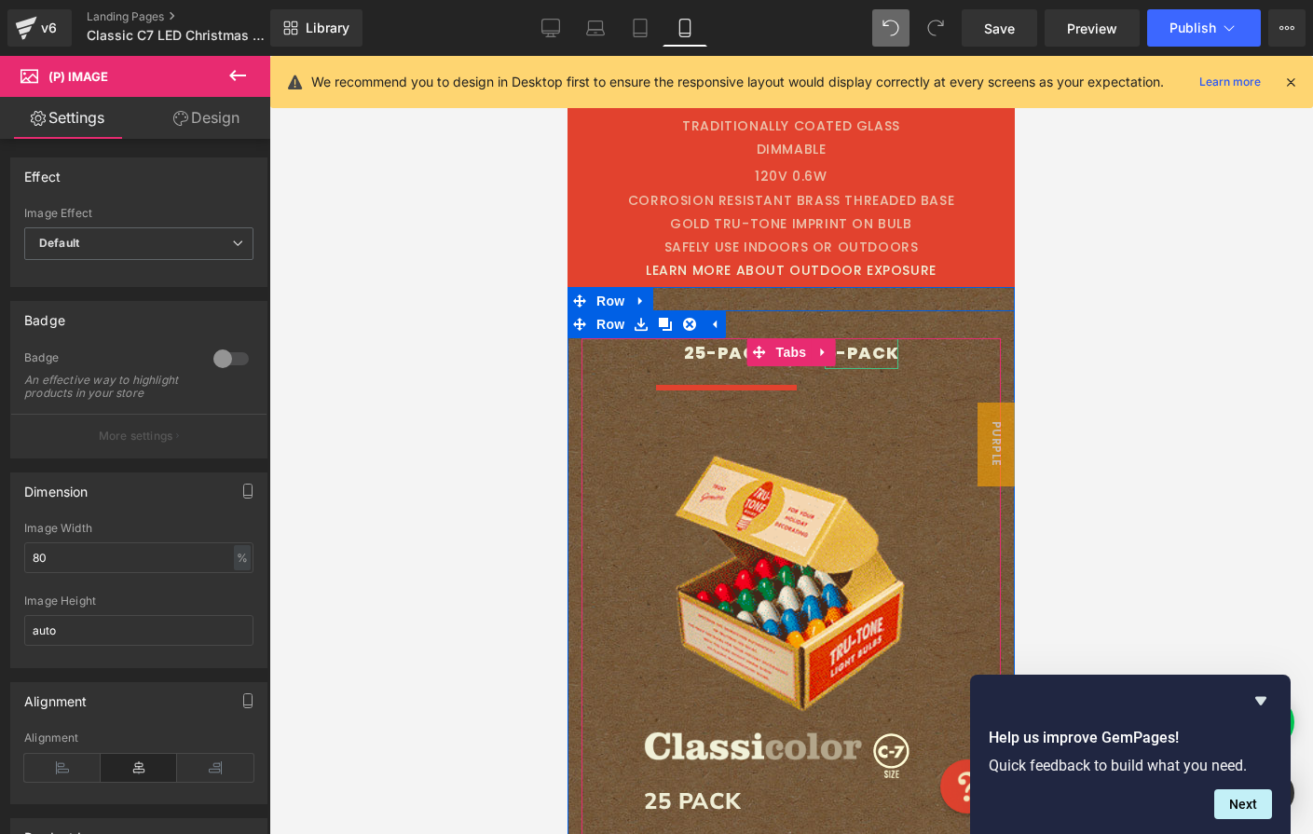
click at [845, 356] on div "5-PACK" at bounding box center [862, 353] width 75 height 30
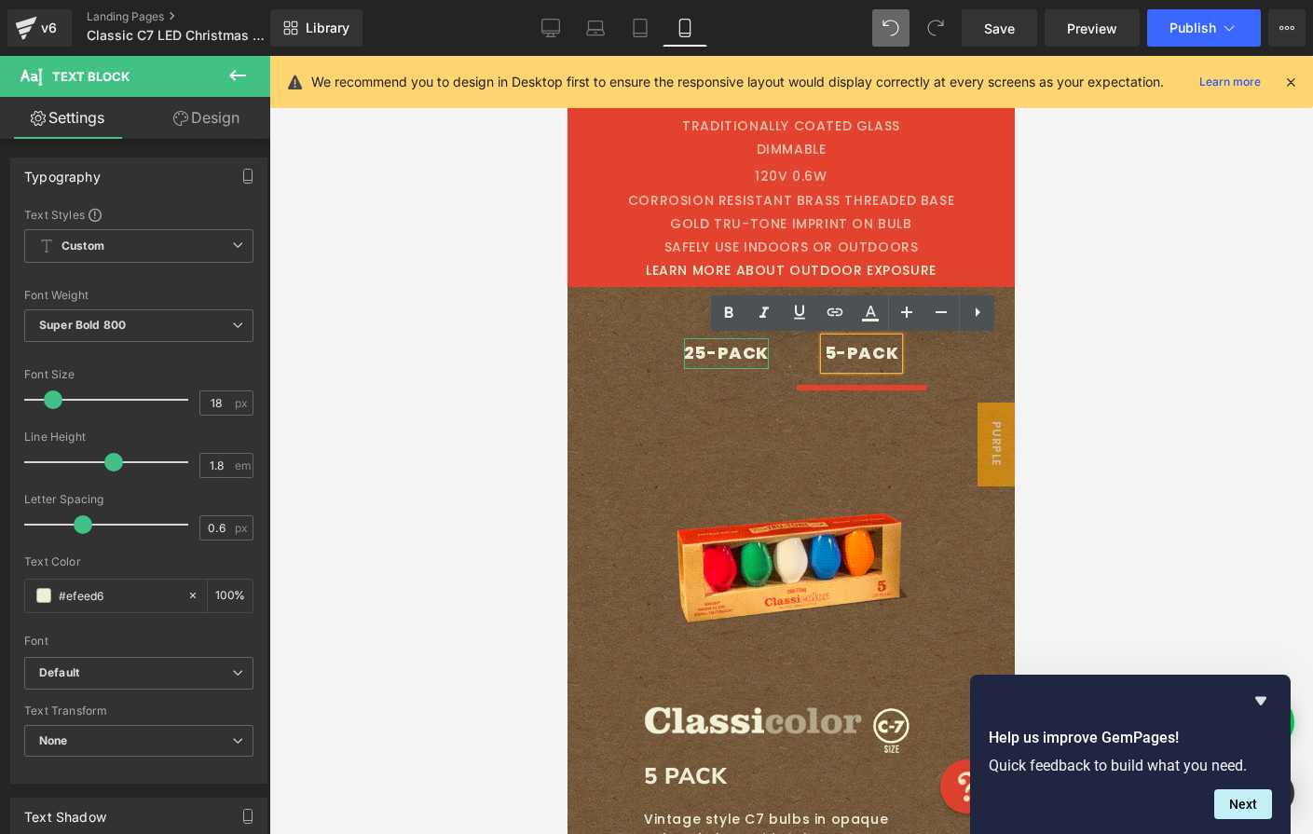
click at [731, 350] on div "25-PACK" at bounding box center [726, 353] width 85 height 30
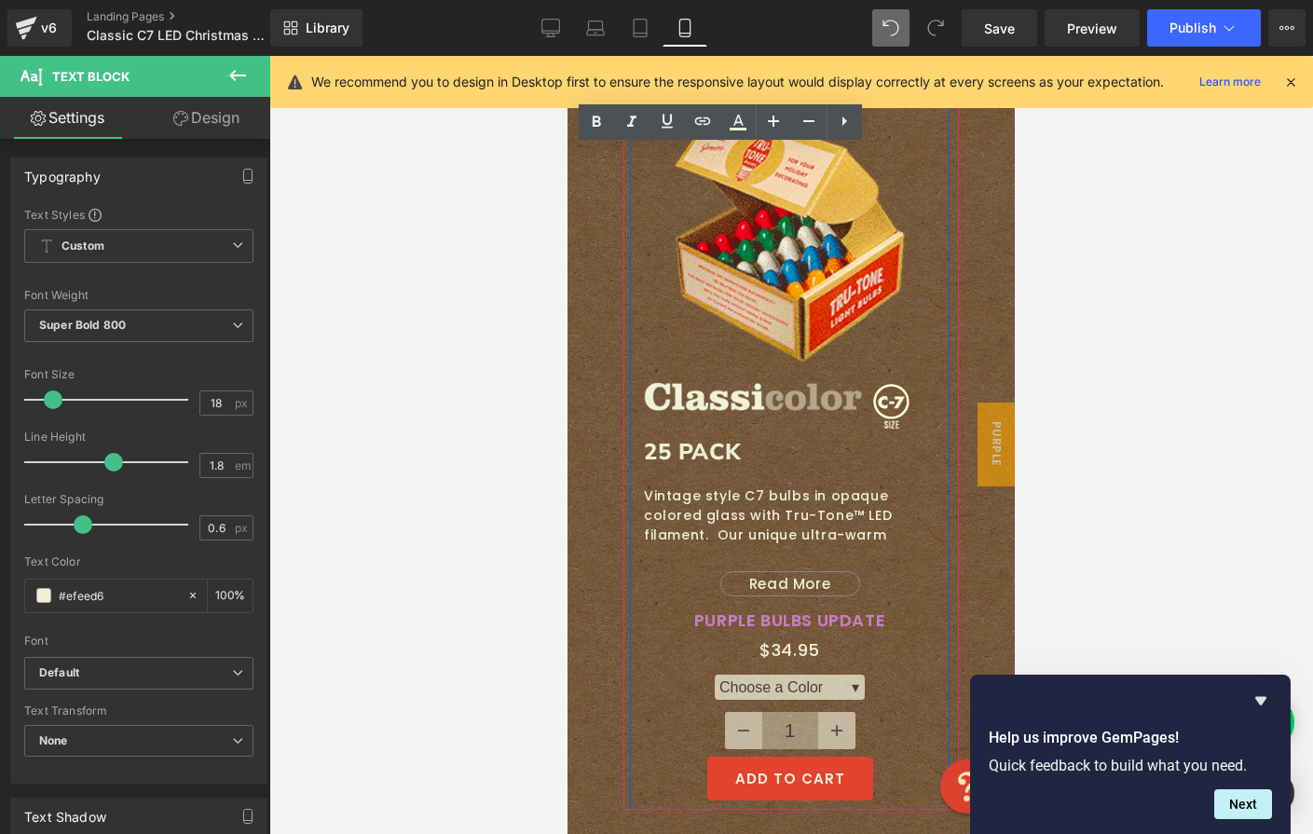
scroll to position [743, 0]
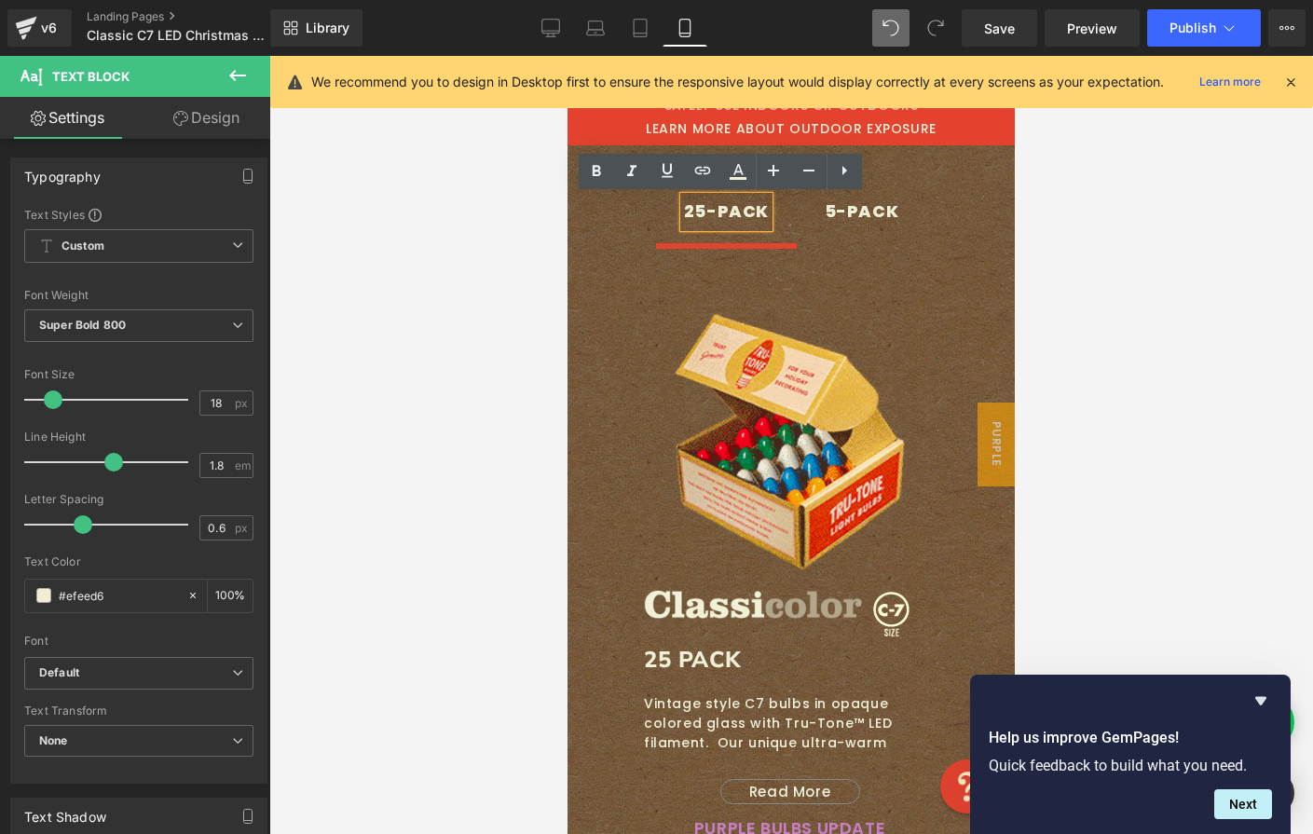
click at [600, 239] on ul "25-PACK Text Block 5-PACK Text Block" at bounding box center [790, 220] width 419 height 47
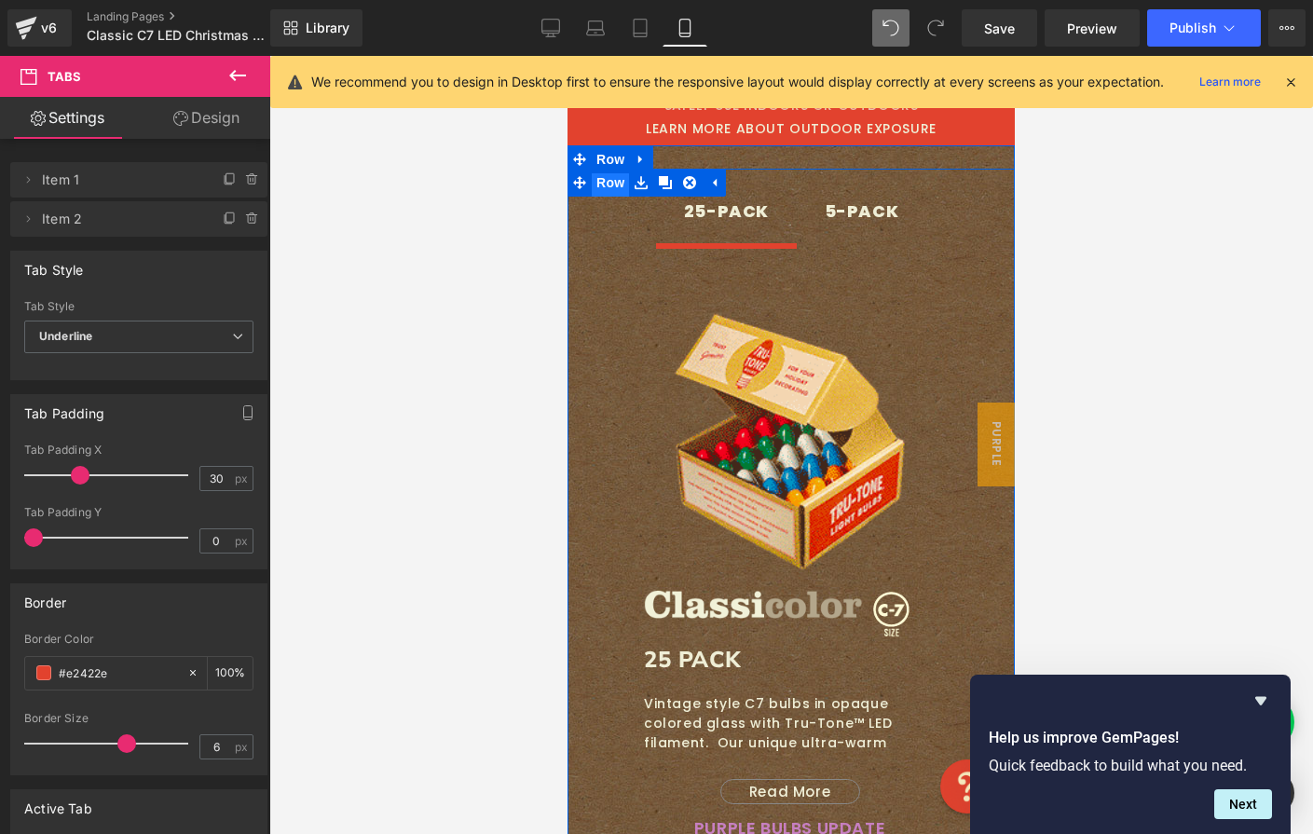
click at [607, 184] on span "Row" at bounding box center [610, 183] width 37 height 28
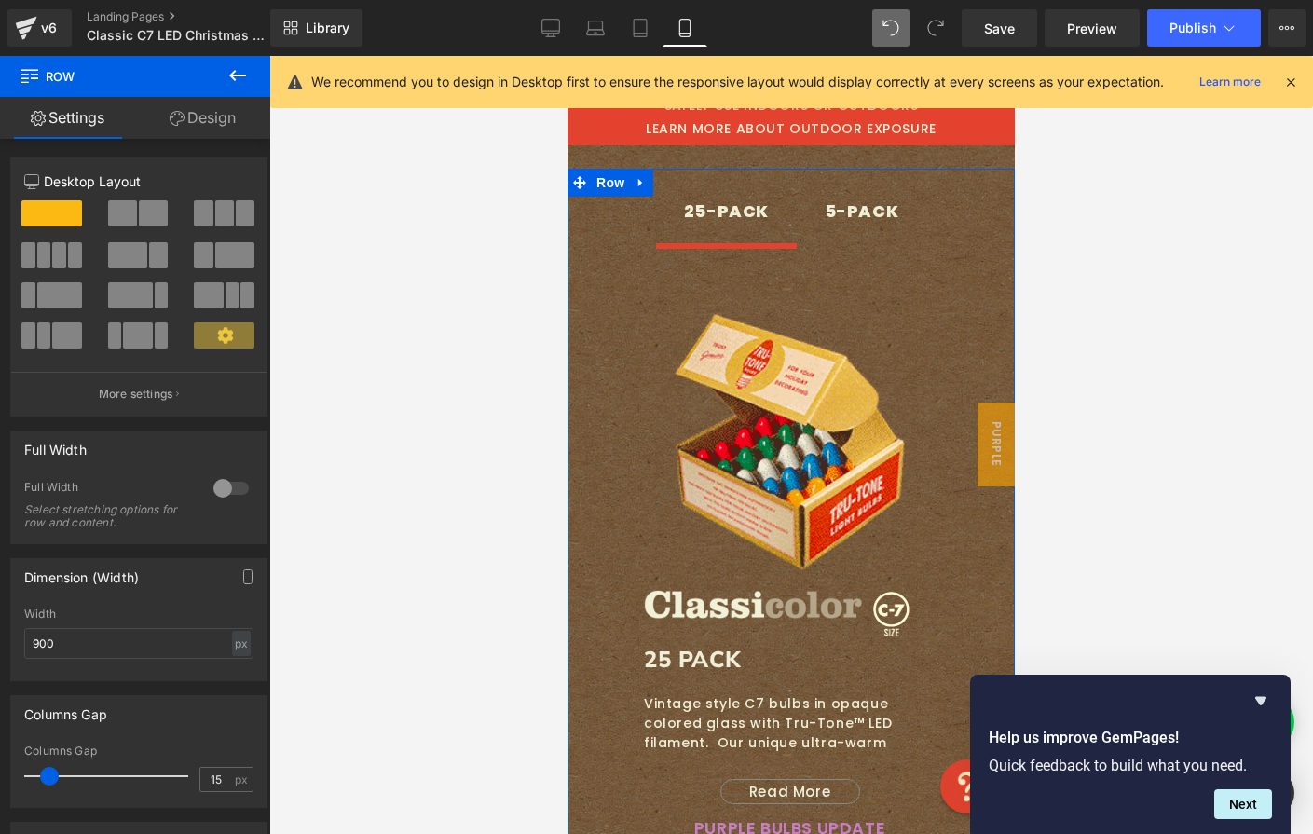
click at [185, 122] on link "Design" at bounding box center [202, 118] width 135 height 42
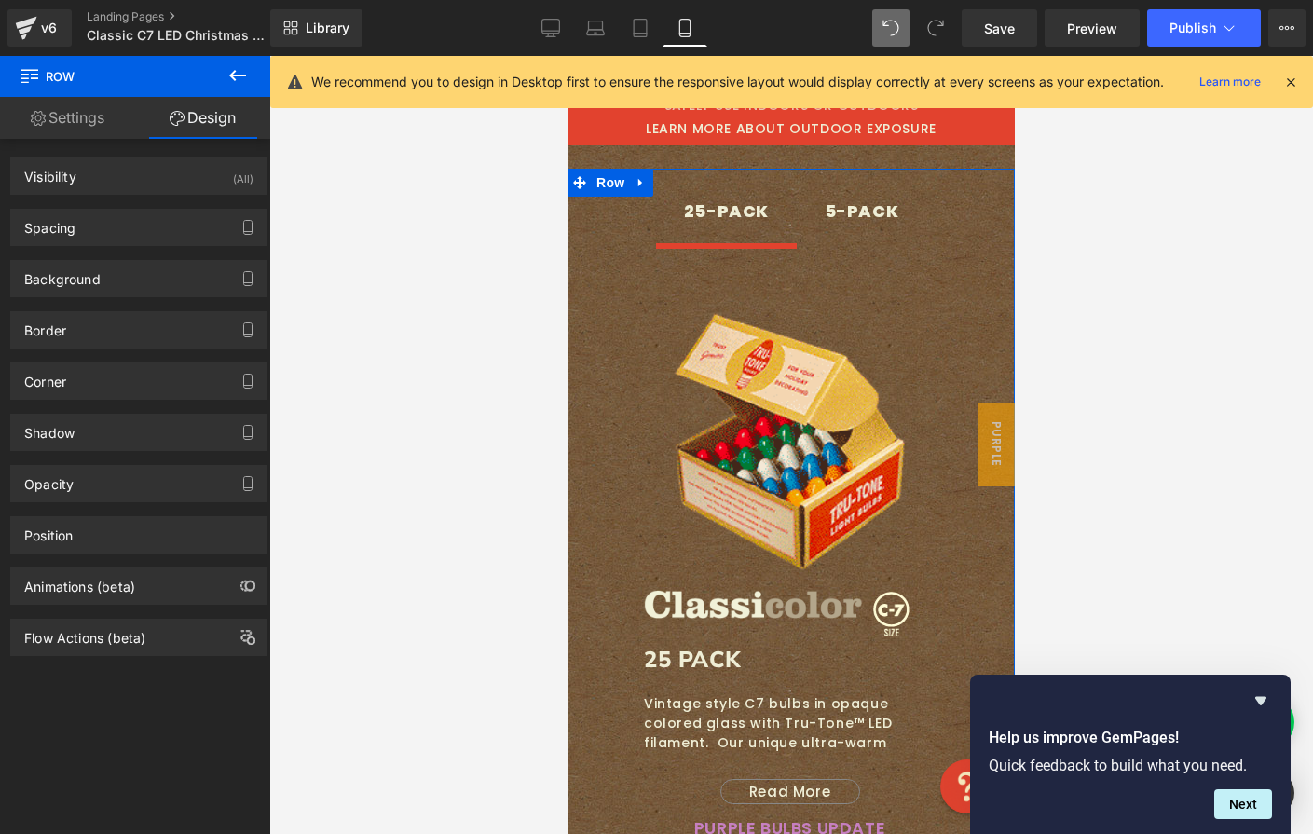
type input "0"
type input "30"
type input "0"
type input "10"
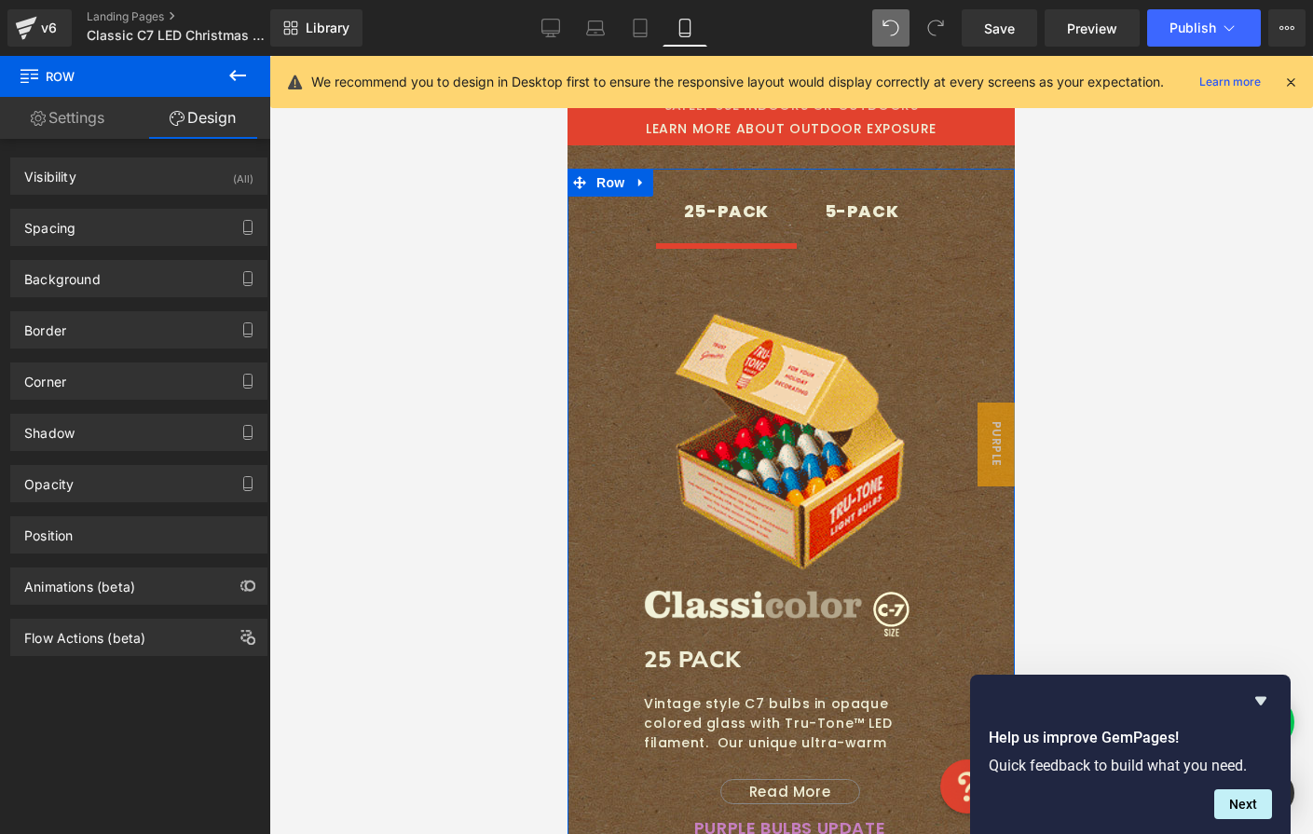
type input "0"
click at [153, 228] on div "Spacing" at bounding box center [138, 227] width 255 height 35
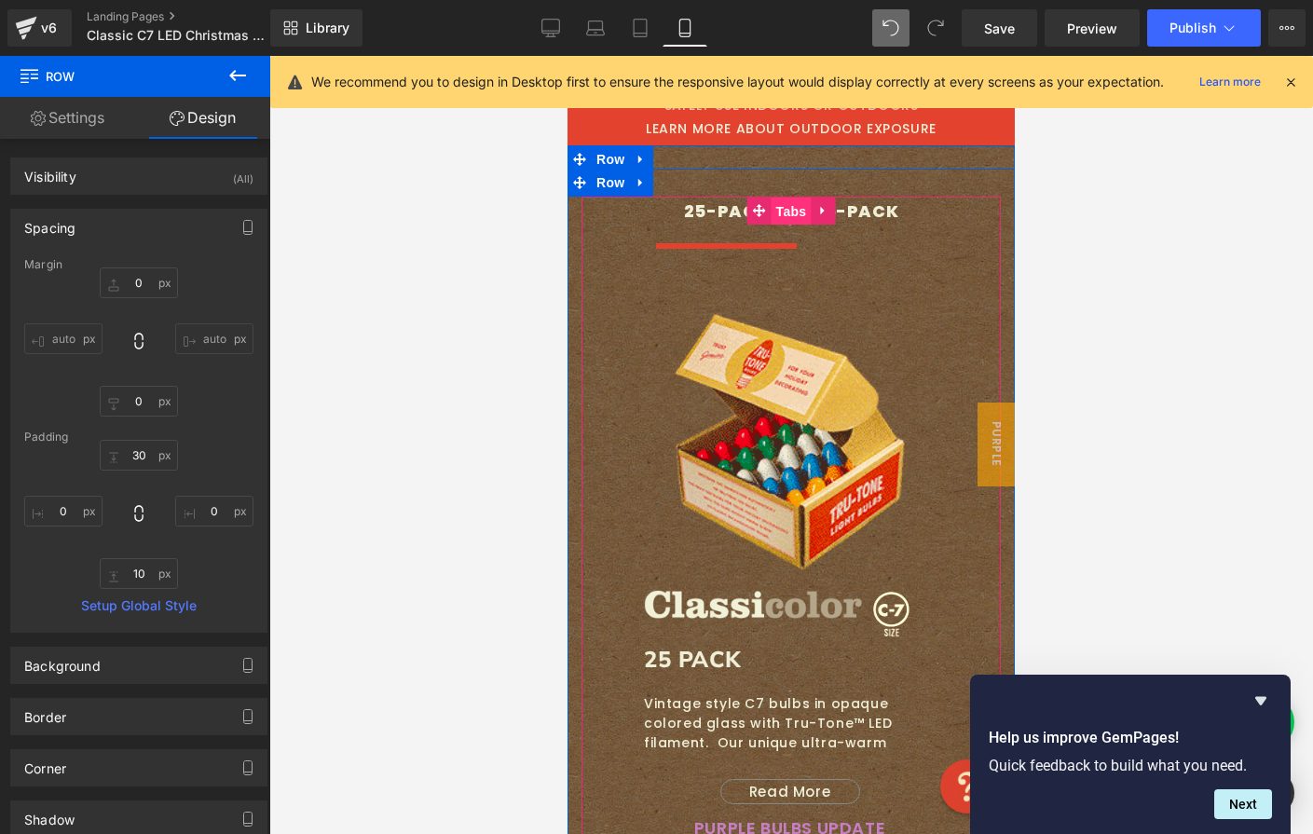
click at [774, 208] on span "Tabs" at bounding box center [792, 212] width 40 height 28
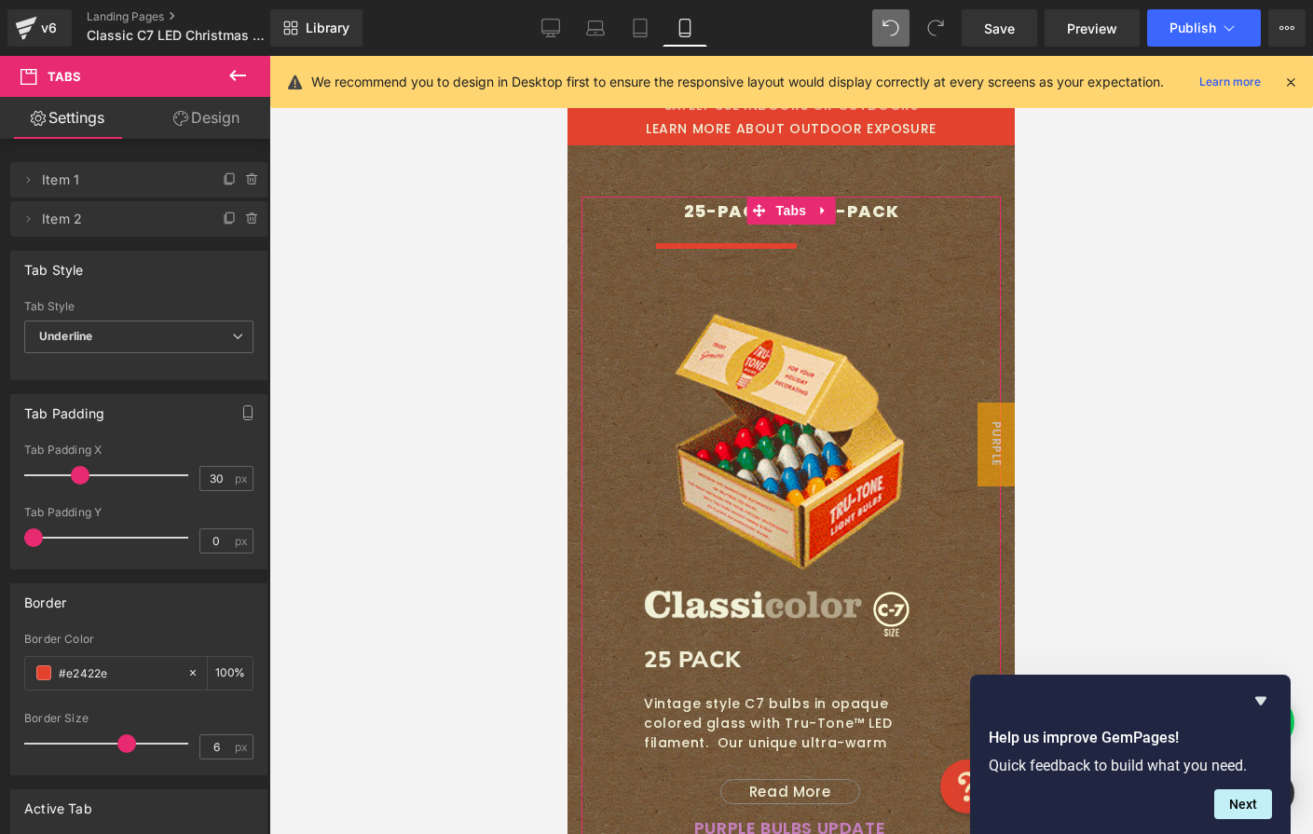
click at [186, 117] on link "Design" at bounding box center [206, 118] width 135 height 42
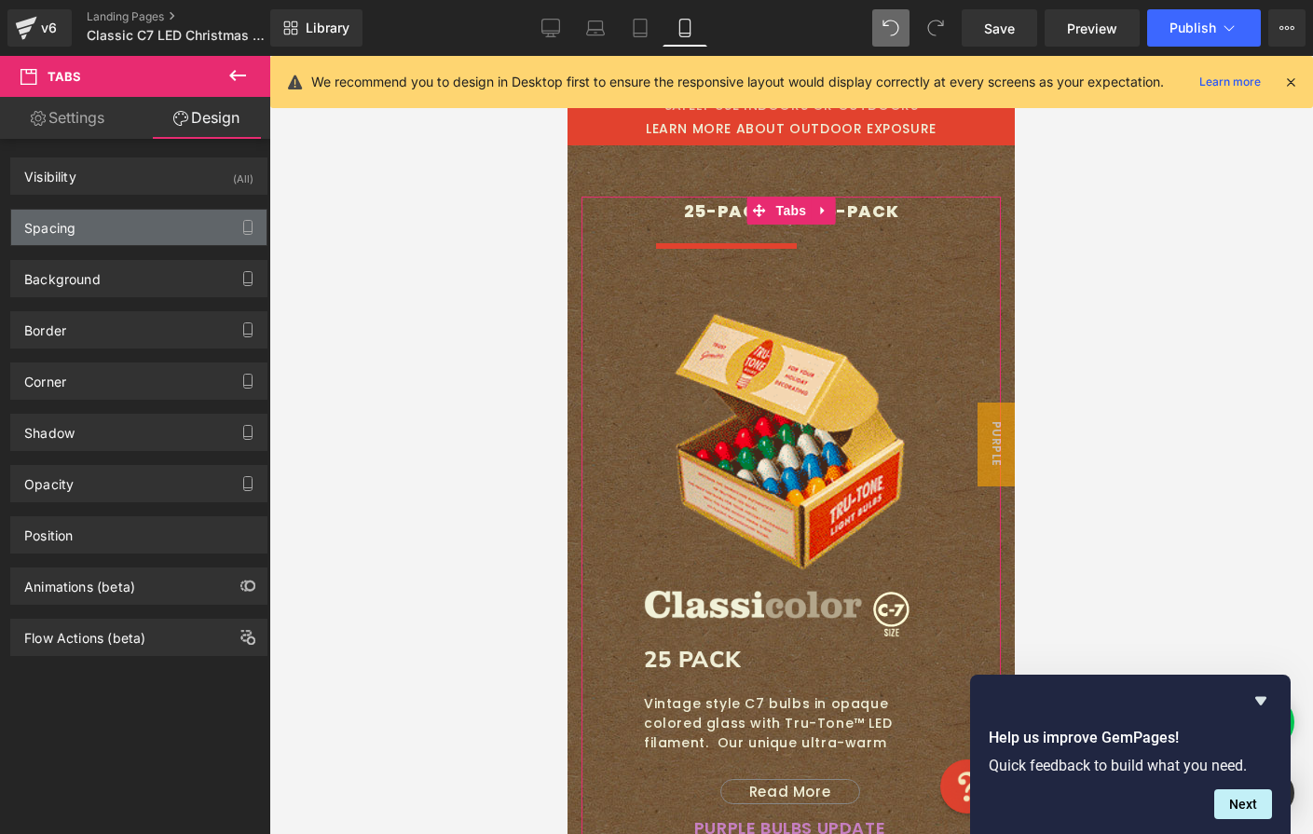
click at [130, 235] on div "Spacing" at bounding box center [138, 227] width 255 height 35
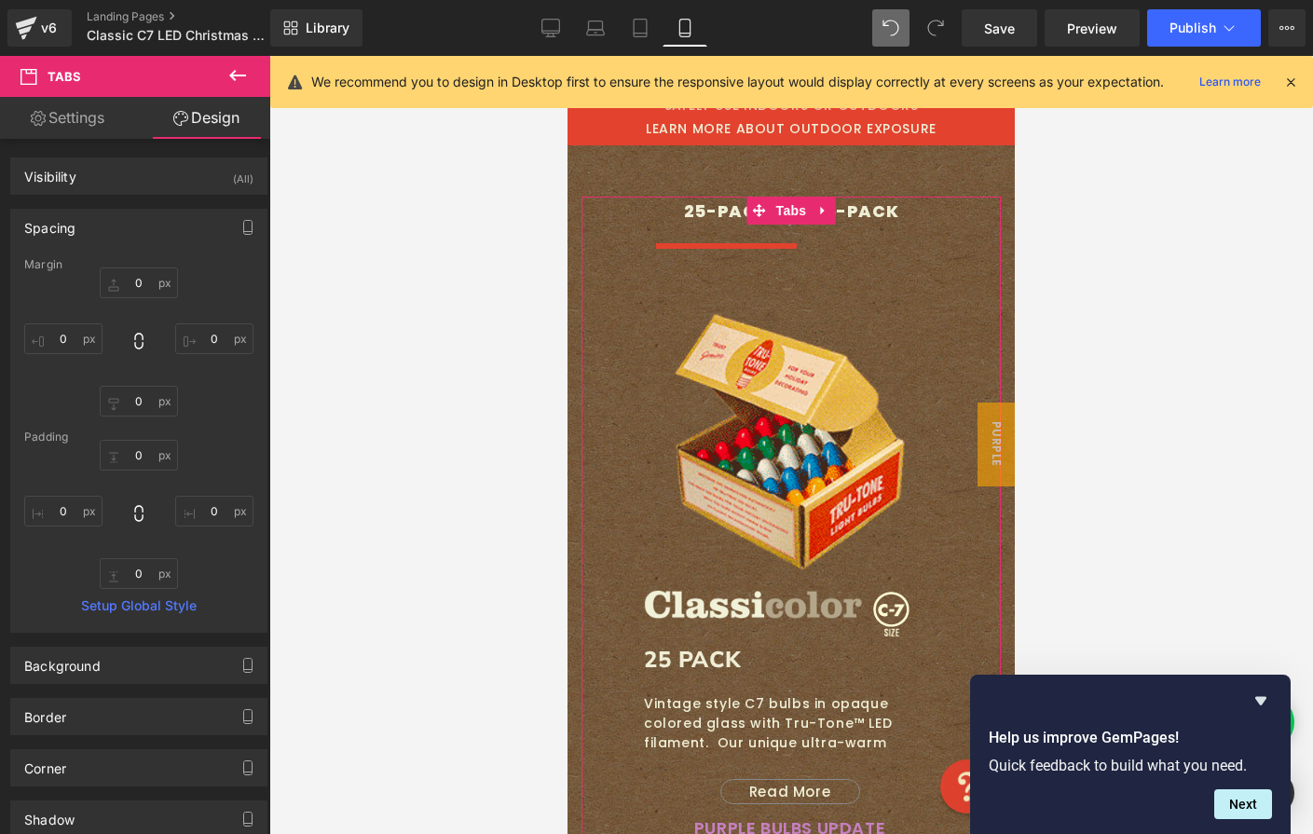
click at [75, 125] on link "Settings" at bounding box center [67, 118] width 135 height 42
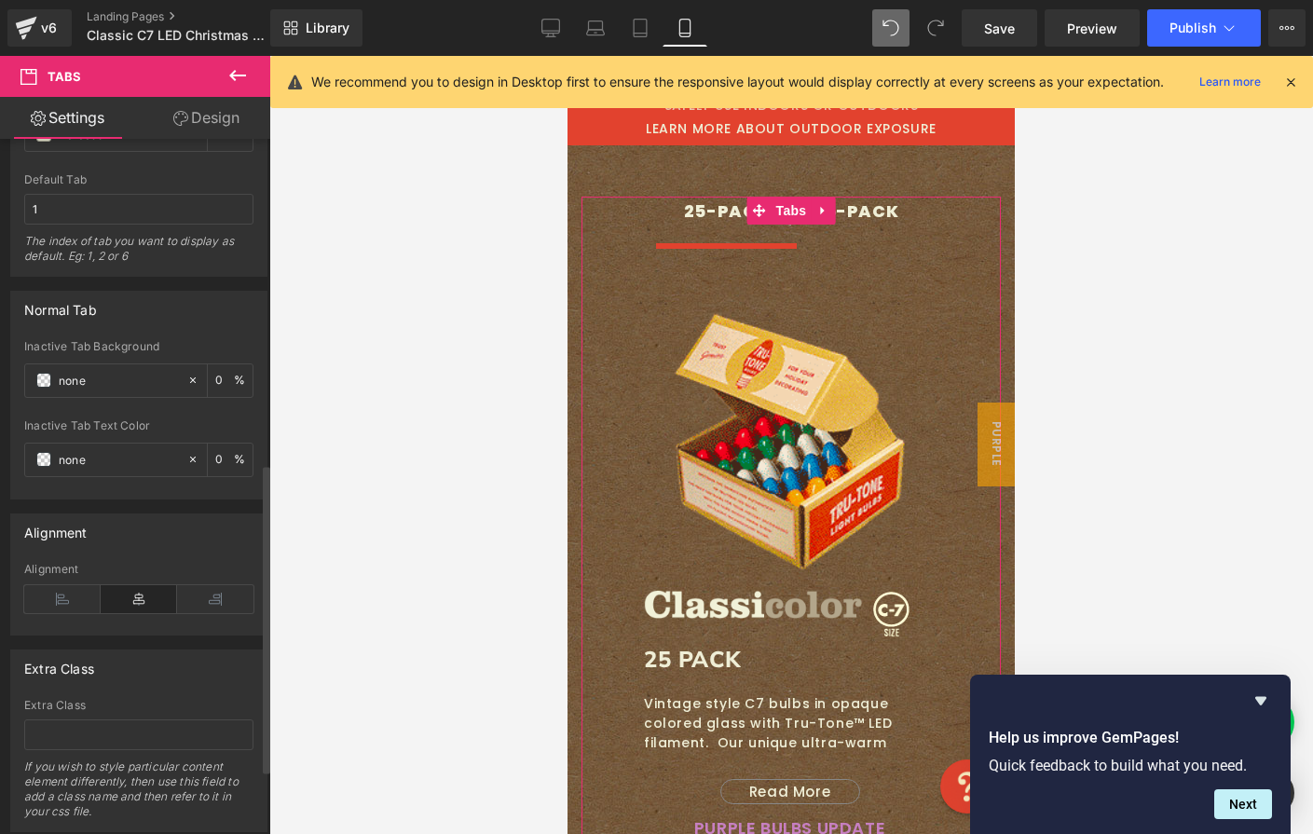
scroll to position [874, 0]
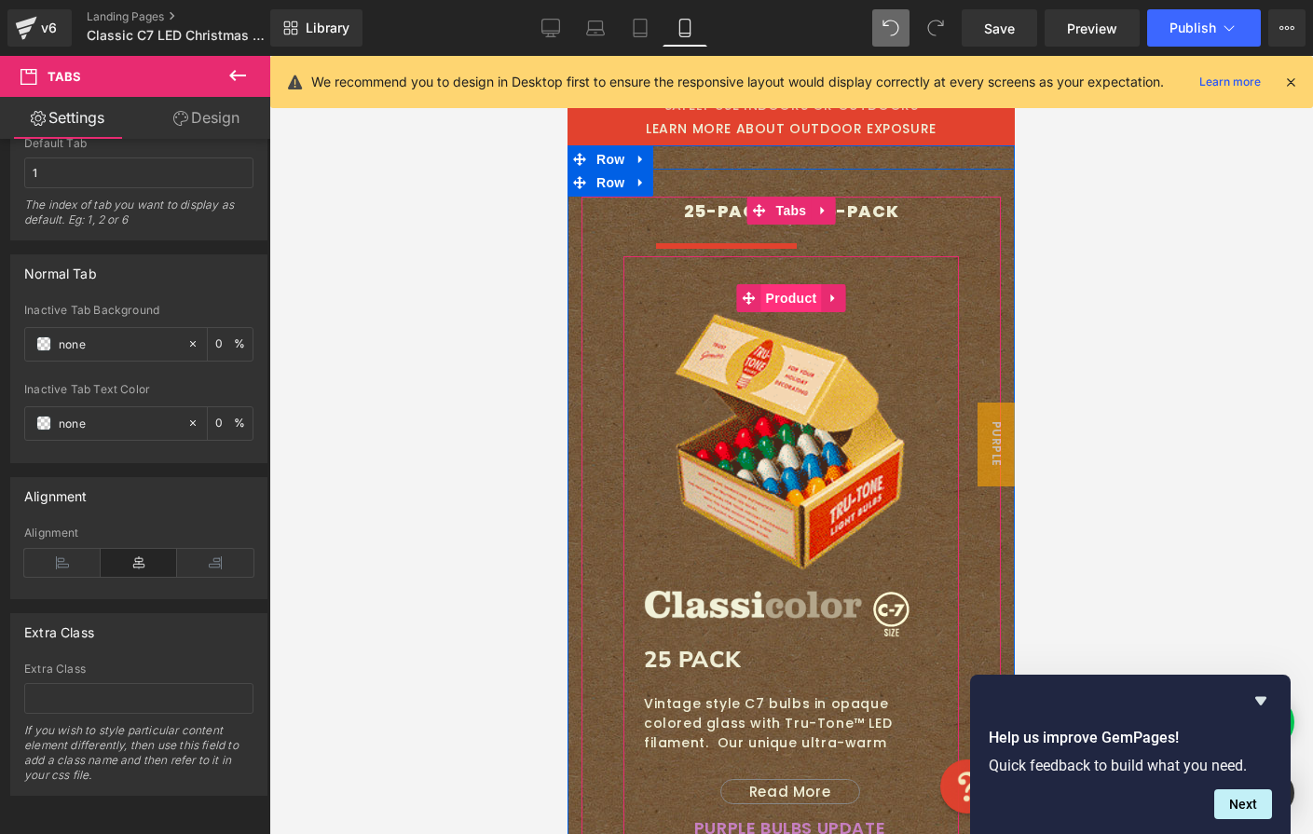
click at [772, 301] on span "Product" at bounding box center [791, 298] width 61 height 28
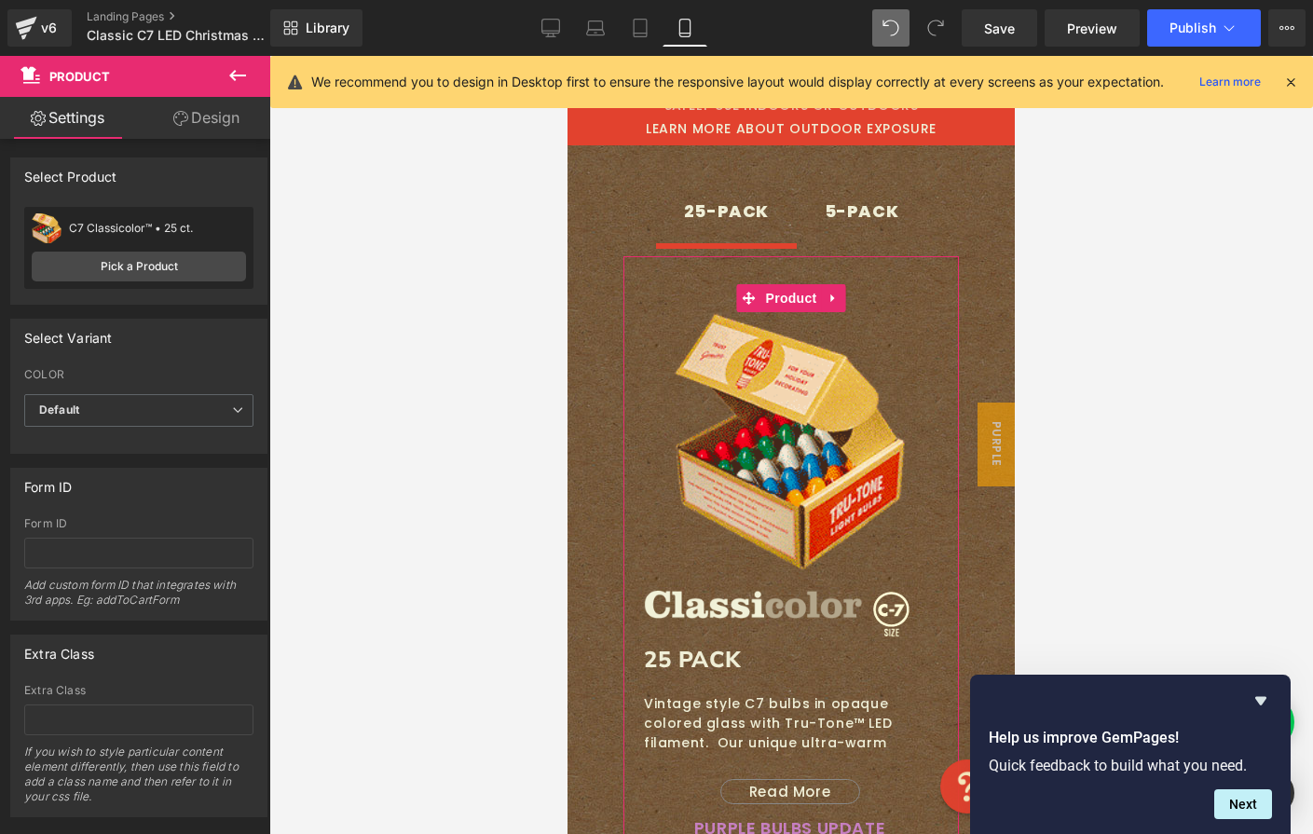
click at [204, 127] on link "Design" at bounding box center [206, 118] width 135 height 42
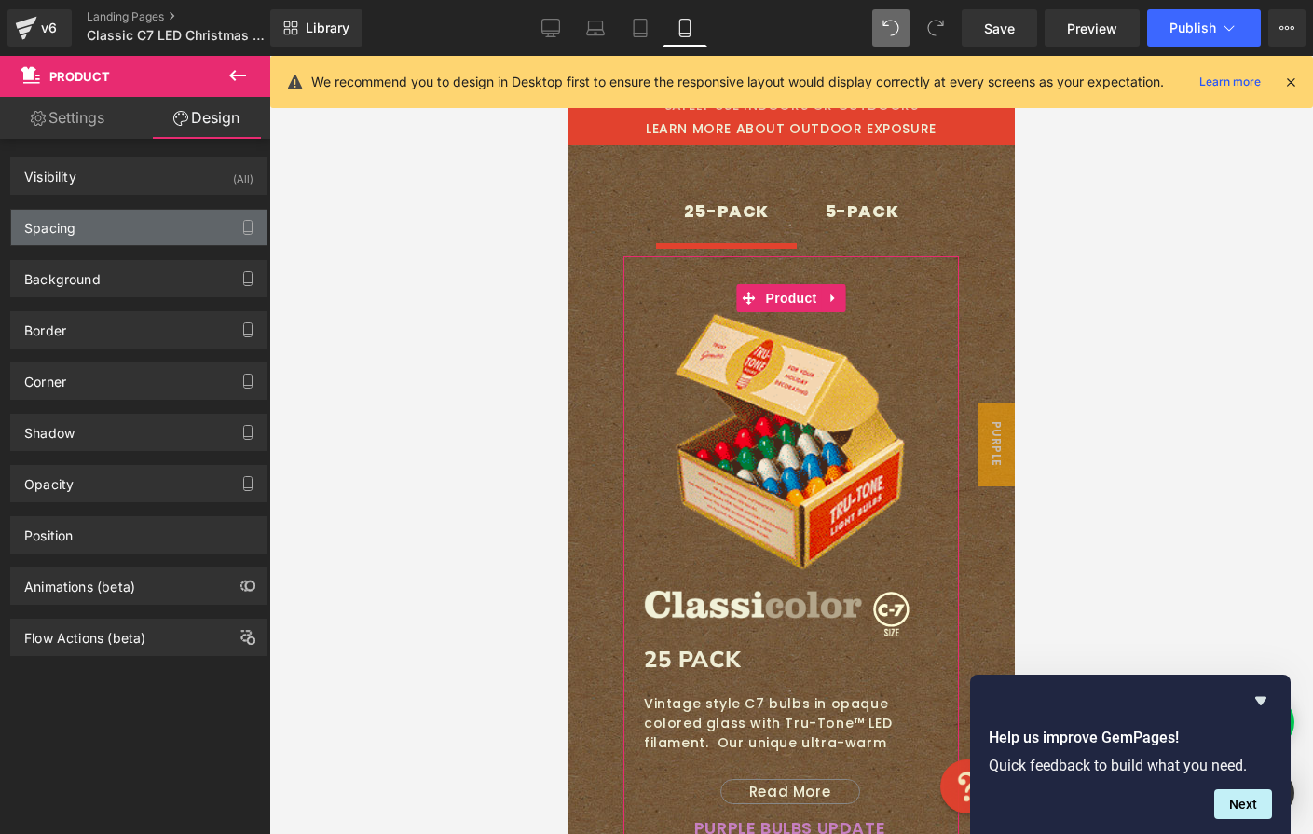
click at [117, 226] on div "Spacing" at bounding box center [138, 227] width 255 height 35
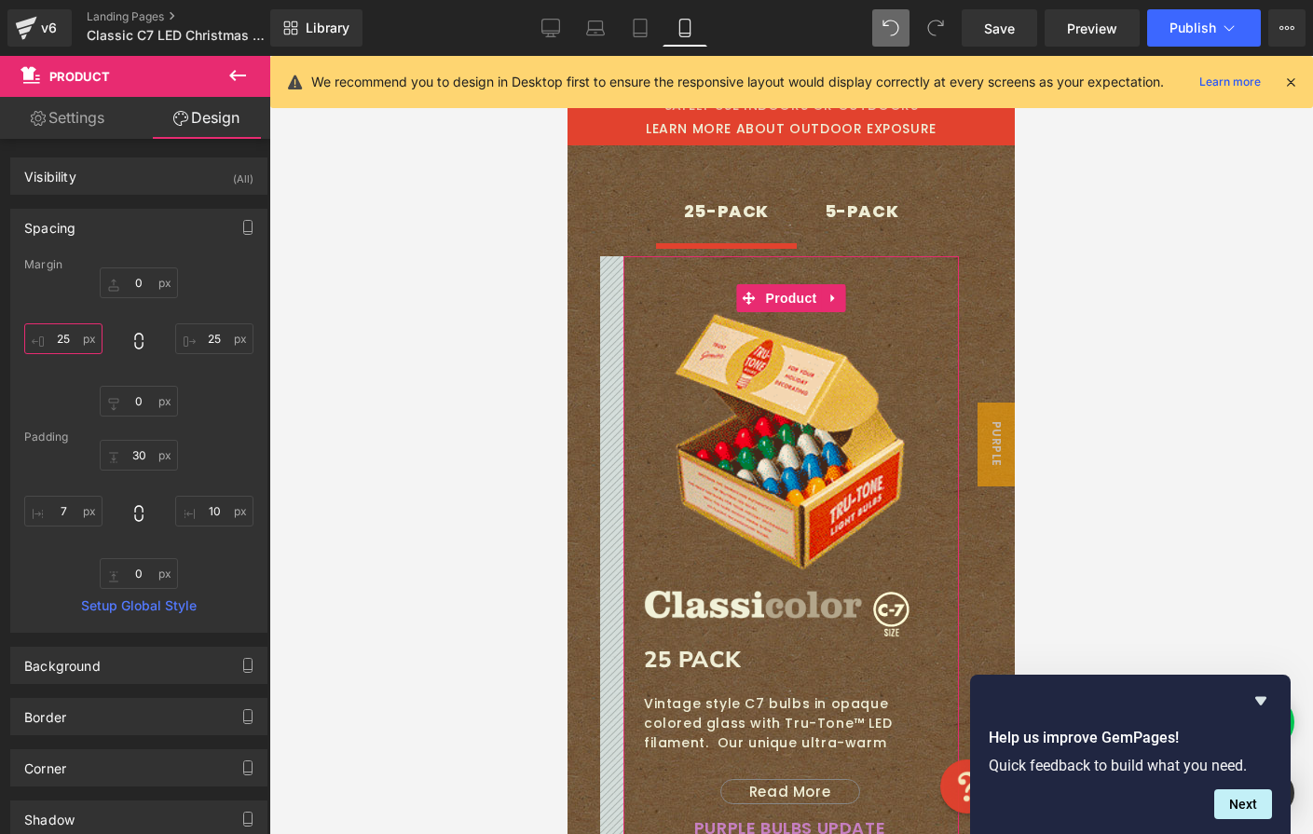
click at [72, 339] on input "25" at bounding box center [63, 338] width 78 height 31
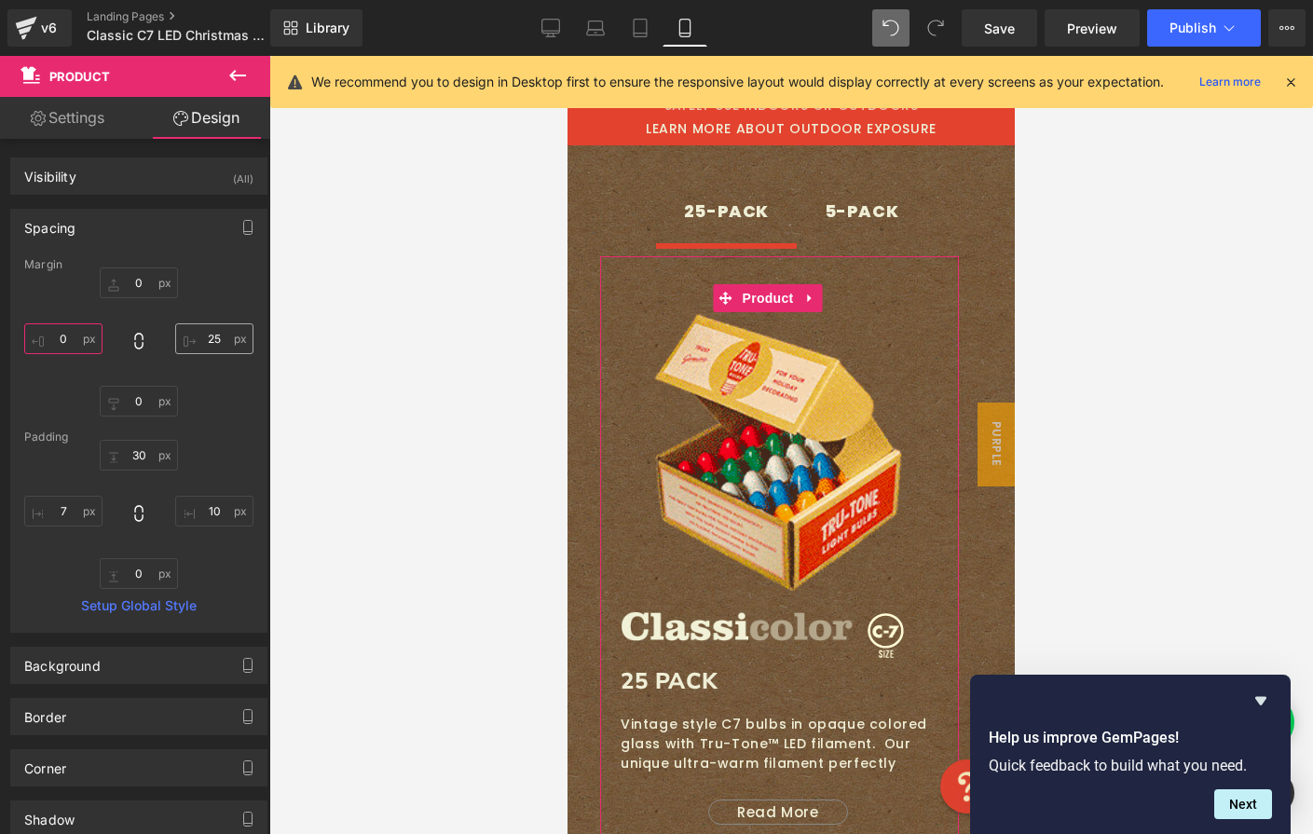
type input "0"
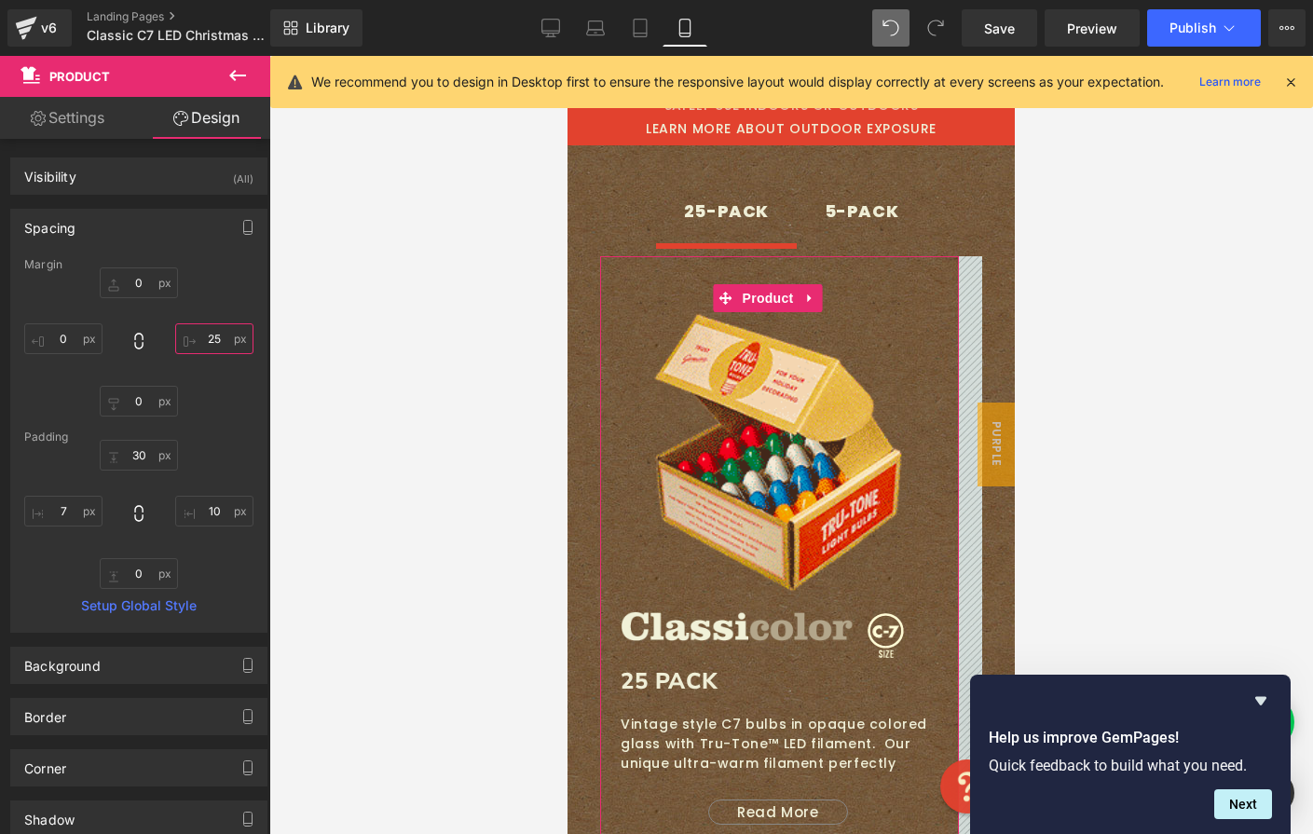
drag, startPoint x: 215, startPoint y: 337, endPoint x: 153, endPoint y: 336, distance: 62.4
click at [153, 336] on div "0px 0 25px 25 0px 0 0 0" at bounding box center [138, 341] width 229 height 149
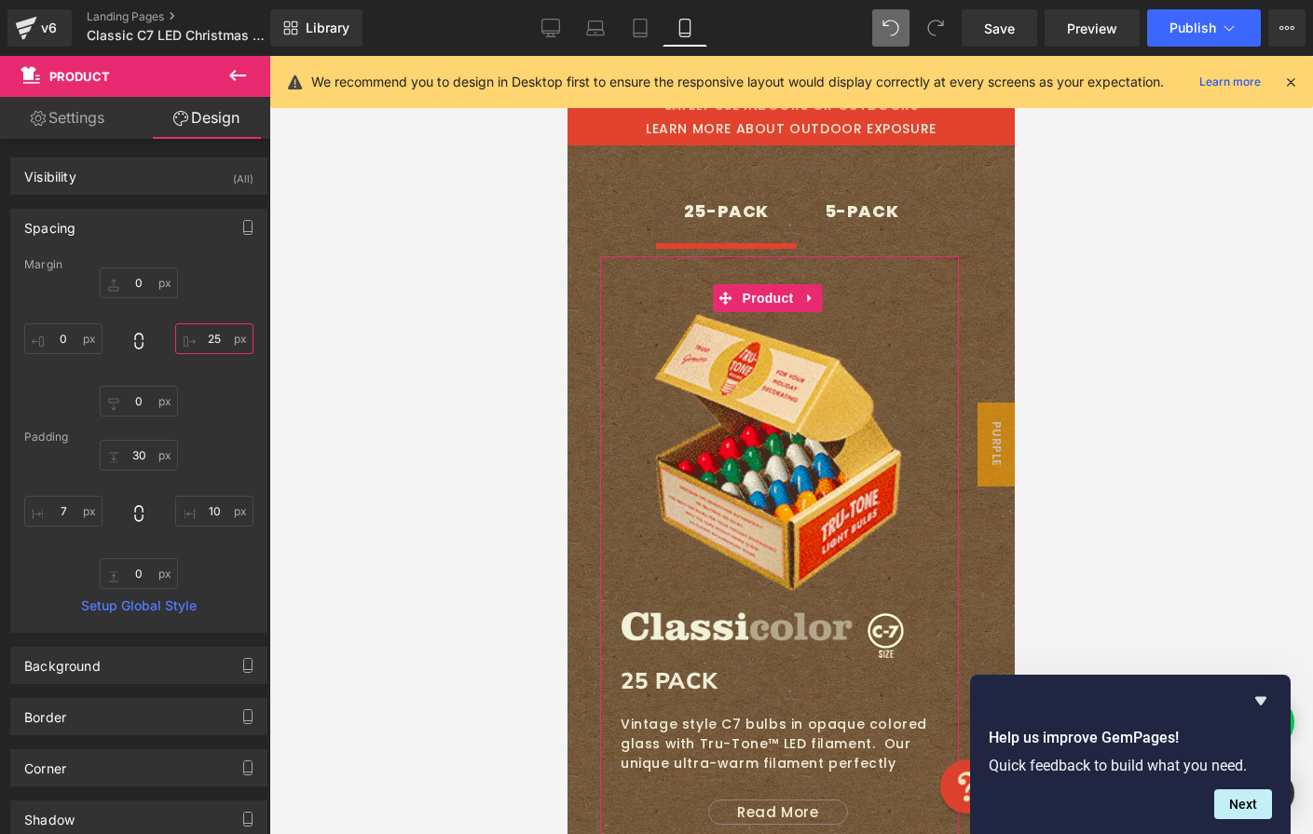
click at [212, 339] on input "25" at bounding box center [214, 338] width 78 height 31
click at [212, 338] on input "25" at bounding box center [214, 338] width 78 height 31
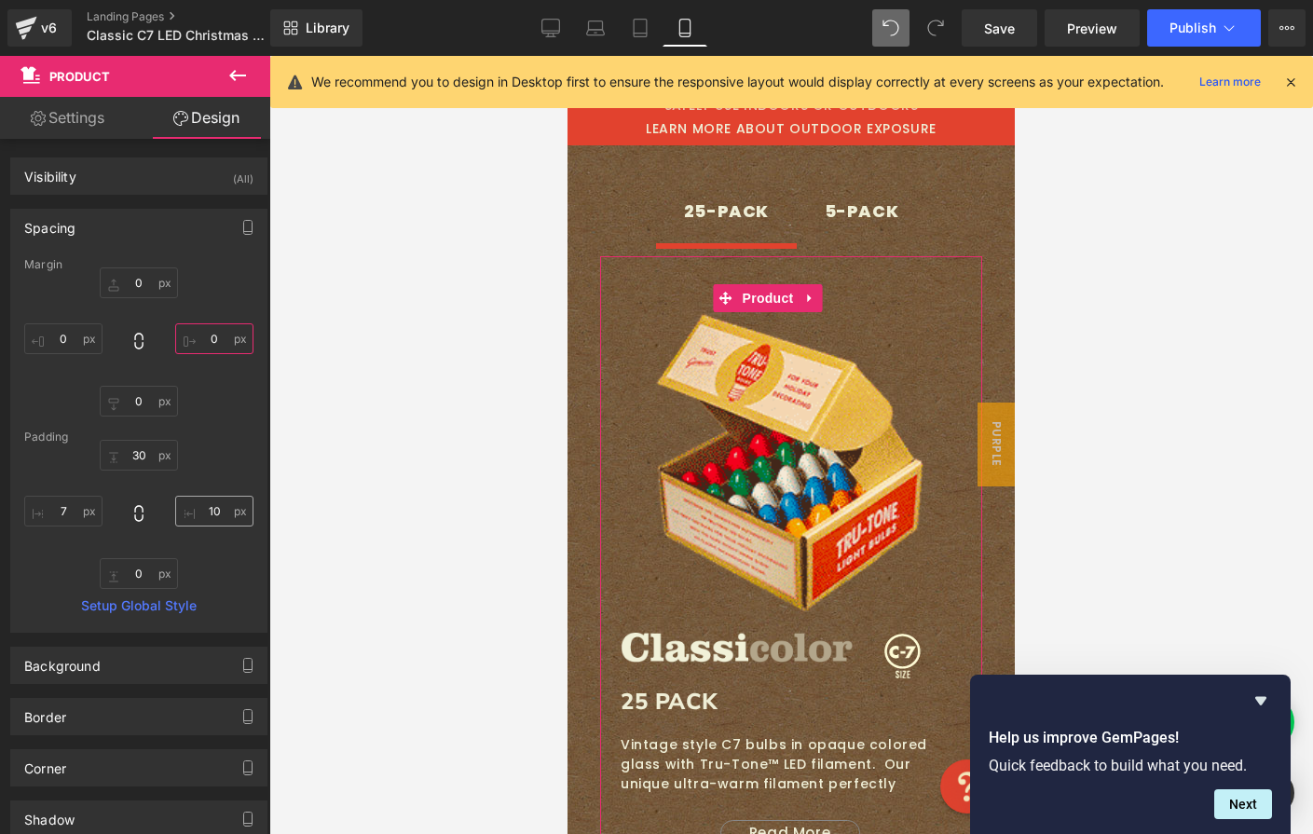
type input "0"
click at [213, 516] on input "10" at bounding box center [214, 511] width 78 height 31
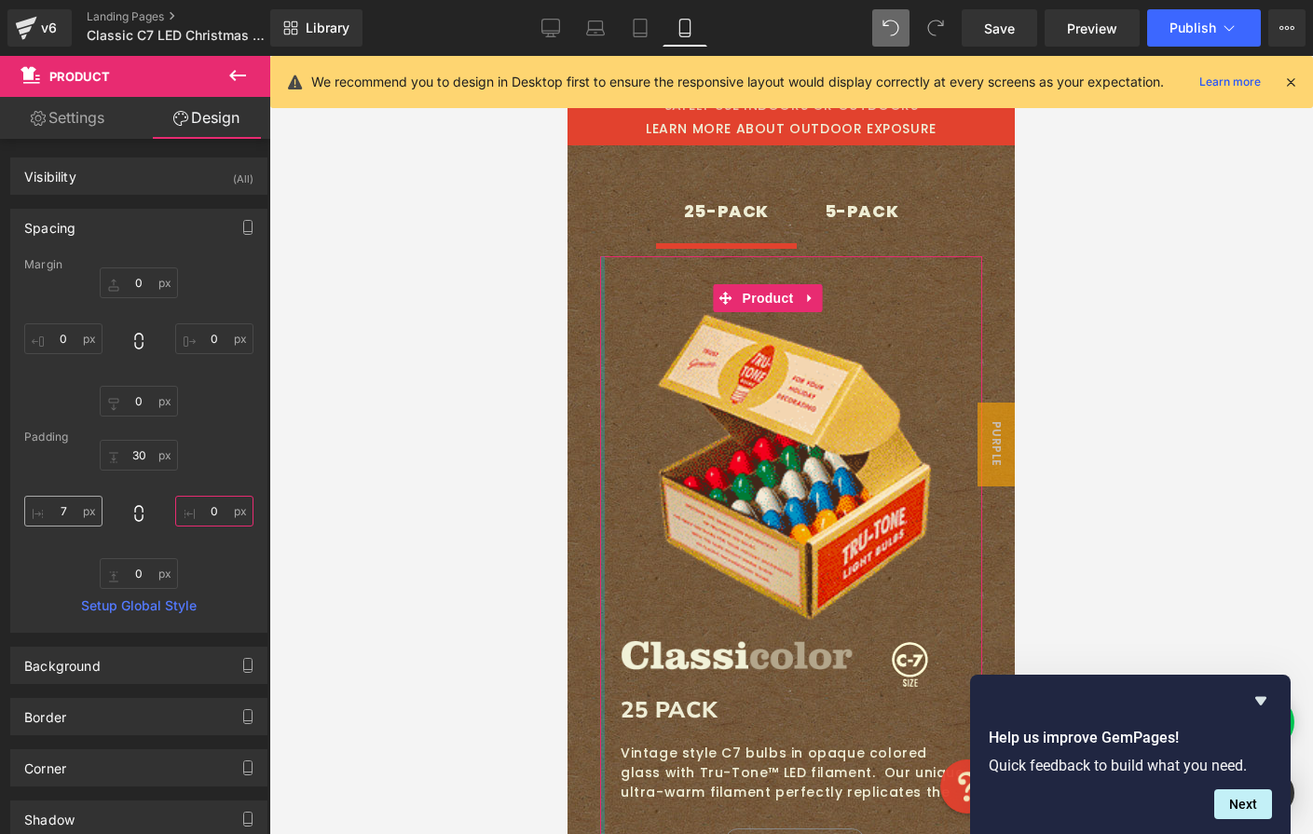
type input "0"
click at [63, 512] on input "7" at bounding box center [63, 511] width 78 height 31
type input "0"
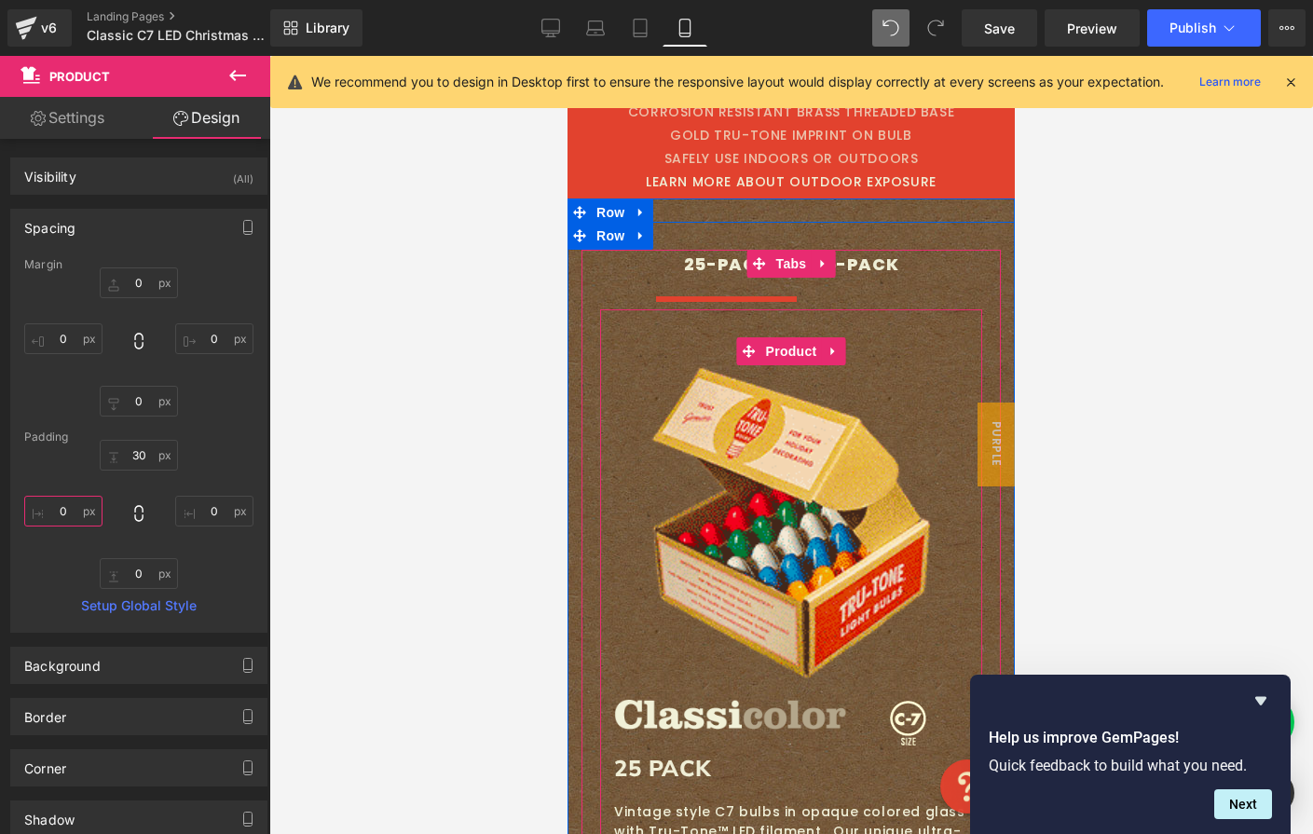
scroll to position [700, 0]
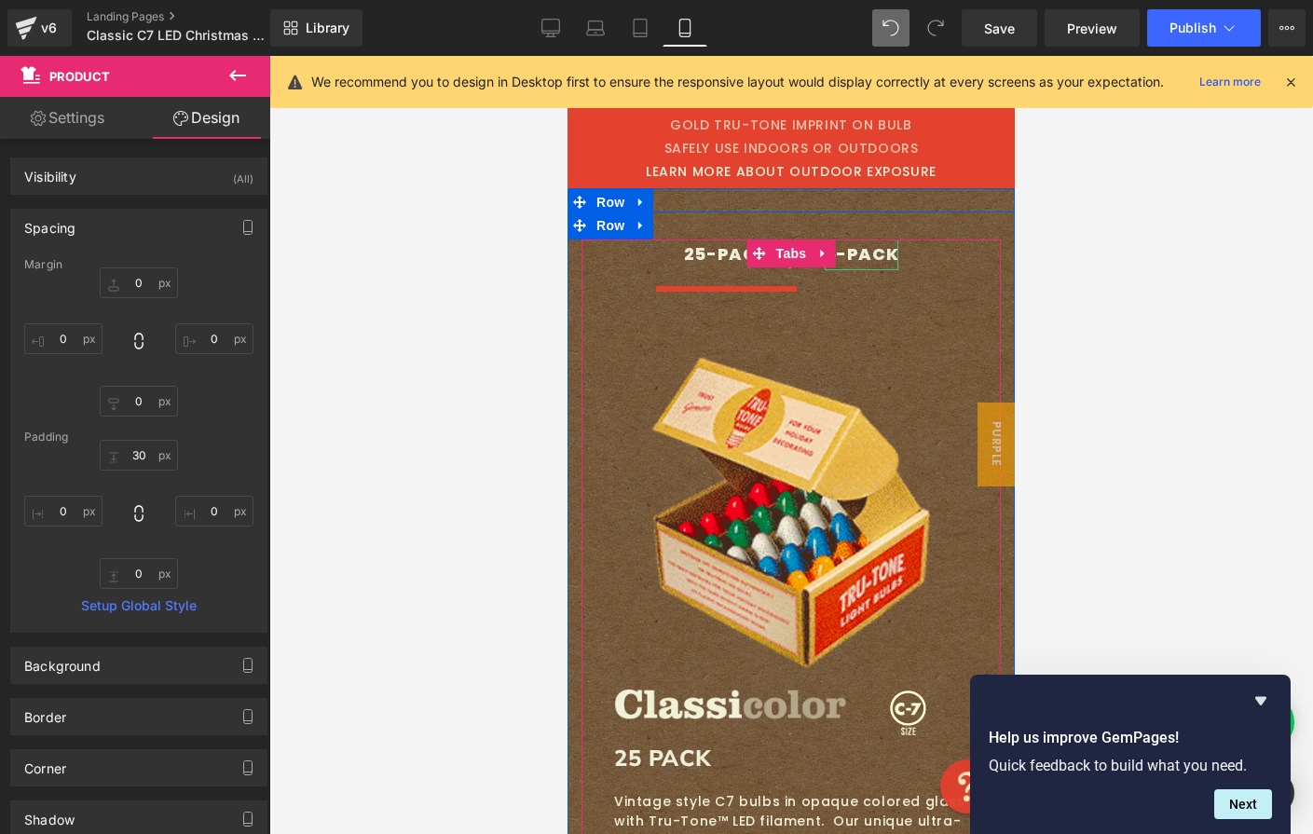
click at [850, 260] on div "5-PACK" at bounding box center [862, 254] width 75 height 30
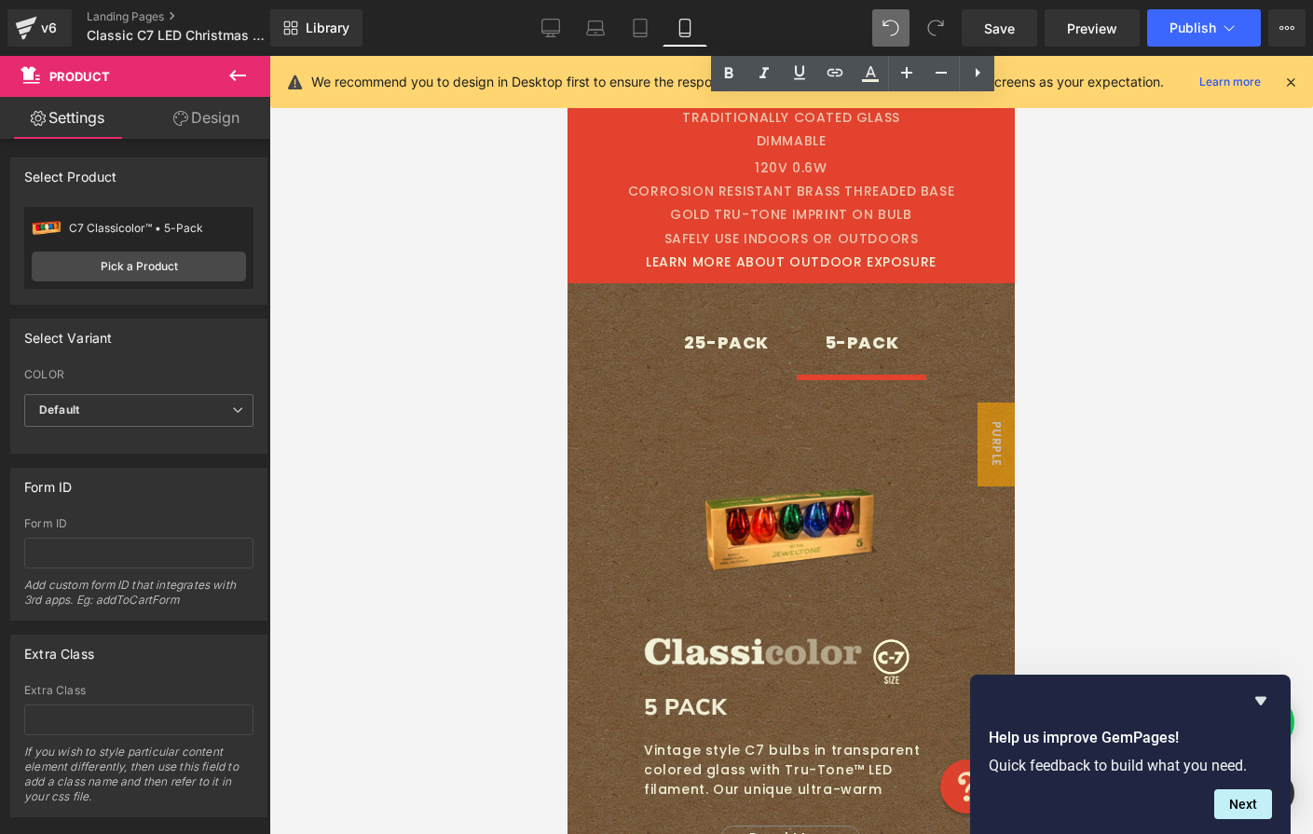
scroll to position [2114, 0]
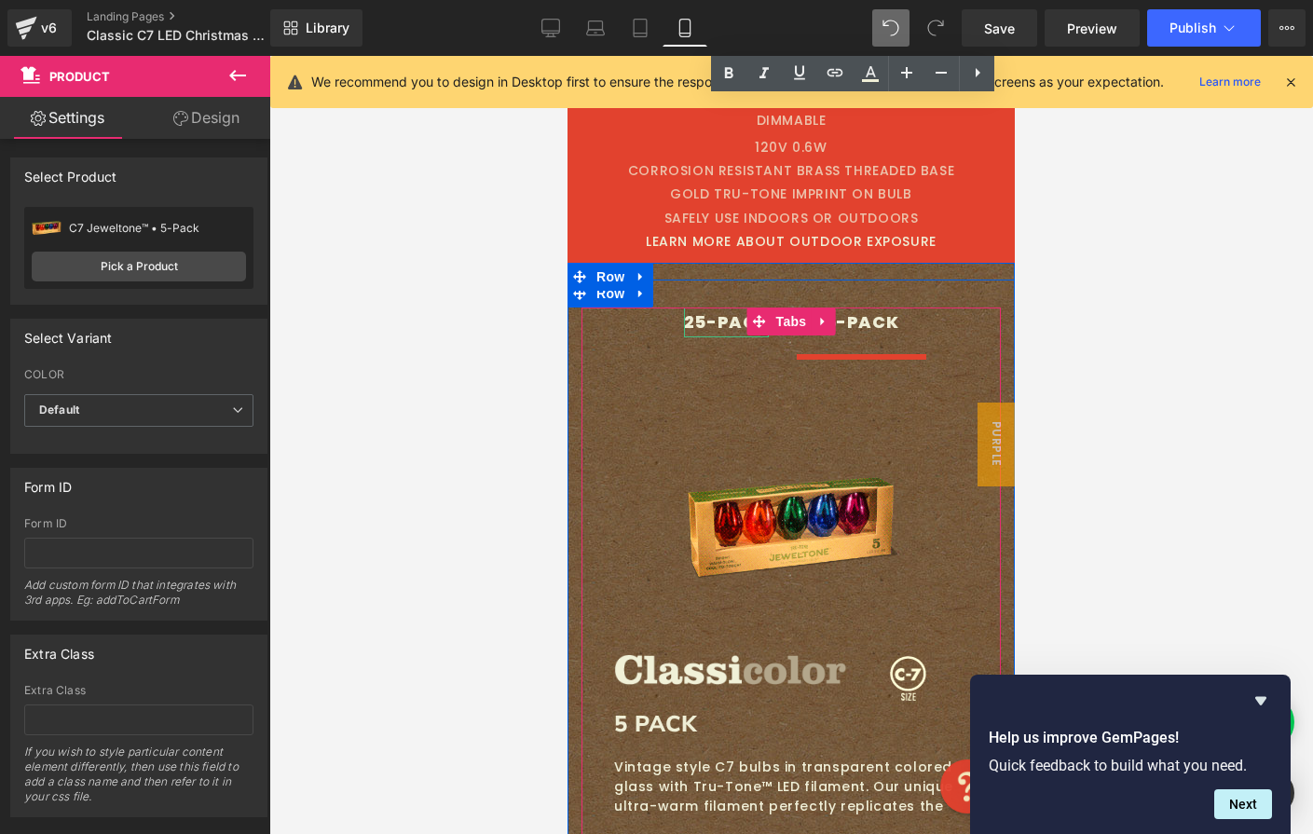
click at [714, 333] on div at bounding box center [726, 335] width 85 height 5
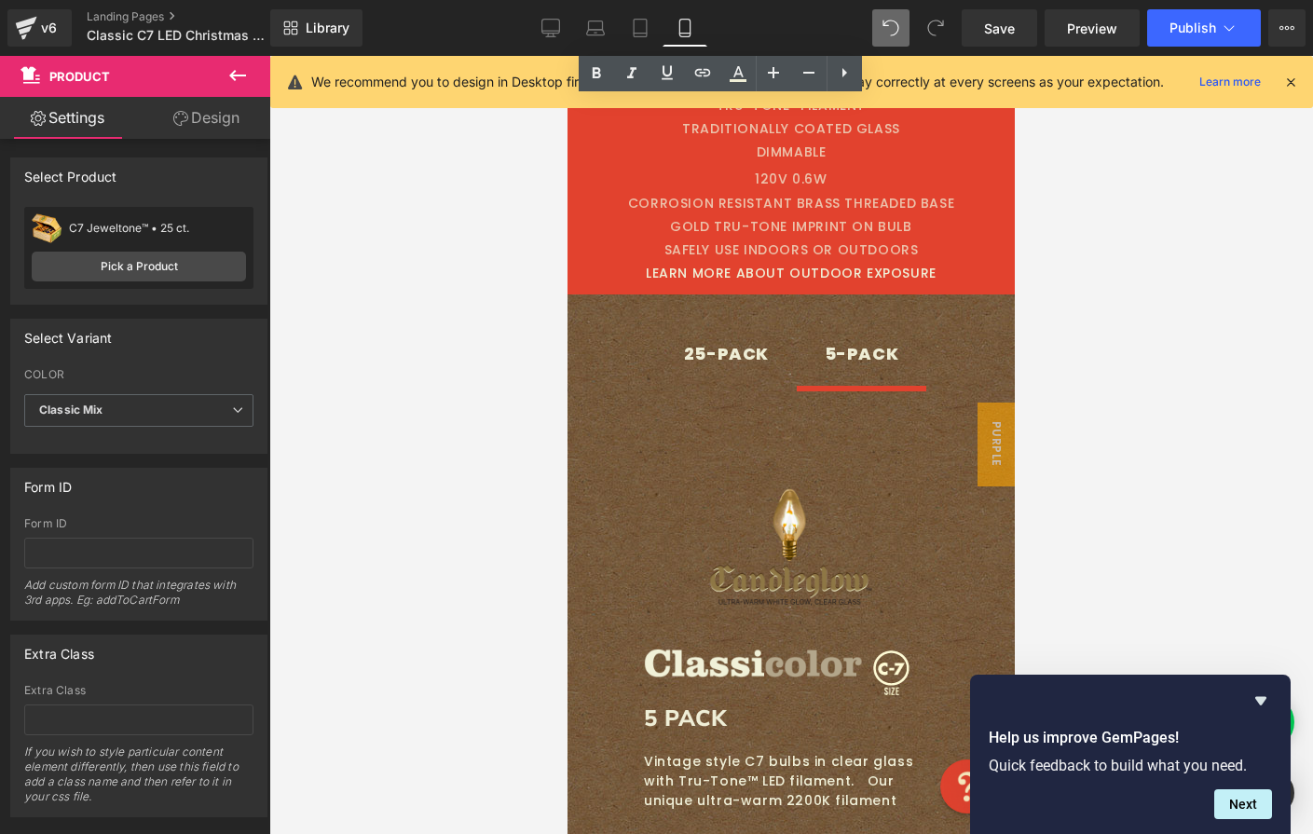
scroll to position [3527, 0]
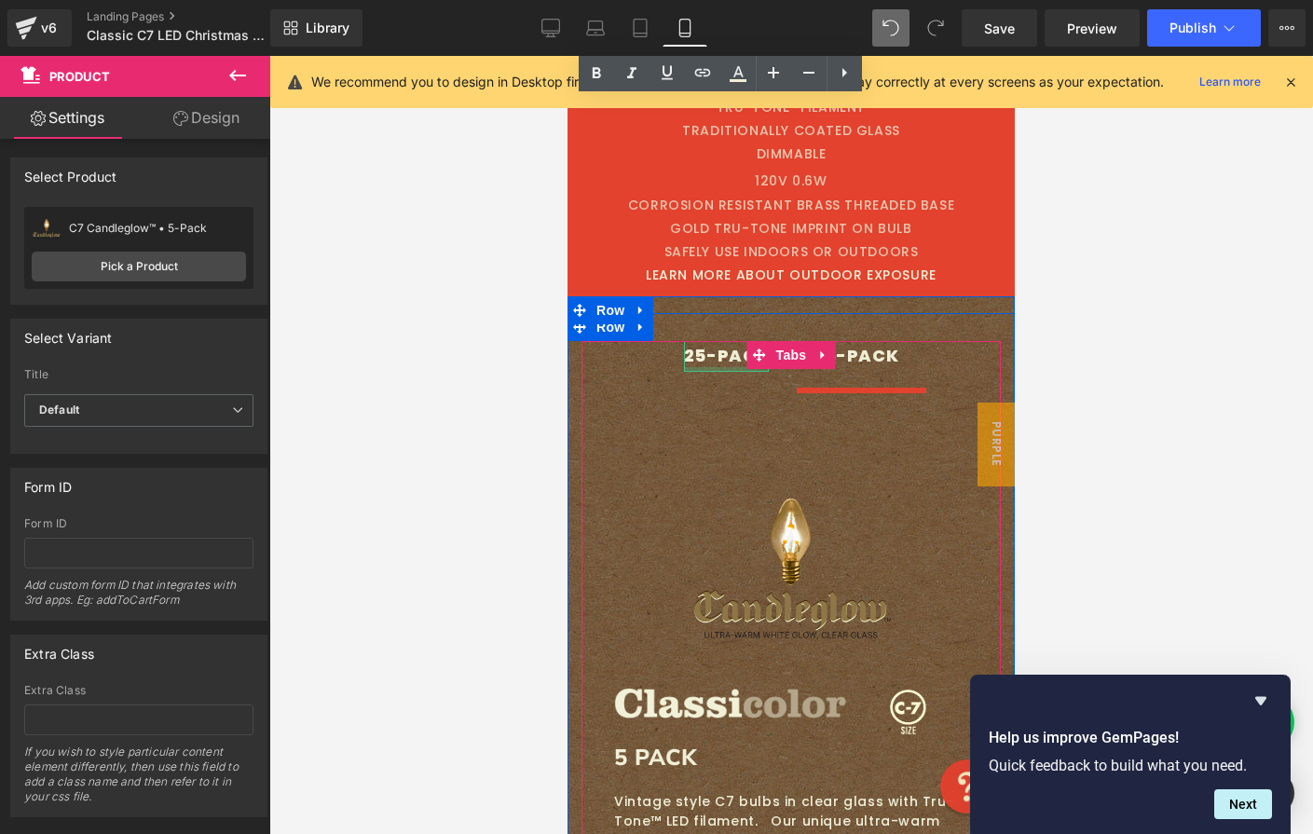
click at [716, 367] on div at bounding box center [726, 369] width 85 height 5
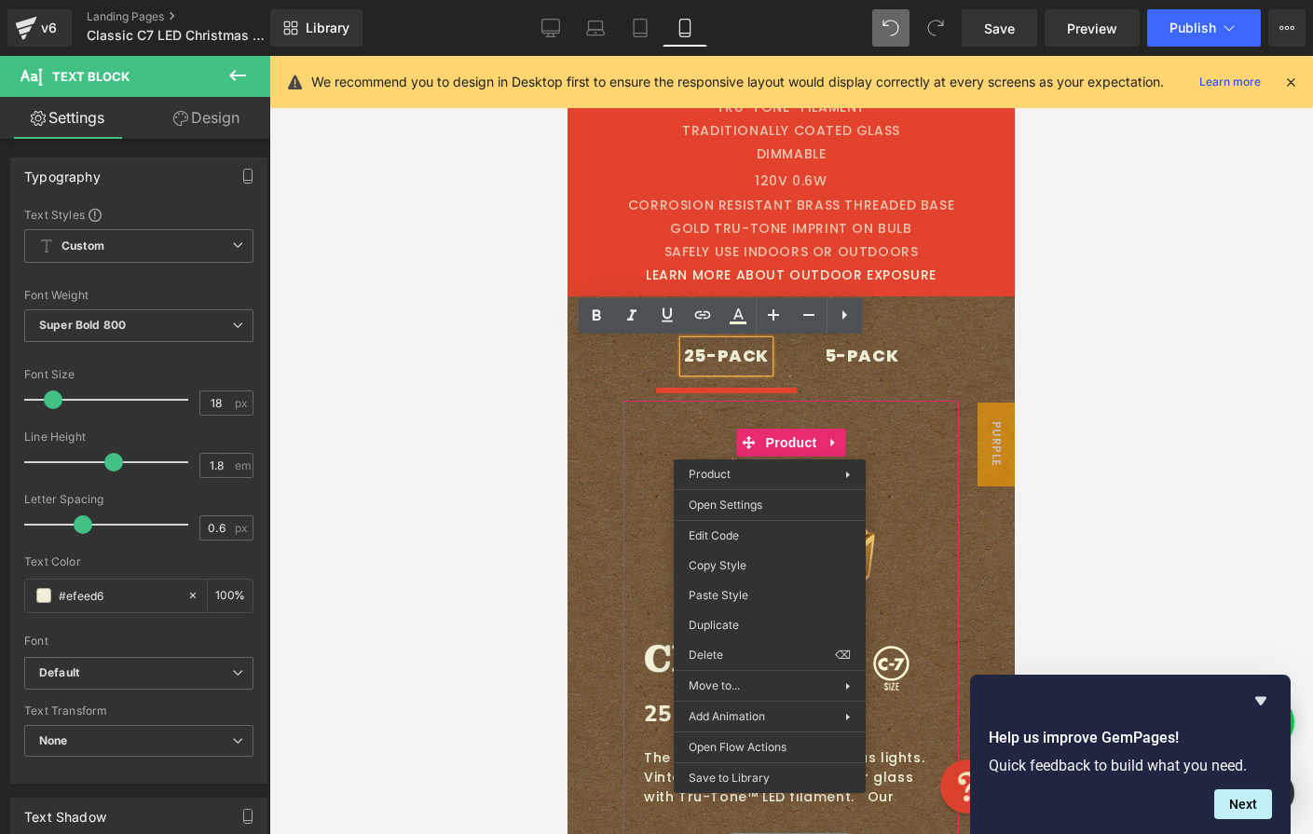
drag, startPoint x: 1315, startPoint y: 644, endPoint x: 747, endPoint y: 588, distance: 570.2
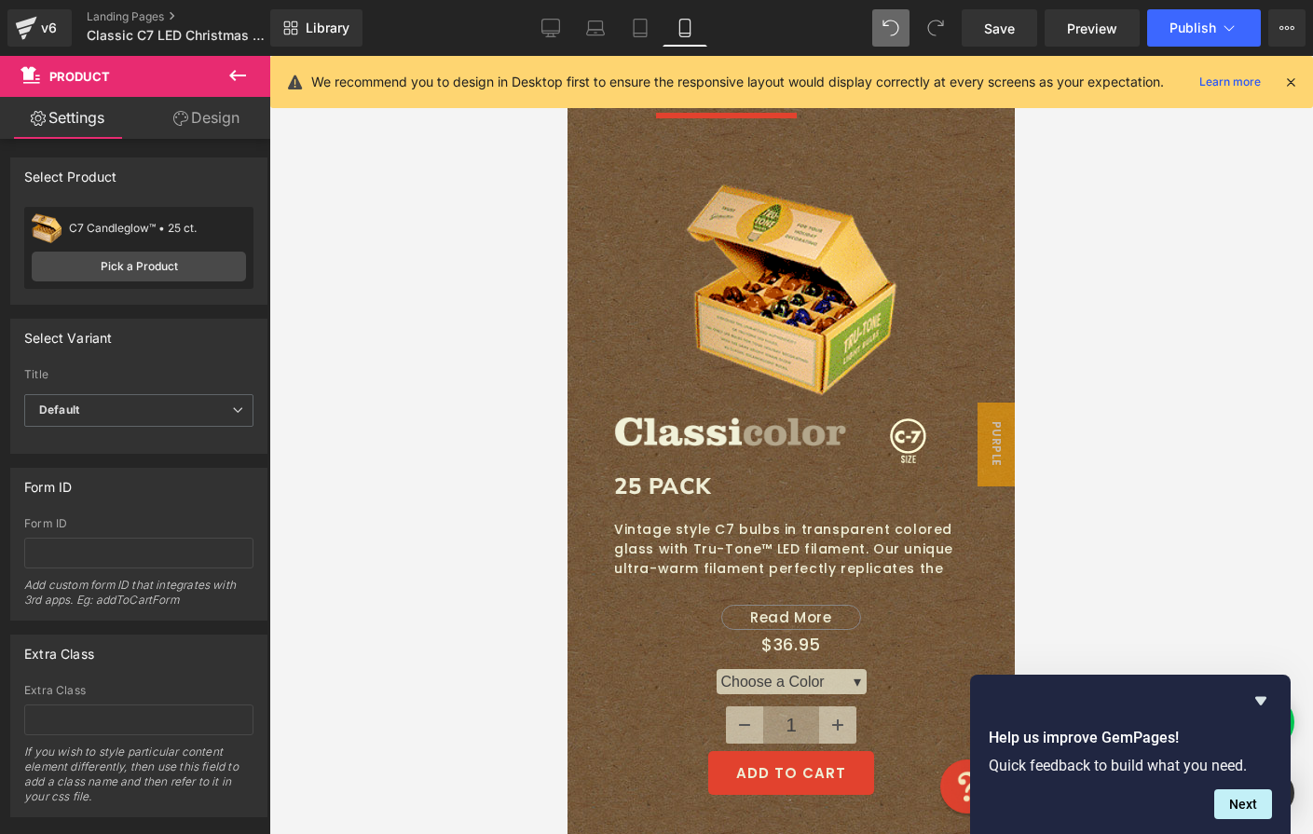
scroll to position [2270, 0]
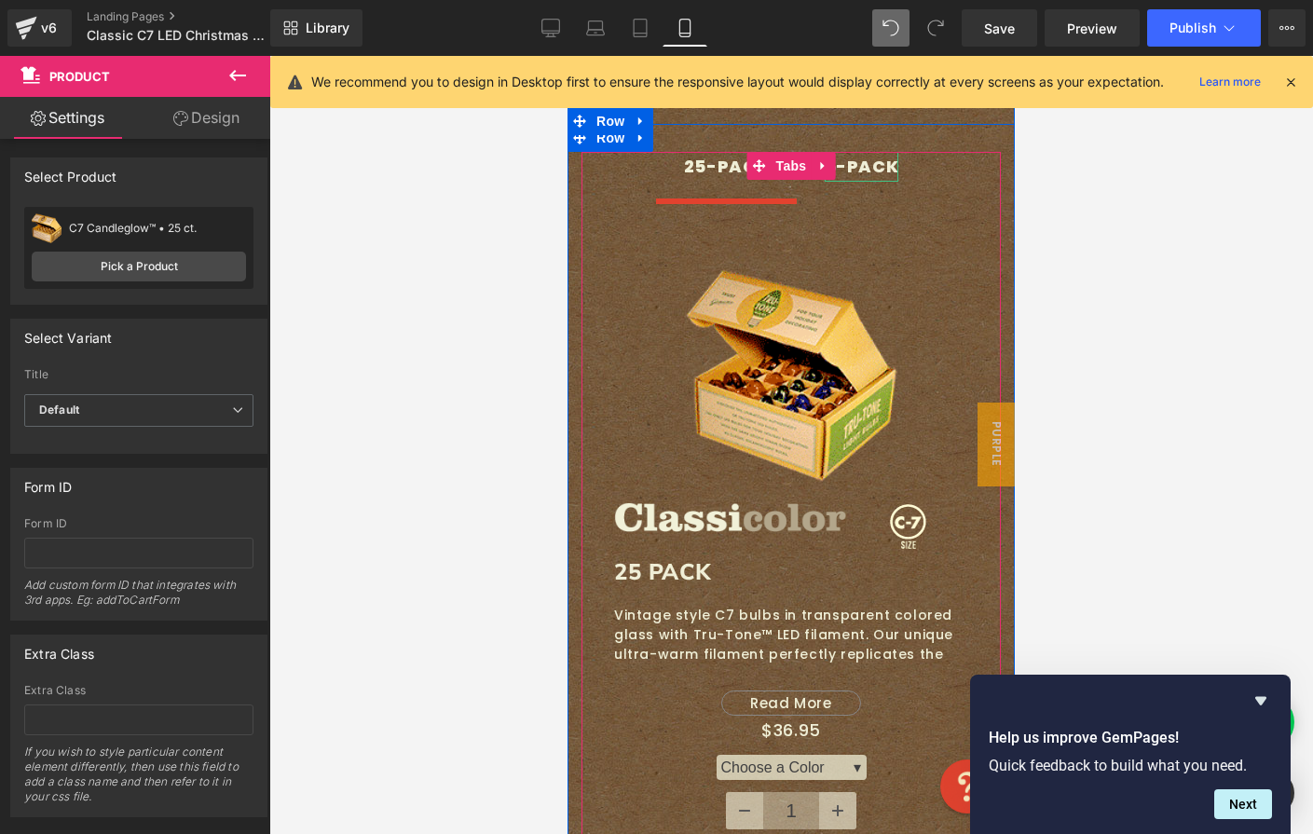
click at [844, 172] on div "5-PACK" at bounding box center [862, 167] width 75 height 30
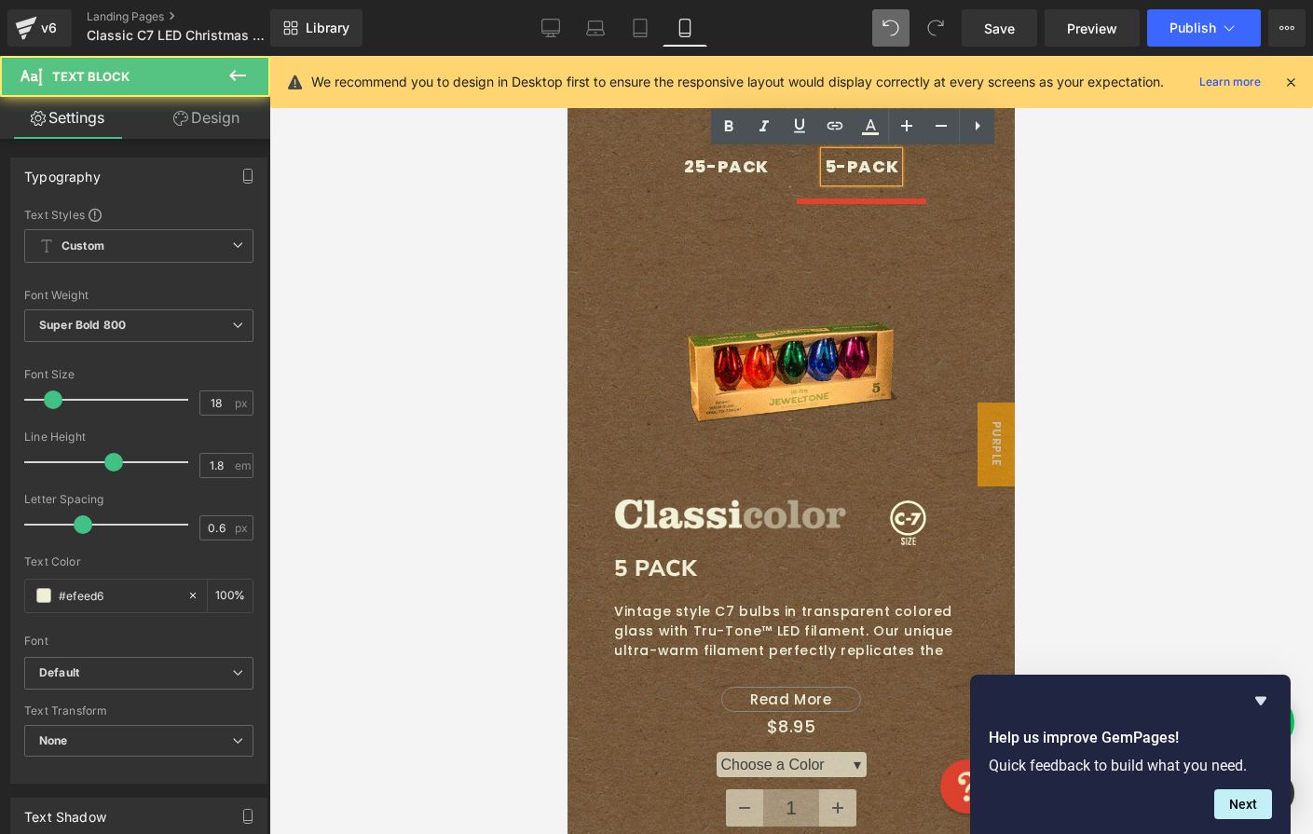
click at [711, 161] on div "25-PACK" at bounding box center [726, 167] width 85 height 30
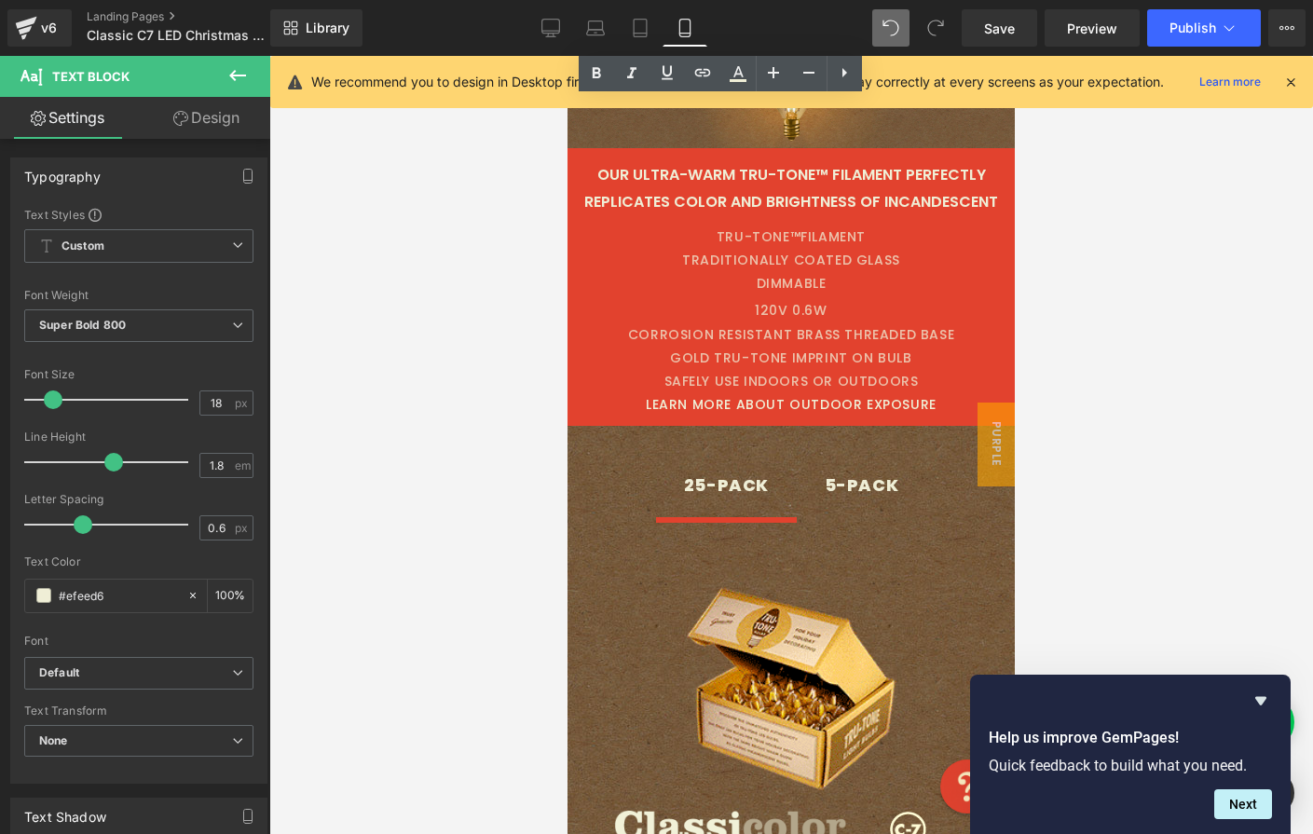
scroll to position [3474, 0]
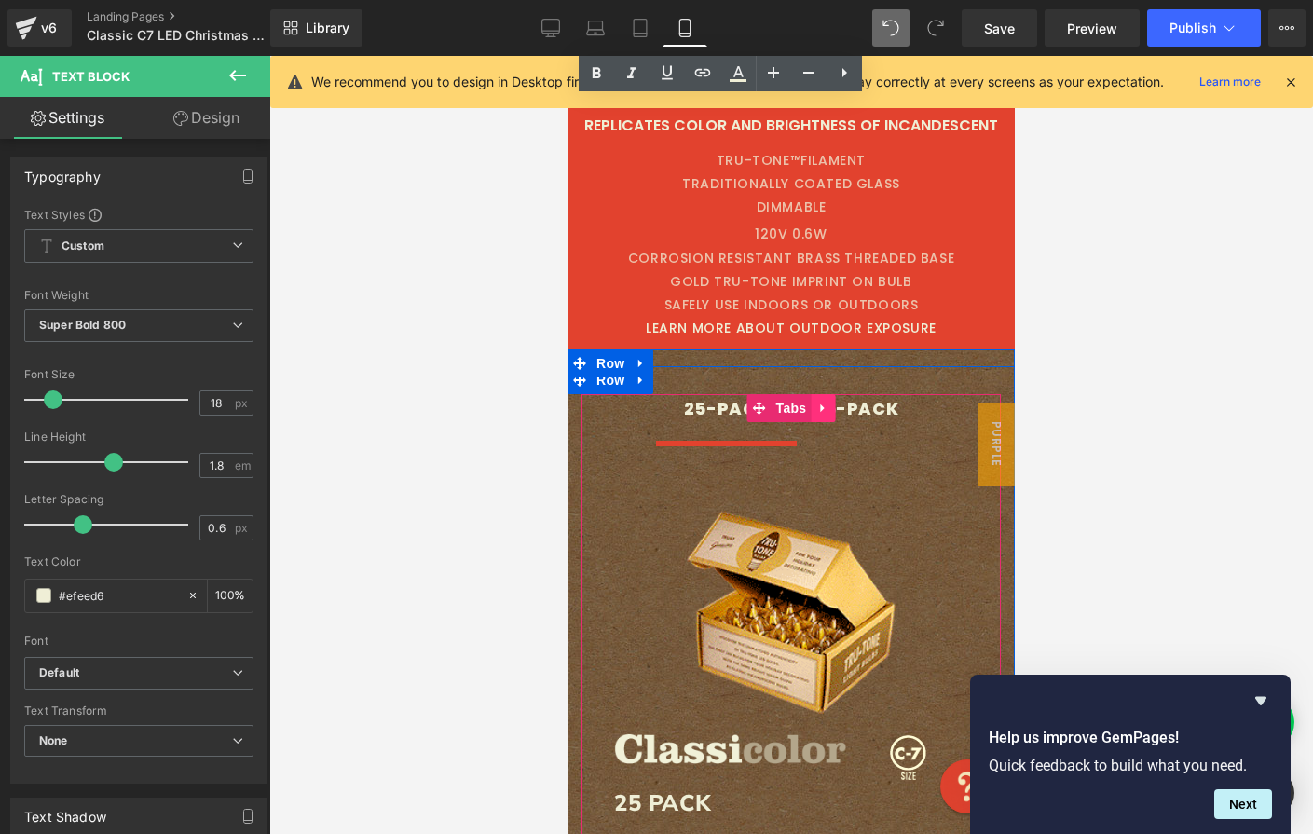
click at [820, 415] on icon at bounding box center [822, 409] width 13 height 14
click at [877, 412] on div "5-PACK" at bounding box center [862, 409] width 75 height 30
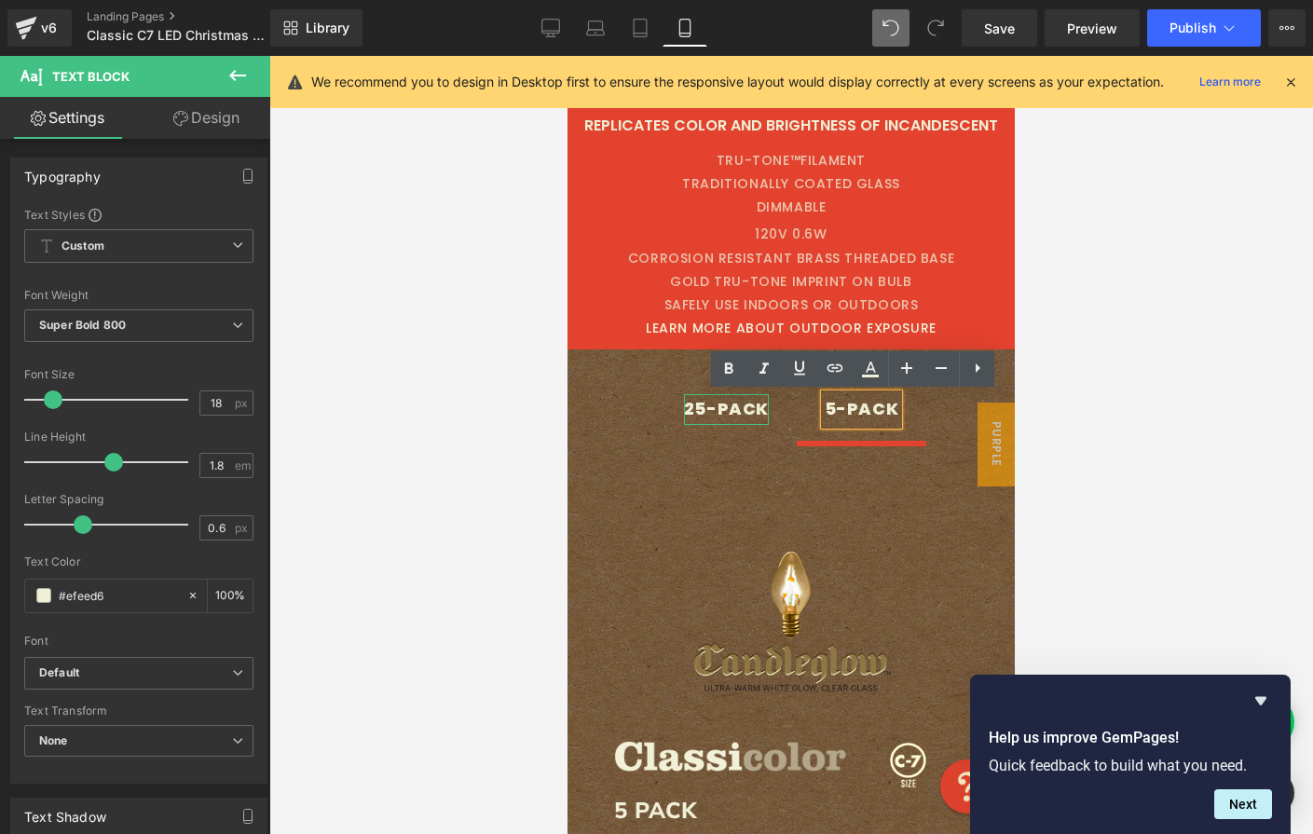
click at [712, 409] on div "25-PACK" at bounding box center [726, 409] width 85 height 30
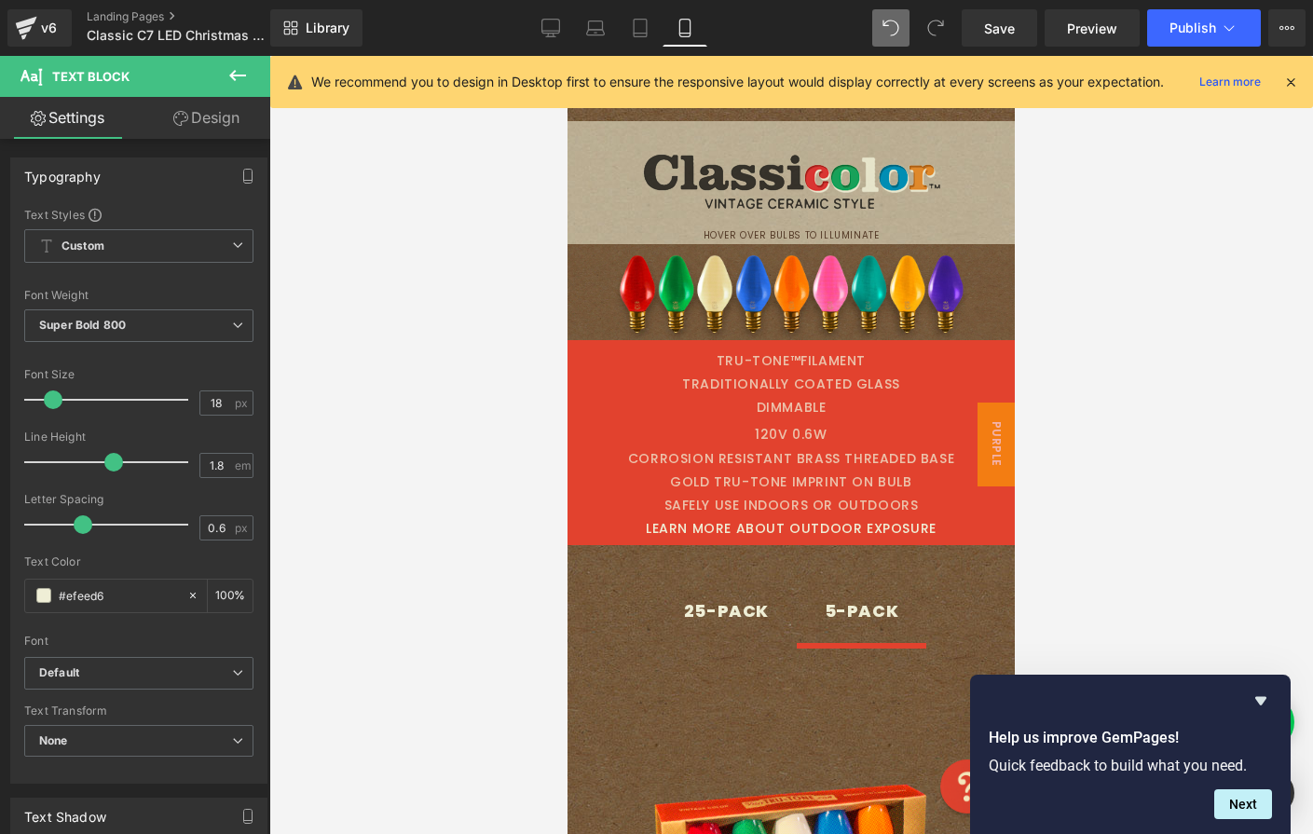
scroll to position [0, 0]
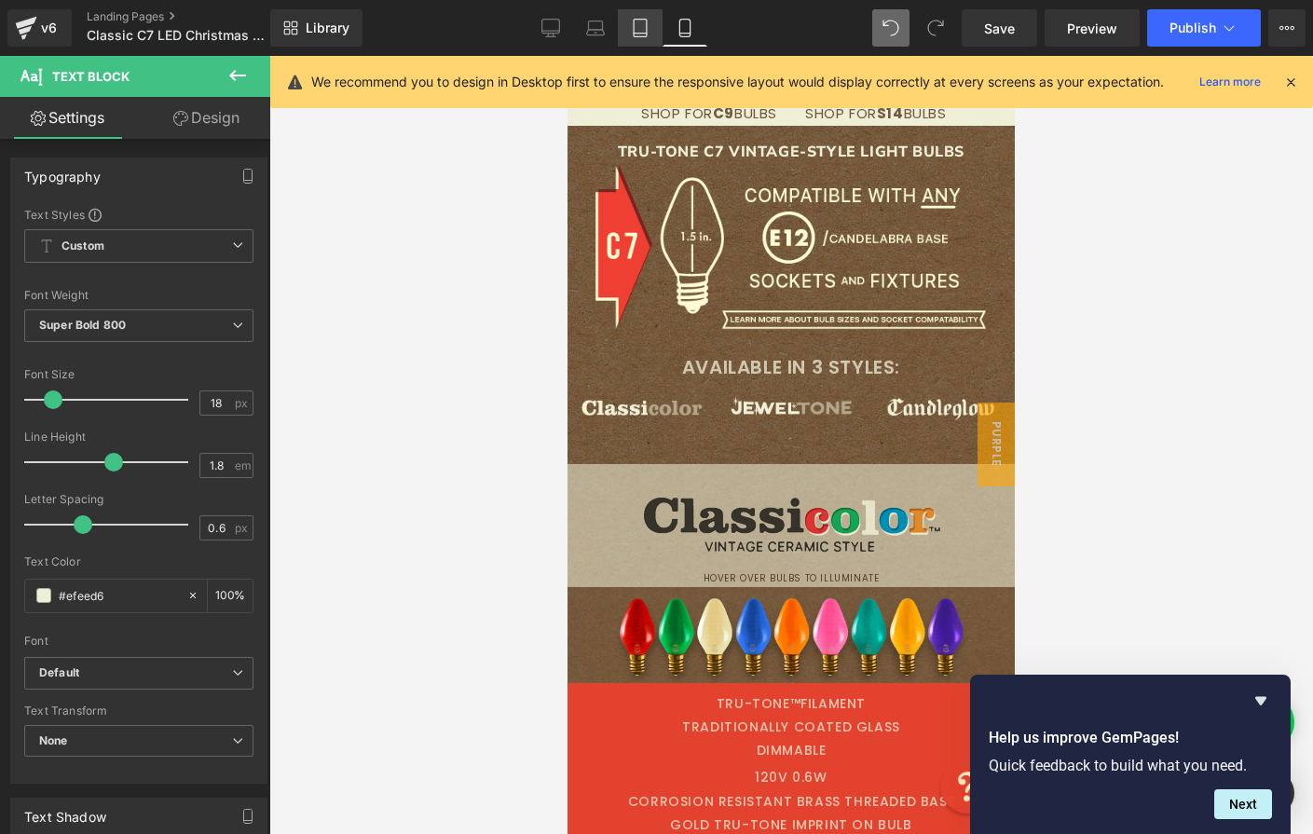
click at [636, 34] on icon at bounding box center [640, 34] width 13 height 0
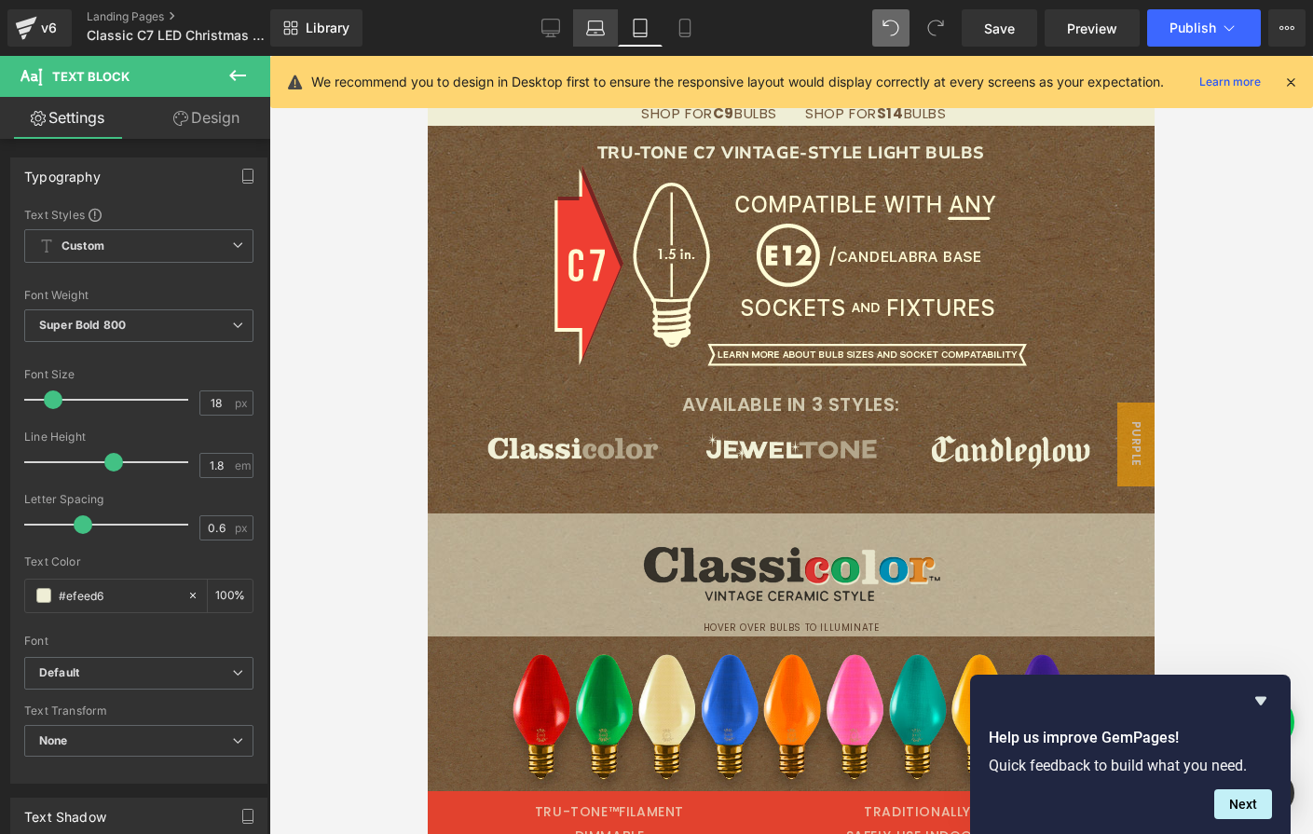
click at [591, 27] on icon at bounding box center [595, 28] width 19 height 19
type input "100"
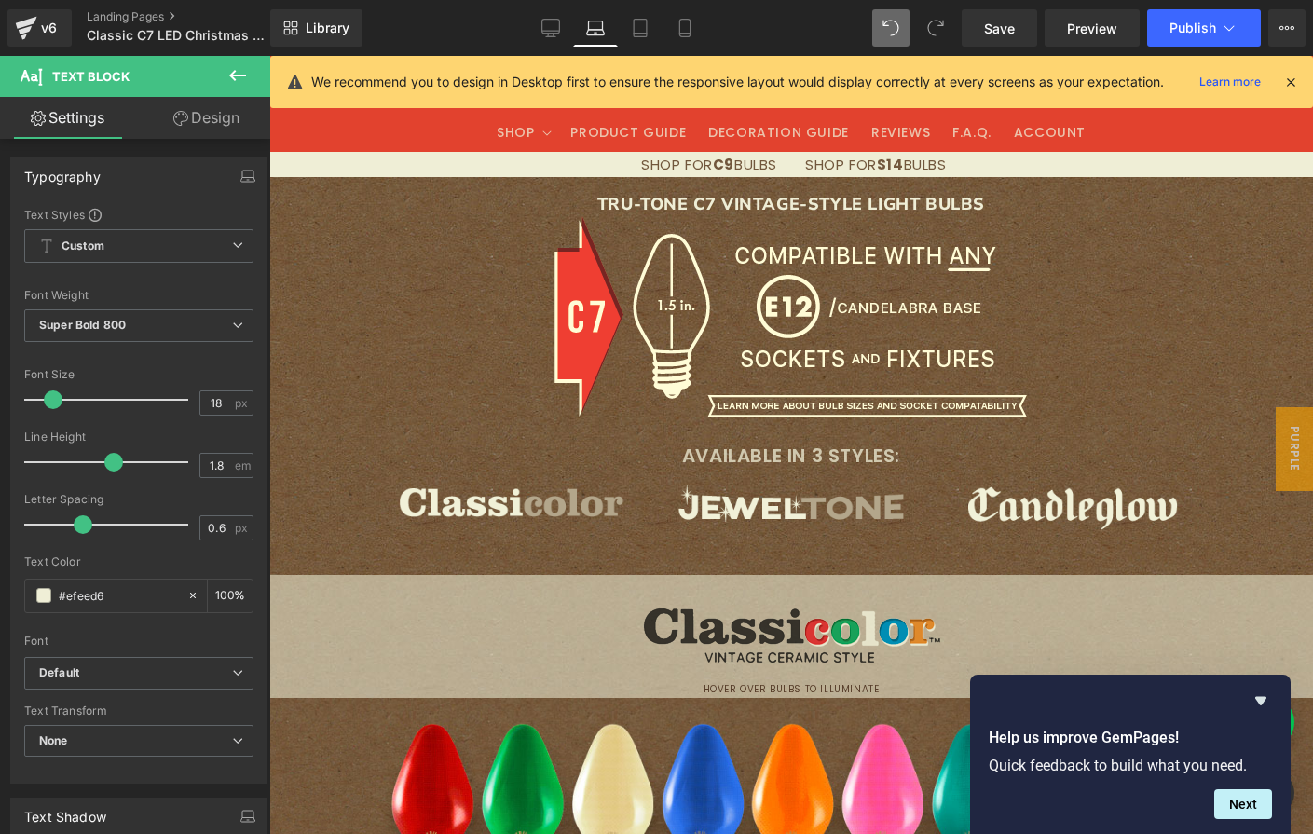
scroll to position [252, 0]
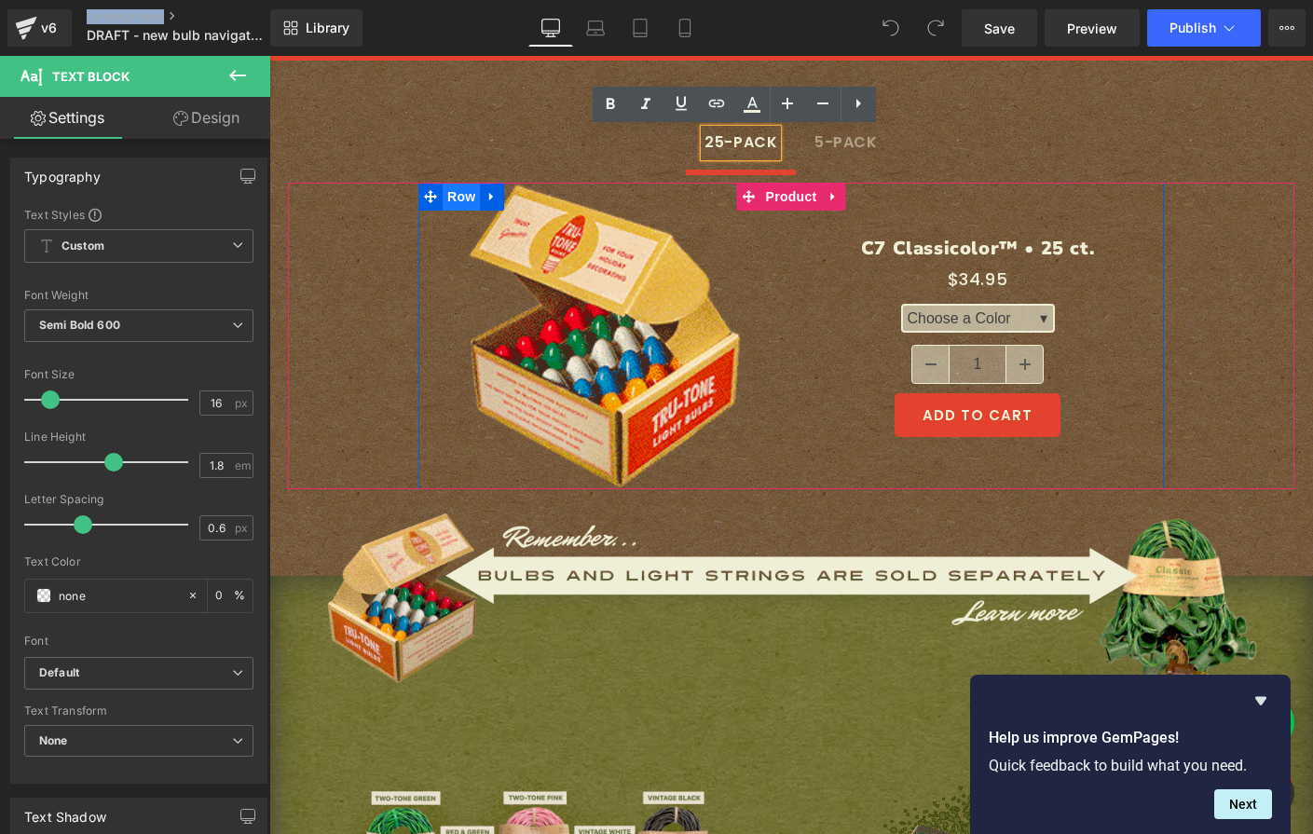
click at [456, 198] on span "Row" at bounding box center [461, 197] width 37 height 28
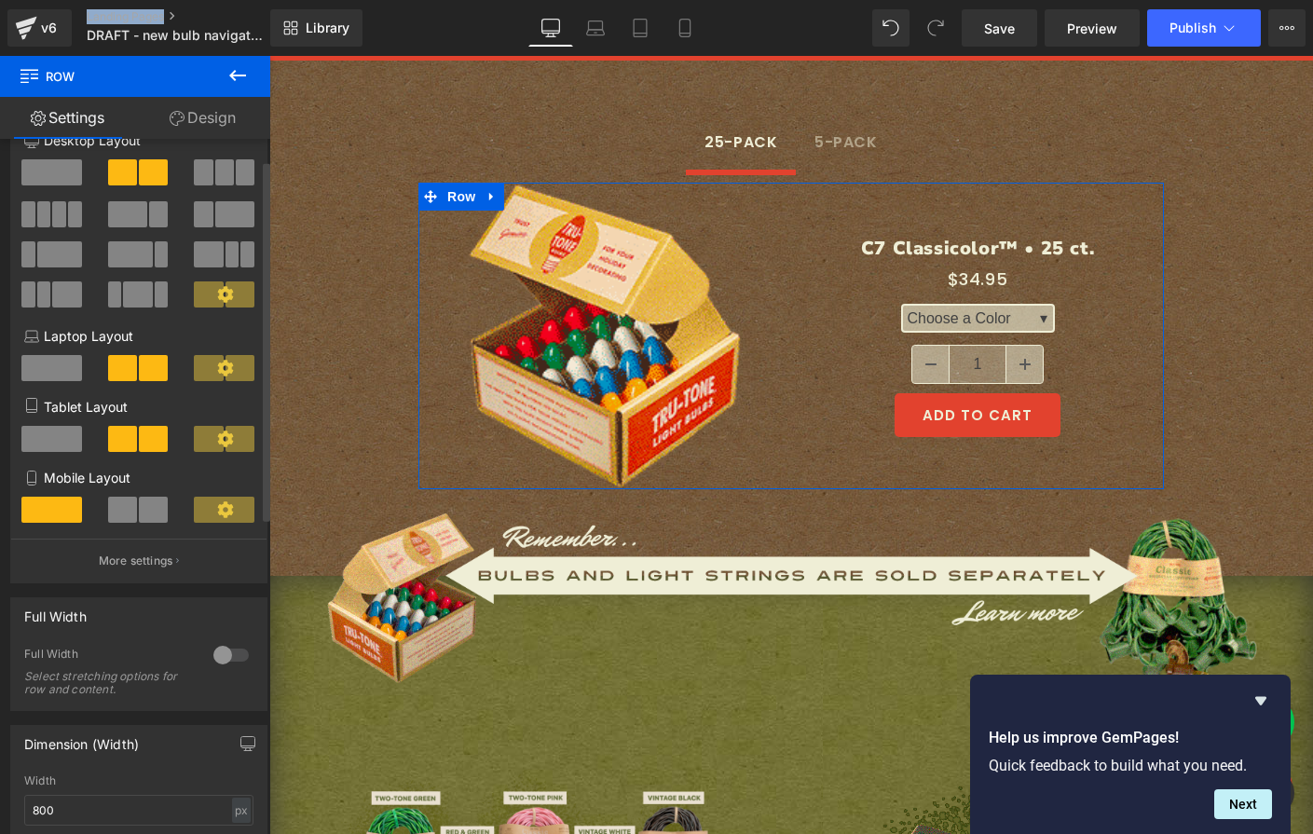
scroll to position [45, 0]
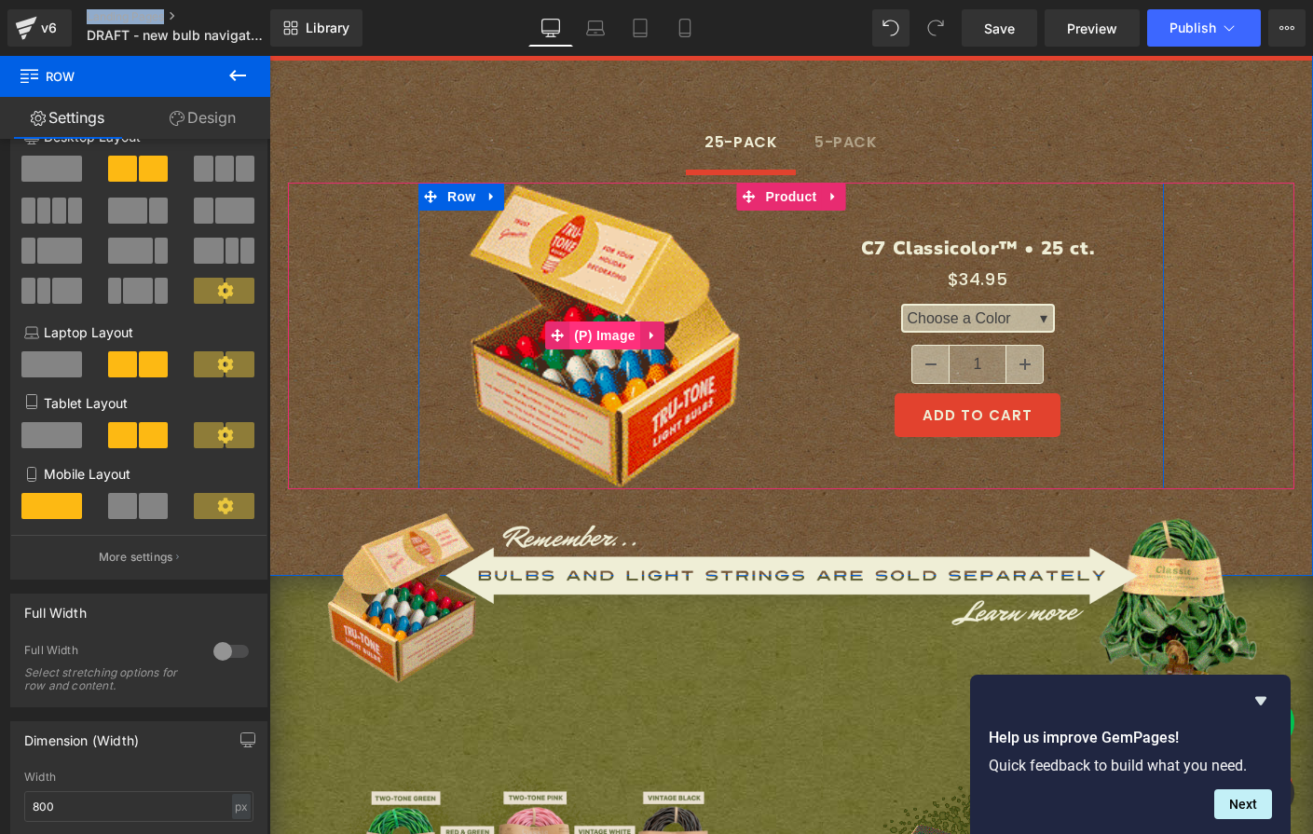
click at [581, 336] on span "(P) Image" at bounding box center [604, 335] width 71 height 28
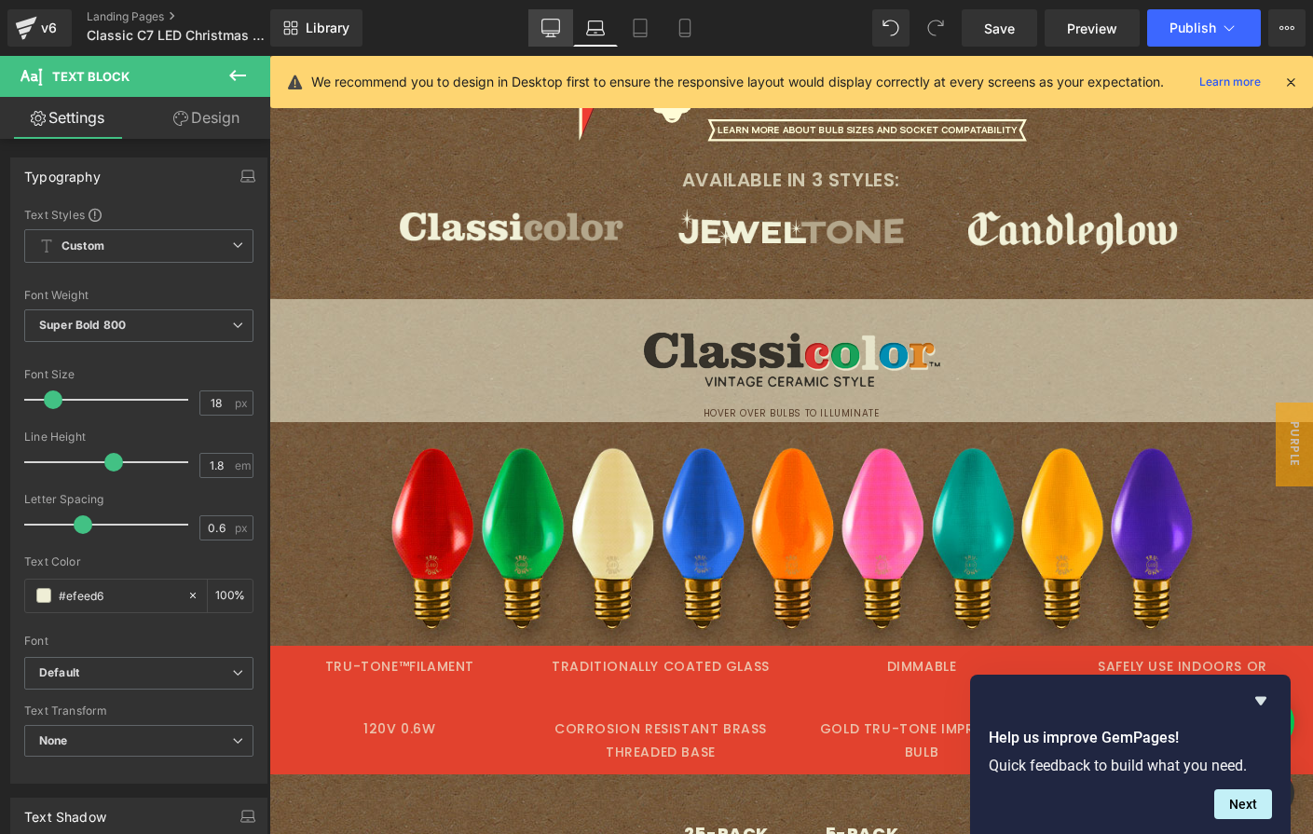
click at [550, 20] on icon at bounding box center [550, 28] width 19 height 19
type input "100"
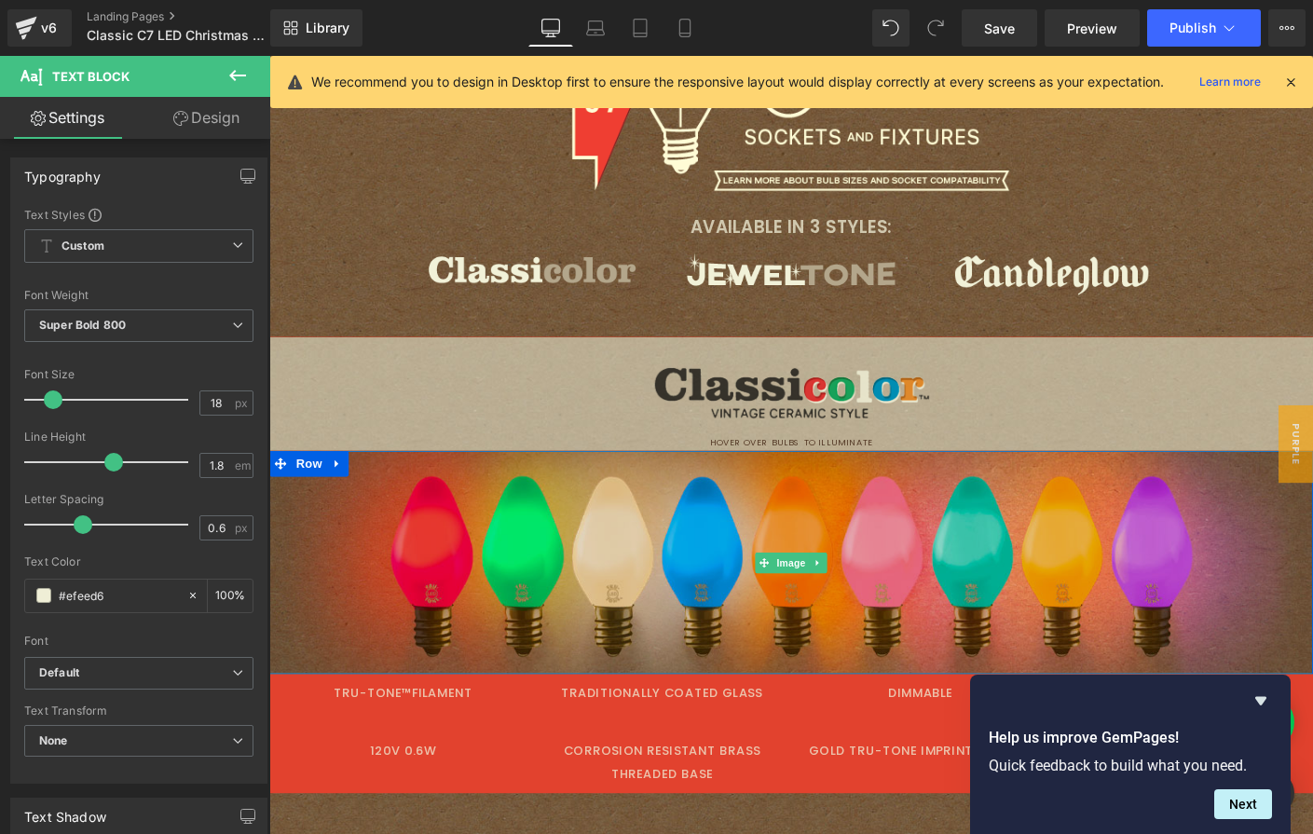
scroll to position [799, 0]
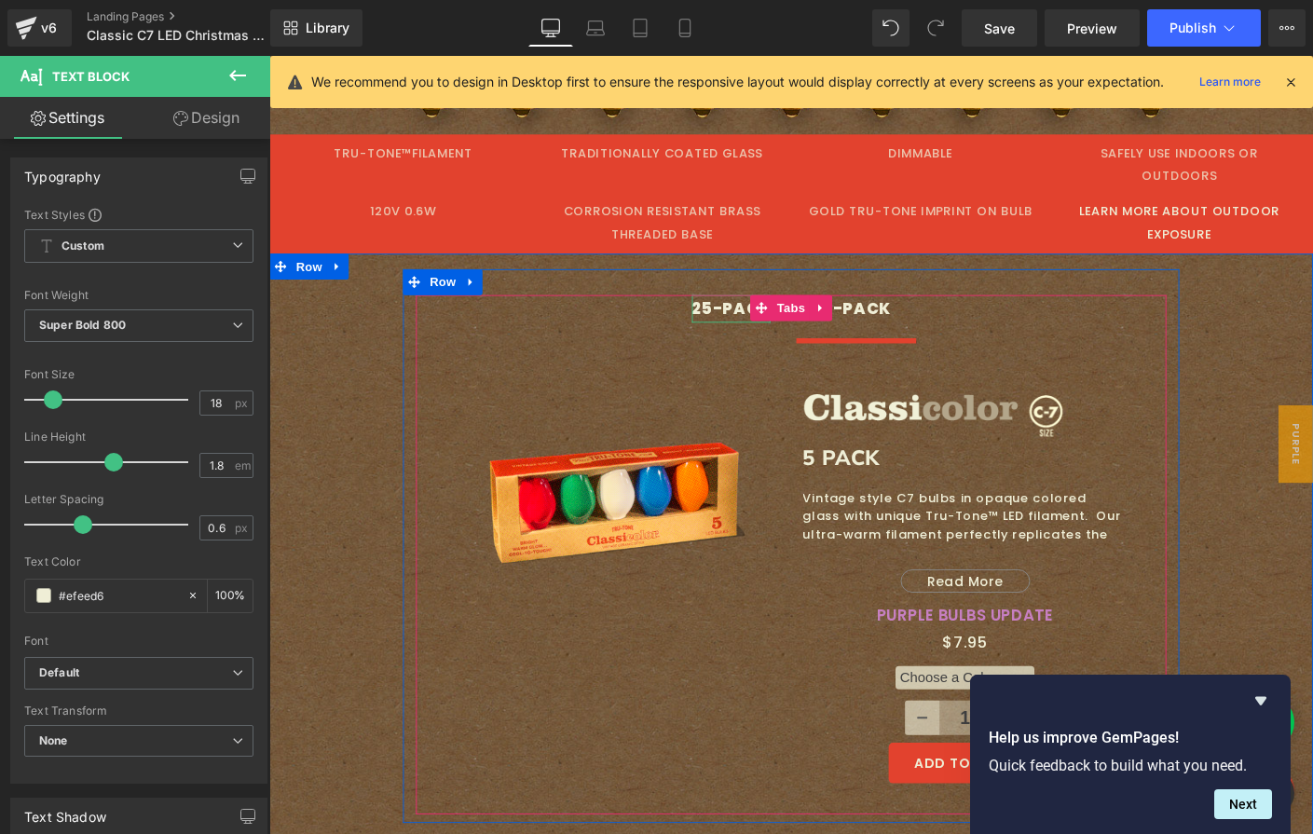
click at [749, 314] on div "25-PACK" at bounding box center [768, 329] width 85 height 30
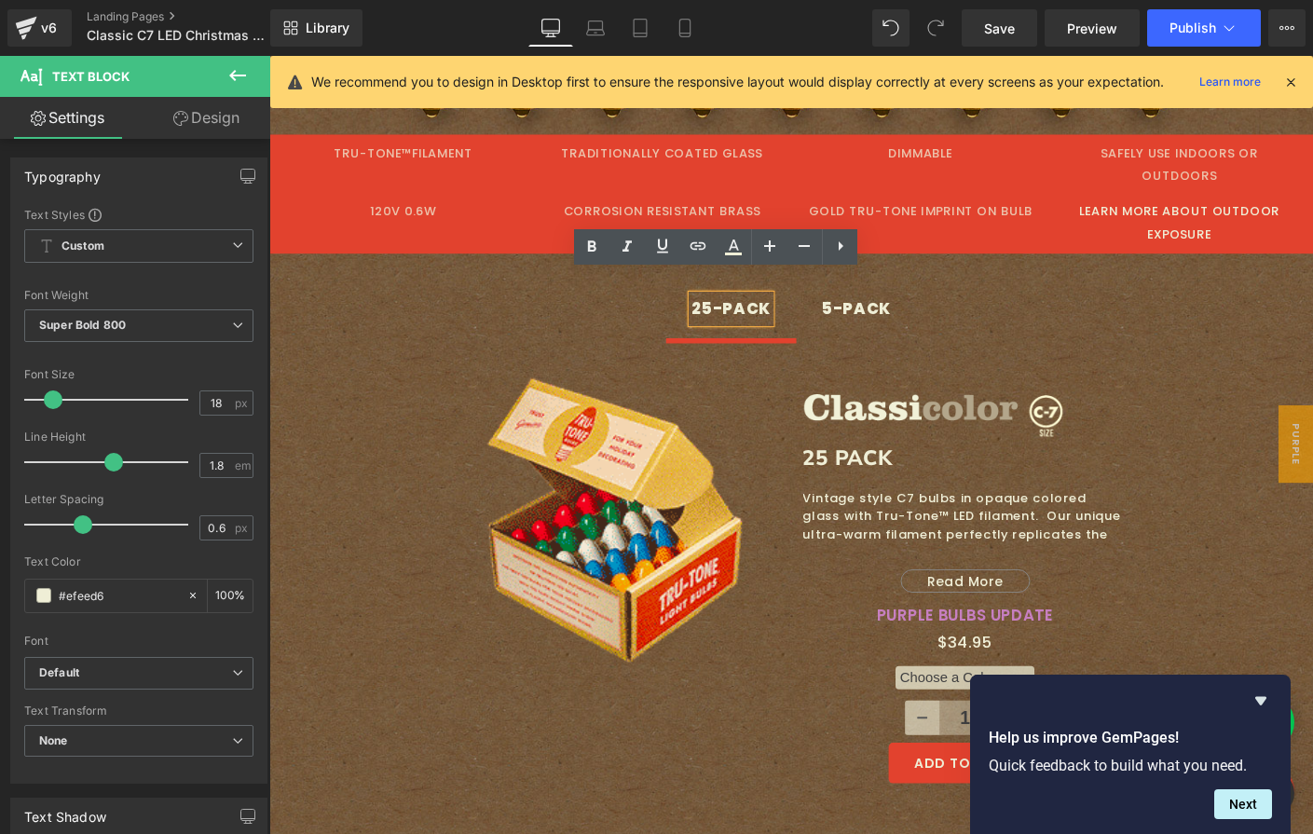
click at [428, 314] on ul "25-PACK Text Block 5-PACK Text Block" at bounding box center [833, 337] width 811 height 47
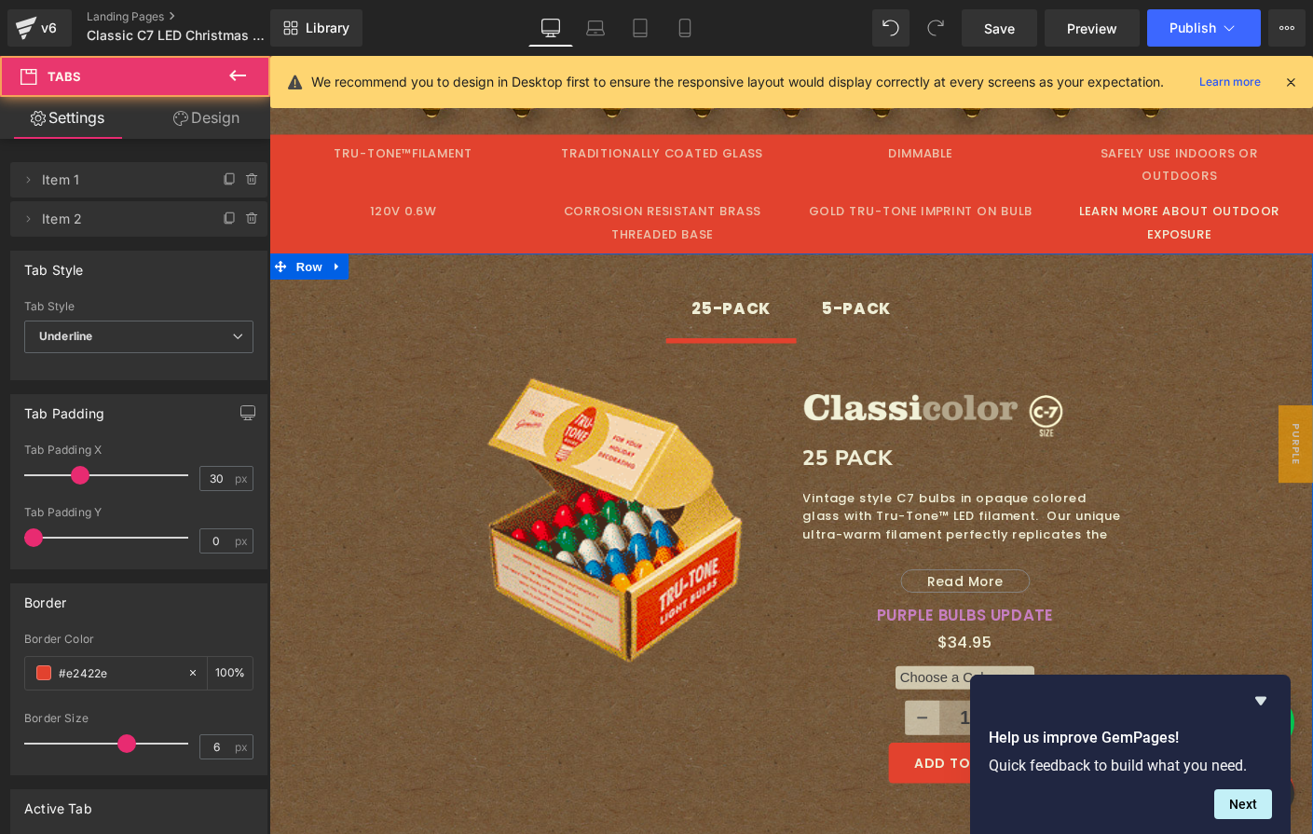
click at [336, 319] on div "25-PACK Text Block 5-PACK Text Block Sale Off (P) Image Image Image Row 25 PACK…" at bounding box center [833, 842] width 1128 height 1113
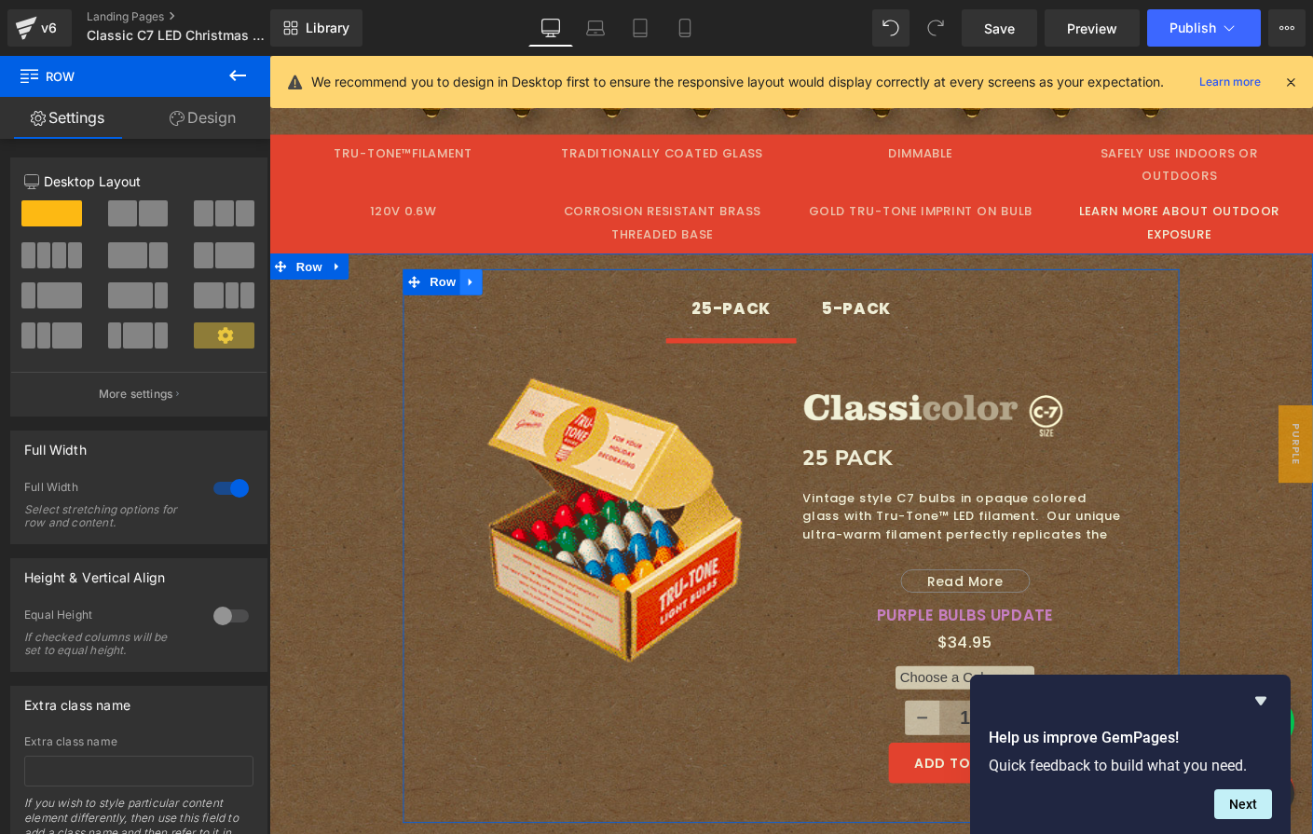
click at [485, 296] on icon at bounding box center [487, 300] width 4 height 8
click at [481, 294] on icon at bounding box center [487, 300] width 13 height 13
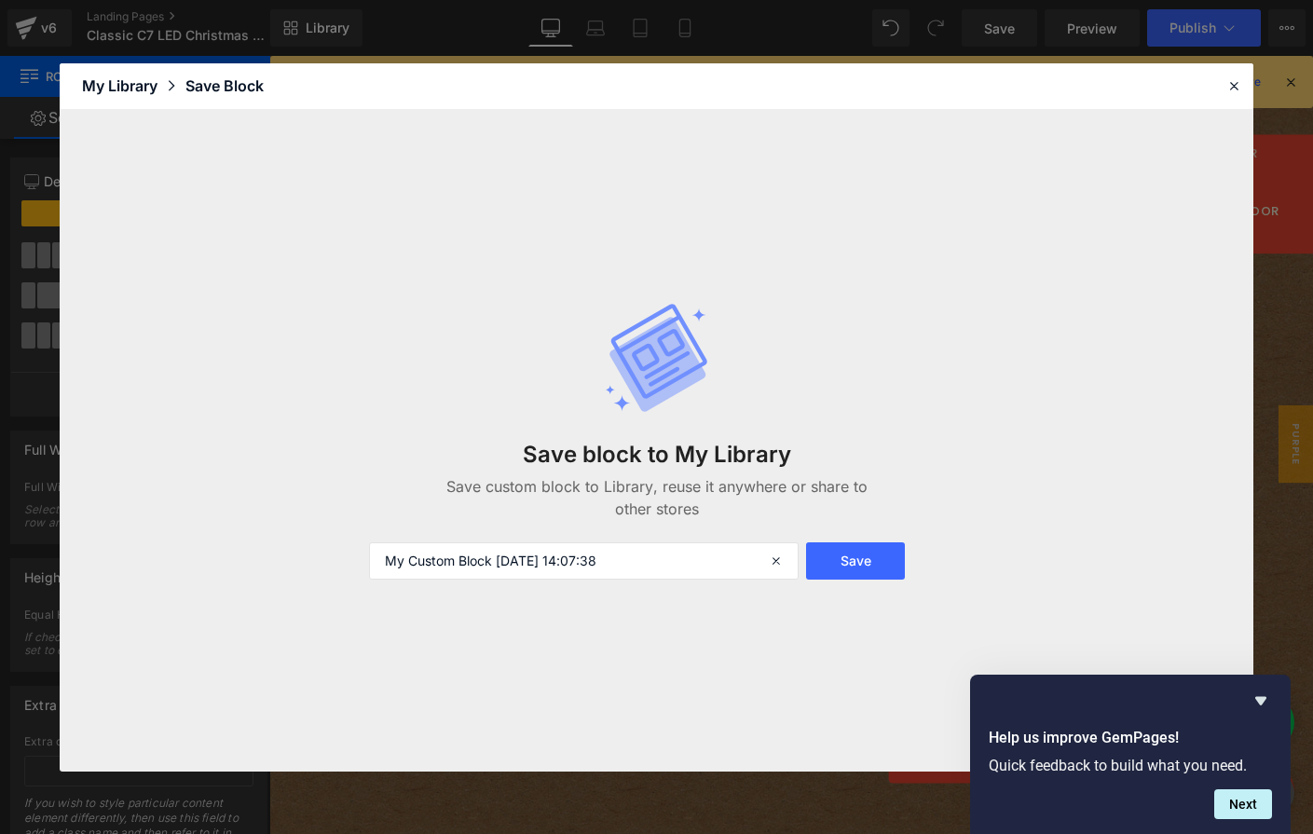
click at [225, 92] on div "Save Block" at bounding box center [224, 86] width 78 height 22
click at [779, 557] on icon at bounding box center [778, 560] width 41 height 37
click at [526, 566] on input "text" at bounding box center [583, 560] width 429 height 37
type input "PACK SIZE TABS"
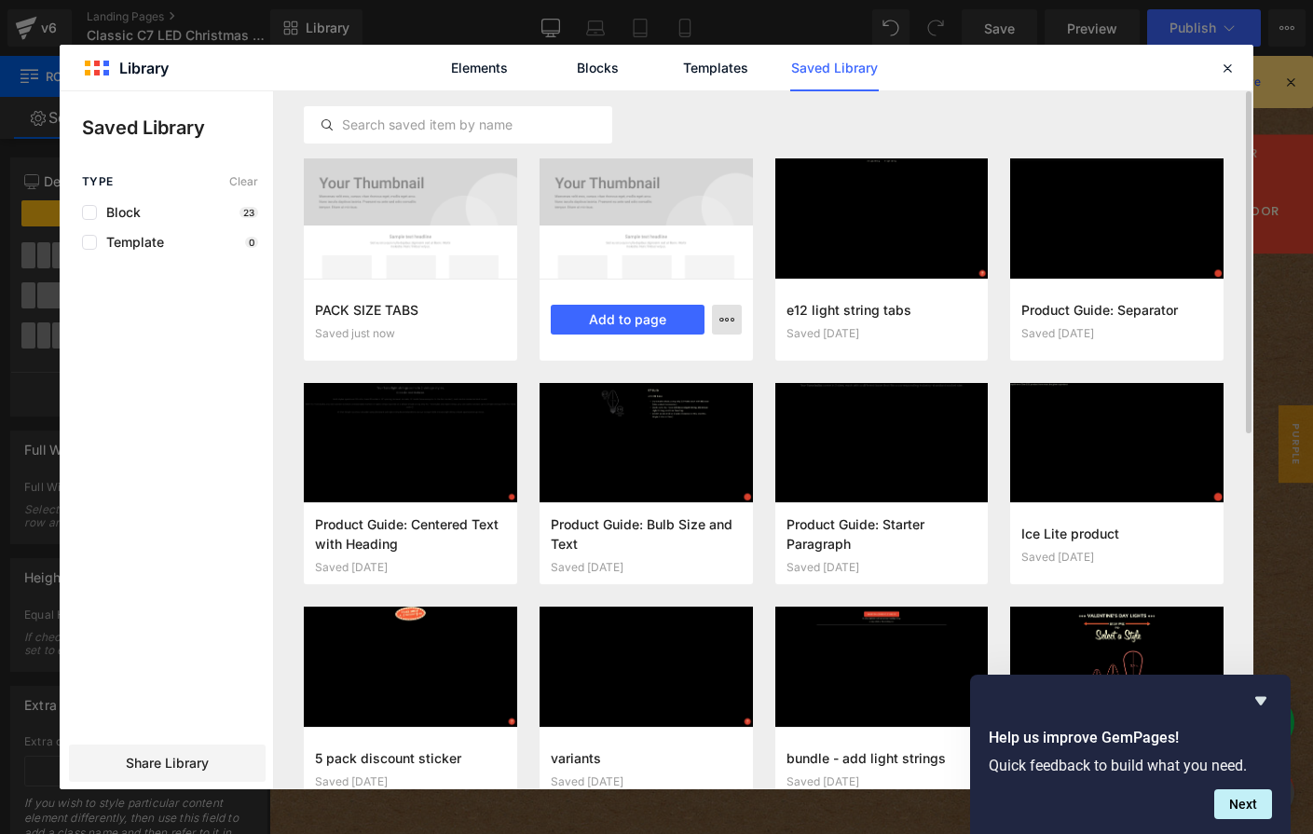
click at [734, 323] on button "button" at bounding box center [727, 320] width 30 height 30
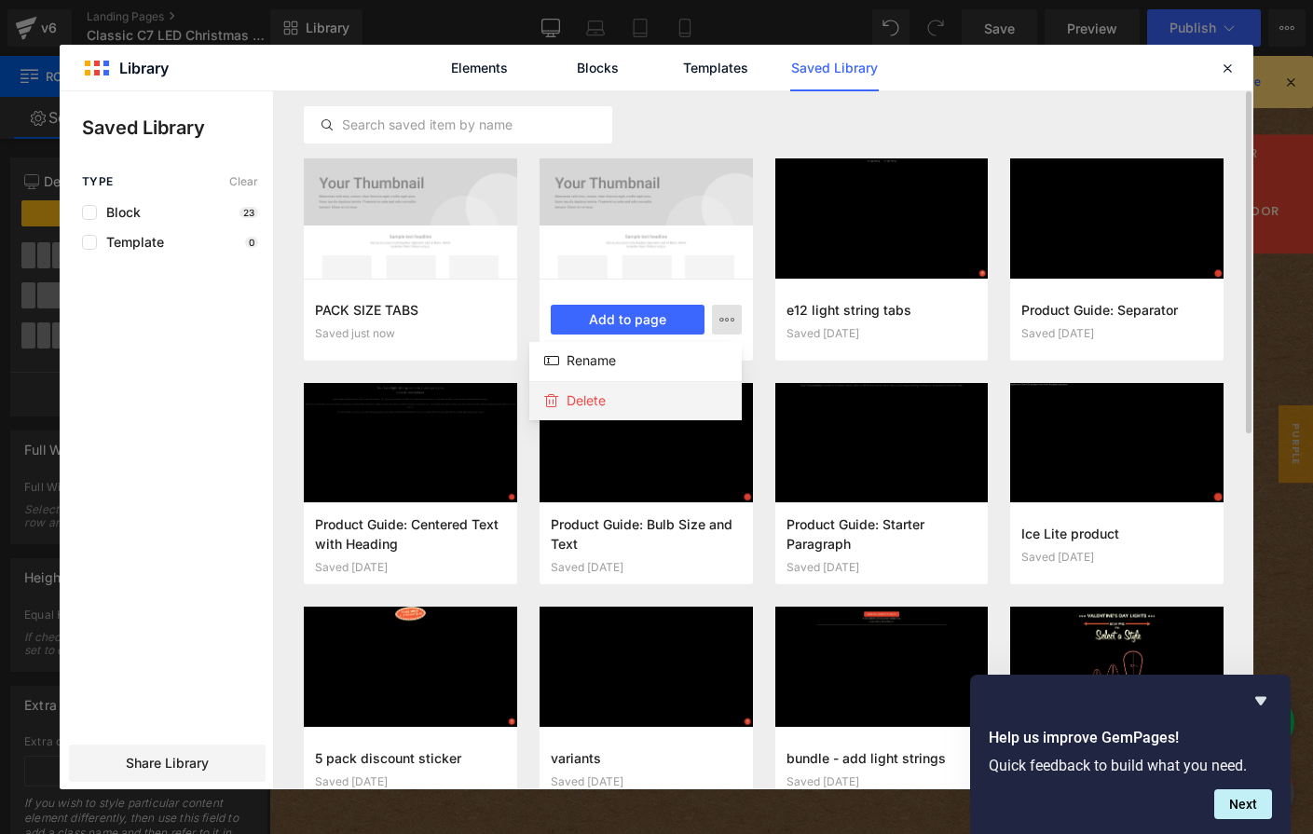
click at [584, 402] on p "Delete" at bounding box center [586, 400] width 39 height 17
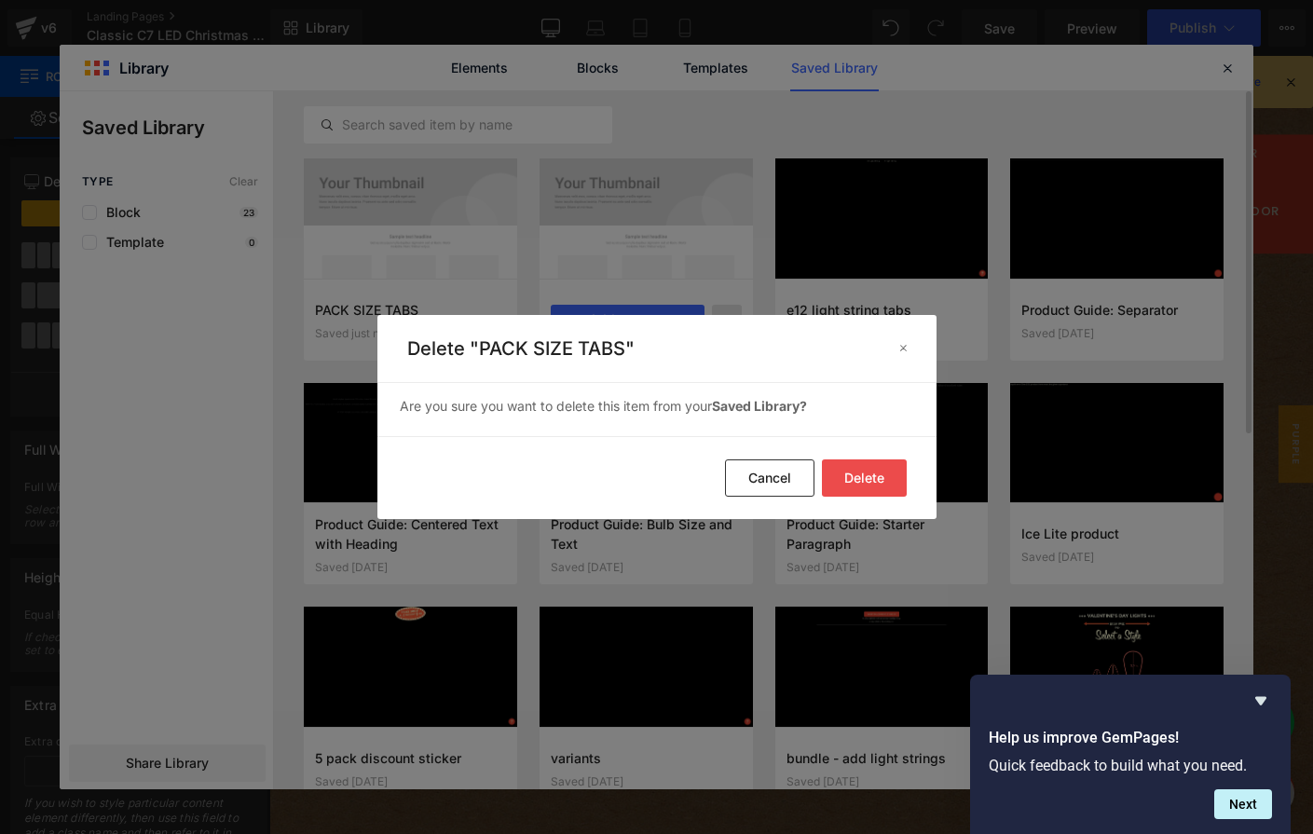
click at [877, 486] on button "Delete" at bounding box center [864, 477] width 85 height 37
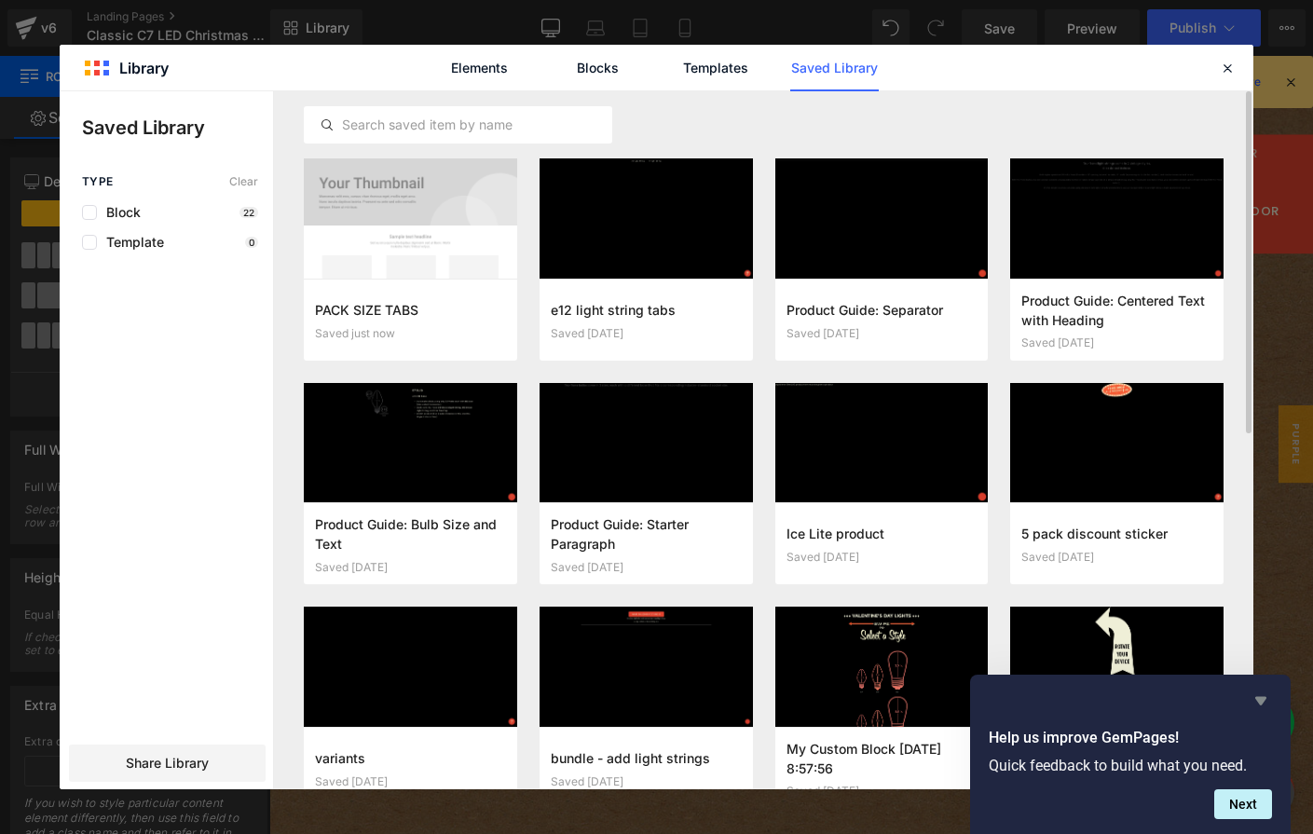
click at [1259, 698] on icon "Hide survey" at bounding box center [1260, 701] width 11 height 8
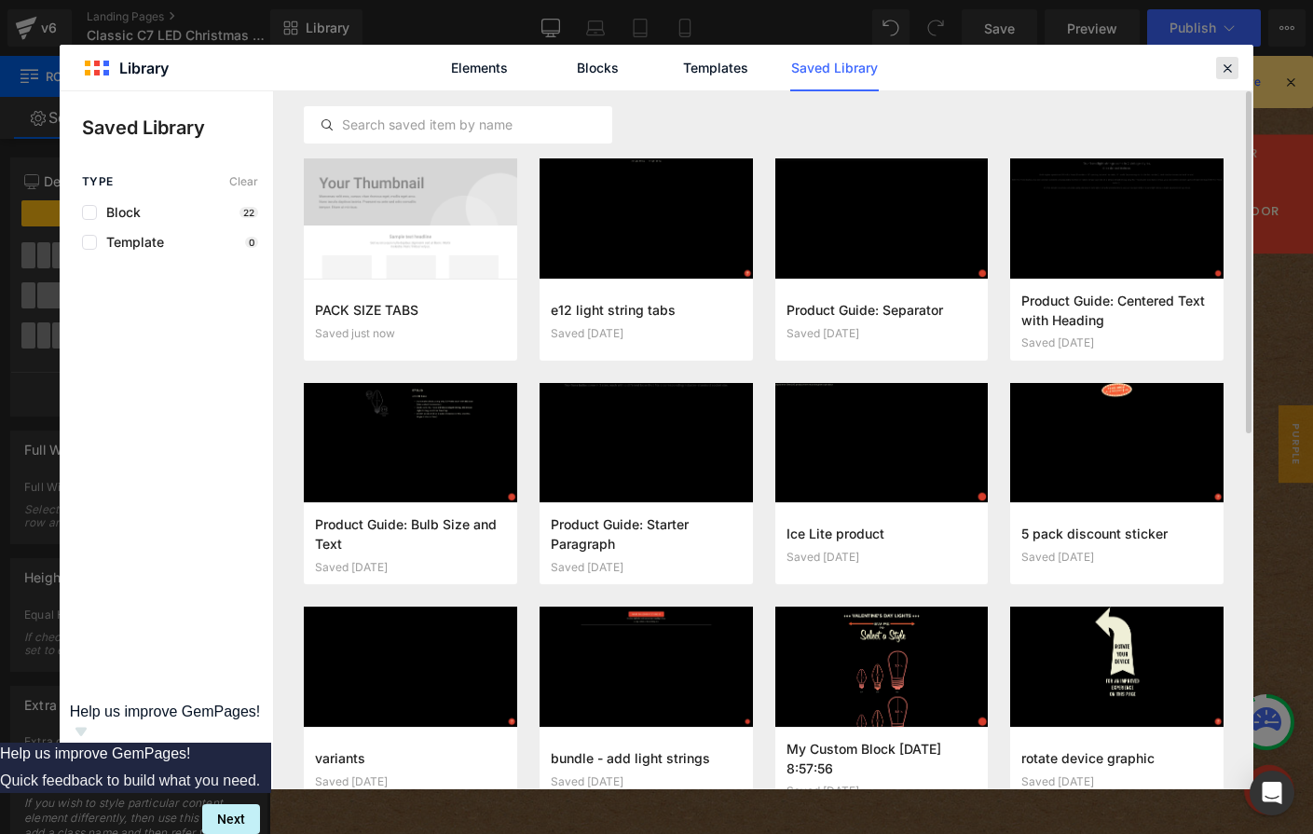
click at [1233, 65] on icon at bounding box center [1227, 68] width 17 height 17
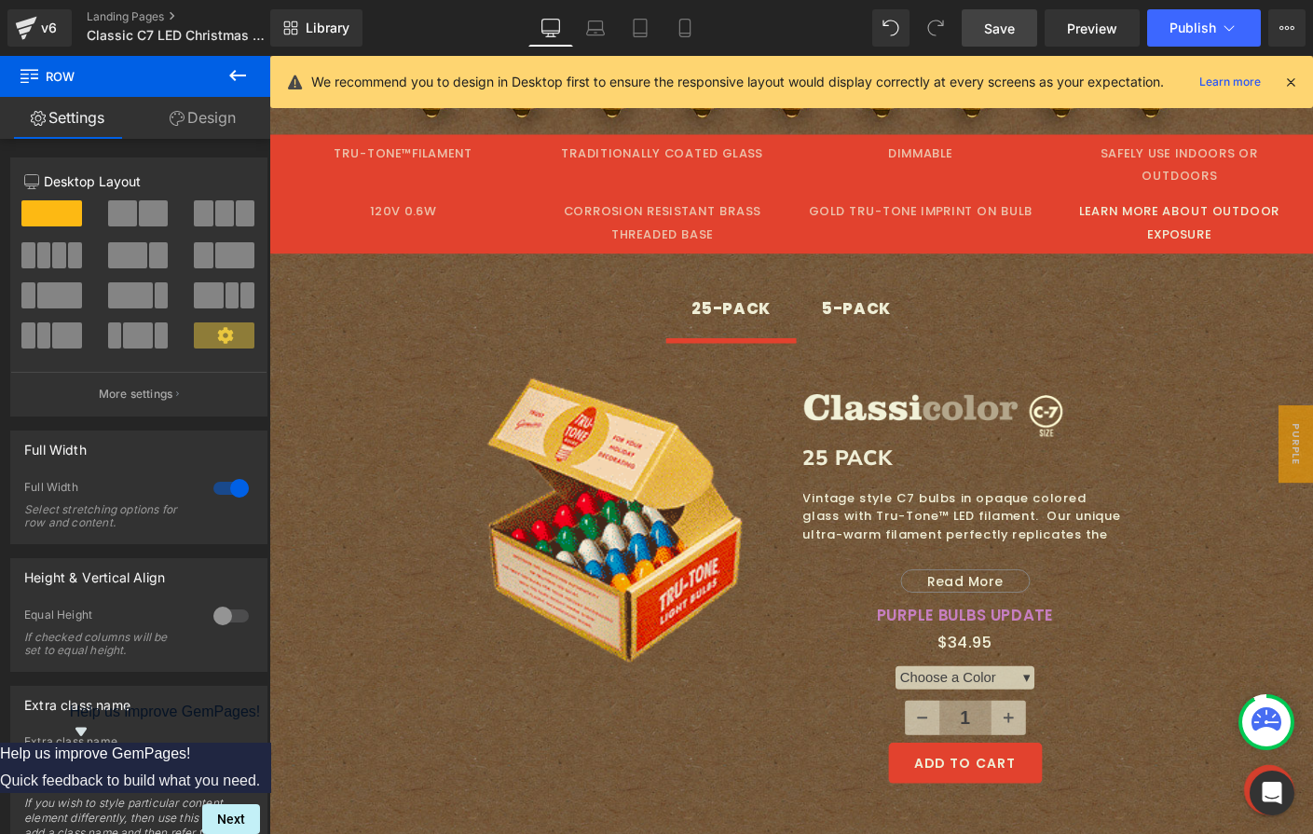
click at [1012, 31] on span "Save" at bounding box center [999, 29] width 31 height 20
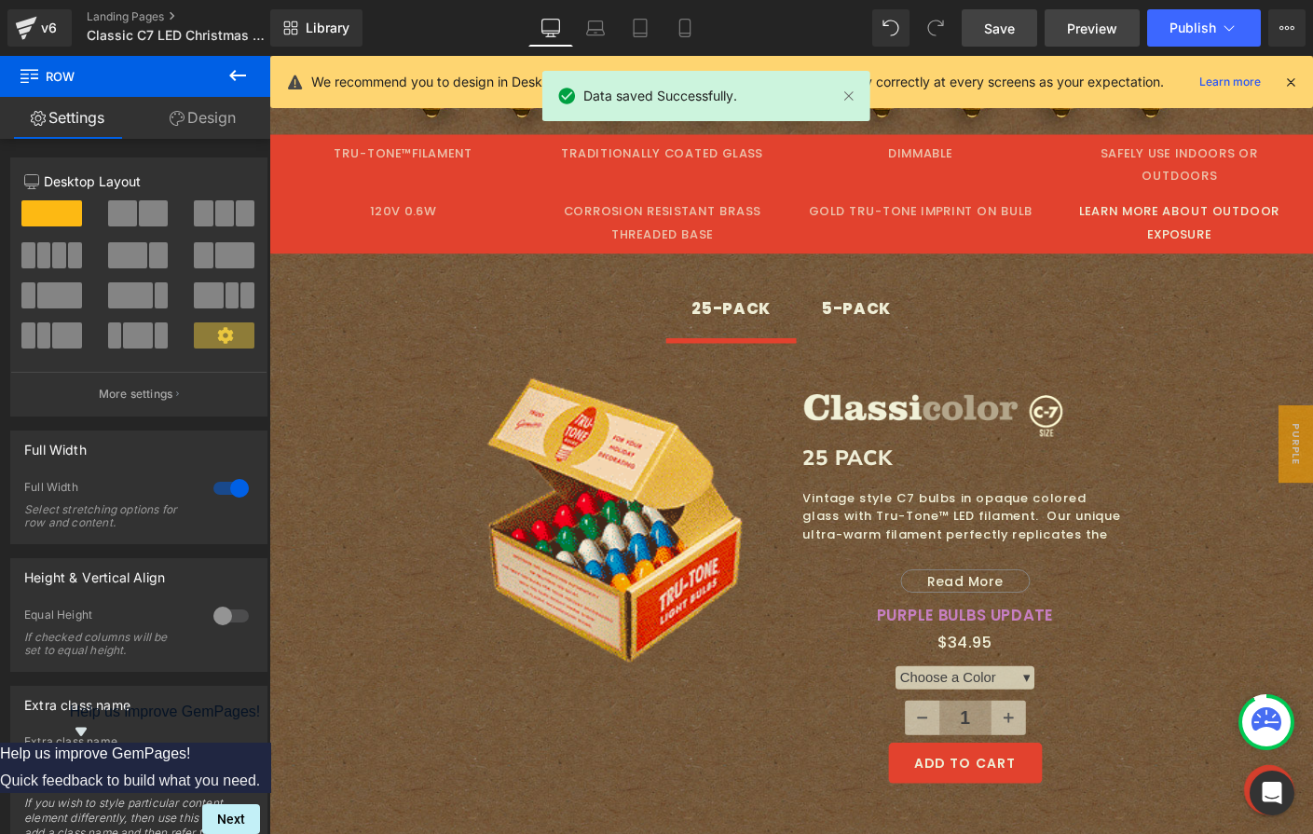
click at [1084, 24] on span "Preview" at bounding box center [1092, 29] width 50 height 20
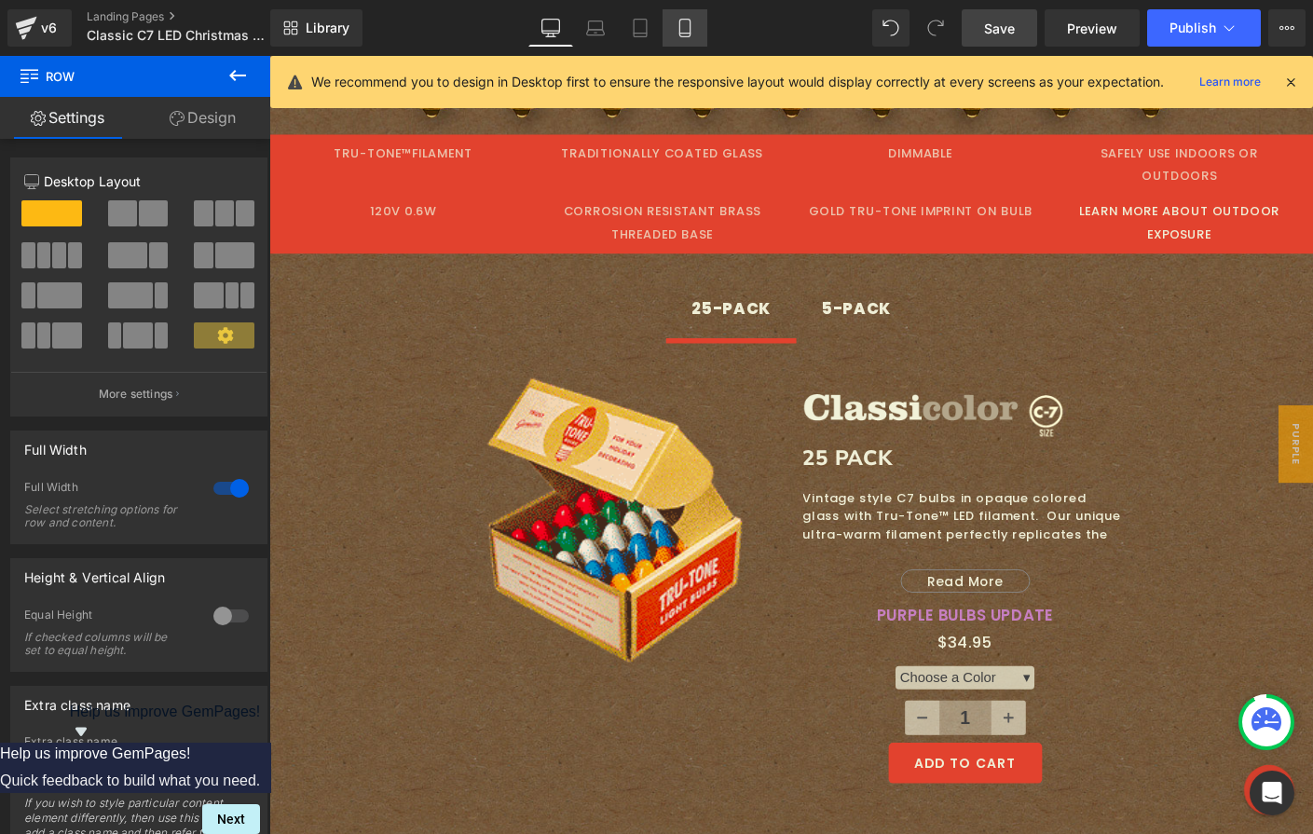
click at [692, 23] on icon at bounding box center [685, 28] width 19 height 19
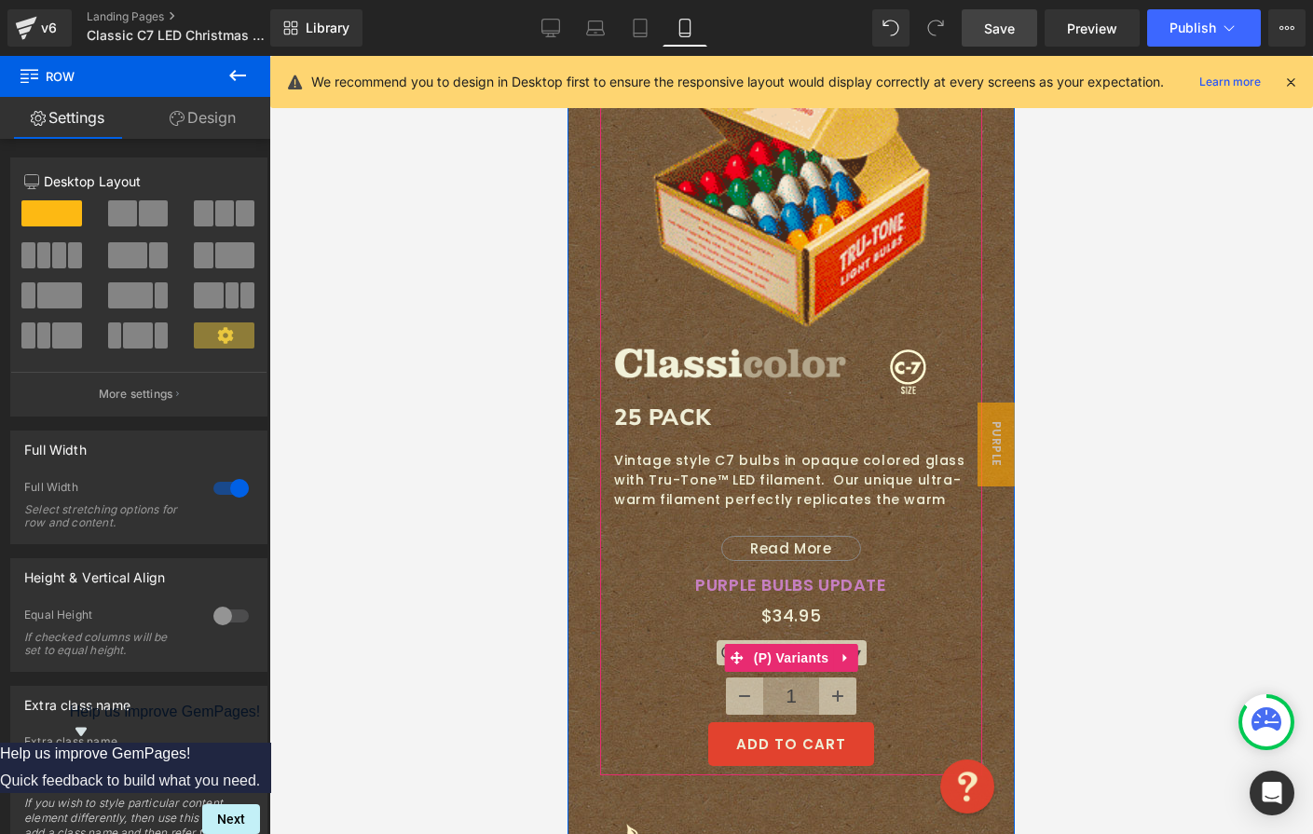
scroll to position [1020, 0]
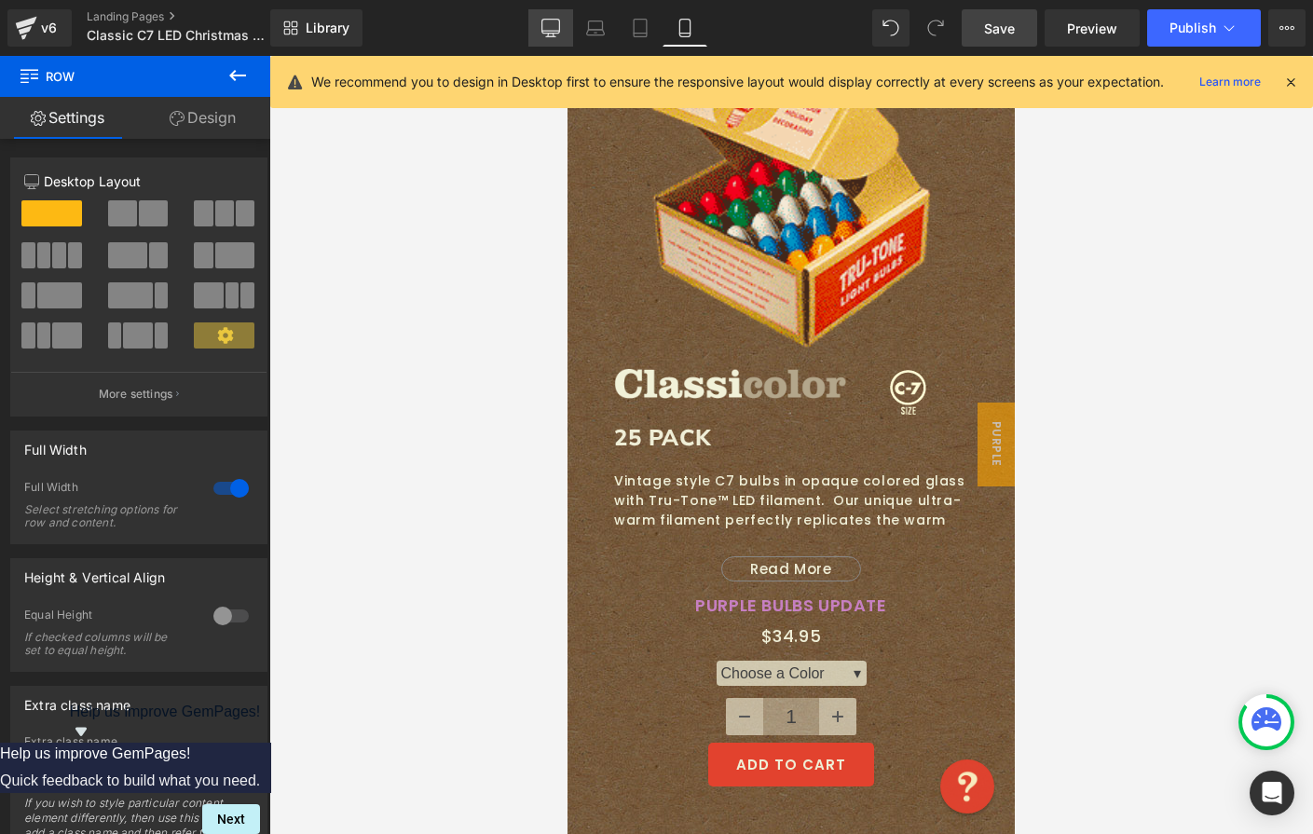
click at [550, 20] on icon at bounding box center [550, 27] width 18 height 14
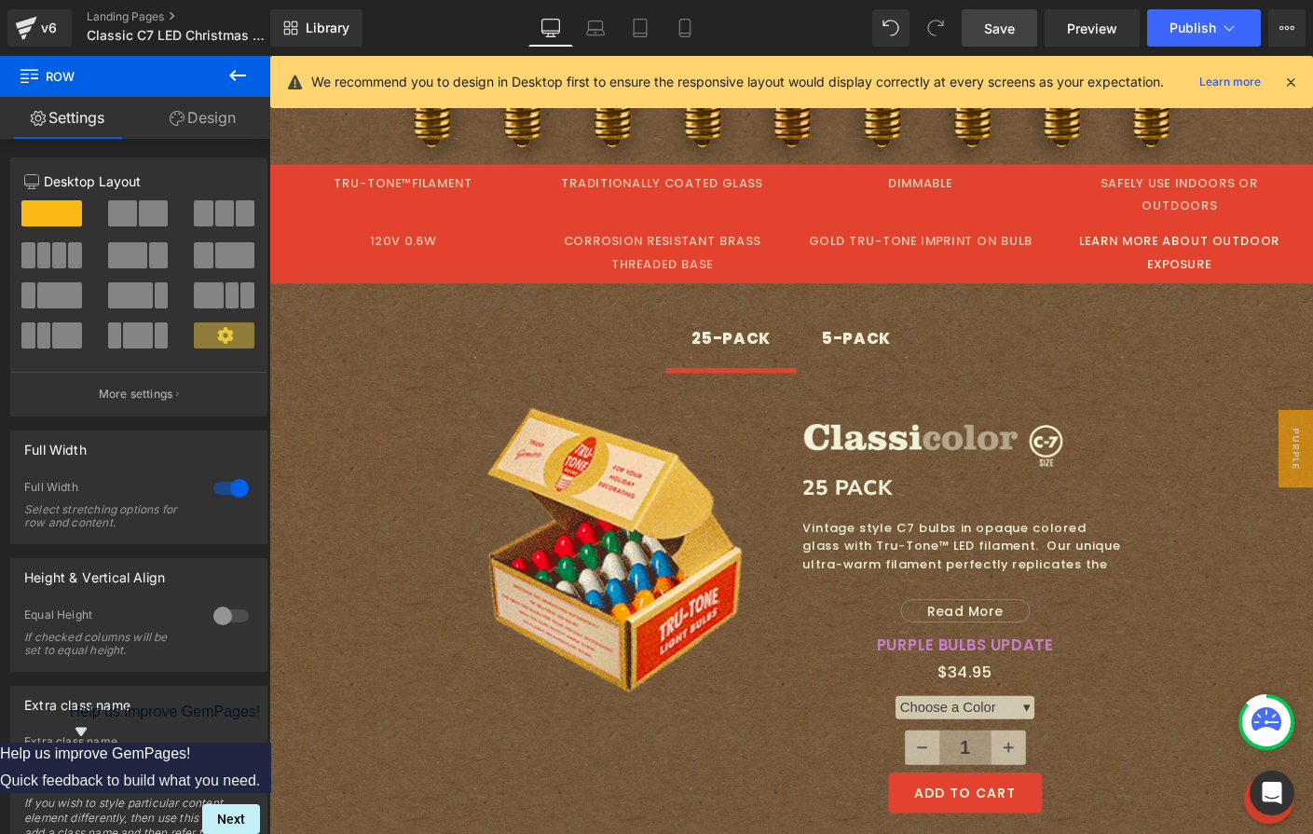
scroll to position [729, 0]
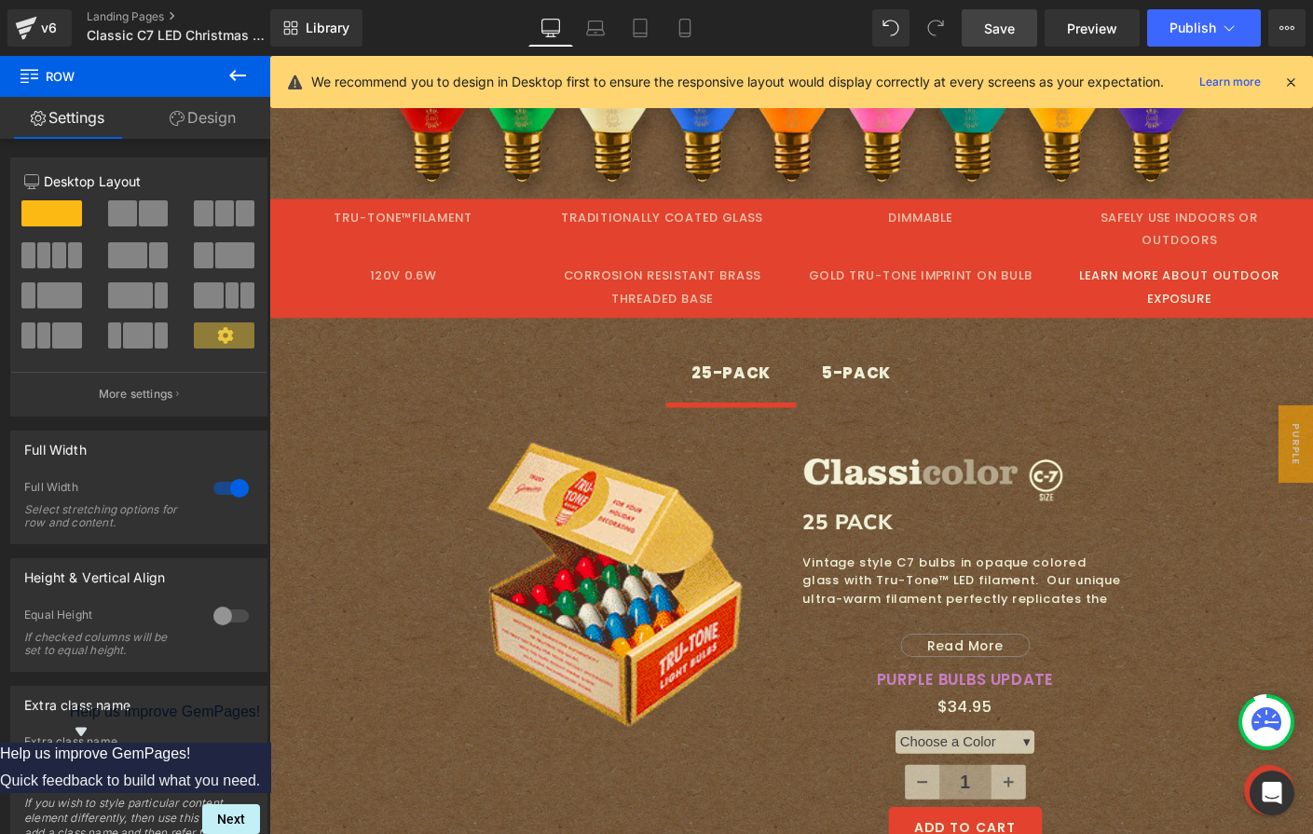
click at [1021, 30] on link "Save" at bounding box center [999, 27] width 75 height 37
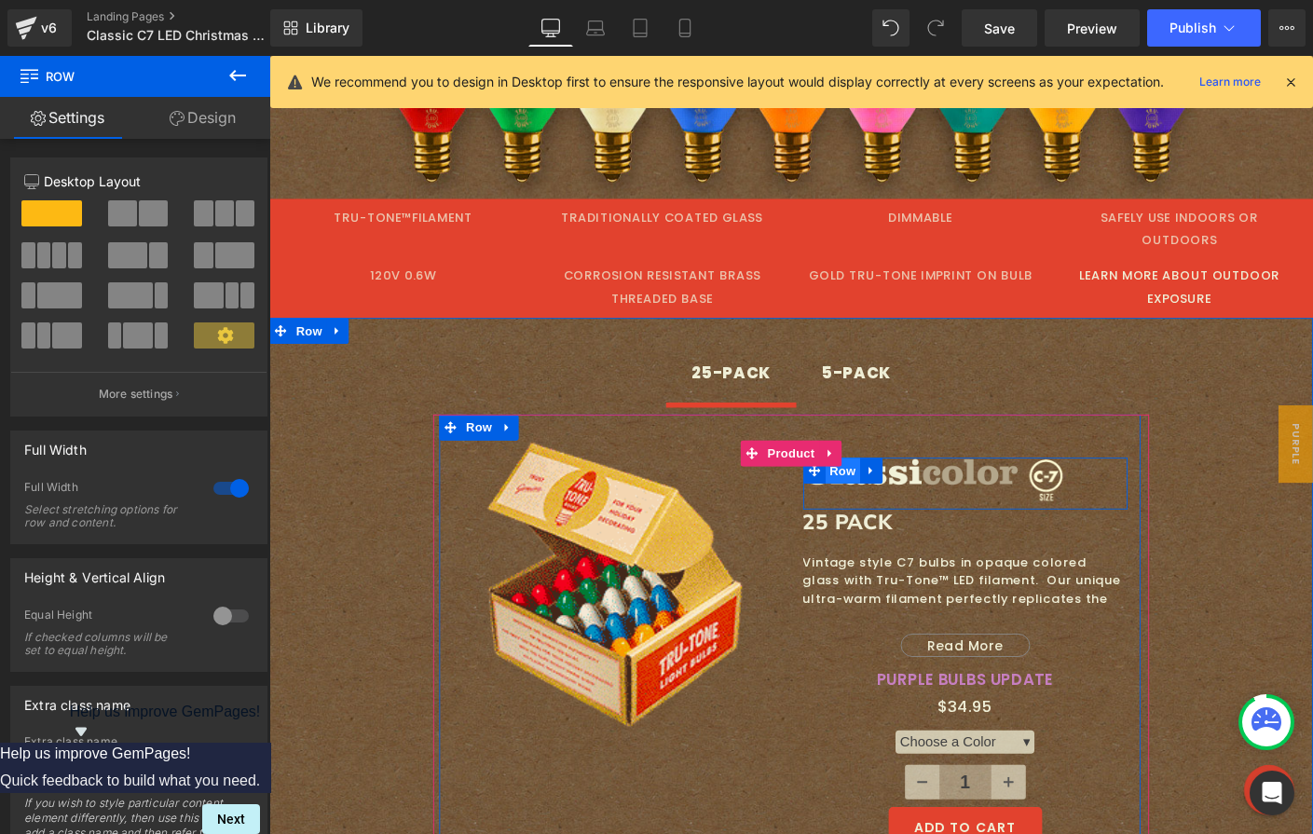
click at [882, 490] on span "Row" at bounding box center [888, 504] width 37 height 28
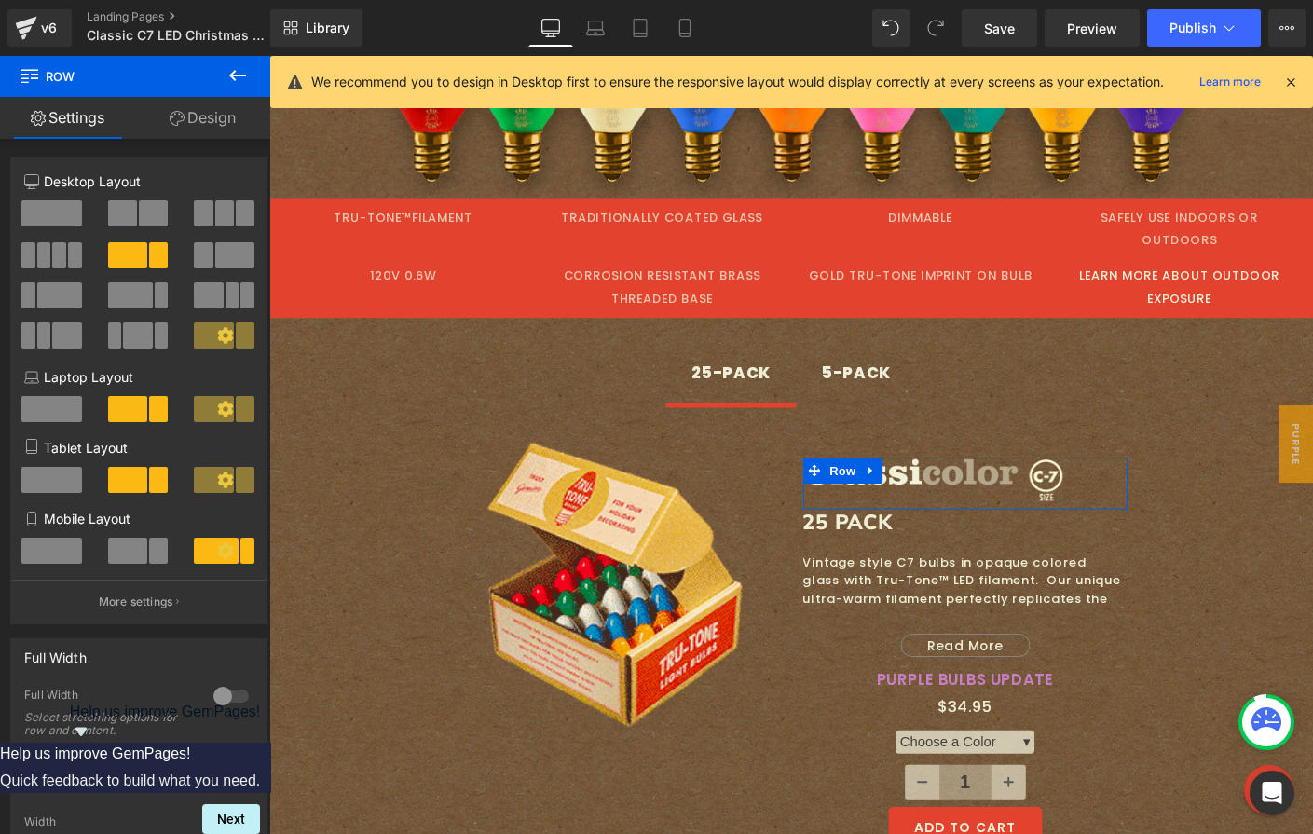
click at [221, 115] on link "Design" at bounding box center [202, 118] width 135 height 42
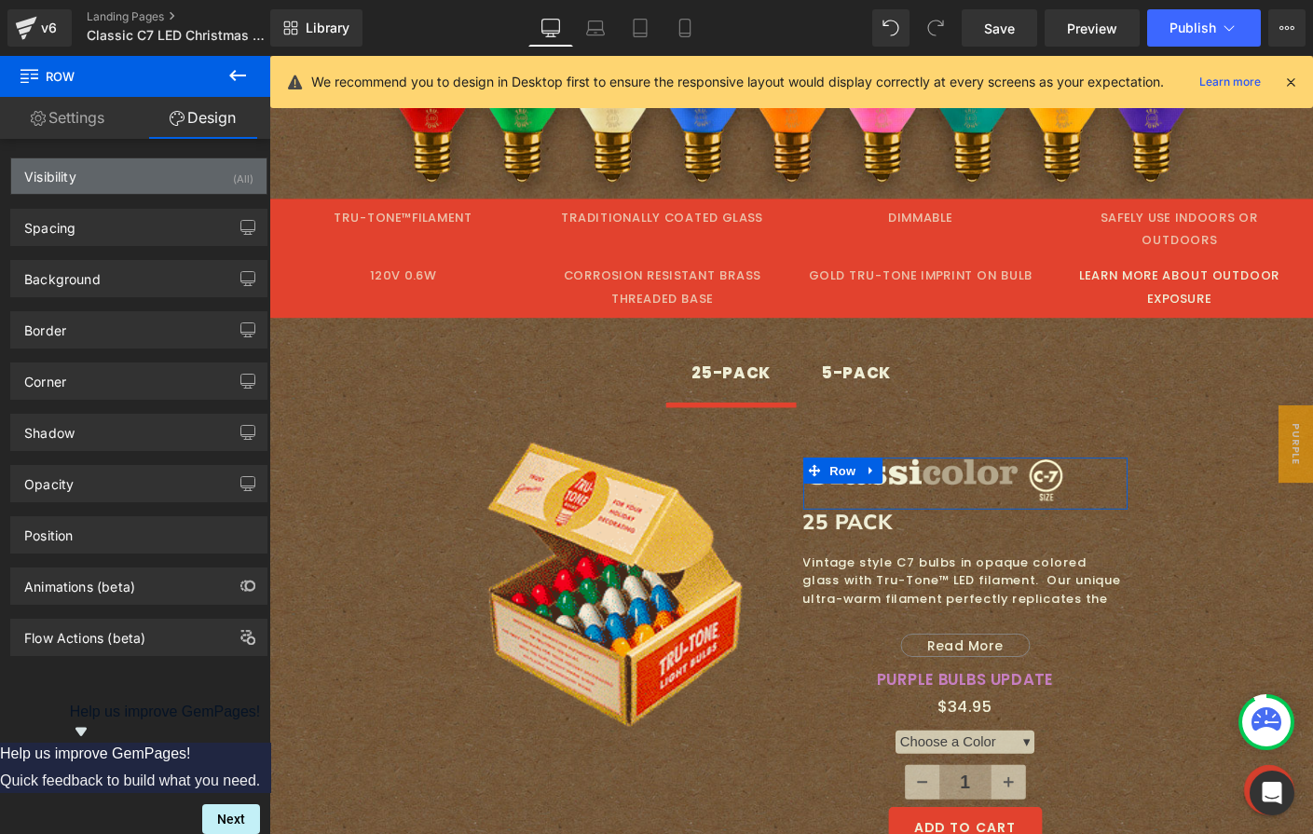
click at [136, 178] on div "Visibility (All)" at bounding box center [138, 175] width 255 height 35
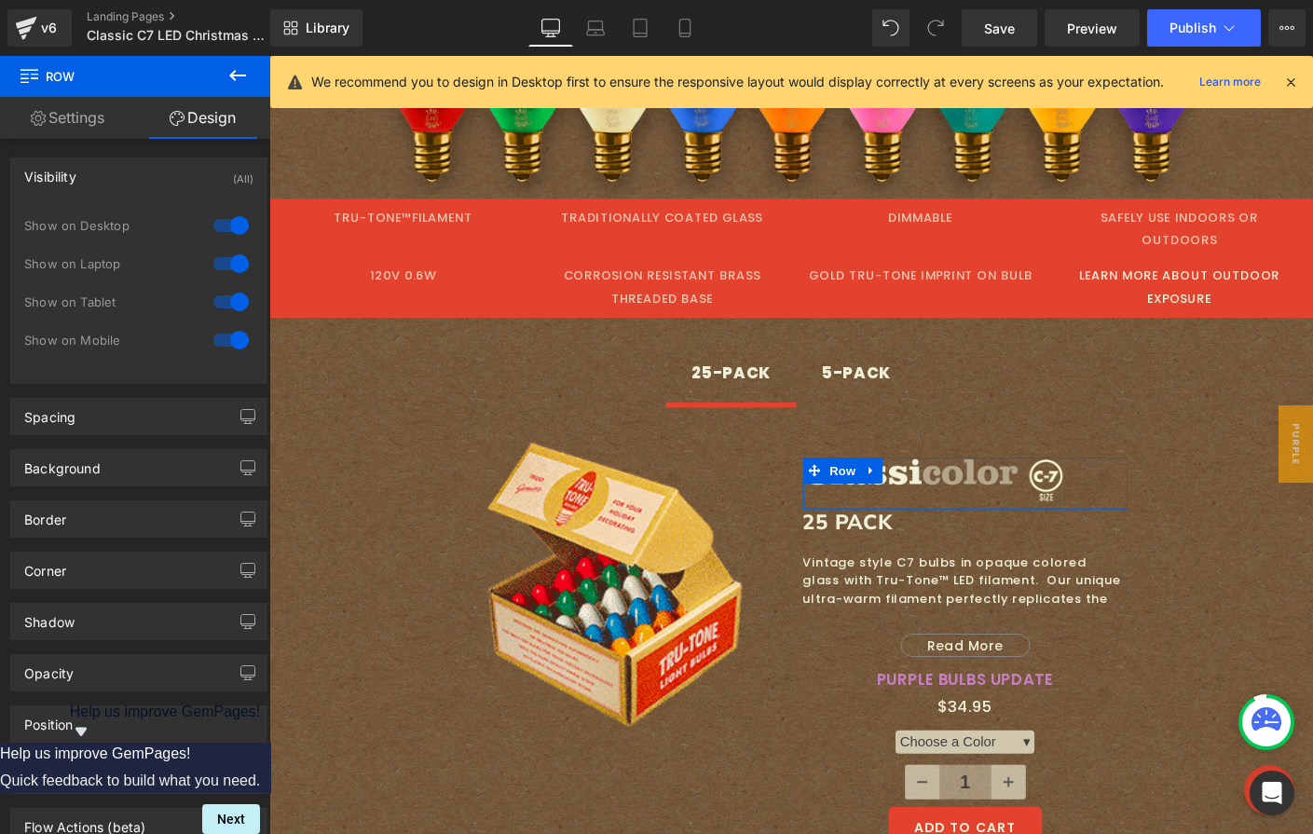
click at [224, 337] on div at bounding box center [231, 340] width 45 height 30
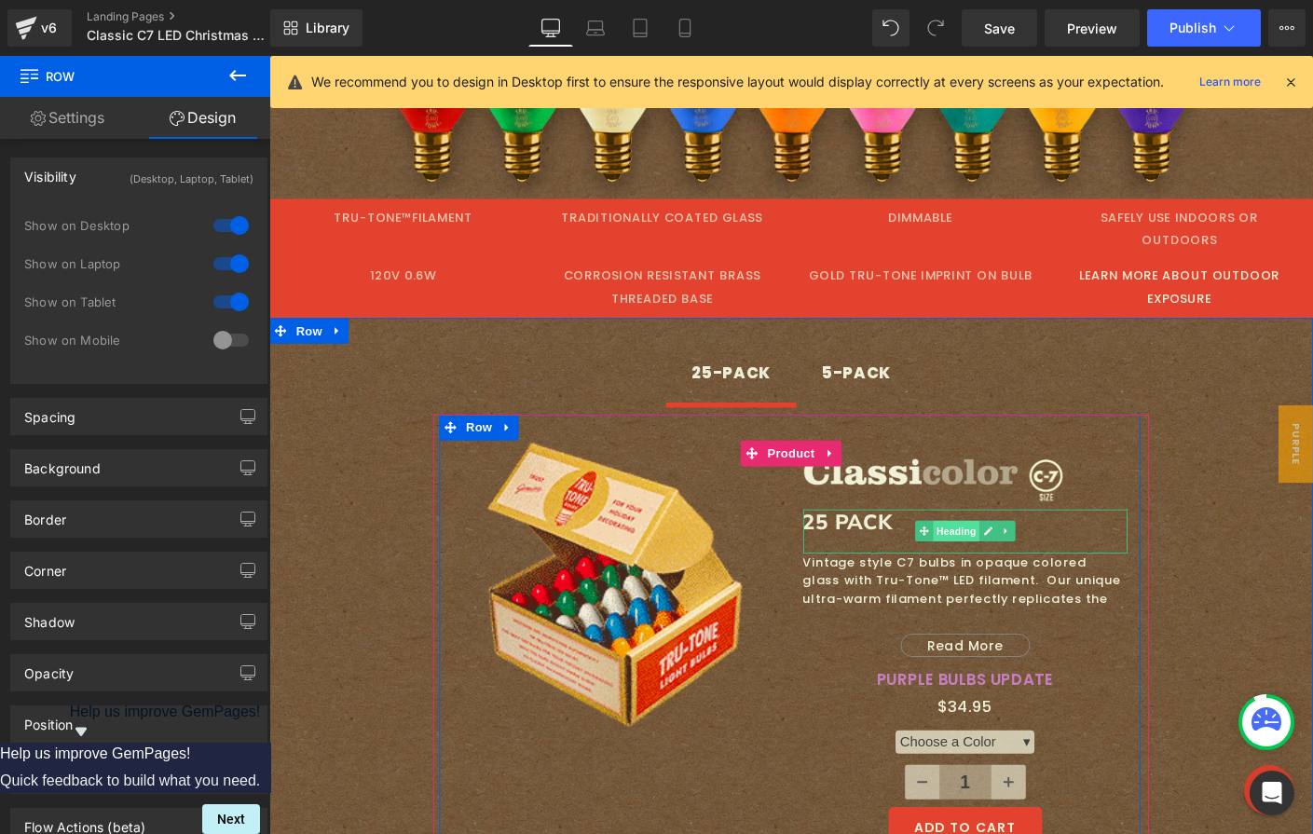
click at [993, 558] on span "Heading" at bounding box center [1011, 569] width 50 height 22
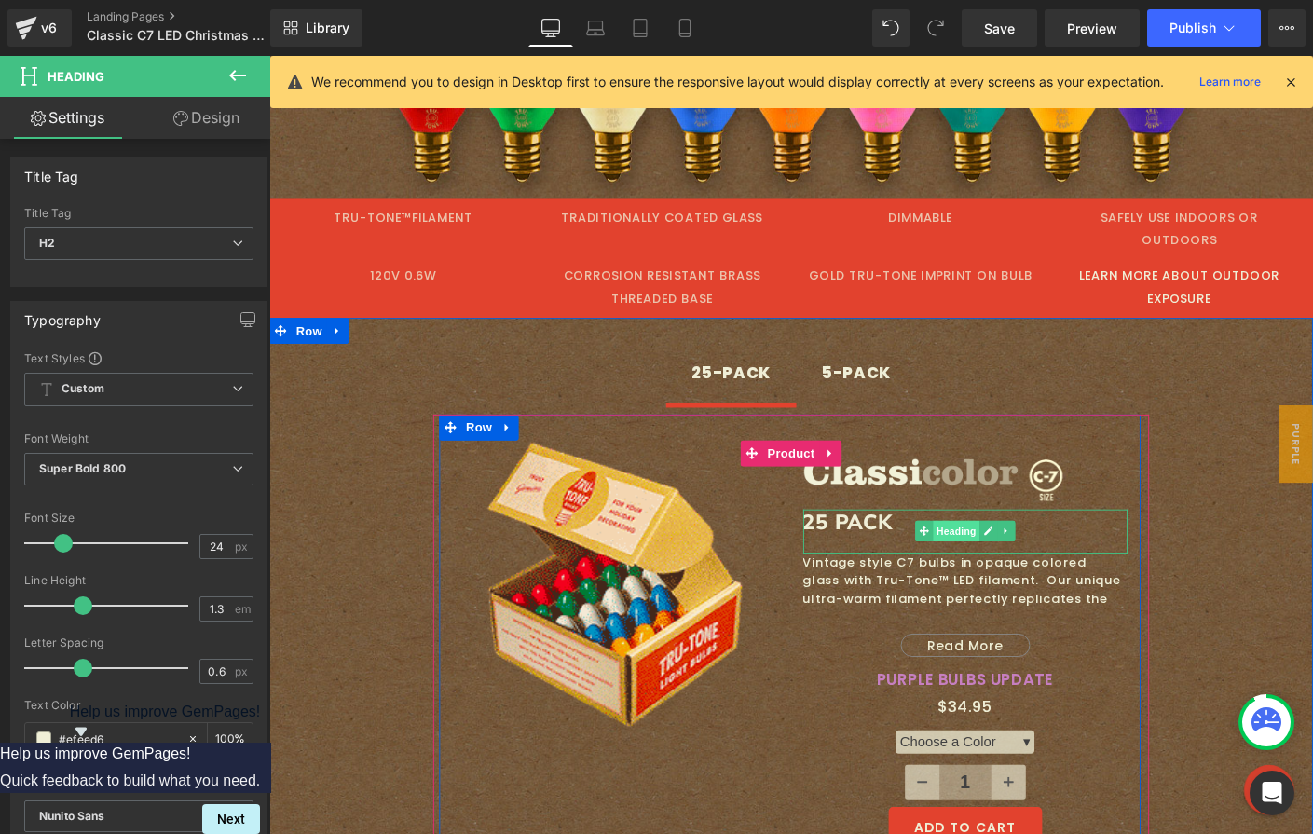
click at [986, 558] on span "Heading" at bounding box center [1011, 569] width 50 height 22
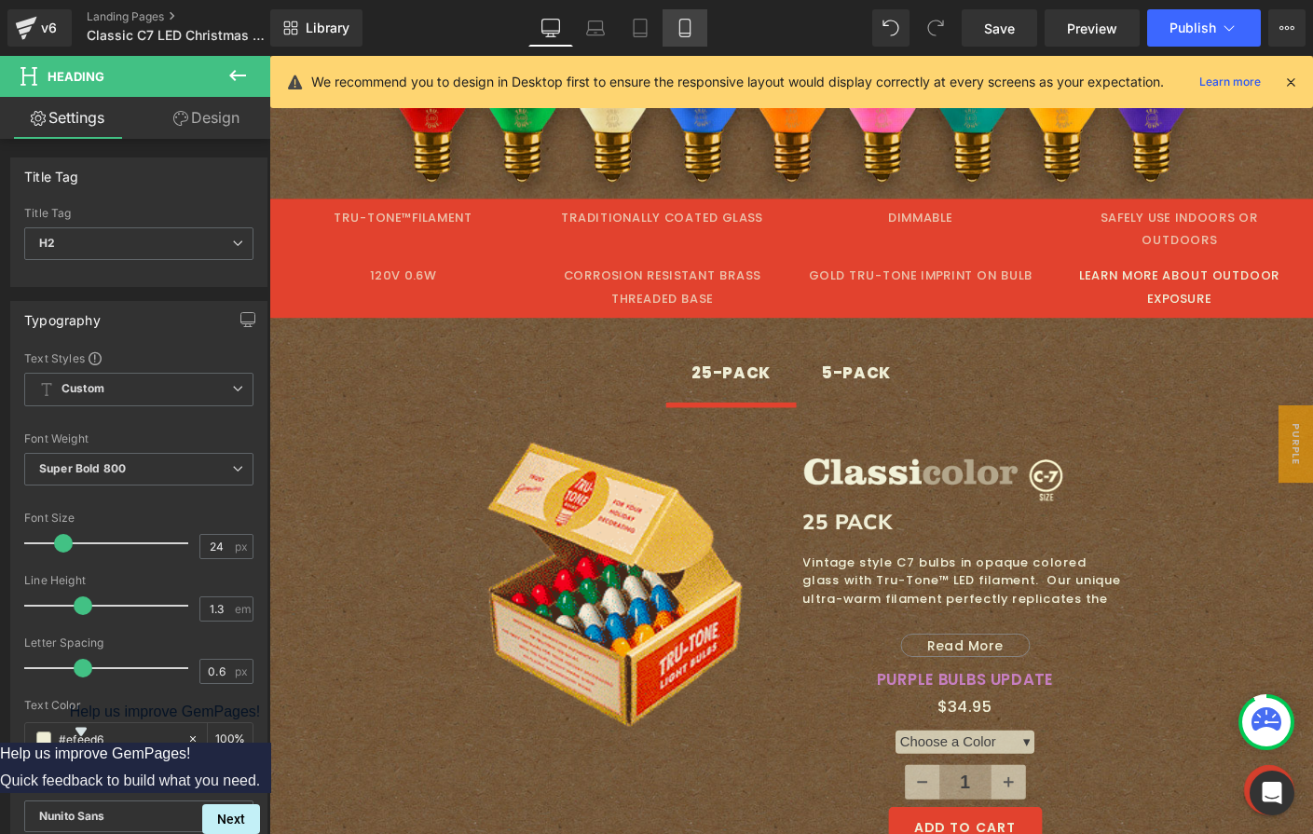
click at [677, 27] on icon at bounding box center [685, 28] width 19 height 19
type input "100"
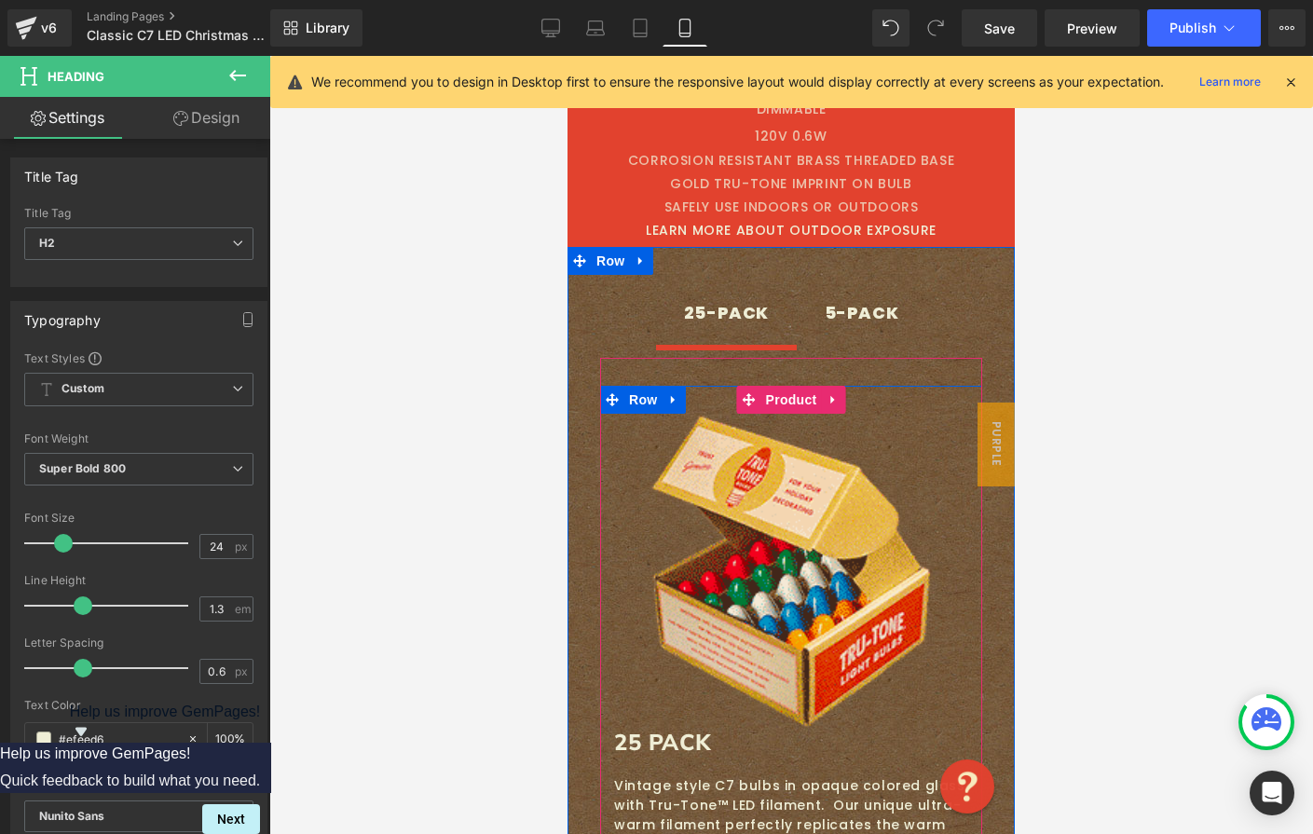
scroll to position [1023, 0]
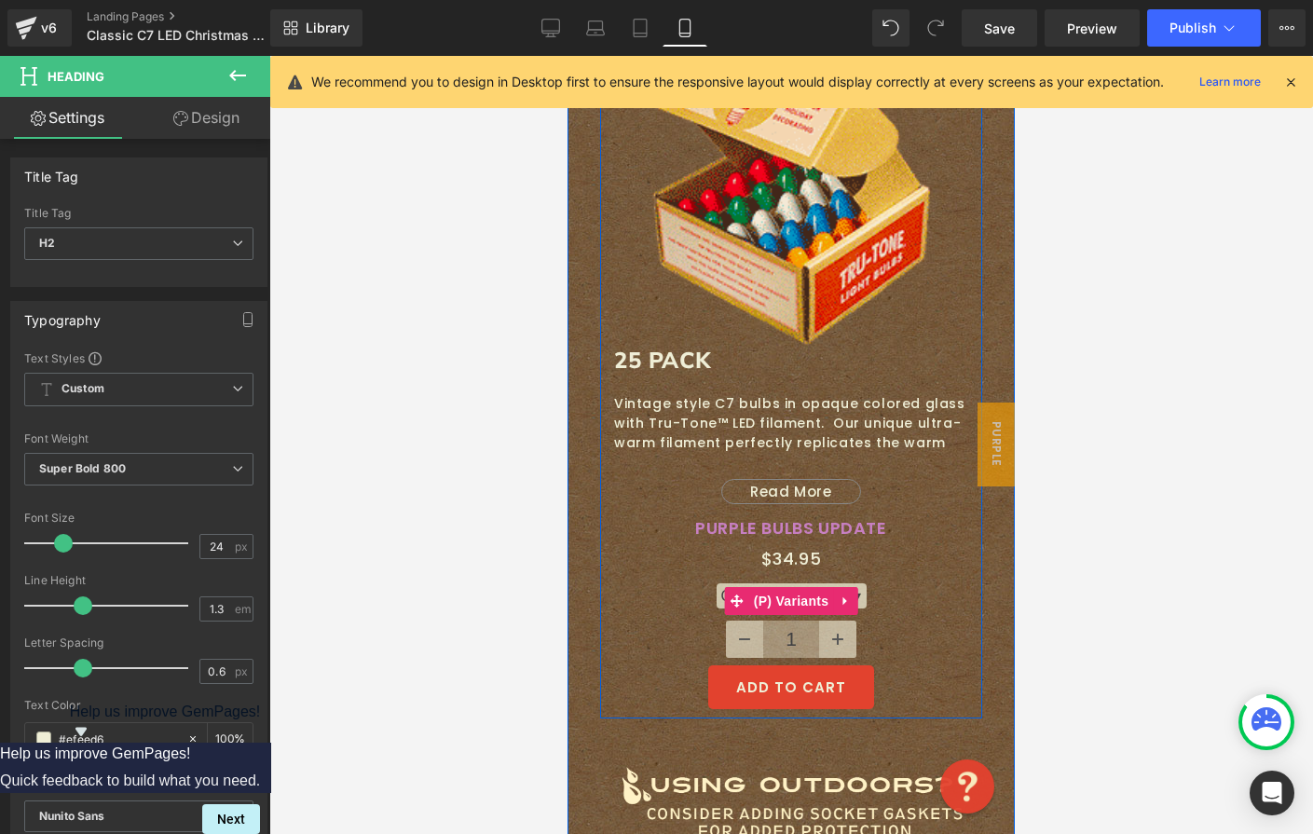
click at [855, 593] on select "Choose a Color ▾ Classic Mix Mod Mix White Red Orange Yellow Green Teal Blue Pu…" at bounding box center [792, 595] width 150 height 25
select select "Mod Mix"
click at [717, 583] on select "Choose a Color ▾ Classic Mix Mod Mix White Red Orange Yellow Green Teal Blue Pu…" at bounding box center [792, 595] width 150 height 25
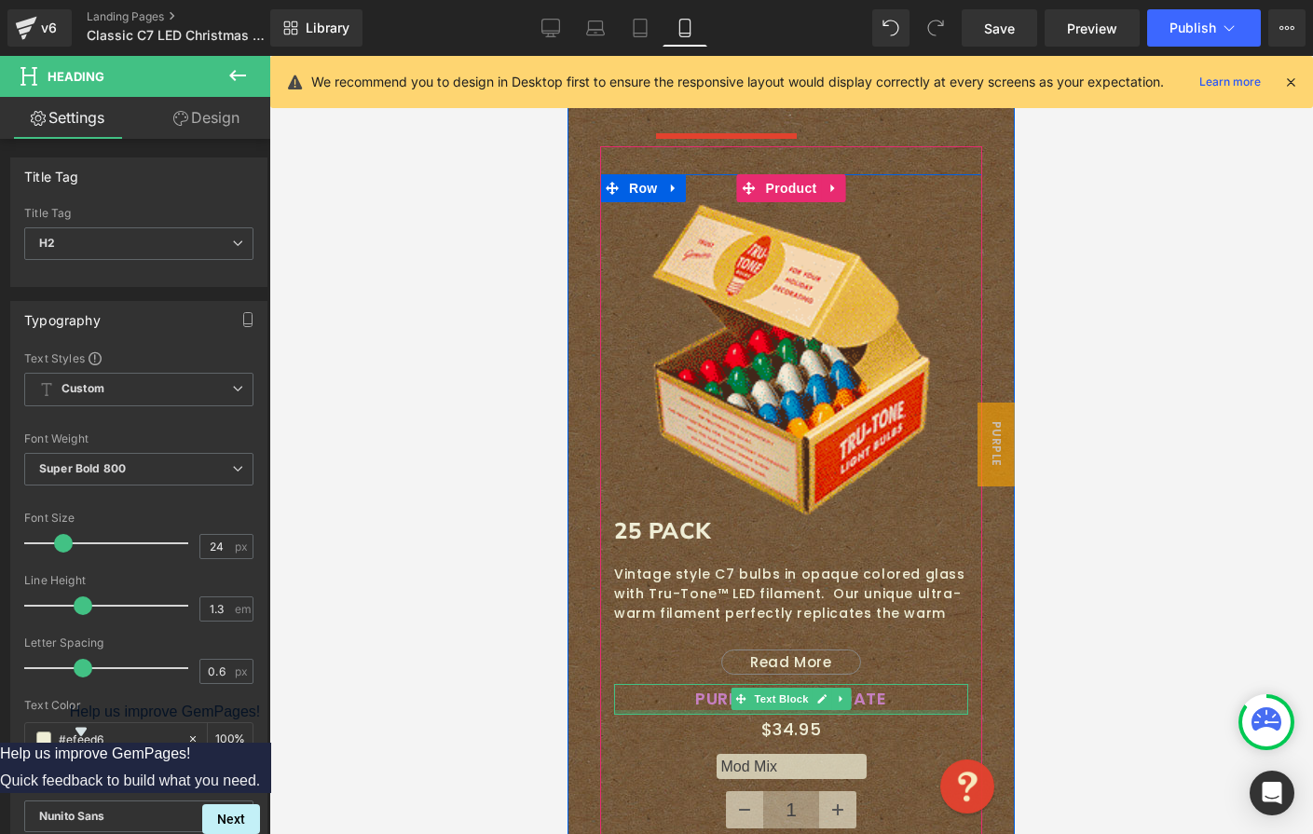
scroll to position [849, 0]
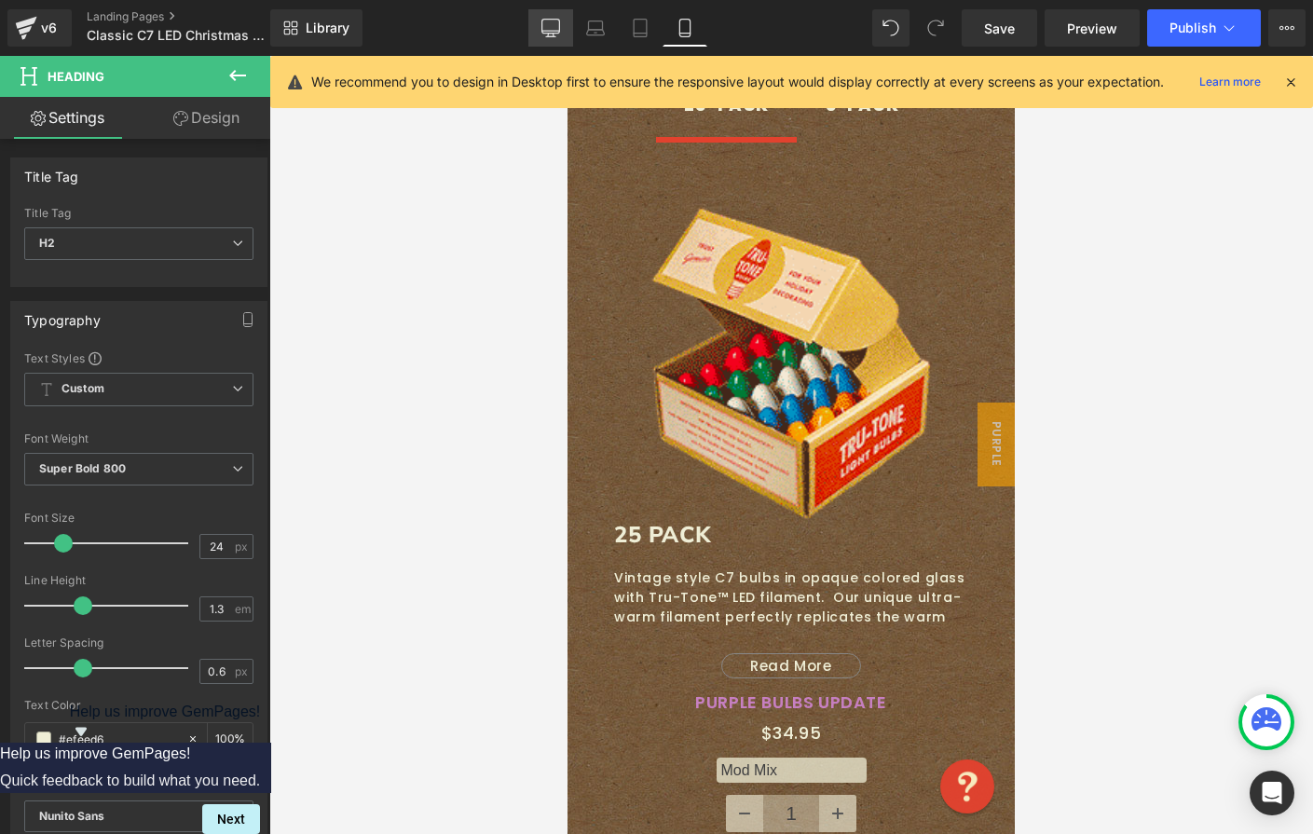
click at [544, 33] on icon at bounding box center [550, 27] width 18 height 14
type input "100"
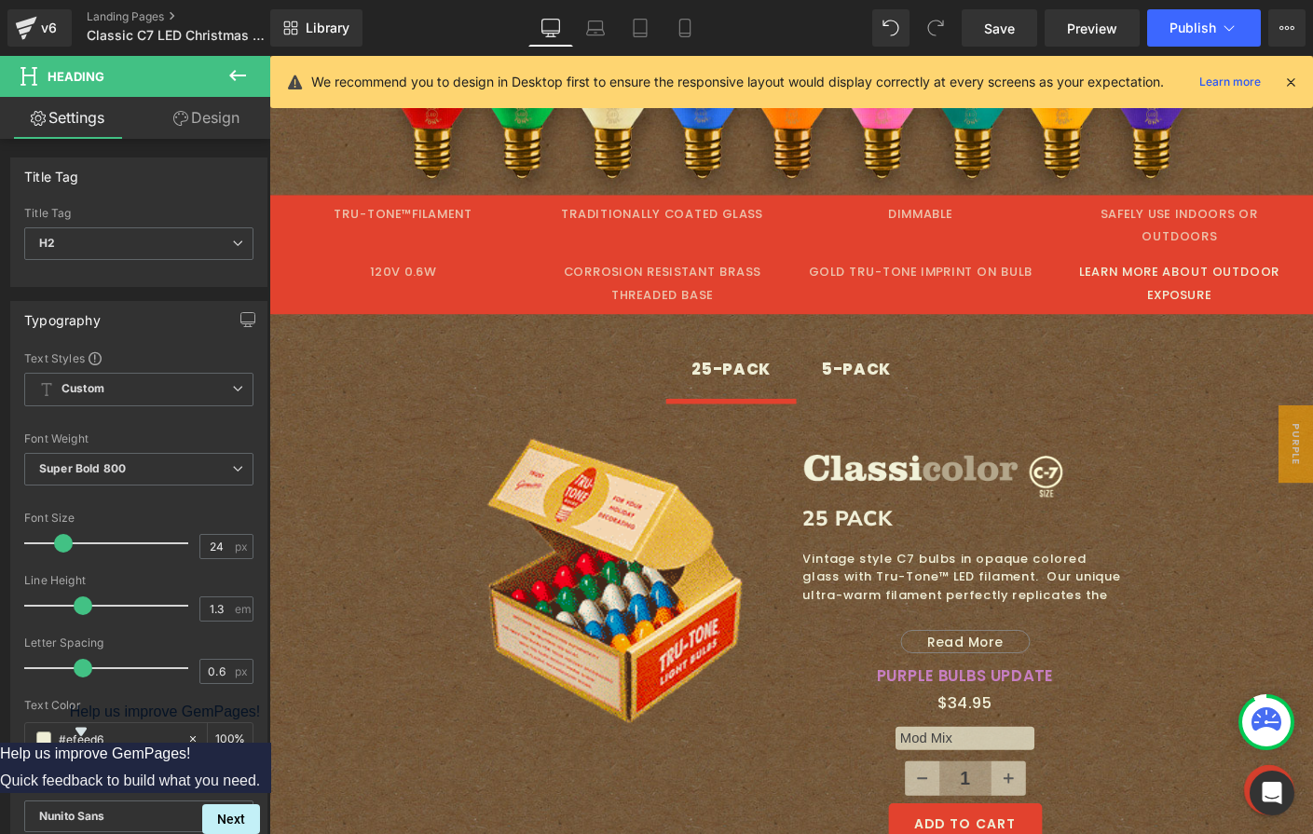
scroll to position [732, 0]
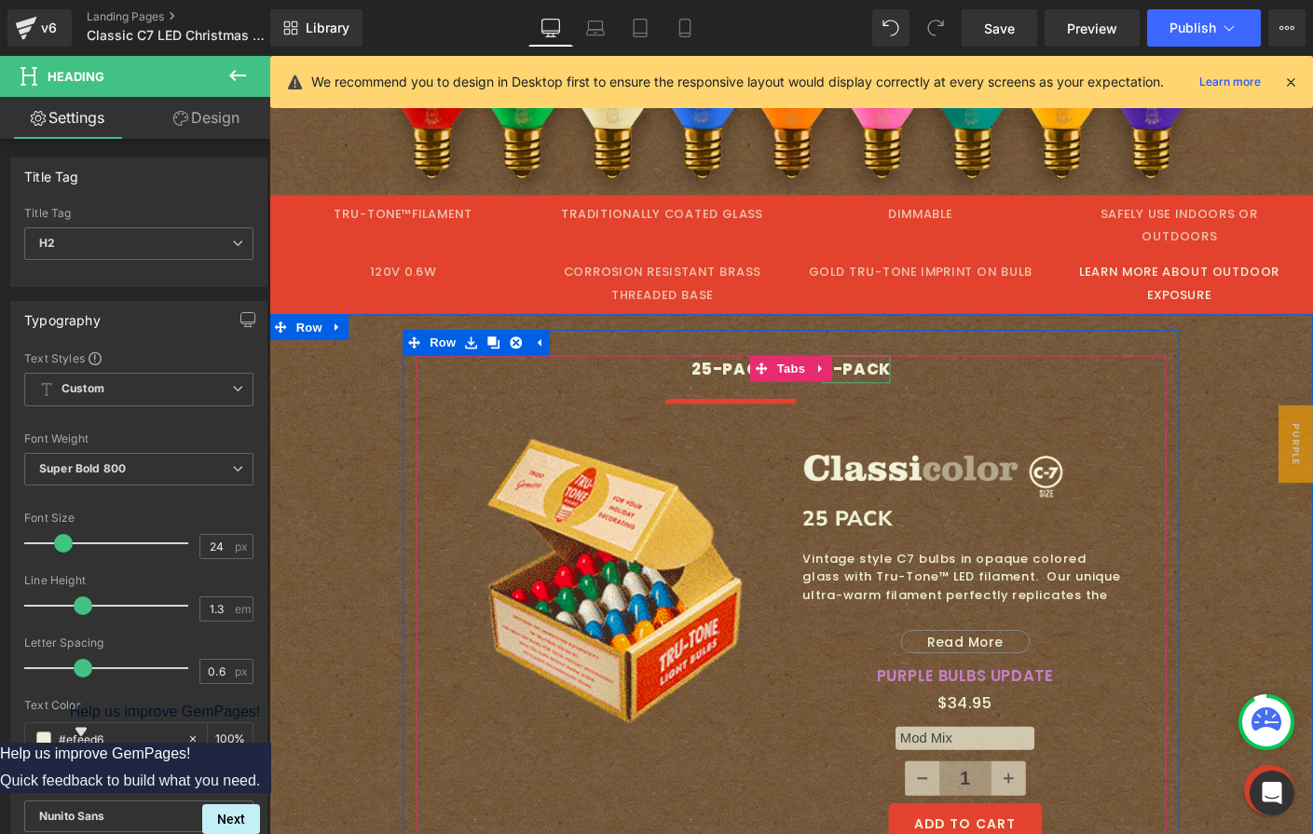
click at [895, 380] on div "5-PACK" at bounding box center [904, 395] width 75 height 30
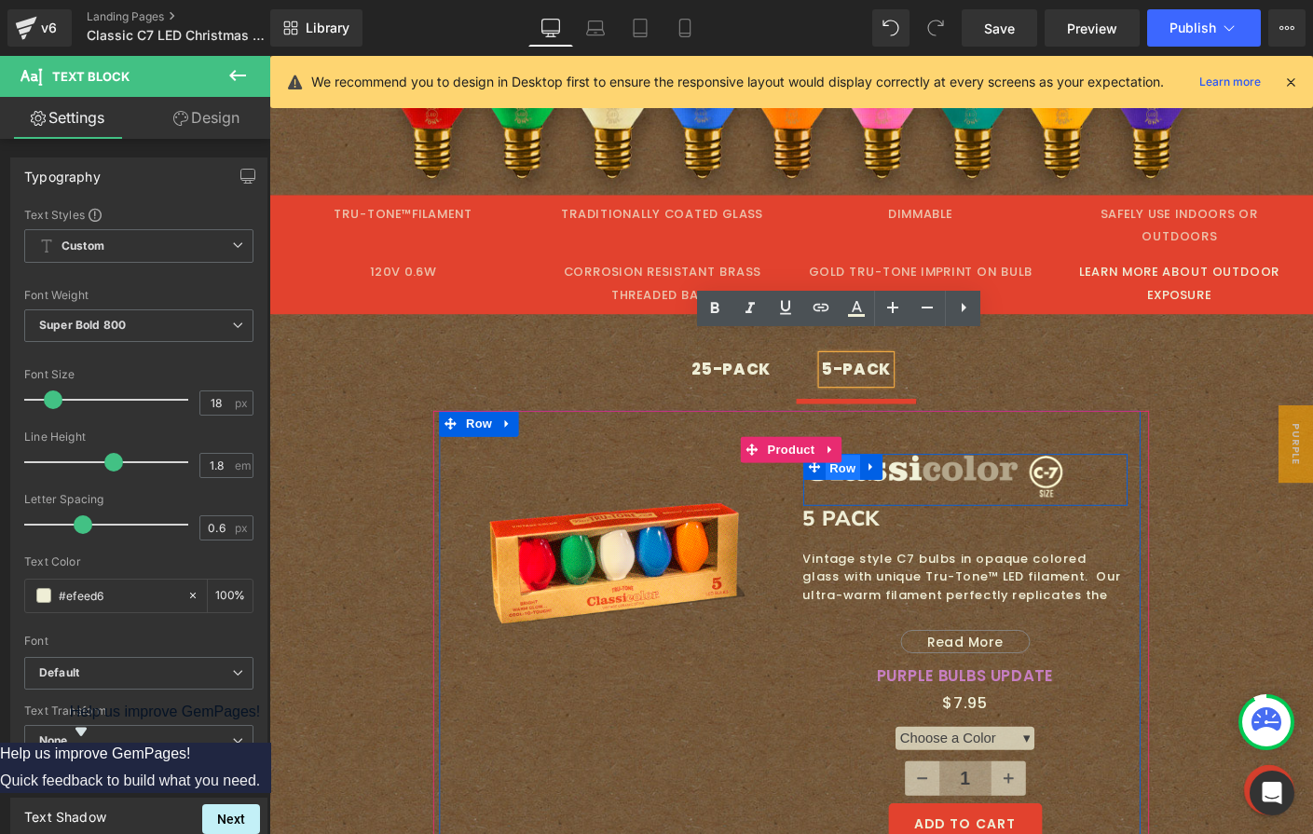
click at [897, 487] on span "Row" at bounding box center [888, 501] width 37 height 28
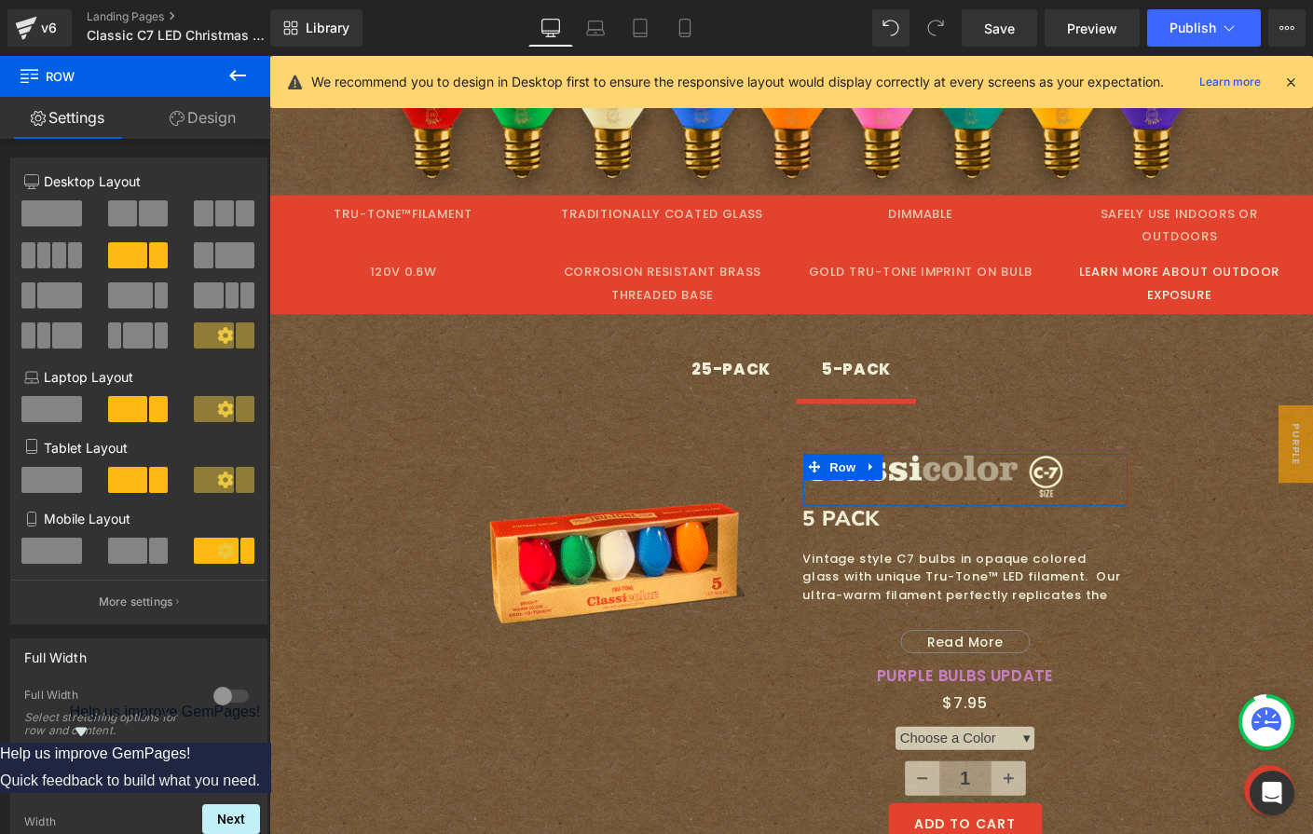
click at [223, 117] on link "Design" at bounding box center [202, 118] width 135 height 42
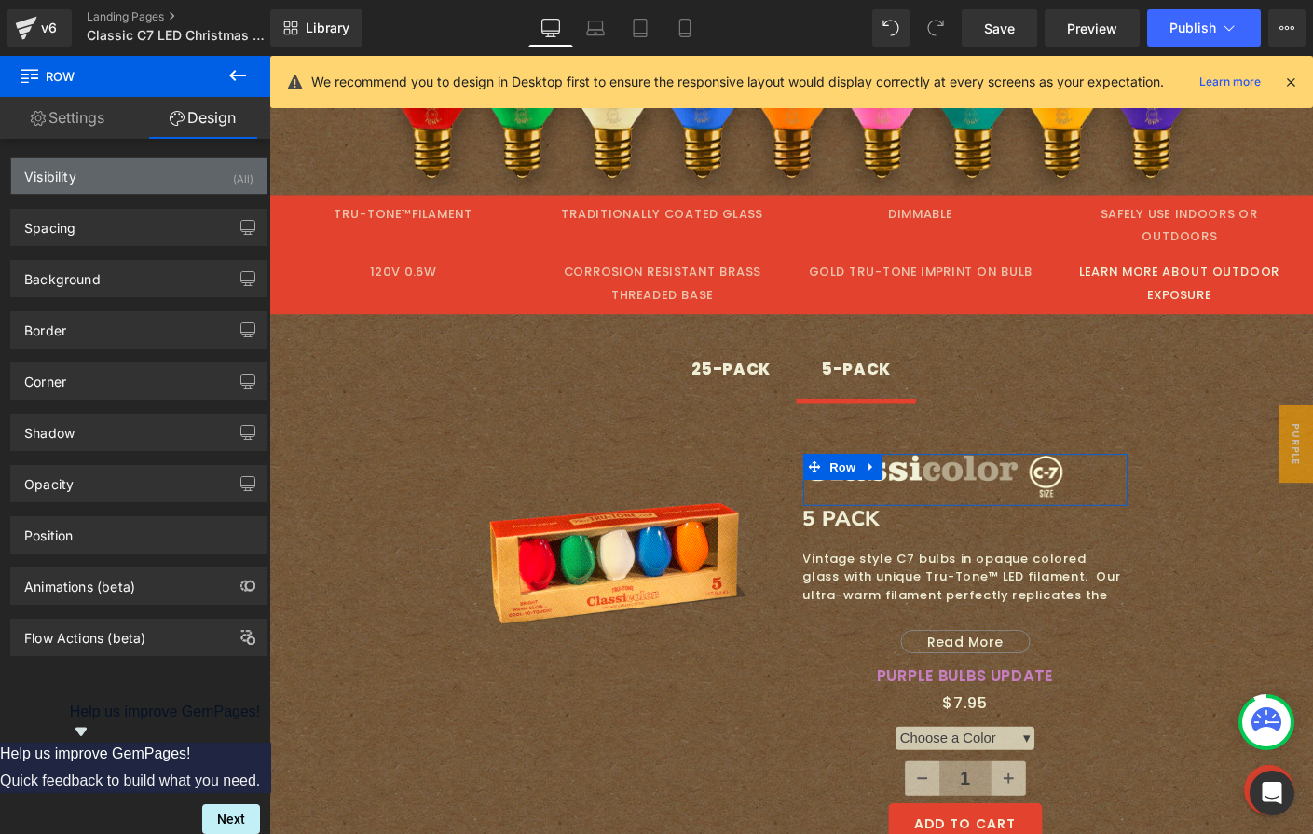
click at [165, 171] on div "Visibility (All)" at bounding box center [138, 175] width 255 height 35
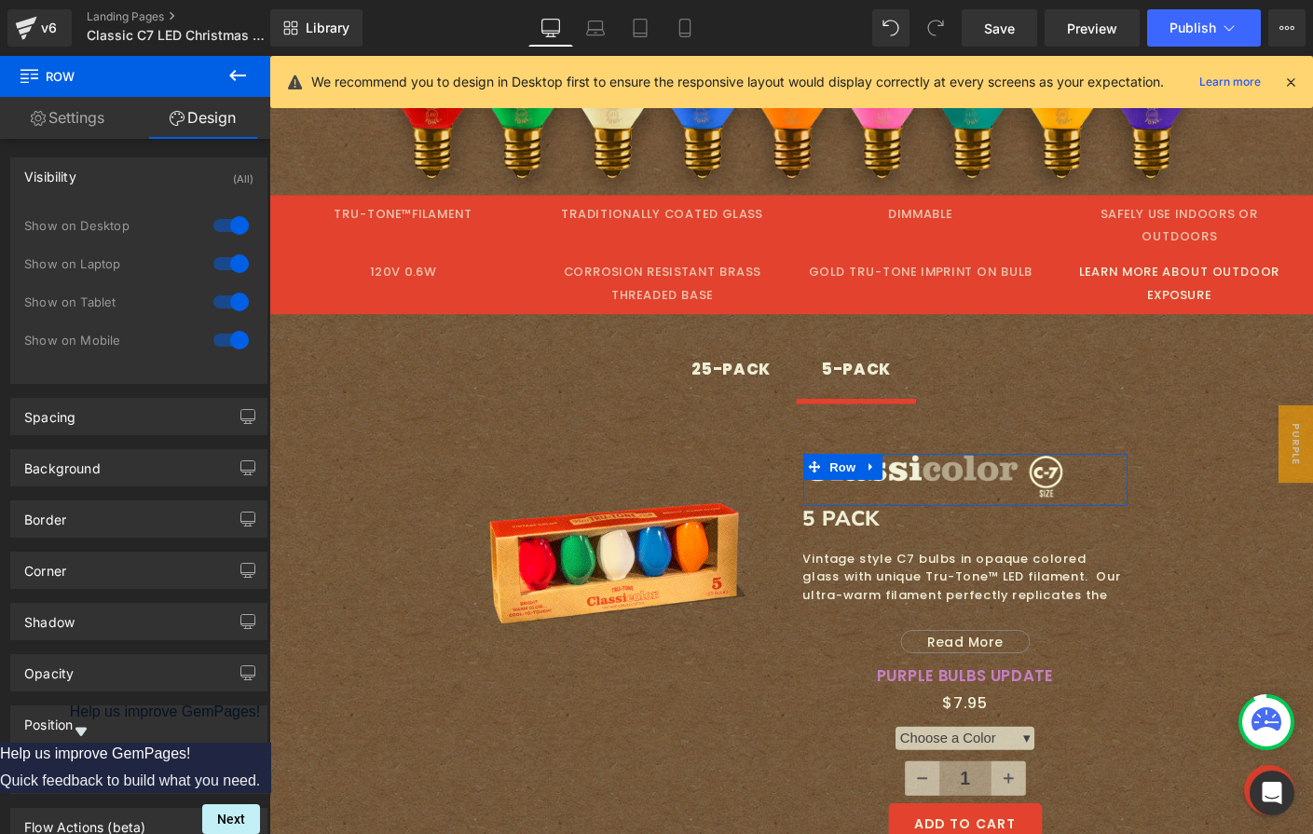
click at [232, 341] on div at bounding box center [231, 340] width 45 height 30
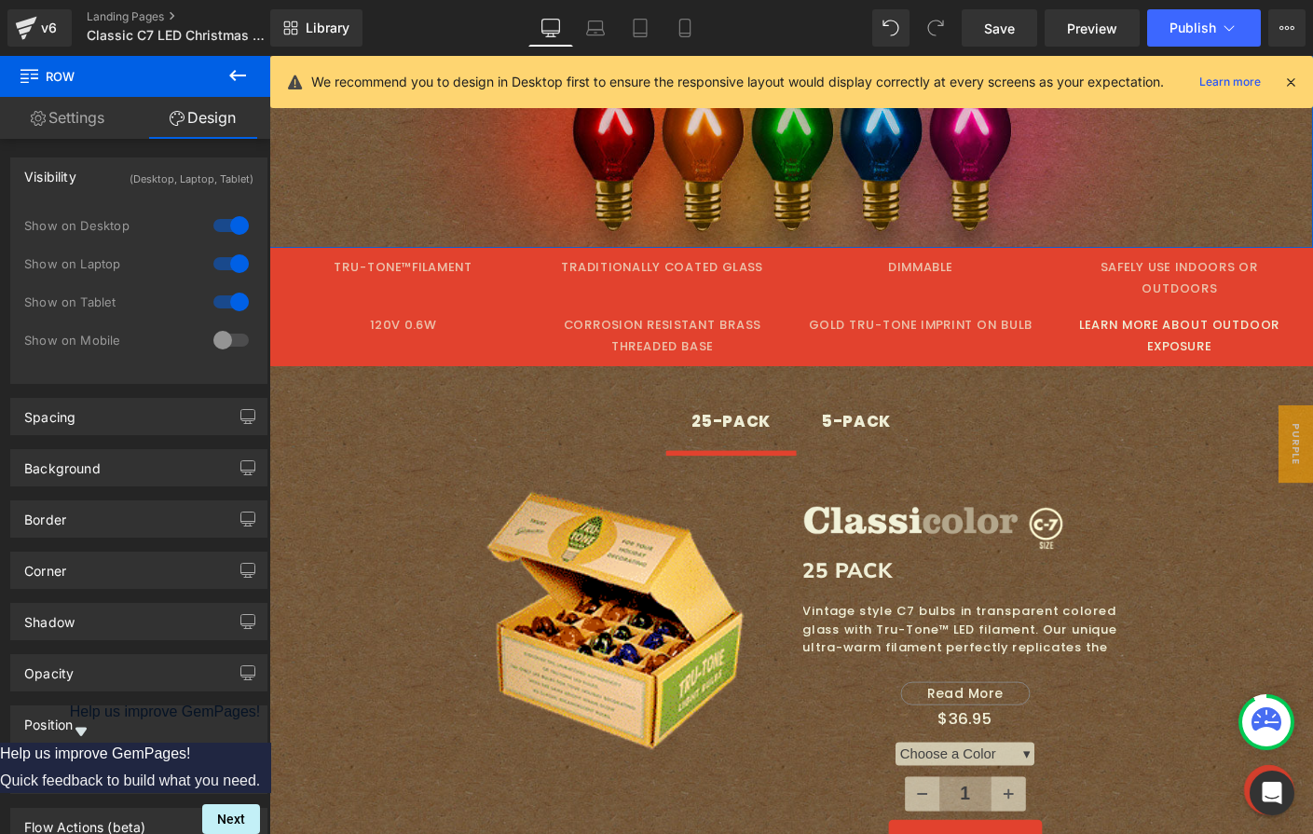
scroll to position [1956, 0]
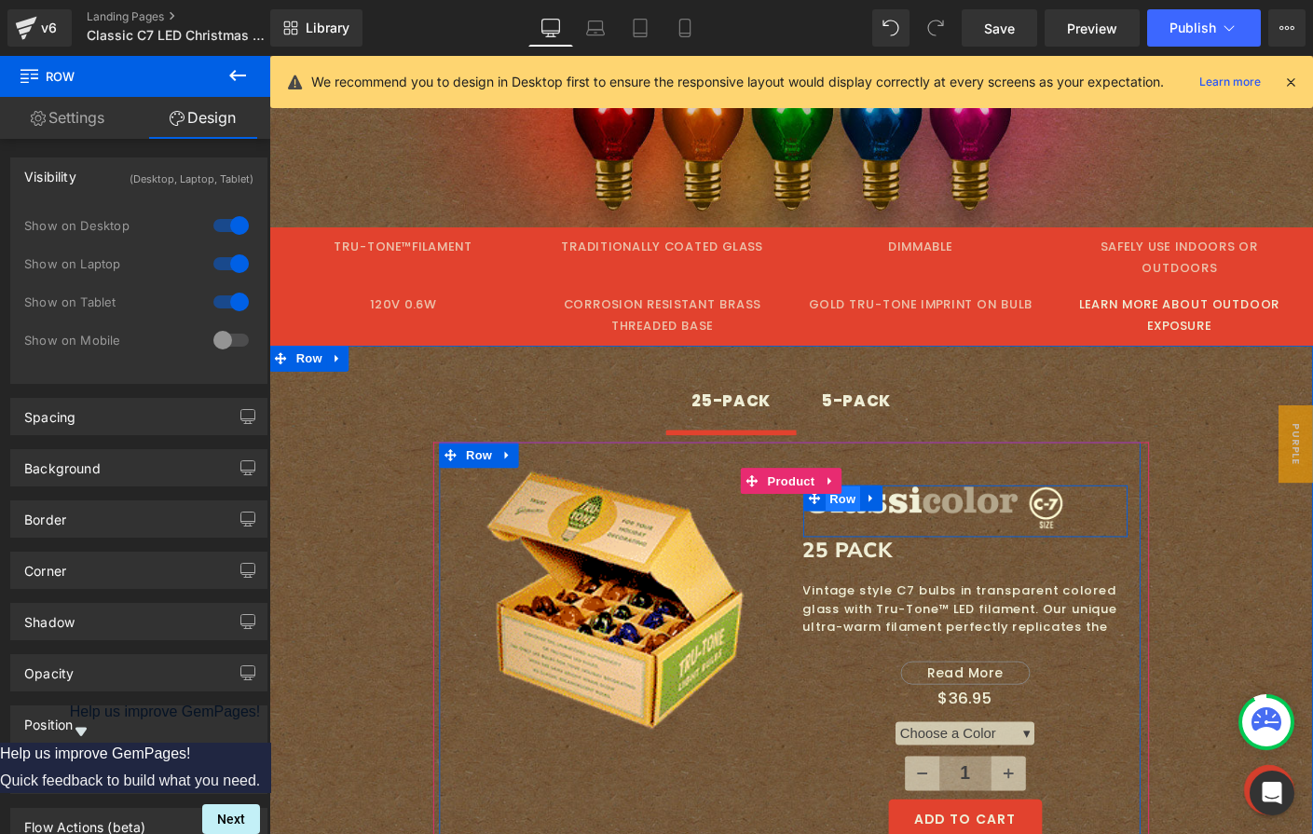
click at [871, 521] on span "Row" at bounding box center [888, 535] width 37 height 28
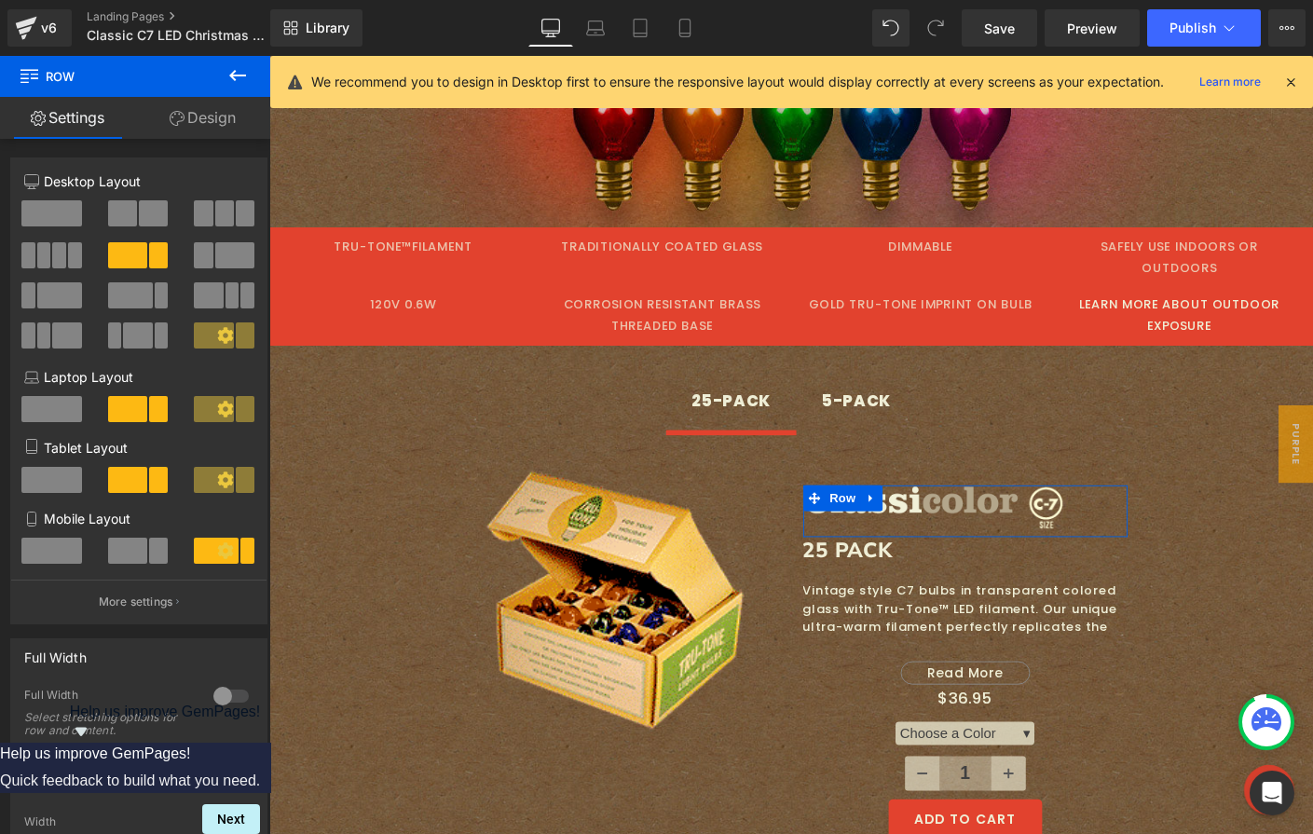
click at [198, 122] on link "Design" at bounding box center [202, 118] width 135 height 42
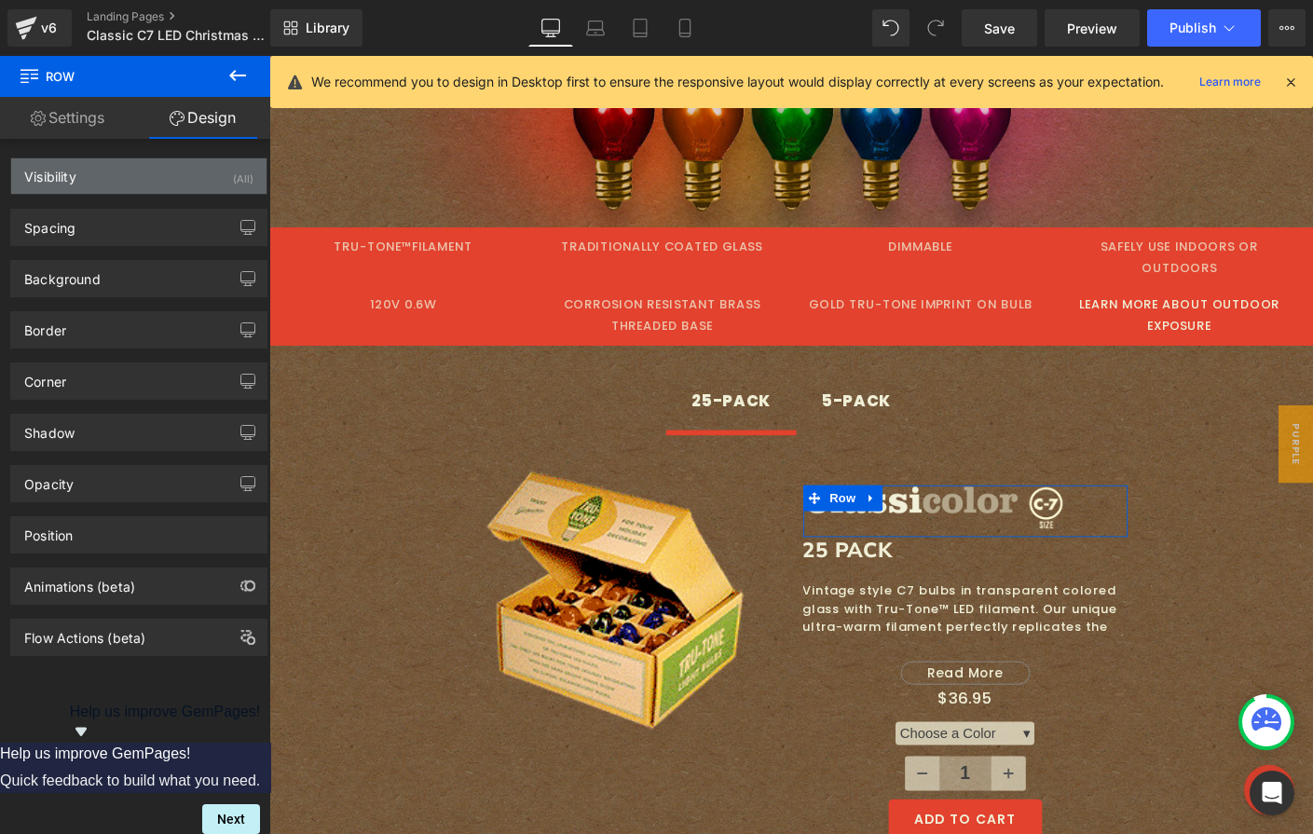
click at [124, 185] on div "Visibility (All)" at bounding box center [138, 175] width 255 height 35
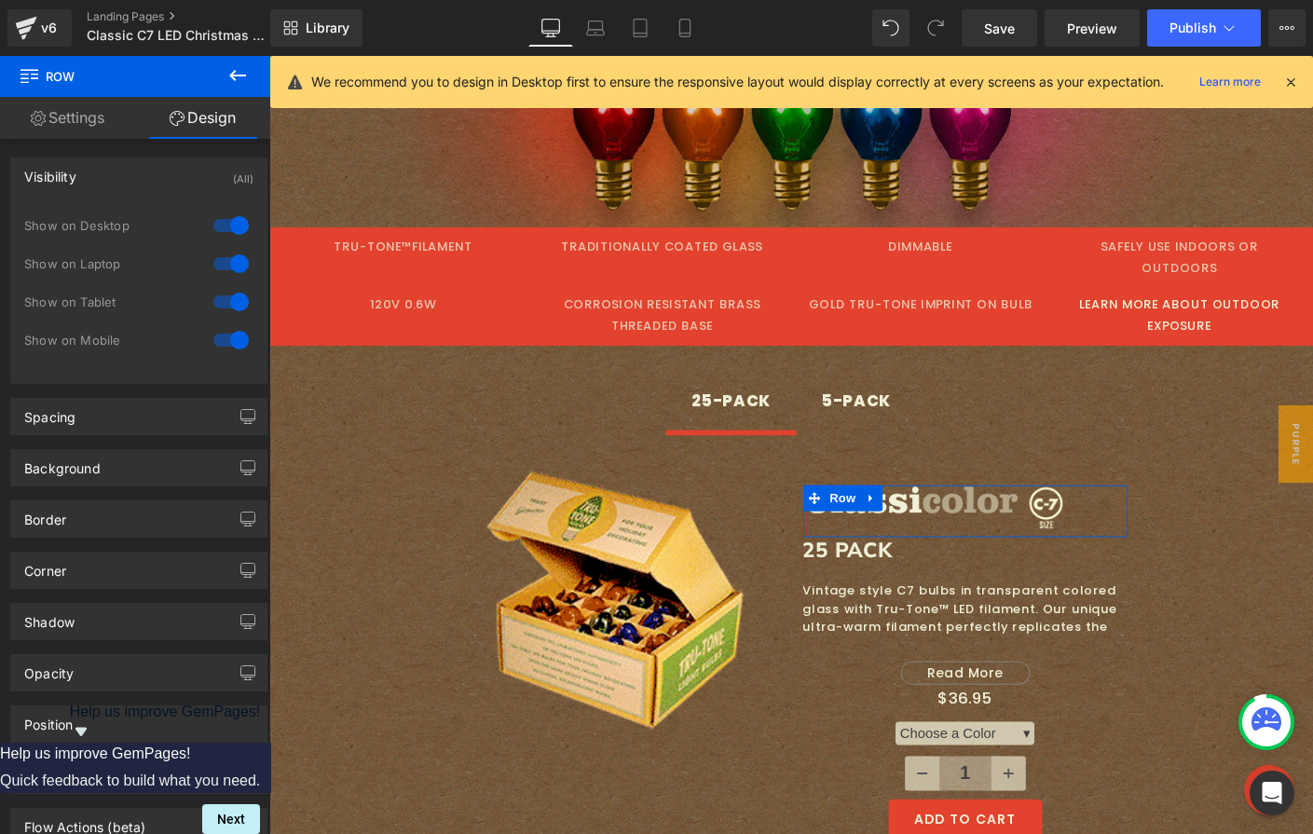
click at [218, 335] on div at bounding box center [231, 340] width 45 height 30
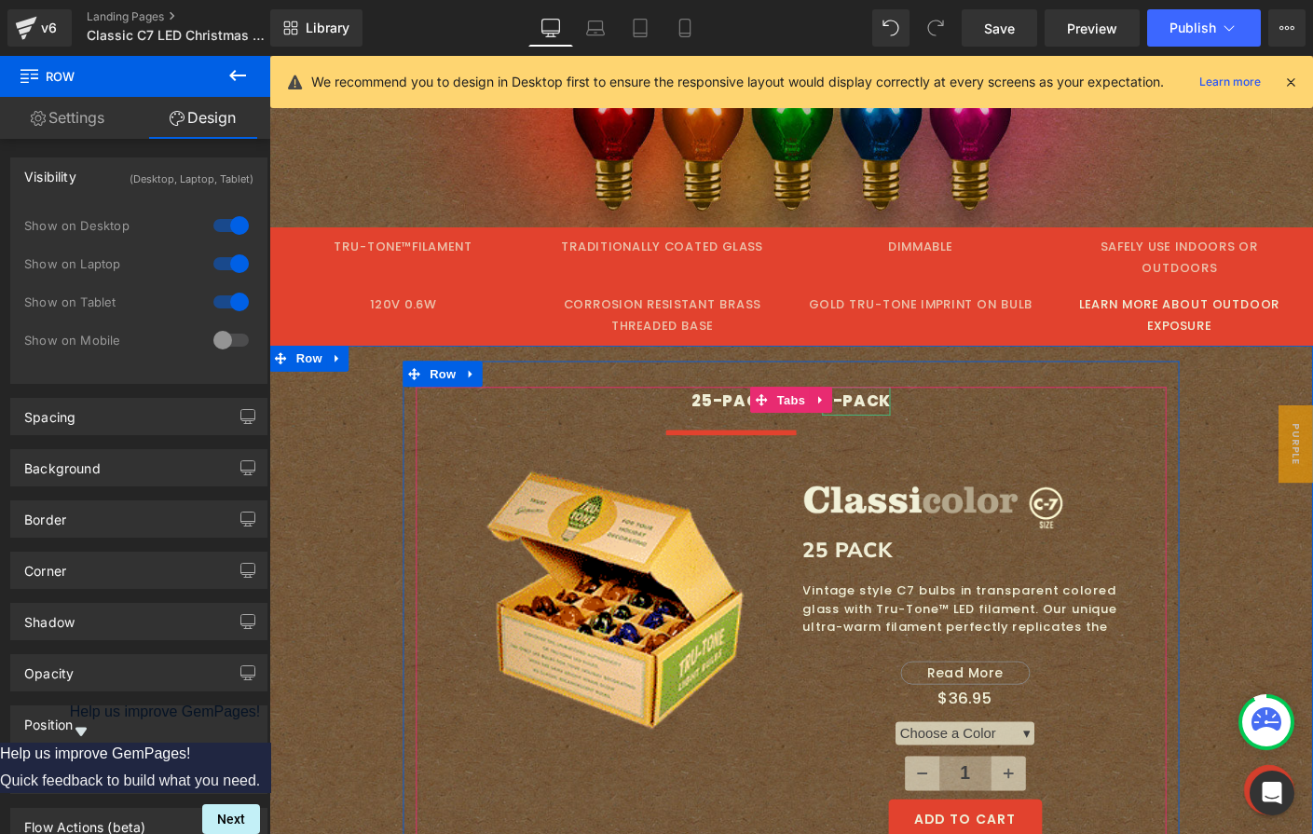
click at [894, 414] on div "5-PACK" at bounding box center [904, 429] width 75 height 30
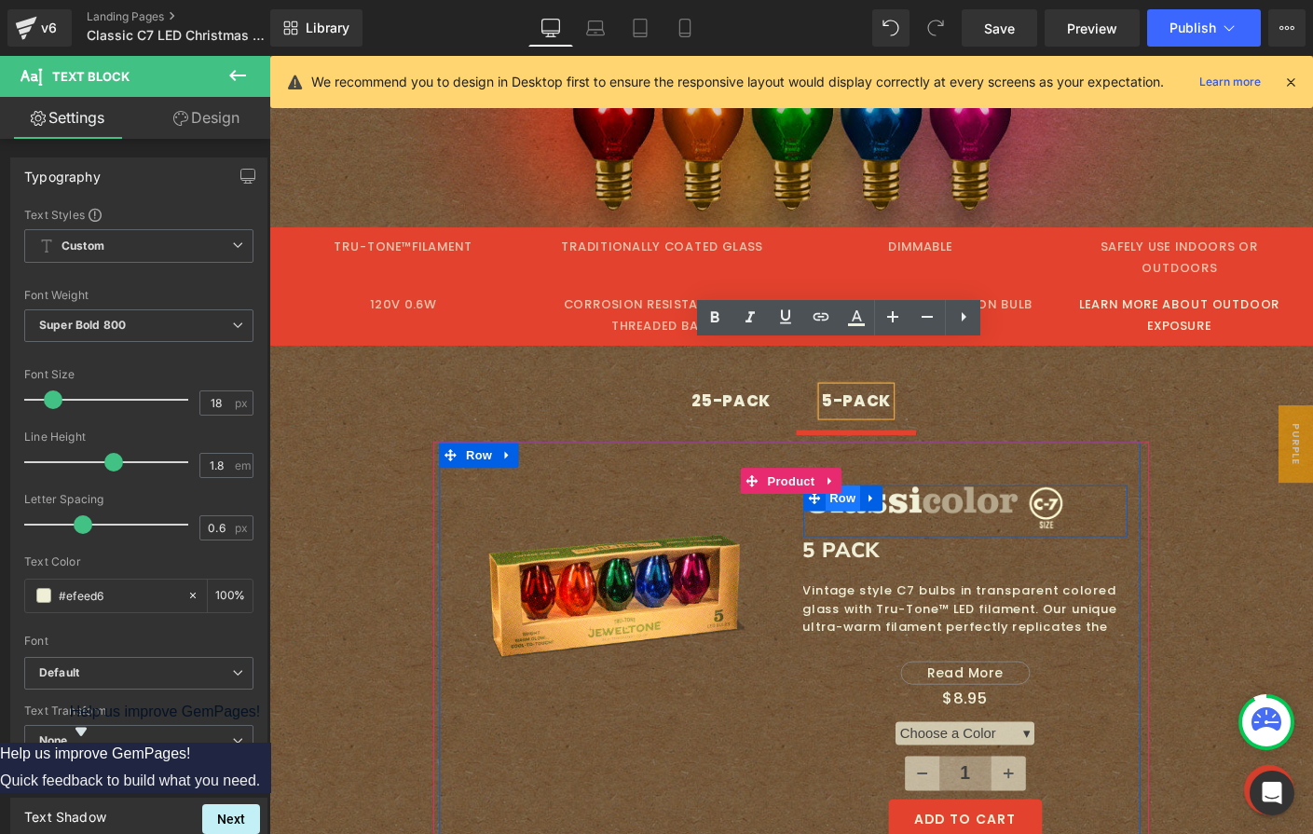
click at [877, 520] on span "Row" at bounding box center [888, 534] width 37 height 28
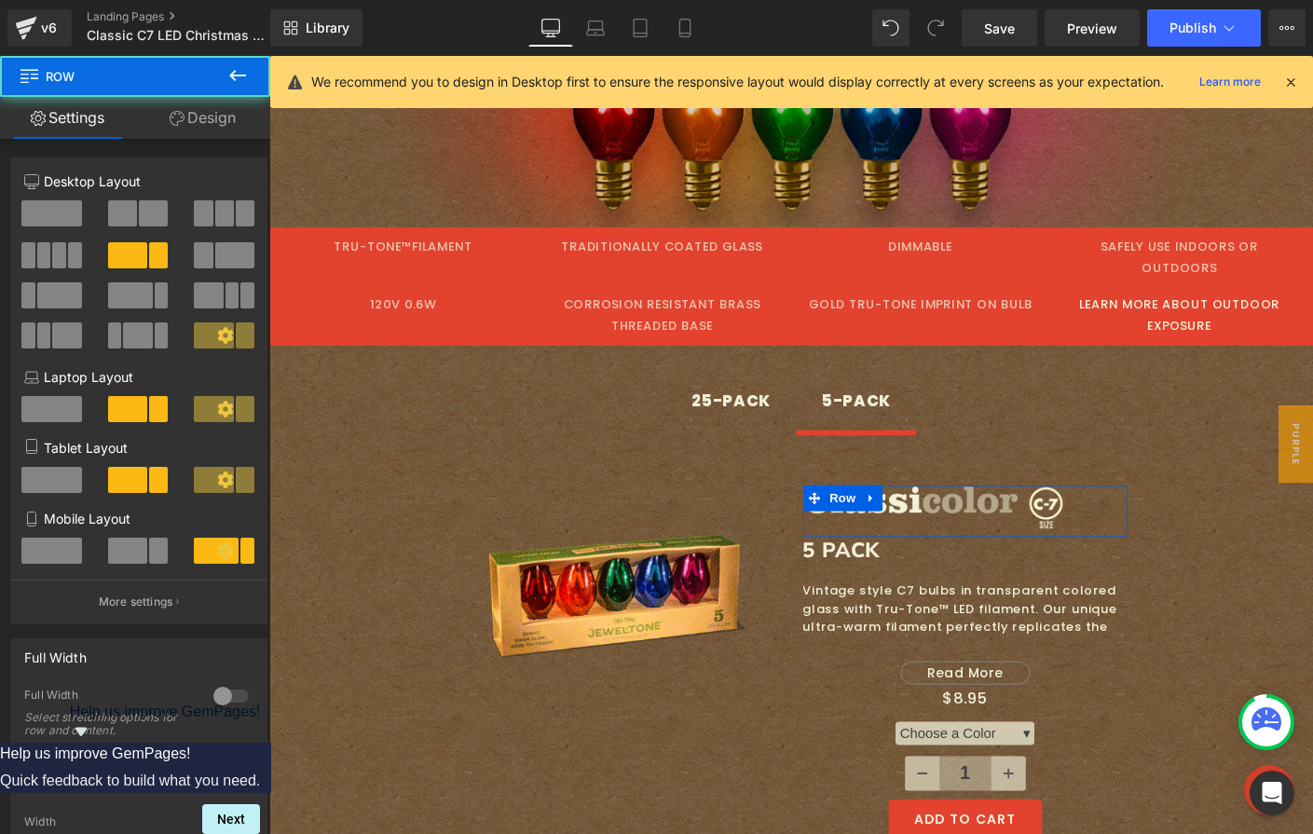
click at [203, 123] on link "Design" at bounding box center [202, 118] width 135 height 42
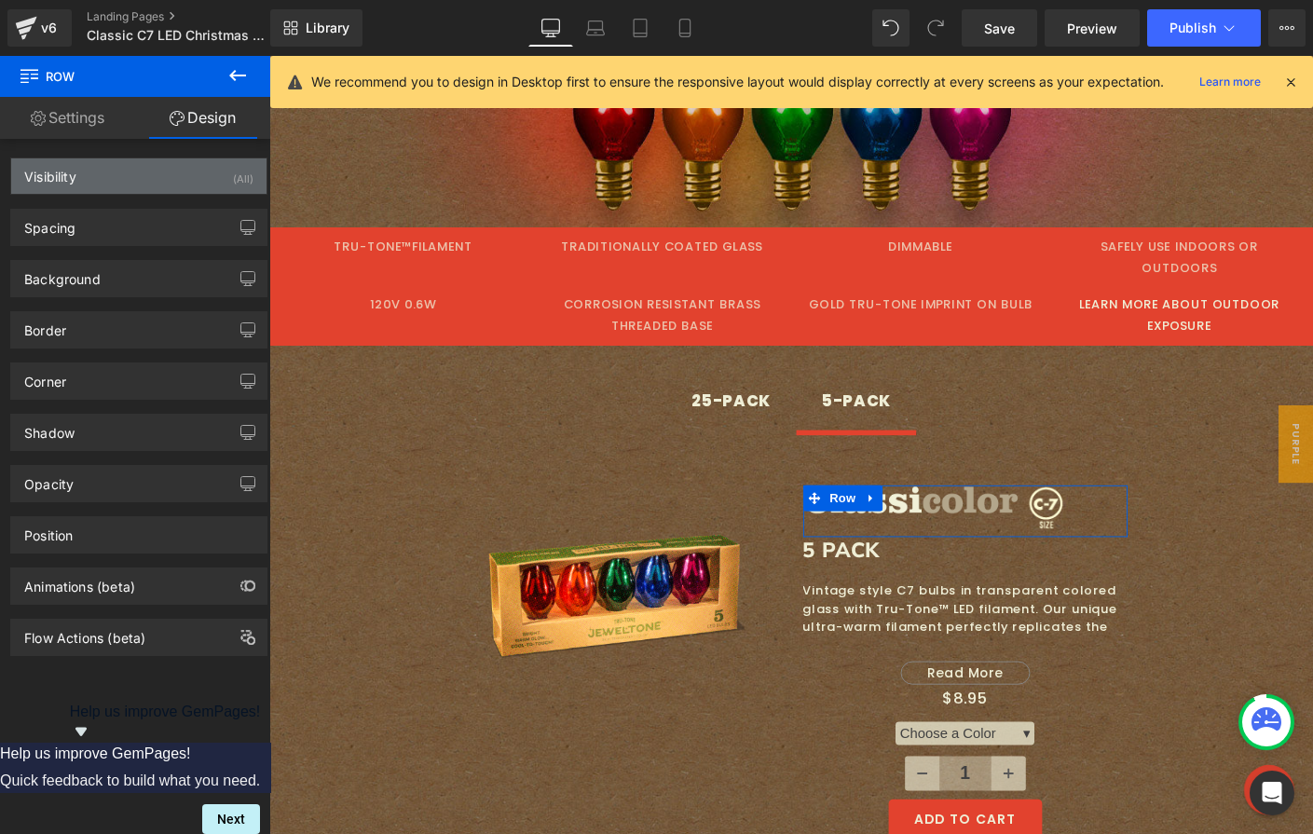
click at [121, 193] on div "Visibility (All)" at bounding box center [138, 175] width 255 height 35
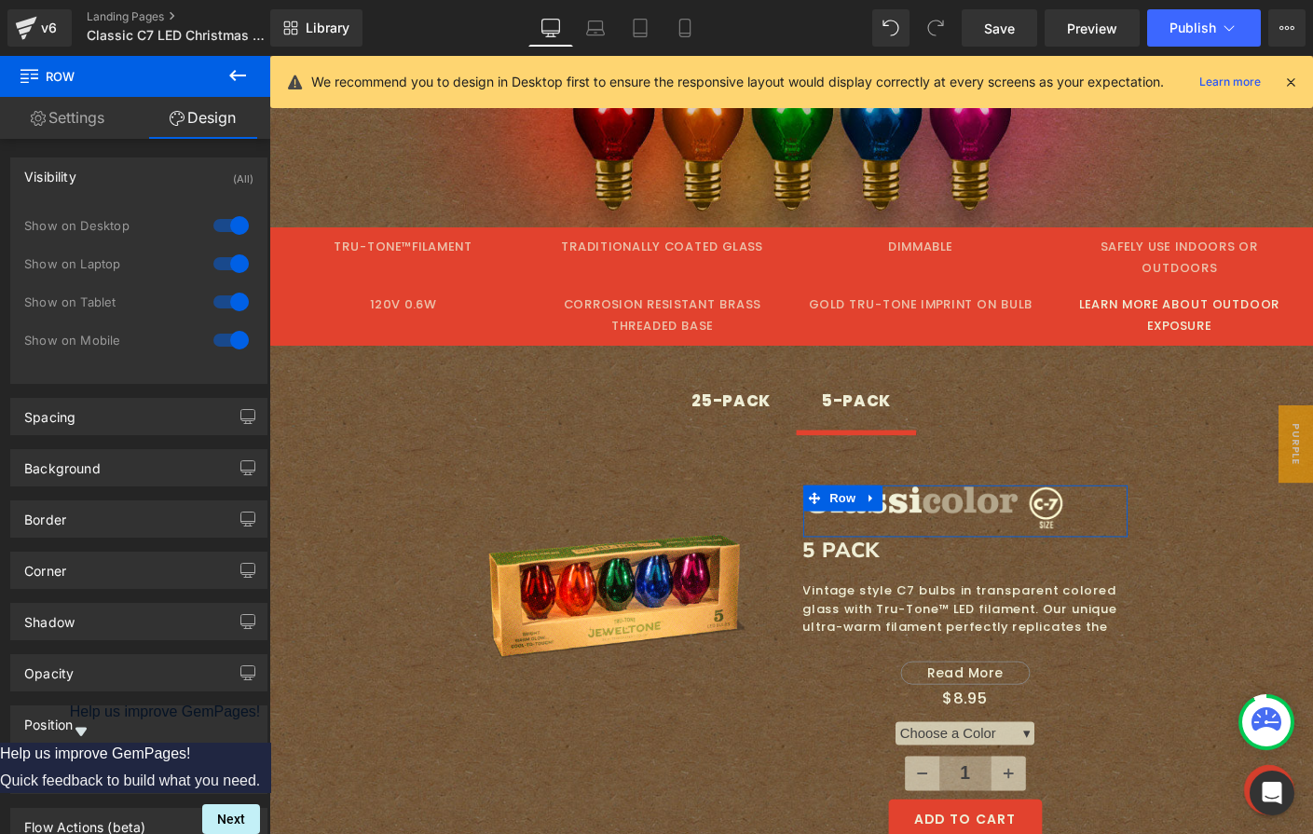
click at [228, 335] on div at bounding box center [231, 340] width 45 height 30
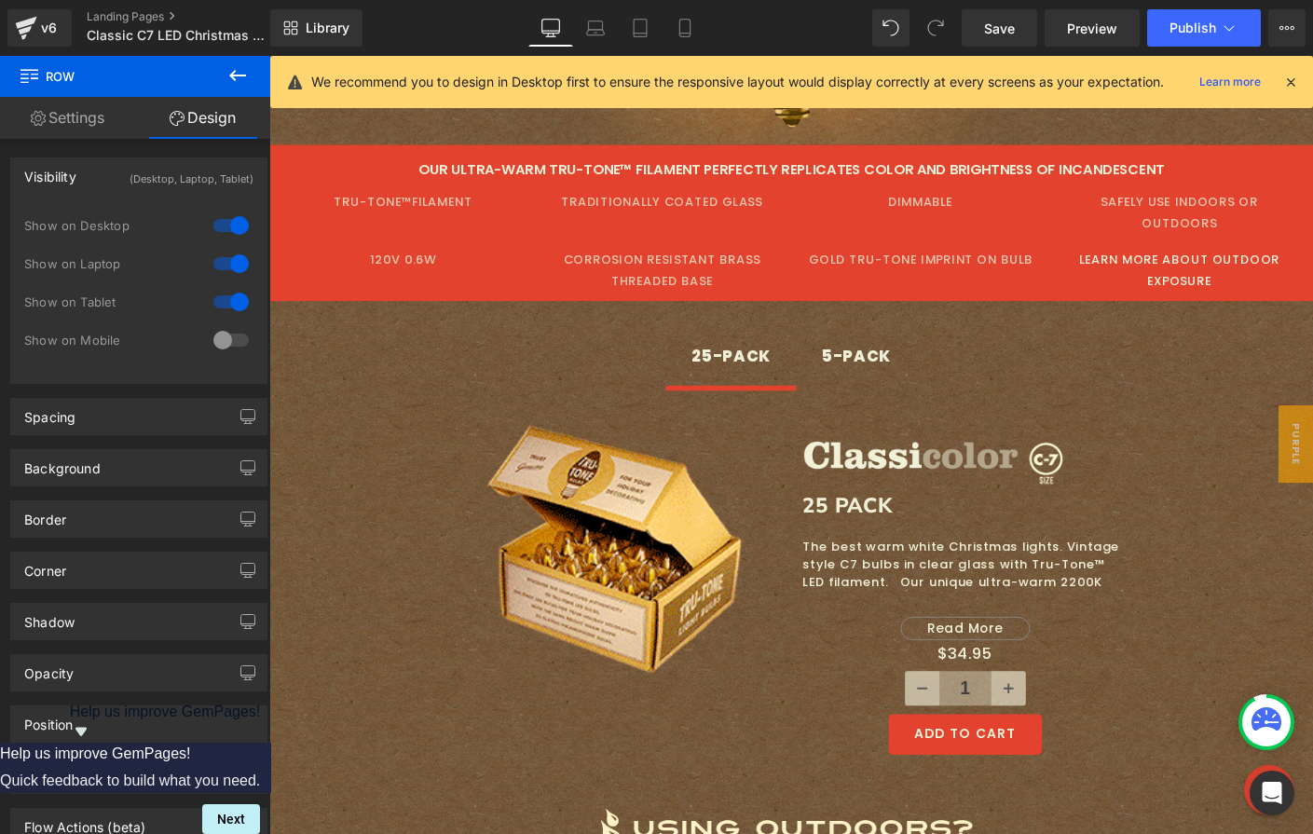
scroll to position [3255, 0]
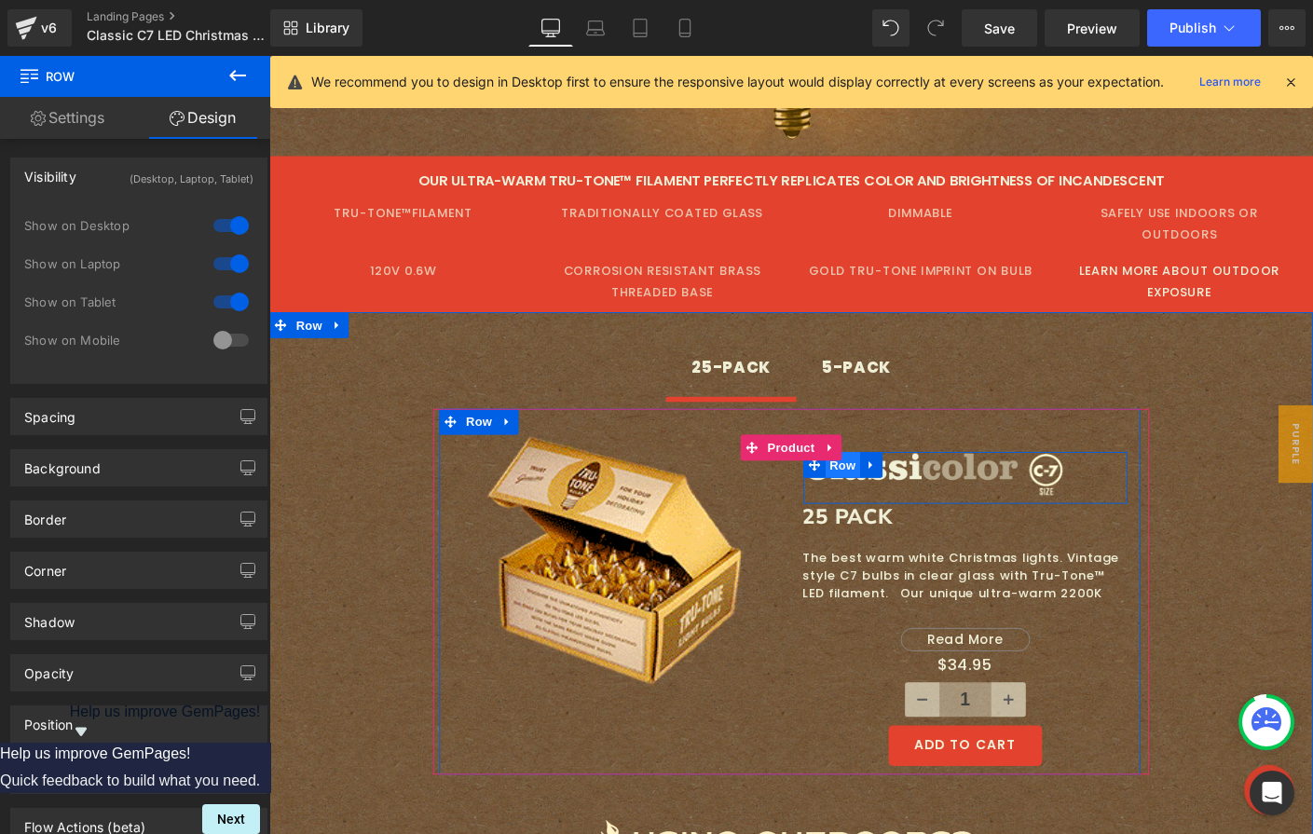
click at [878, 484] on span "Row" at bounding box center [888, 498] width 37 height 28
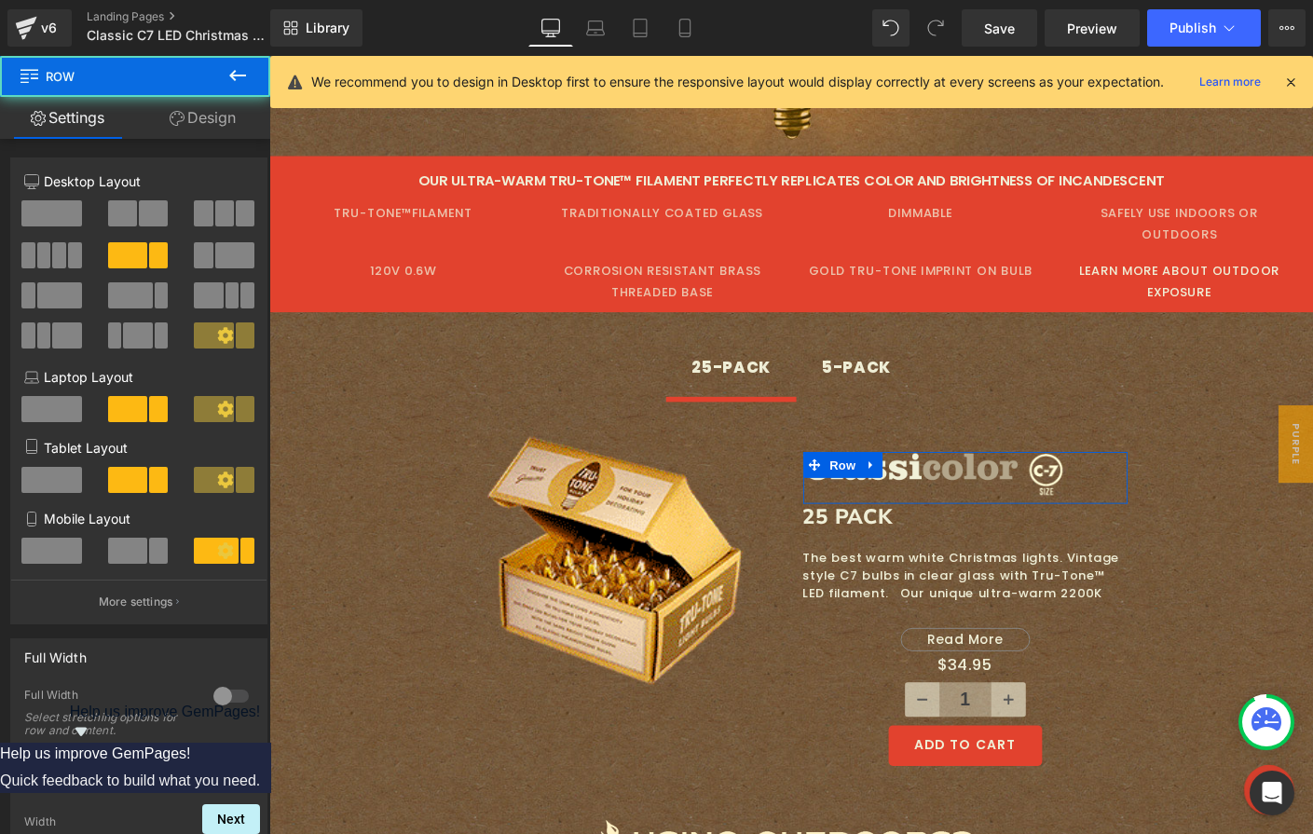
click at [198, 130] on link "Design" at bounding box center [202, 118] width 135 height 42
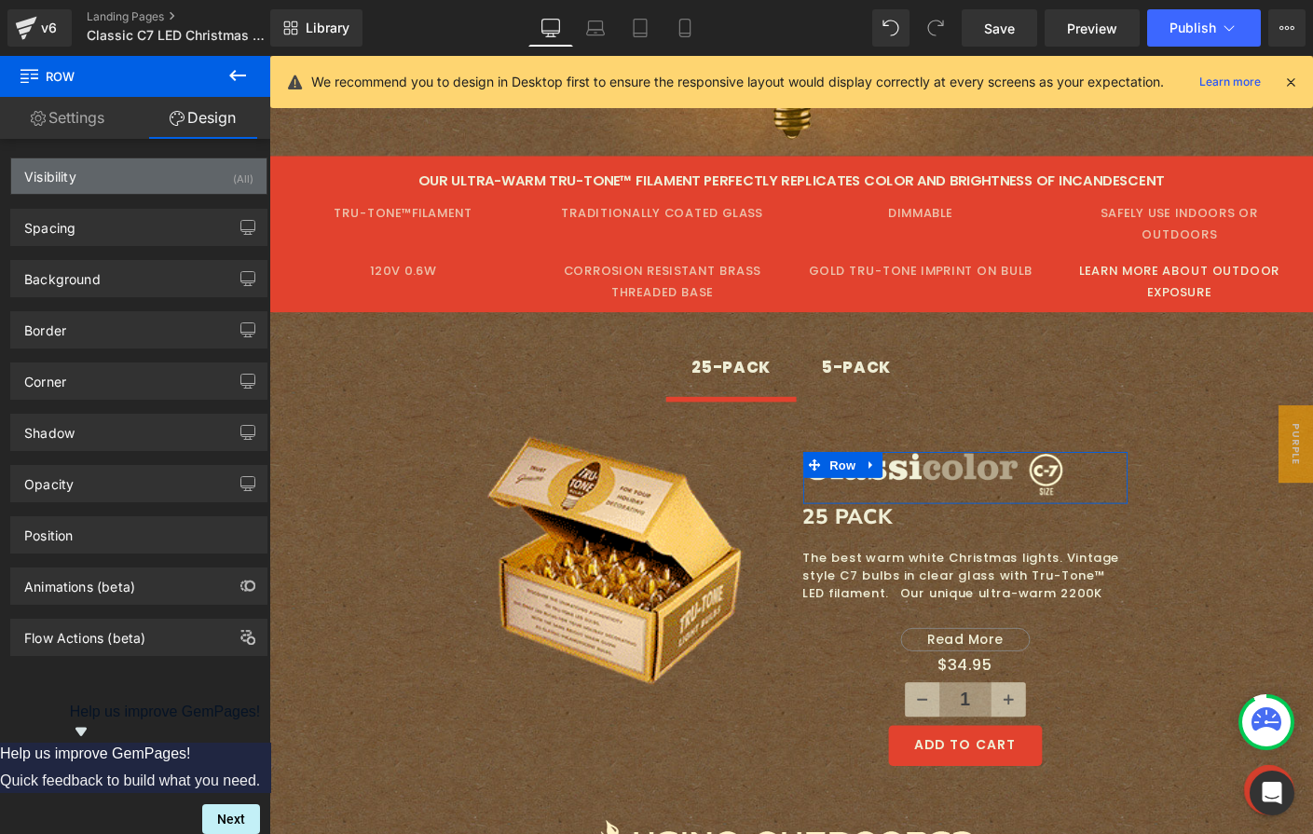
click at [151, 175] on div "Visibility (All)" at bounding box center [138, 175] width 255 height 35
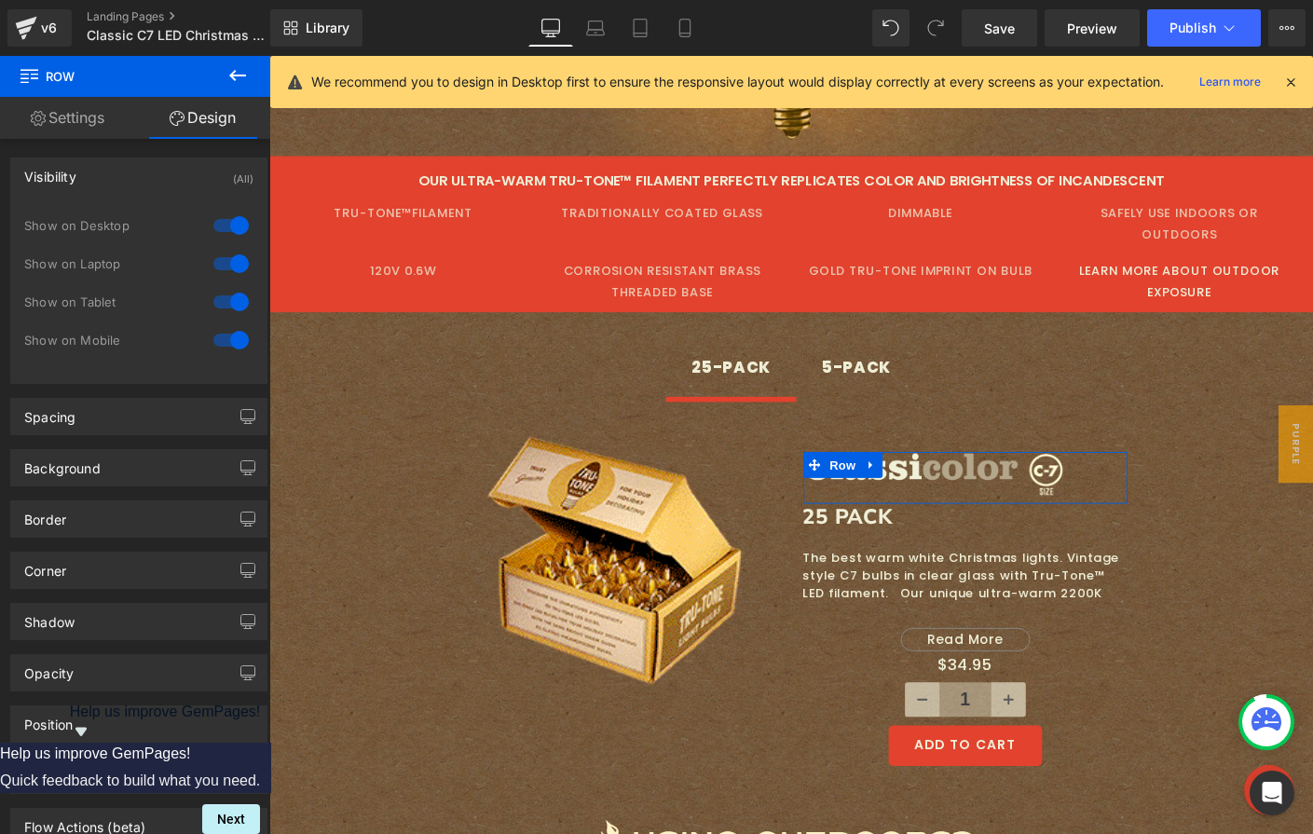
click at [230, 335] on div at bounding box center [231, 340] width 45 height 30
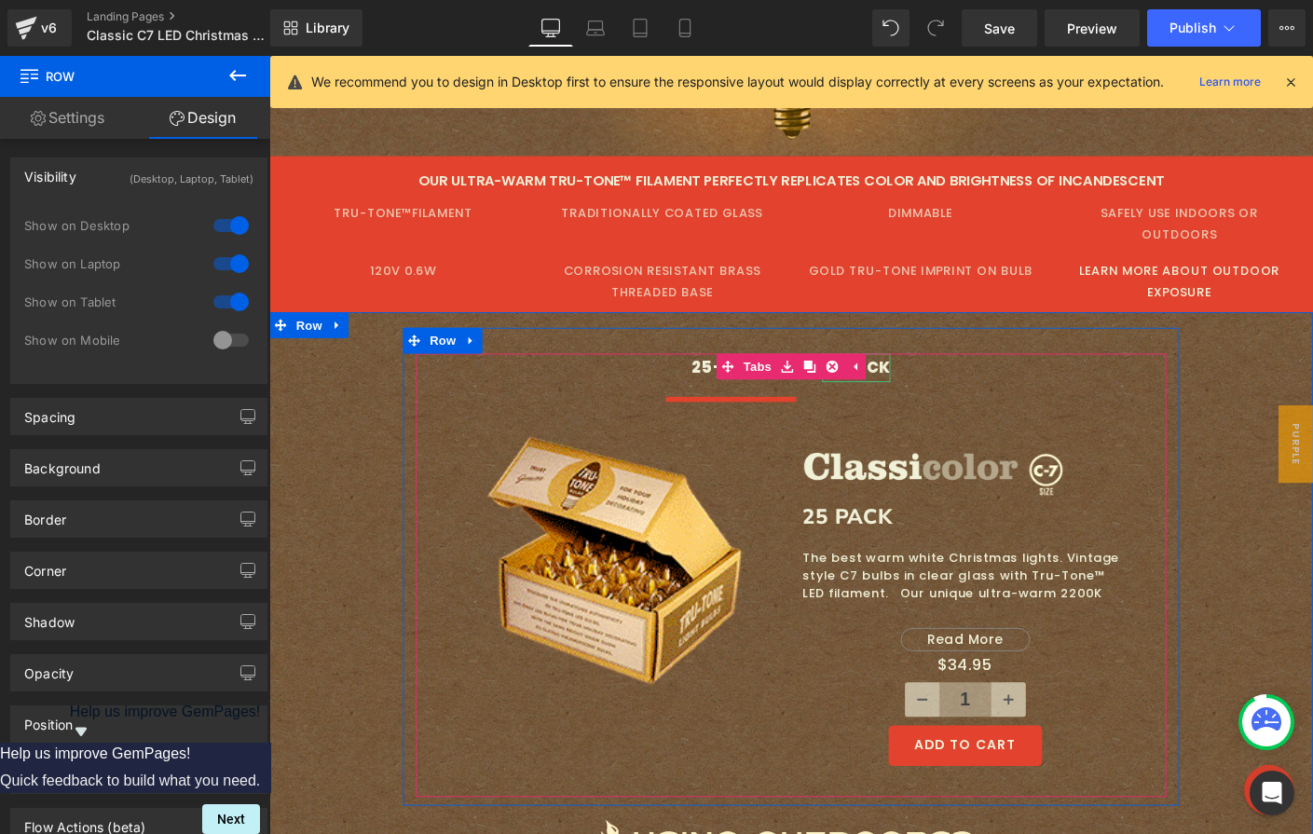
click at [918, 377] on div "5-PACK" at bounding box center [904, 392] width 75 height 30
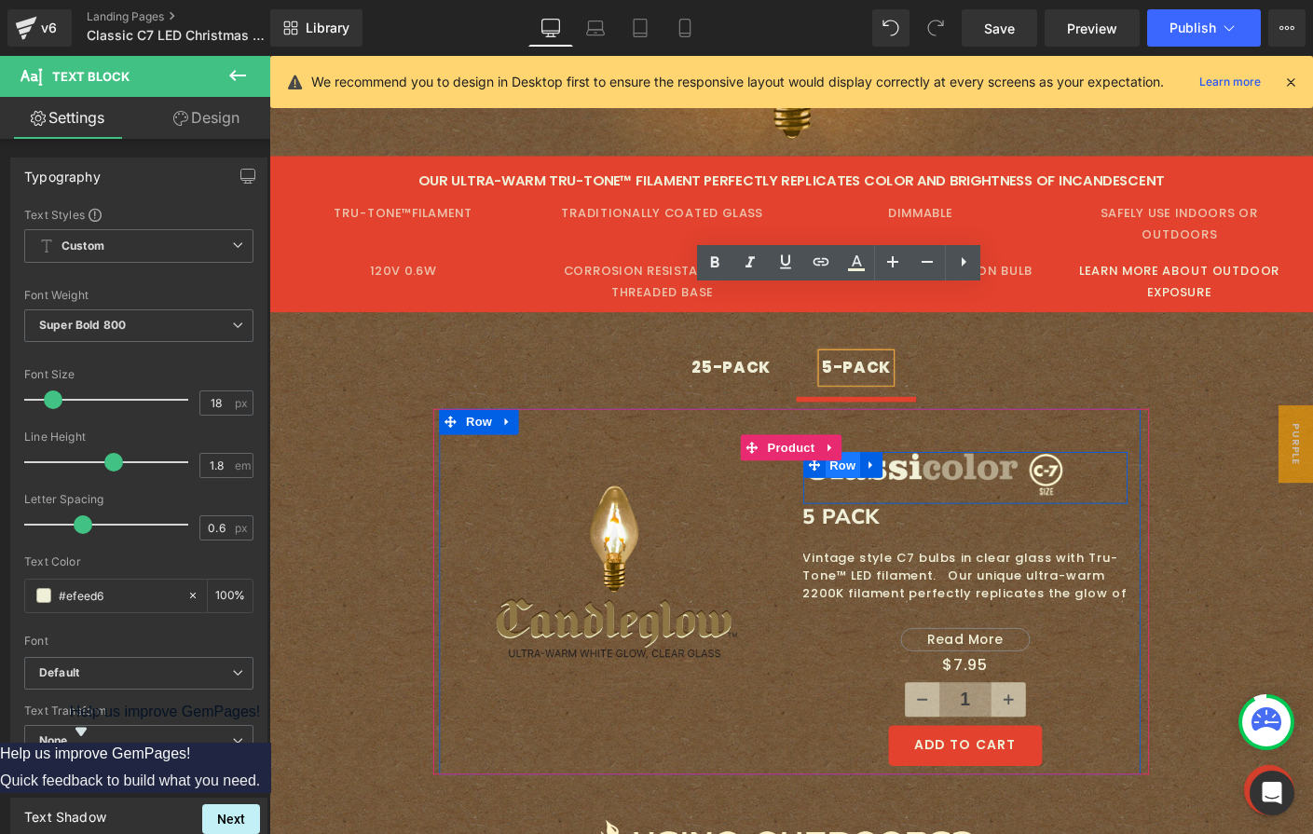
click at [881, 484] on span "Row" at bounding box center [888, 498] width 37 height 28
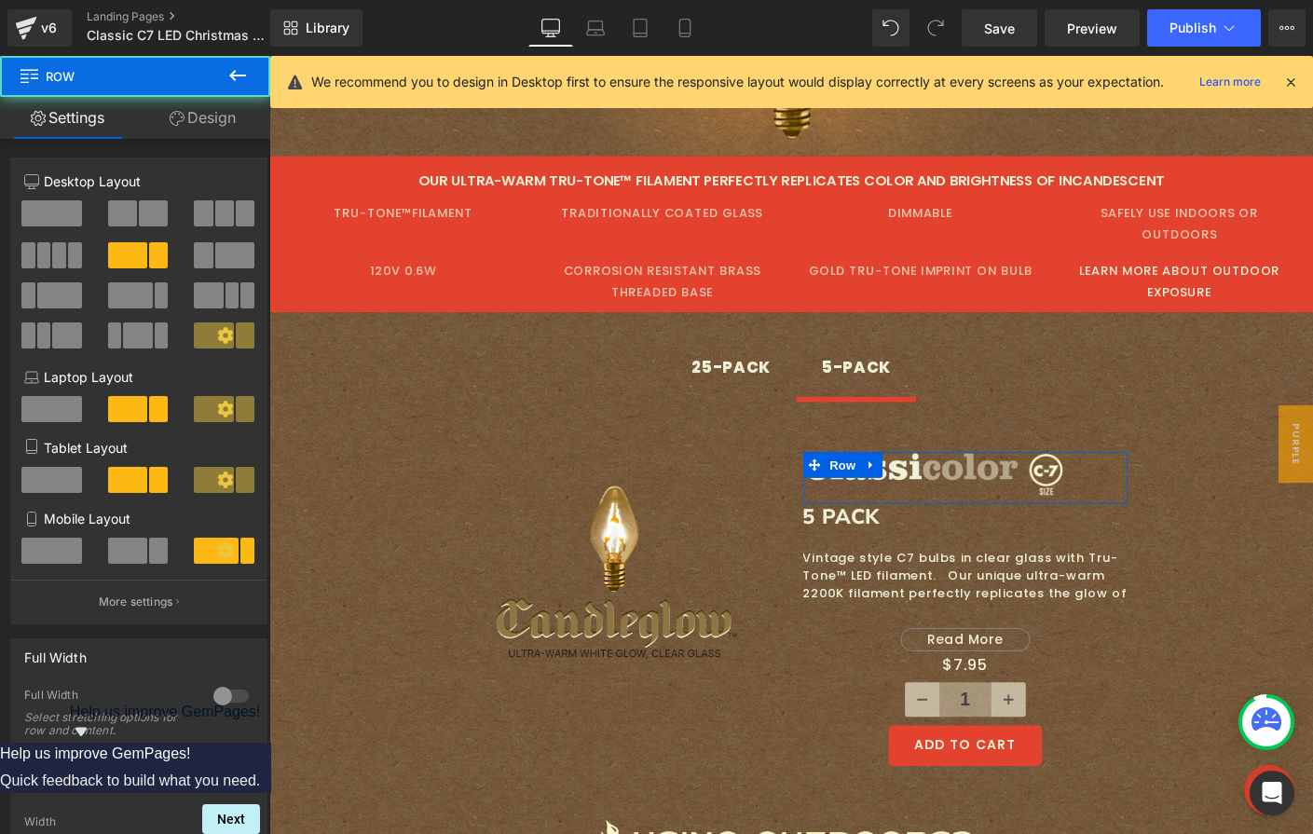
click at [196, 107] on link "Design" at bounding box center [202, 118] width 135 height 42
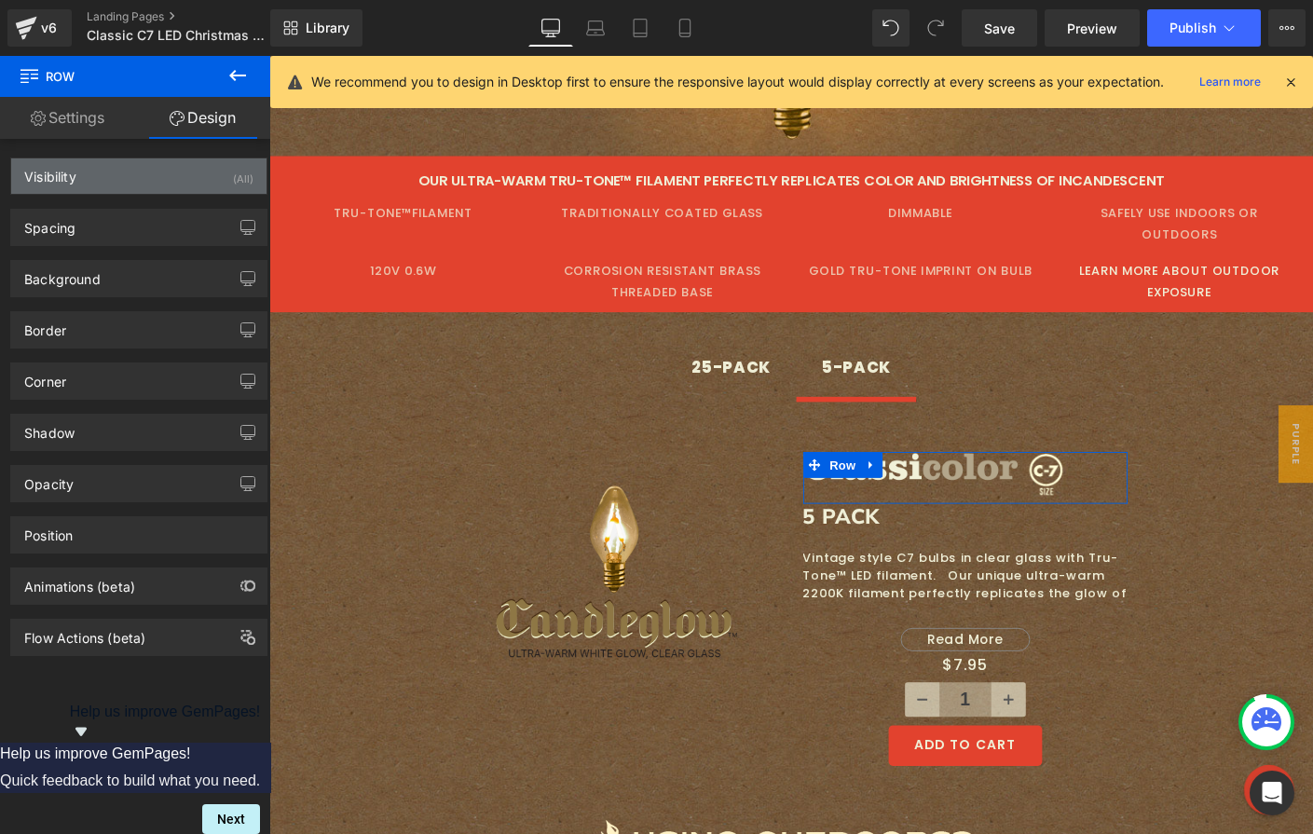
click at [150, 190] on div "Visibility (All)" at bounding box center [138, 175] width 255 height 35
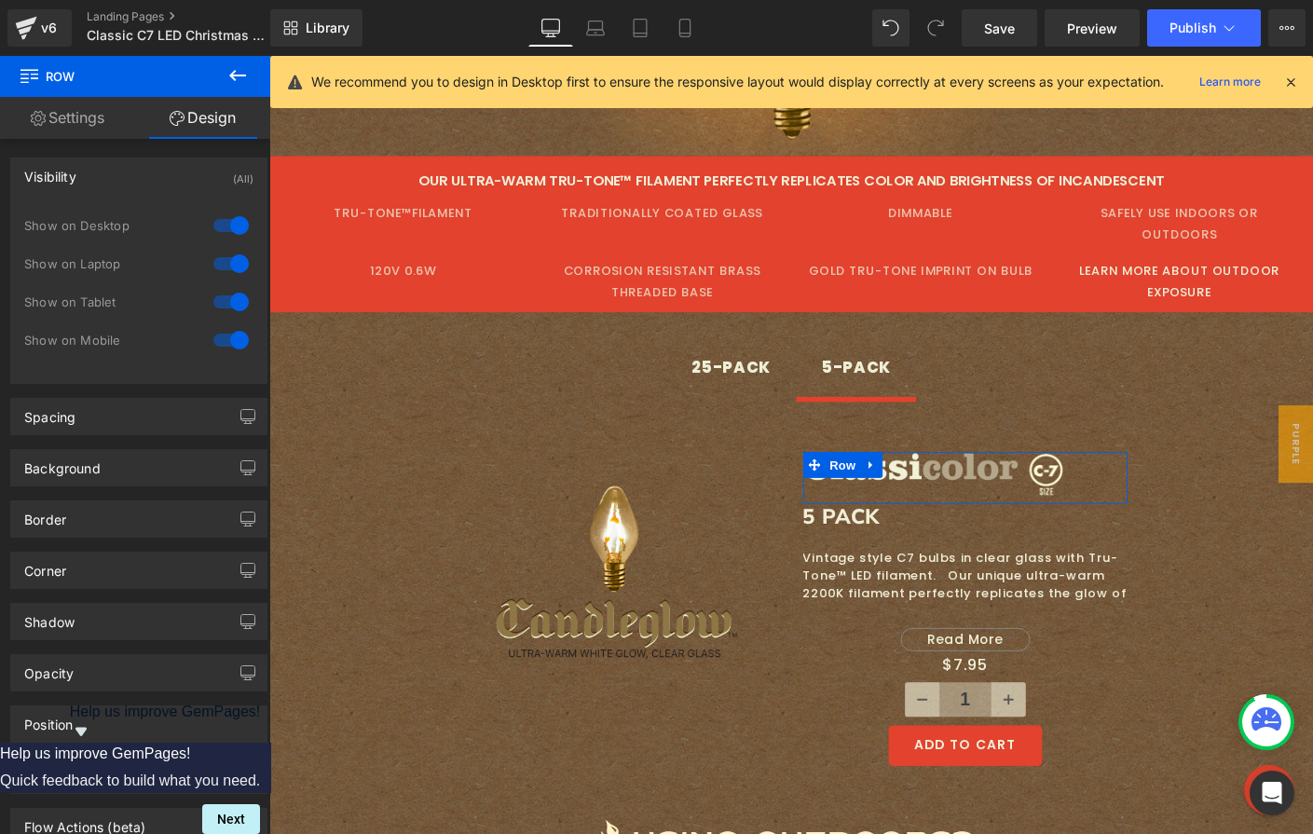
click at [230, 336] on div at bounding box center [231, 340] width 45 height 30
click at [1000, 31] on span "Save" at bounding box center [999, 29] width 31 height 20
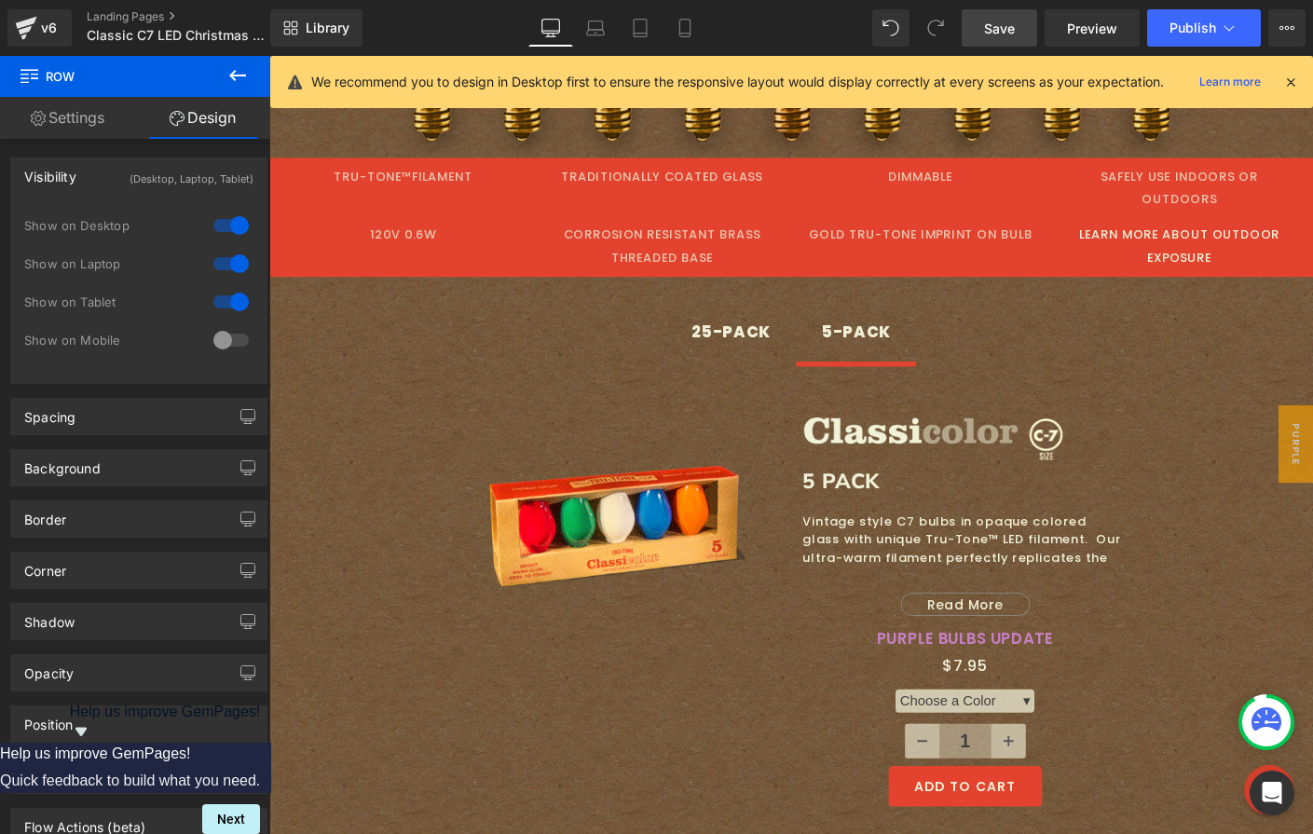
scroll to position [772, 0]
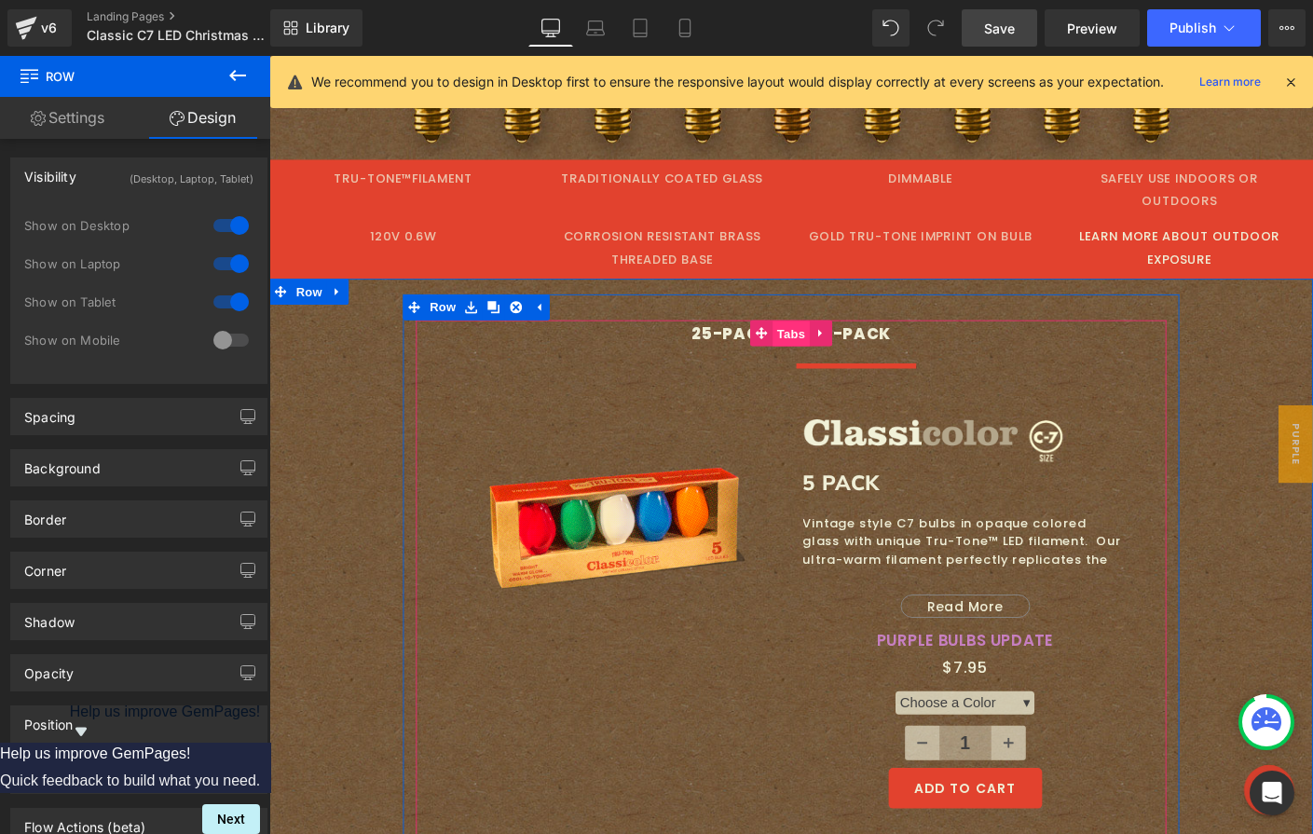
click at [822, 342] on span "Tabs" at bounding box center [833, 356] width 40 height 28
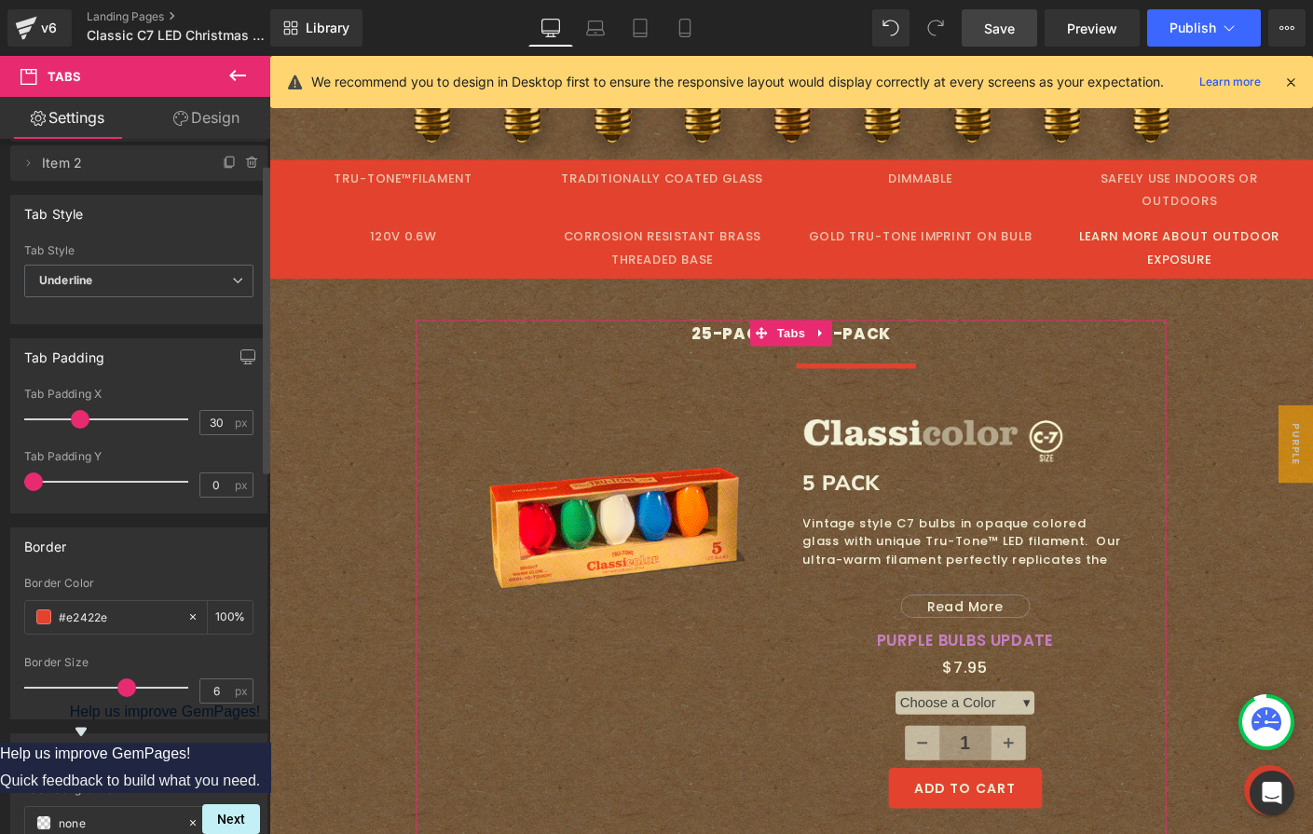
scroll to position [0, 0]
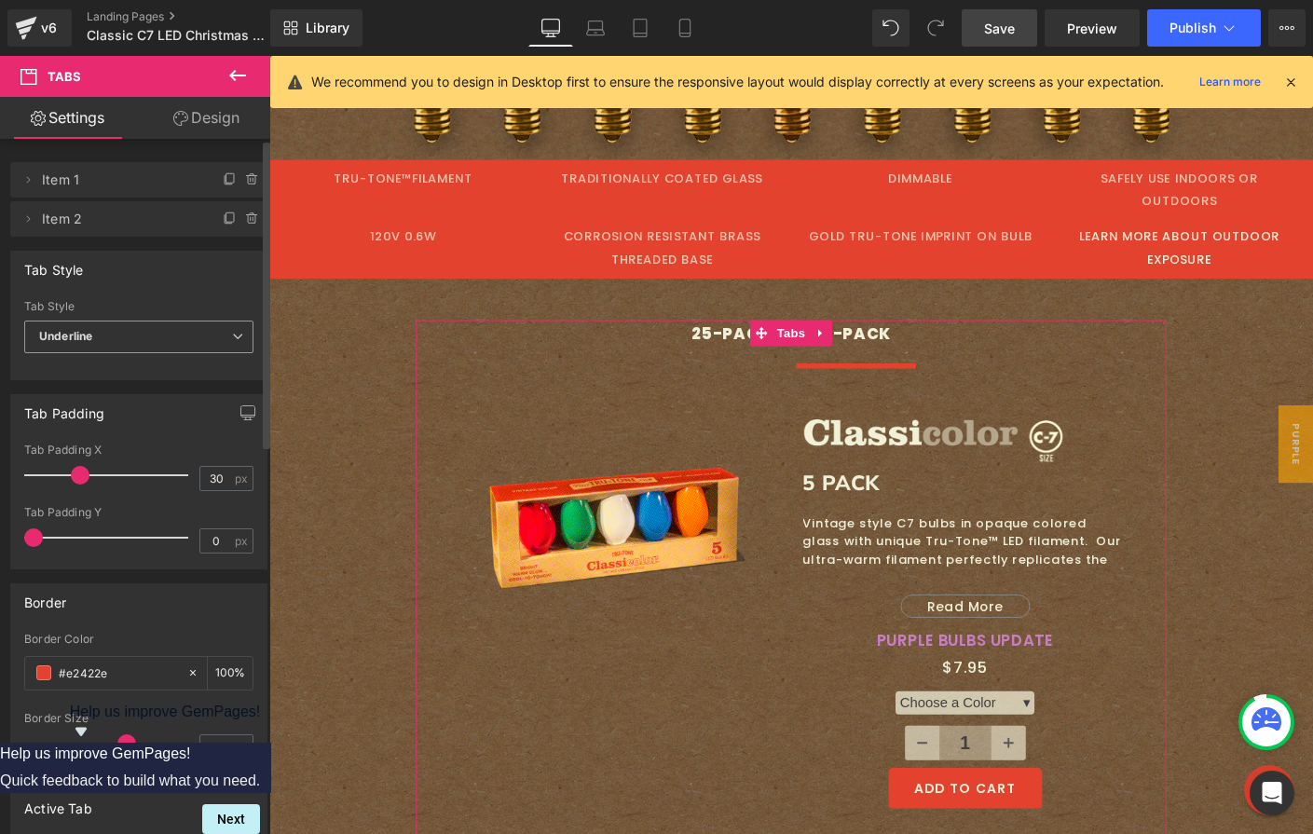
click at [95, 331] on span "Underline" at bounding box center [138, 337] width 229 height 33
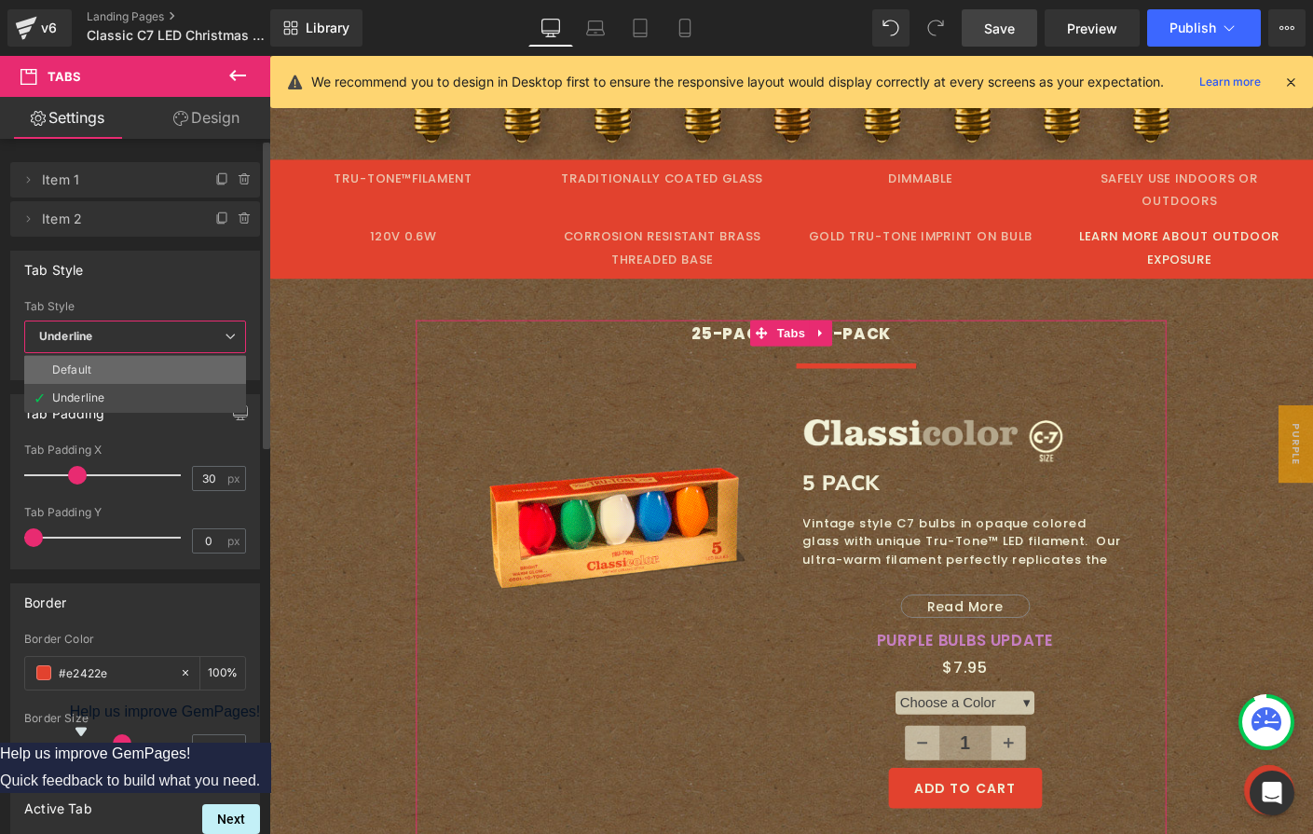
click at [89, 373] on div "Default" at bounding box center [71, 369] width 39 height 13
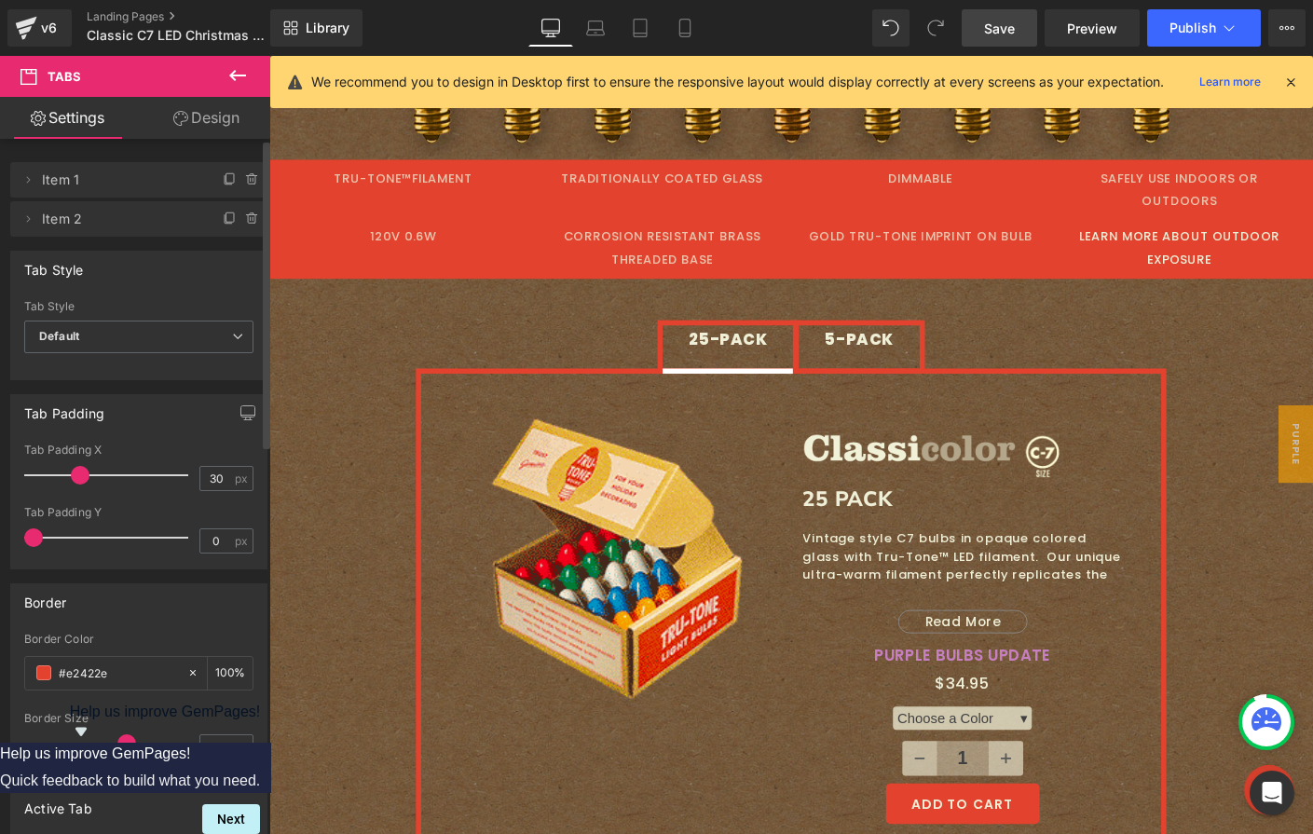
click at [90, 373] on div at bounding box center [138, 368] width 229 height 12
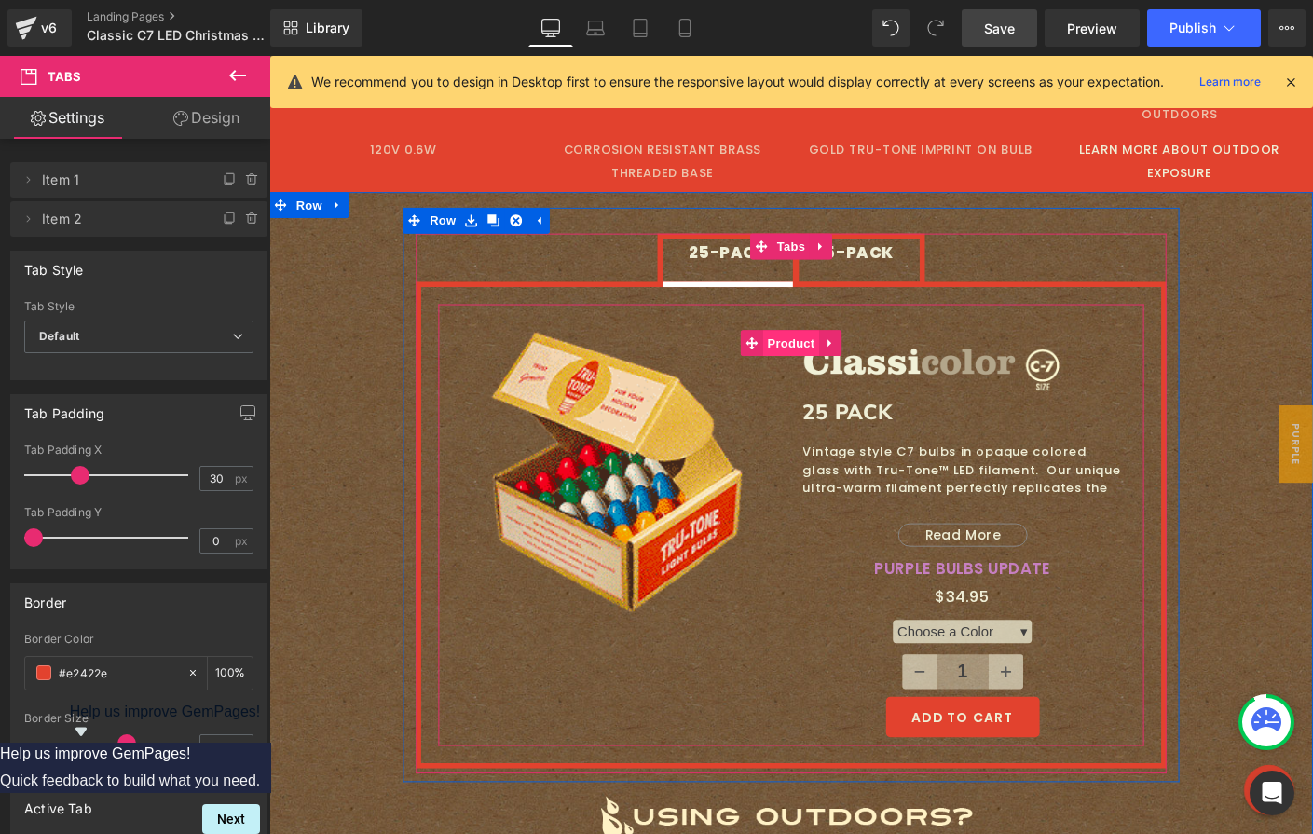
scroll to position [878, 0]
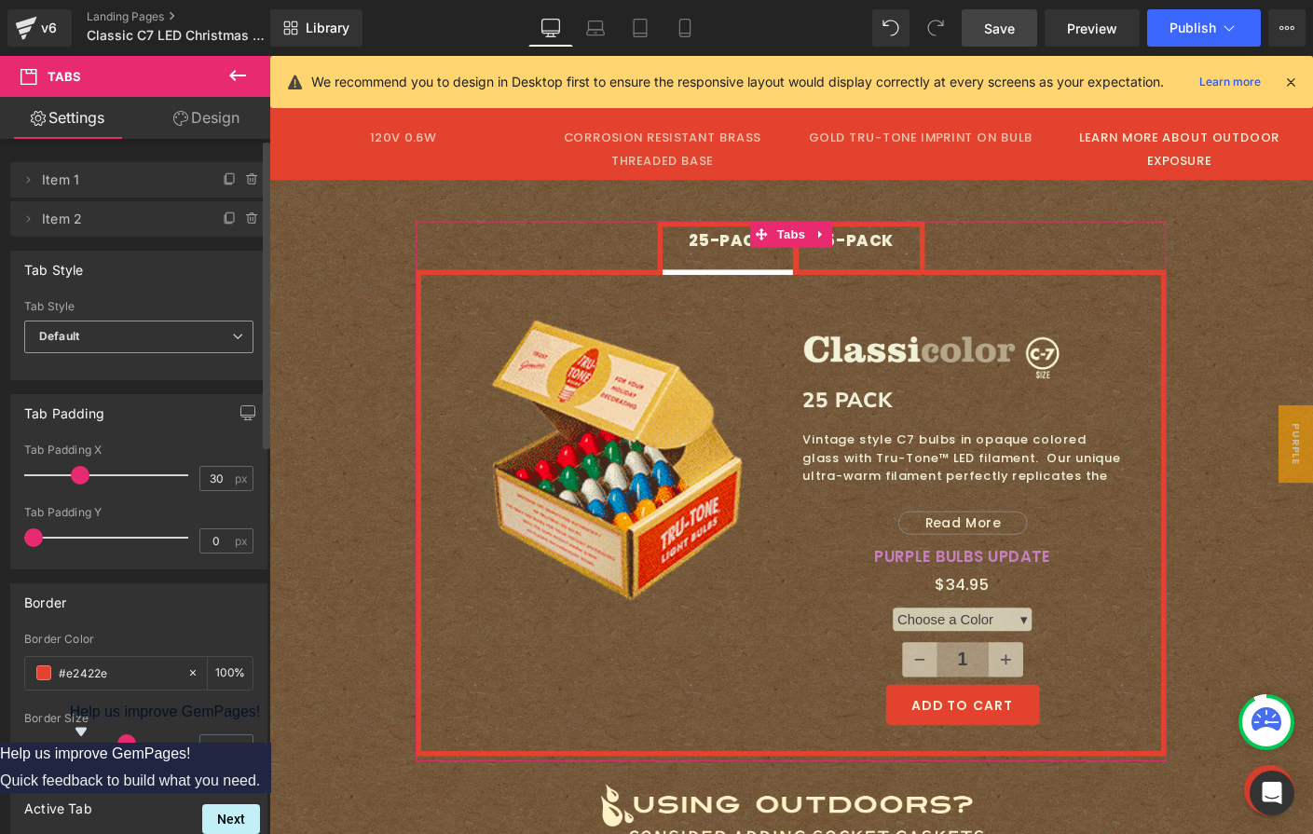
click at [232, 336] on icon at bounding box center [237, 336] width 11 height 11
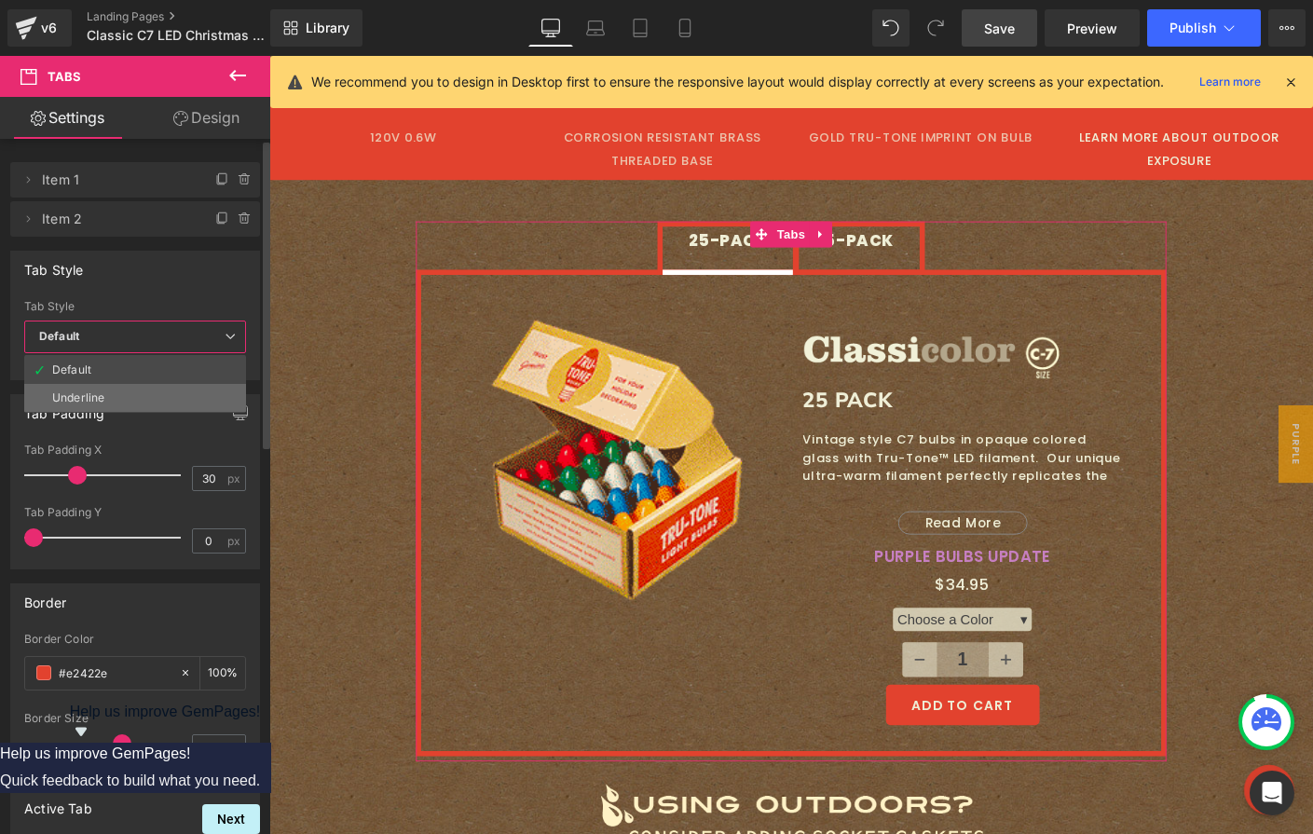
click at [126, 401] on li "Underline" at bounding box center [135, 398] width 222 height 28
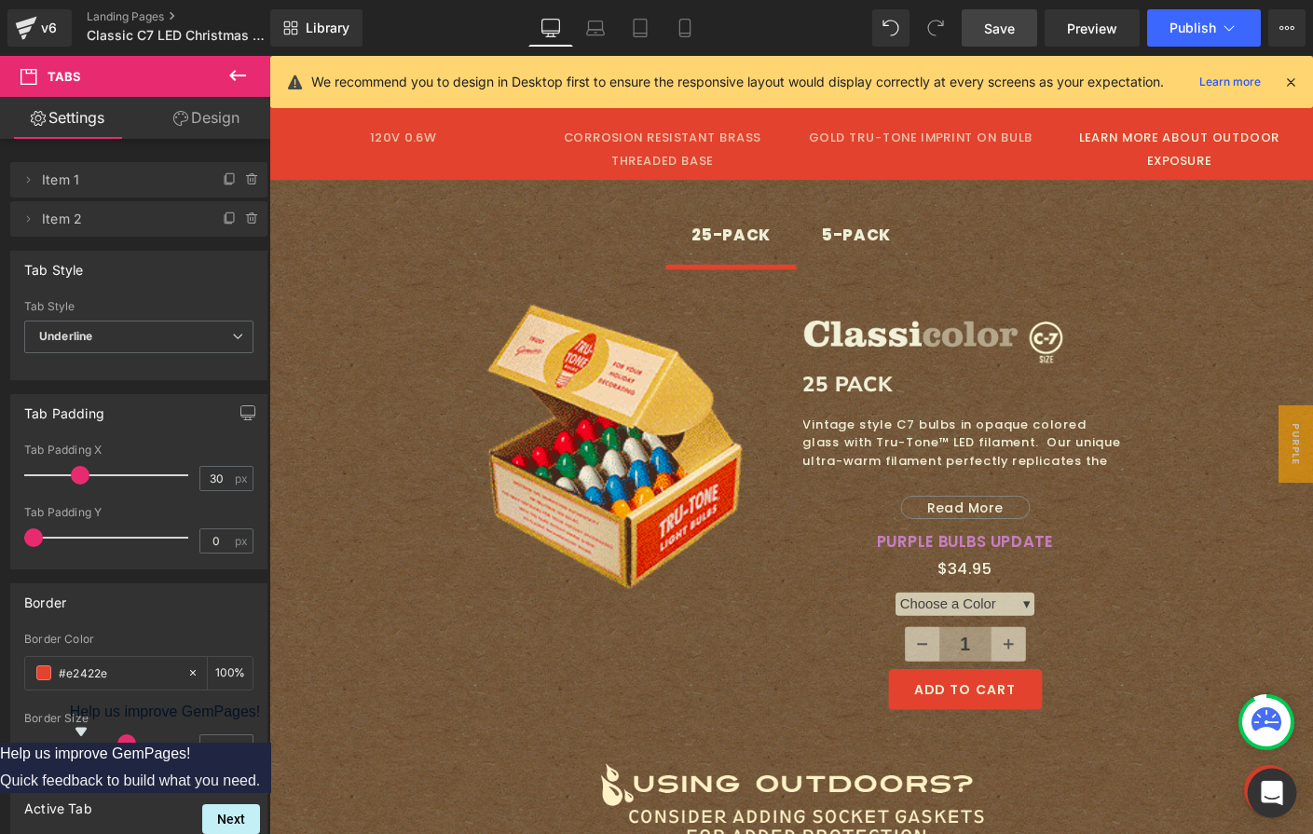
click at [1267, 785] on icon "Open Intercom Messenger" at bounding box center [1271, 793] width 21 height 24
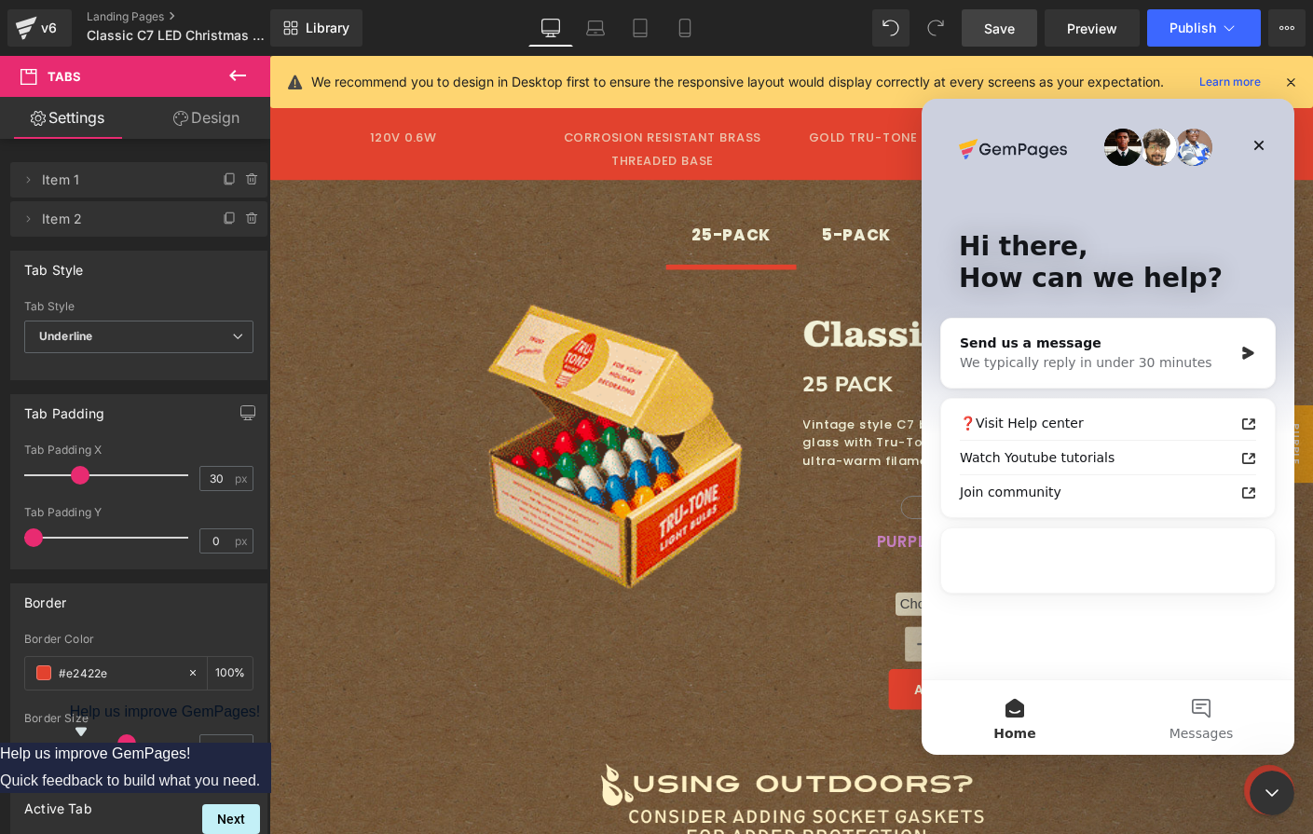
scroll to position [0, 0]
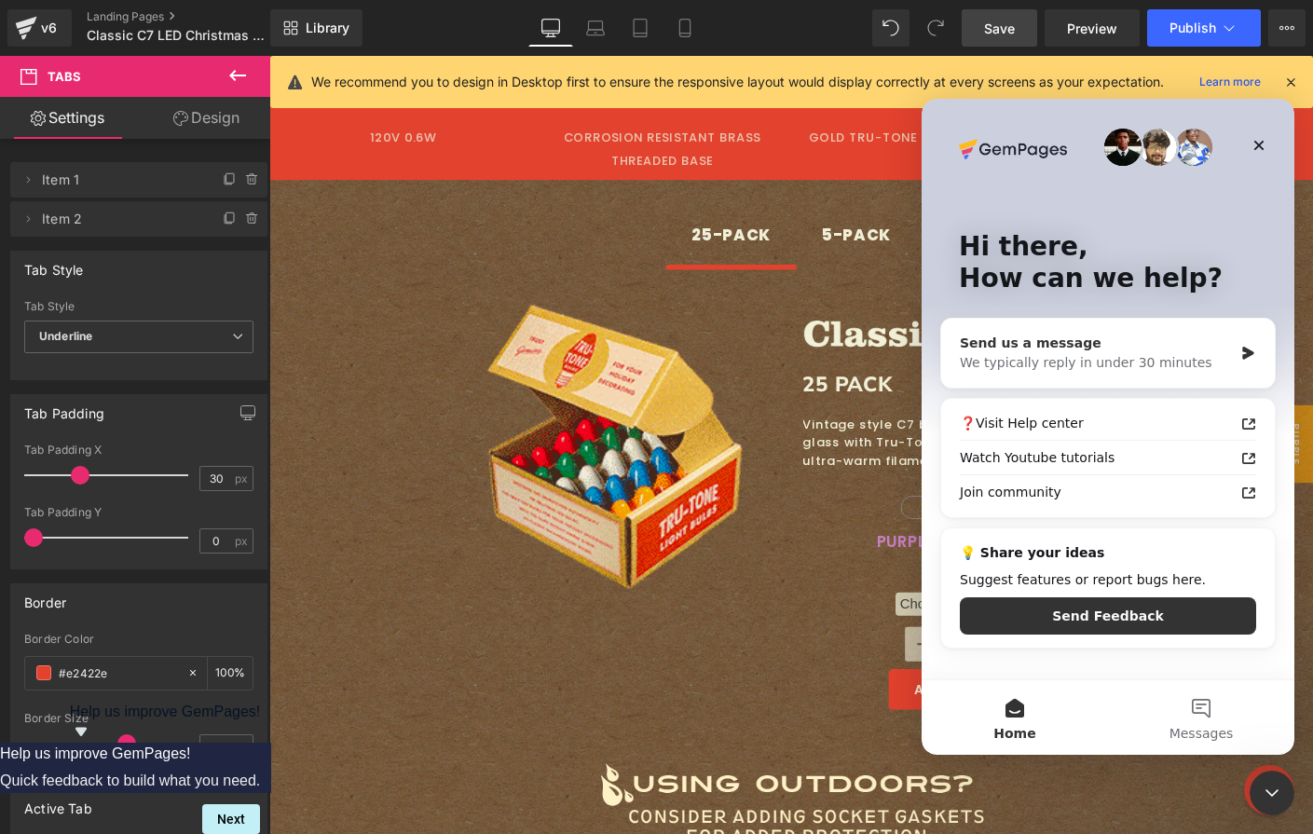
click at [1065, 349] on div "Send us a message" at bounding box center [1096, 344] width 273 height 20
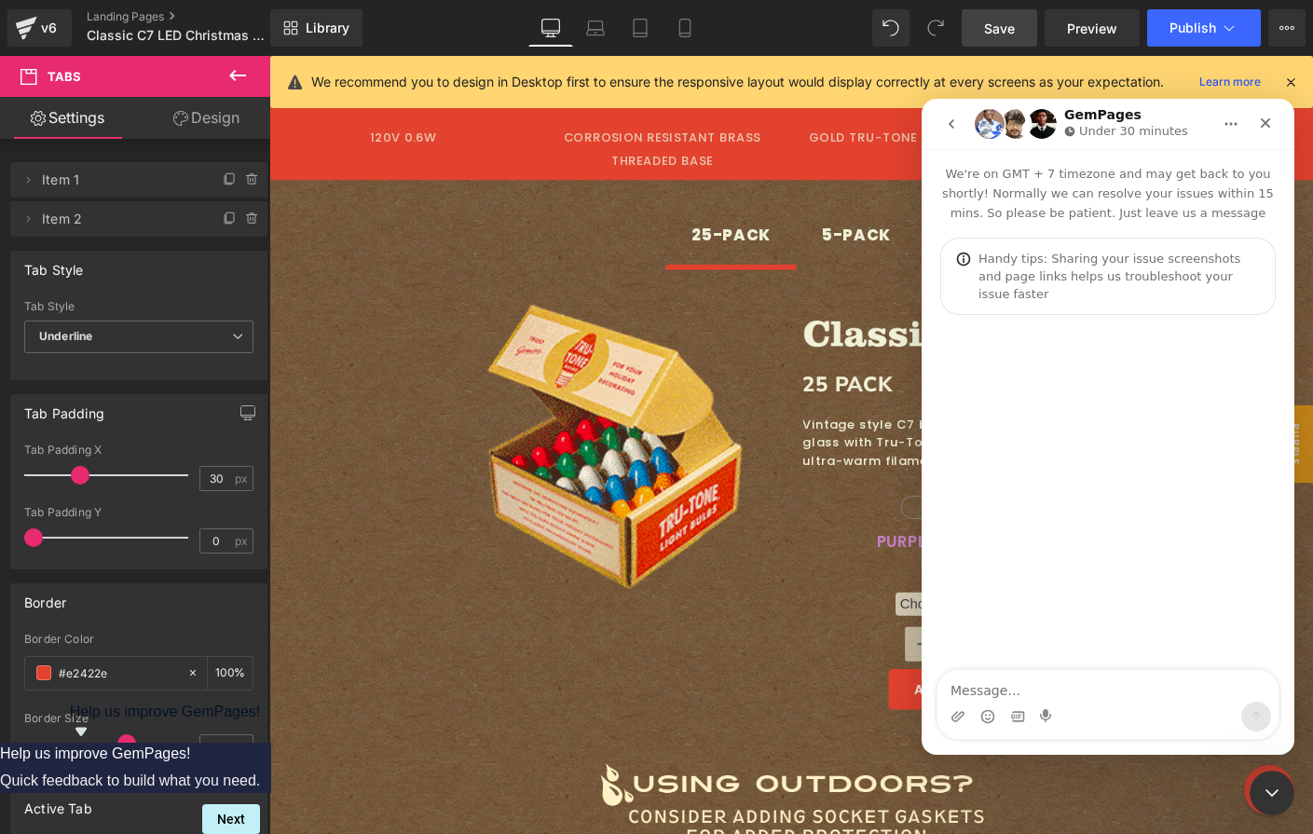
click at [1013, 689] on textarea "Message…" at bounding box center [1107, 686] width 341 height 32
type textarea "Hello -"
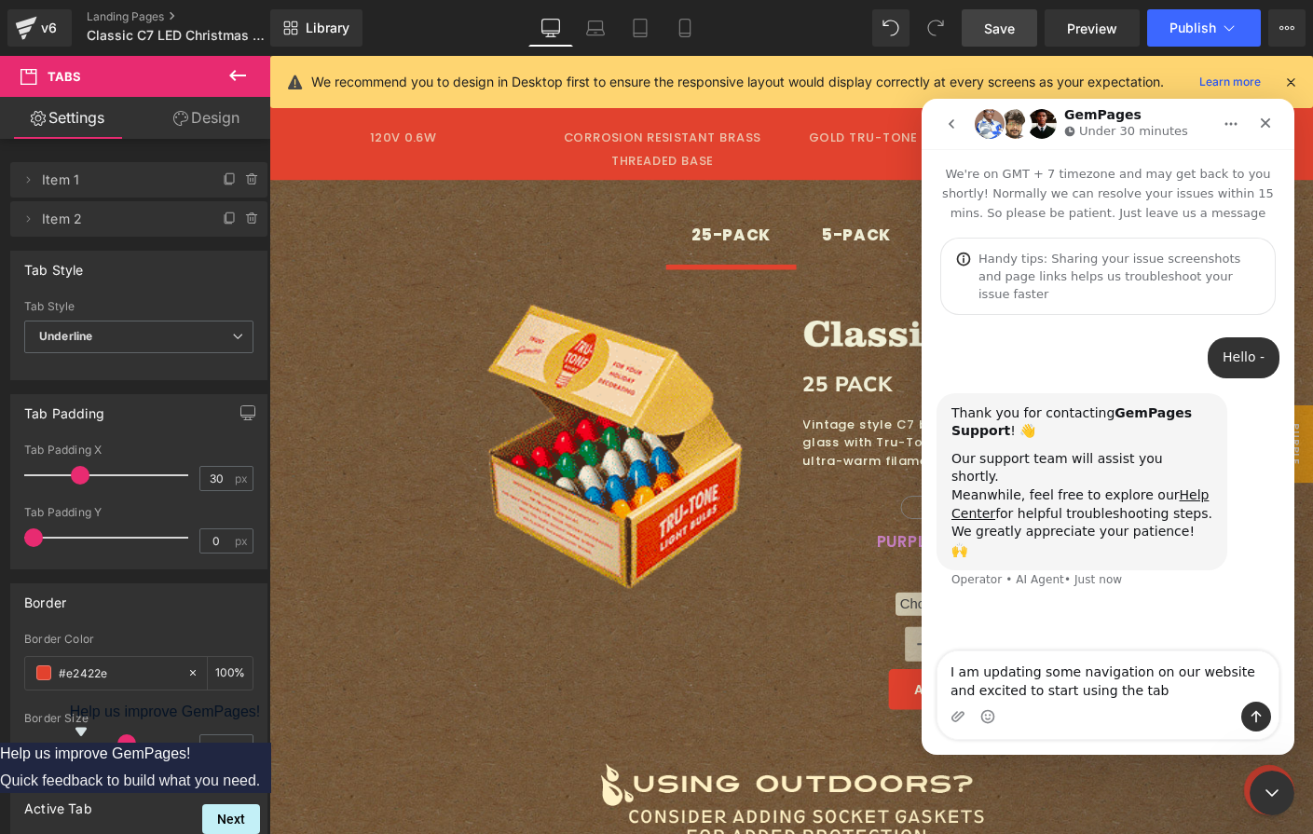
drag, startPoint x: 1148, startPoint y: 689, endPoint x: 1229, endPoint y: 673, distance: 82.6
click at [1229, 673] on textarea "I am updating some navigation on our website and excited to start using the tab" at bounding box center [1107, 676] width 341 height 50
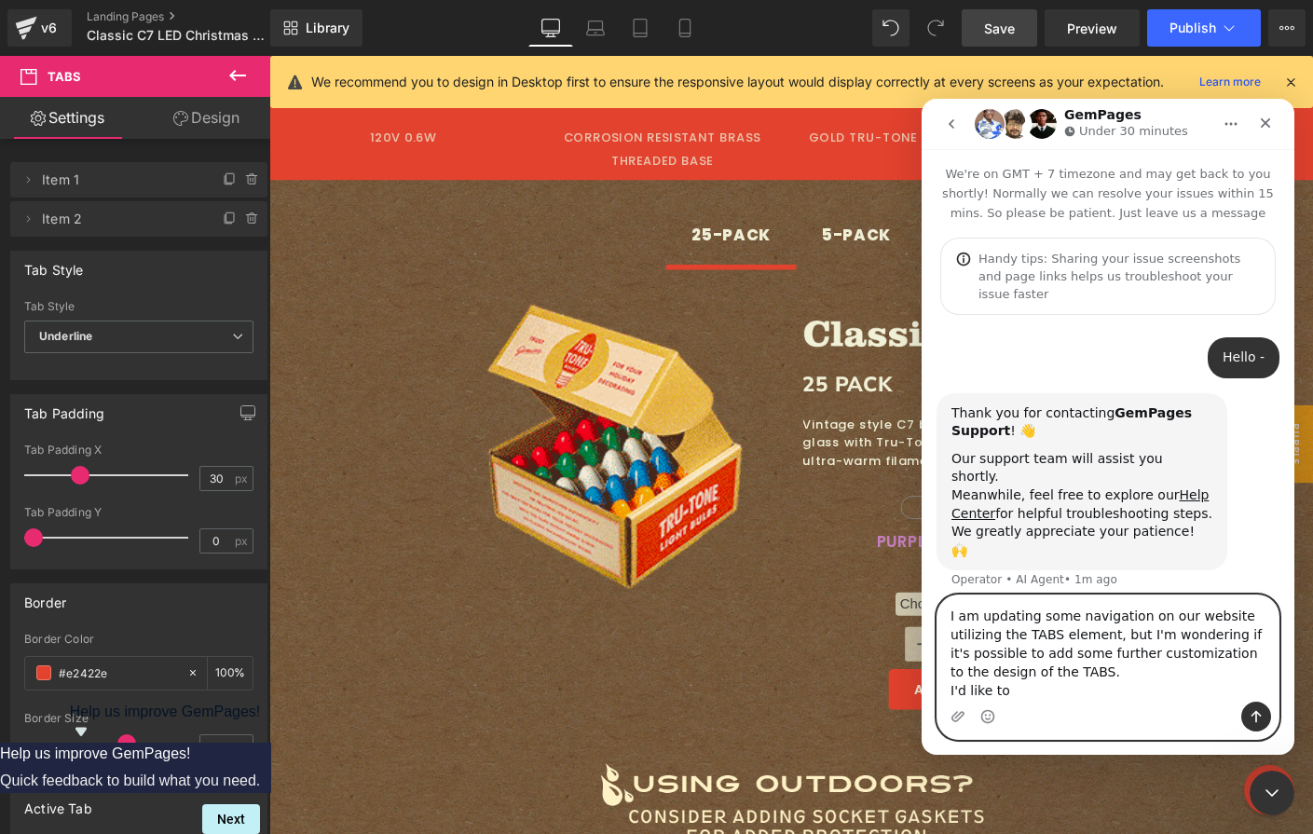
drag, startPoint x: 1030, startPoint y: 692, endPoint x: 868, endPoint y: 675, distance: 162.2
click at [922, 675] on html "GemPages Under 30 minutes We're on GMT + 7 timezone and may get back to you sho…" at bounding box center [1108, 427] width 373 height 656
click at [989, 686] on textarea "I am updating some navigation on our website utilizing the TABS element, but I'…" at bounding box center [1107, 648] width 341 height 106
drag, startPoint x: 1012, startPoint y: 693, endPoint x: 922, endPoint y: 692, distance: 90.4
click at [922, 692] on div "I am updating some navigation on our website utilizing the TABS element, but I'…" at bounding box center [1108, 667] width 373 height 145
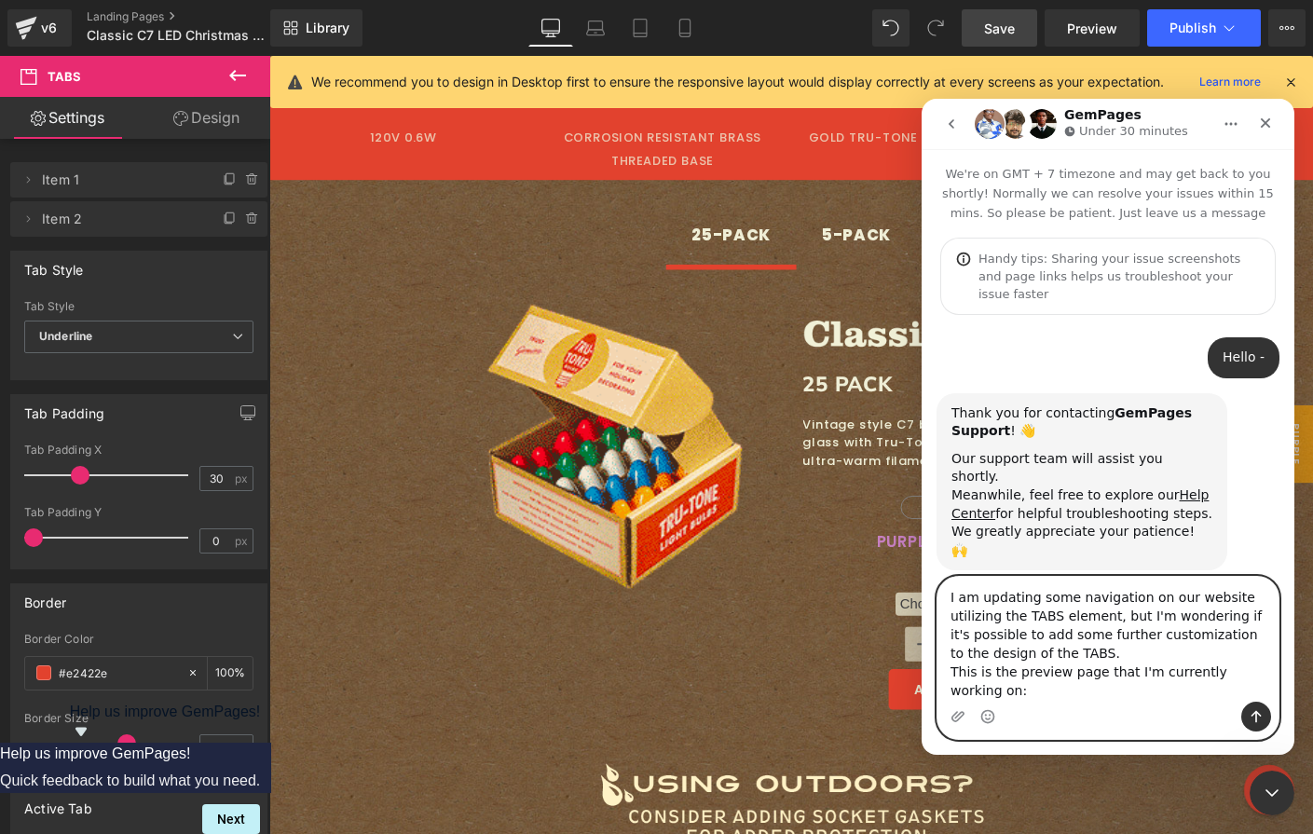
paste textarea "[URL][DOMAIN_NAME]"
type textarea "I am updating some navigation on our website utilizing the TABS element, but I'…"
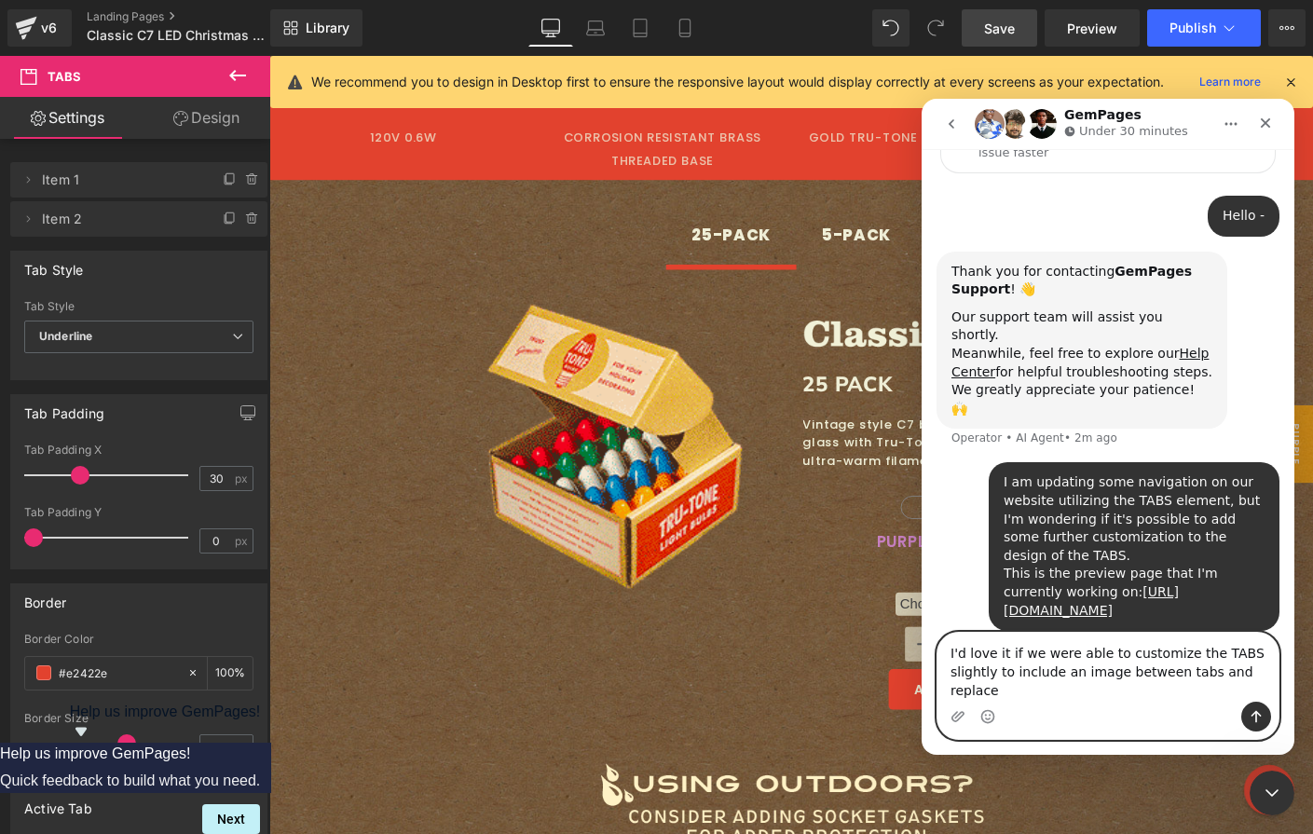
scroll to position [160, 0]
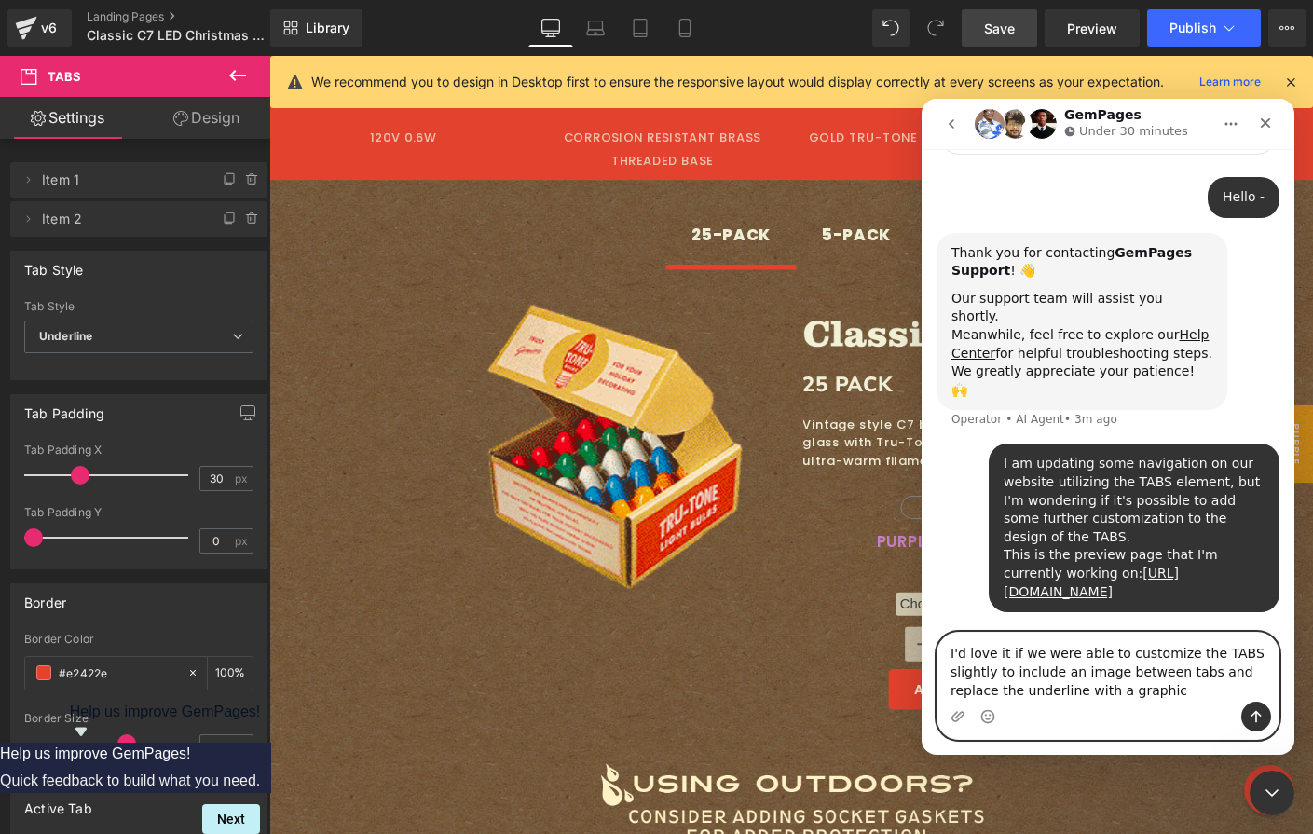
click at [1180, 689] on textarea "I'd love it if we were able to customize the TABS slightly to include an image …" at bounding box center [1107, 667] width 341 height 69
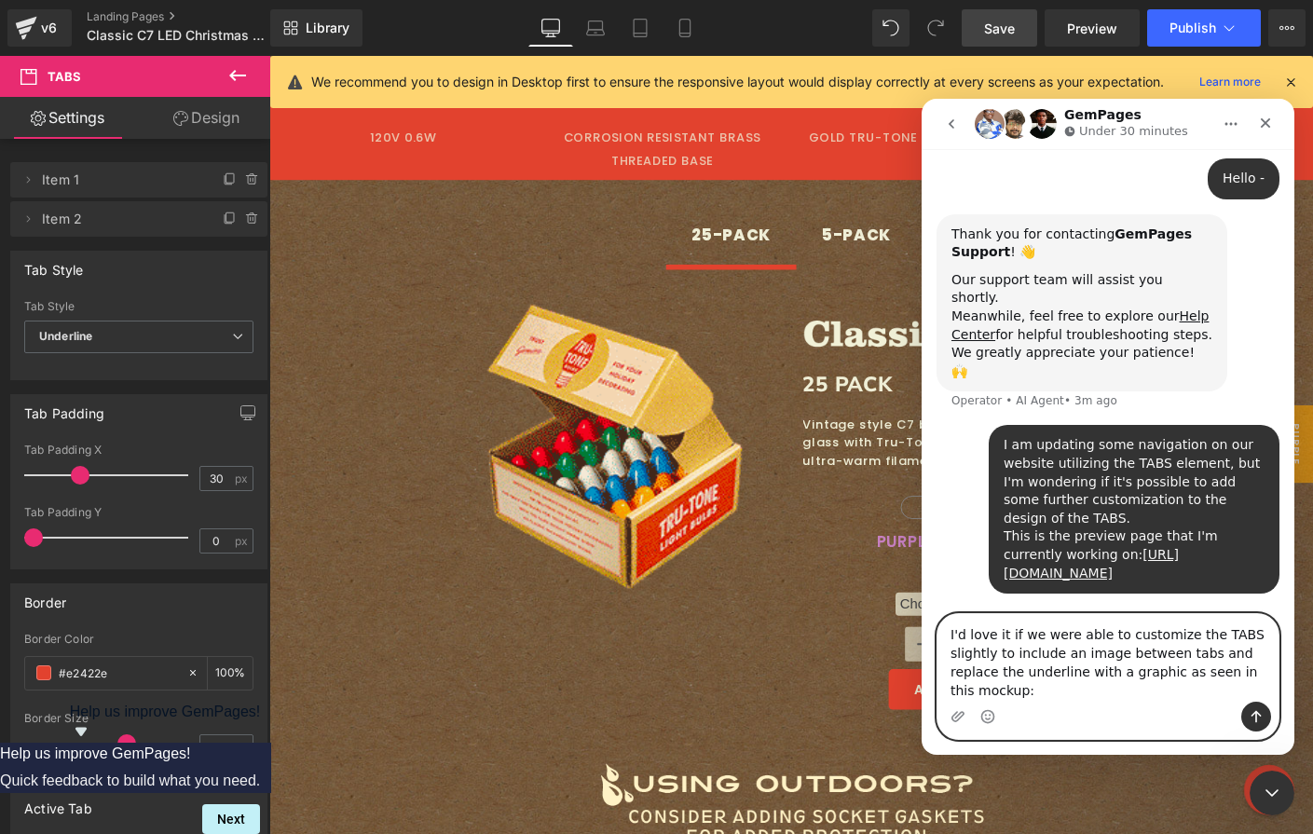
type textarea "I'd love it if we were able to customize the TABS slightly to include an image …"
click at [1253, 715] on icon "Send a message…" at bounding box center [1256, 716] width 15 height 15
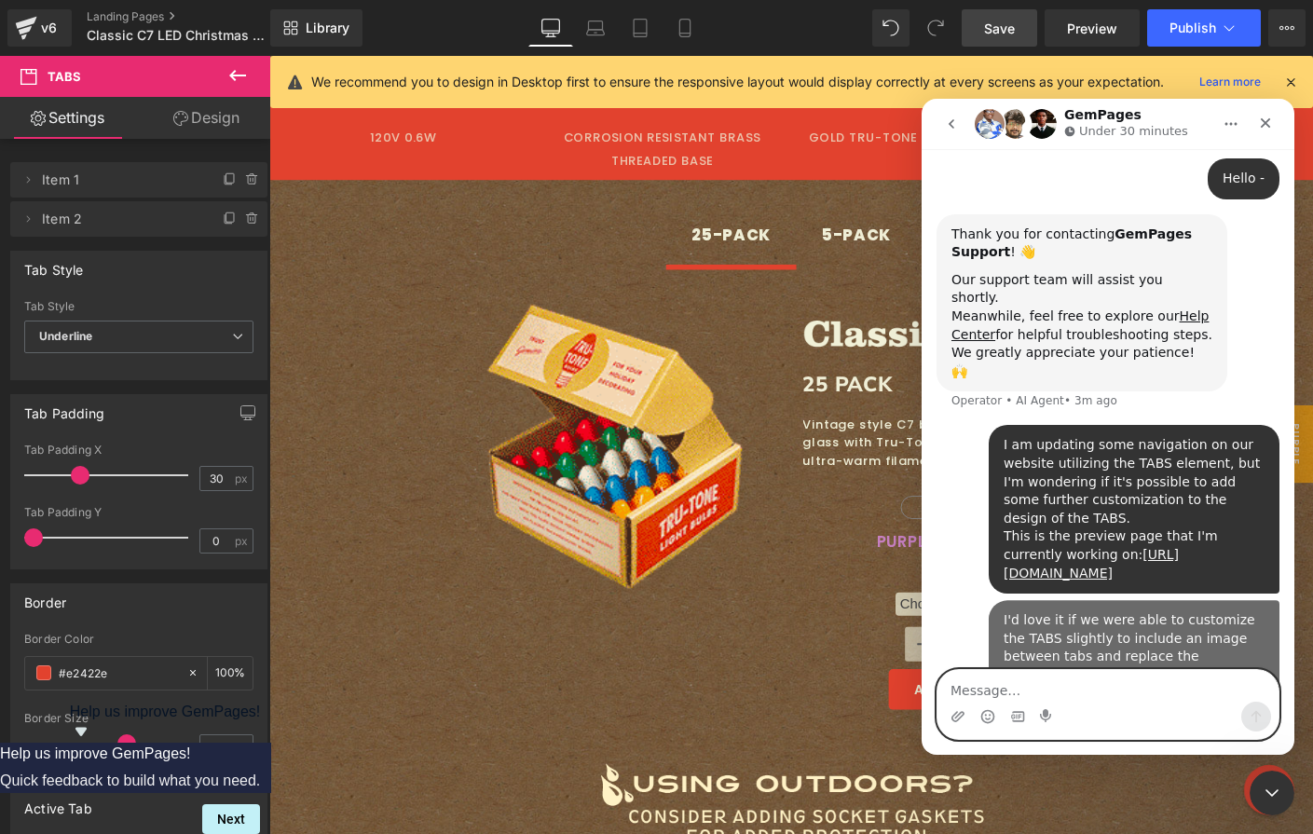
scroll to position [220, 0]
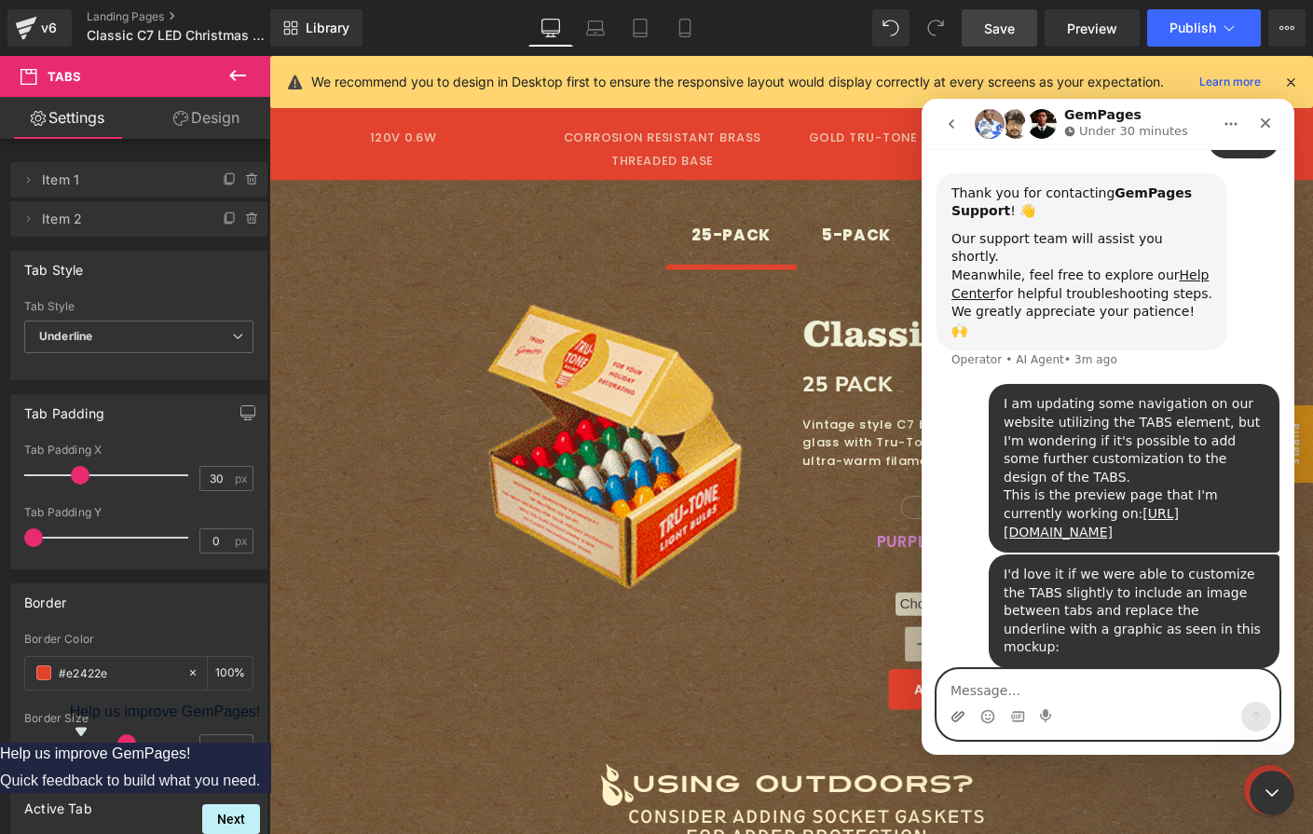
click at [959, 716] on icon "Upload attachment" at bounding box center [957, 716] width 15 height 15
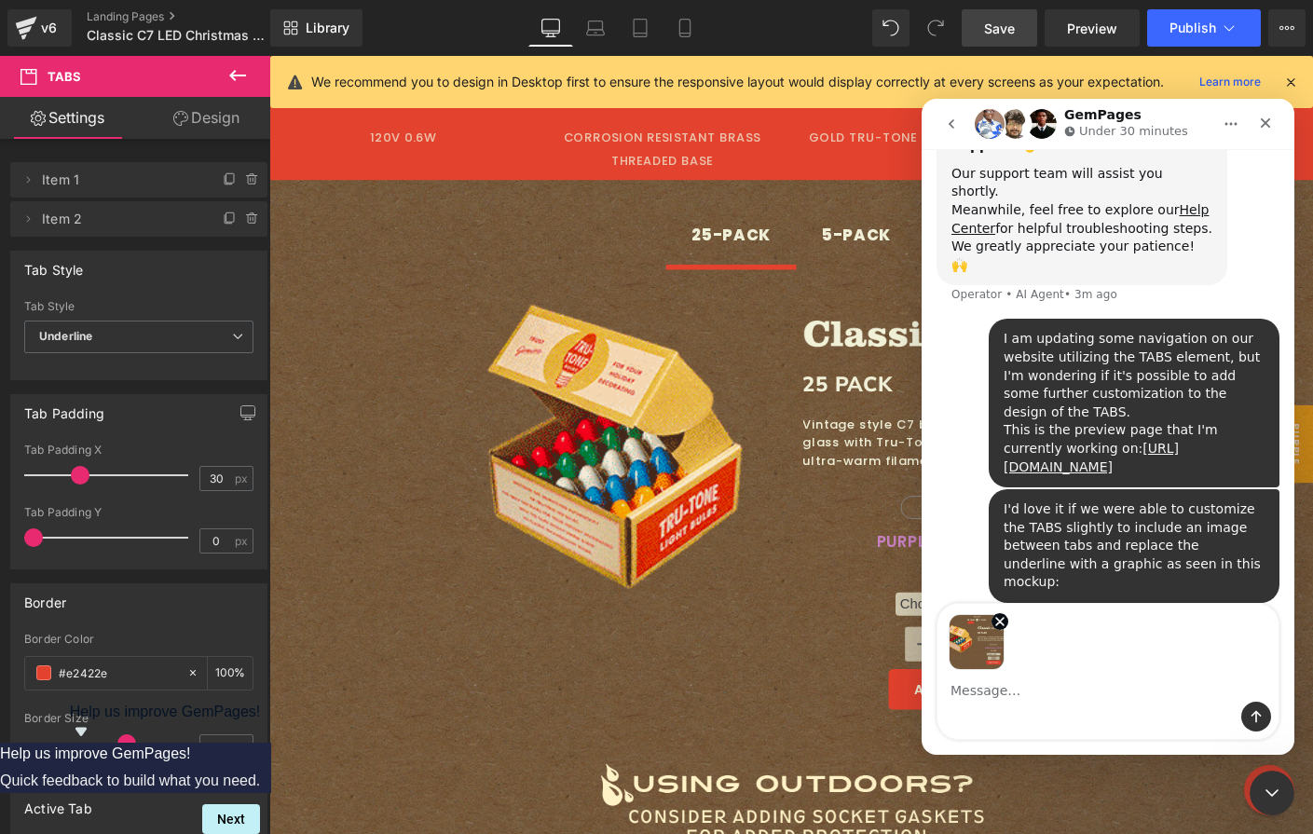
scroll to position [286, 0]
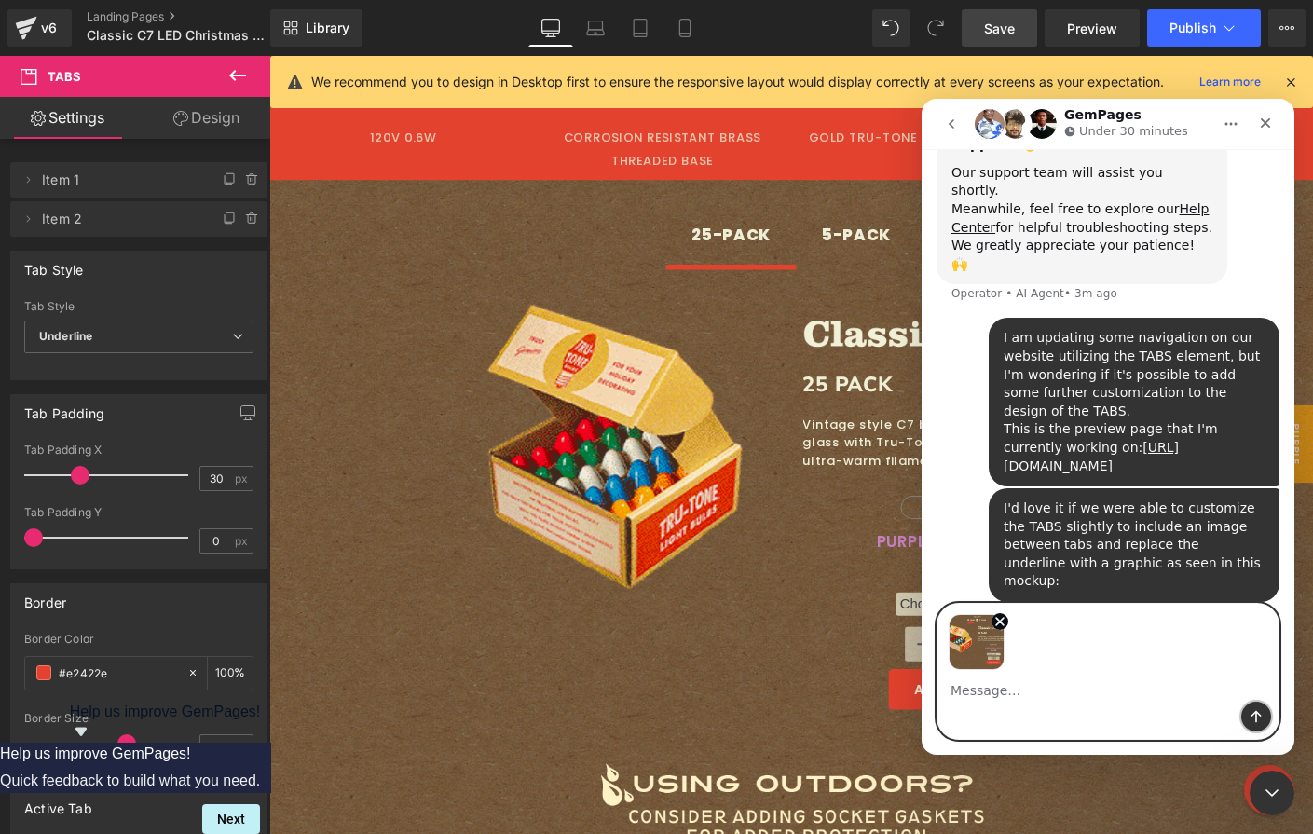
click at [1264, 718] on button "Send a message…" at bounding box center [1256, 717] width 30 height 30
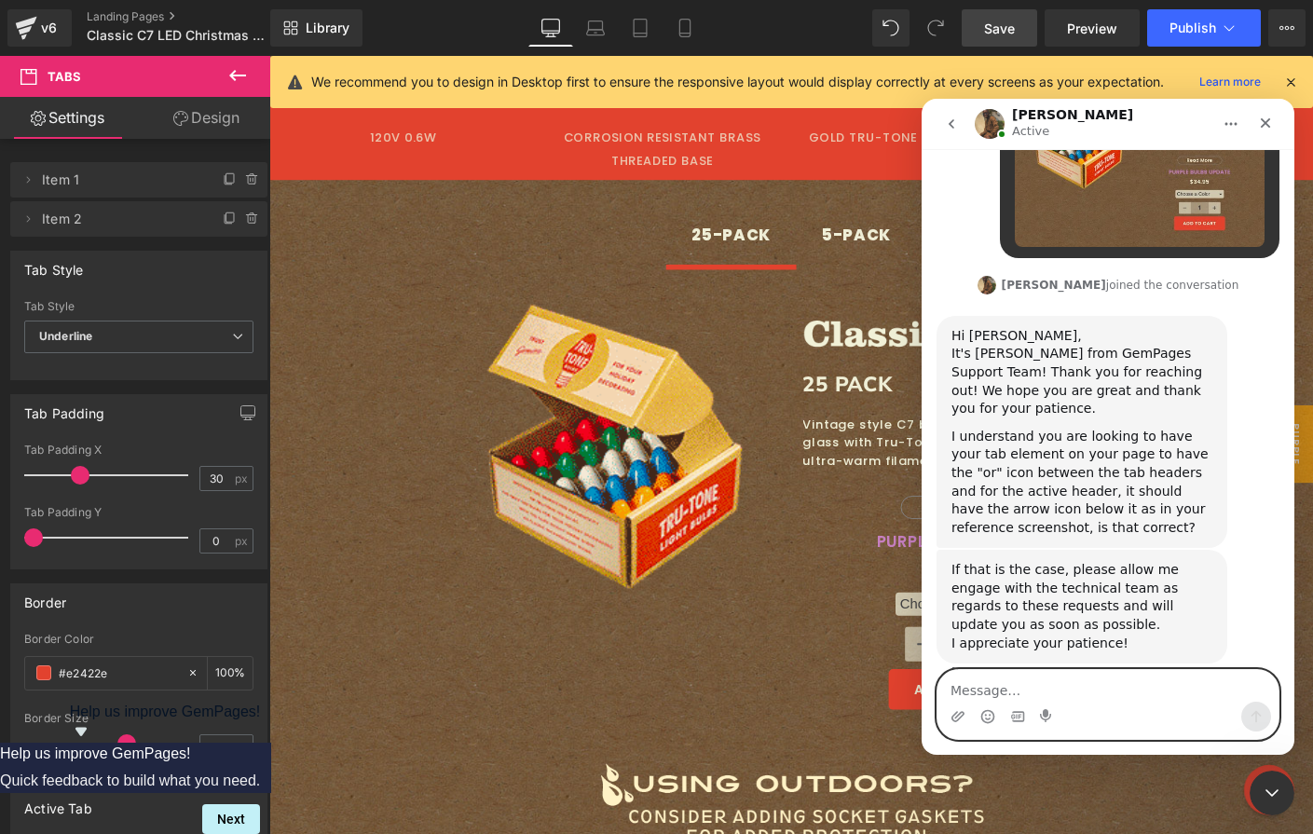
scroll to position [842, 0]
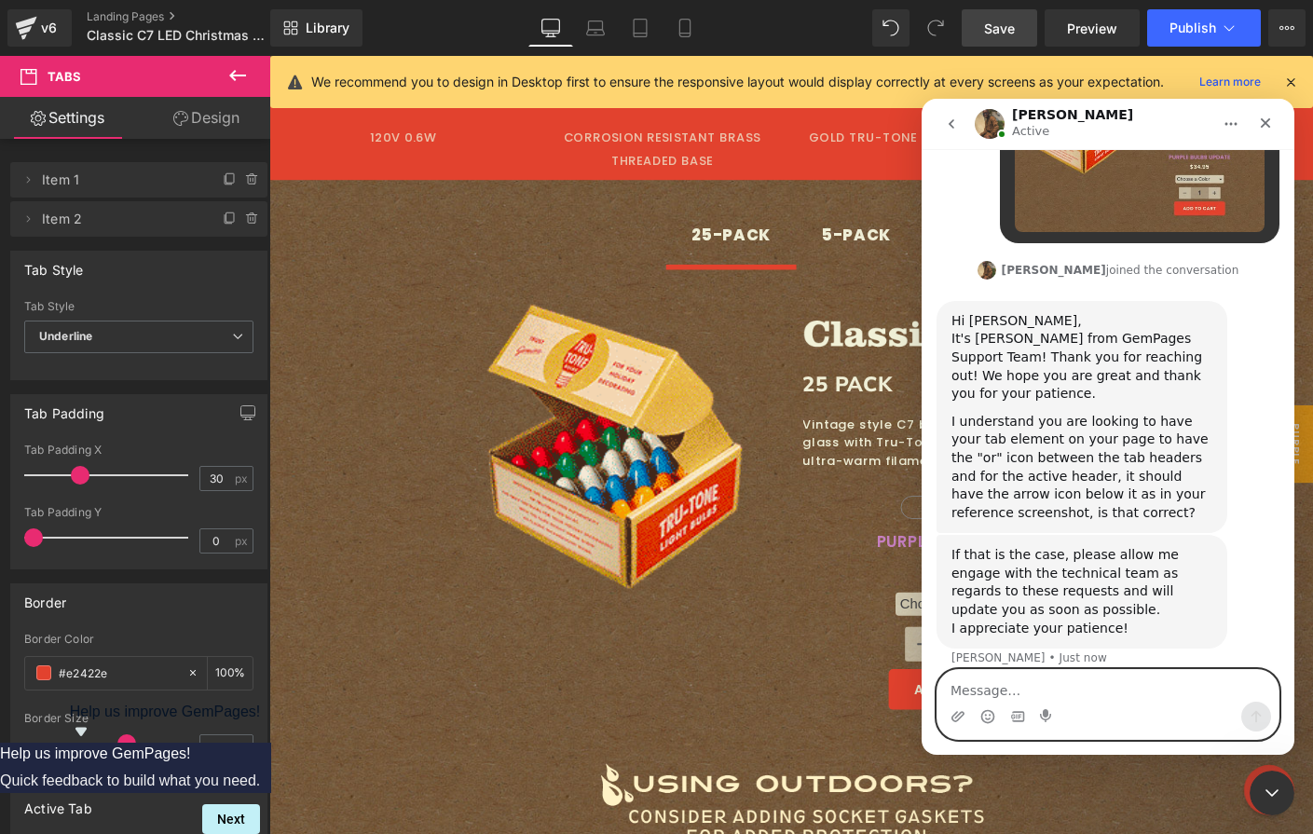
click at [1009, 698] on textarea "Message…" at bounding box center [1107, 686] width 341 height 32
type textarea "exactly right - thank you [PERSON_NAME]!"
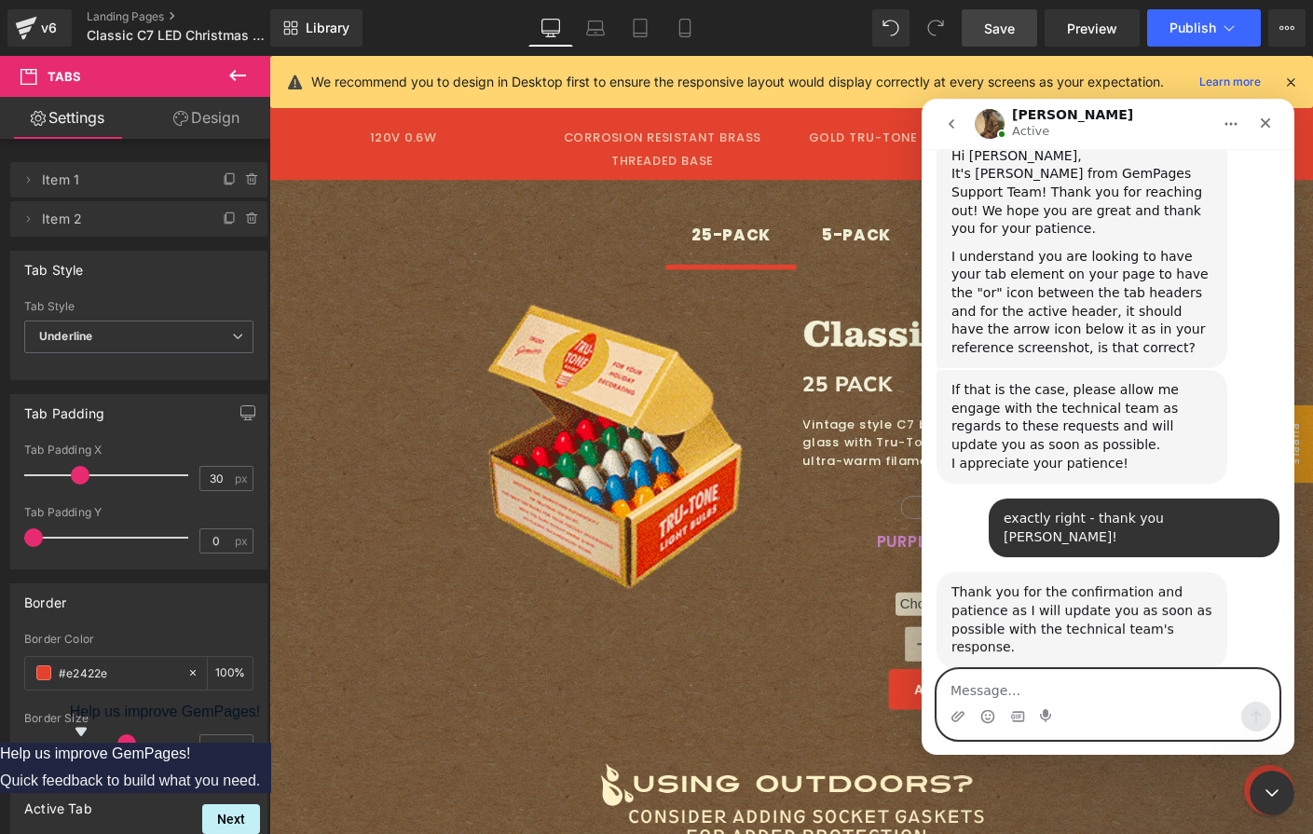
scroll to position [1008, 0]
